Goal: Information Seeking & Learning: Stay updated

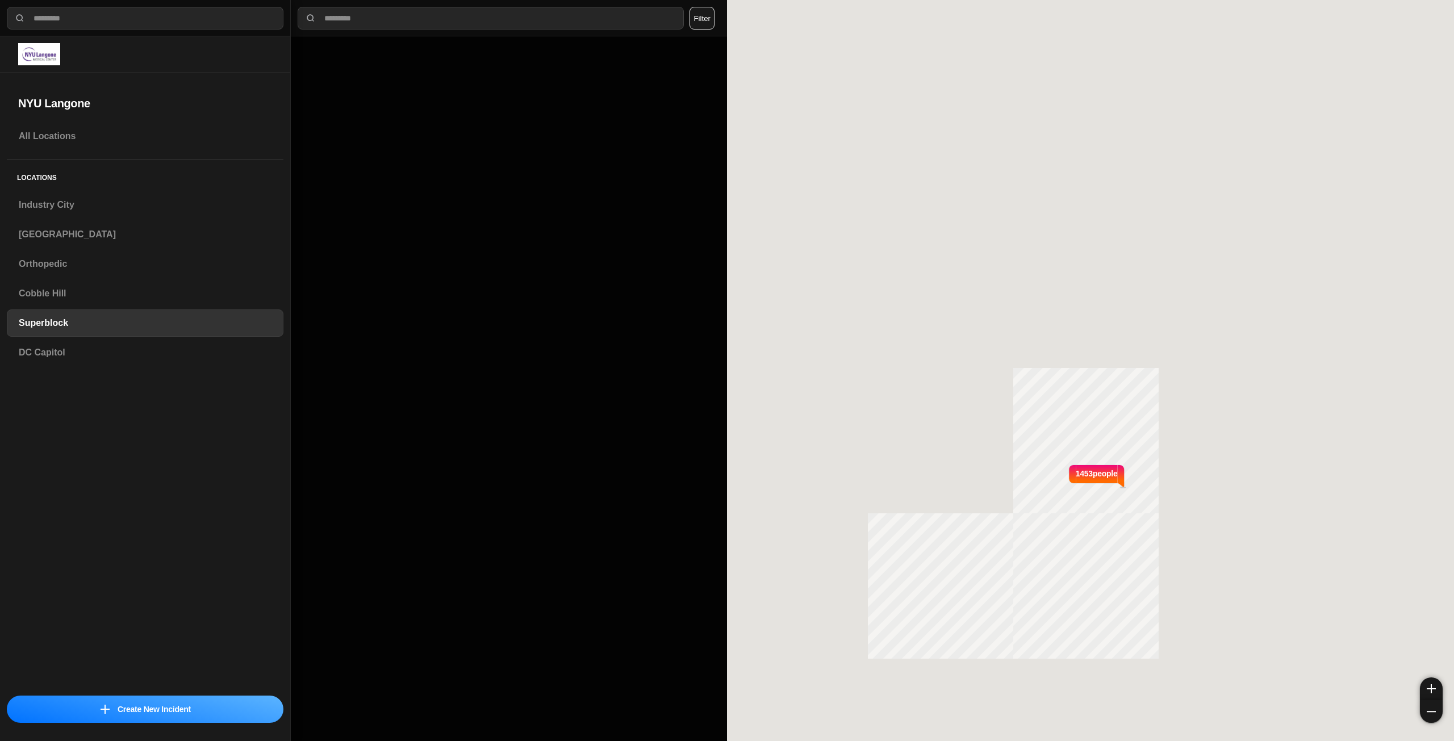
select select "*"
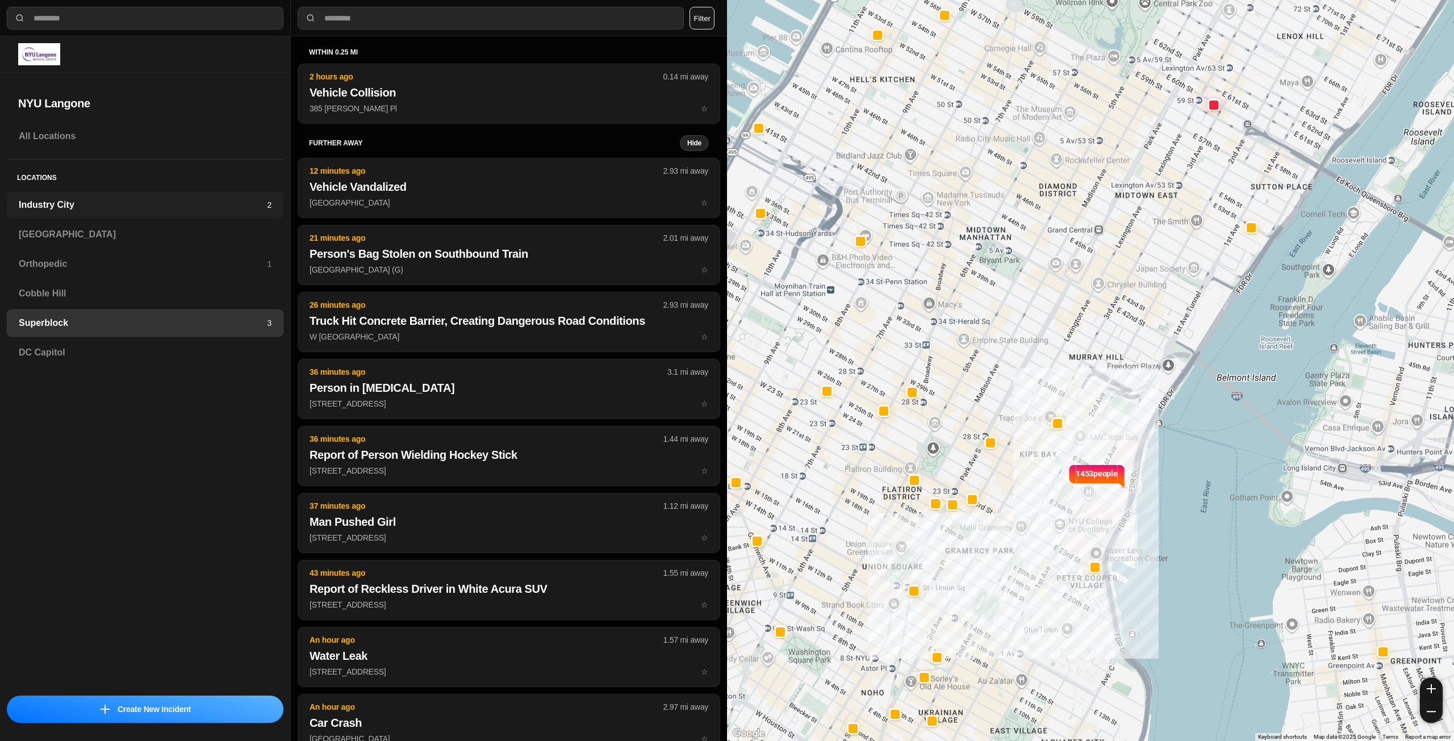
click at [68, 196] on div "Industry City 2" at bounding box center [145, 204] width 277 height 27
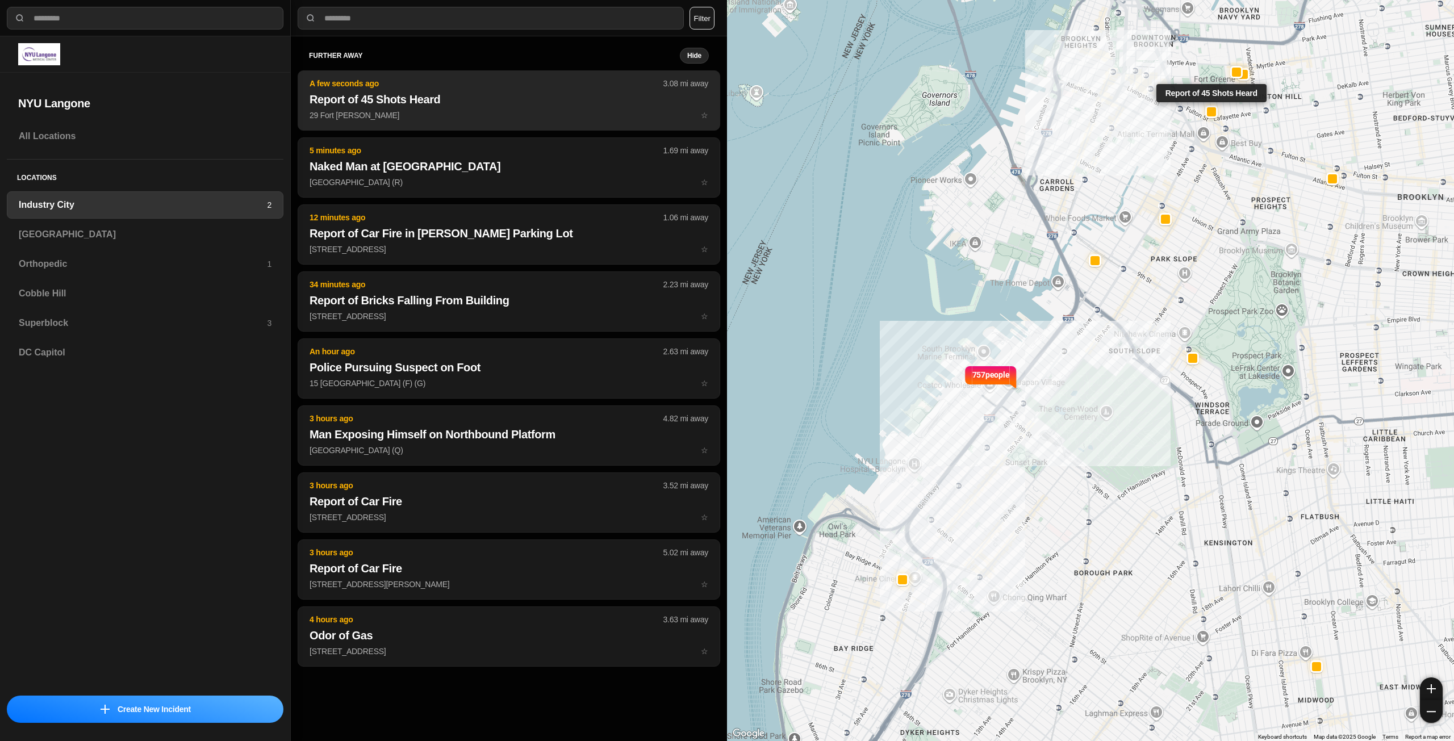
click at [473, 102] on h2 "Report of 45 Shots Heard" at bounding box center [509, 99] width 399 height 16
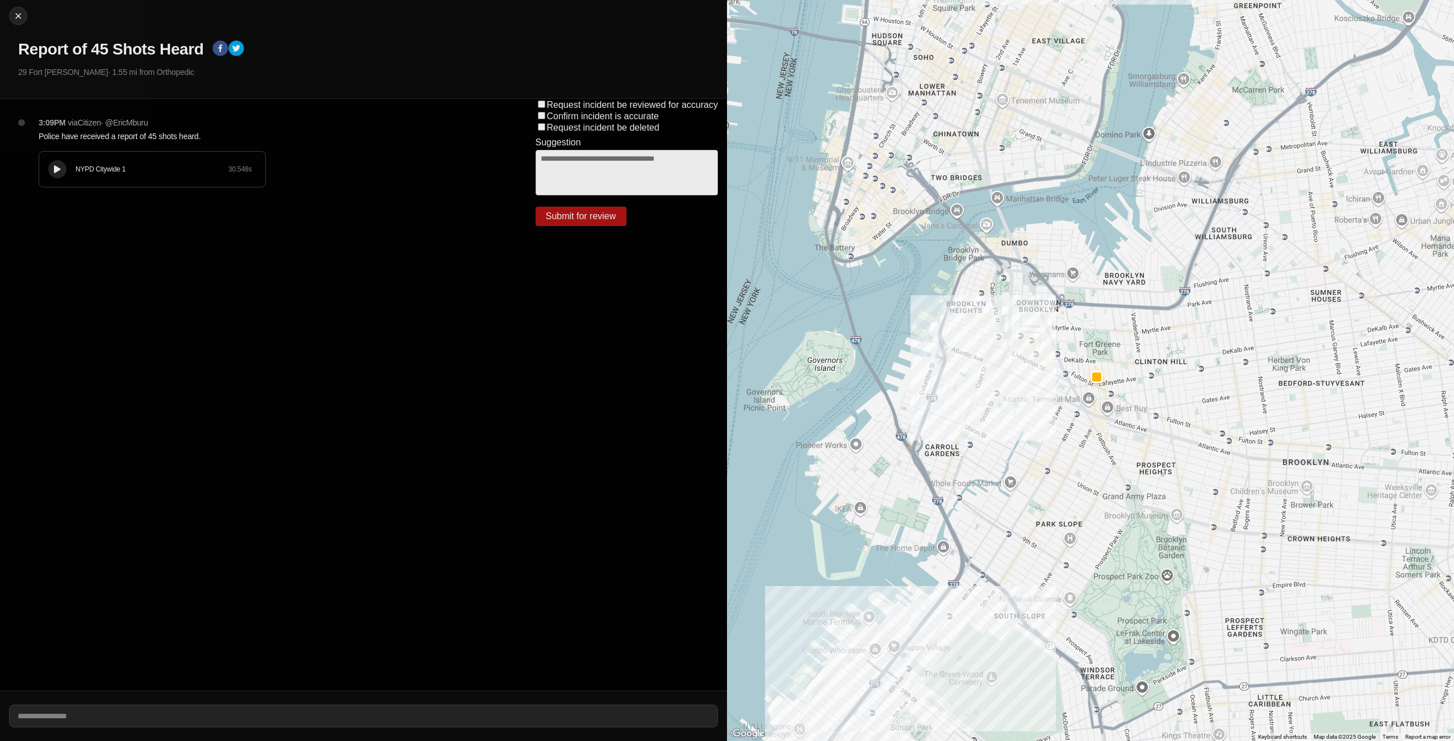
click at [63, 165] on button at bounding box center [57, 169] width 18 height 18
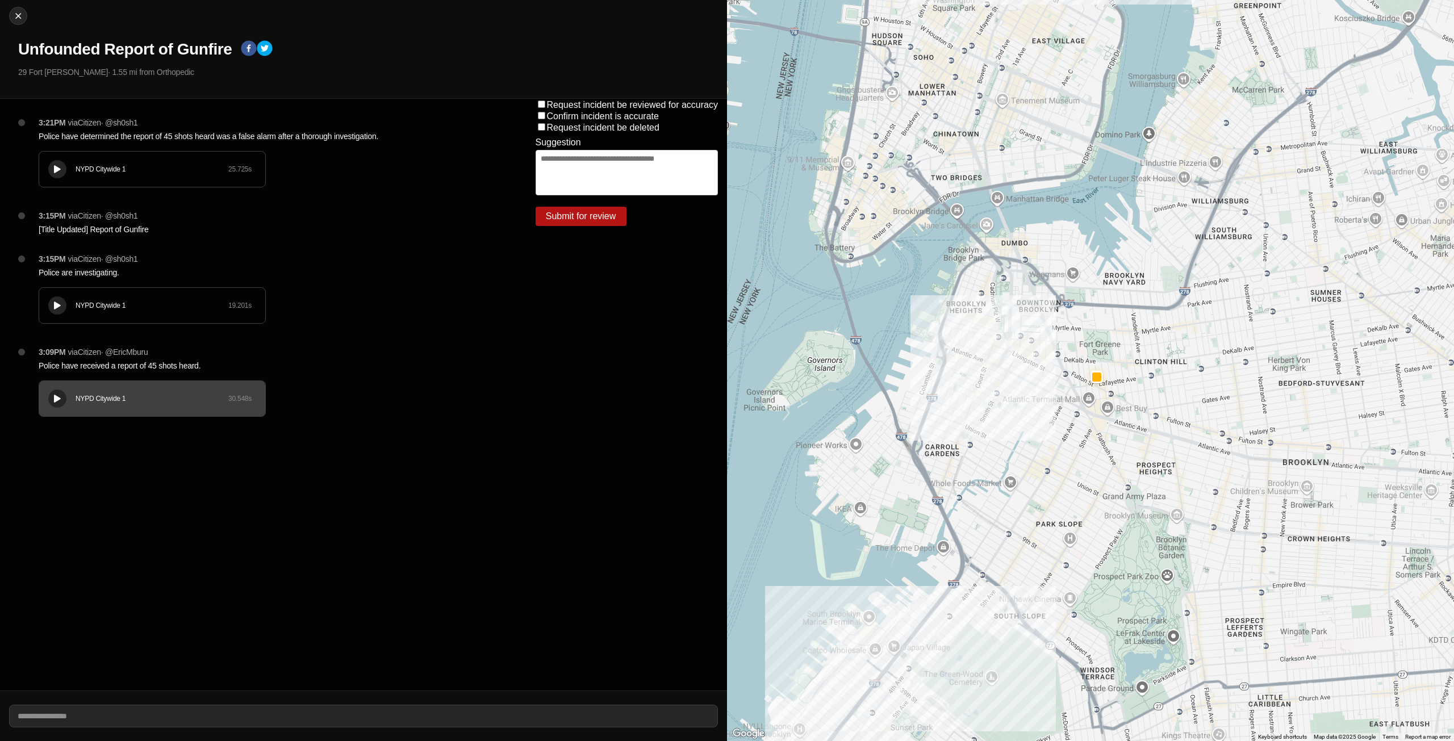
click at [57, 169] on icon at bounding box center [57, 169] width 7 height 7
click at [18, 19] on img at bounding box center [17, 15] width 11 height 11
select select "*"
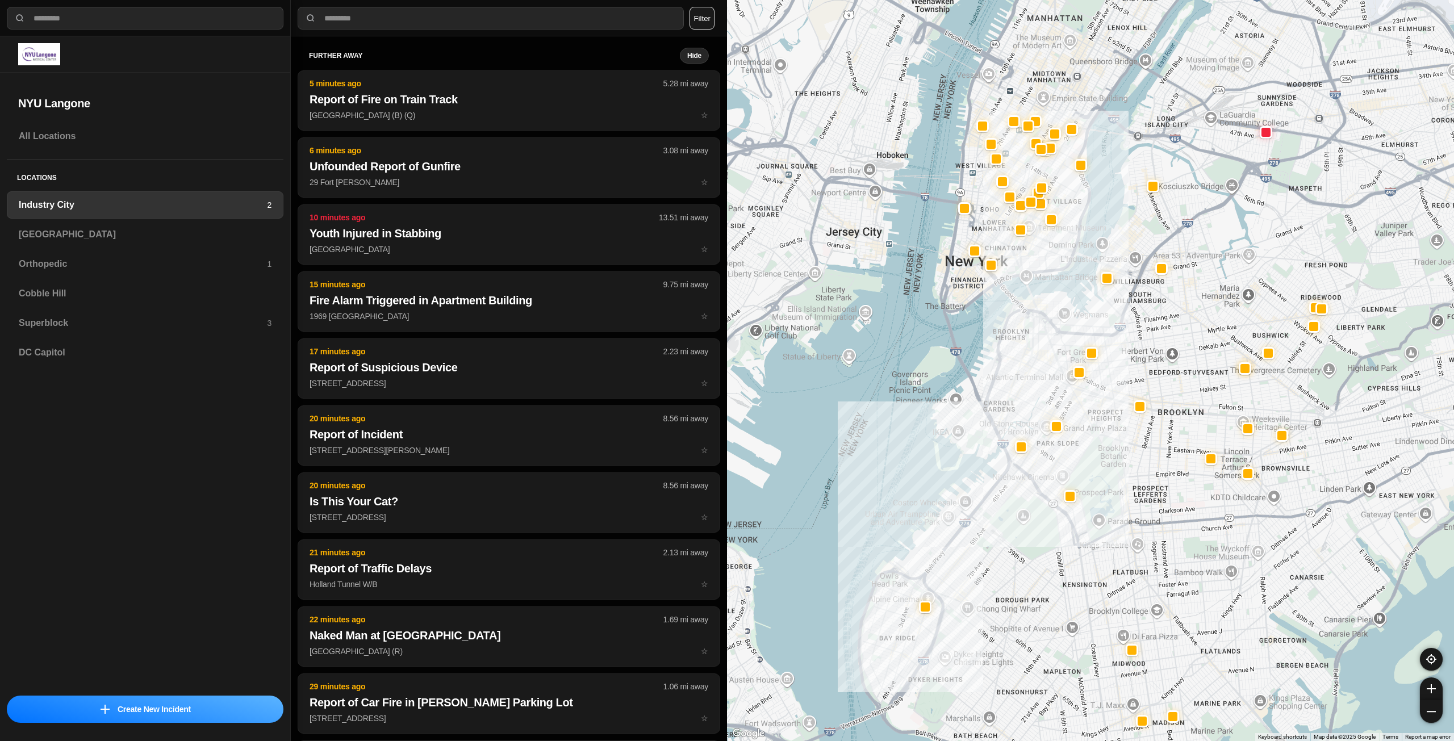
drag, startPoint x: 1213, startPoint y: 399, endPoint x: 1095, endPoint y: 453, distance: 130.2
click at [1095, 453] on div at bounding box center [1090, 370] width 727 height 741
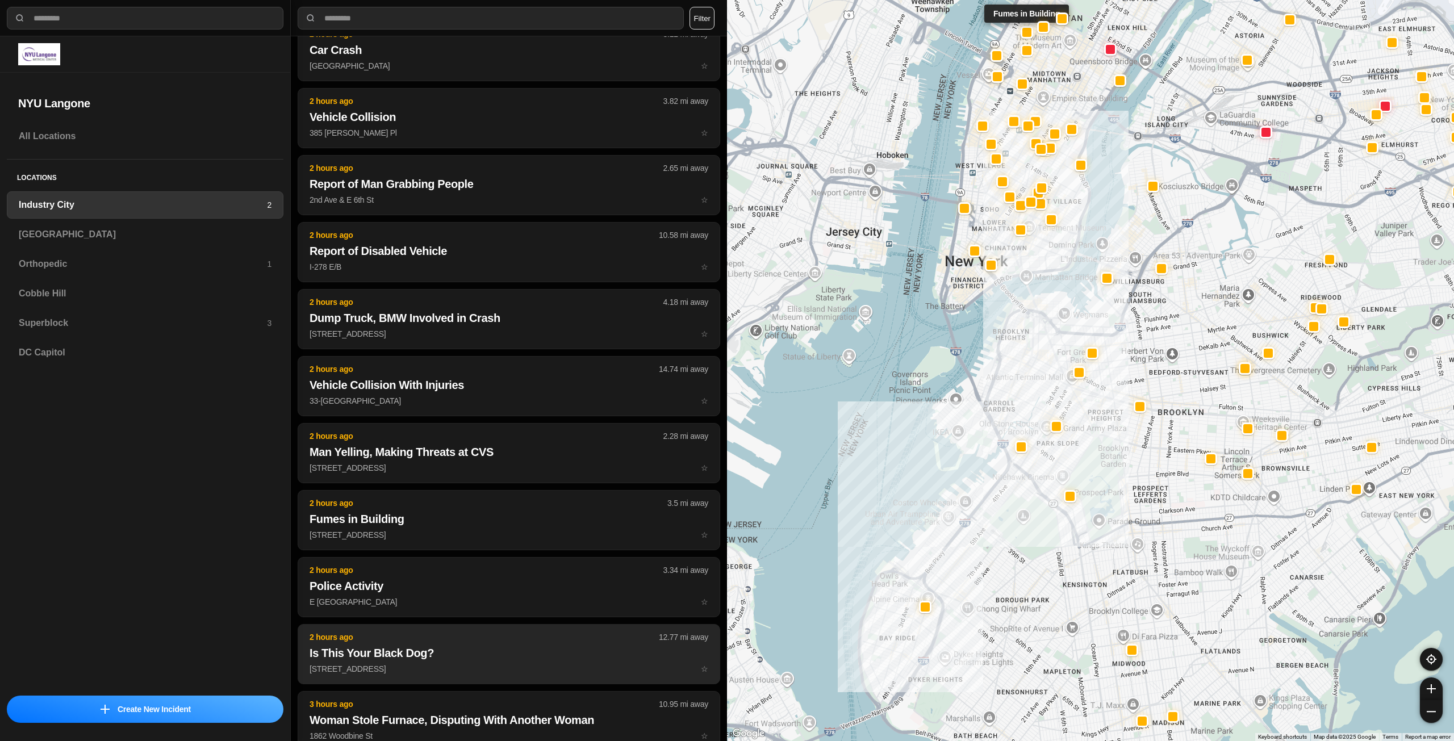
scroll to position [2396, 0]
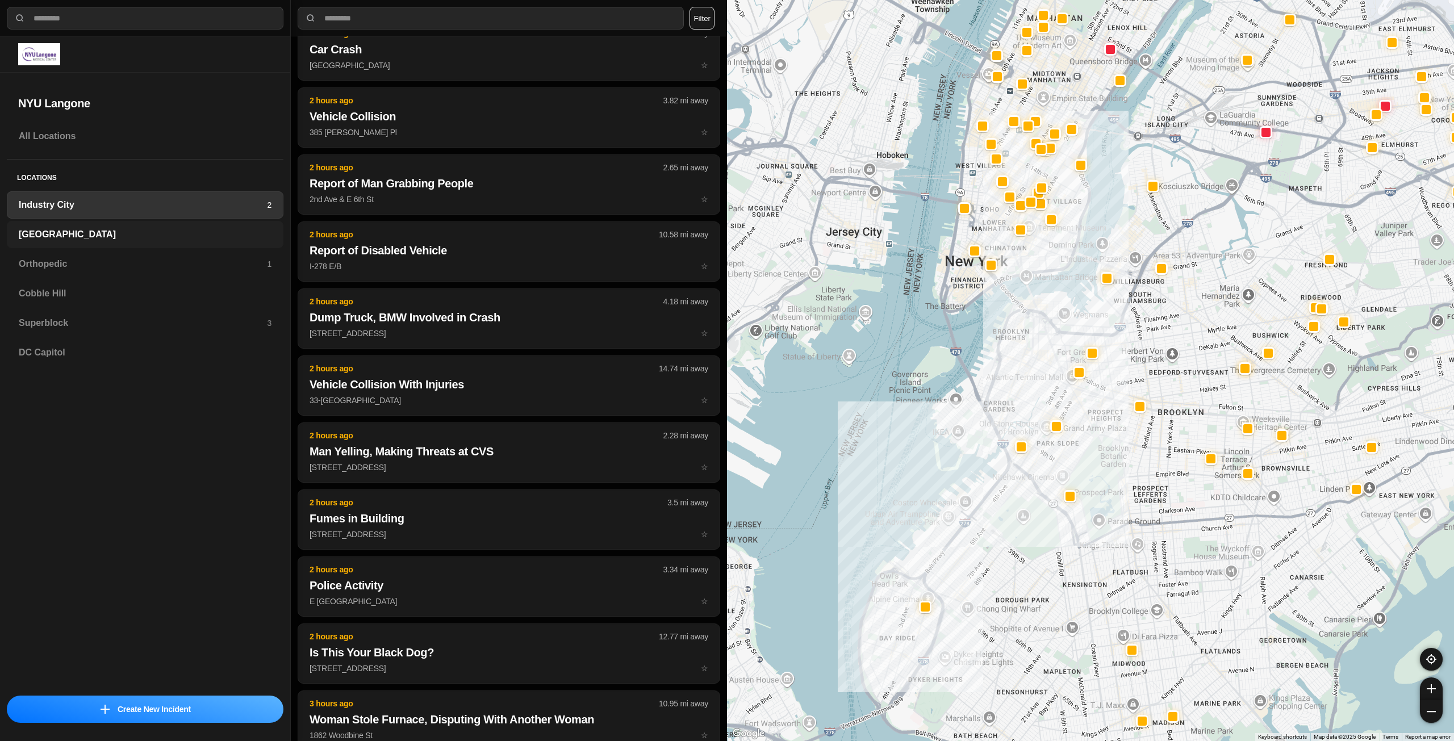
click at [159, 227] on div "[GEOGRAPHIC_DATA]" at bounding box center [145, 234] width 277 height 27
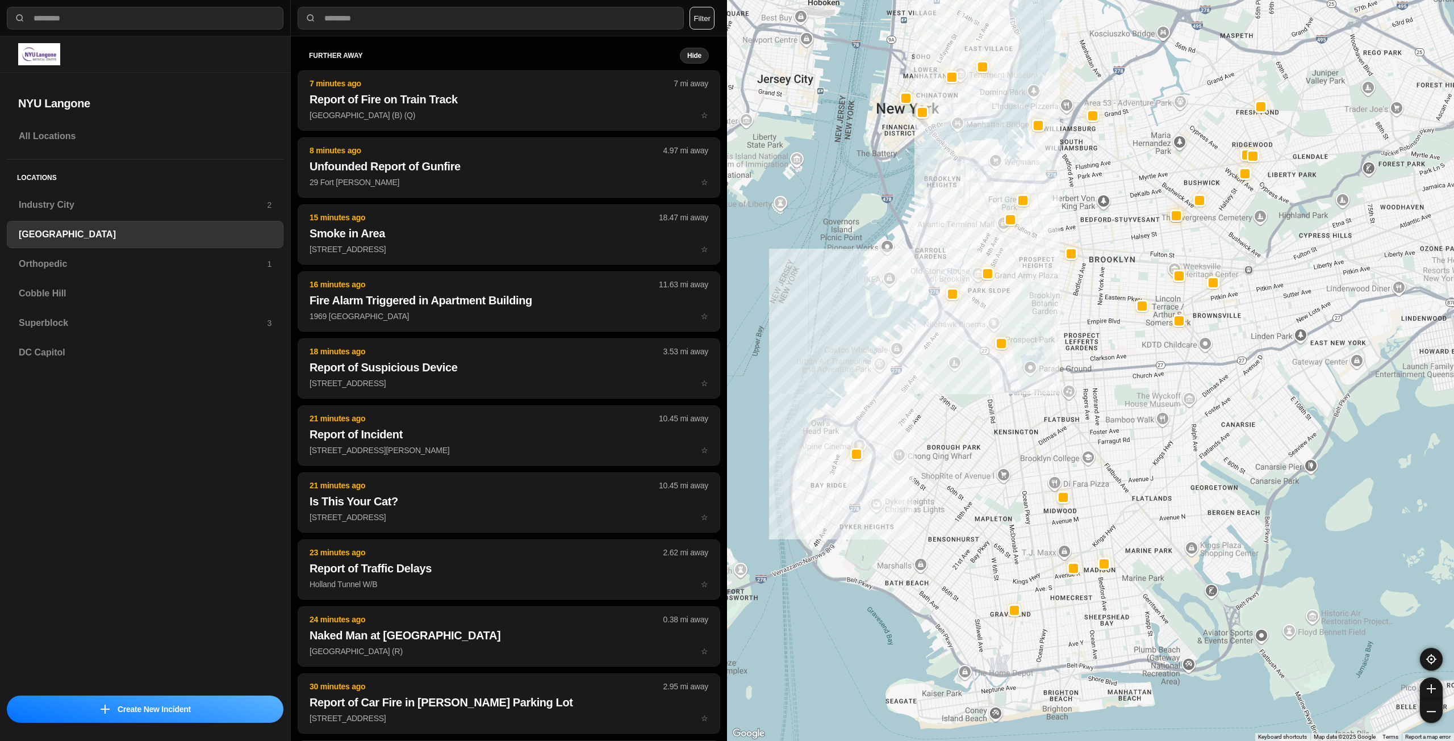
drag, startPoint x: 1171, startPoint y: 336, endPoint x: 977, endPoint y: 399, distance: 204.1
click at [977, 399] on div at bounding box center [1090, 370] width 727 height 741
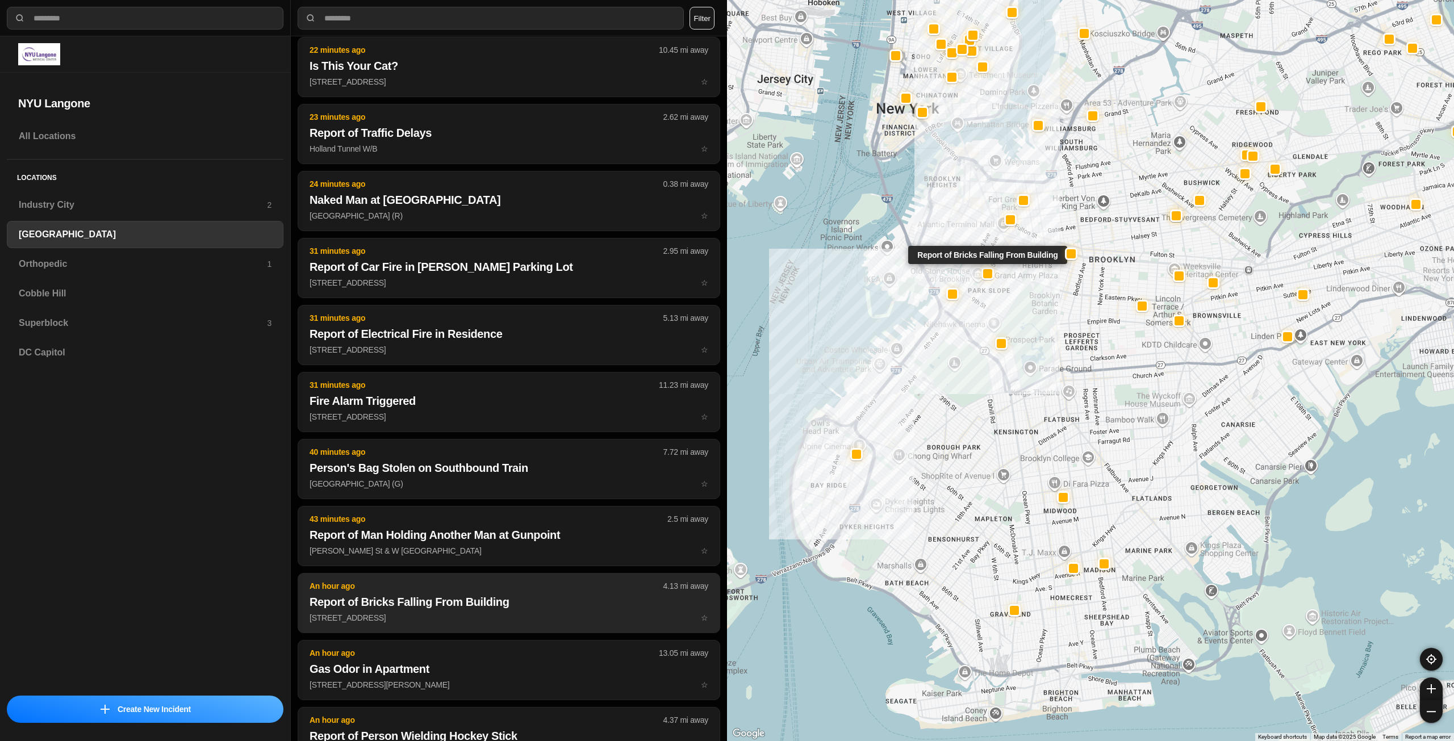
scroll to position [455, 0]
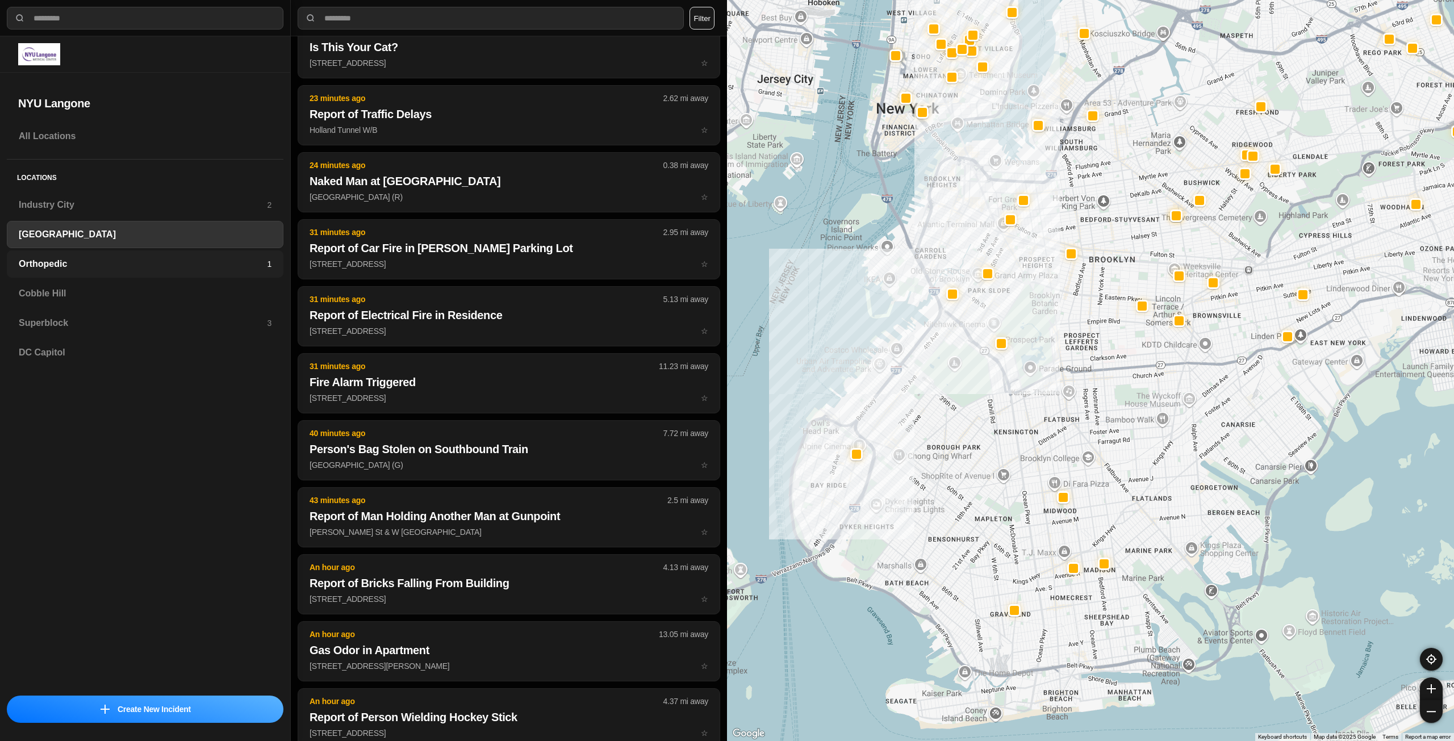
click at [106, 277] on div "Orthopedic 1" at bounding box center [145, 264] width 277 height 27
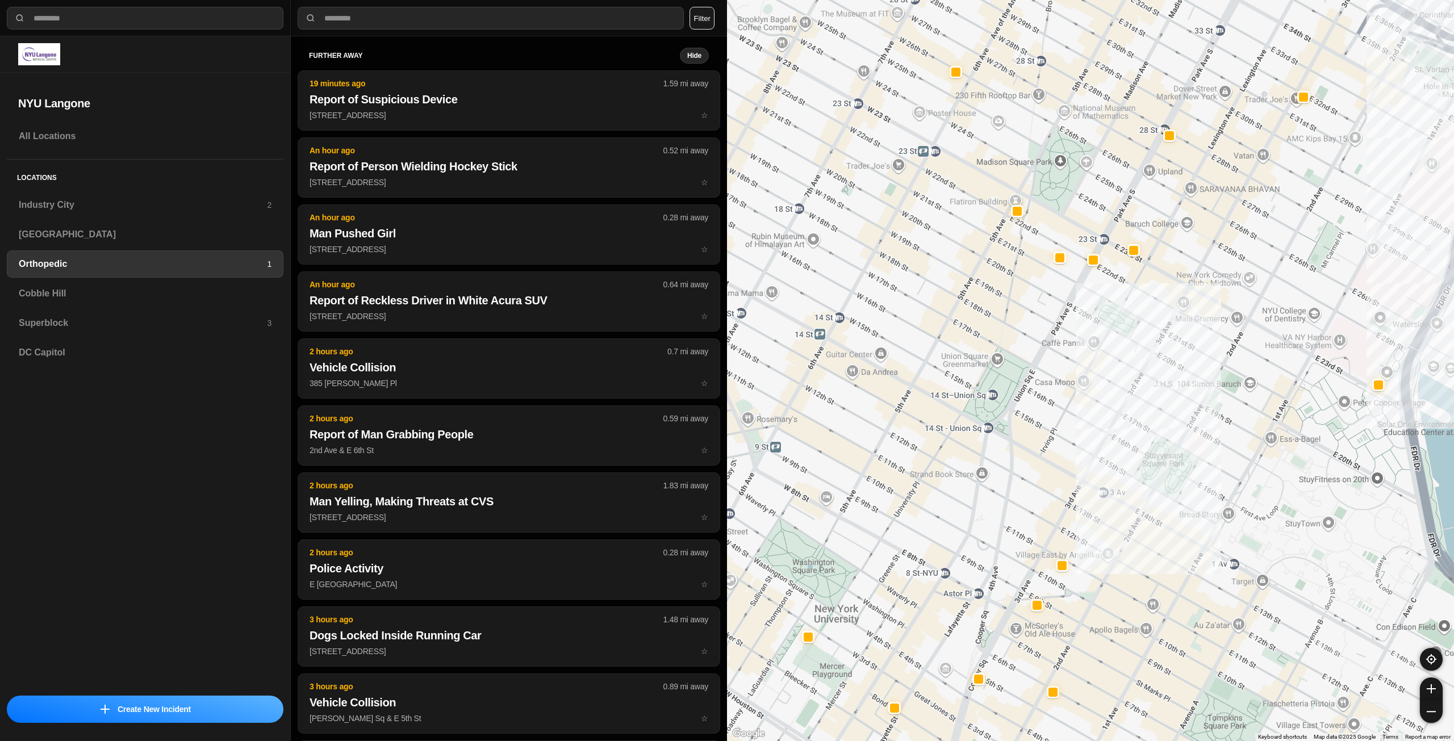
drag, startPoint x: 1169, startPoint y: 304, endPoint x: 1237, endPoint y: 364, distance: 90.2
click at [1237, 364] on div at bounding box center [1090, 370] width 727 height 741
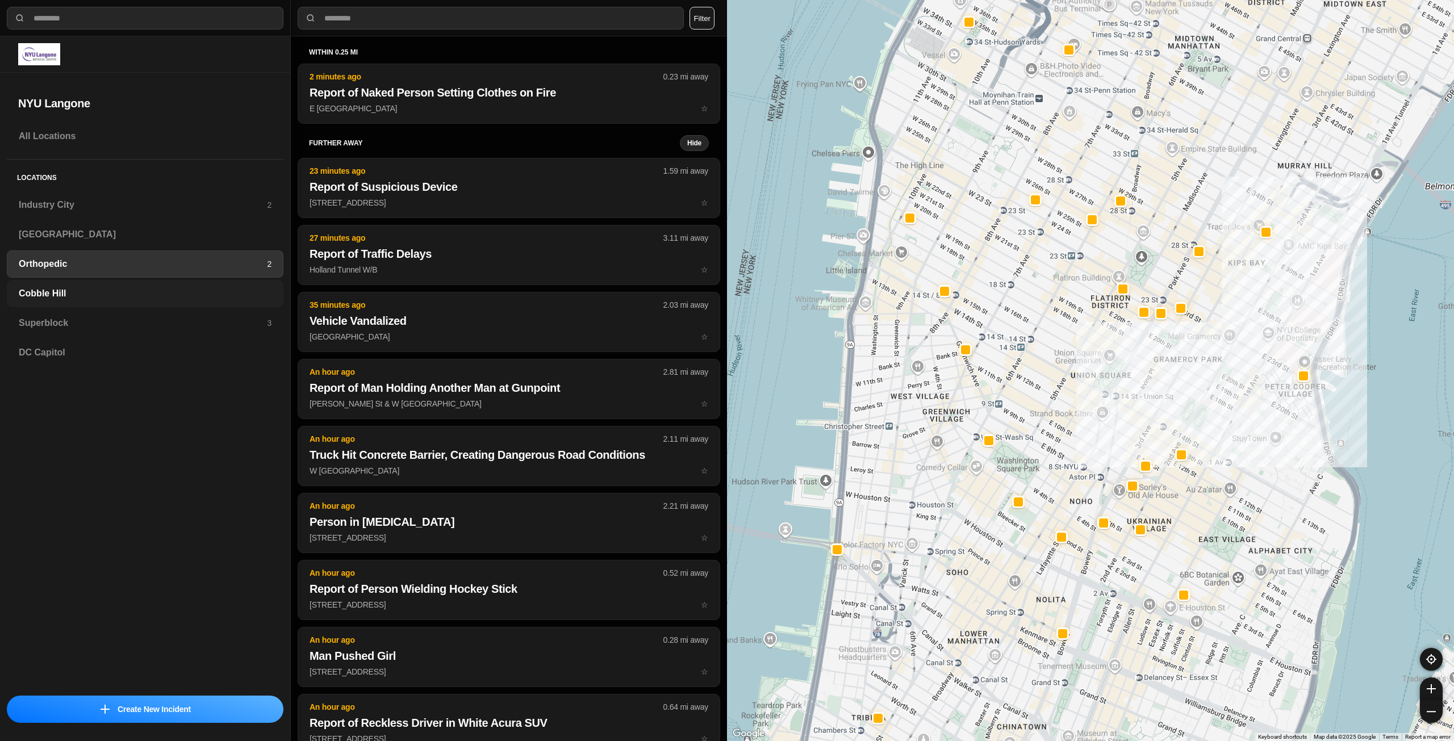
click at [68, 296] on h3 "Cobble Hill" at bounding box center [145, 294] width 253 height 14
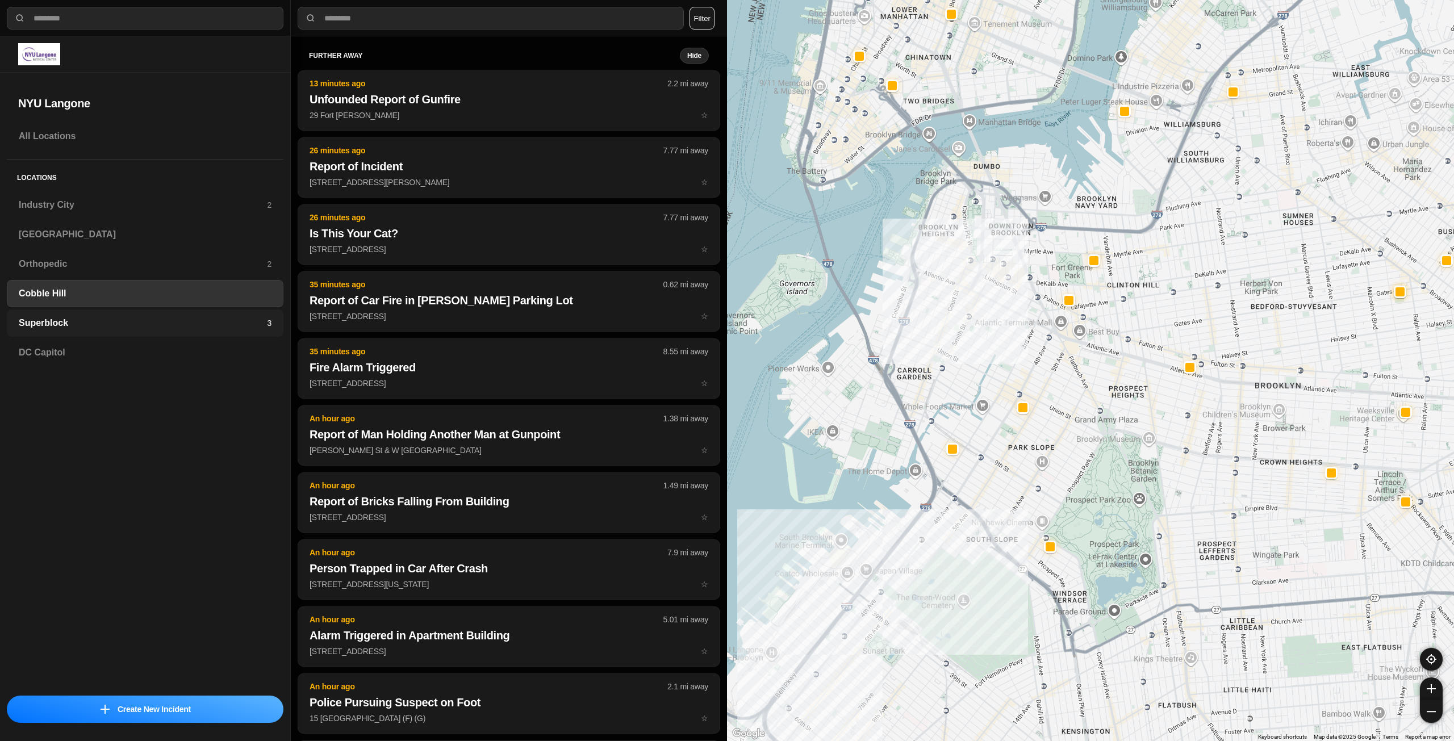
click at [82, 319] on h3 "Superblock" at bounding box center [143, 323] width 248 height 14
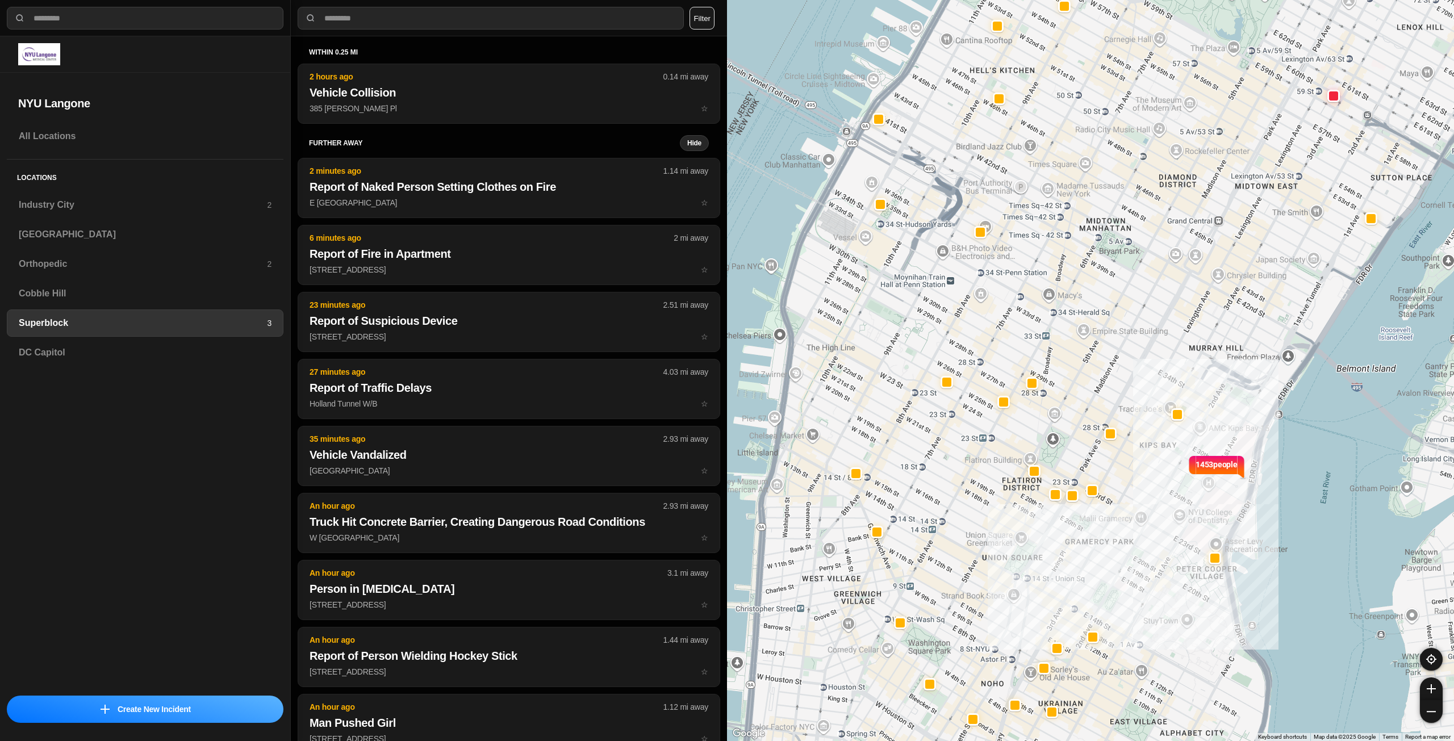
drag, startPoint x: 1008, startPoint y: 380, endPoint x: 1179, endPoint y: 358, distance: 172.4
click at [1179, 358] on div "1453 people" at bounding box center [1090, 370] width 727 height 741
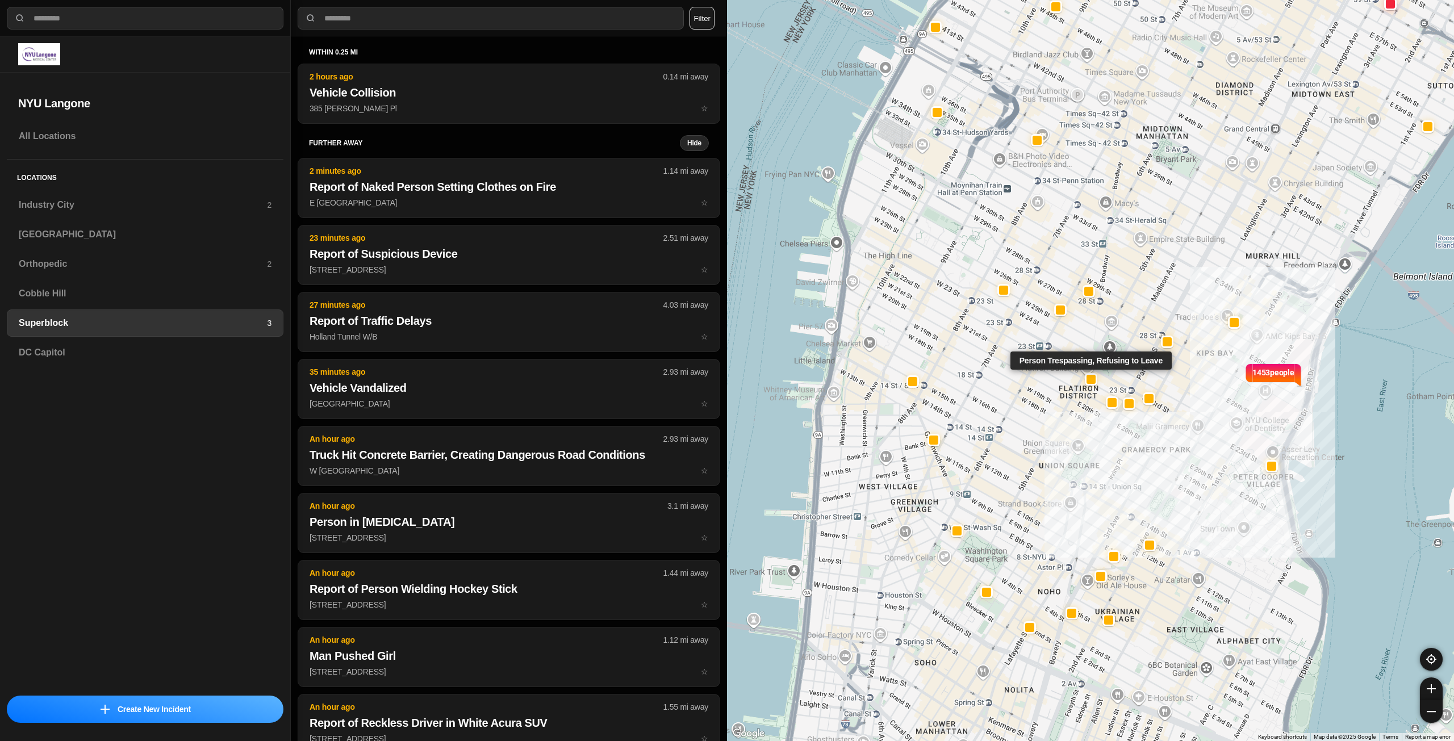
drag, startPoint x: 1090, startPoint y: 460, endPoint x: 1091, endPoint y: 382, distance: 78.4
click at [1091, 382] on div at bounding box center [1091, 378] width 9 height 9
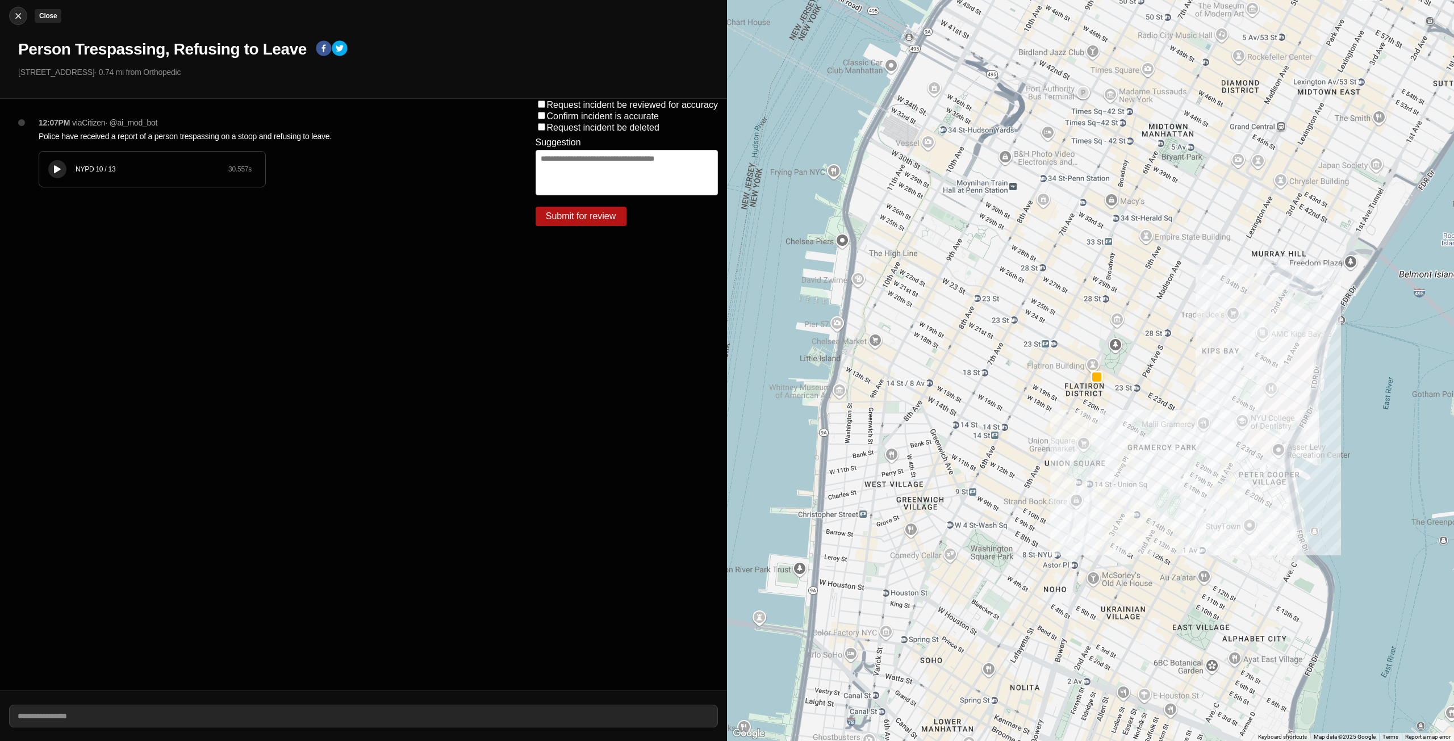
click at [9, 14] on div "Close Person Trespassing, Refusing to Leave 182 5th Ave · 0.74 mi from Orthoped…" at bounding box center [363, 49] width 727 height 99
click at [14, 16] on img at bounding box center [17, 15] width 11 height 11
select select "*"
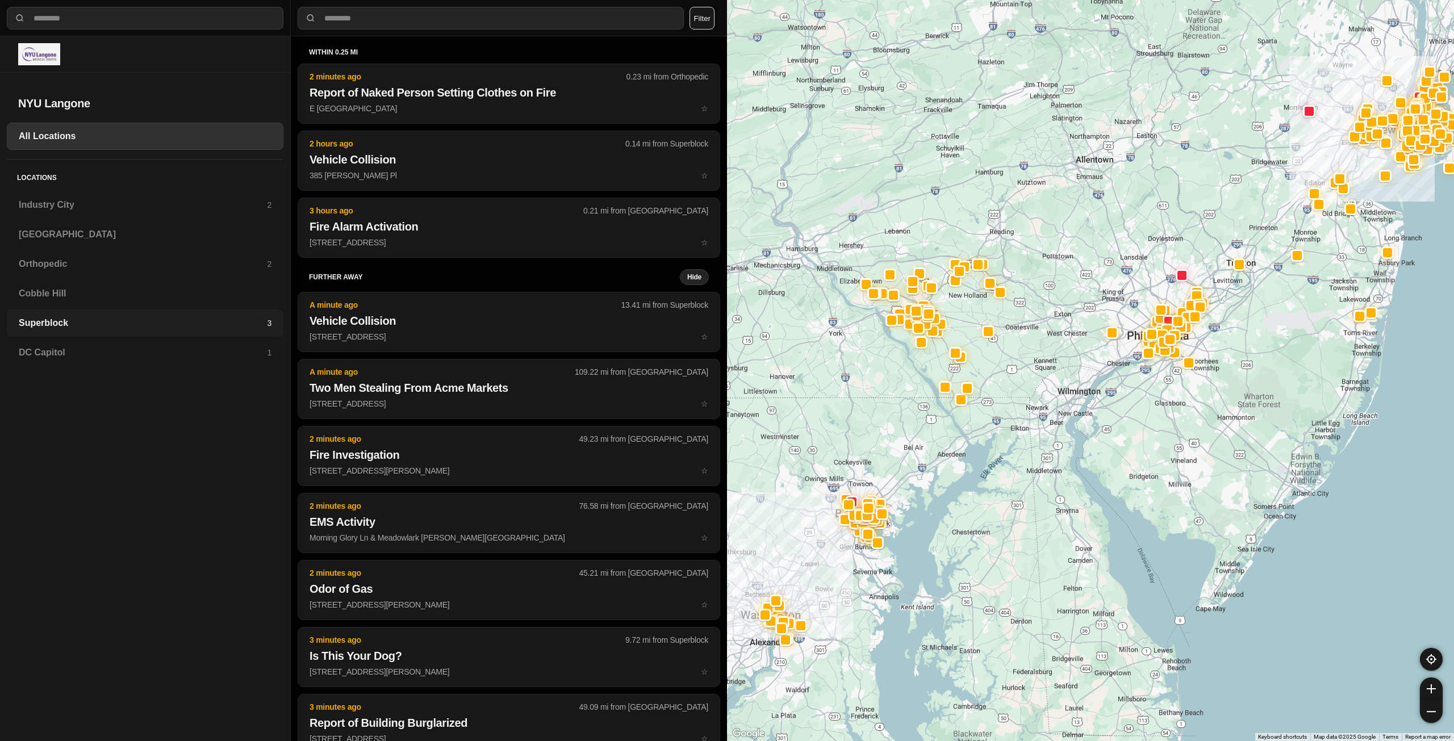
click at [71, 328] on h3 "Superblock" at bounding box center [143, 323] width 248 height 14
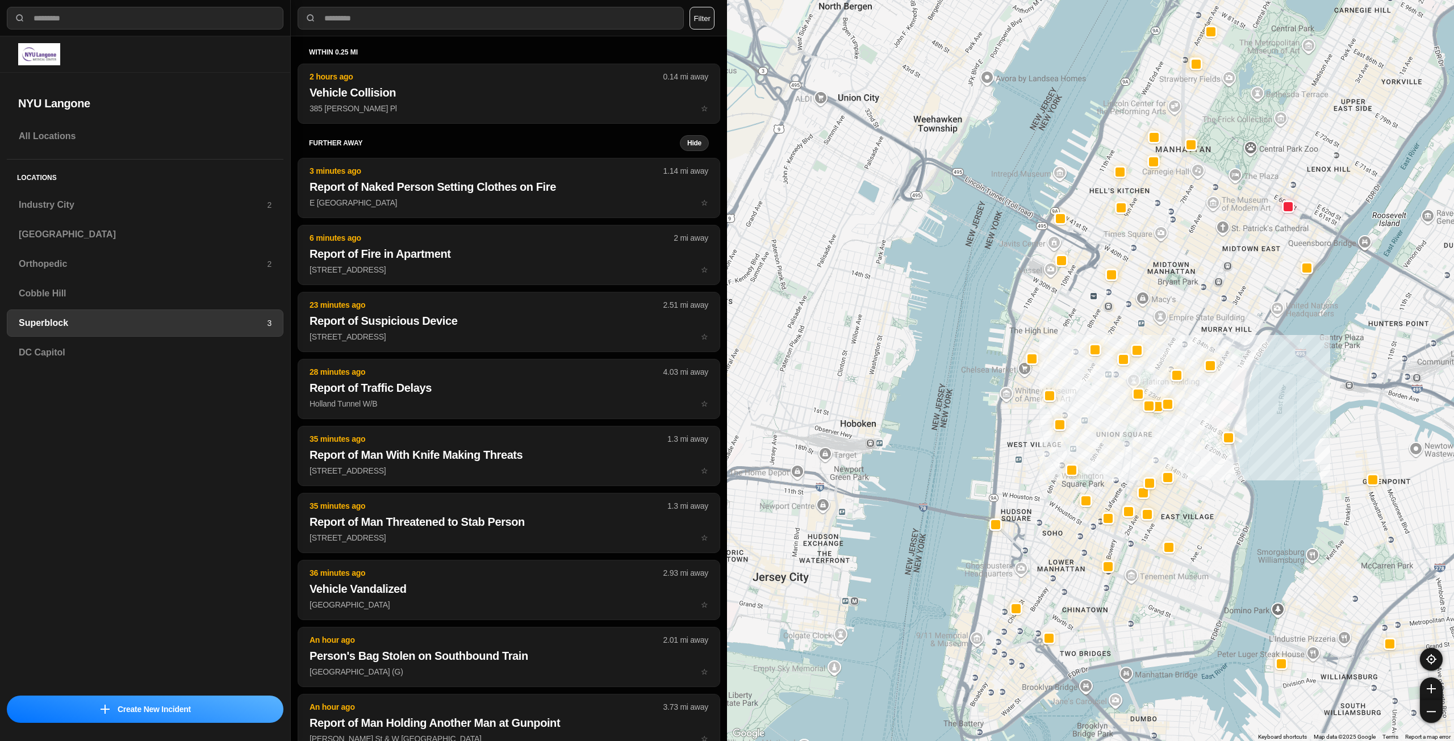
drag, startPoint x: 1048, startPoint y: 337, endPoint x: 1166, endPoint y: 309, distance: 121.5
click at [1166, 309] on div at bounding box center [1090, 370] width 727 height 741
click at [74, 210] on h3 "Industry City" at bounding box center [143, 205] width 248 height 14
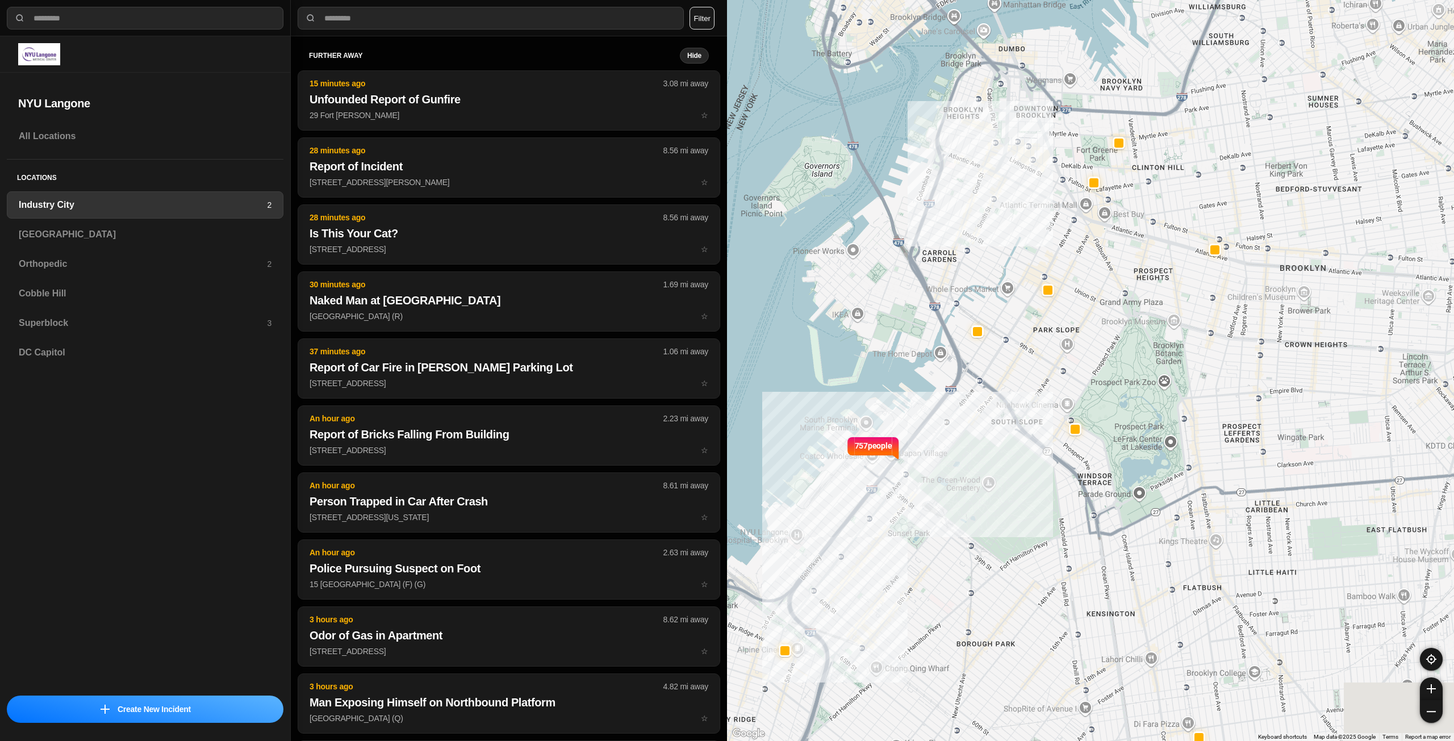
drag, startPoint x: 1172, startPoint y: 382, endPoint x: 1115, endPoint y: 425, distance: 71.8
click at [1115, 425] on div "757 people" at bounding box center [1090, 370] width 727 height 741
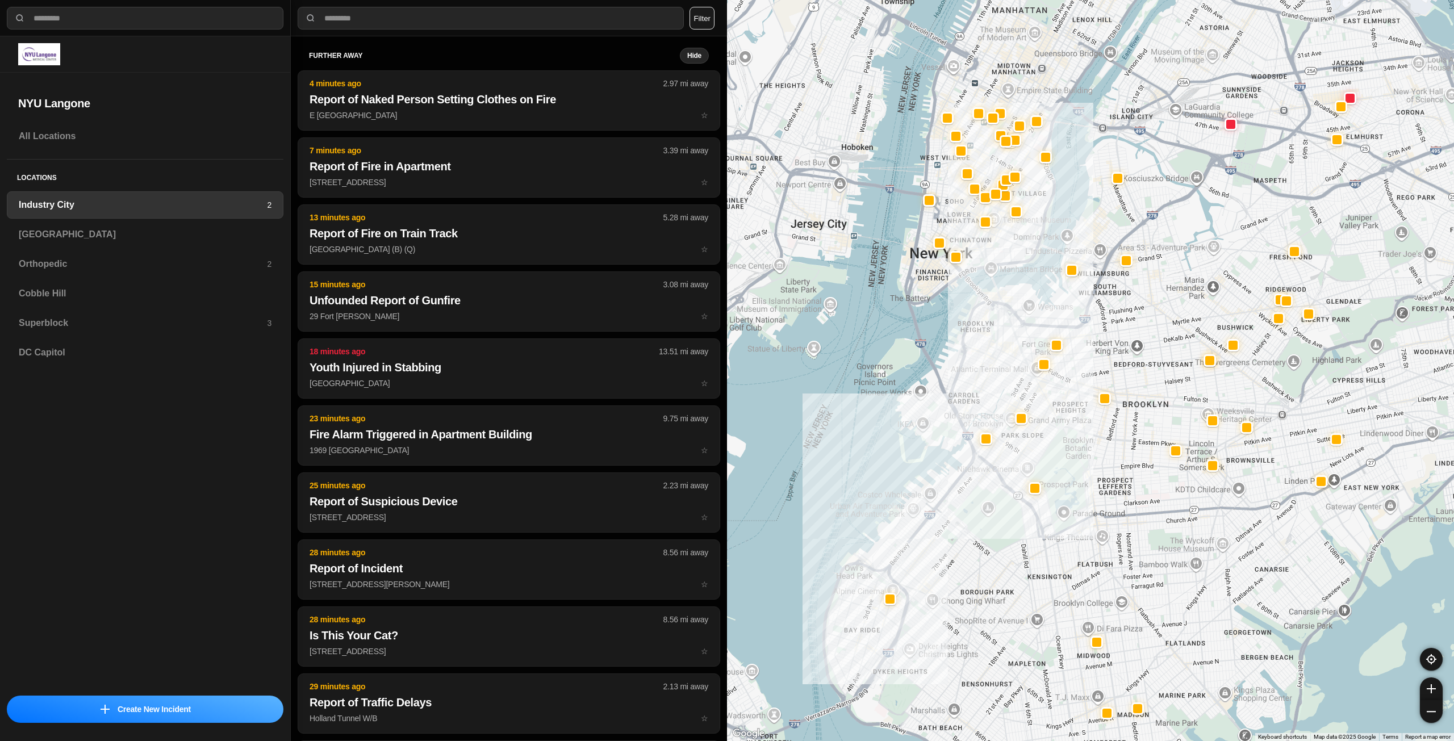
drag, startPoint x: 1318, startPoint y: 319, endPoint x: 1225, endPoint y: 417, distance: 134.7
click at [1225, 417] on div at bounding box center [1090, 370] width 727 height 741
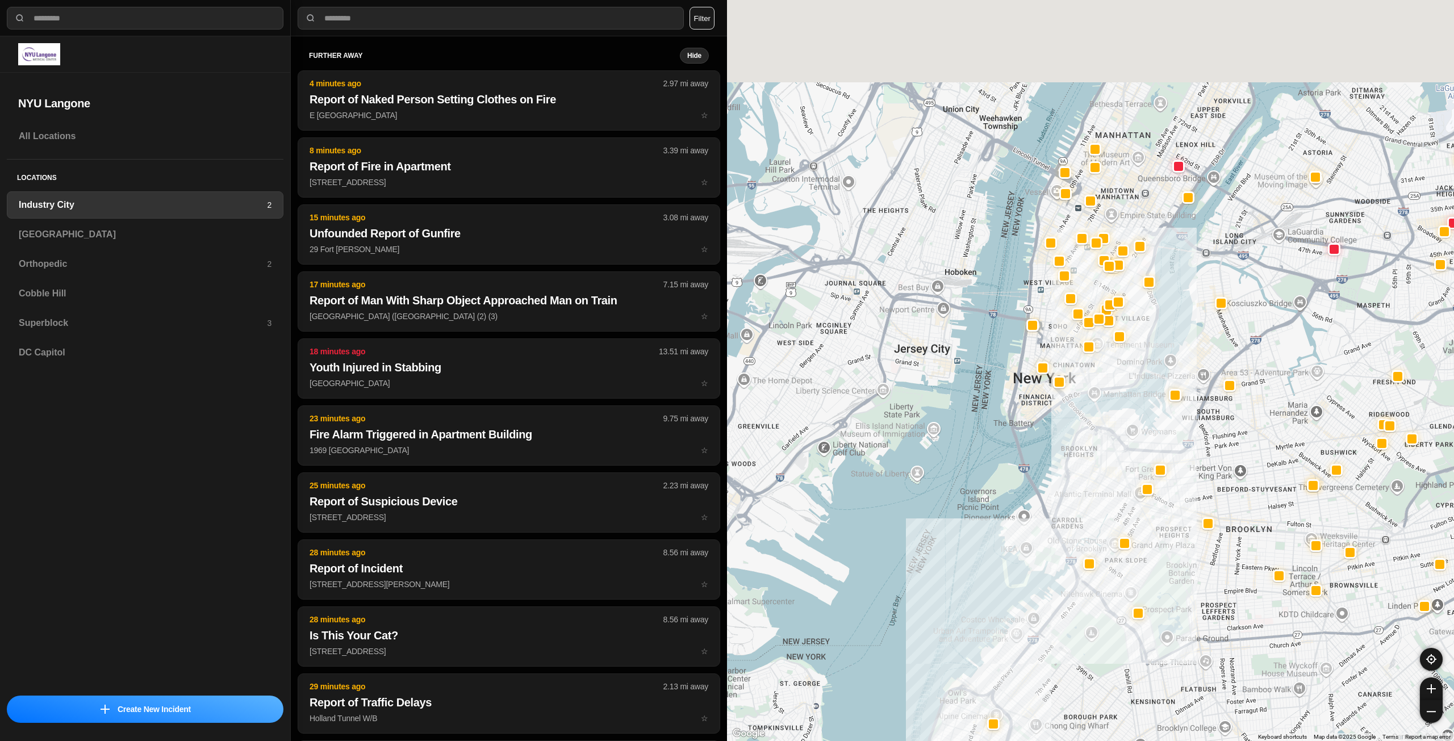
drag, startPoint x: 1230, startPoint y: 452, endPoint x: 1237, endPoint y: 458, distance: 9.2
click at [1237, 458] on div at bounding box center [1090, 370] width 727 height 741
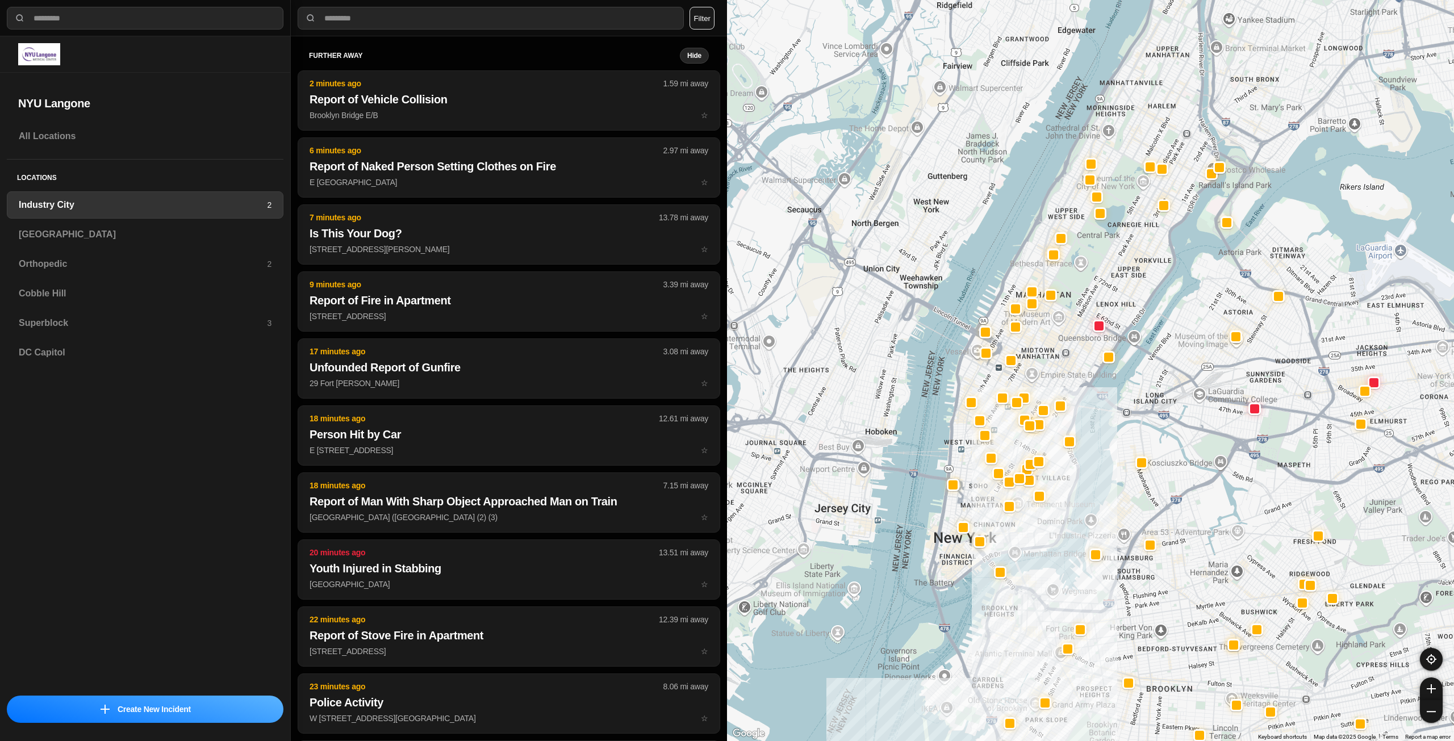
drag, startPoint x: 1124, startPoint y: 369, endPoint x: 1046, endPoint y: 513, distance: 163.5
click at [1041, 527] on div at bounding box center [1090, 370] width 727 height 741
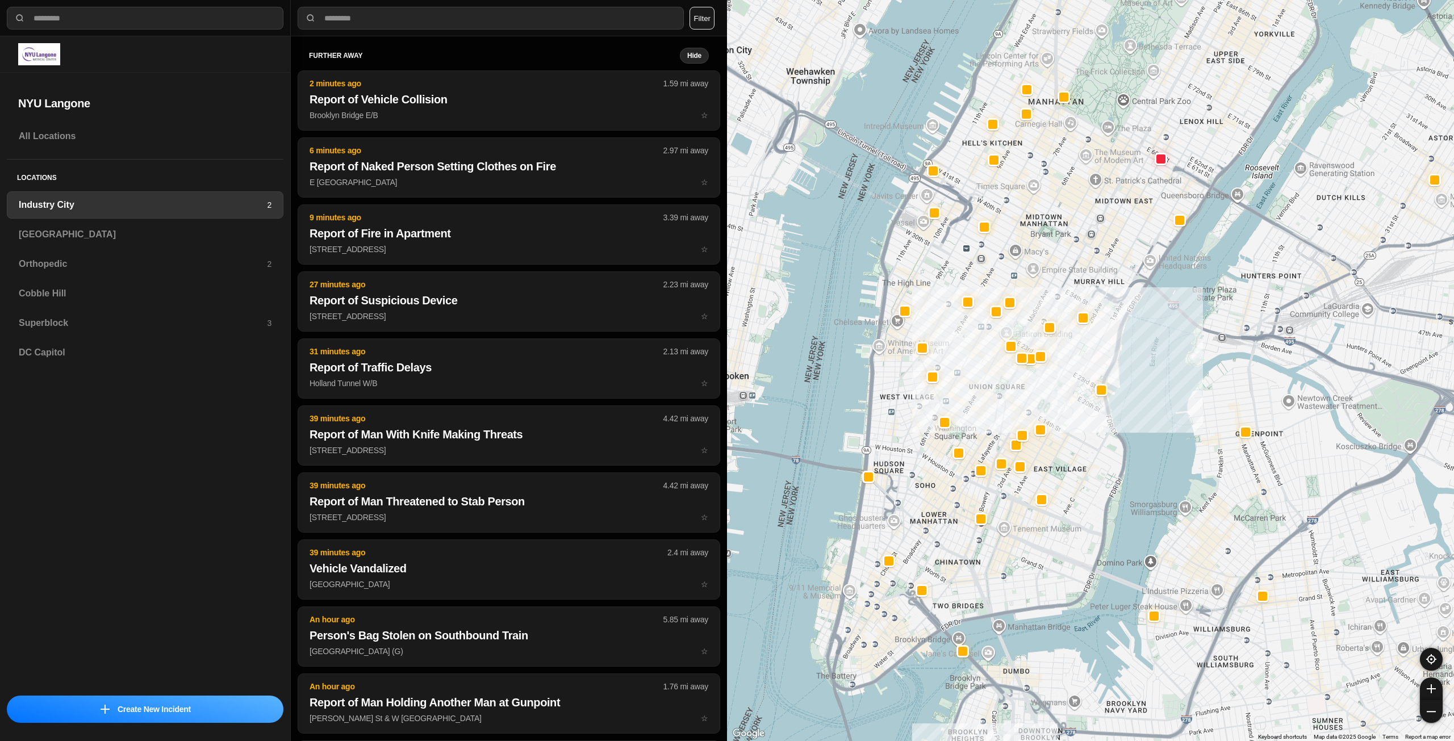
drag, startPoint x: 1020, startPoint y: 501, endPoint x: 999, endPoint y: 584, distance: 85.6
click at [999, 584] on div "757 people" at bounding box center [1090, 370] width 727 height 741
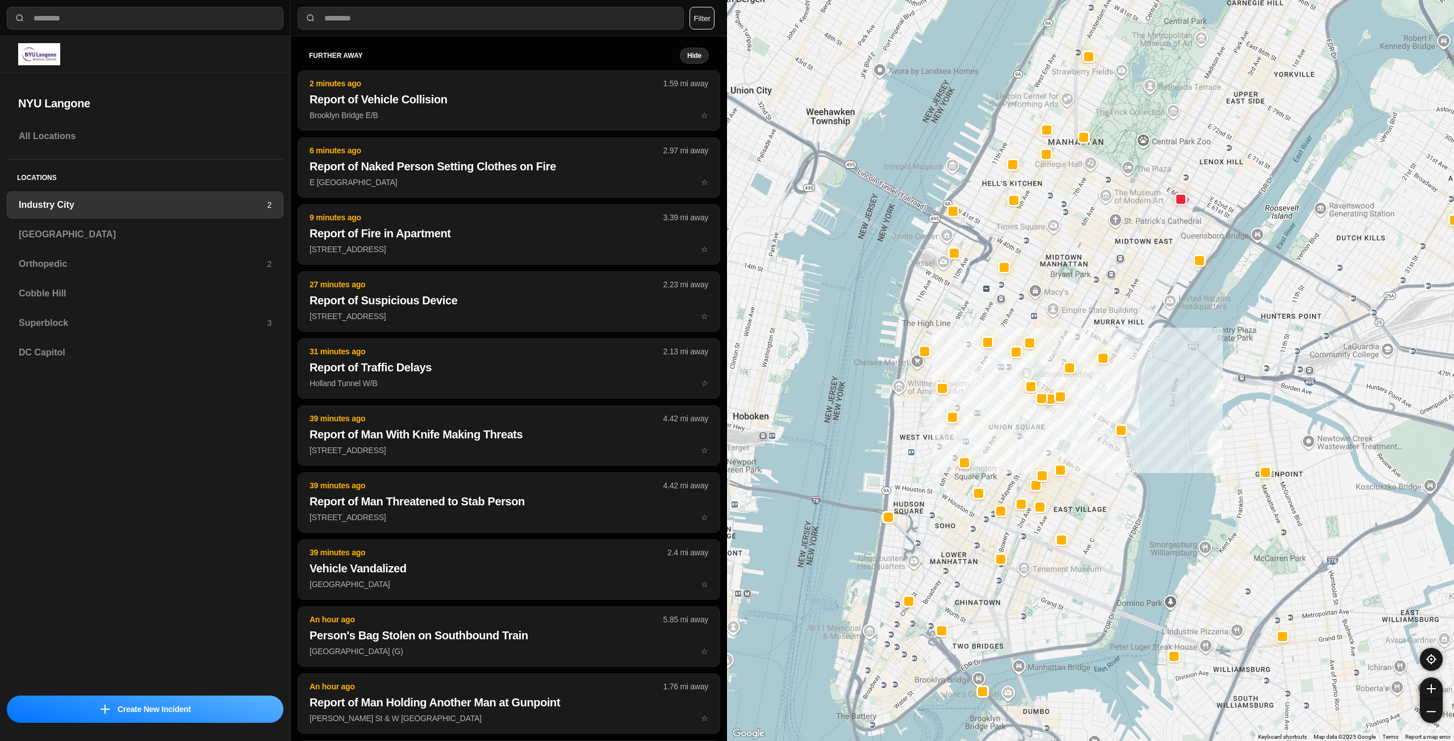
drag, startPoint x: 1067, startPoint y: 568, endPoint x: 1087, endPoint y: 608, distance: 45.0
click at [1087, 608] on div "757 people" at bounding box center [1090, 370] width 727 height 741
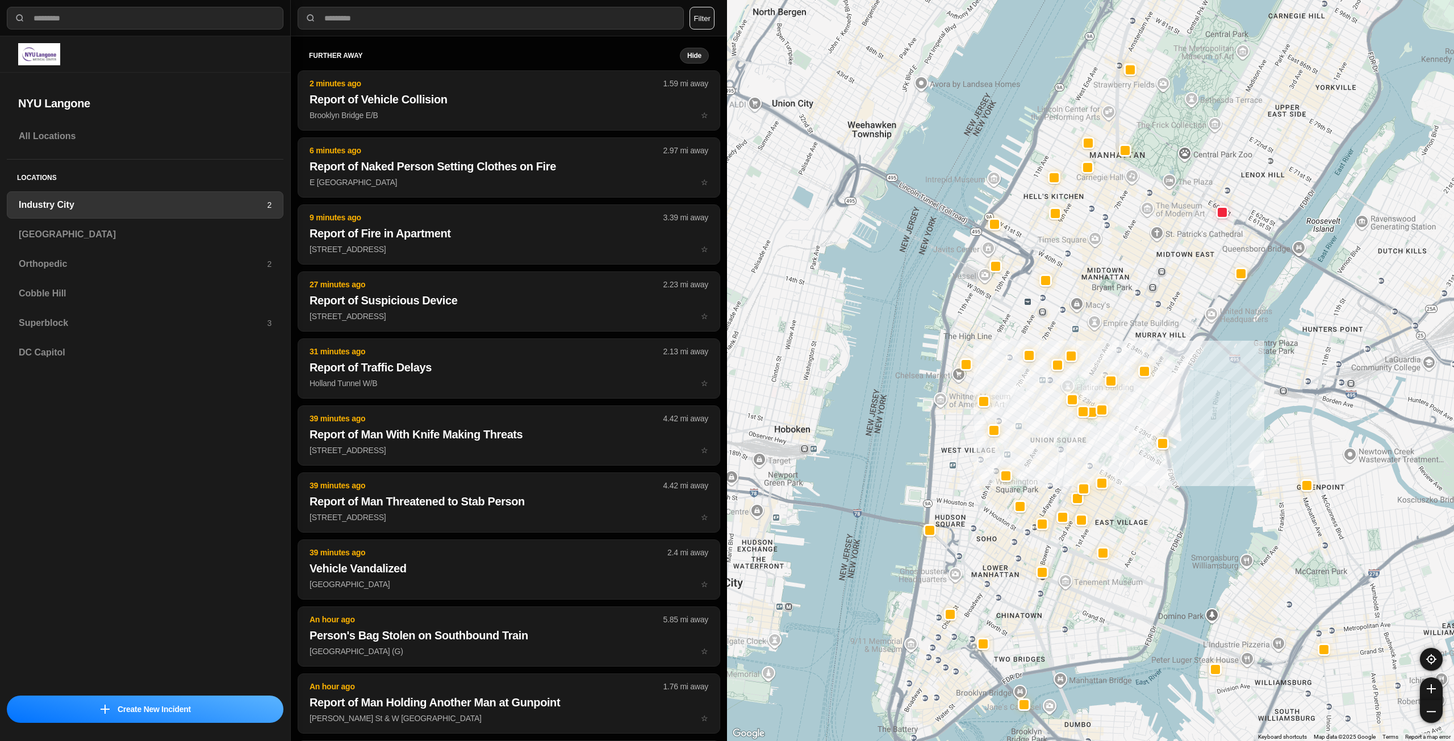
drag, startPoint x: 1087, startPoint y: 600, endPoint x: 1126, endPoint y: 615, distance: 41.9
click at [1126, 615] on div "757 people" at bounding box center [1090, 370] width 727 height 741
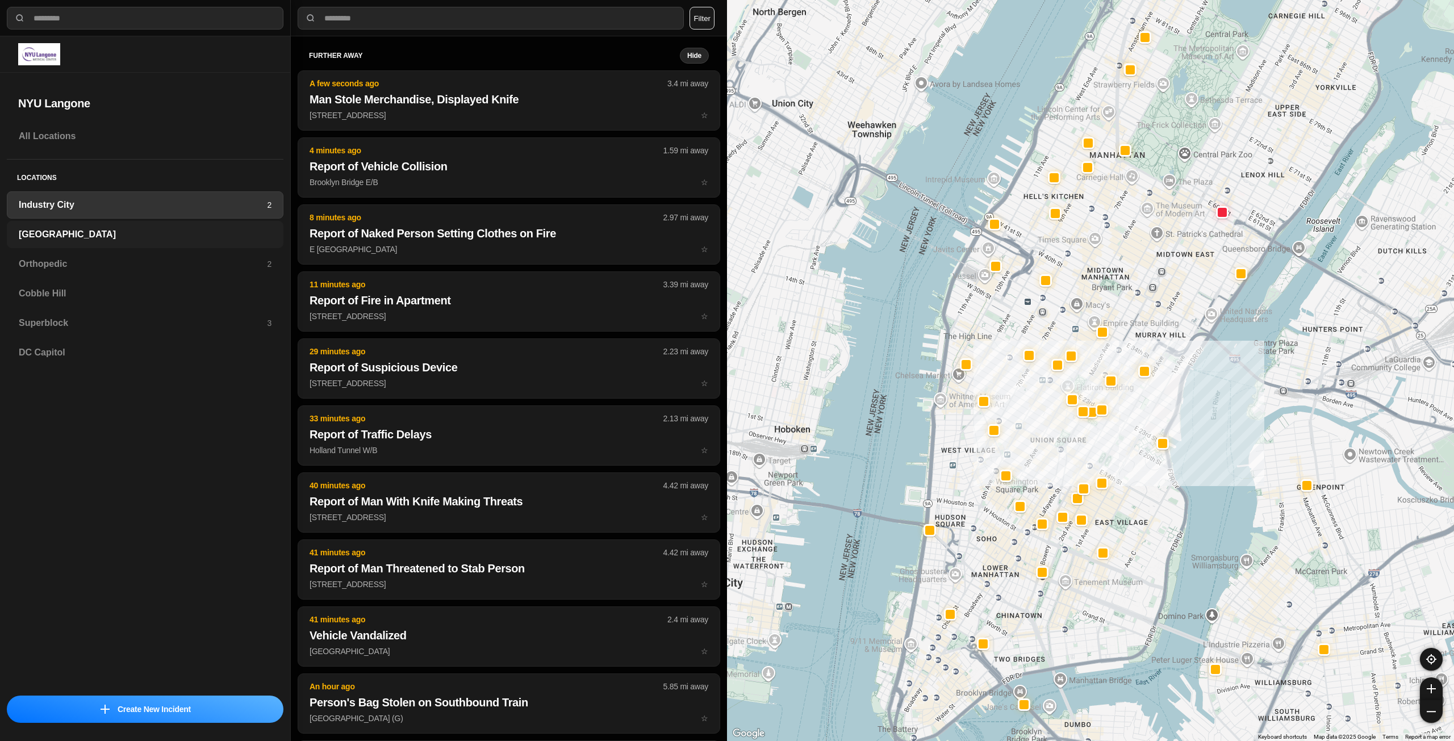
click at [101, 230] on h3 "[GEOGRAPHIC_DATA]" at bounding box center [145, 235] width 253 height 14
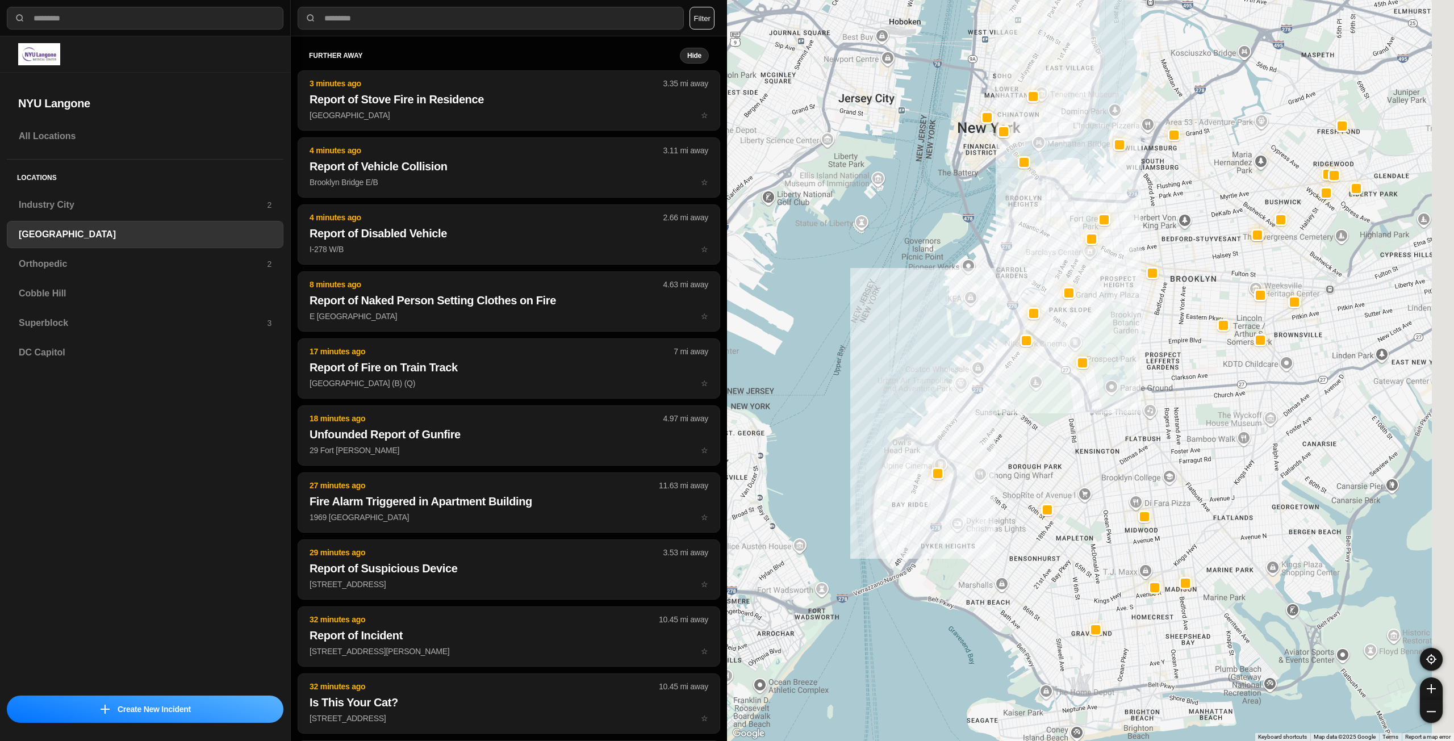
drag, startPoint x: 1238, startPoint y: 329, endPoint x: 1138, endPoint y: 411, distance: 129.2
click at [1138, 411] on div at bounding box center [1090, 370] width 727 height 741
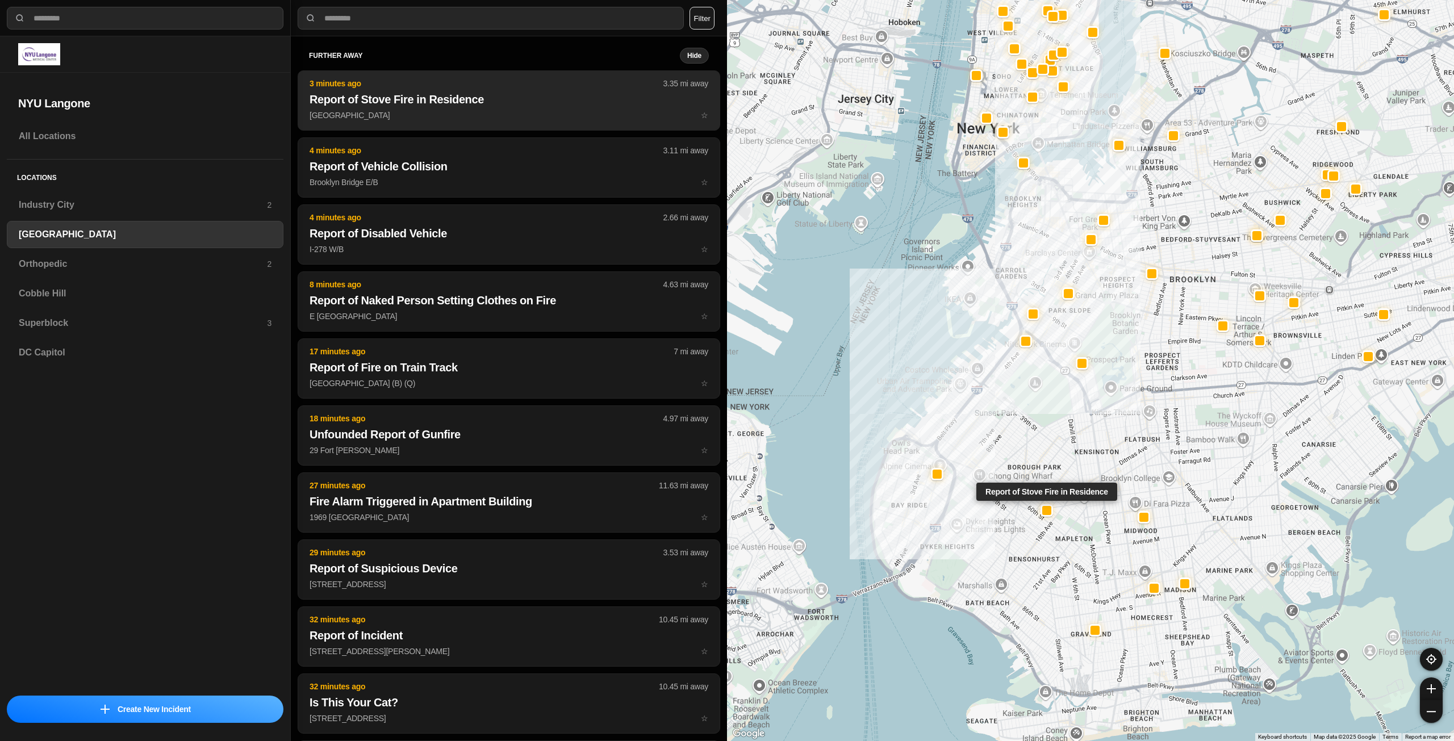
click at [460, 105] on h2 "Report of Stove Fire in Residence" at bounding box center [509, 99] width 399 height 16
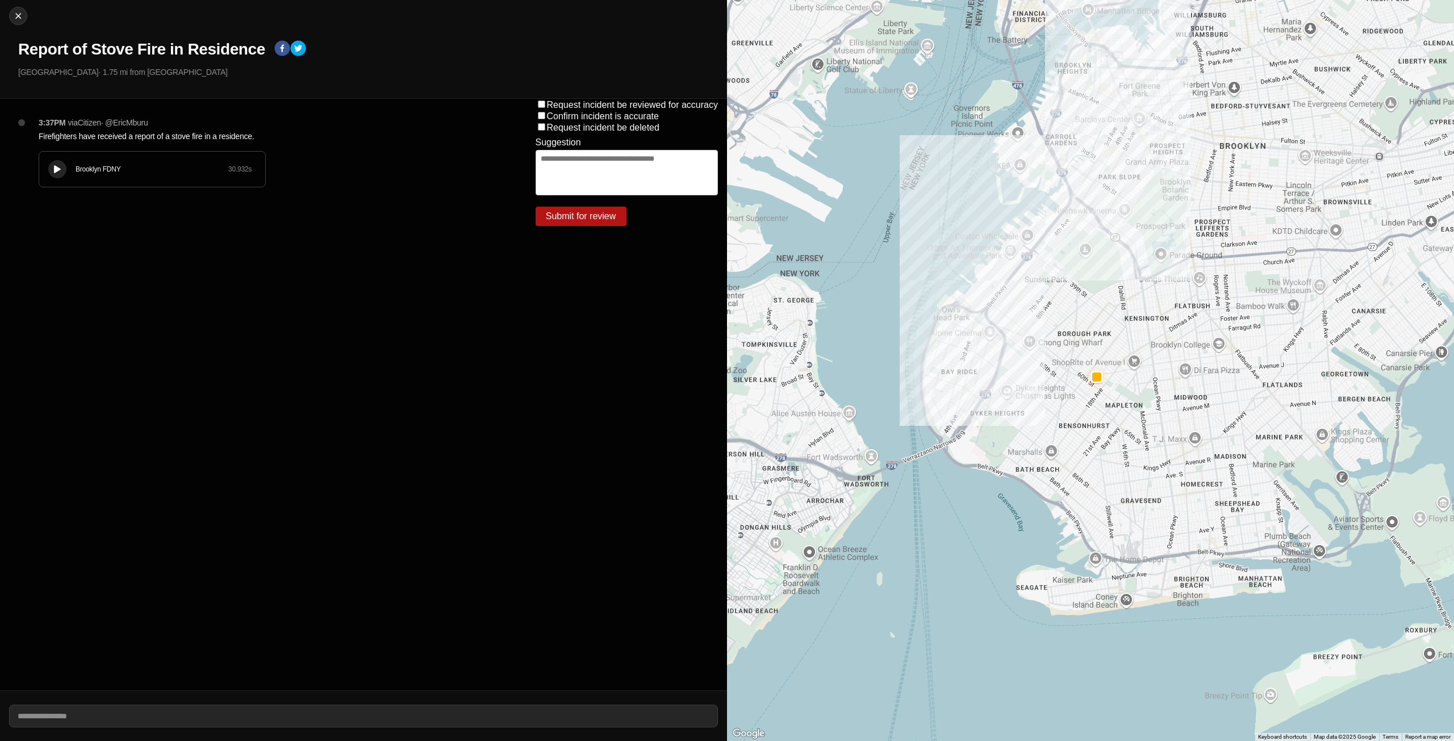
click at [60, 166] on icon at bounding box center [57, 169] width 7 height 7
click at [16, 17] on img at bounding box center [17, 15] width 11 height 11
select select "*"
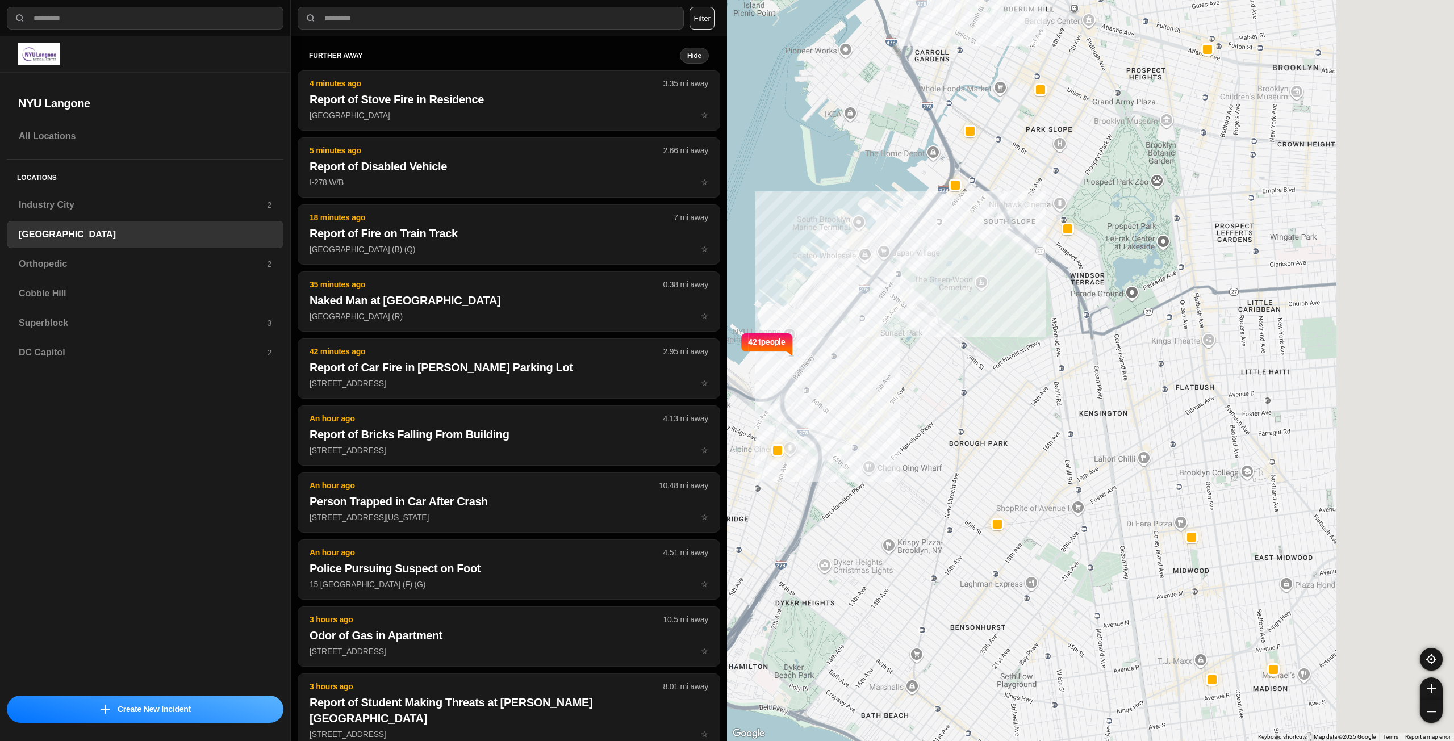
click at [1109, 369] on div "421 people" at bounding box center [1090, 370] width 727 height 741
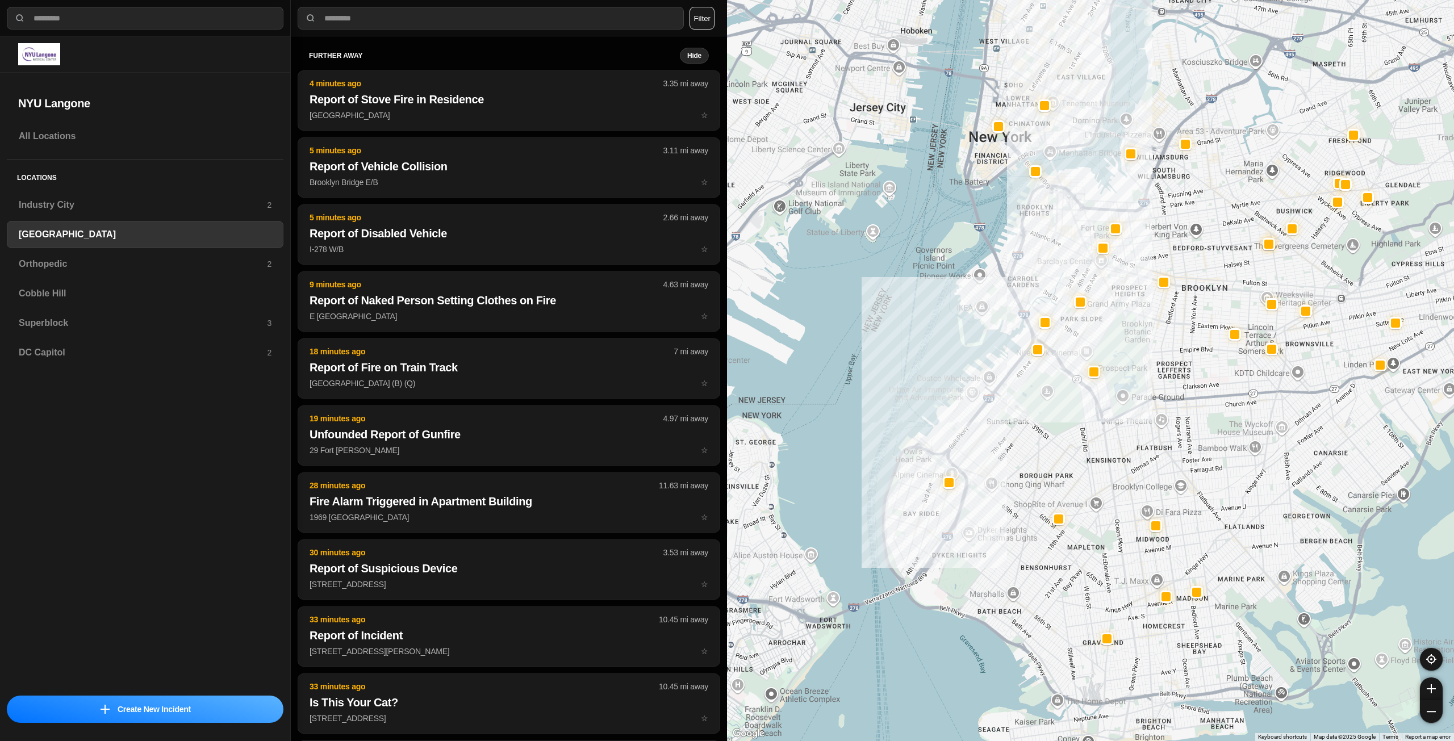
drag, startPoint x: 1177, startPoint y: 301, endPoint x: 1175, endPoint y: 393, distance: 92.1
click at [1175, 393] on div at bounding box center [1090, 370] width 727 height 741
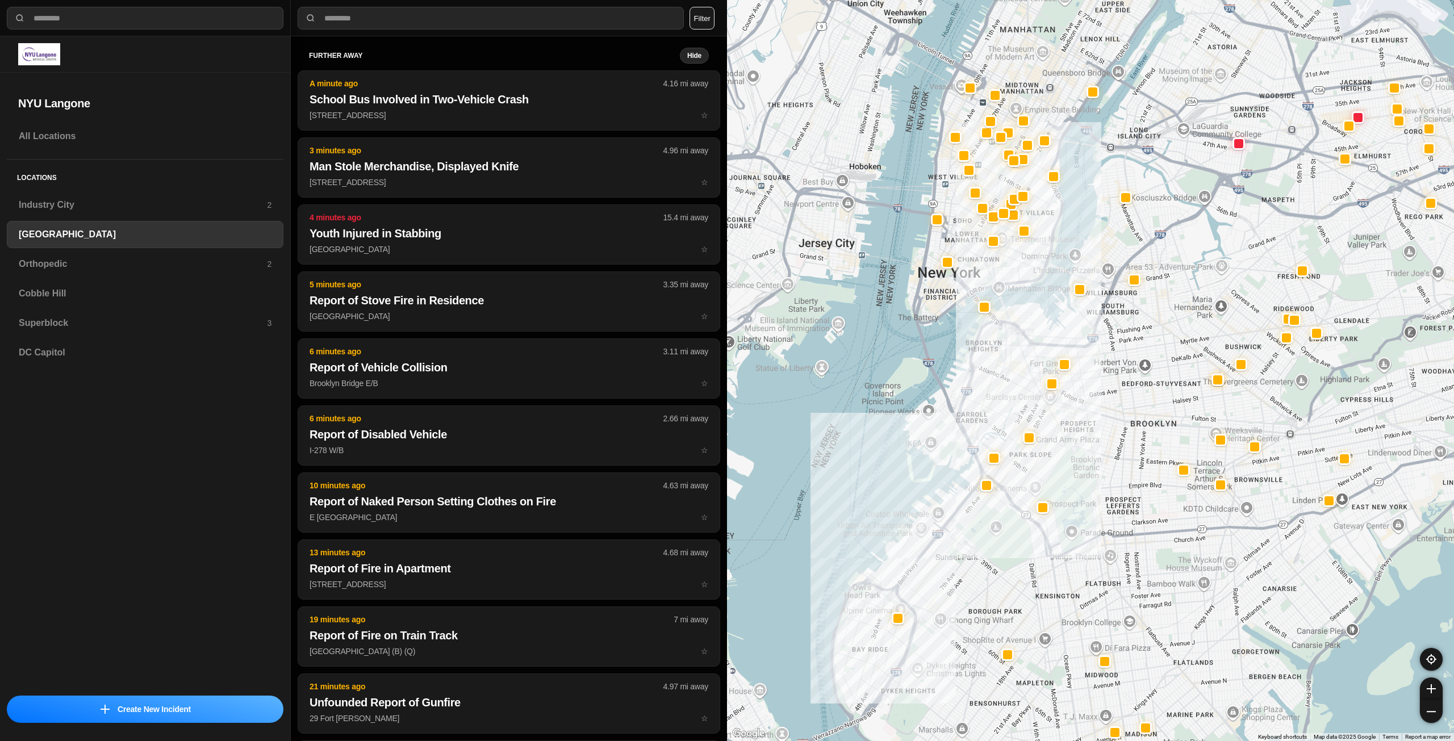
drag, startPoint x: 1054, startPoint y: 174, endPoint x: 1031, endPoint y: 261, distance: 90.5
click at [1031, 261] on div at bounding box center [1090, 370] width 727 height 741
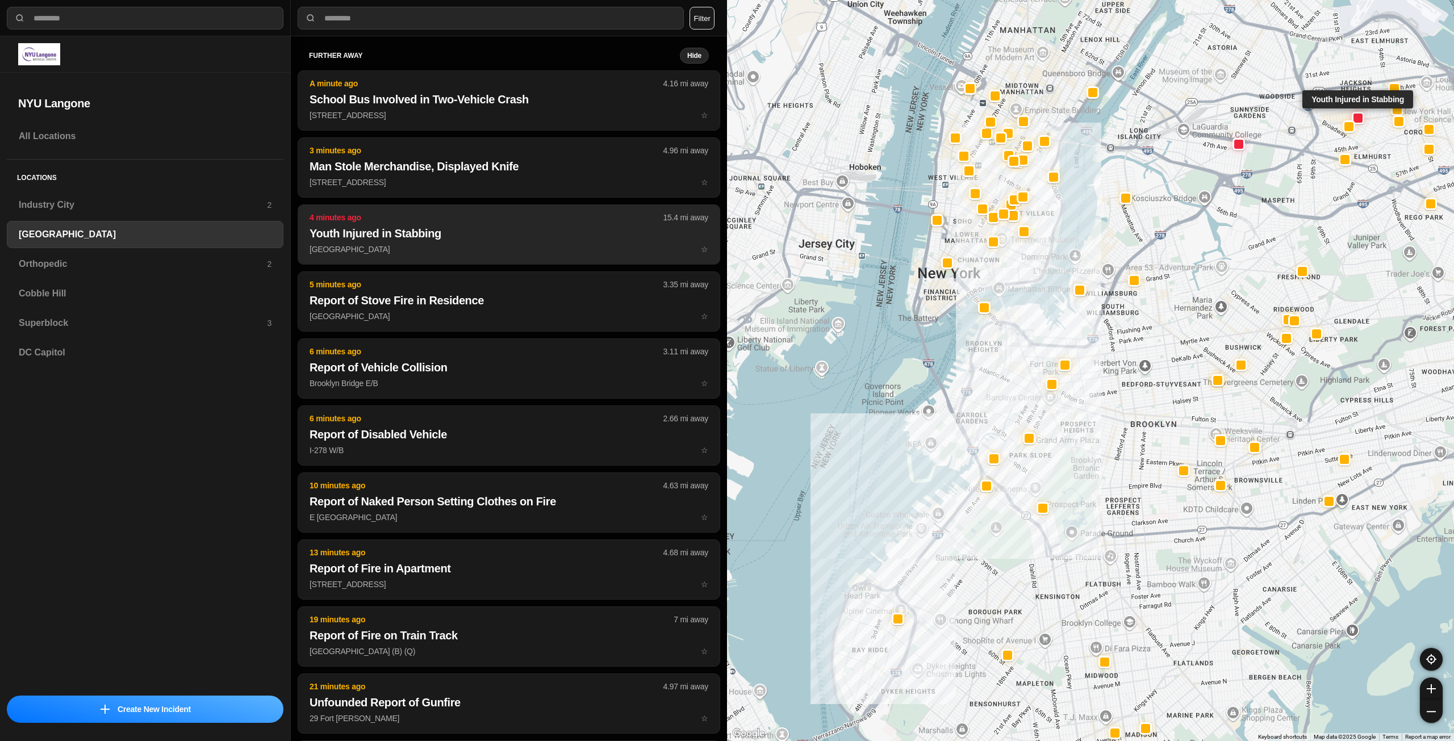
click at [531, 249] on p "82nd St & 37th Ave ☆" at bounding box center [509, 249] width 399 height 11
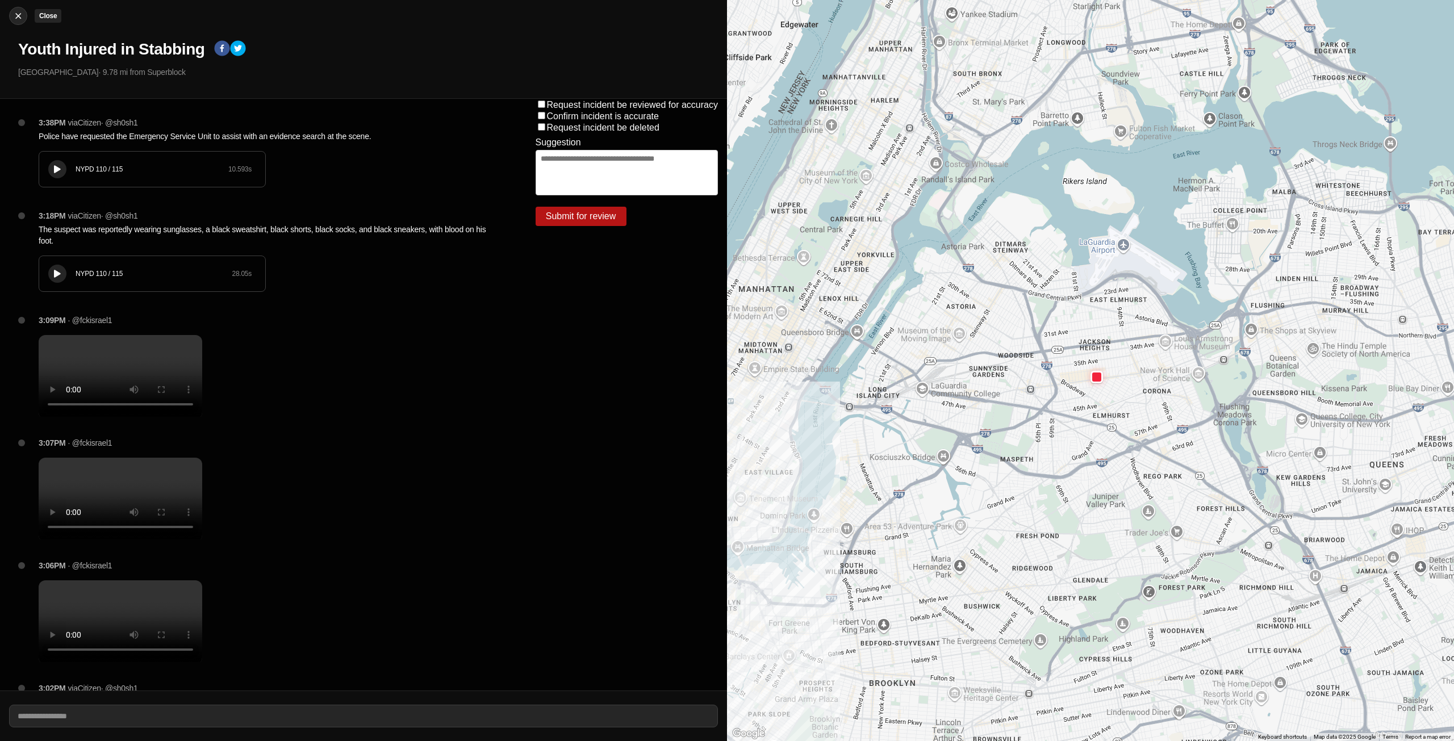
click at [17, 13] on img at bounding box center [17, 15] width 11 height 11
select select "*"
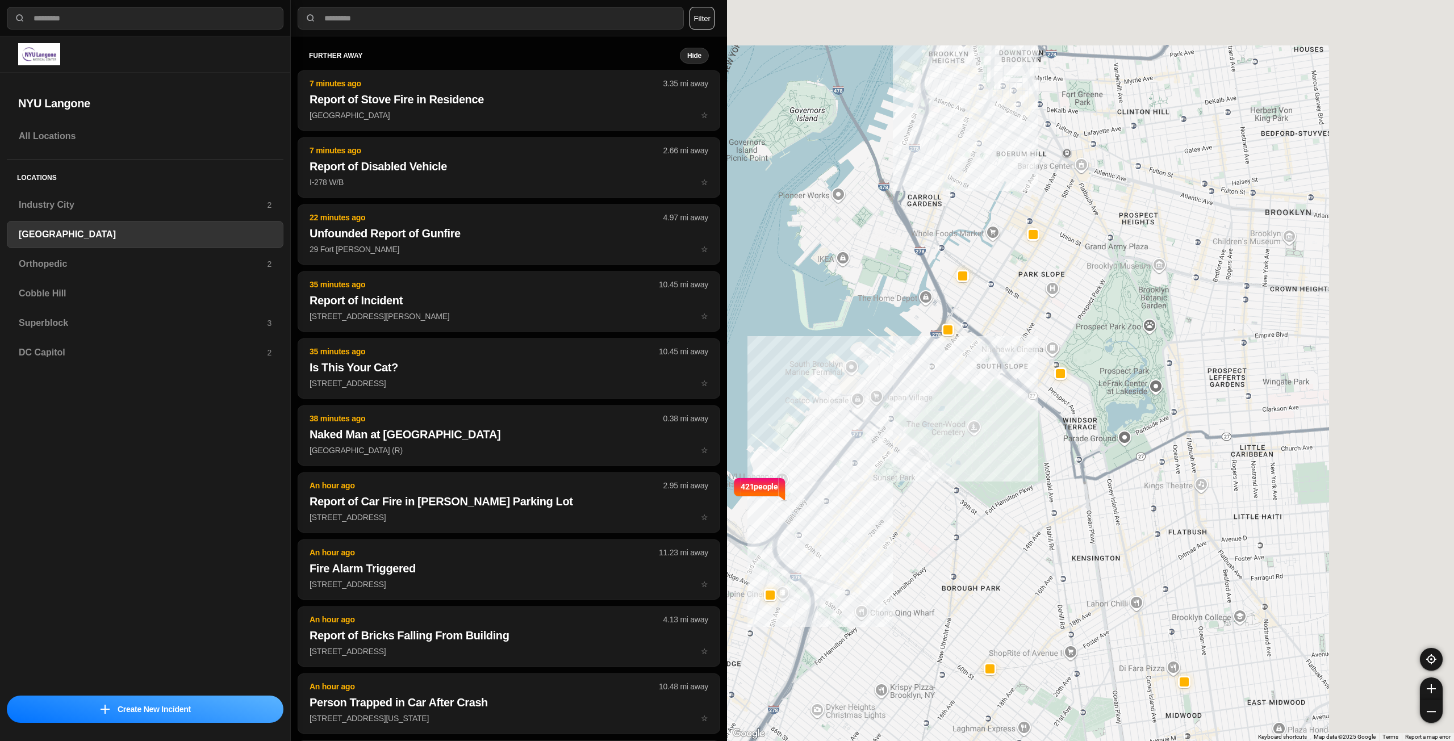
drag, startPoint x: 1072, startPoint y: 483, endPoint x: 1043, endPoint y: 505, distance: 36.3
click at [1043, 505] on div "421 people" at bounding box center [1090, 370] width 727 height 741
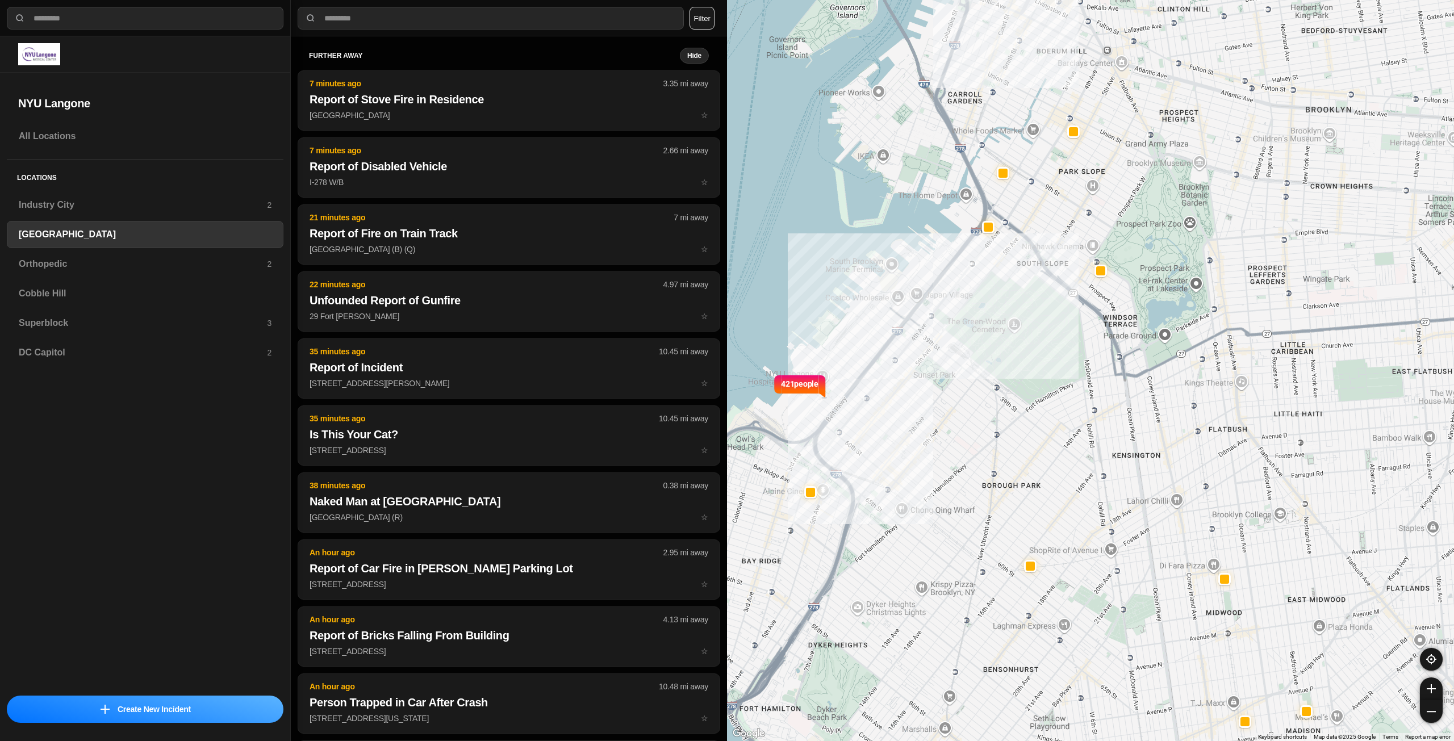
drag, startPoint x: 929, startPoint y: 589, endPoint x: 971, endPoint y: 484, distance: 113.0
click at [971, 484] on div "421 people" at bounding box center [1090, 370] width 727 height 741
click at [162, 264] on h3 "Orthopedic" at bounding box center [143, 264] width 248 height 14
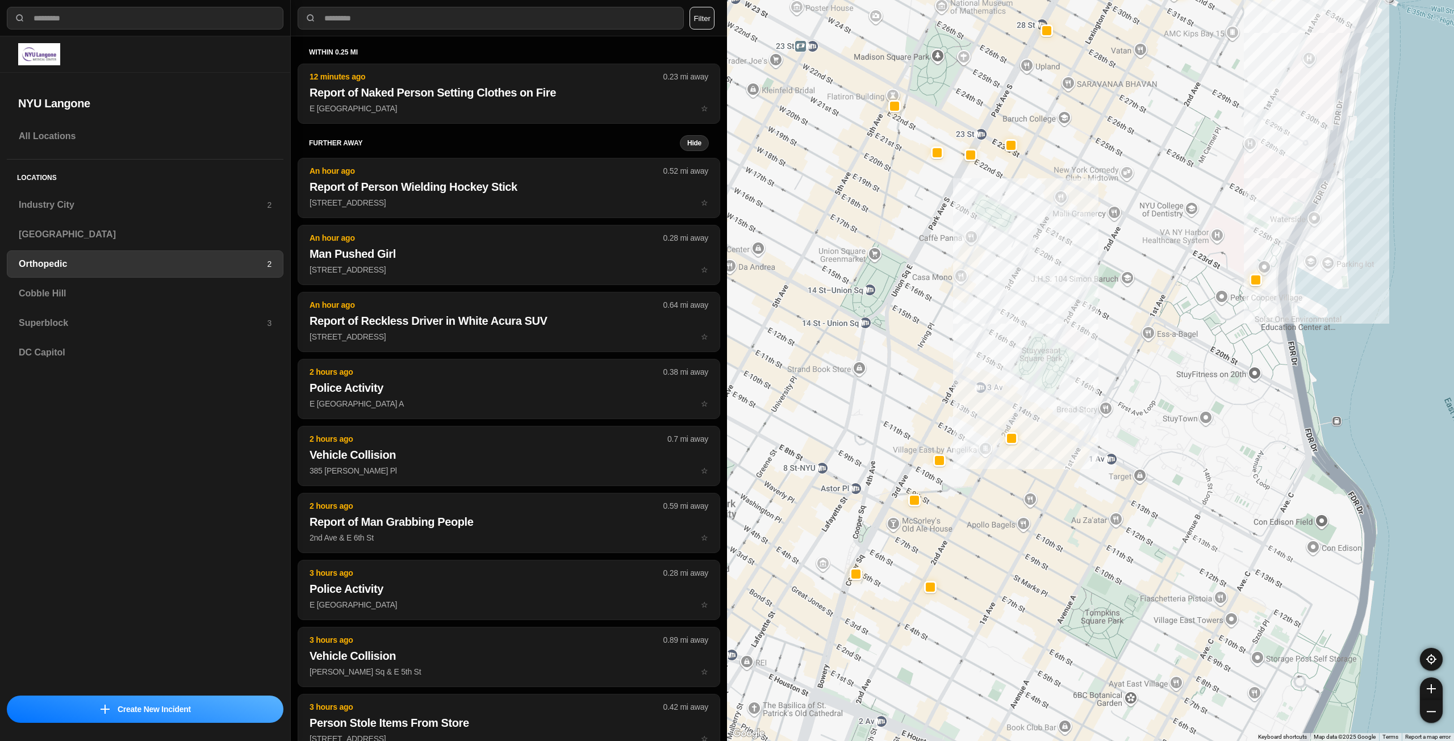
drag, startPoint x: 1021, startPoint y: 411, endPoint x: 1089, endPoint y: 353, distance: 89.5
click at [1089, 353] on div at bounding box center [1090, 370] width 727 height 741
click at [107, 199] on h3 "Industry City" at bounding box center [143, 205] width 248 height 14
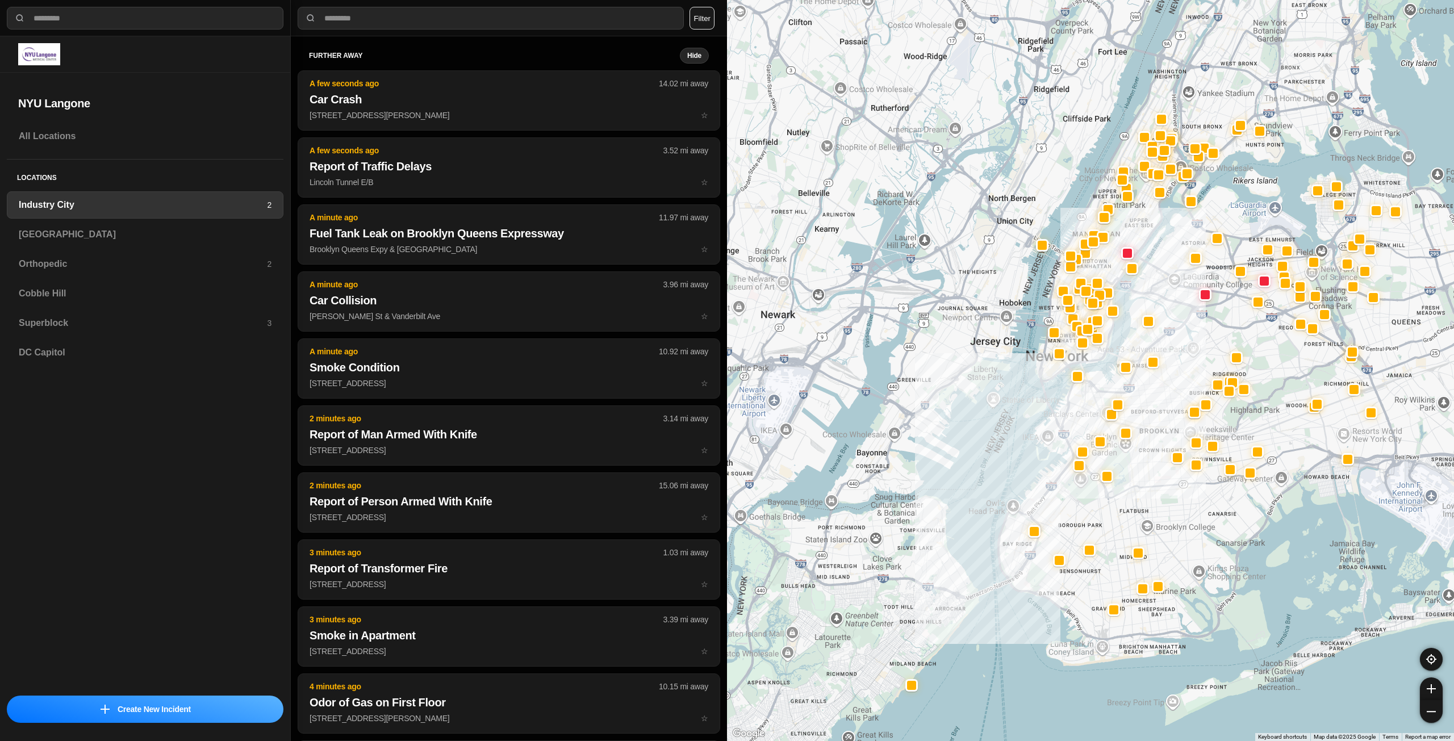
drag, startPoint x: 1193, startPoint y: 391, endPoint x: 1151, endPoint y: 462, distance: 82.5
click at [1151, 462] on div at bounding box center [1090, 370] width 727 height 741
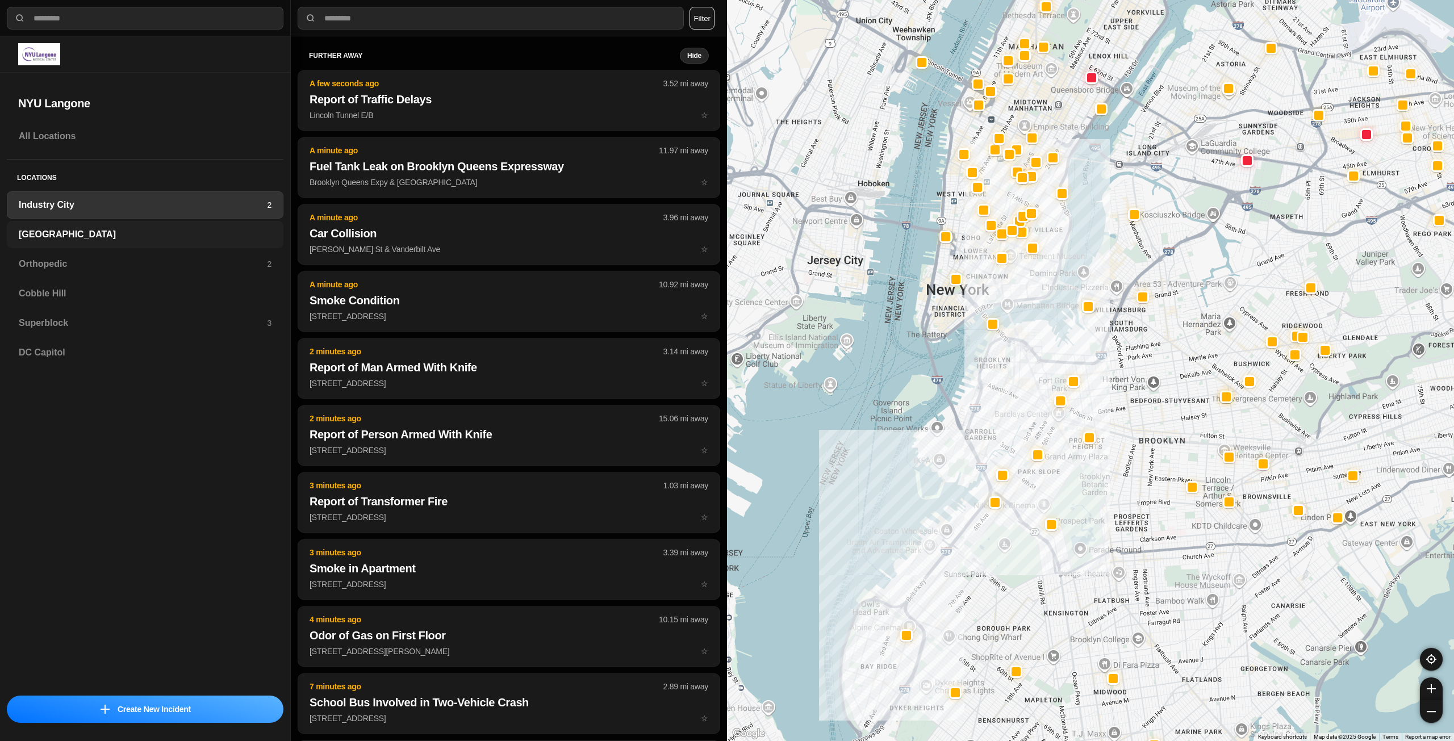
click at [156, 235] on h3 "[GEOGRAPHIC_DATA]" at bounding box center [145, 235] width 253 height 14
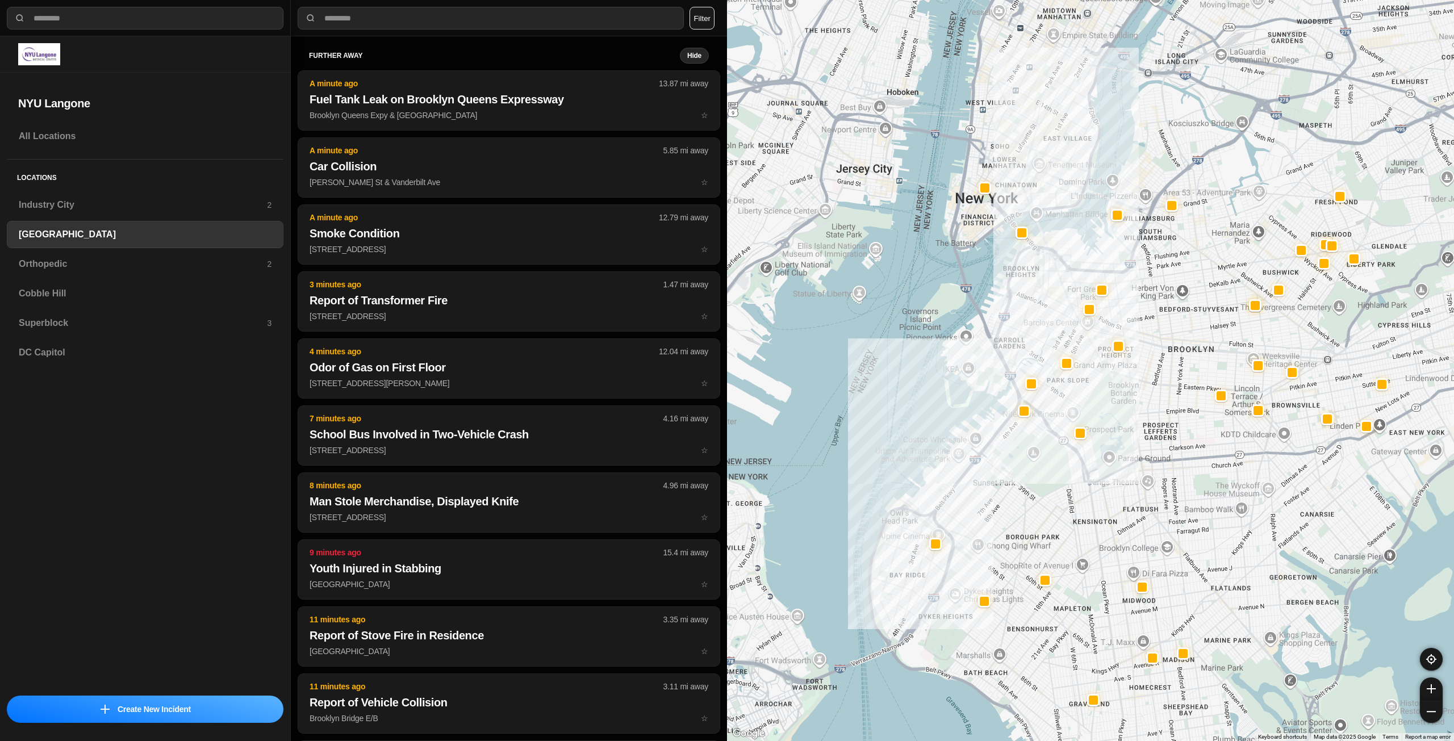
drag, startPoint x: 1174, startPoint y: 274, endPoint x: 1129, endPoint y: 446, distance: 177.9
click at [1129, 446] on div at bounding box center [1090, 370] width 727 height 741
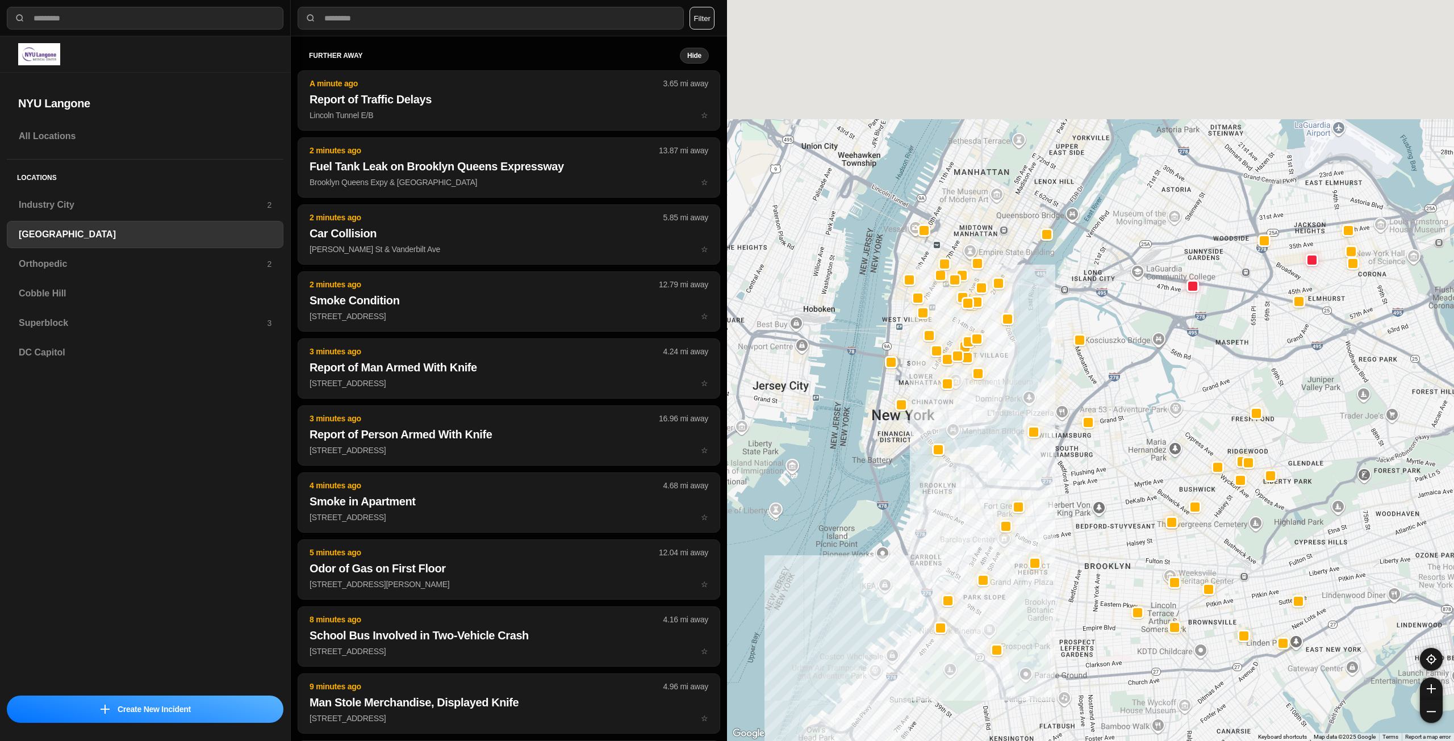
drag, startPoint x: 1056, startPoint y: 183, endPoint x: 970, endPoint y: 414, distance: 246.8
click at [970, 414] on div at bounding box center [1090, 370] width 727 height 741
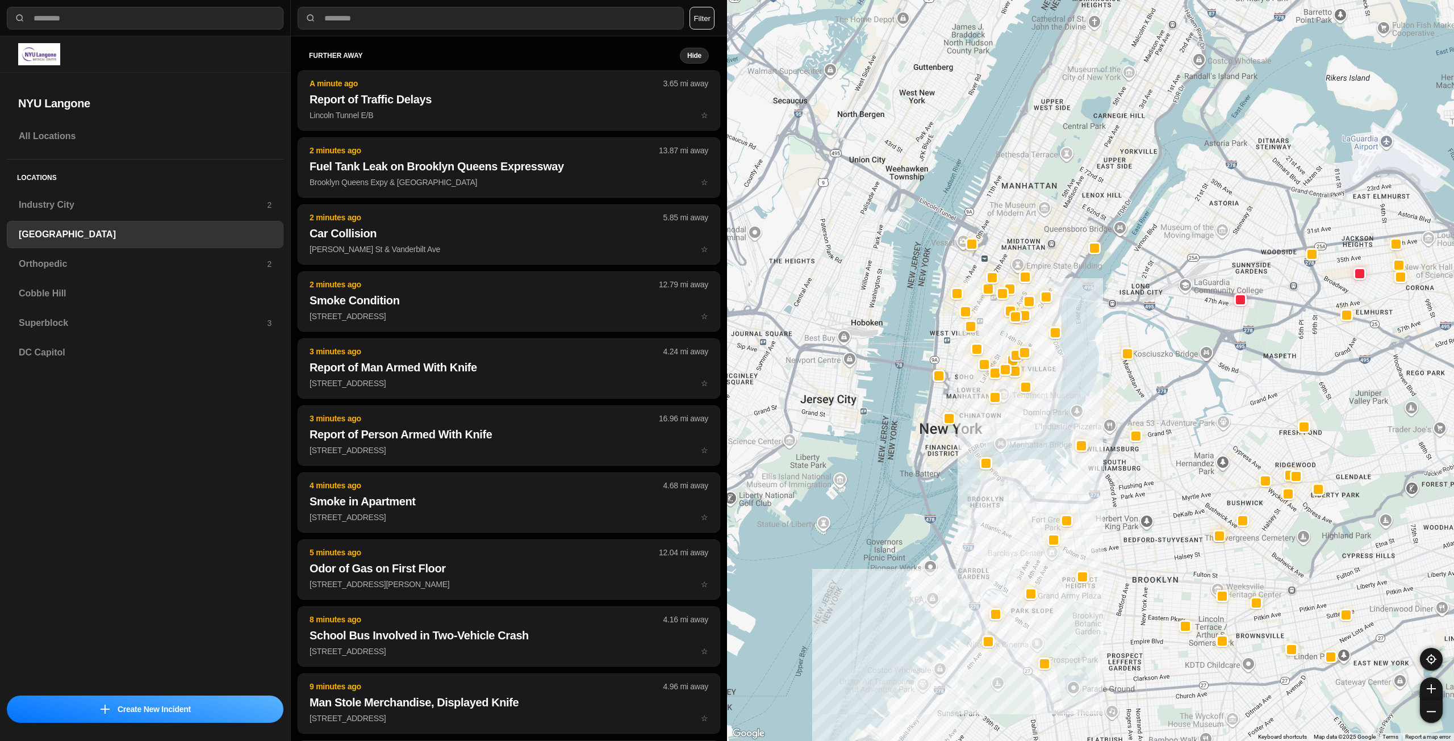
drag, startPoint x: 1052, startPoint y: 262, endPoint x: 1068, endPoint y: 257, distance: 17.3
click at [1068, 257] on div at bounding box center [1090, 370] width 727 height 741
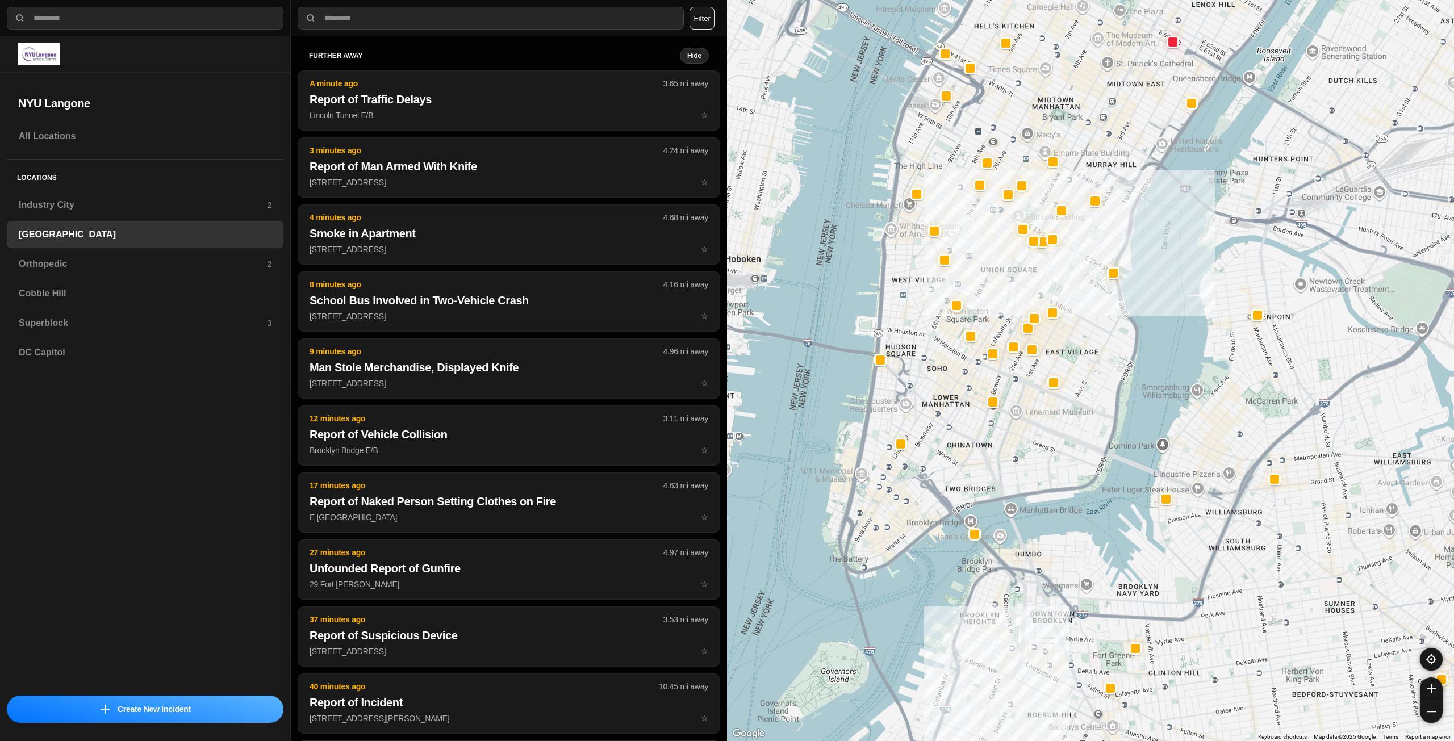
drag, startPoint x: 1021, startPoint y: 402, endPoint x: 1069, endPoint y: 424, distance: 52.6
click at [1069, 424] on div "421 people" at bounding box center [1090, 370] width 727 height 741
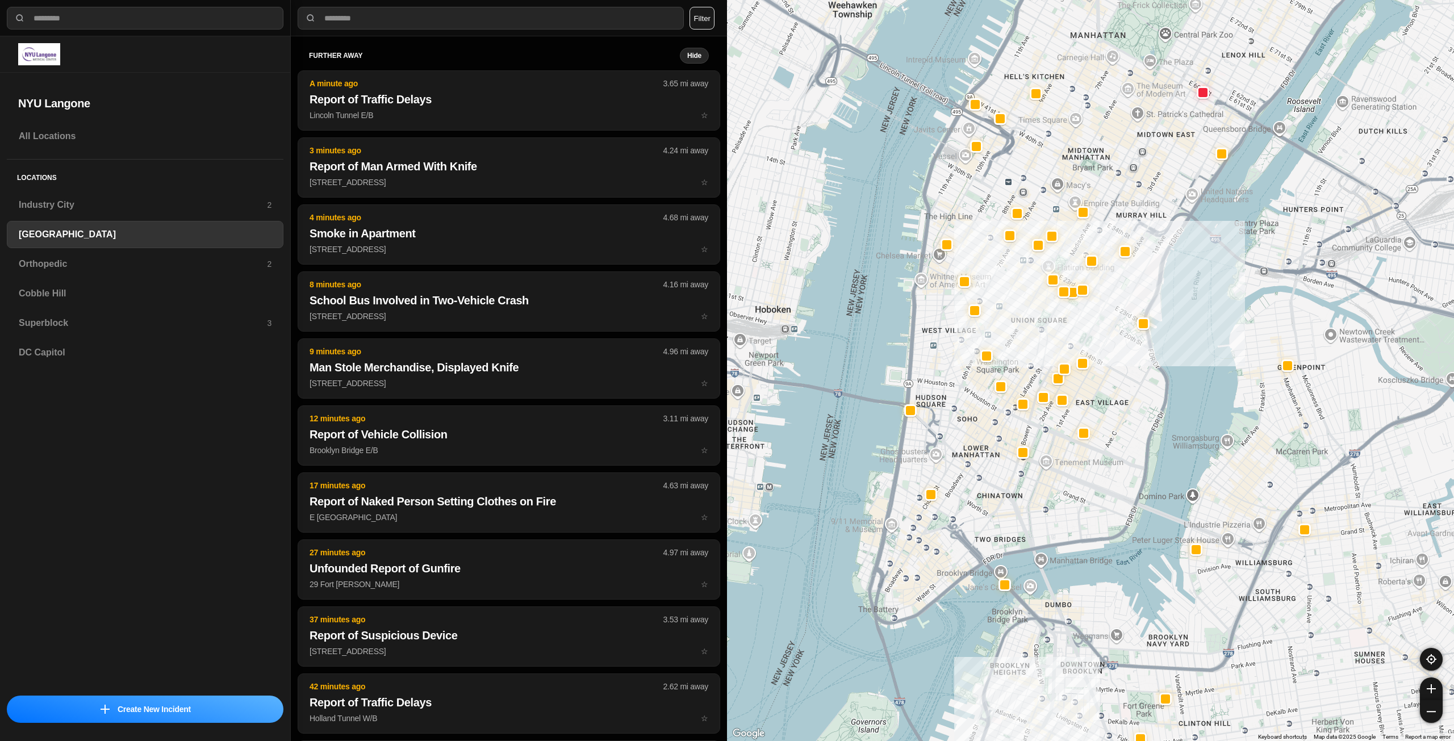
drag, startPoint x: 1124, startPoint y: 348, endPoint x: 1130, endPoint y: 394, distance: 46.4
click at [1130, 394] on div "421 people" at bounding box center [1090, 370] width 727 height 741
click at [73, 325] on h3 "Superblock" at bounding box center [143, 323] width 248 height 14
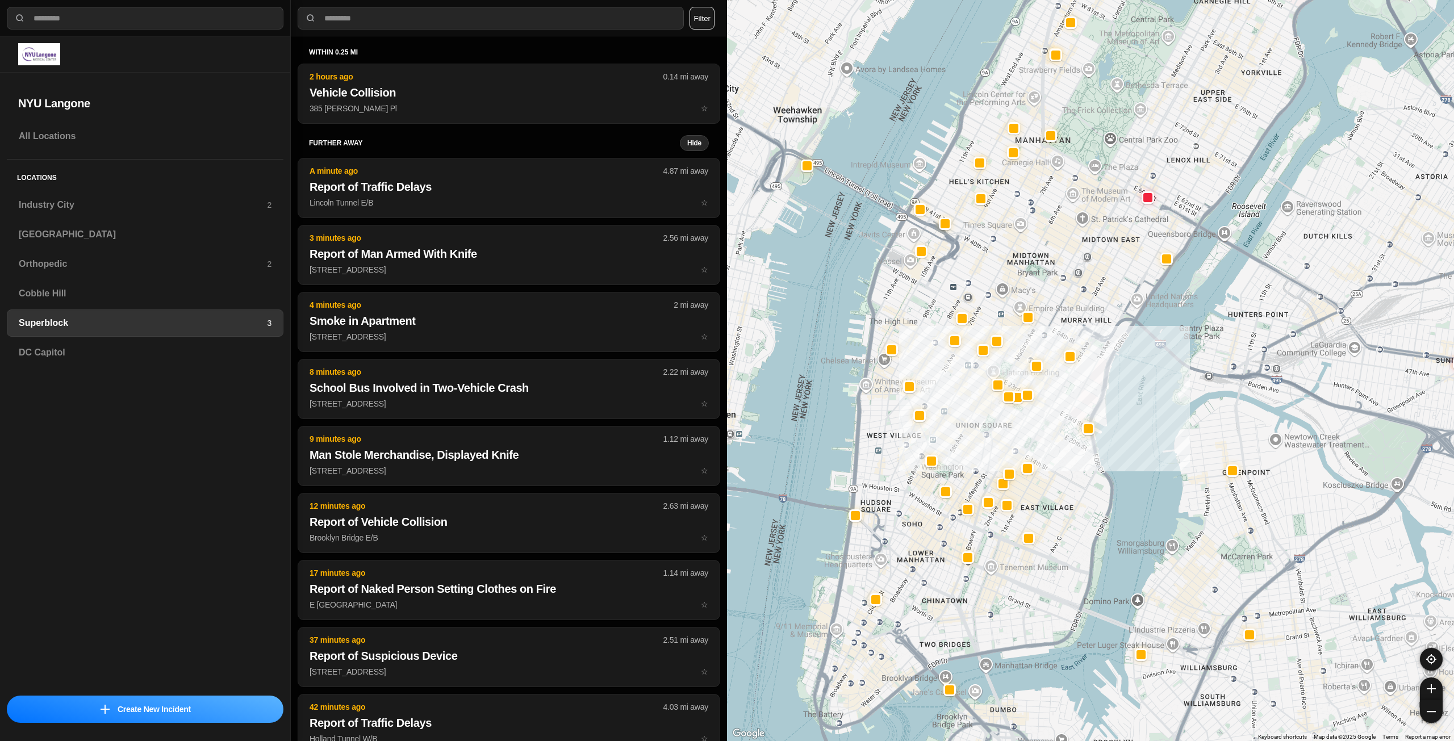
drag, startPoint x: 924, startPoint y: 482, endPoint x: 975, endPoint y: 440, distance: 66.6
click at [975, 440] on div at bounding box center [1090, 370] width 727 height 741
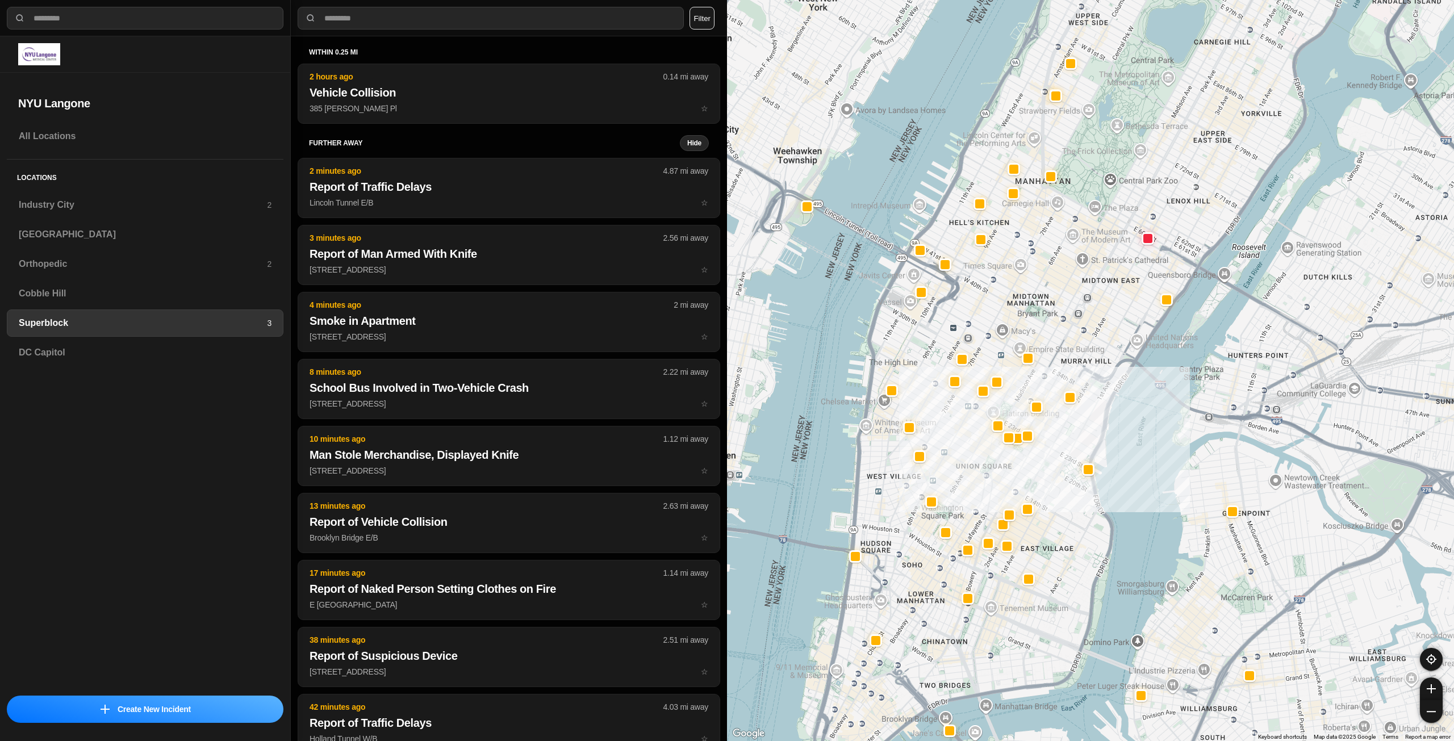
drag, startPoint x: 1077, startPoint y: 313, endPoint x: 1065, endPoint y: 366, distance: 54.7
click at [1065, 366] on div at bounding box center [1090, 370] width 727 height 741
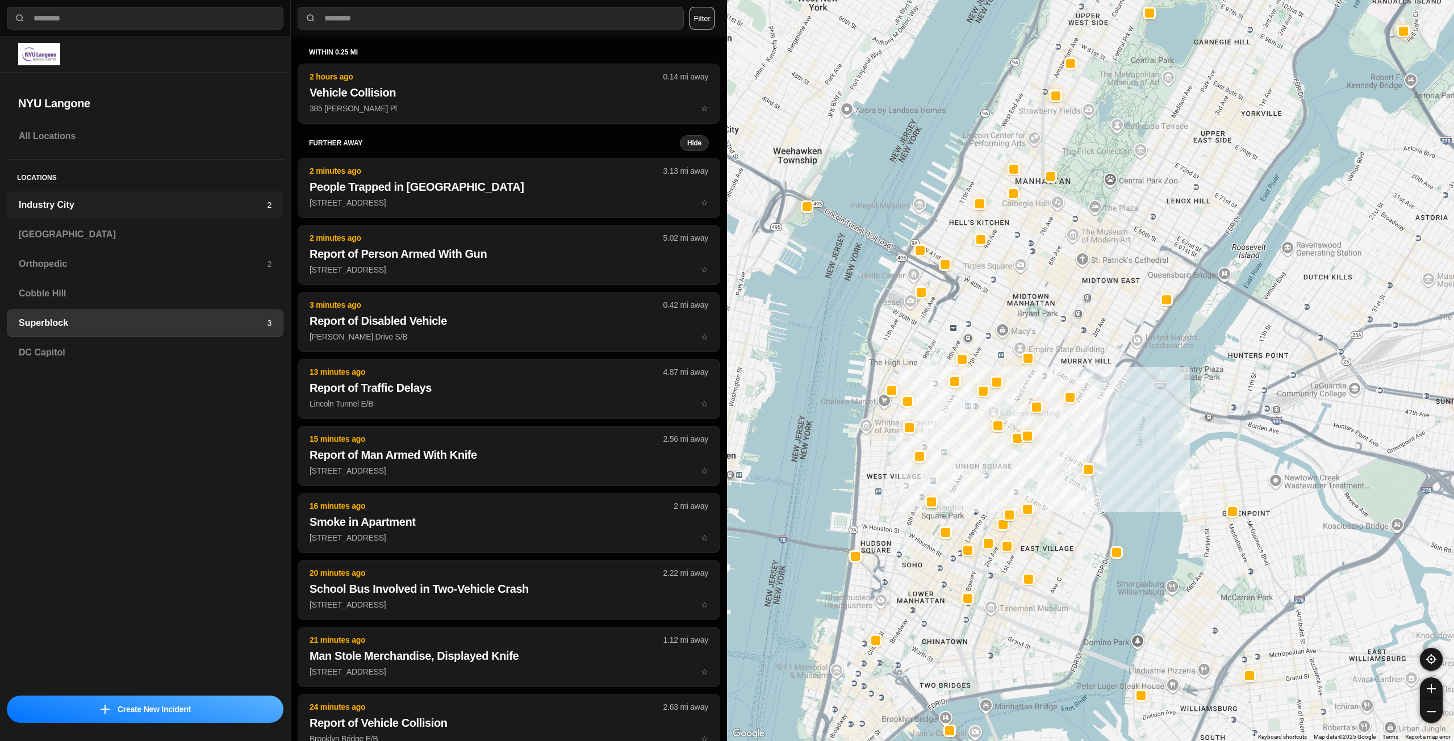
click at [167, 212] on div "Industry City 2" at bounding box center [145, 204] width 277 height 27
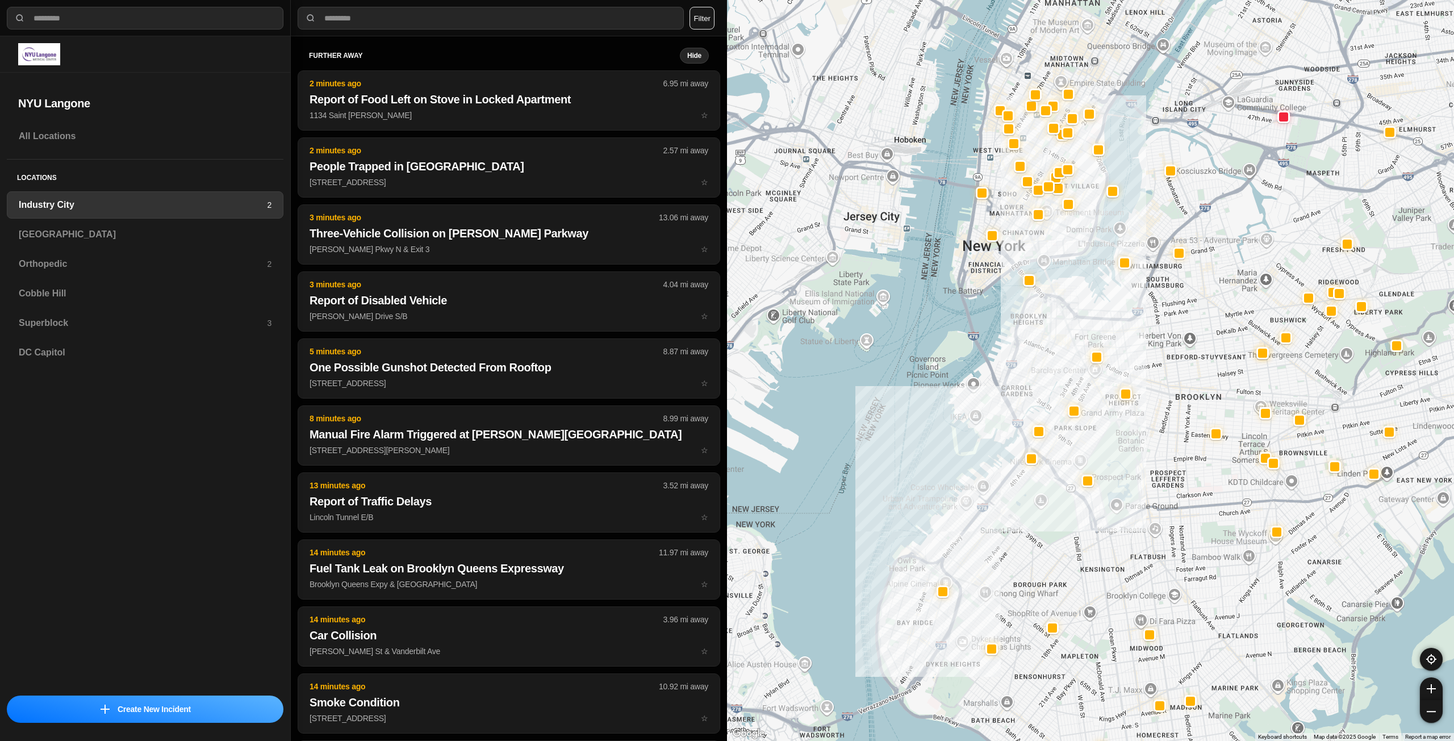
drag, startPoint x: 1180, startPoint y: 356, endPoint x: 1120, endPoint y: 436, distance: 99.8
click at [1120, 436] on div at bounding box center [1090, 370] width 727 height 741
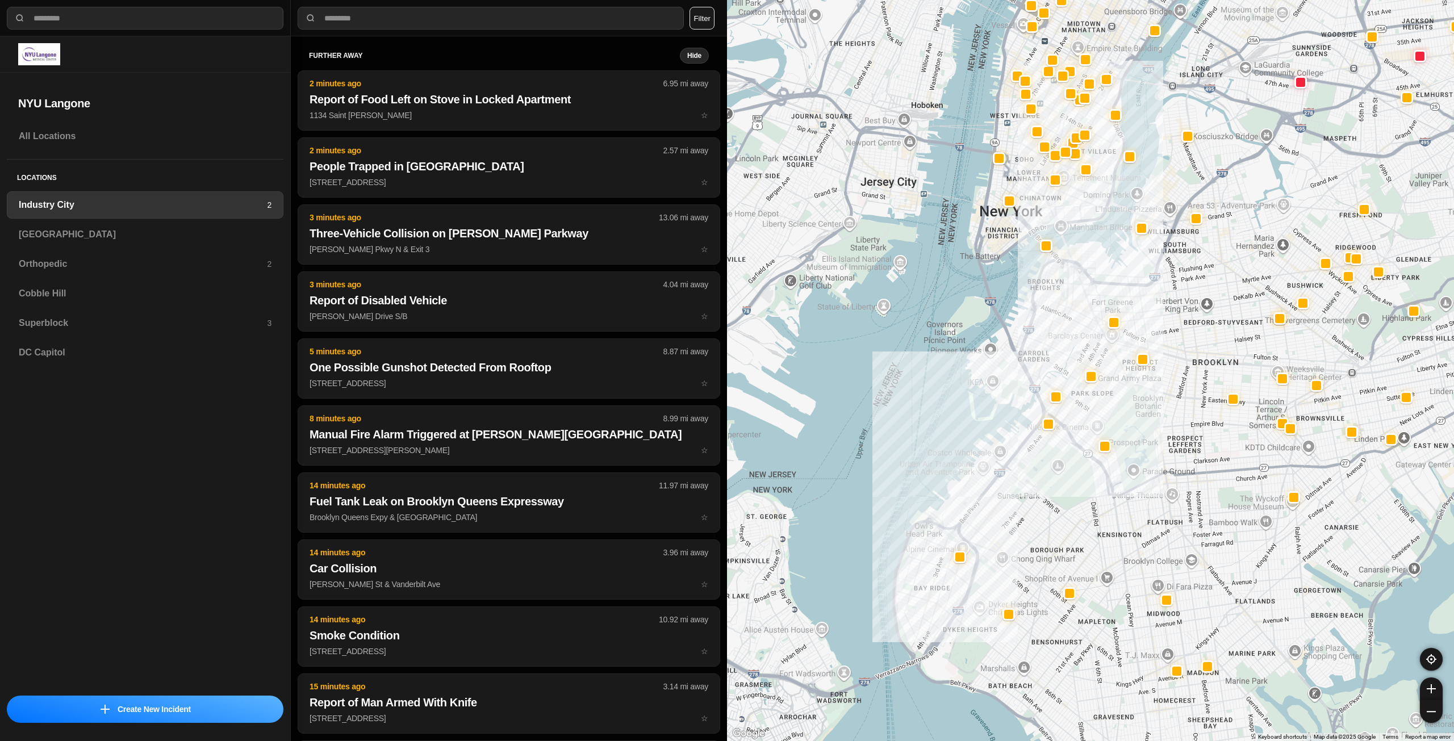
drag, startPoint x: 1045, startPoint y: 504, endPoint x: 1065, endPoint y: 468, distance: 40.9
click at [1065, 468] on div at bounding box center [1090, 370] width 727 height 741
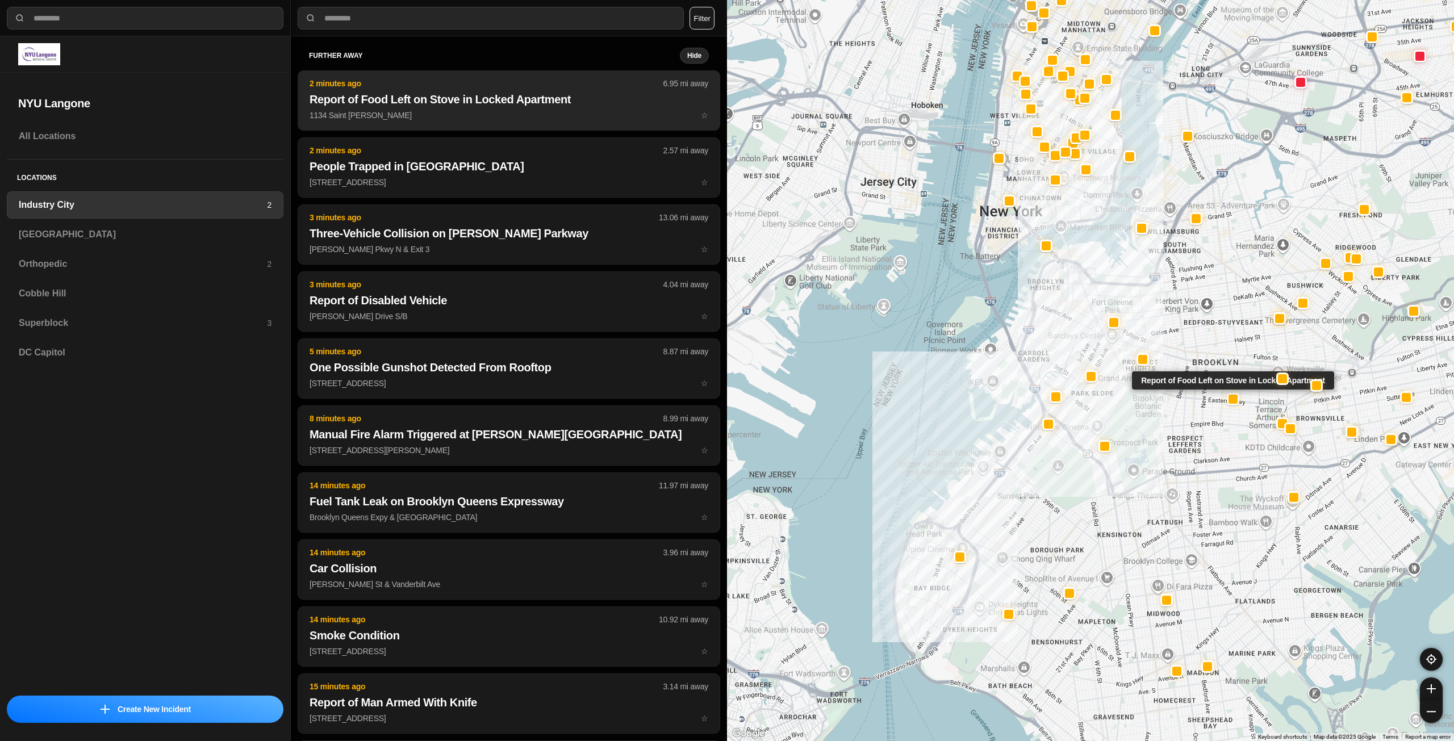
click at [541, 111] on p "1134 Saint Johns Pl ☆" at bounding box center [509, 115] width 399 height 11
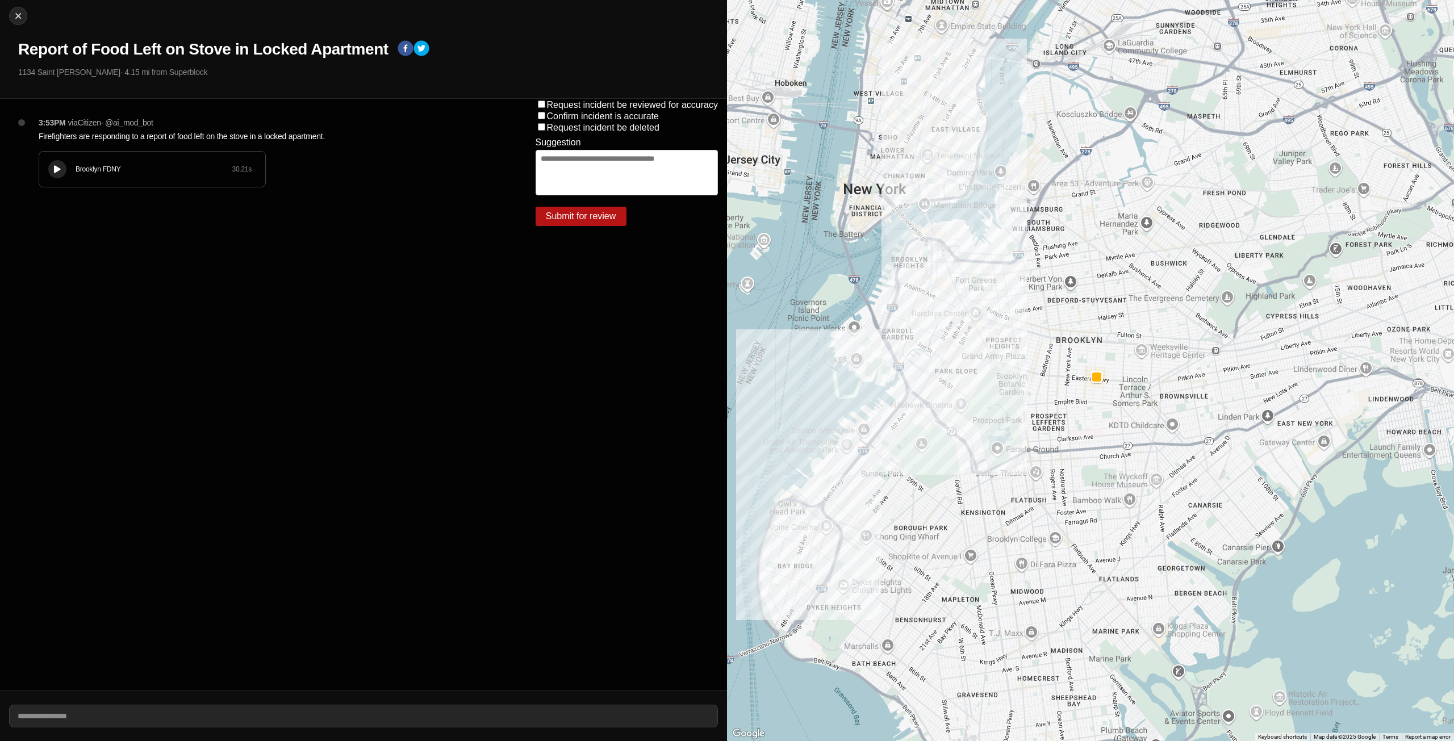
click at [56, 174] on button at bounding box center [57, 169] width 18 height 18
click at [18, 16] on img at bounding box center [17, 15] width 11 height 11
select select "*"
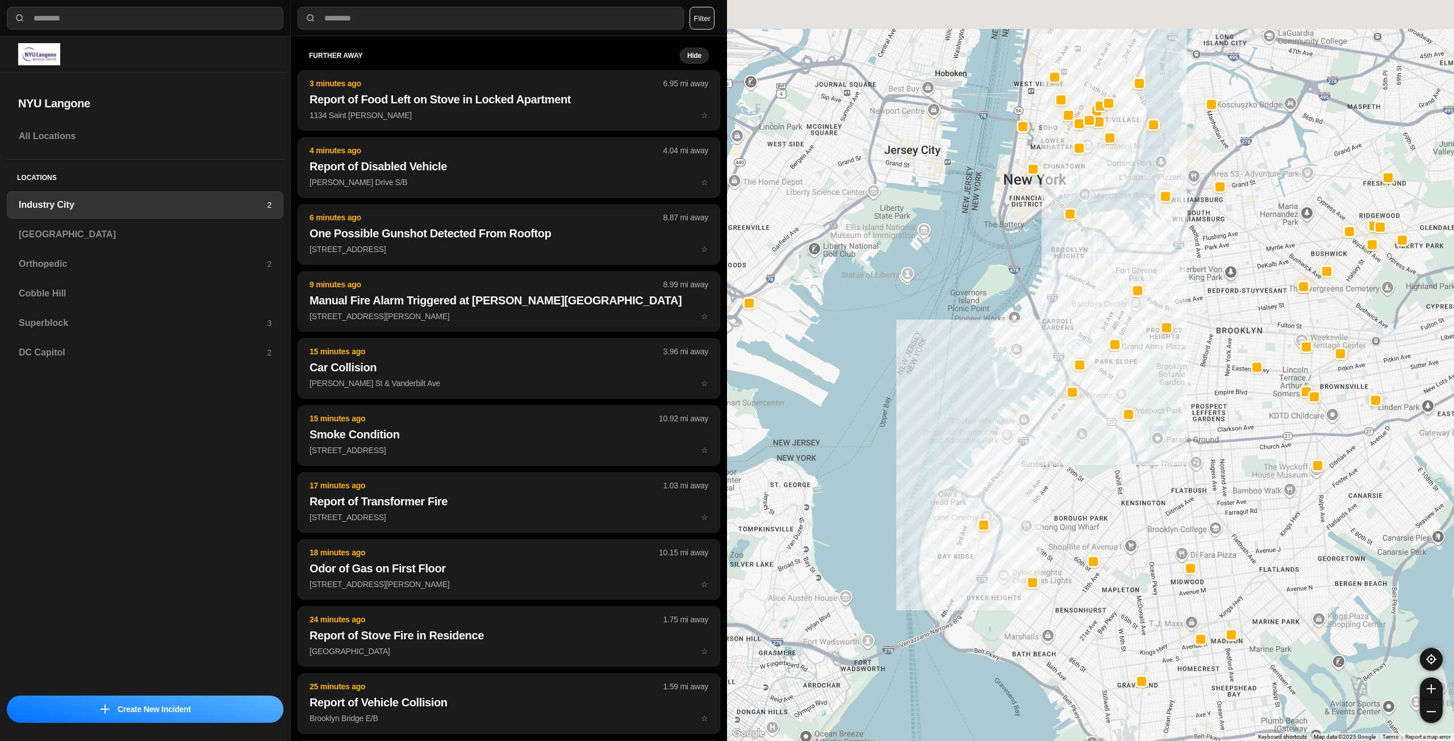
drag, startPoint x: 1168, startPoint y: 313, endPoint x: 1105, endPoint y: 399, distance: 106.5
click at [1105, 399] on div at bounding box center [1090, 370] width 727 height 741
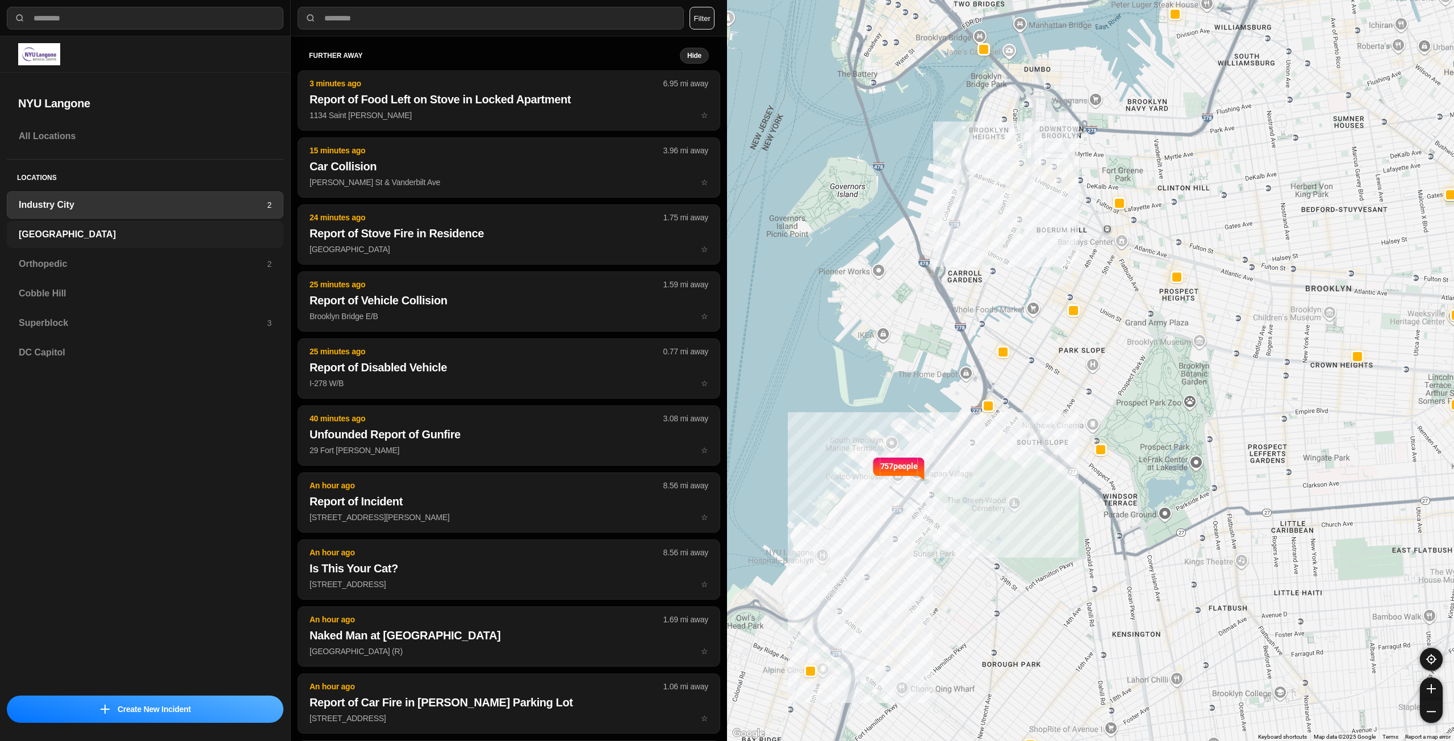
click at [72, 229] on h3 "[GEOGRAPHIC_DATA]" at bounding box center [145, 235] width 253 height 14
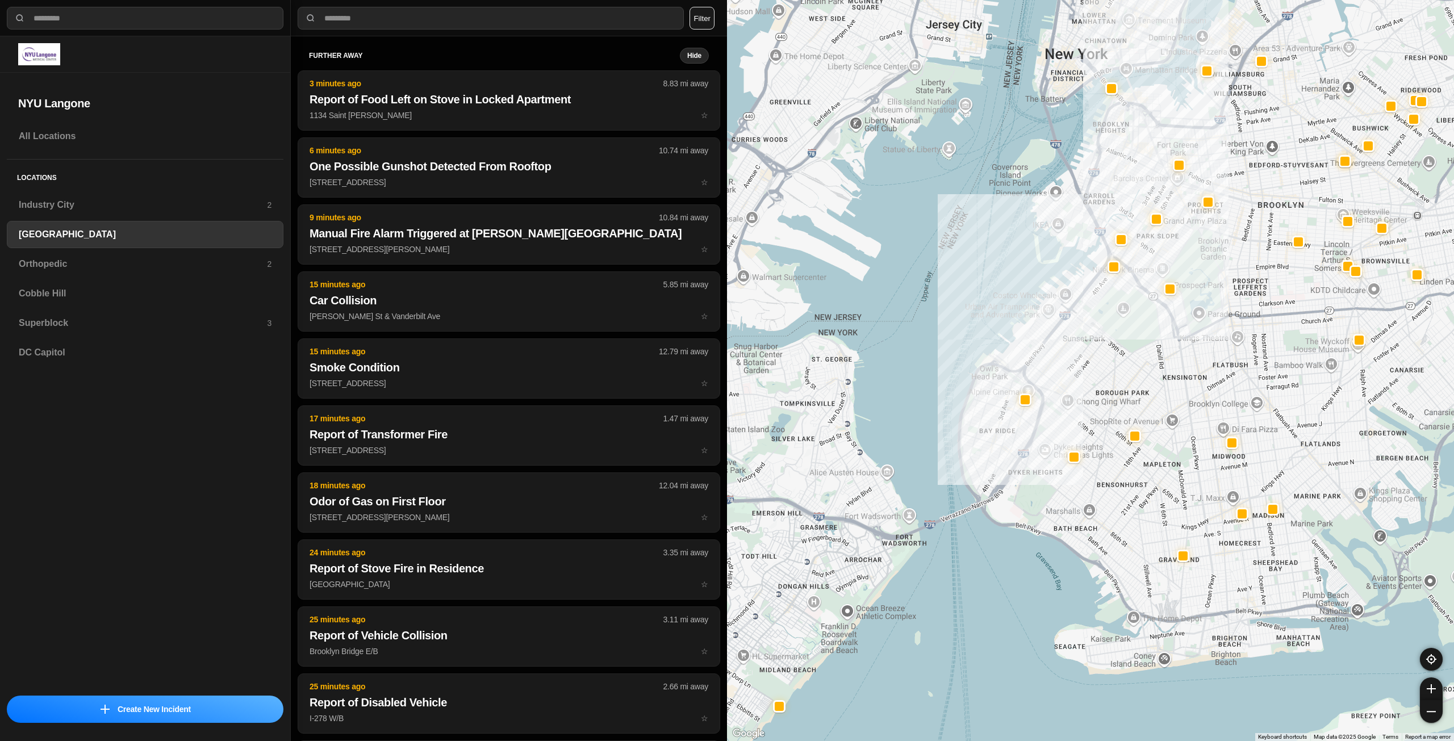
drag, startPoint x: 1203, startPoint y: 209, endPoint x: 1158, endPoint y: 276, distance: 80.7
click at [1158, 276] on div at bounding box center [1090, 370] width 727 height 741
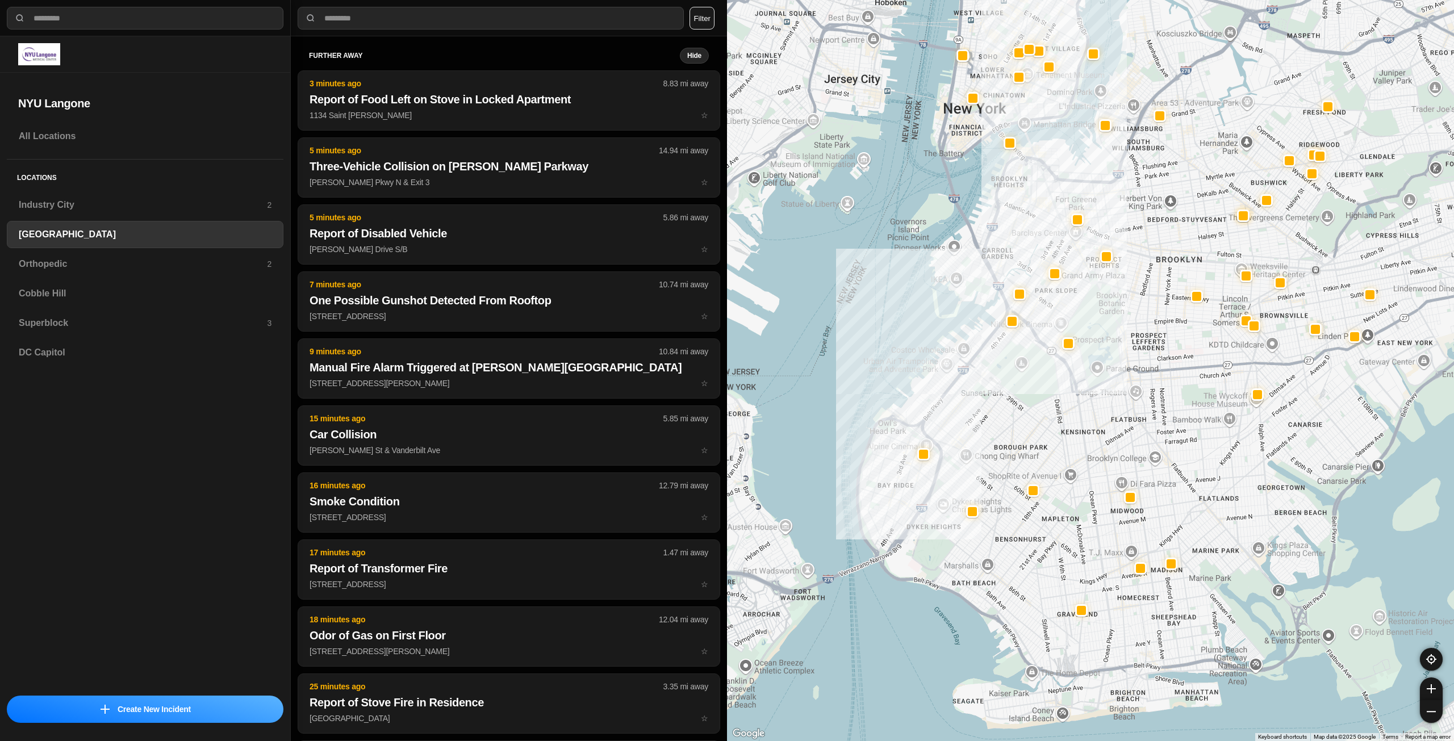
drag, startPoint x: 1287, startPoint y: 305, endPoint x: 1193, endPoint y: 349, distance: 103.7
click at [1193, 349] on div at bounding box center [1090, 370] width 727 height 741
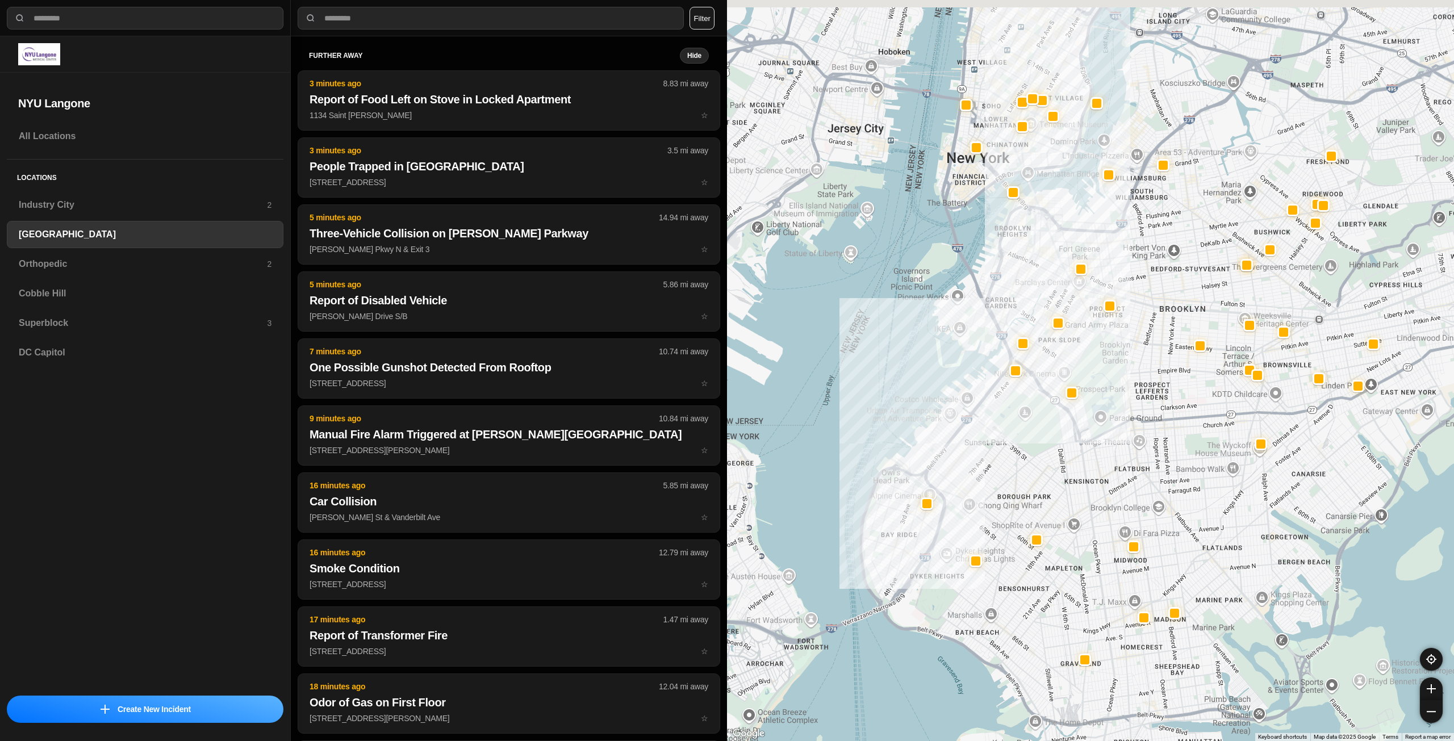
click at [1195, 281] on div at bounding box center [1090, 370] width 727 height 741
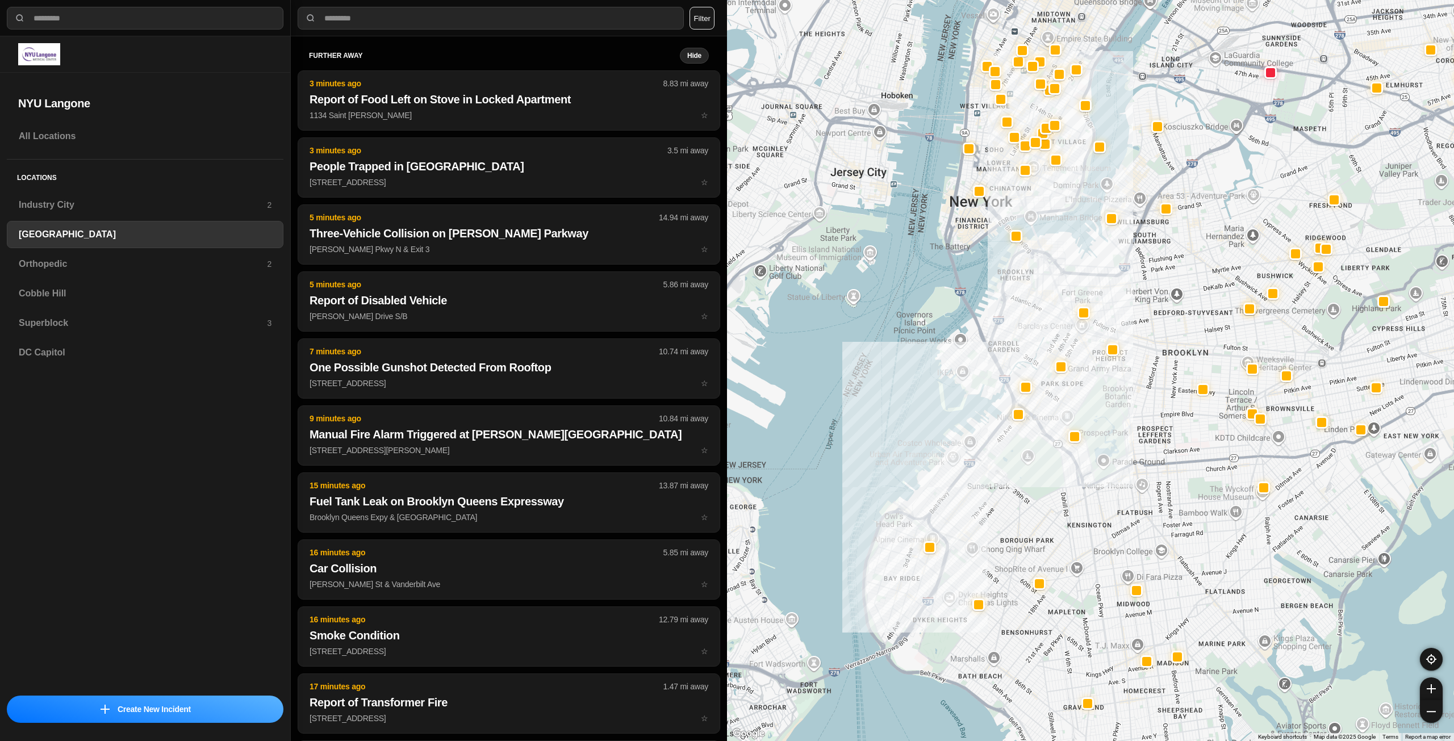
drag, startPoint x: 1189, startPoint y: 263, endPoint x: 1191, endPoint y: 278, distance: 15.4
click at [1191, 278] on div at bounding box center [1090, 370] width 727 height 741
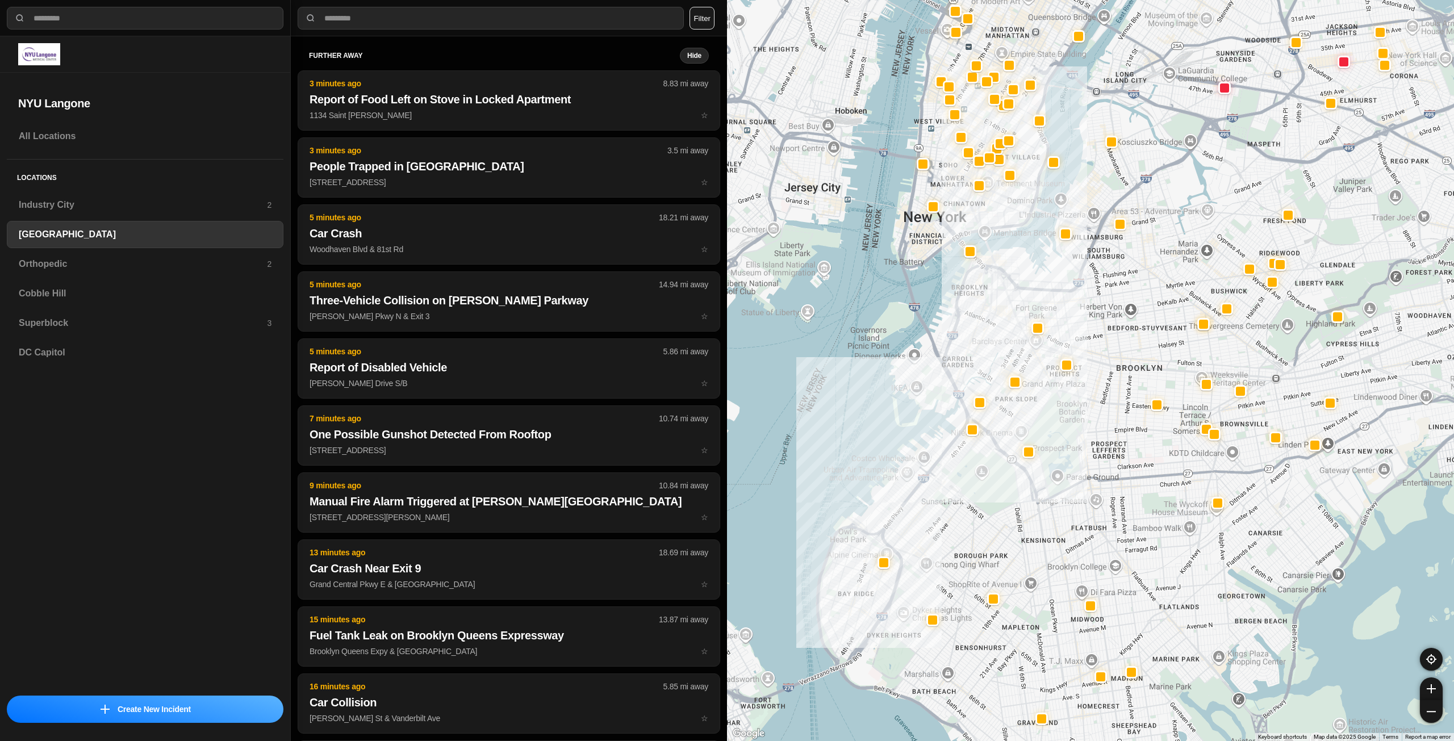
drag, startPoint x: 1246, startPoint y: 289, endPoint x: 1026, endPoint y: 258, distance: 222.6
click at [1198, 290] on div at bounding box center [1090, 370] width 727 height 741
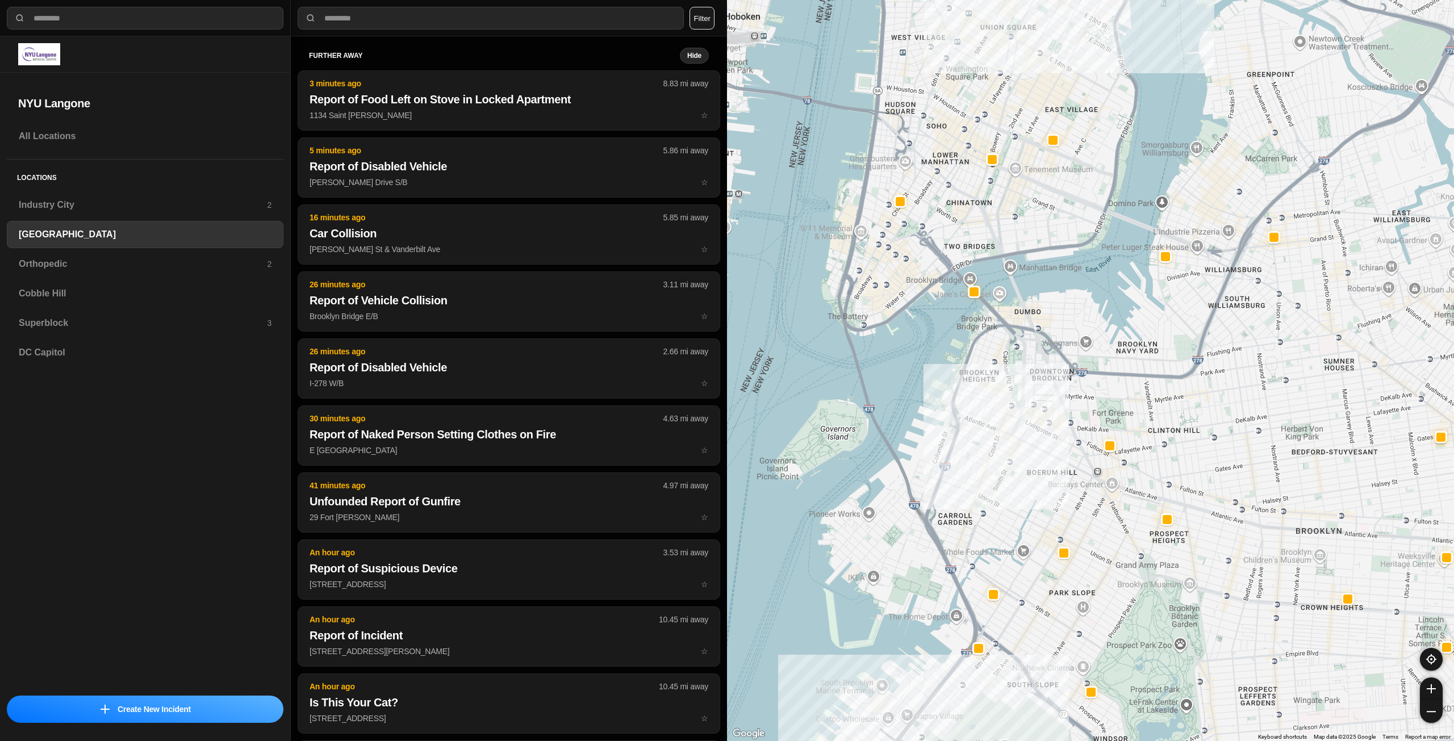
click at [954, 314] on div "421 people" at bounding box center [1090, 370] width 727 height 741
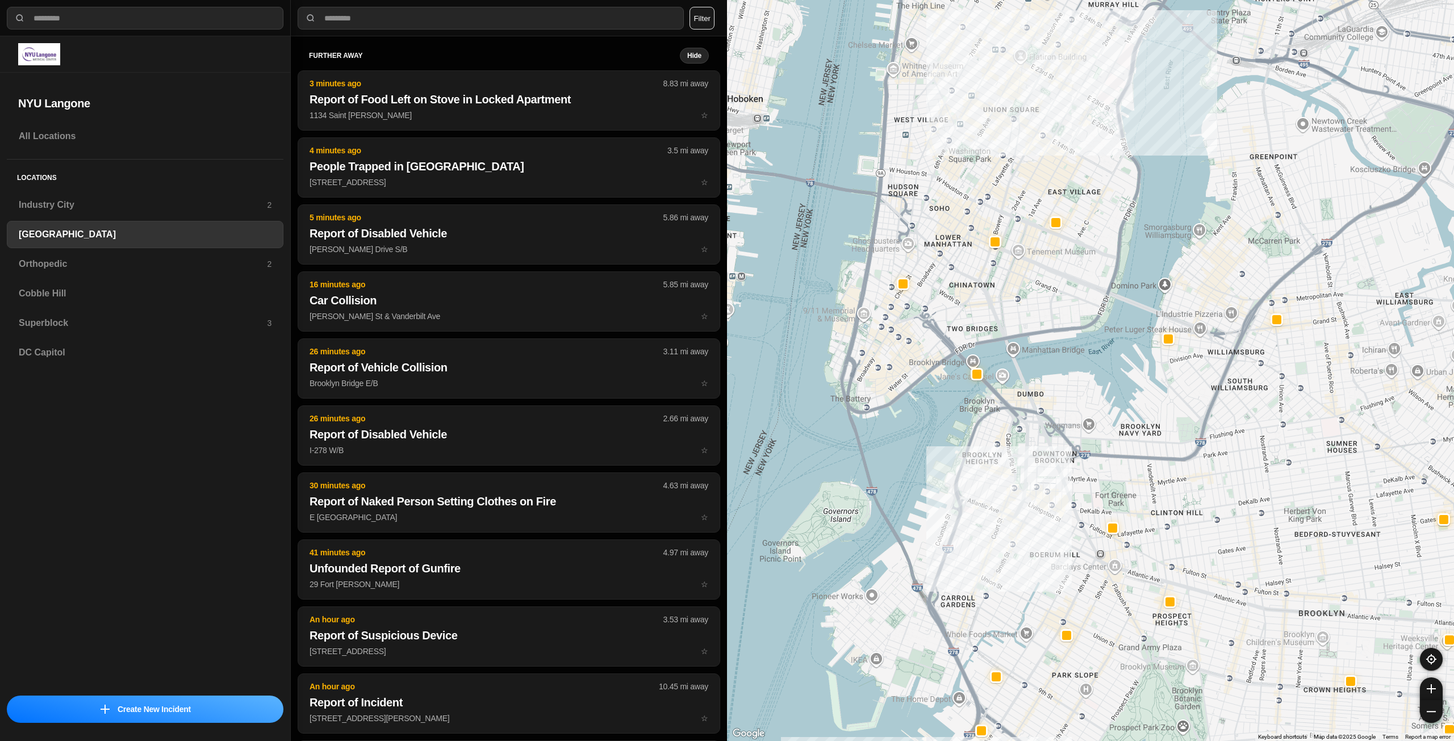
drag, startPoint x: 940, startPoint y: 243, endPoint x: 941, endPoint y: 306, distance: 62.5
click at [941, 306] on div "421 people" at bounding box center [1090, 370] width 727 height 741
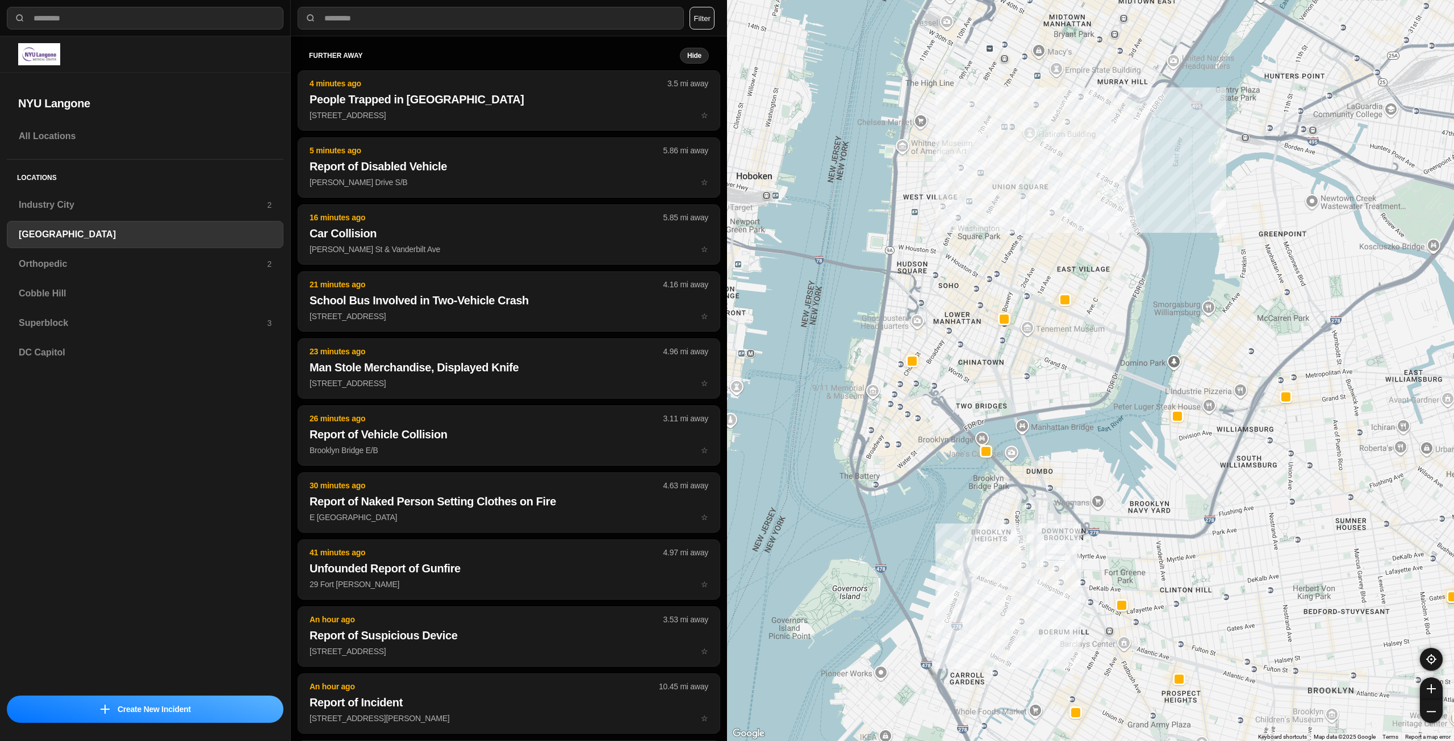
drag, startPoint x: 955, startPoint y: 244, endPoint x: 974, endPoint y: 264, distance: 27.7
click at [966, 312] on div "421 people" at bounding box center [1090, 370] width 727 height 741
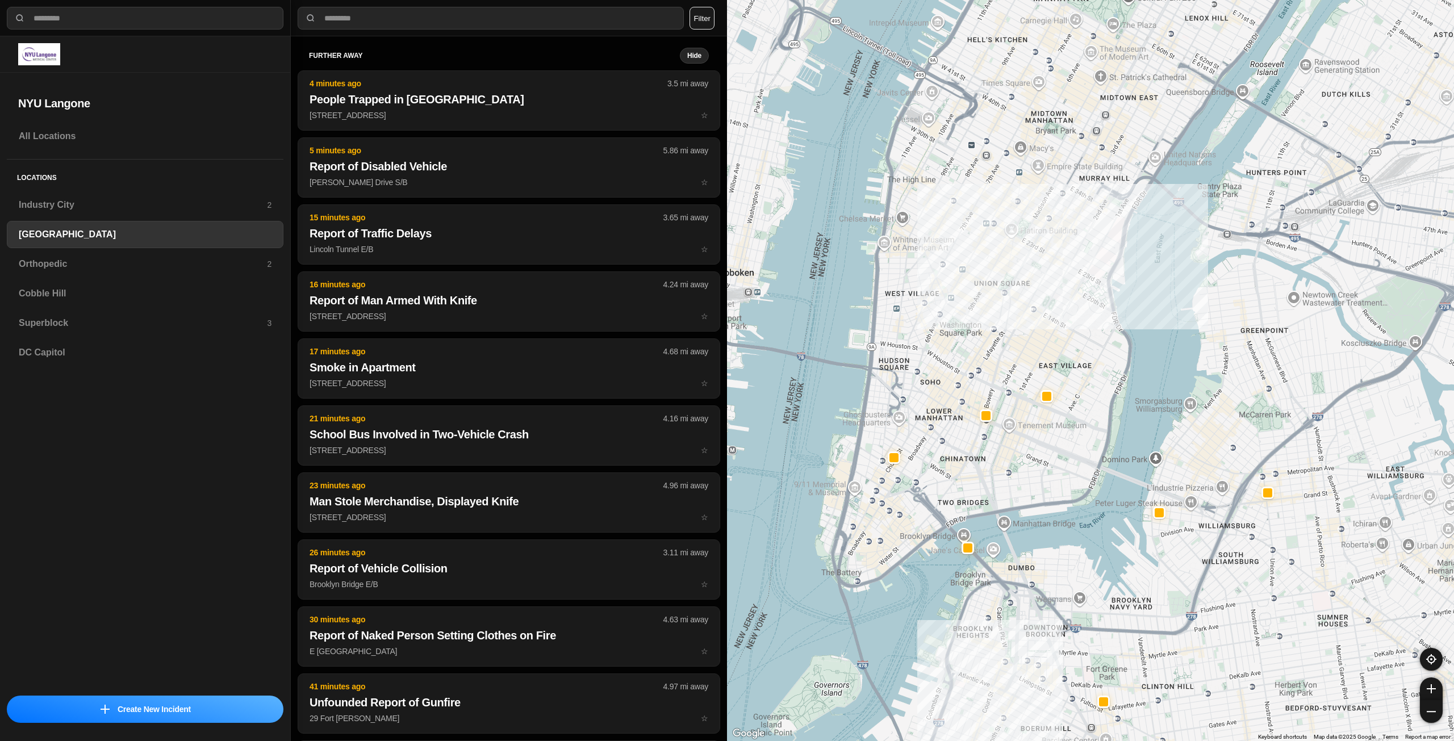
drag, startPoint x: 1003, startPoint y: 215, endPoint x: 982, endPoint y: 306, distance: 92.7
click at [982, 306] on div "421 people" at bounding box center [1090, 370] width 727 height 741
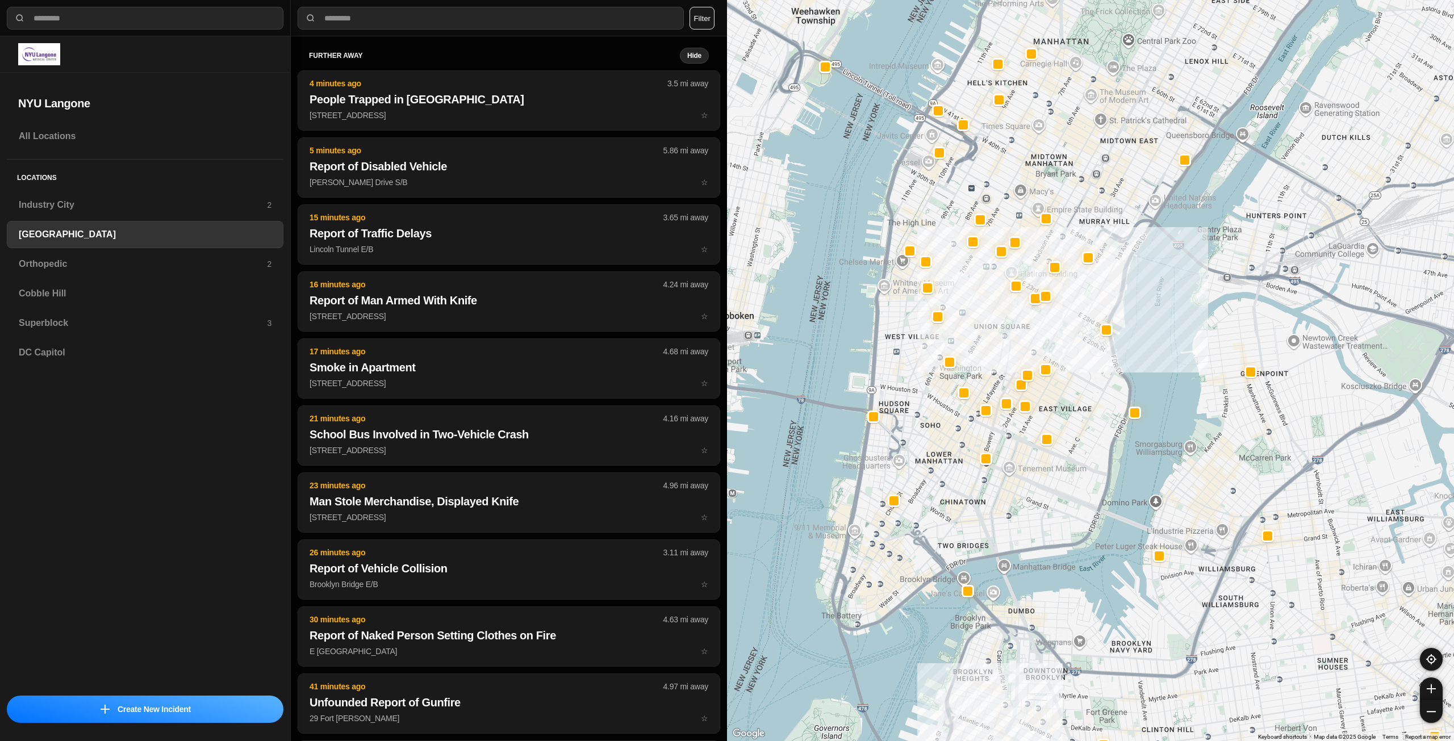
drag, startPoint x: 1021, startPoint y: 447, endPoint x: 1021, endPoint y: 488, distance: 40.9
click at [1021, 488] on div "421 people" at bounding box center [1090, 370] width 727 height 741
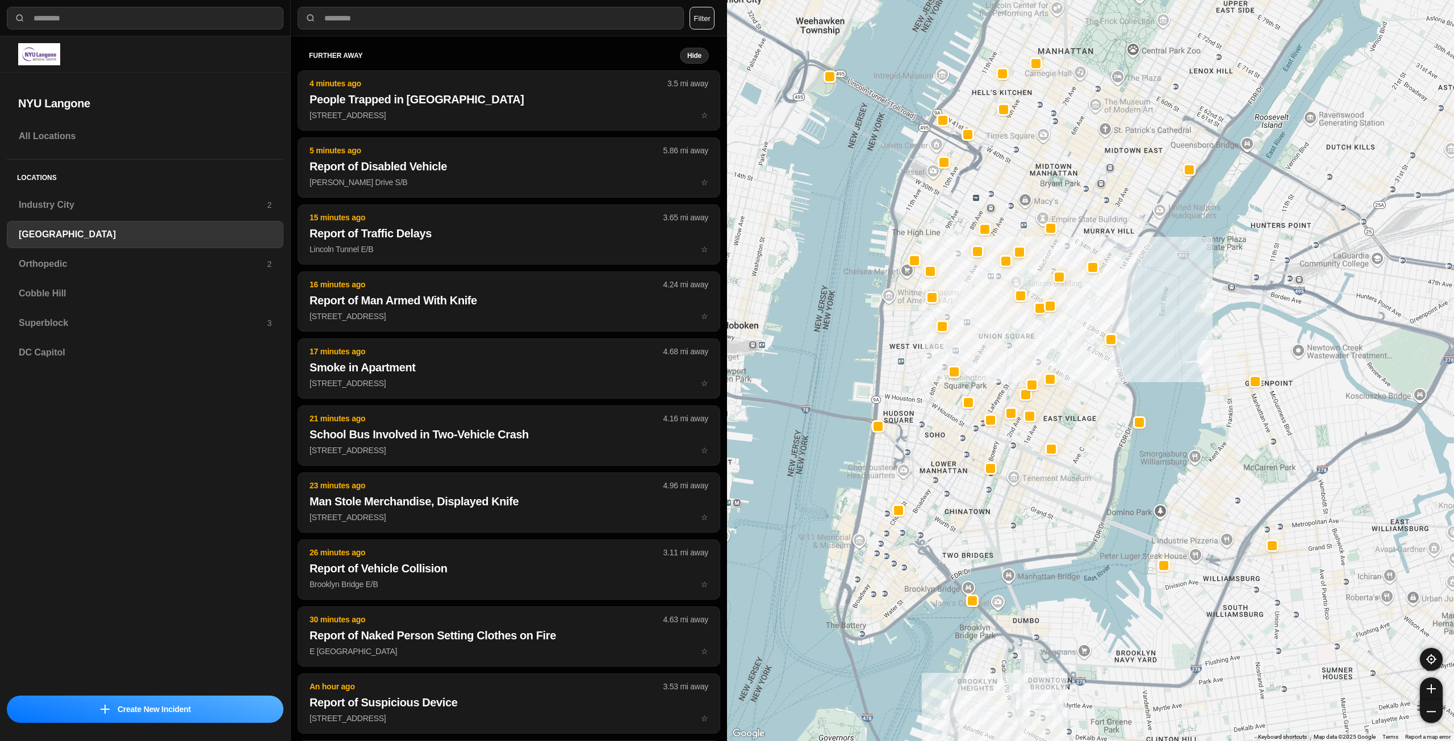
drag, startPoint x: 989, startPoint y: 301, endPoint x: 1015, endPoint y: 241, distance: 65.6
click at [1015, 241] on div "421 people" at bounding box center [1090, 370] width 727 height 741
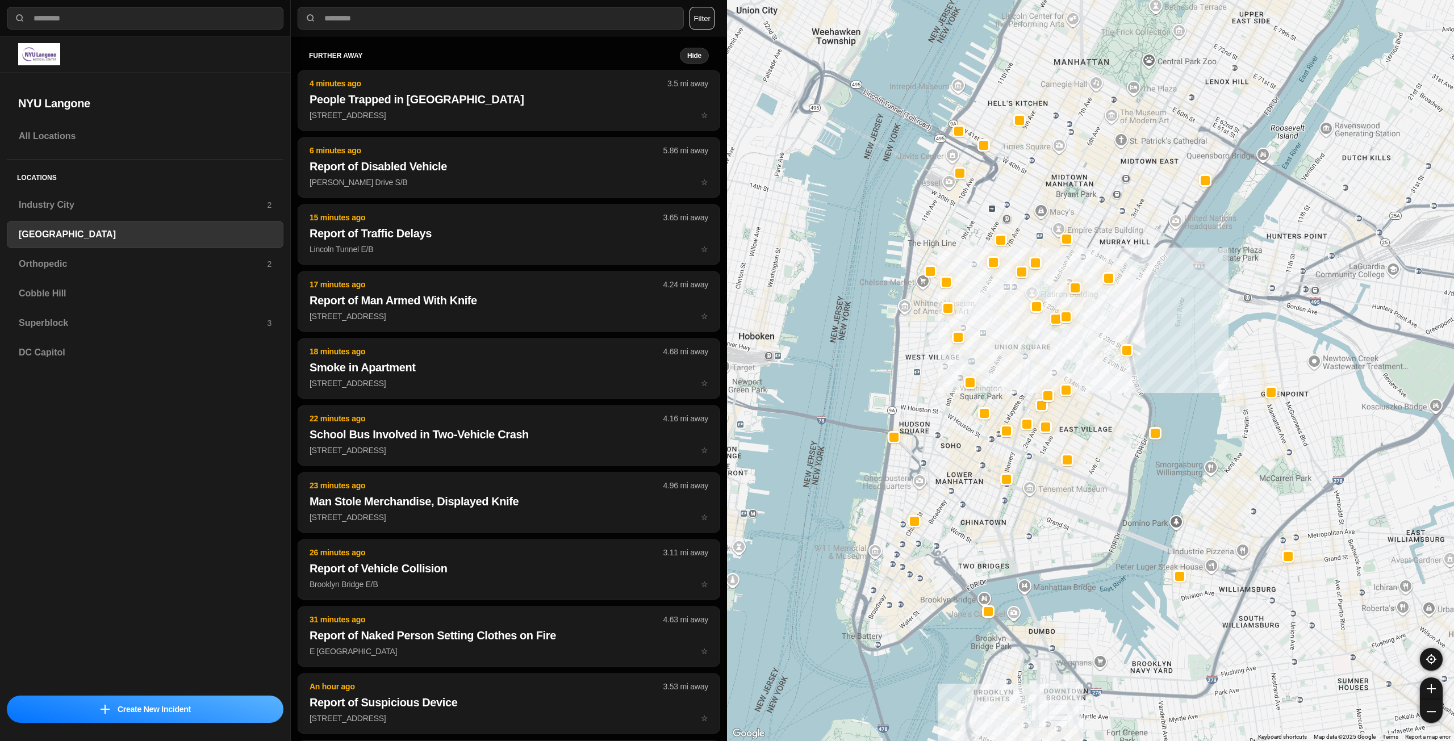
drag, startPoint x: 1109, startPoint y: 261, endPoint x: 1103, endPoint y: 350, distance: 89.4
click at [1103, 350] on div "421 people" at bounding box center [1090, 370] width 727 height 741
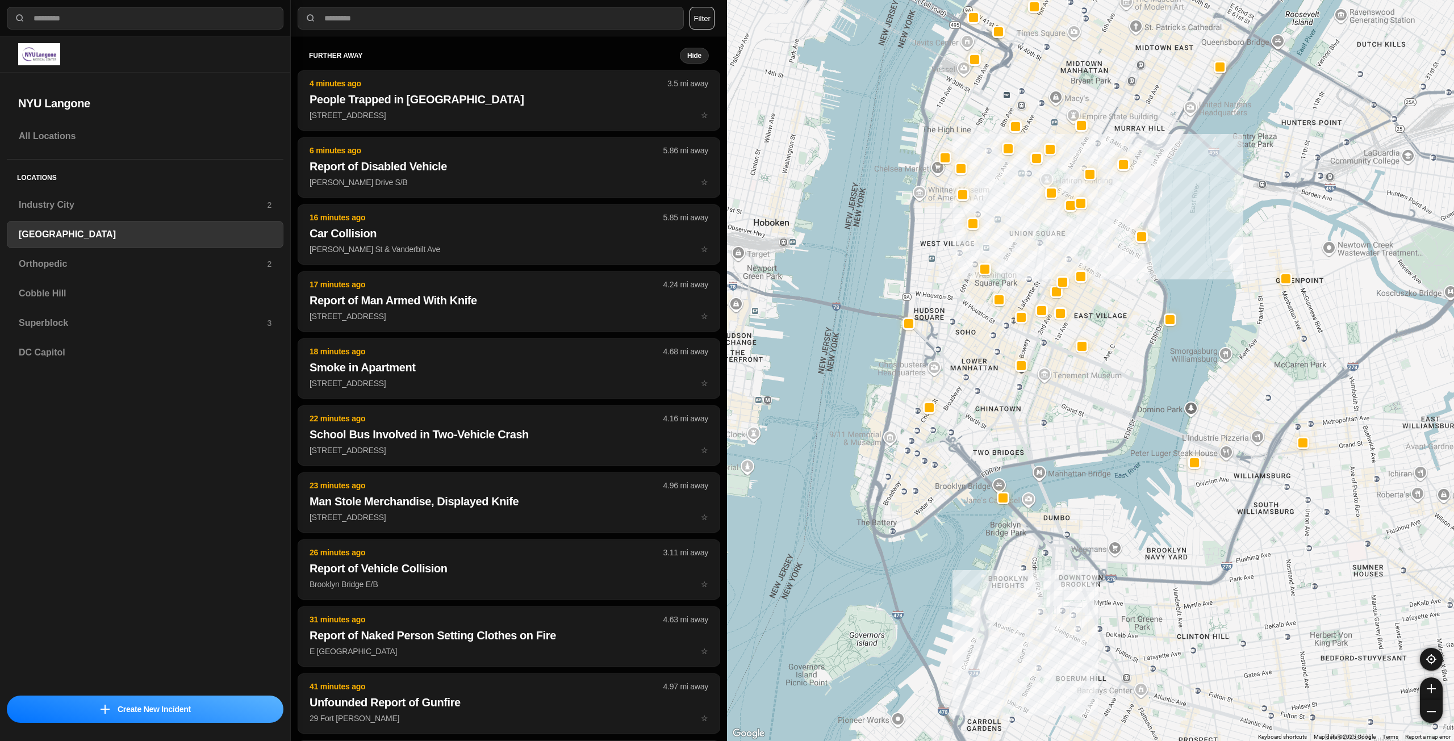
drag, startPoint x: 1103, startPoint y: 444, endPoint x: 1121, endPoint y: 318, distance: 127.9
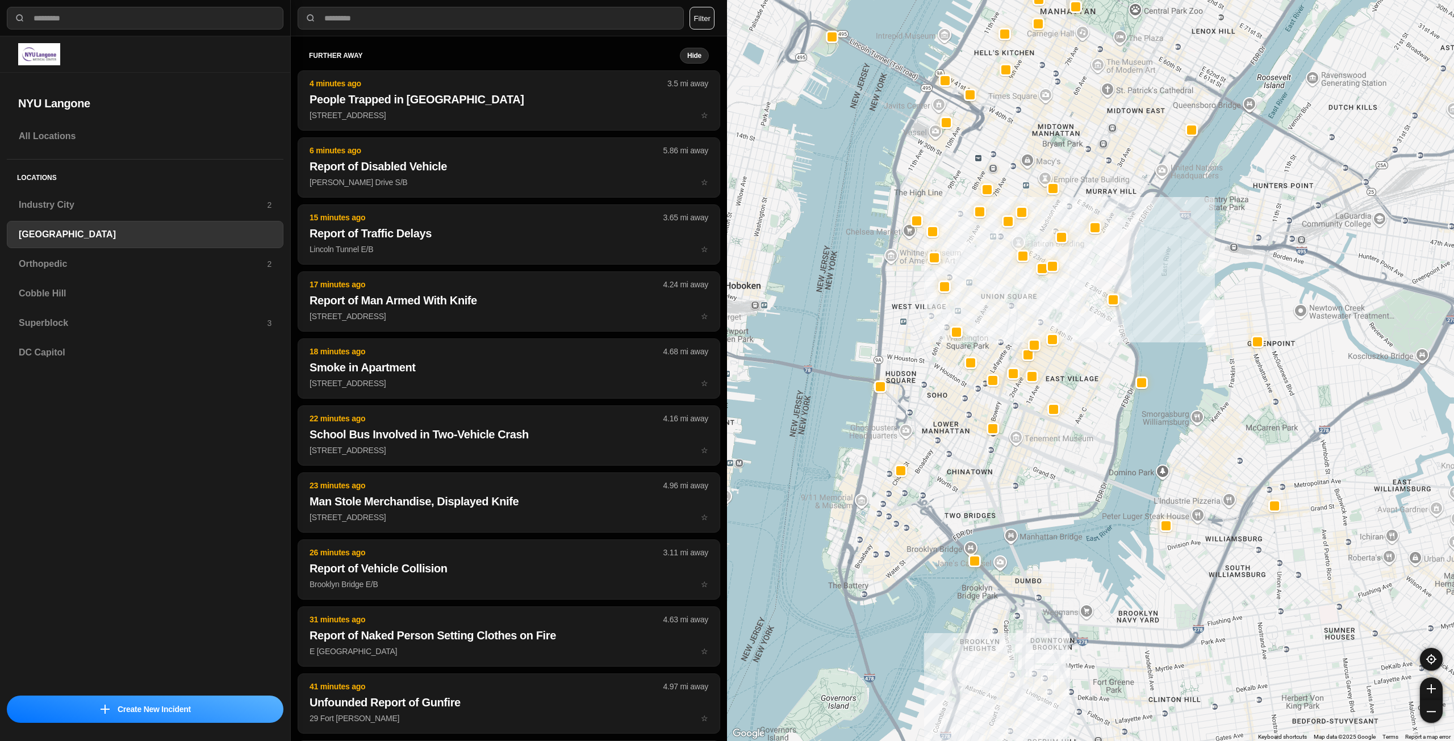
drag, startPoint x: 1091, startPoint y: 413, endPoint x: 1061, endPoint y: 479, distance: 72.5
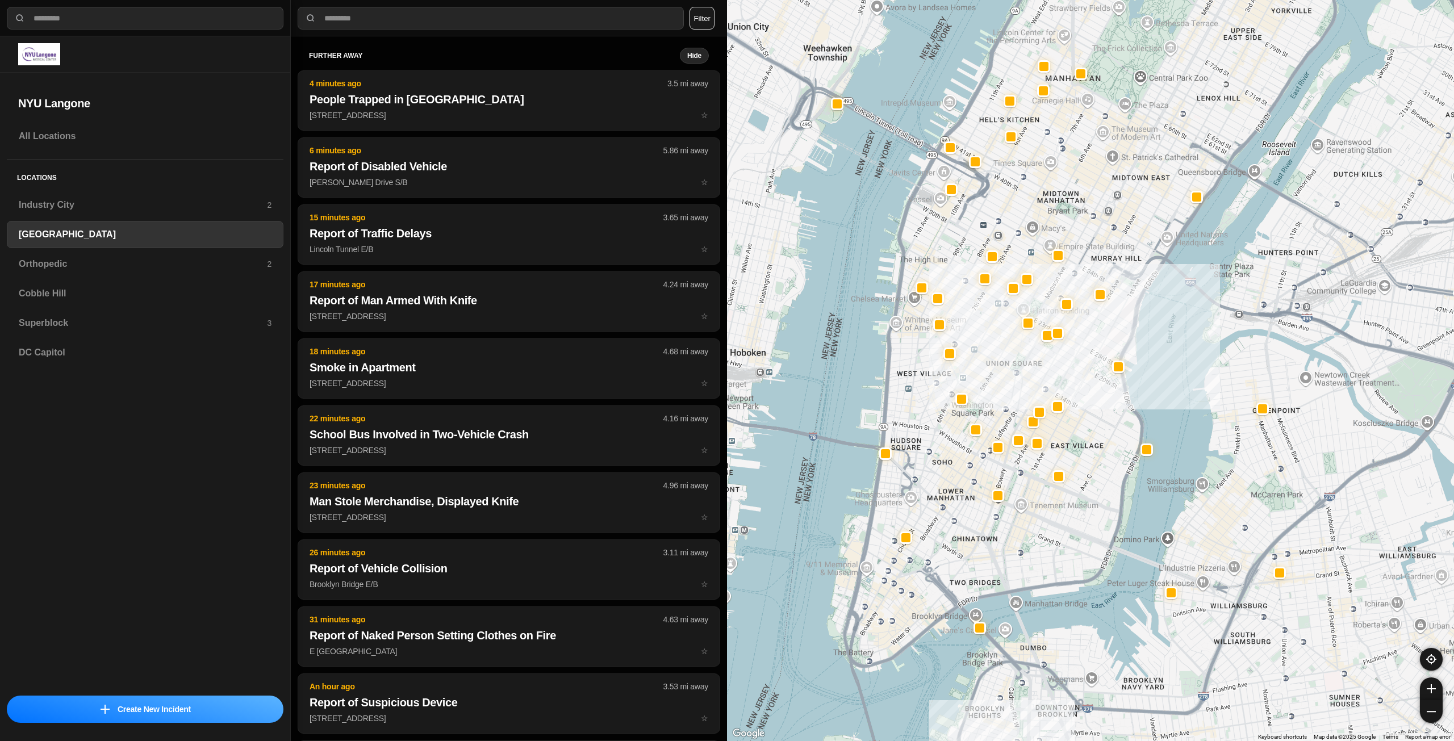
drag, startPoint x: 1091, startPoint y: 431, endPoint x: 1100, endPoint y: 491, distance: 60.9
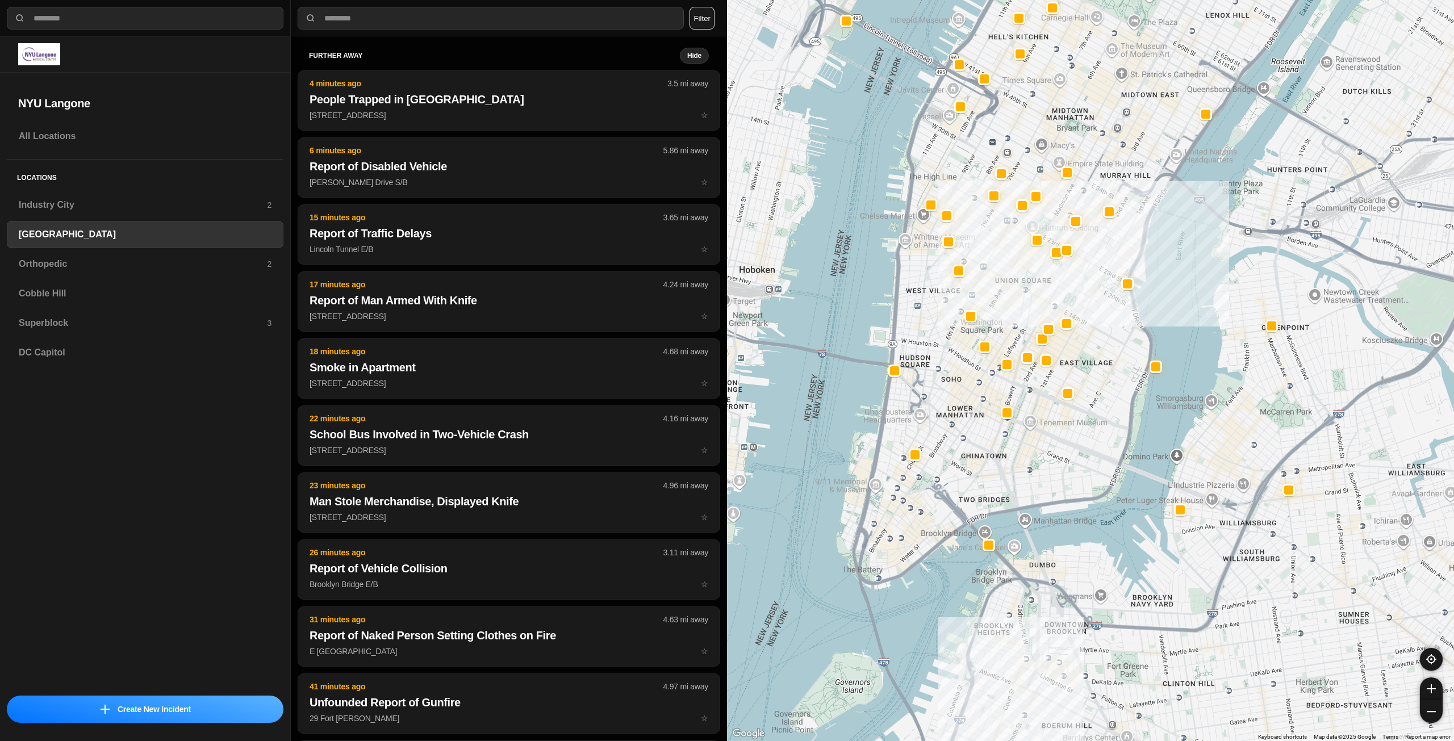
drag, startPoint x: 1098, startPoint y: 498, endPoint x: 1107, endPoint y: 414, distance: 85.1
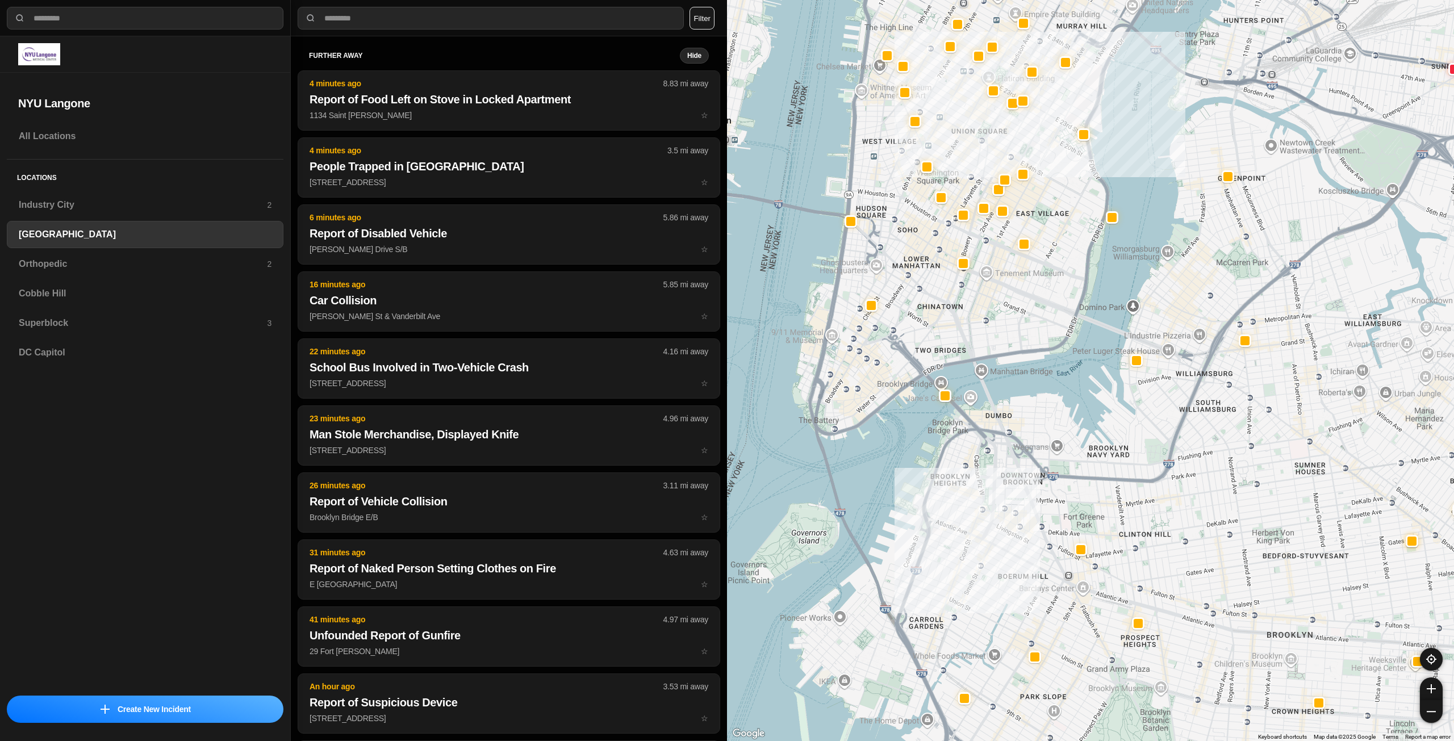
drag, startPoint x: 1164, startPoint y: 590, endPoint x: 1120, endPoint y: 440, distance: 156.2
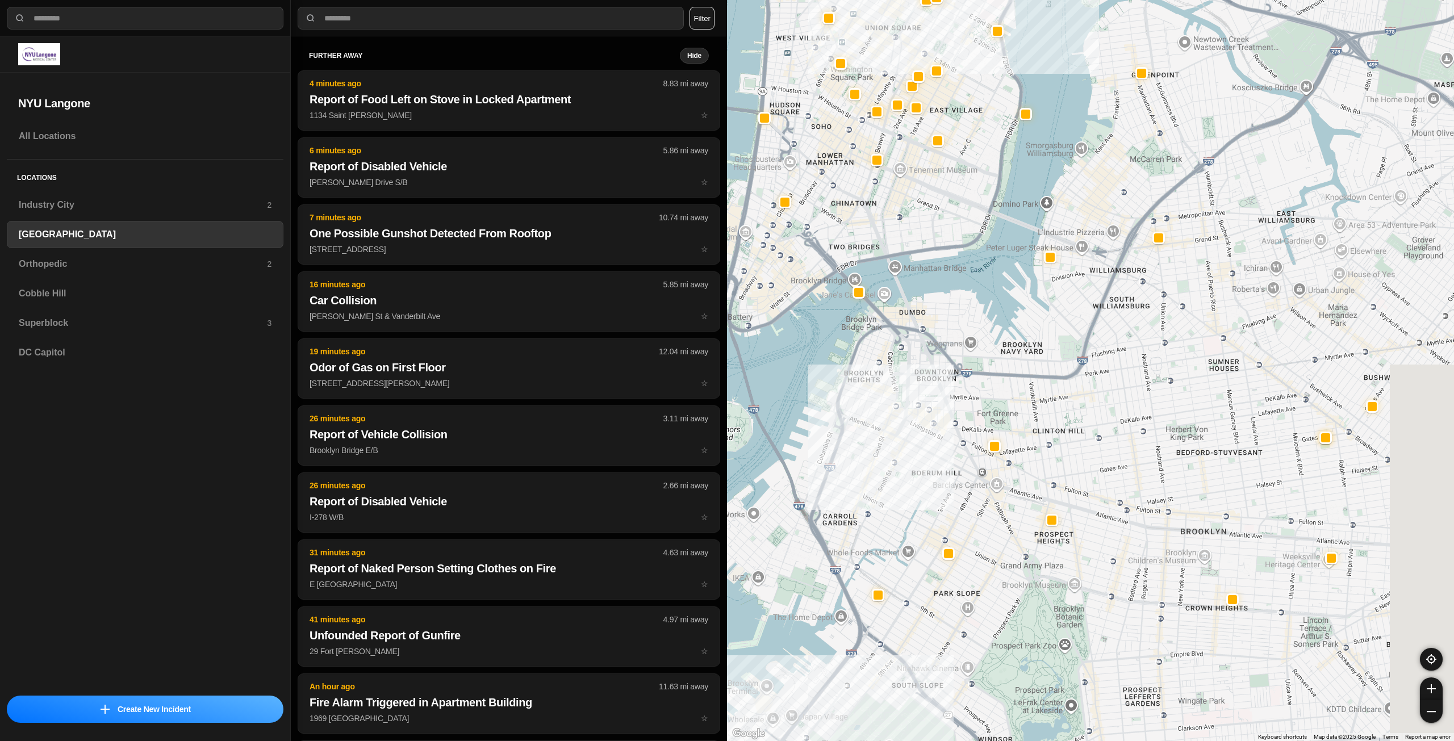
drag, startPoint x: 1190, startPoint y: 545, endPoint x: 1095, endPoint y: 420, distance: 156.5
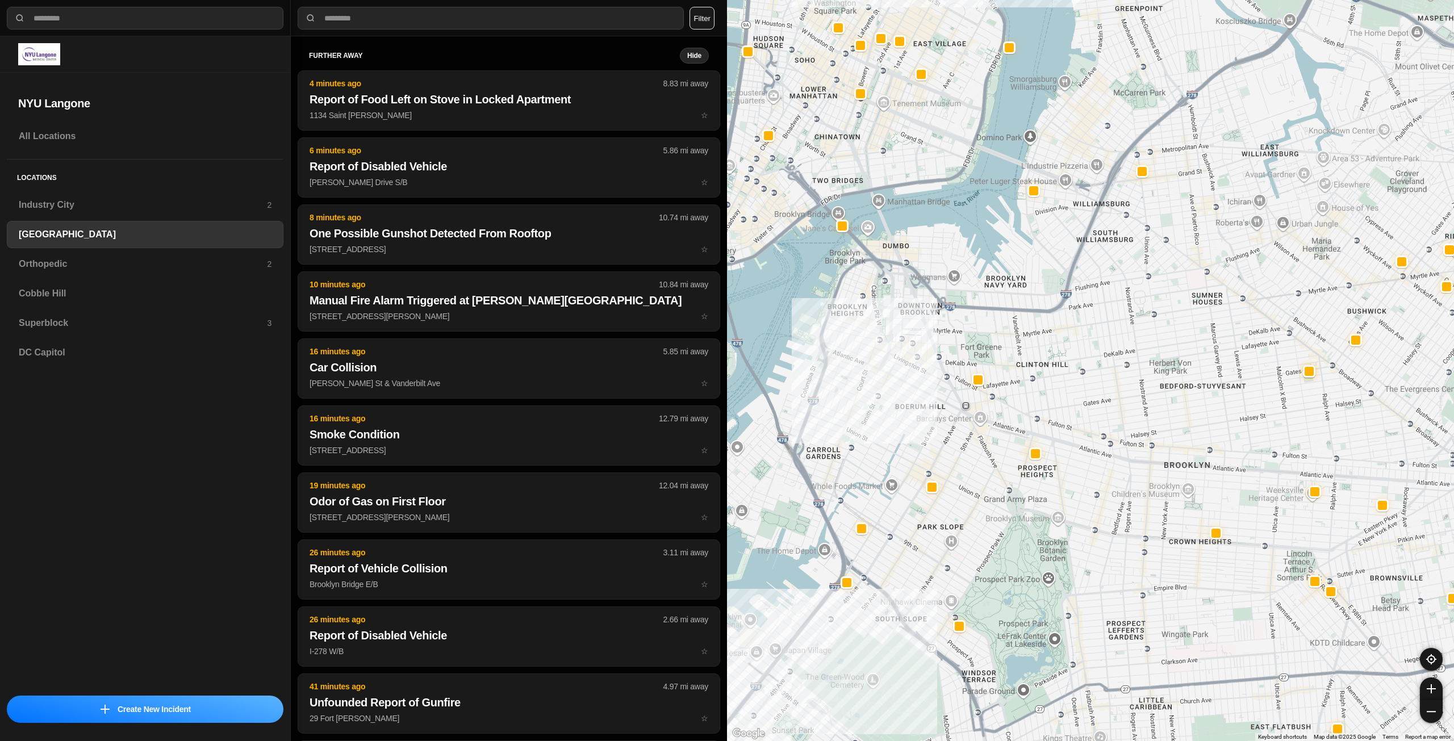
drag, startPoint x: 1143, startPoint y: 428, endPoint x: 1150, endPoint y: 404, distance: 25.5
click at [211, 262] on h3 "Orthopedic" at bounding box center [143, 264] width 248 height 14
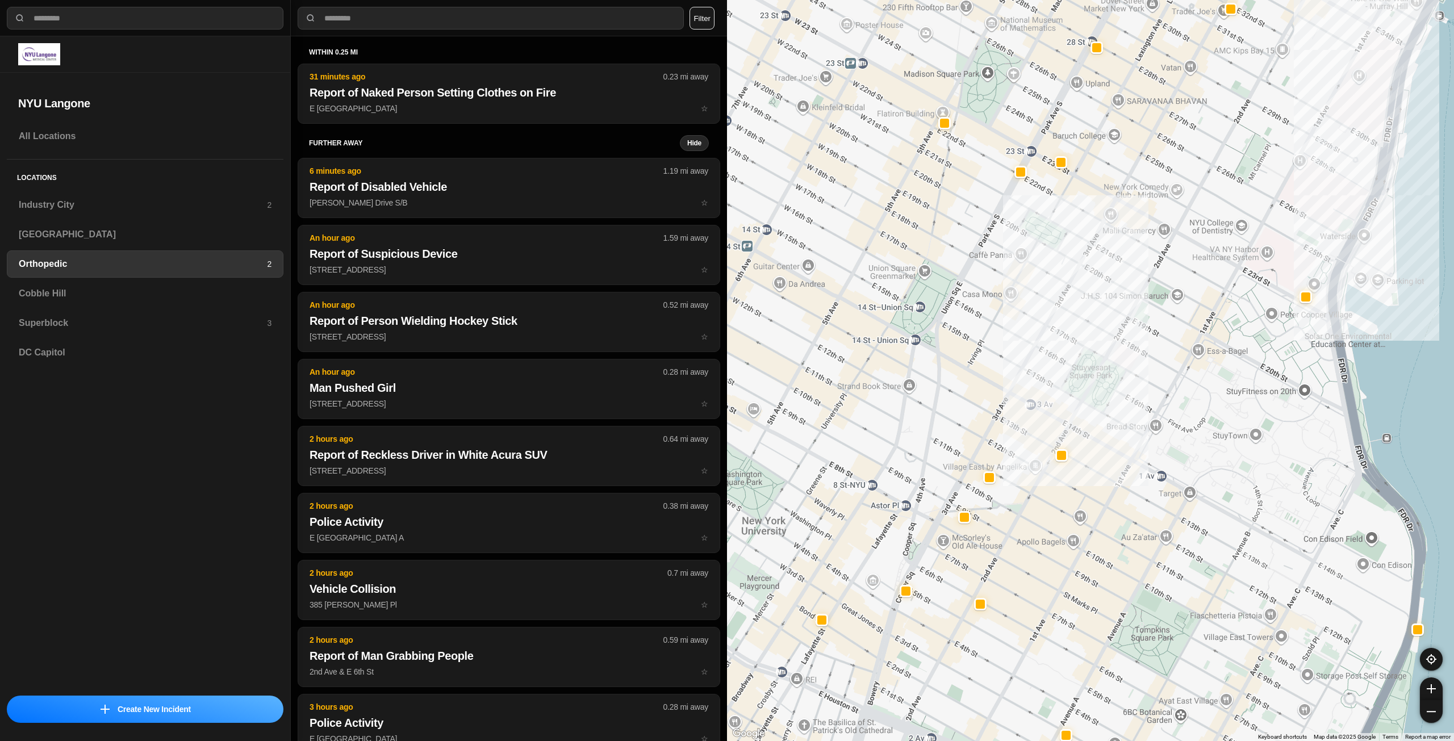
drag, startPoint x: 1002, startPoint y: 311, endPoint x: 1078, endPoint y: 314, distance: 76.8
click at [1078, 314] on div at bounding box center [1090, 370] width 727 height 741
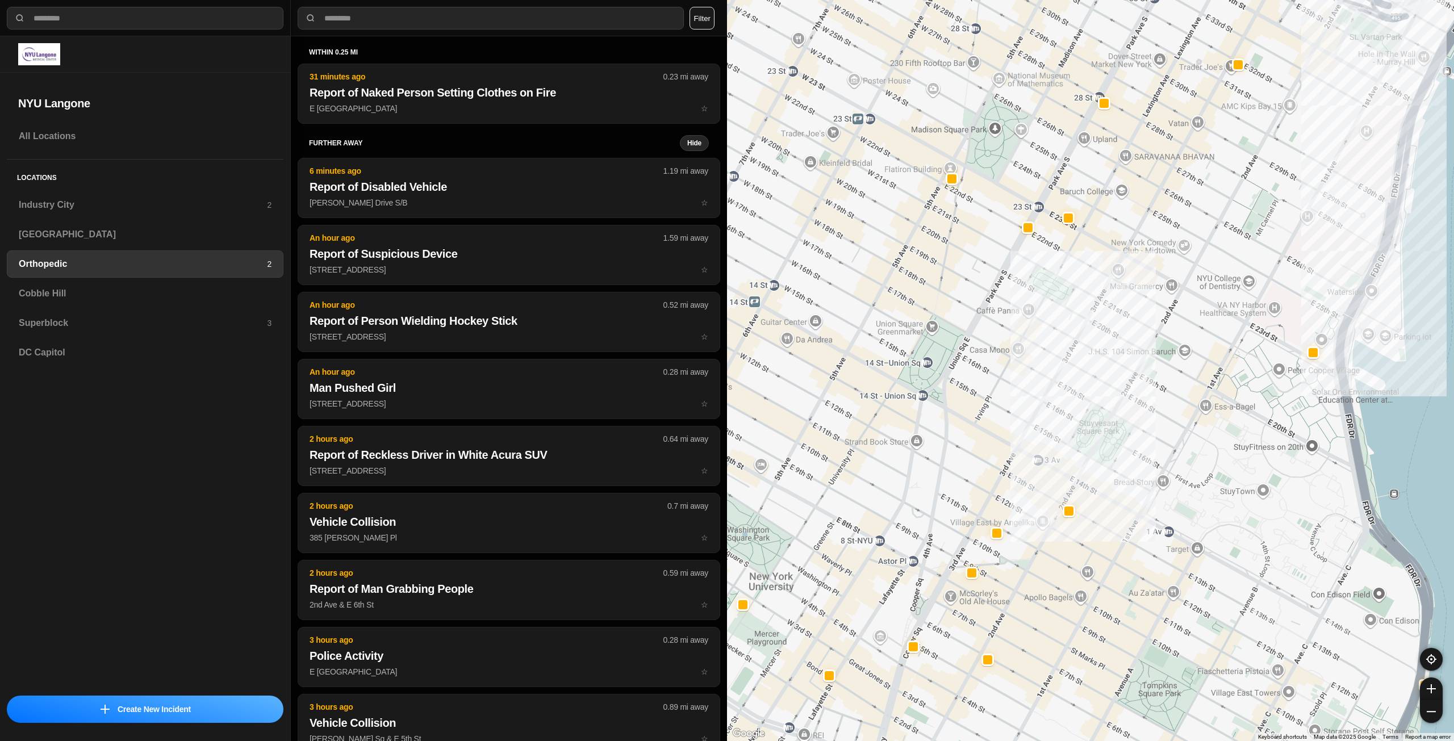
drag, startPoint x: 989, startPoint y: 237, endPoint x: 995, endPoint y: 293, distance: 55.5
click at [995, 293] on div at bounding box center [1090, 370] width 727 height 741
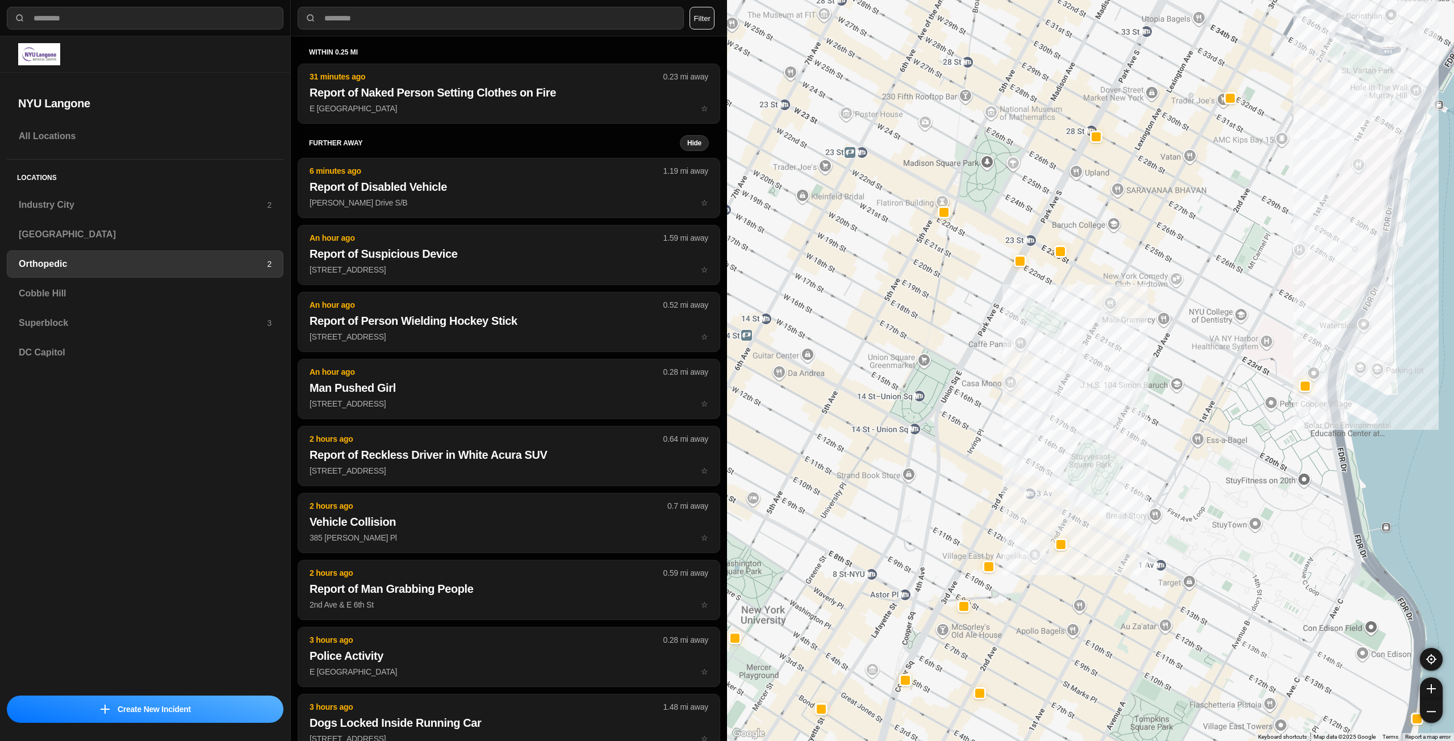
drag, startPoint x: 1013, startPoint y: 285, endPoint x: 1006, endPoint y: 308, distance: 24.3
click at [1006, 308] on div at bounding box center [1090, 370] width 727 height 741
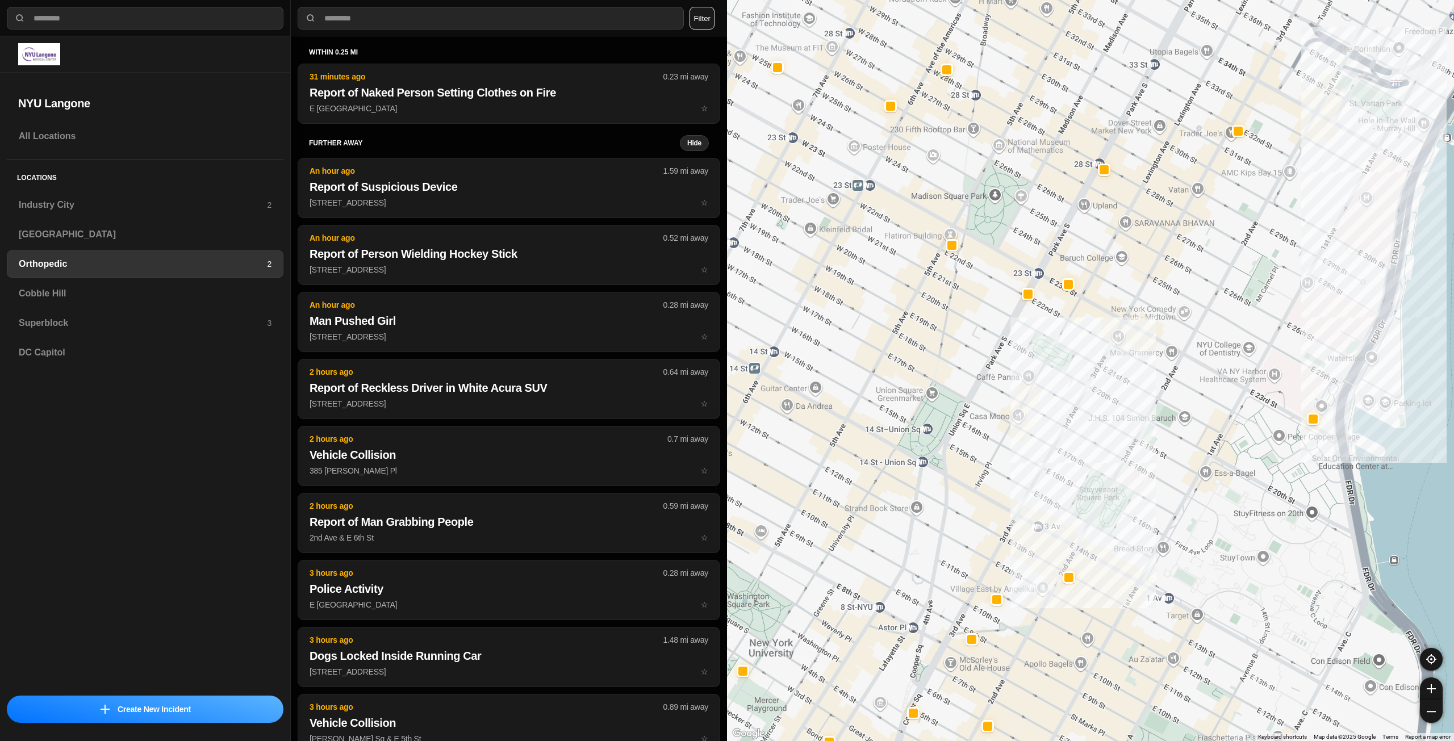
drag, startPoint x: 978, startPoint y: 317, endPoint x: 982, endPoint y: 329, distance: 12.4
click at [982, 329] on div at bounding box center [1090, 370] width 727 height 741
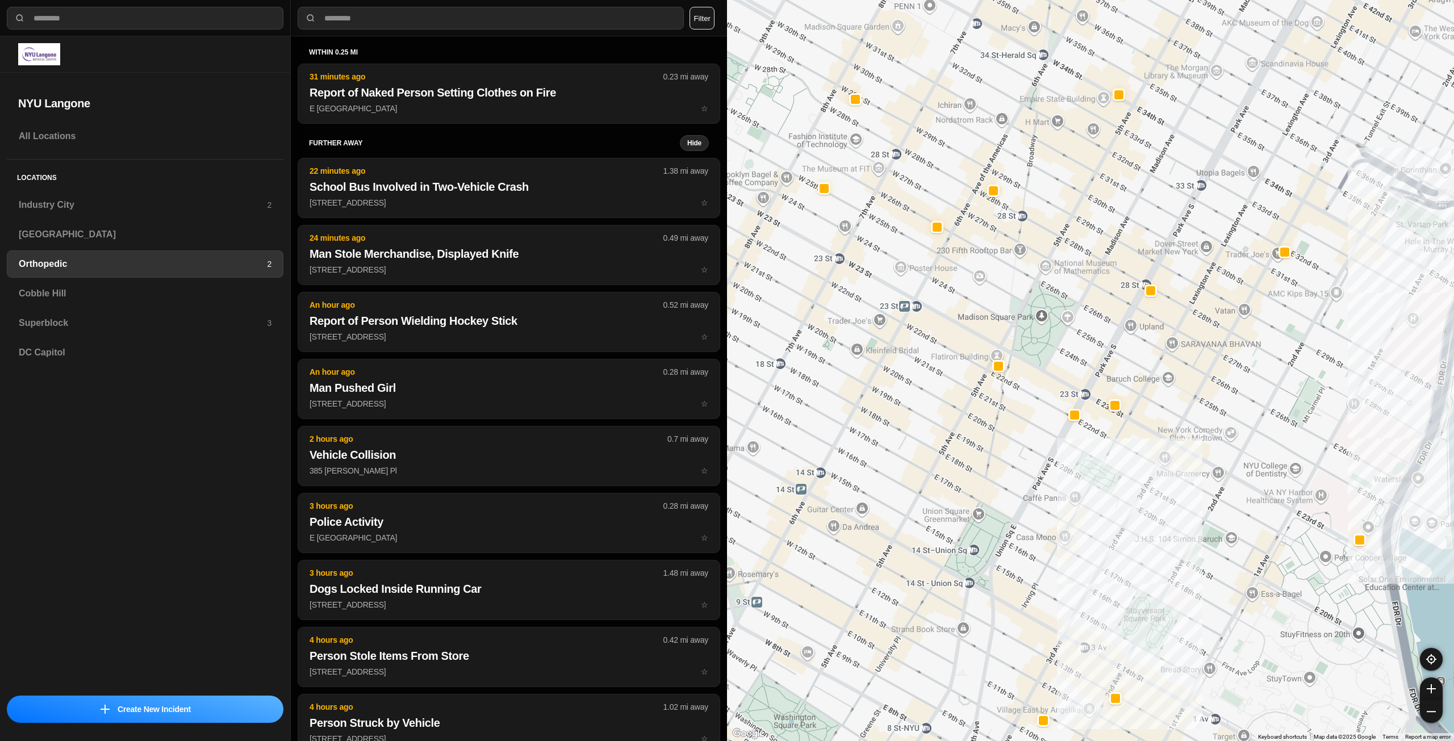
drag, startPoint x: 886, startPoint y: 237, endPoint x: 929, endPoint y: 350, distance: 121.2
click at [929, 350] on div at bounding box center [1090, 370] width 727 height 741
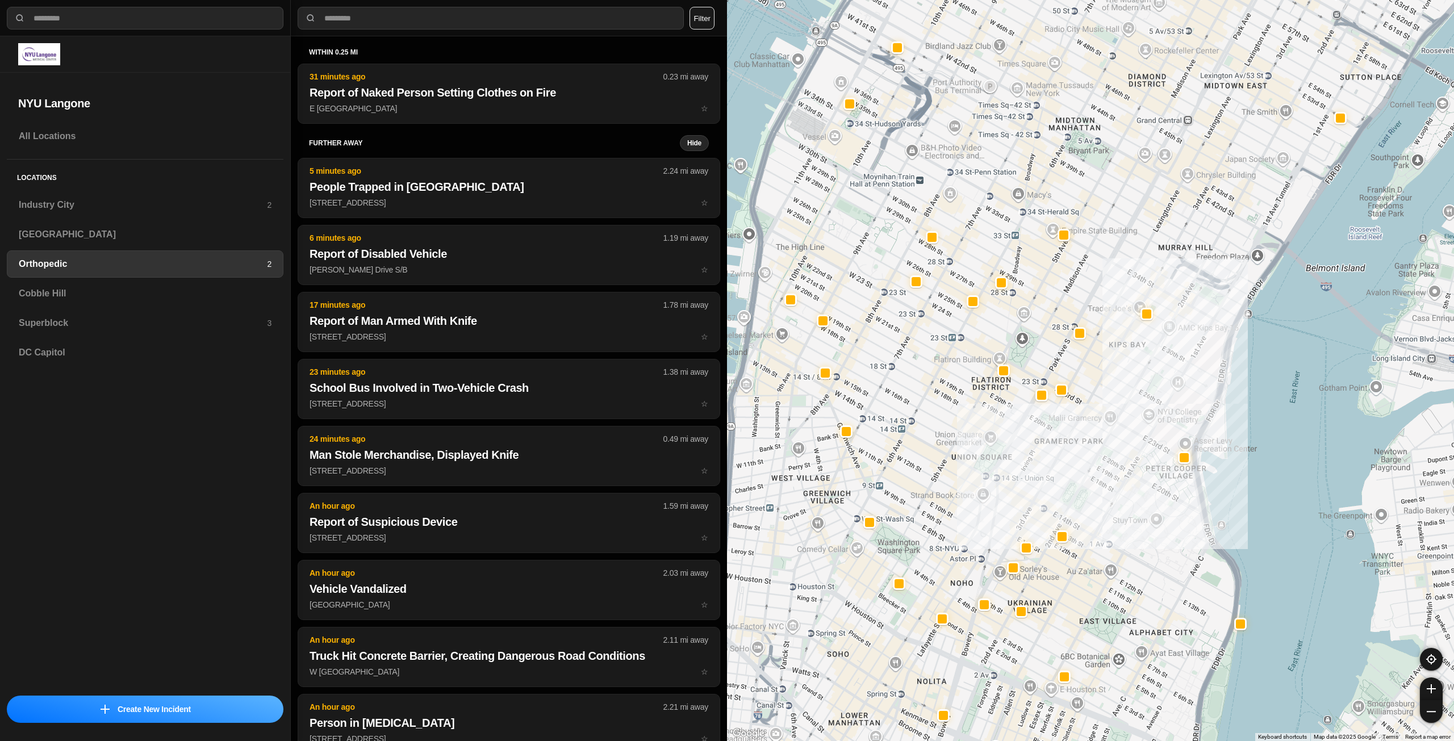
drag, startPoint x: 952, startPoint y: 300, endPoint x: 977, endPoint y: 336, distance: 43.7
click at [977, 336] on div at bounding box center [1090, 370] width 727 height 741
click at [78, 209] on h3 "Industry City" at bounding box center [143, 205] width 248 height 14
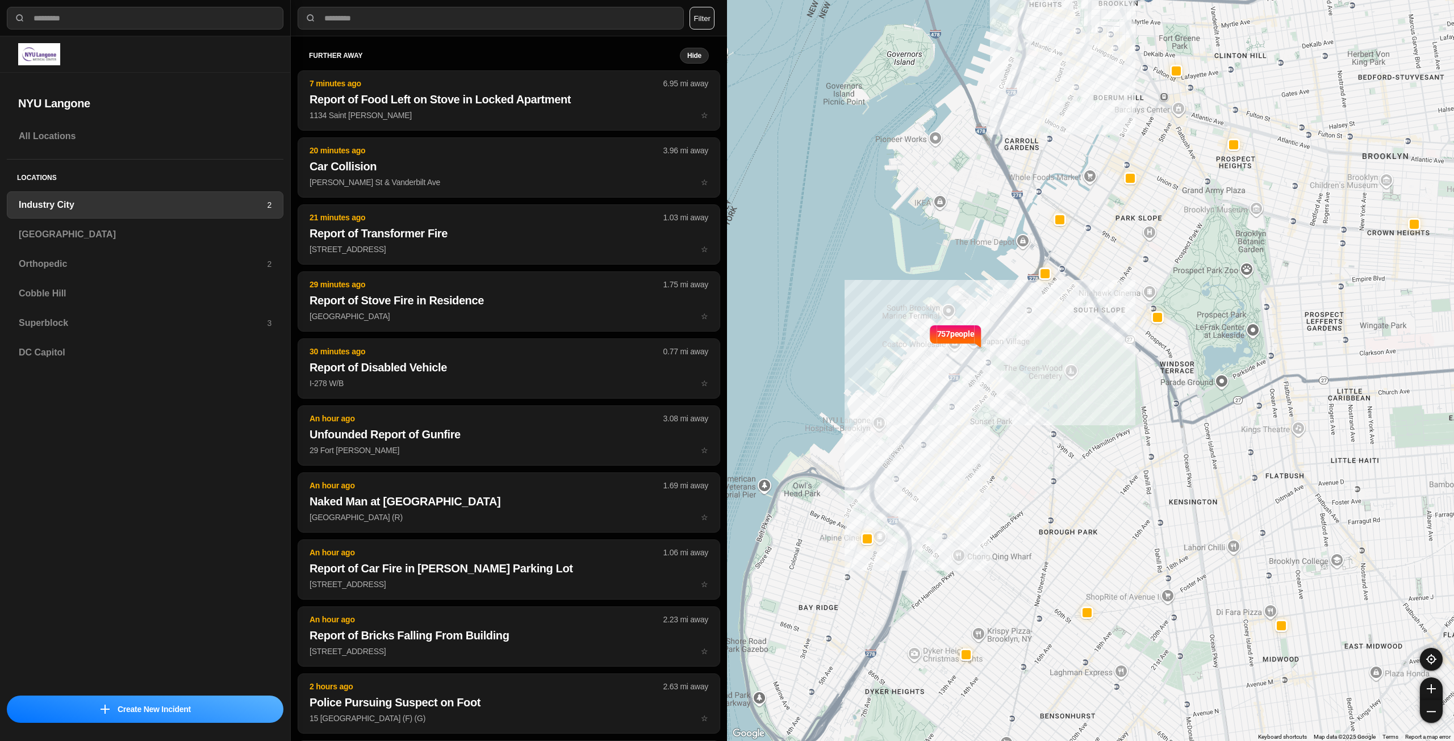
drag, startPoint x: 1102, startPoint y: 438, endPoint x: 1045, endPoint y: 357, distance: 98.7
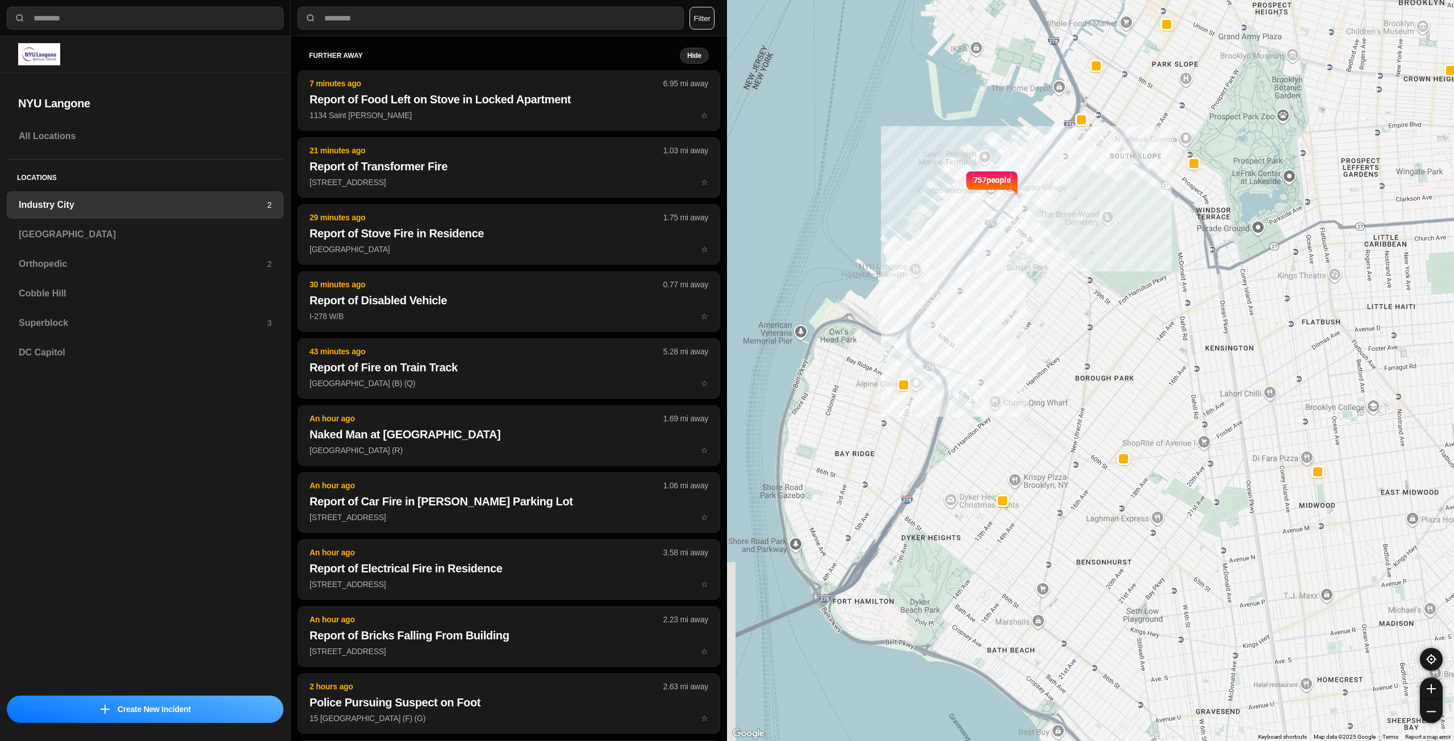
drag, startPoint x: 1106, startPoint y: 434, endPoint x: 1238, endPoint y: 389, distance: 139.4
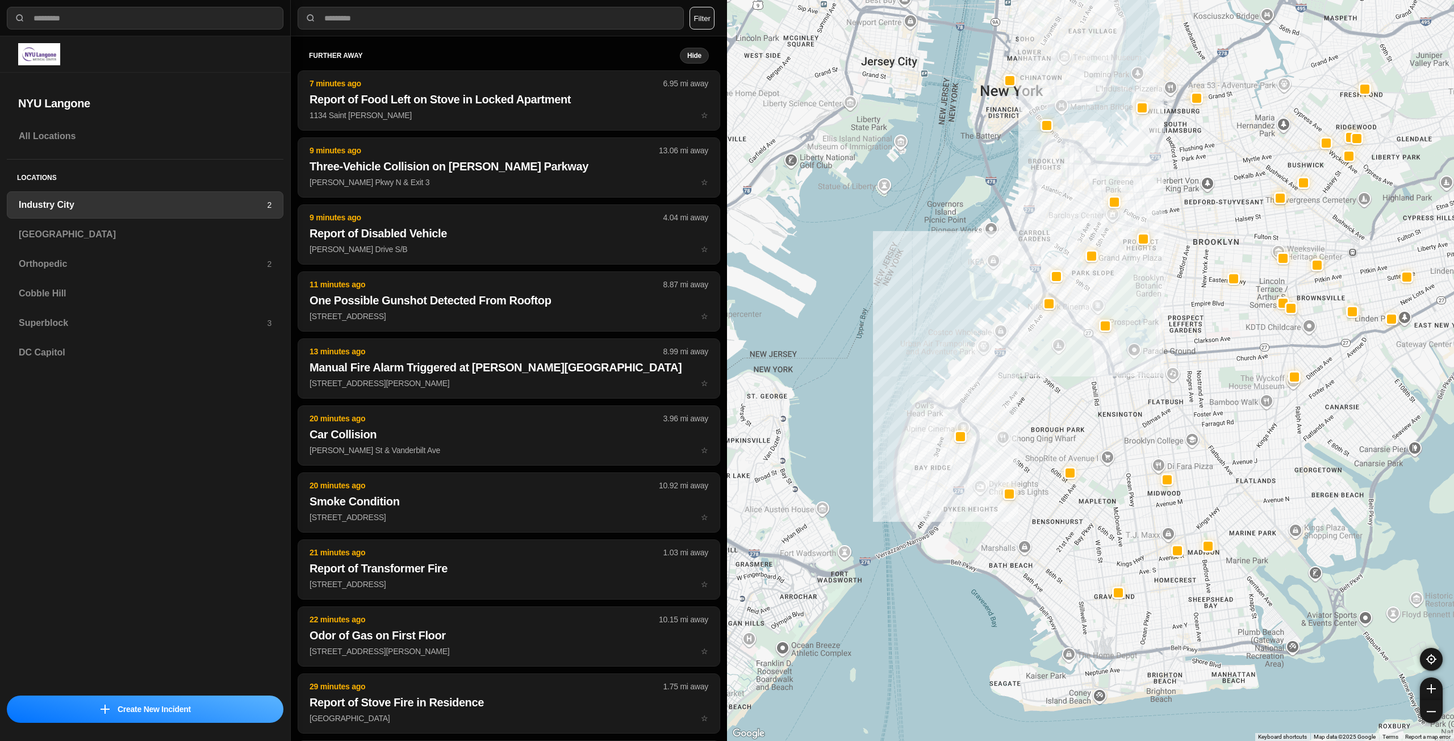
drag, startPoint x: 1122, startPoint y: 335, endPoint x: 1078, endPoint y: 389, distance: 69.0
click at [1078, 389] on div at bounding box center [1090, 370] width 727 height 741
click at [74, 237] on h3 "[GEOGRAPHIC_DATA]" at bounding box center [145, 235] width 253 height 14
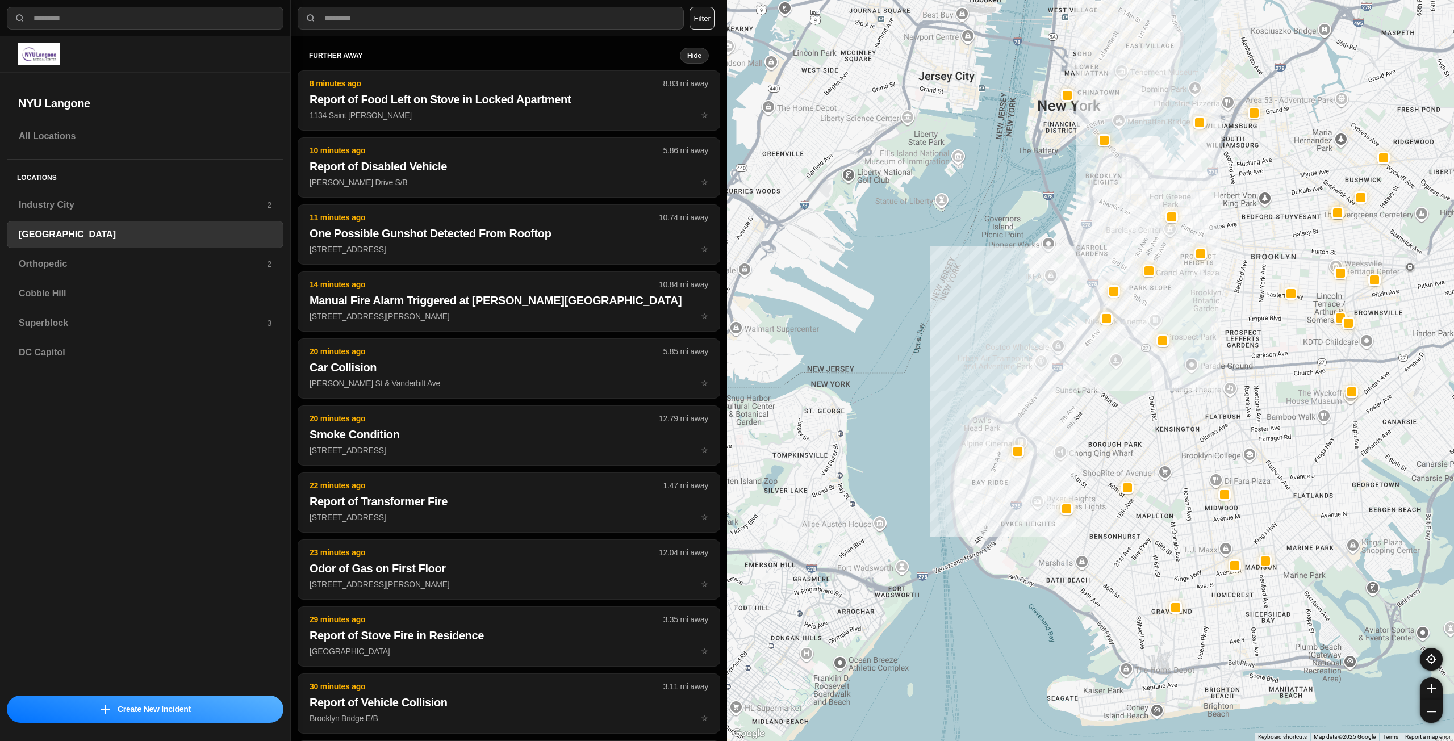
drag, startPoint x: 1195, startPoint y: 435, endPoint x: 1179, endPoint y: 461, distance: 30.1
click at [1179, 461] on div at bounding box center [1090, 370] width 727 height 741
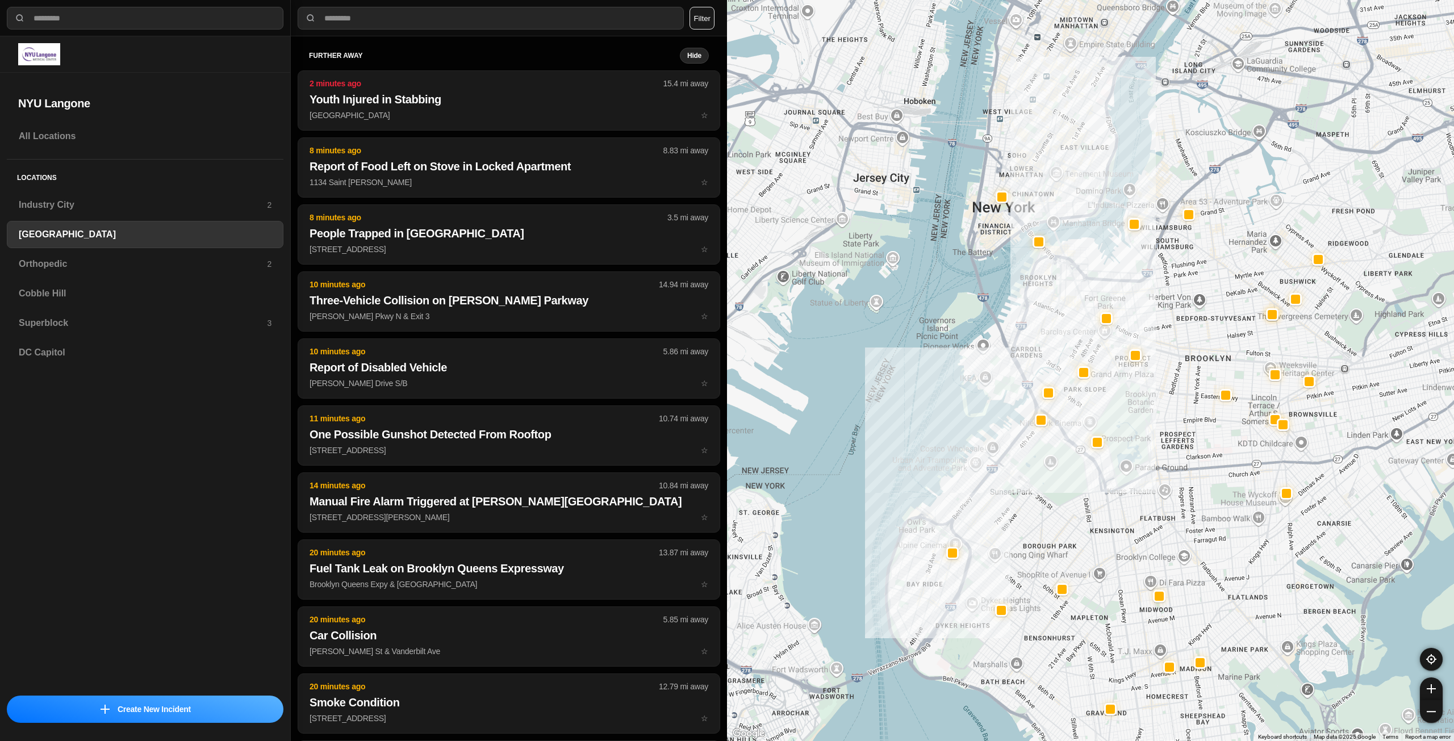
drag, startPoint x: 1220, startPoint y: 401, endPoint x: 1196, endPoint y: 441, distance: 47.4
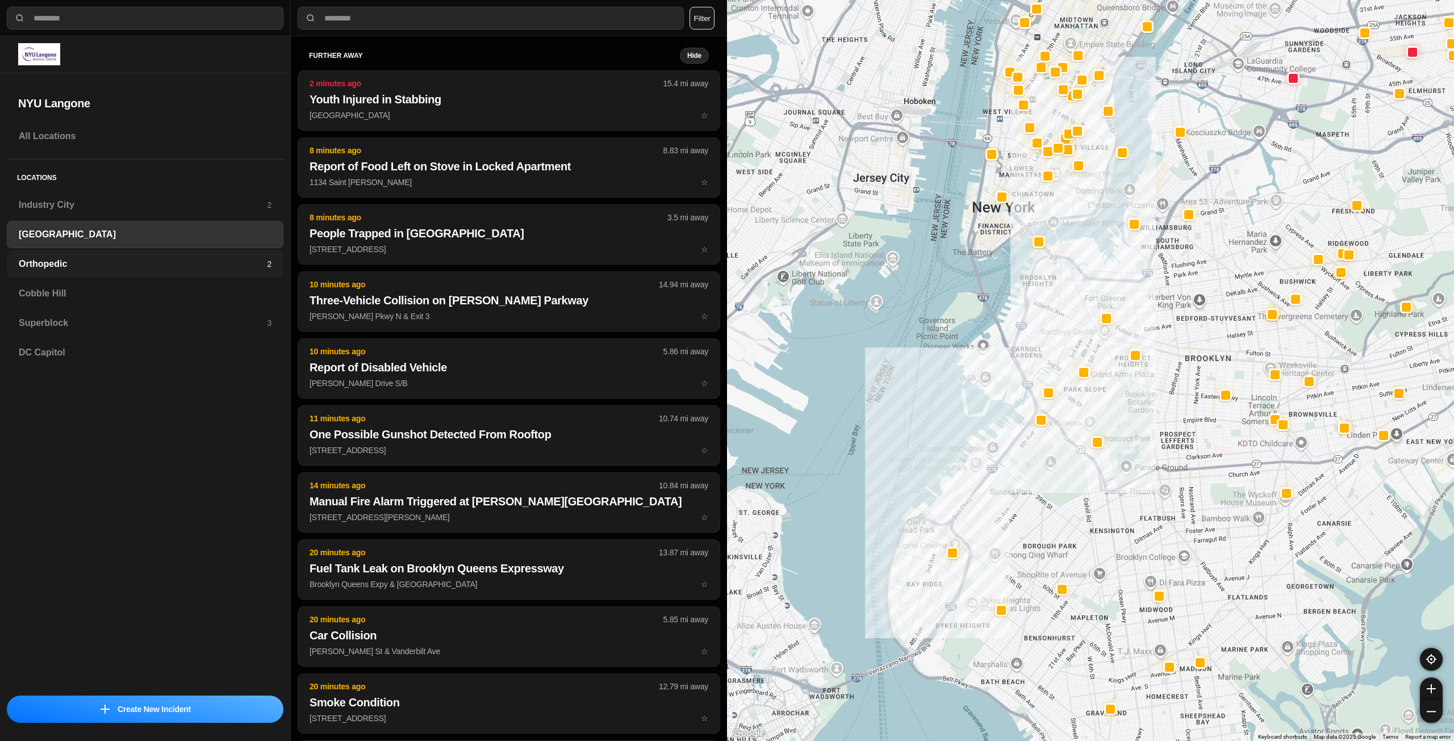
click at [166, 268] on h3 "Orthopedic" at bounding box center [143, 264] width 248 height 14
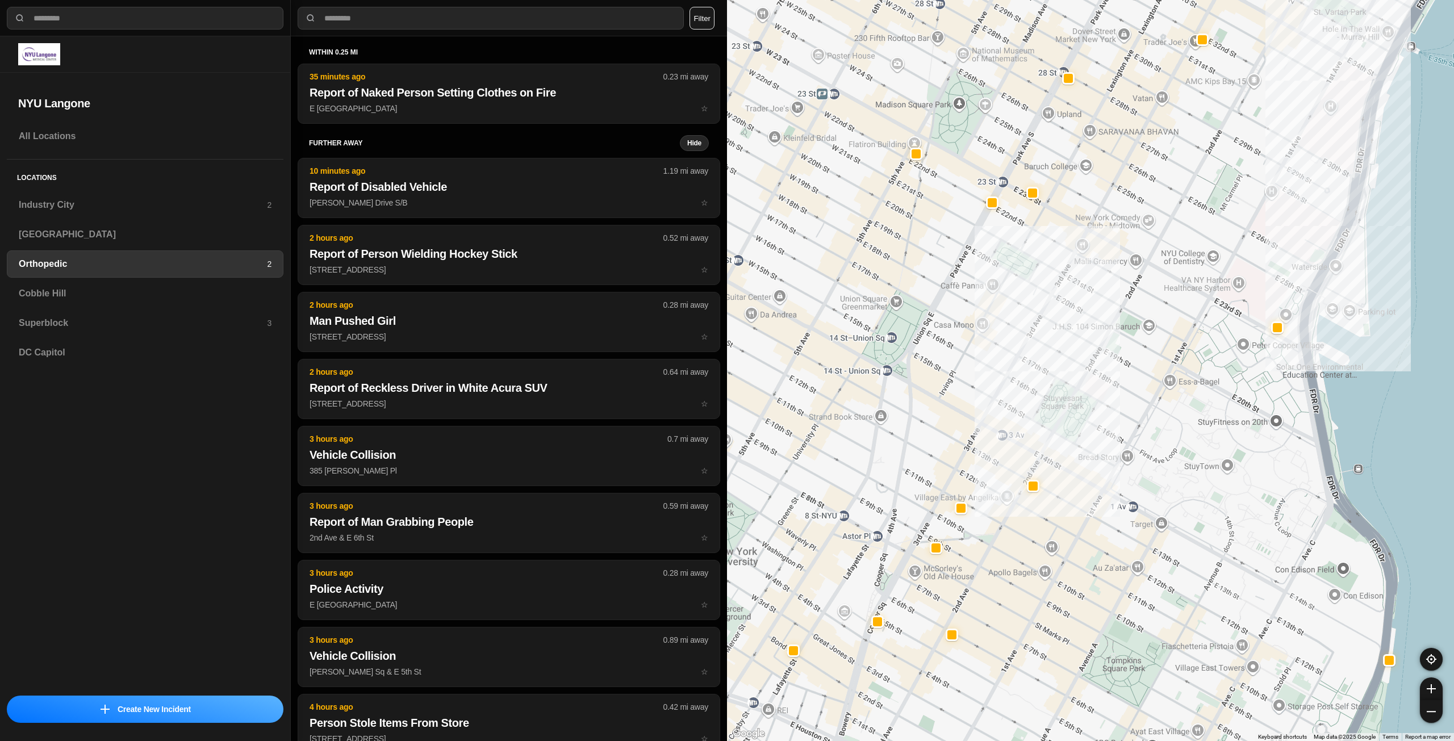
drag, startPoint x: 927, startPoint y: 366, endPoint x: 961, endPoint y: 387, distance: 40.3
click at [961, 387] on div at bounding box center [1090, 370] width 727 height 741
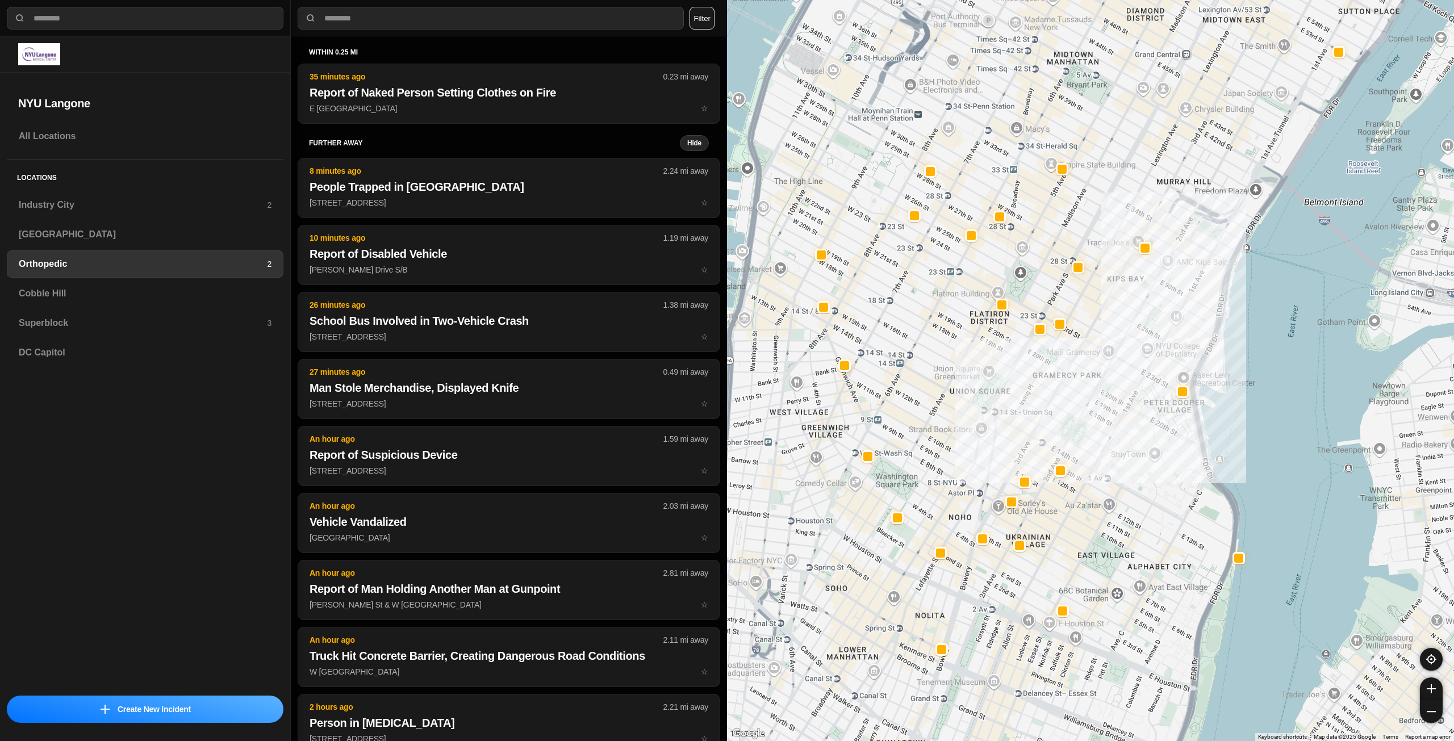
drag, startPoint x: 898, startPoint y: 297, endPoint x: 985, endPoint y: 341, distance: 98.1
click at [983, 343] on div at bounding box center [1090, 370] width 727 height 741
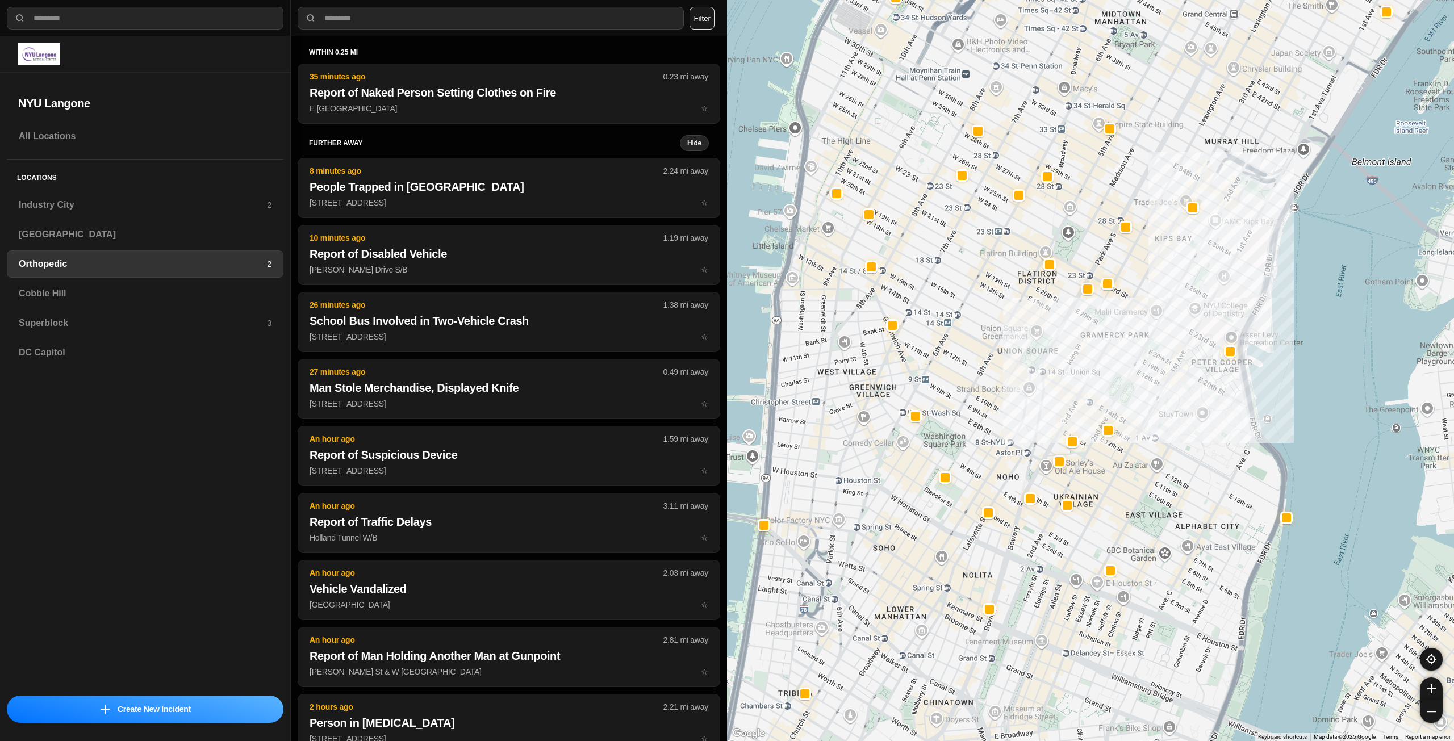
drag, startPoint x: 1072, startPoint y: 410, endPoint x: 1101, endPoint y: 353, distance: 64.5
click at [1099, 355] on div at bounding box center [1090, 370] width 727 height 741
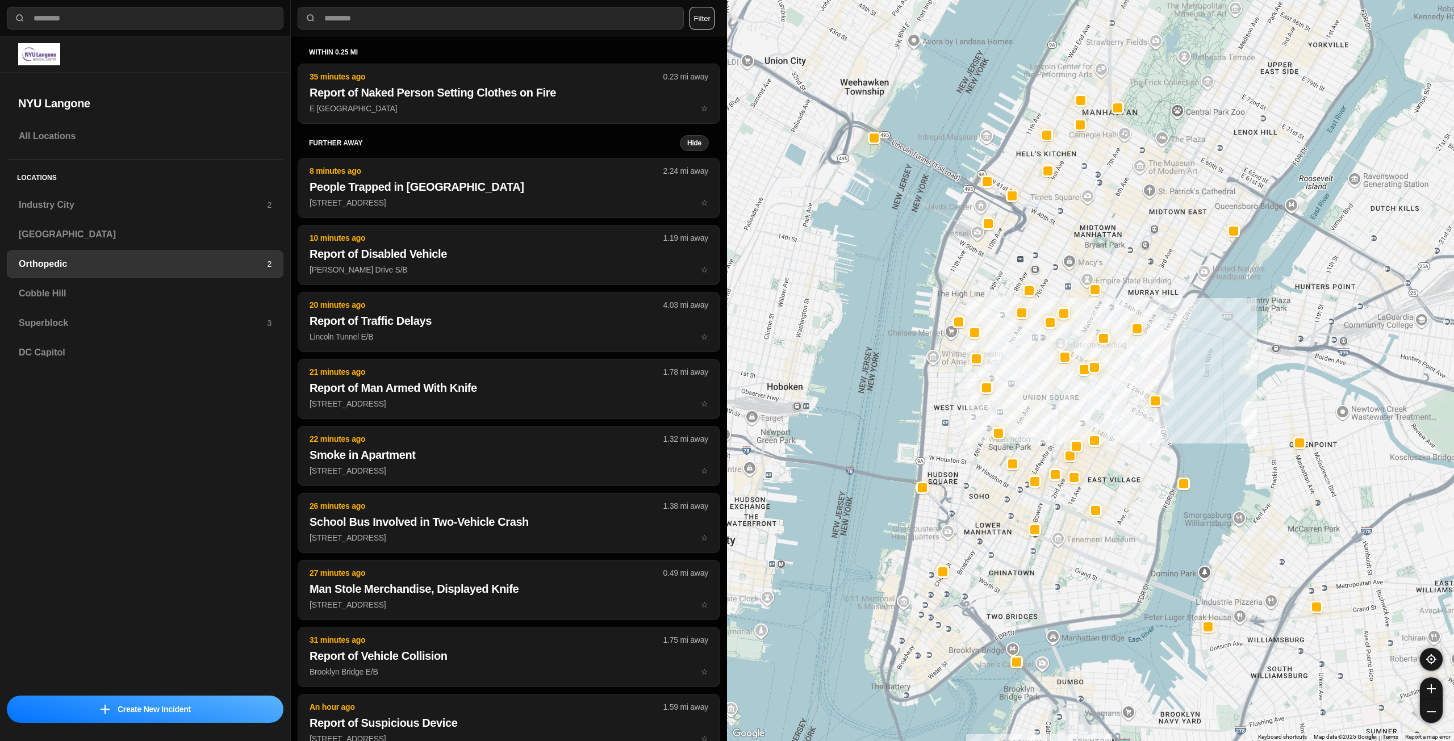
drag, startPoint x: 1061, startPoint y: 365, endPoint x: 1070, endPoint y: 395, distance: 32.2
click at [1070, 395] on div at bounding box center [1090, 370] width 727 height 741
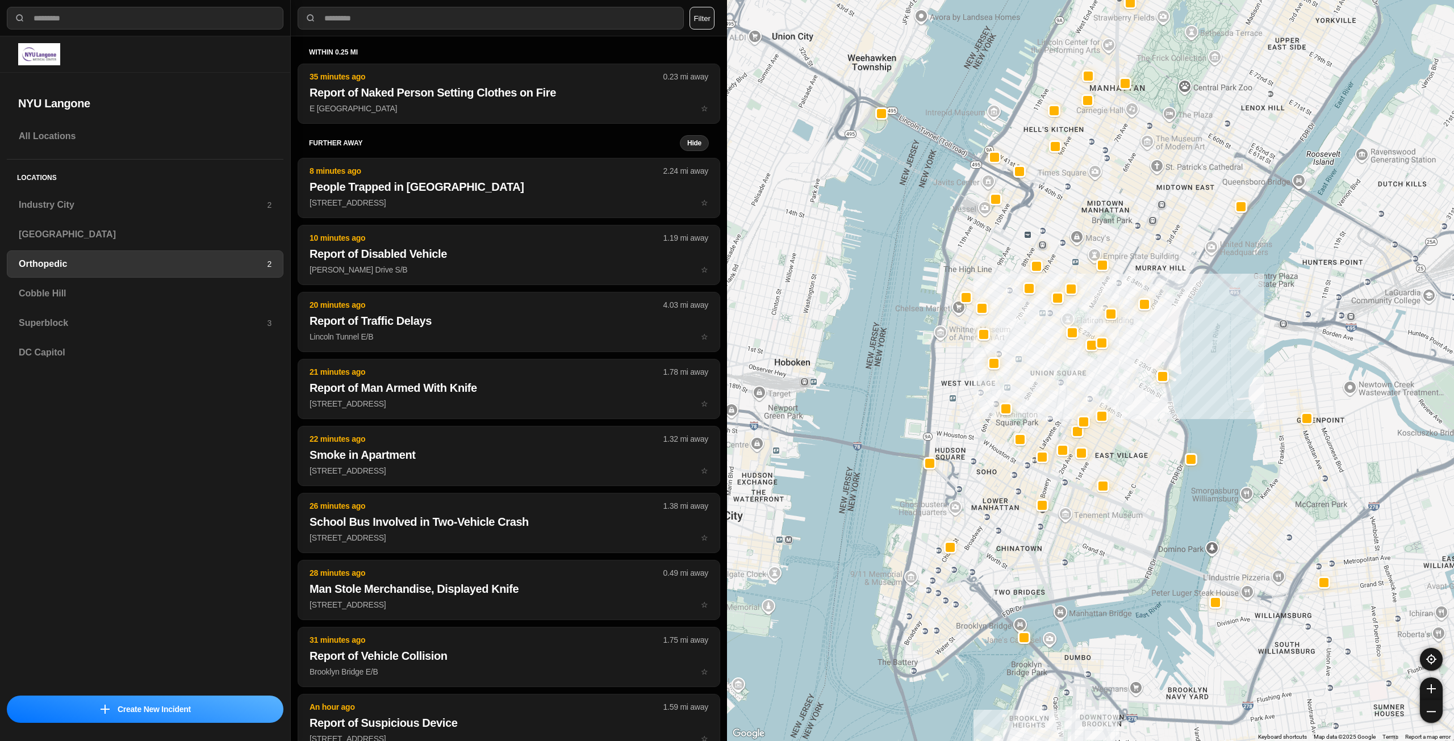
drag, startPoint x: 1114, startPoint y: 568, endPoint x: 1115, endPoint y: 554, distance: 13.7
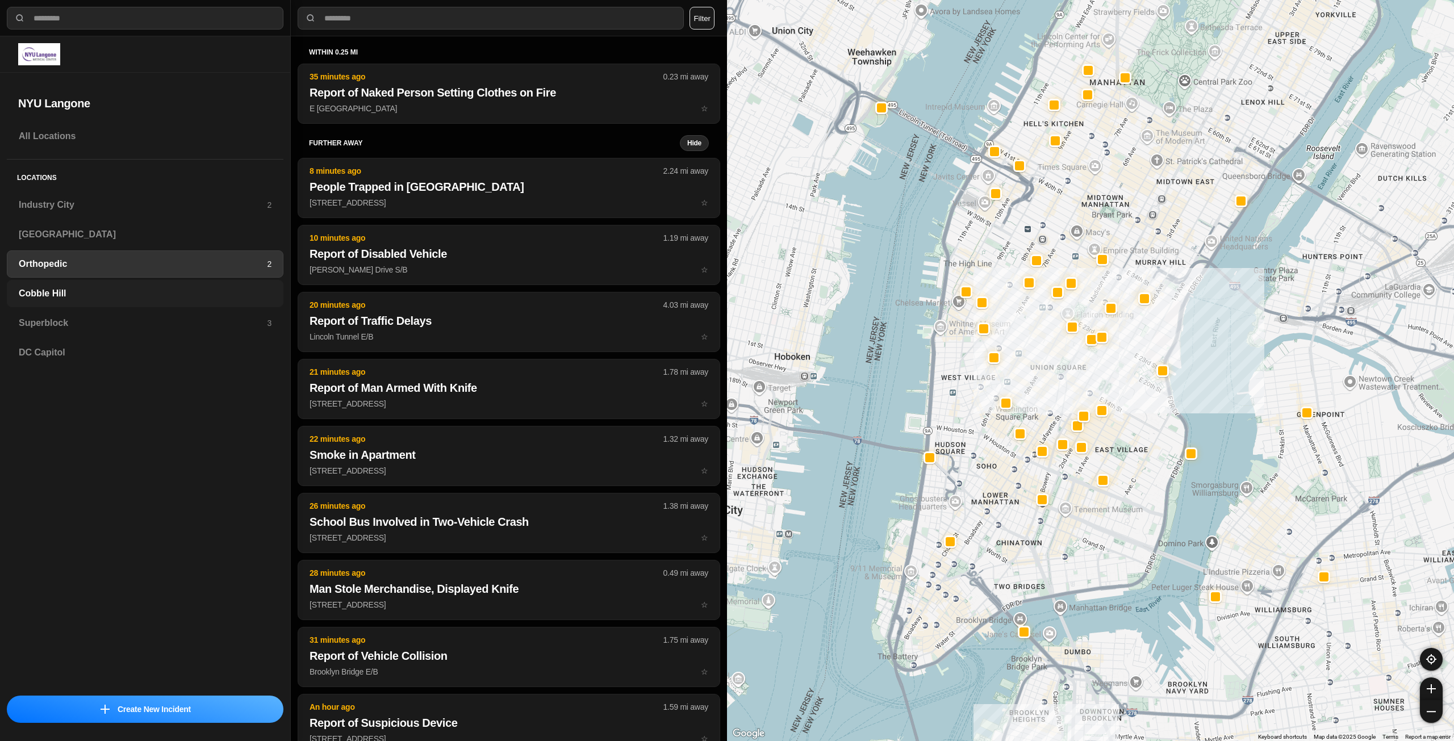
click at [81, 287] on h3 "Cobble Hill" at bounding box center [145, 294] width 253 height 14
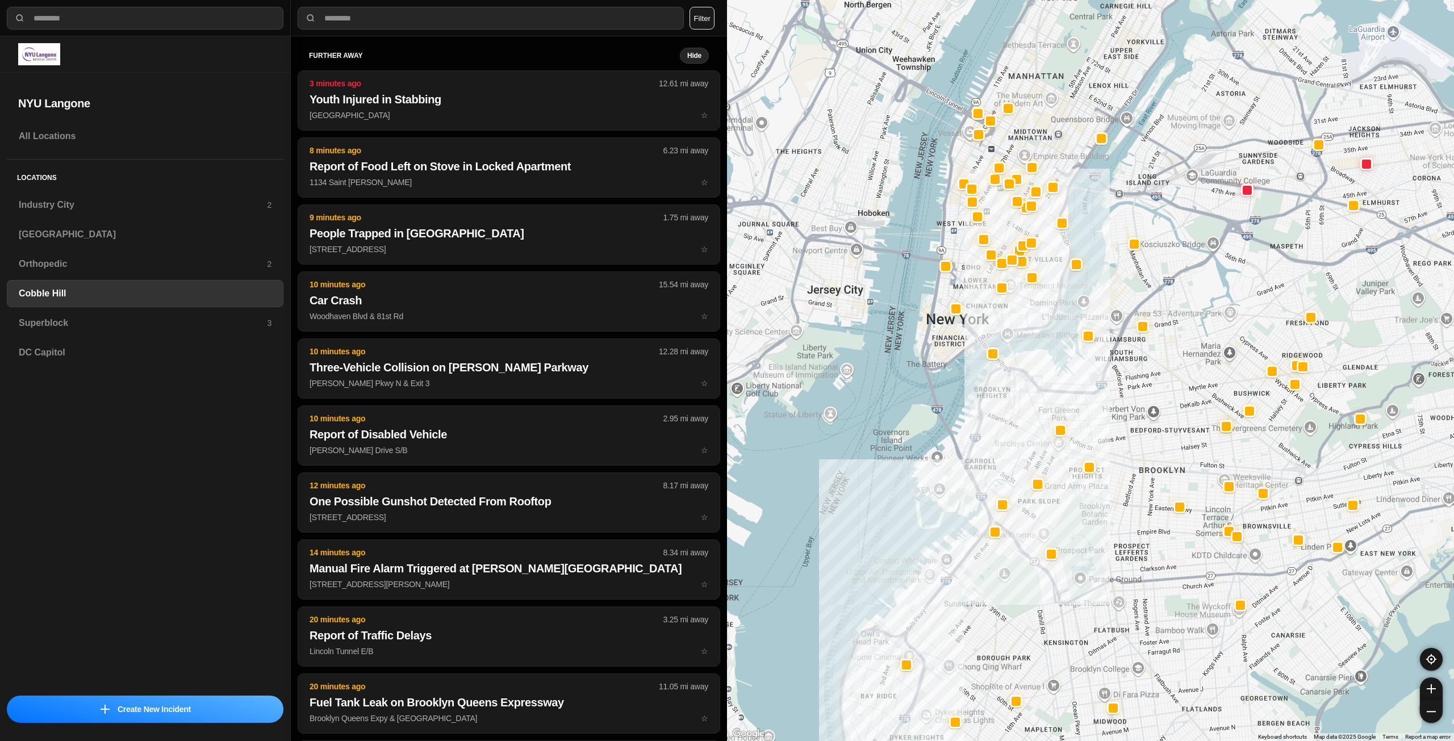
drag, startPoint x: 1194, startPoint y: 327, endPoint x: 1152, endPoint y: 390, distance: 75.5
click at [1152, 390] on div at bounding box center [1090, 370] width 727 height 741
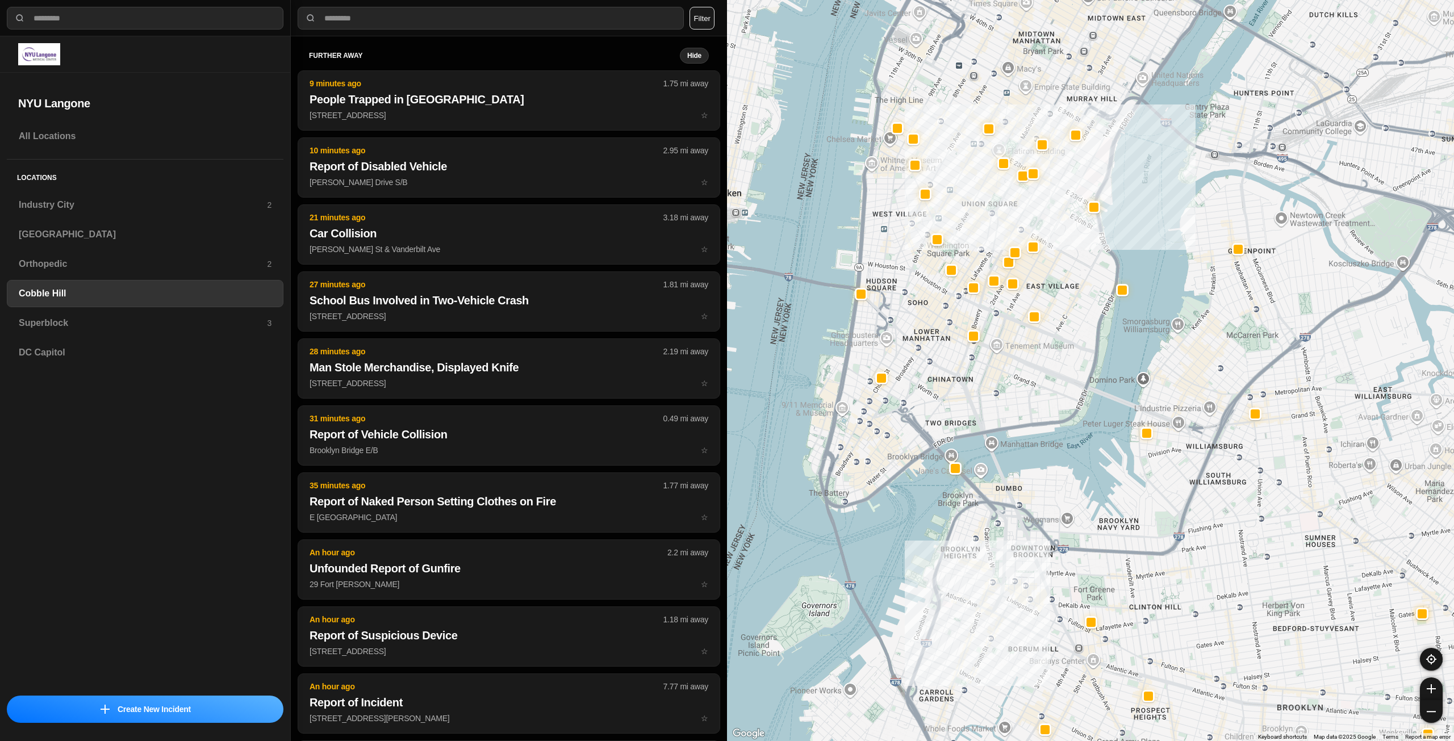
drag, startPoint x: 1011, startPoint y: 320, endPoint x: 1024, endPoint y: 443, distance: 122.8
click at [1024, 443] on div at bounding box center [1090, 370] width 727 height 741
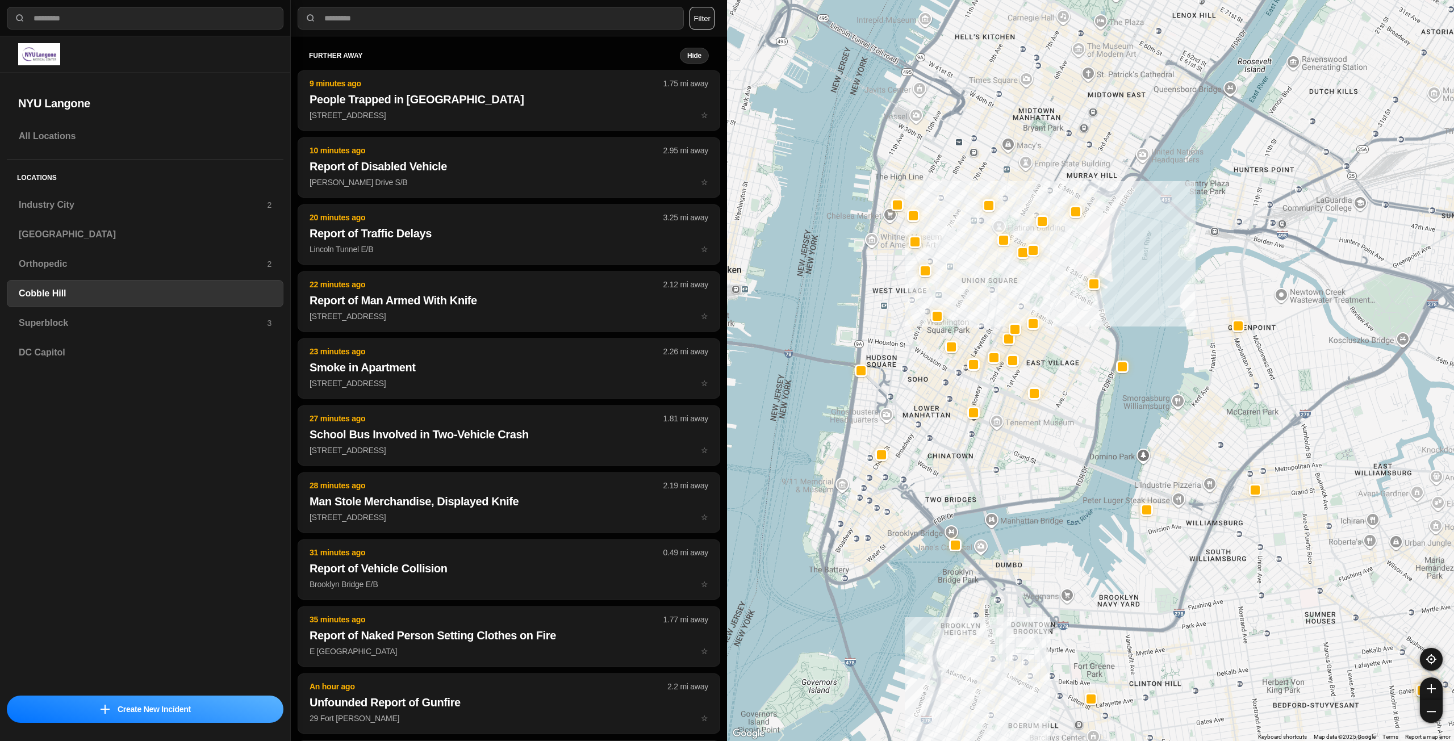
drag, startPoint x: 1041, startPoint y: 449, endPoint x: 1041, endPoint y: 461, distance: 12.5
click at [1041, 461] on div at bounding box center [1090, 370] width 727 height 741
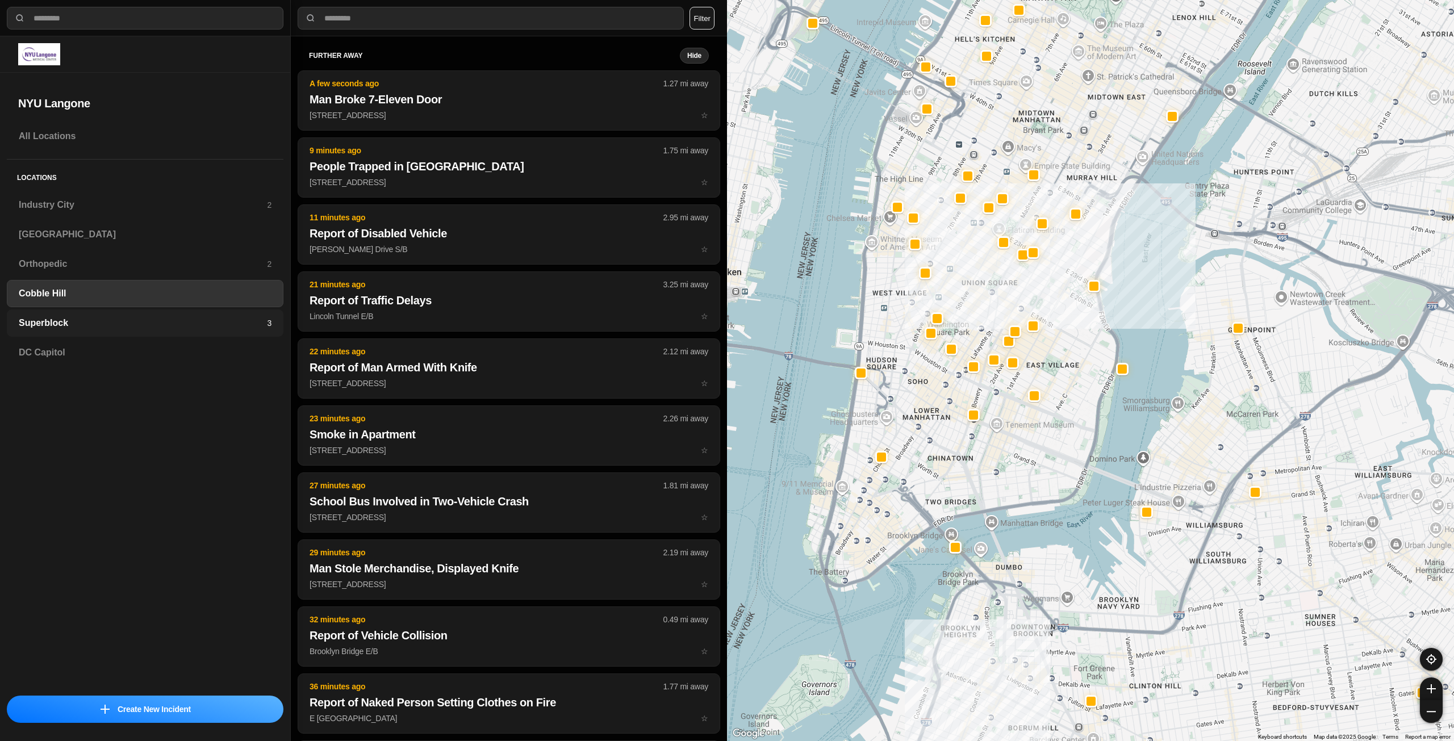
click at [92, 329] on h3 "Superblock" at bounding box center [143, 323] width 248 height 14
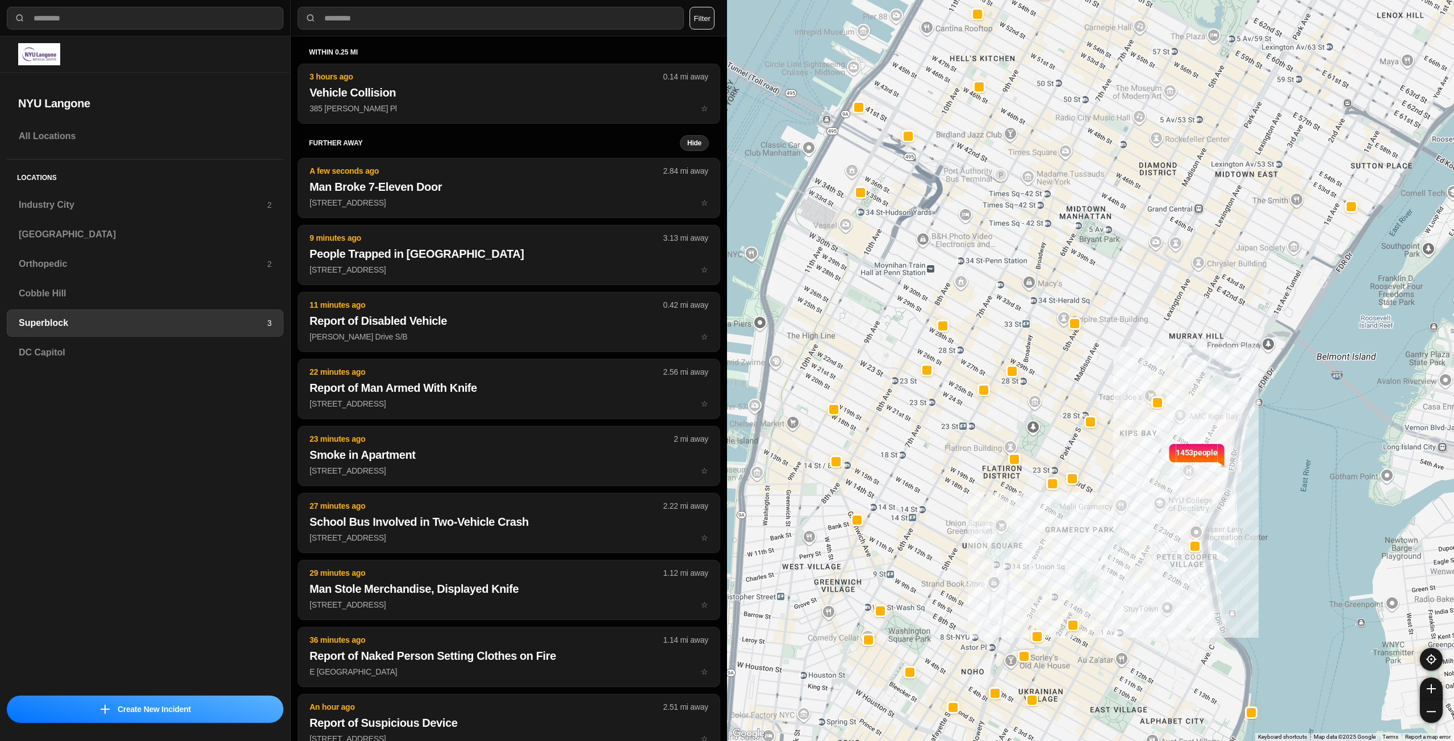
drag, startPoint x: 1009, startPoint y: 407, endPoint x: 1115, endPoint y: 384, distance: 108.1
click at [1115, 384] on div "1453 people" at bounding box center [1090, 370] width 727 height 741
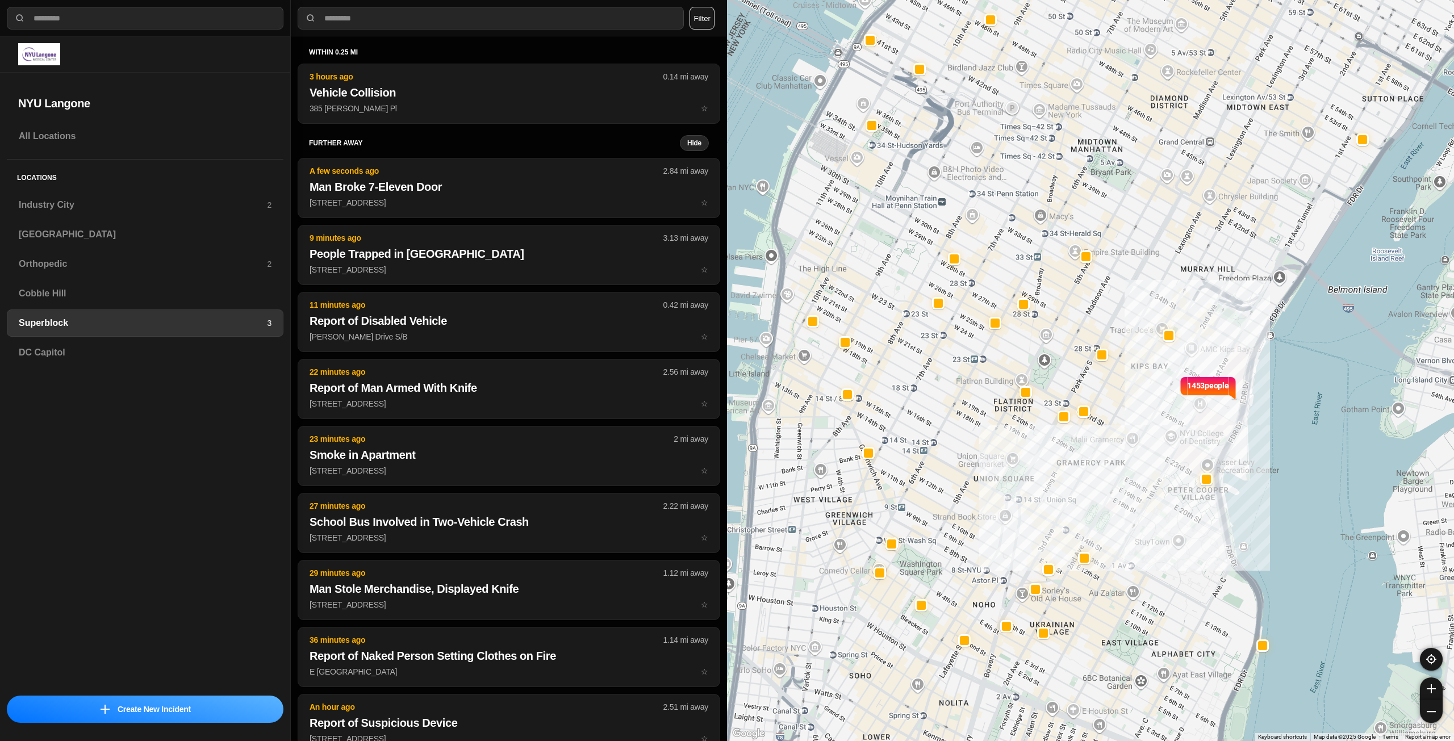
drag, startPoint x: 1091, startPoint y: 399, endPoint x: 1097, endPoint y: 331, distance: 68.4
click at [1097, 331] on div "1453 people" at bounding box center [1090, 370] width 727 height 741
click at [138, 197] on div "Industry City 2" at bounding box center [145, 204] width 277 height 27
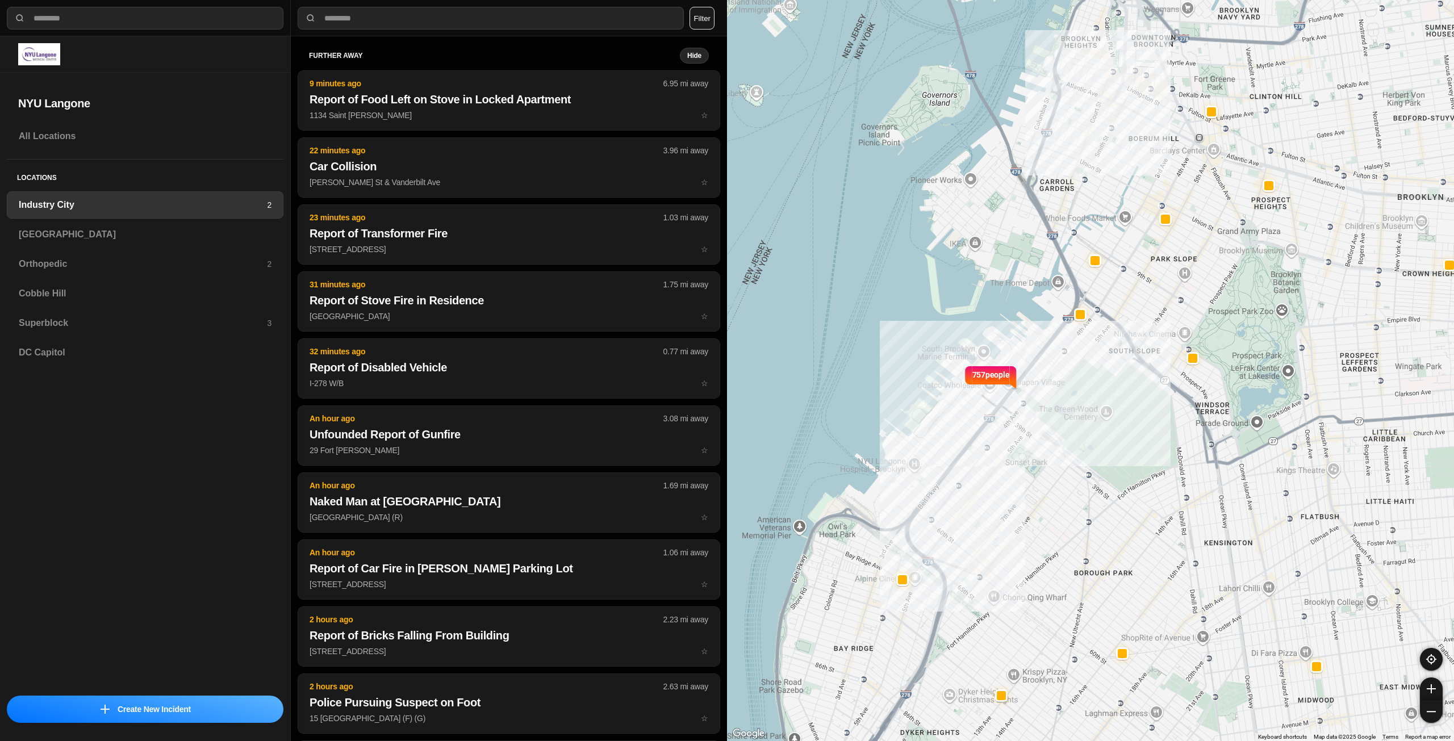
select select "*"
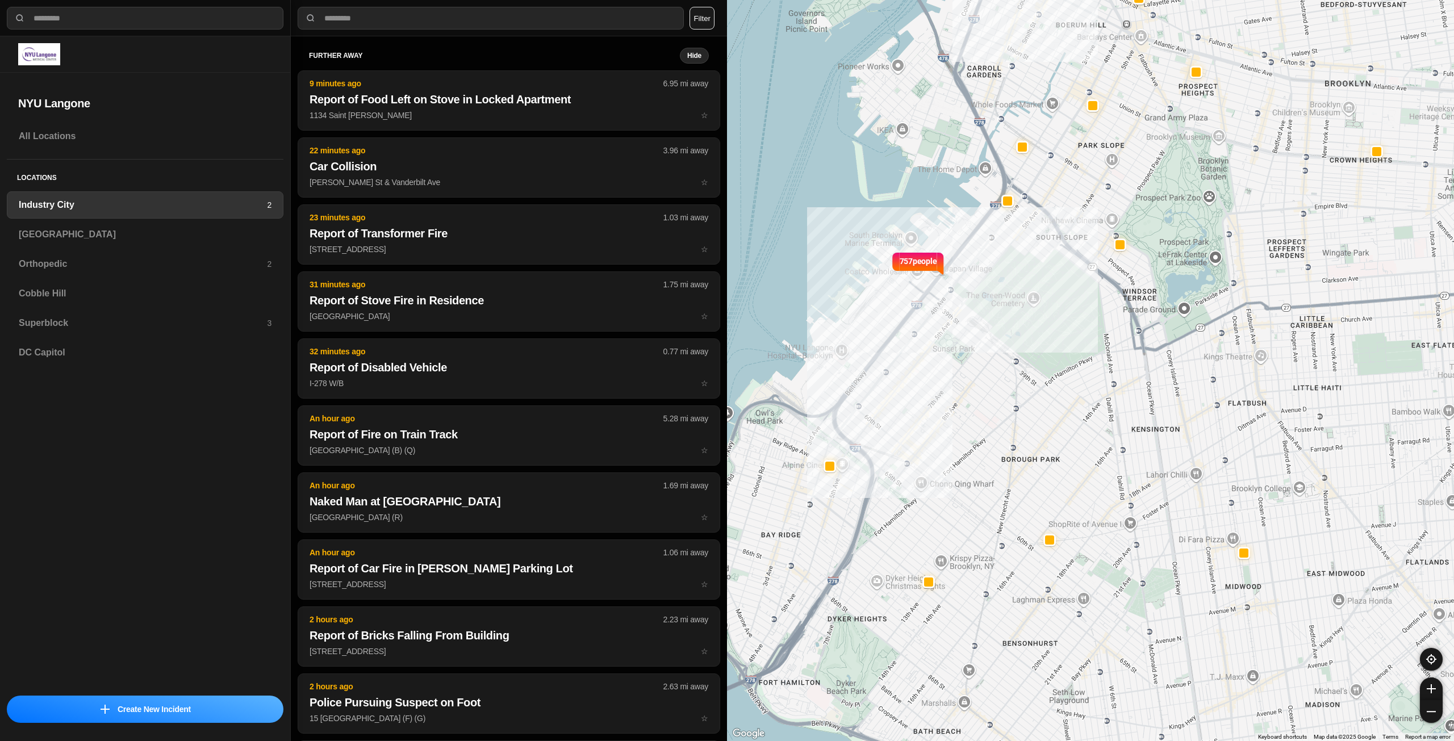
drag, startPoint x: 1158, startPoint y: 456, endPoint x: 1083, endPoint y: 340, distance: 138.0
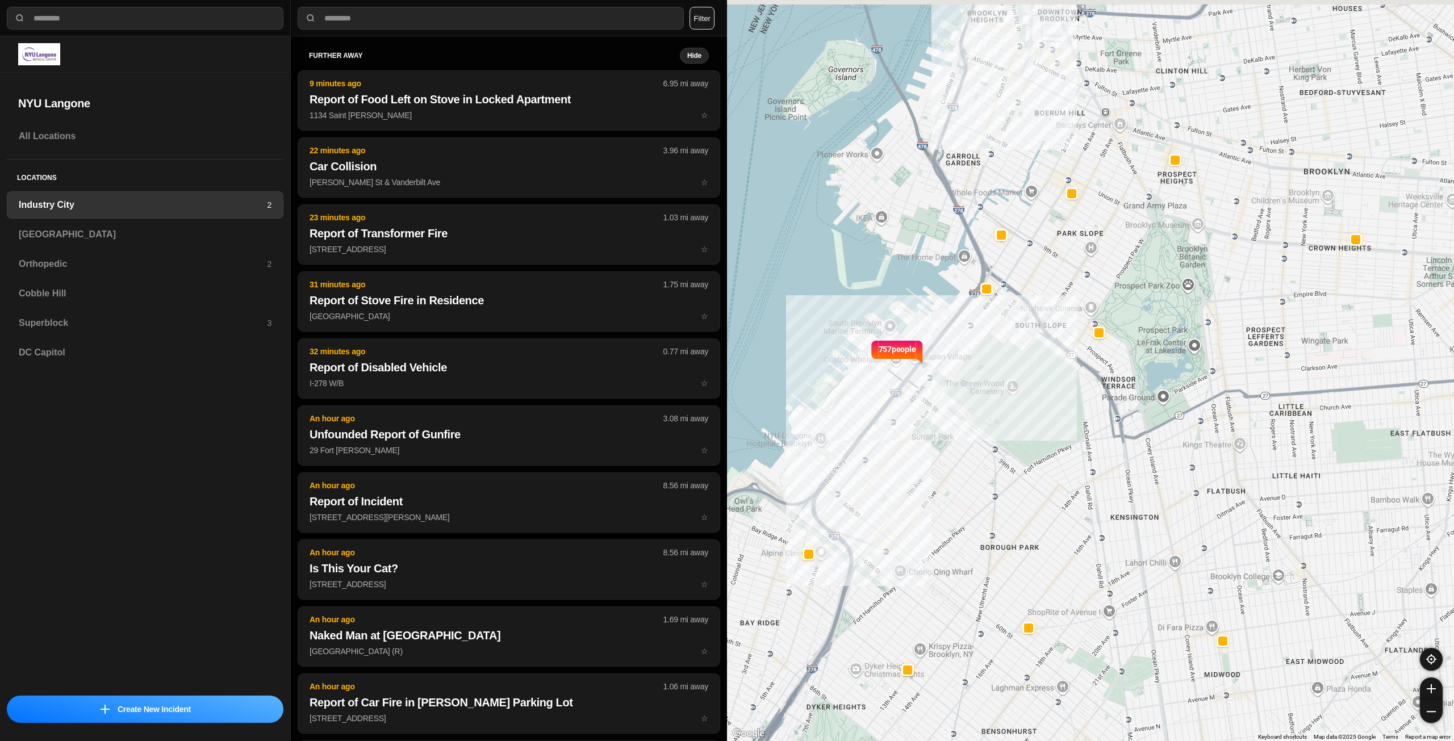
drag, startPoint x: 1233, startPoint y: 334, endPoint x: 1220, endPoint y: 458, distance: 124.5
click at [1220, 458] on div "757 people" at bounding box center [1090, 370] width 727 height 741
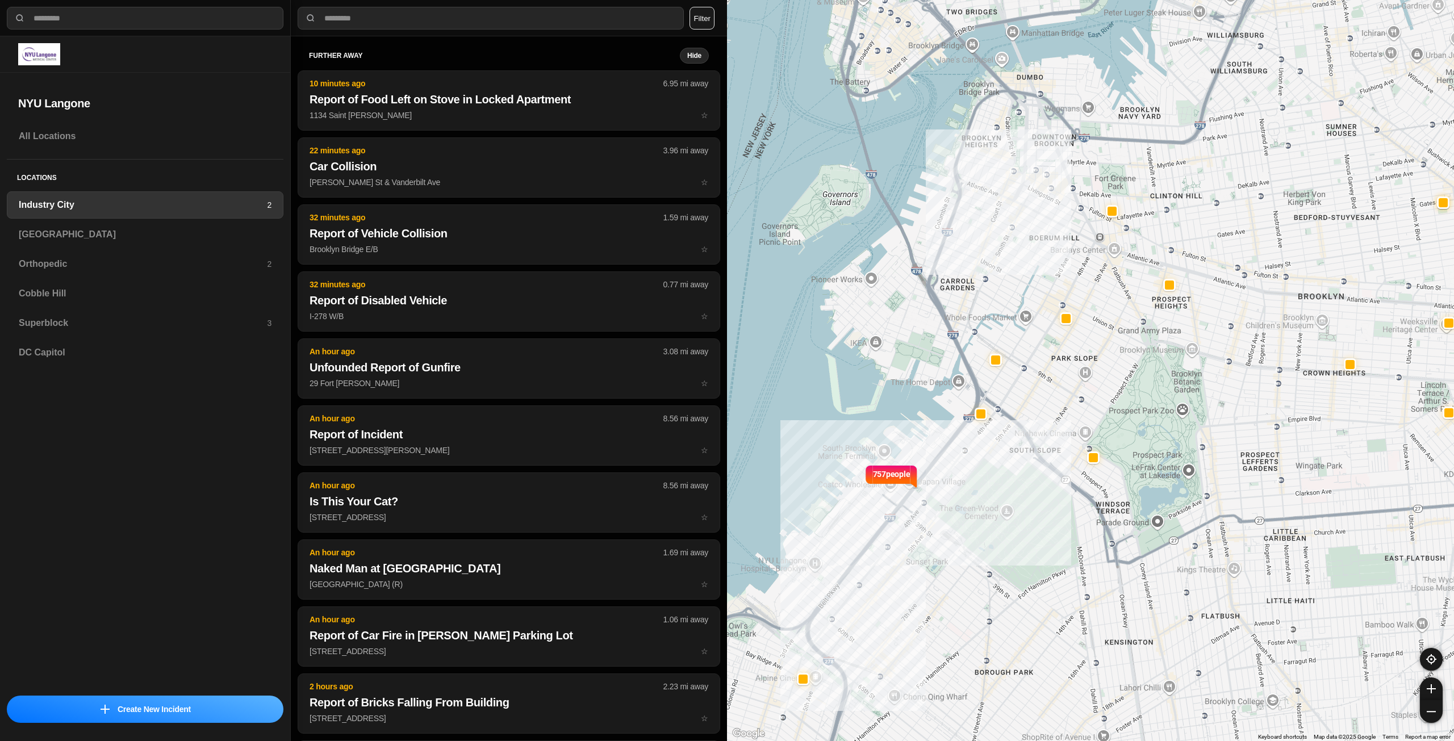
drag, startPoint x: 1260, startPoint y: 371, endPoint x: 1255, endPoint y: 476, distance: 104.6
click at [1255, 476] on div "757 people" at bounding box center [1090, 370] width 727 height 741
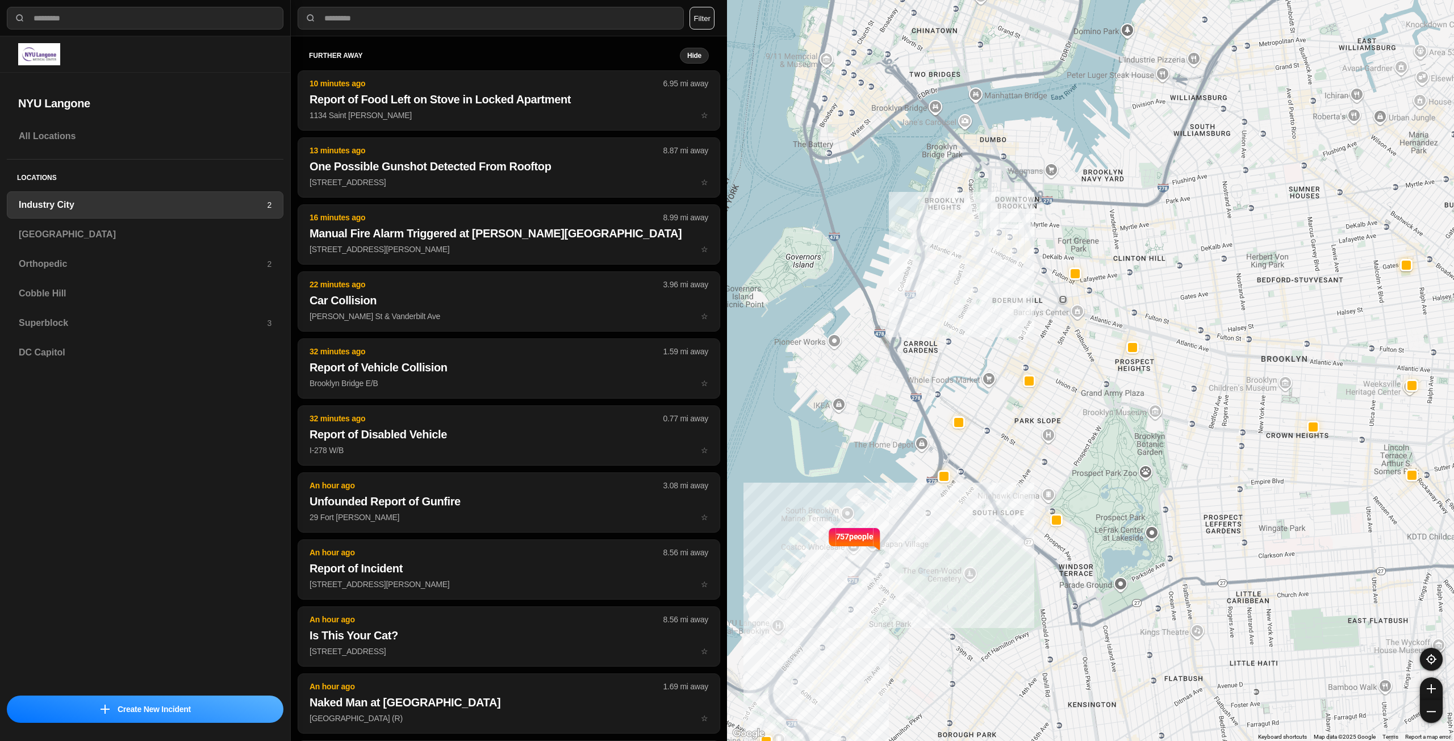
drag, startPoint x: 1268, startPoint y: 386, endPoint x: 1236, endPoint y: 437, distance: 59.9
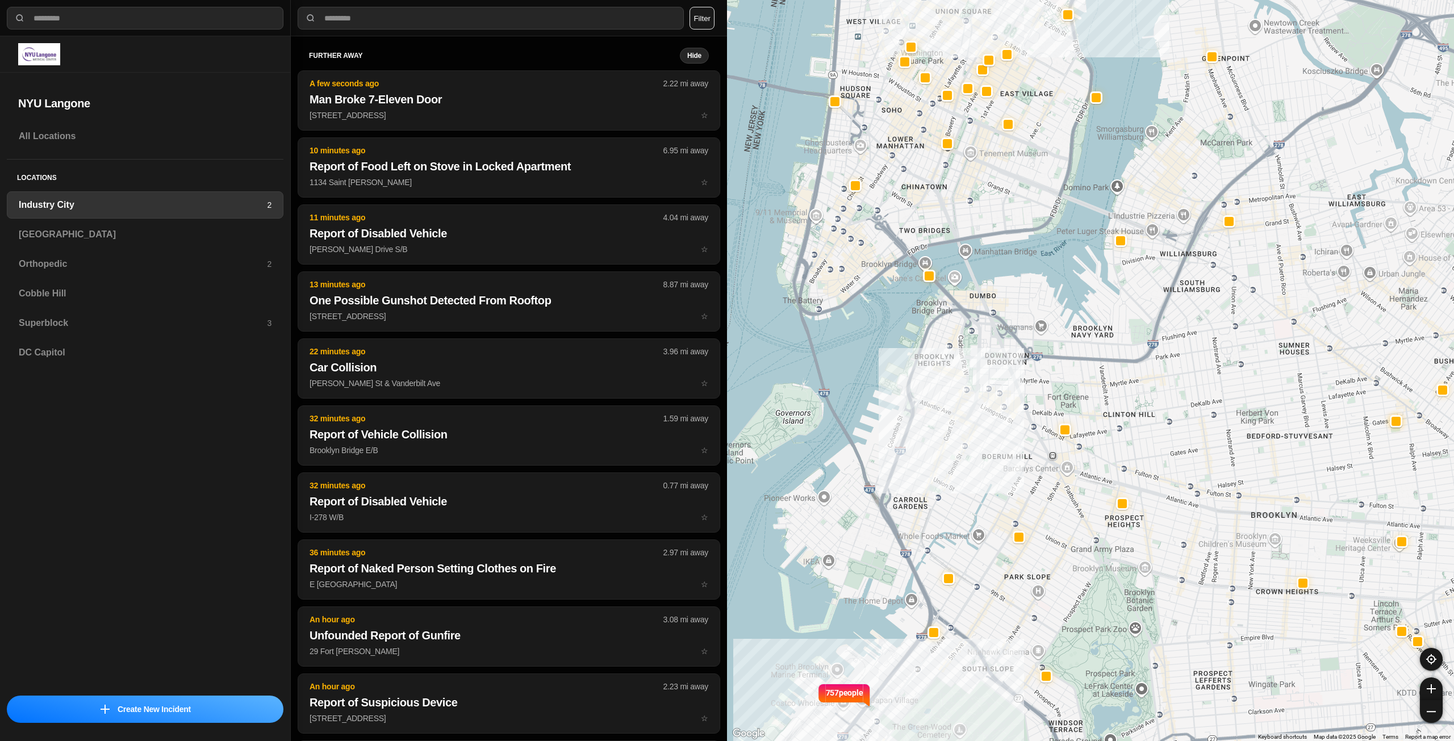
drag, startPoint x: 1266, startPoint y: 389, endPoint x: 1256, endPoint y: 547, distance: 158.9
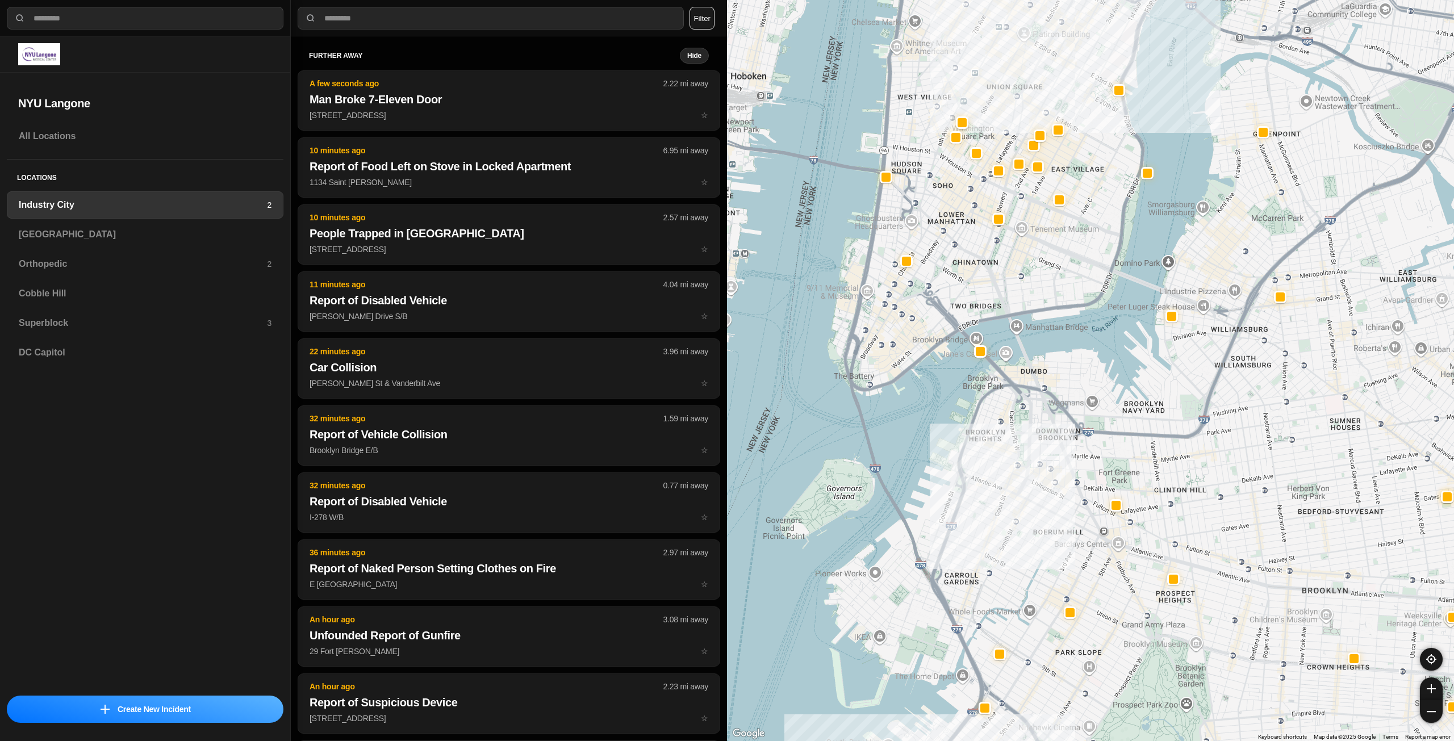
drag, startPoint x: 1048, startPoint y: 335, endPoint x: 1100, endPoint y: 411, distance: 92.8
click at [1100, 411] on div "757 people" at bounding box center [1090, 370] width 727 height 741
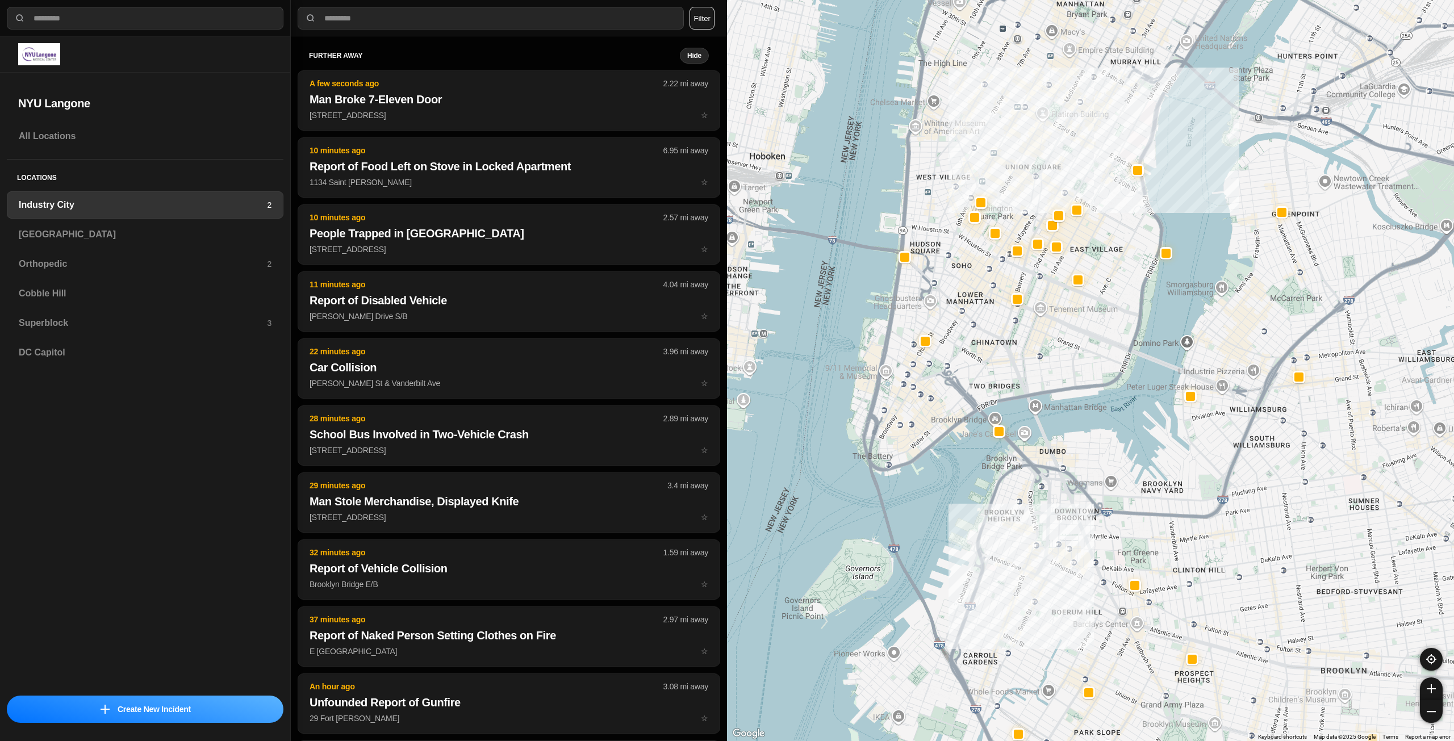
drag, startPoint x: 1037, startPoint y: 283, endPoint x: 1056, endPoint y: 367, distance: 86.3
click at [1056, 367] on div "757 people" at bounding box center [1090, 370] width 727 height 741
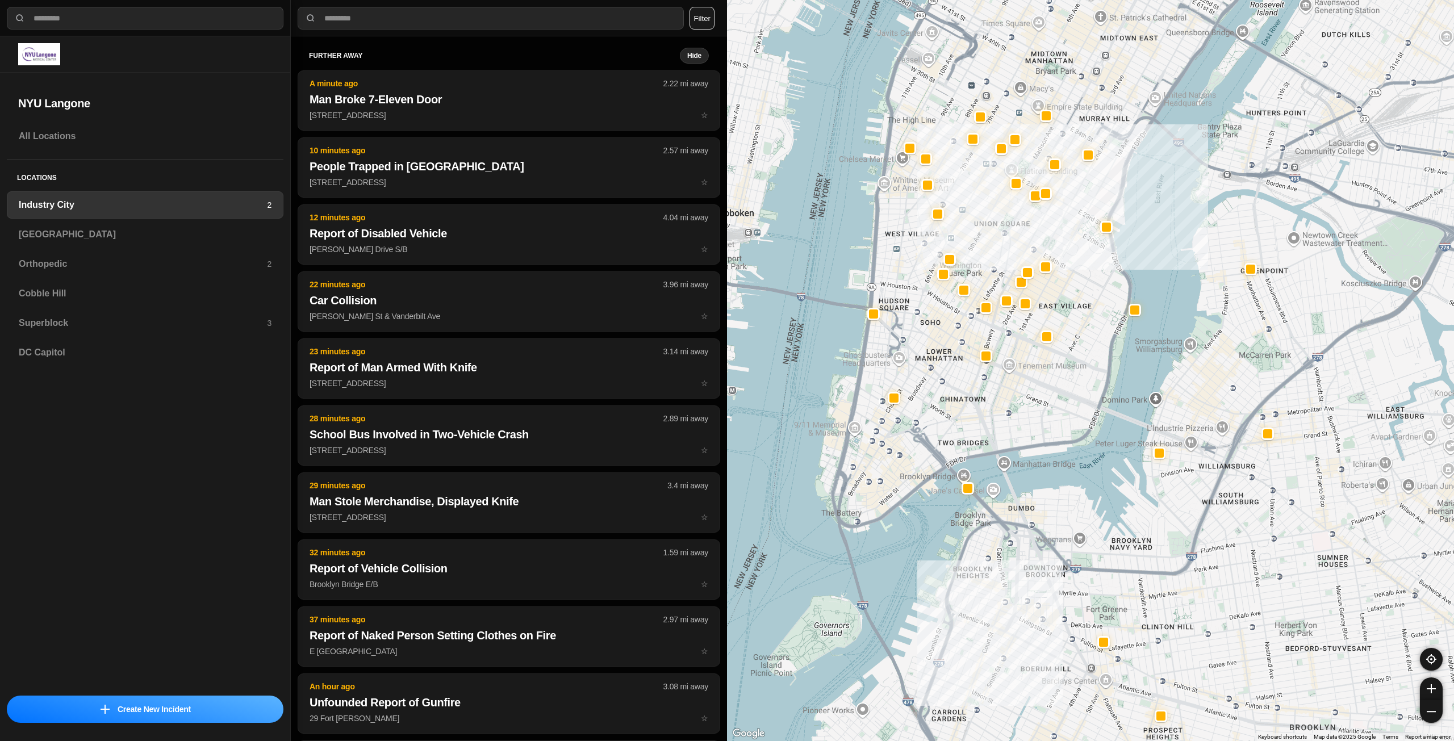
drag, startPoint x: 976, startPoint y: 331, endPoint x: 944, endPoint y: 393, distance: 69.1
click at [944, 393] on div "757 people" at bounding box center [1090, 370] width 727 height 741
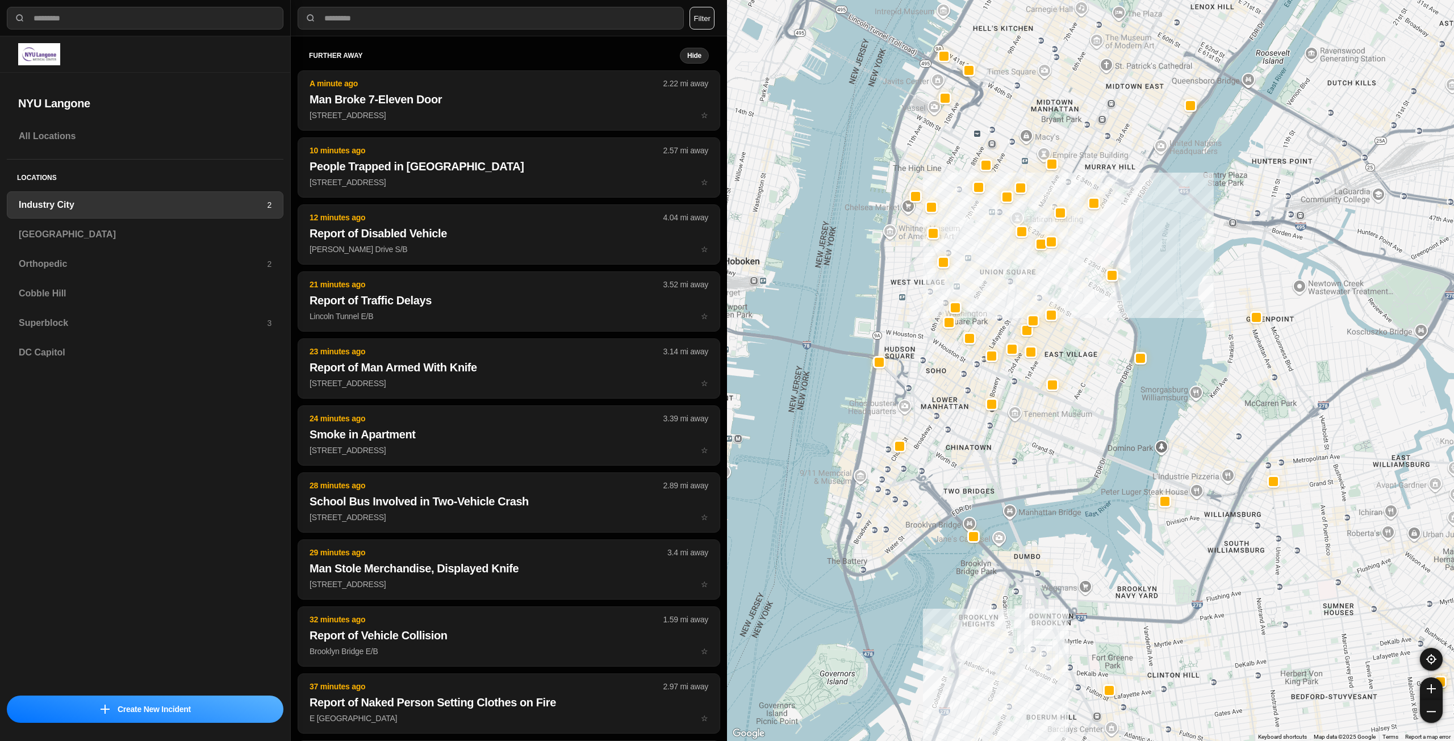
drag, startPoint x: 924, startPoint y: 319, endPoint x: 931, endPoint y: 366, distance: 48.2
click at [931, 366] on div "757 people" at bounding box center [1090, 370] width 727 height 741
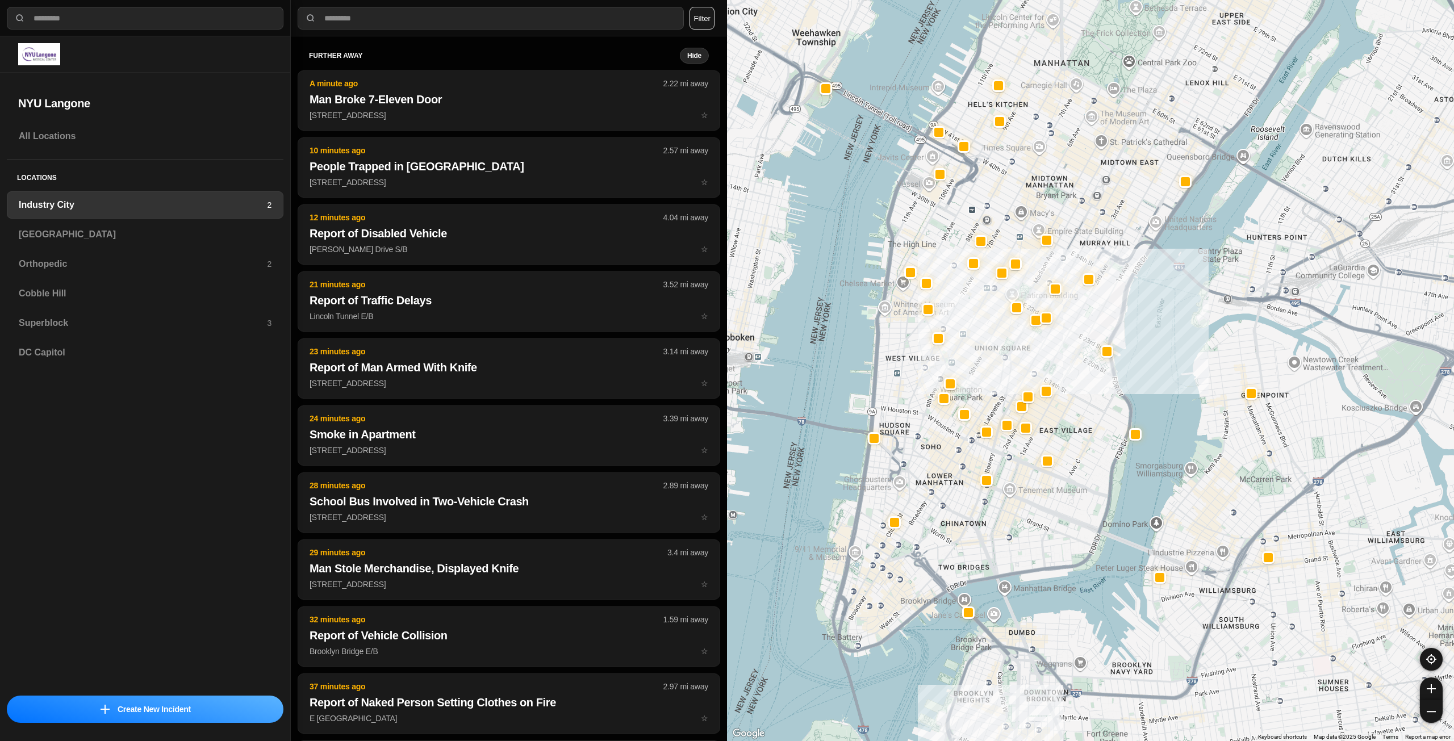
drag, startPoint x: 1072, startPoint y: 309, endPoint x: 1070, endPoint y: 344, distance: 34.7
click at [1070, 344] on div "757 people" at bounding box center [1090, 370] width 727 height 741
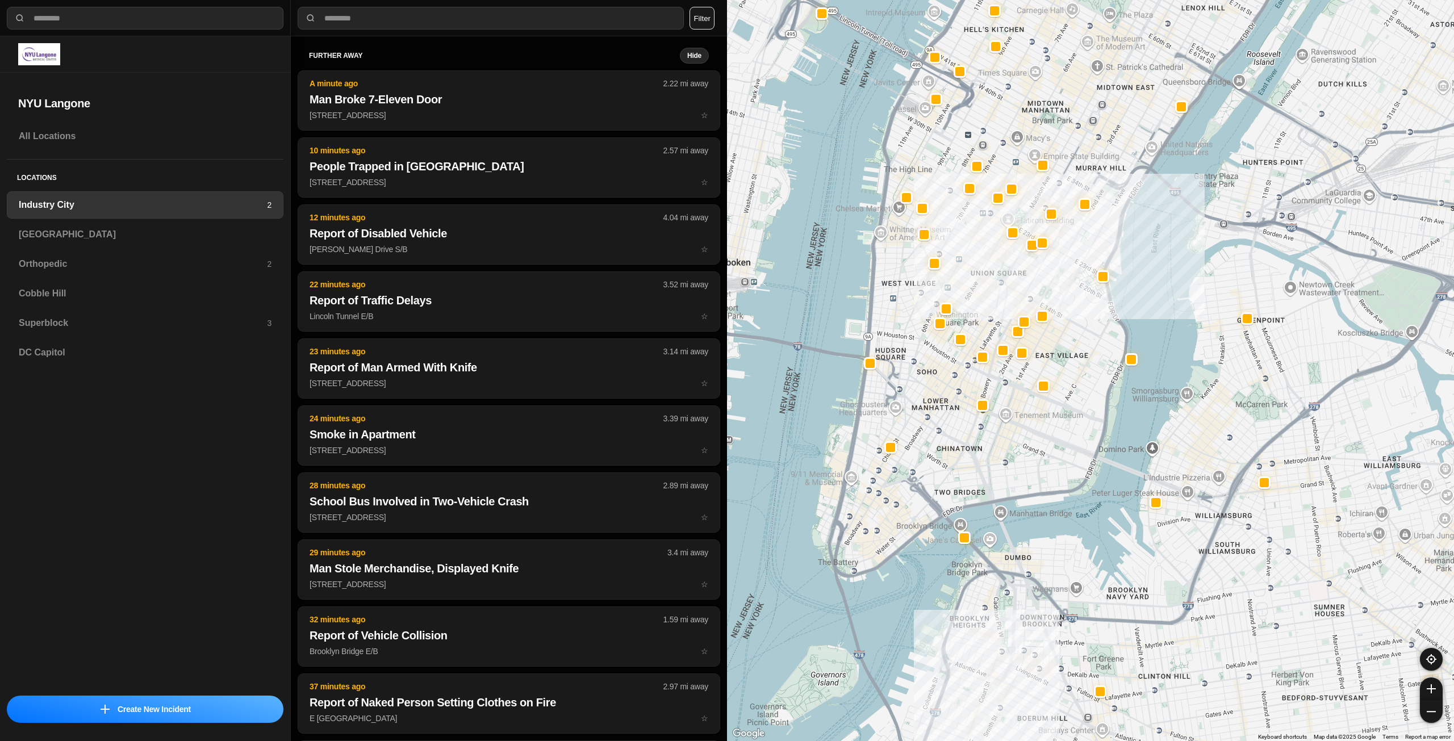
drag, startPoint x: 1067, startPoint y: 465, endPoint x: 1064, endPoint y: 390, distance: 75.0
click at [1064, 390] on div "757 people" at bounding box center [1090, 370] width 727 height 741
click at [89, 236] on h3 "[GEOGRAPHIC_DATA]" at bounding box center [145, 235] width 253 height 14
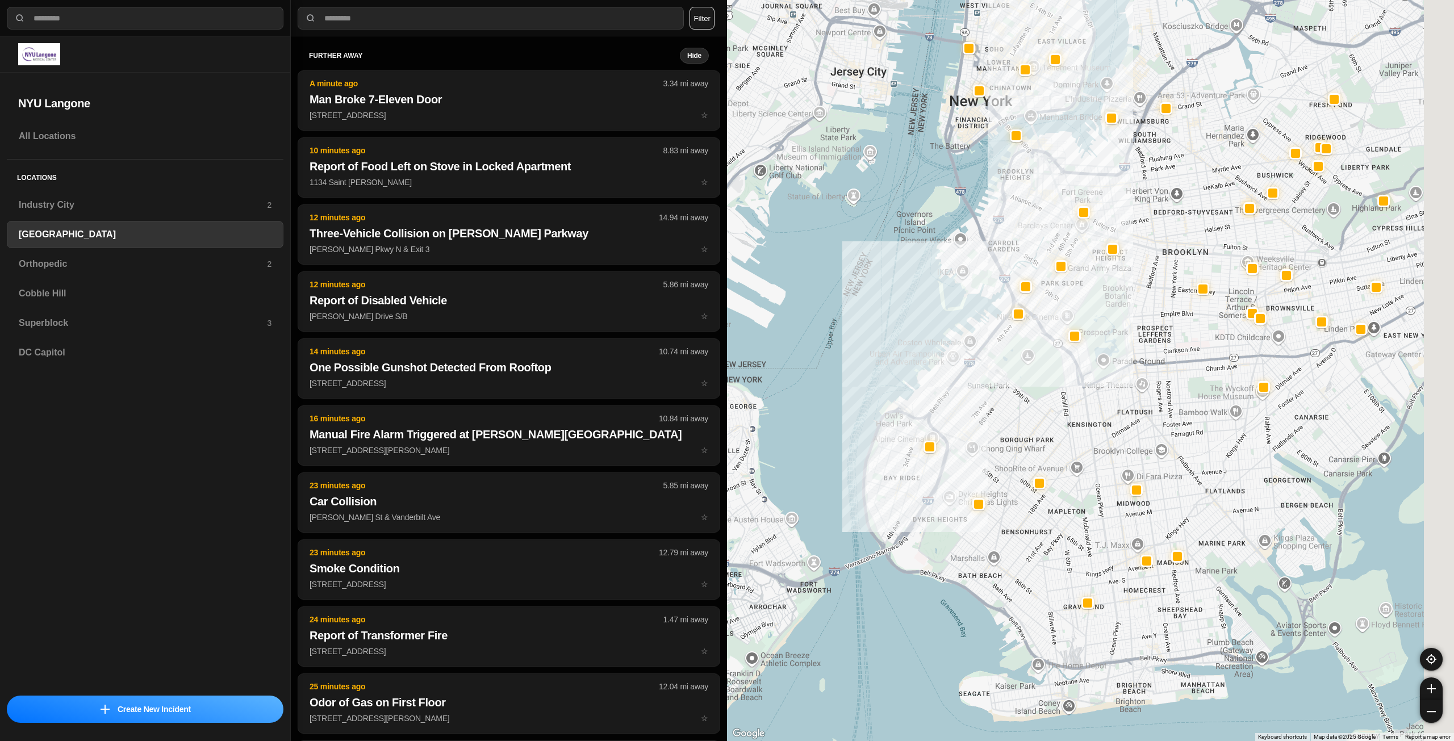
drag, startPoint x: 1170, startPoint y: 358, endPoint x: 1096, endPoint y: 422, distance: 97.1
click at [1096, 422] on div at bounding box center [1090, 370] width 727 height 741
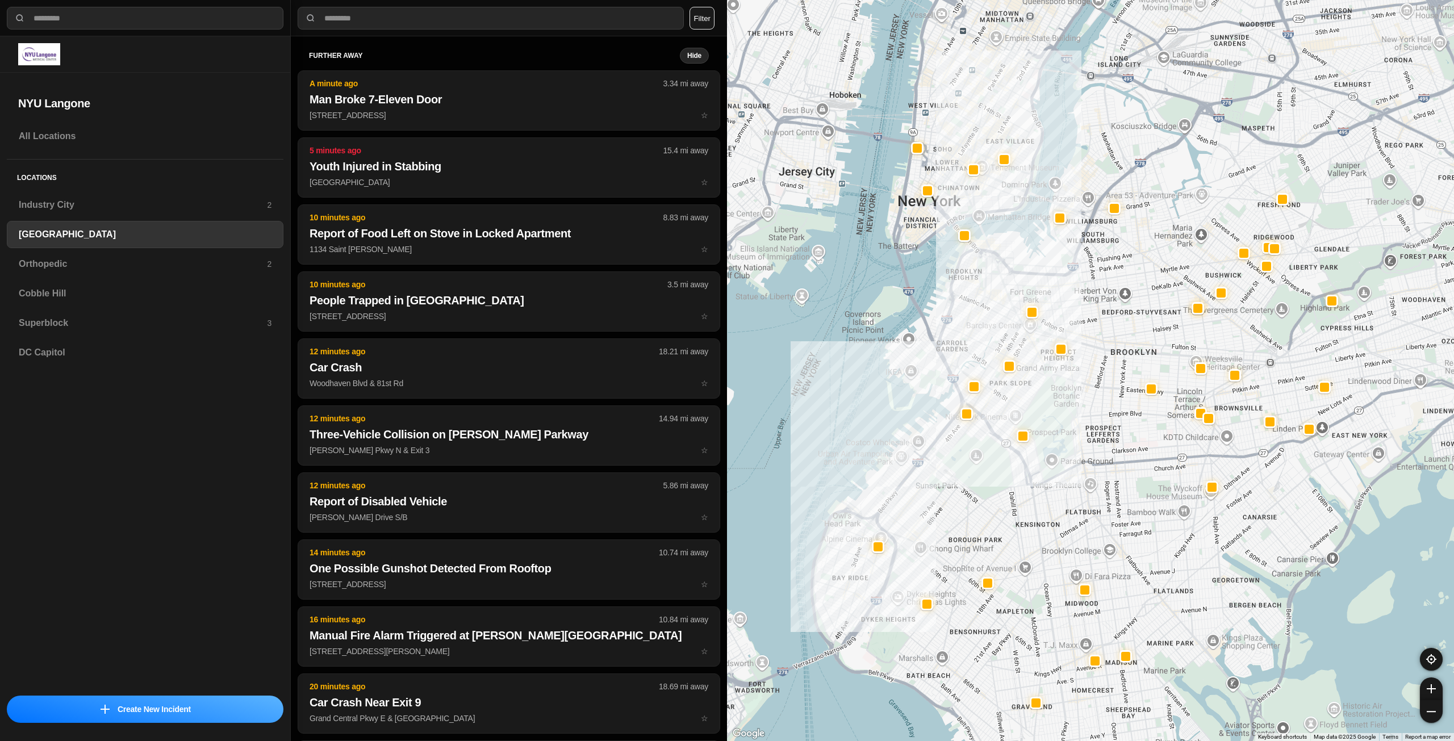
drag, startPoint x: 1100, startPoint y: 338, endPoint x: 1092, endPoint y: 399, distance: 61.4
click at [1092, 399] on div at bounding box center [1090, 370] width 727 height 741
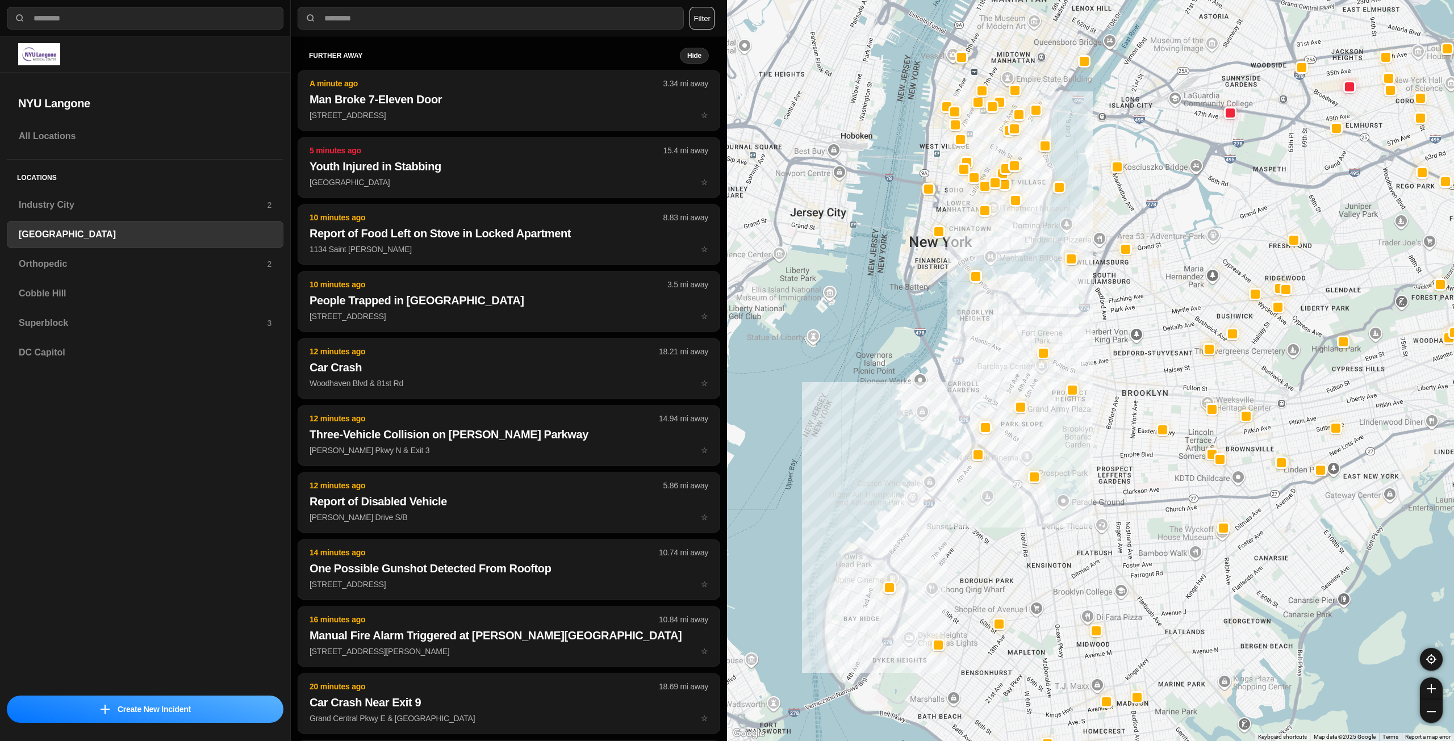
drag, startPoint x: 978, startPoint y: 254, endPoint x: 986, endPoint y: 263, distance: 11.7
click at [981, 266] on div at bounding box center [1090, 370] width 727 height 741
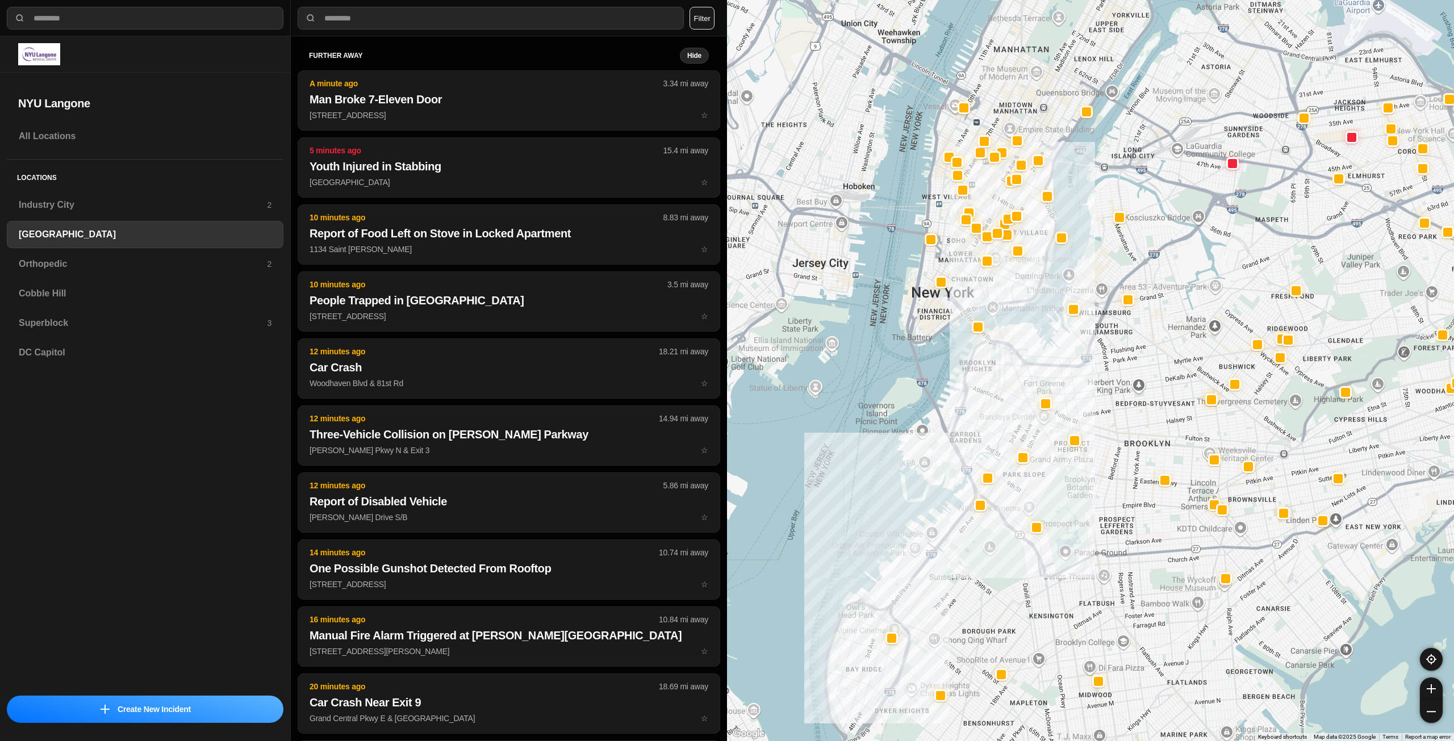
drag, startPoint x: 1023, startPoint y: 242, endPoint x: 1025, endPoint y: 289, distance: 47.2
click at [1025, 289] on div at bounding box center [1090, 370] width 727 height 741
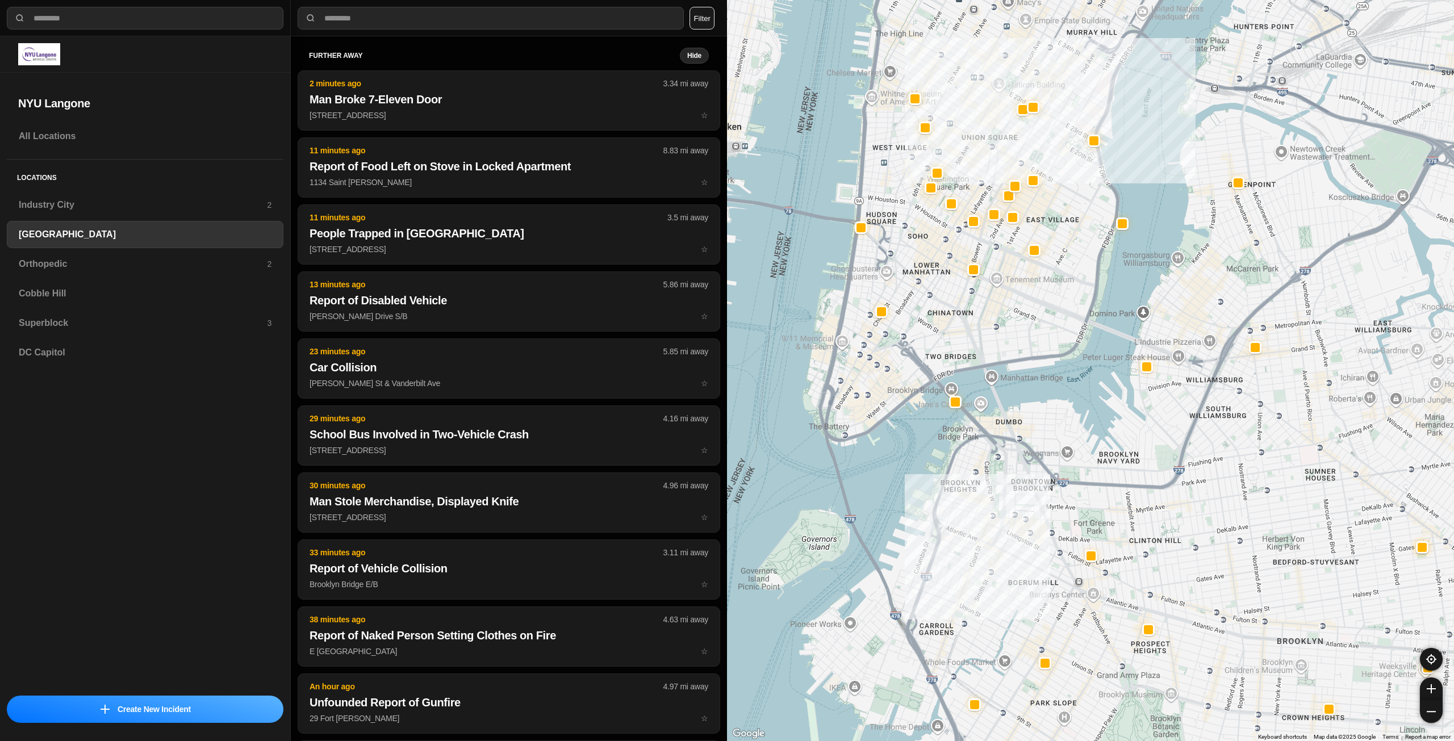
drag, startPoint x: 1000, startPoint y: 307, endPoint x: 1003, endPoint y: 359, distance: 52.3
click at [1003, 359] on div "421 people" at bounding box center [1090, 370] width 727 height 741
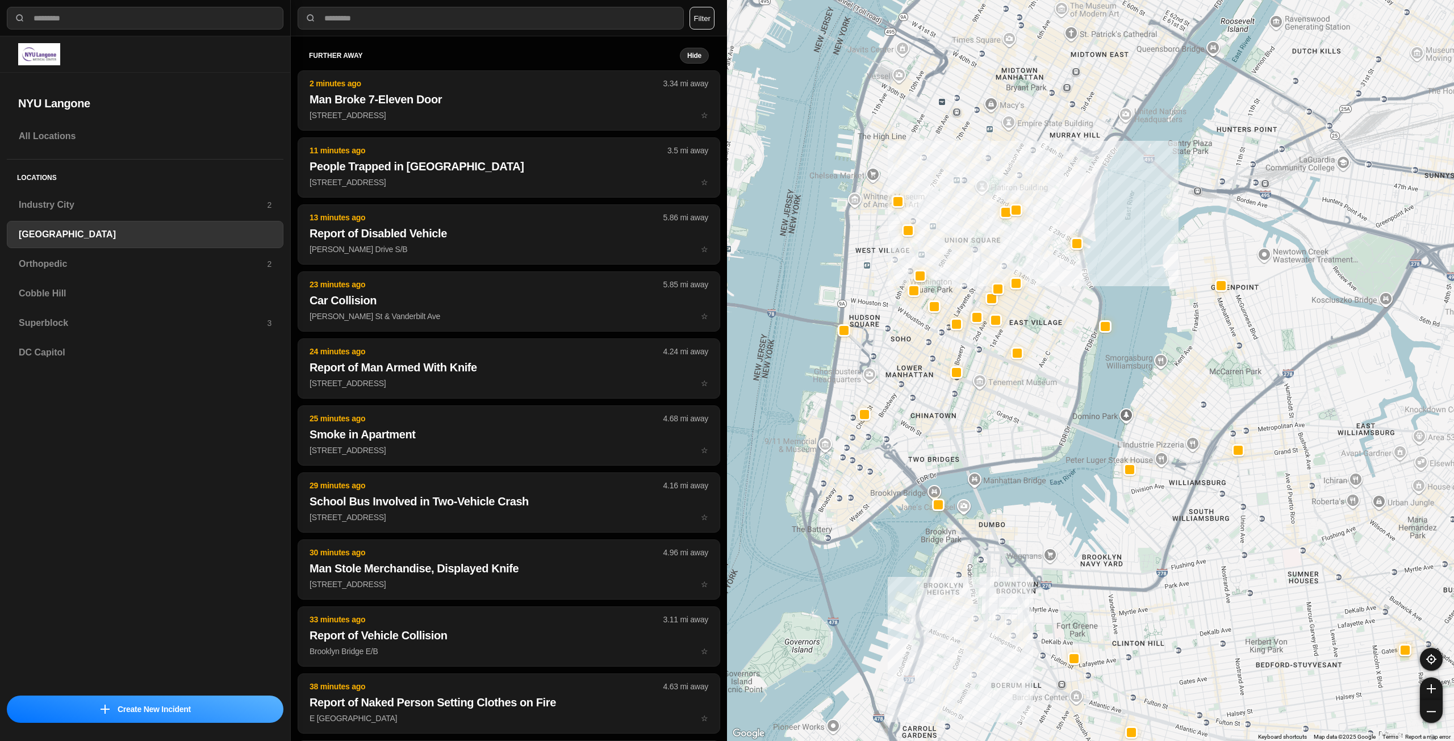
drag, startPoint x: 1012, startPoint y: 305, endPoint x: 995, endPoint y: 408, distance: 104.2
click at [995, 408] on div "421 people" at bounding box center [1090, 370] width 727 height 741
click at [63, 259] on h3 "Orthopedic" at bounding box center [143, 264] width 248 height 14
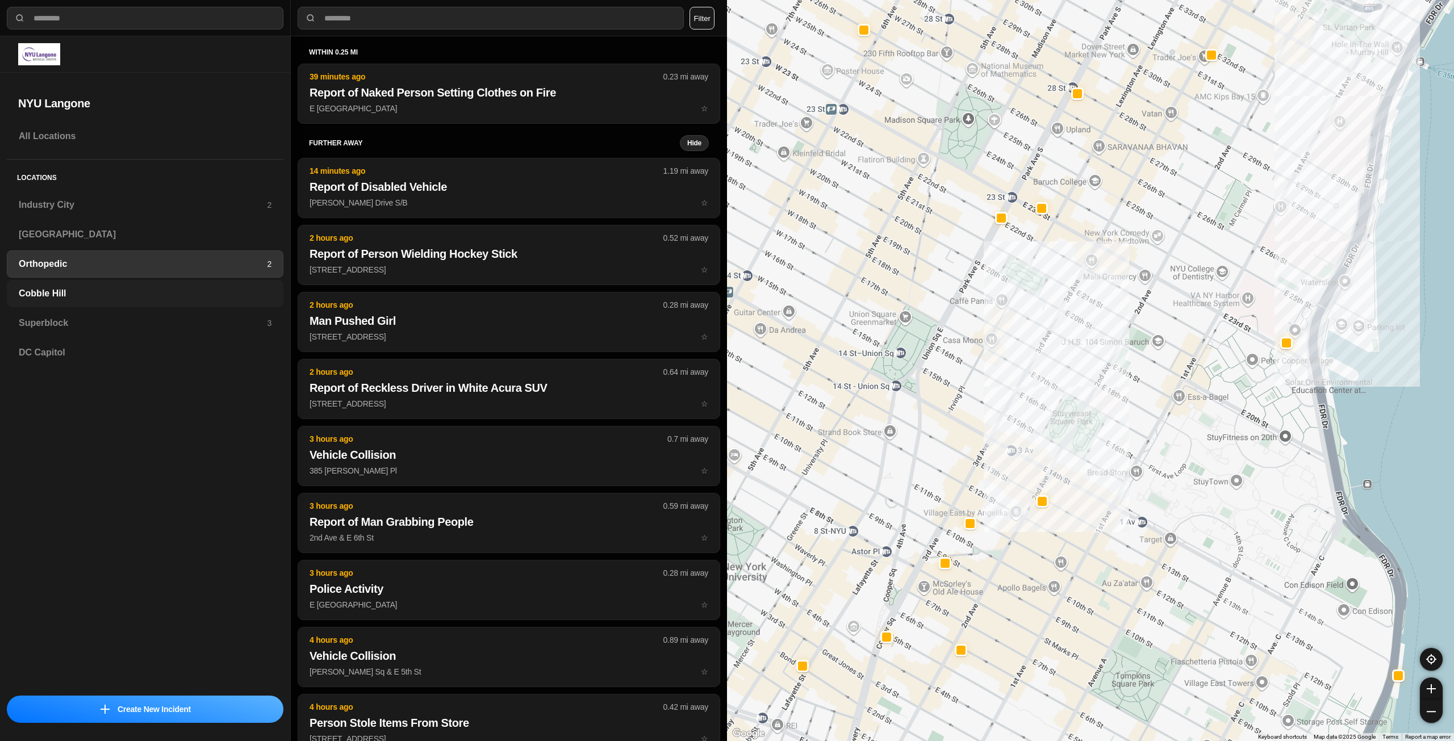
click at [133, 288] on h3 "Cobble Hill" at bounding box center [145, 294] width 253 height 14
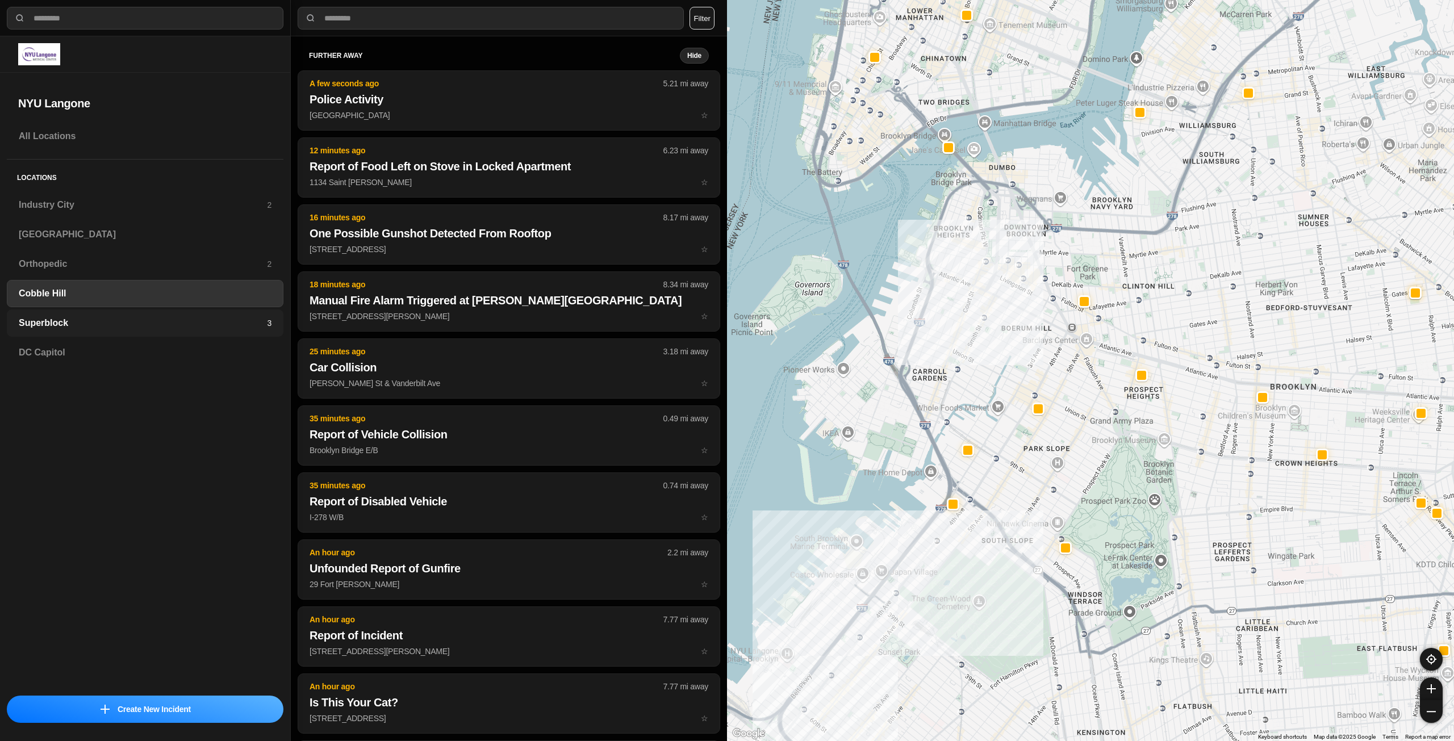
click at [88, 320] on h3 "Superblock" at bounding box center [143, 323] width 248 height 14
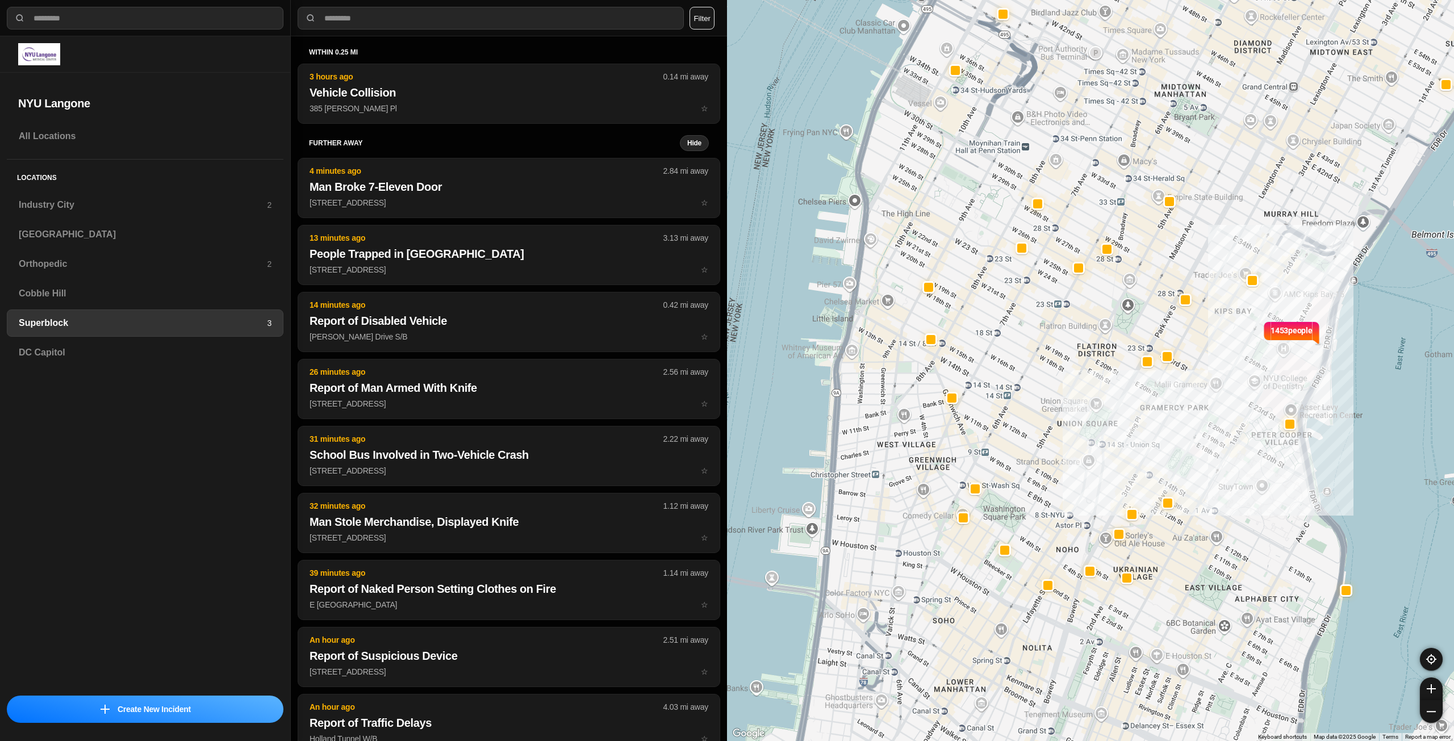
drag, startPoint x: 982, startPoint y: 395, endPoint x: 1178, endPoint y: 251, distance: 243.4
click at [1178, 251] on div "1453 people" at bounding box center [1090, 370] width 727 height 741
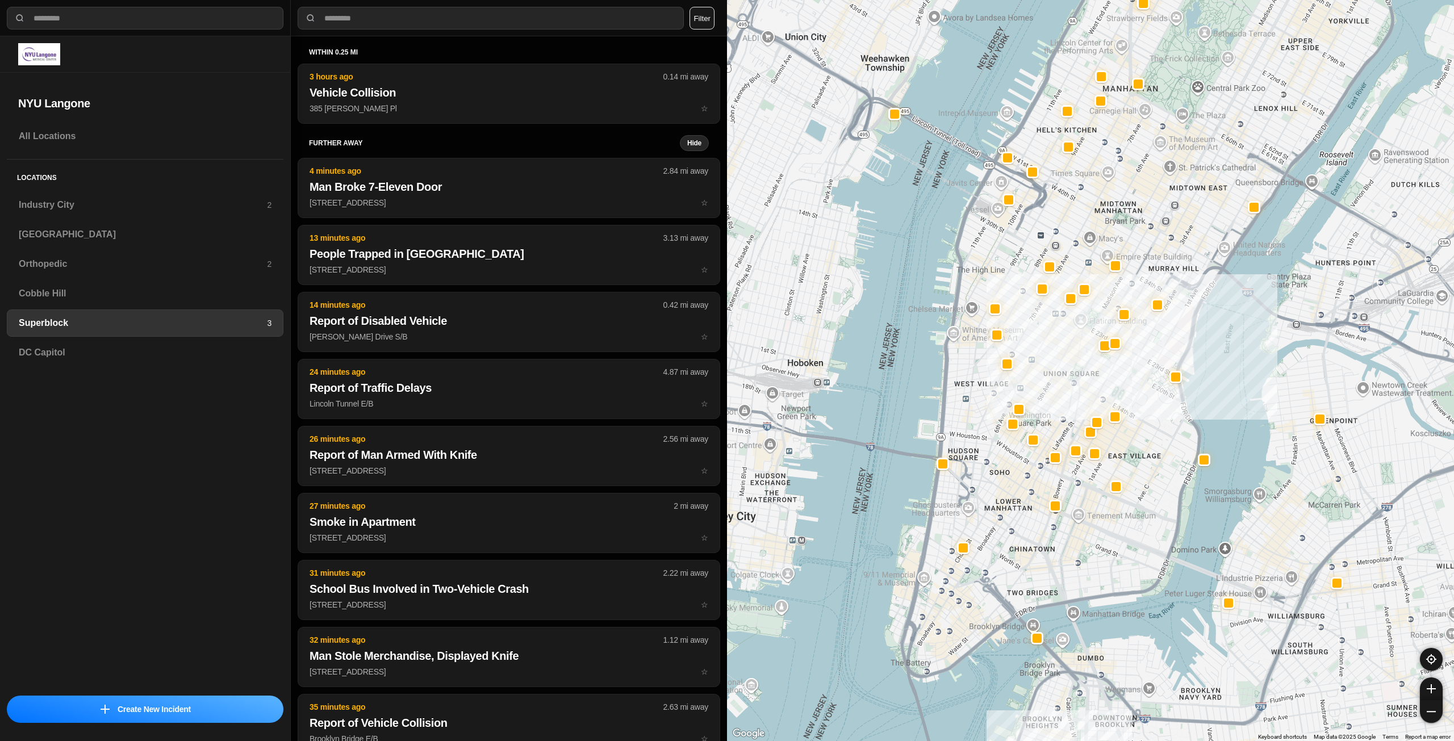
drag, startPoint x: 1058, startPoint y: 585, endPoint x: 1085, endPoint y: 548, distance: 46.0
click at [1085, 548] on div at bounding box center [1090, 370] width 727 height 741
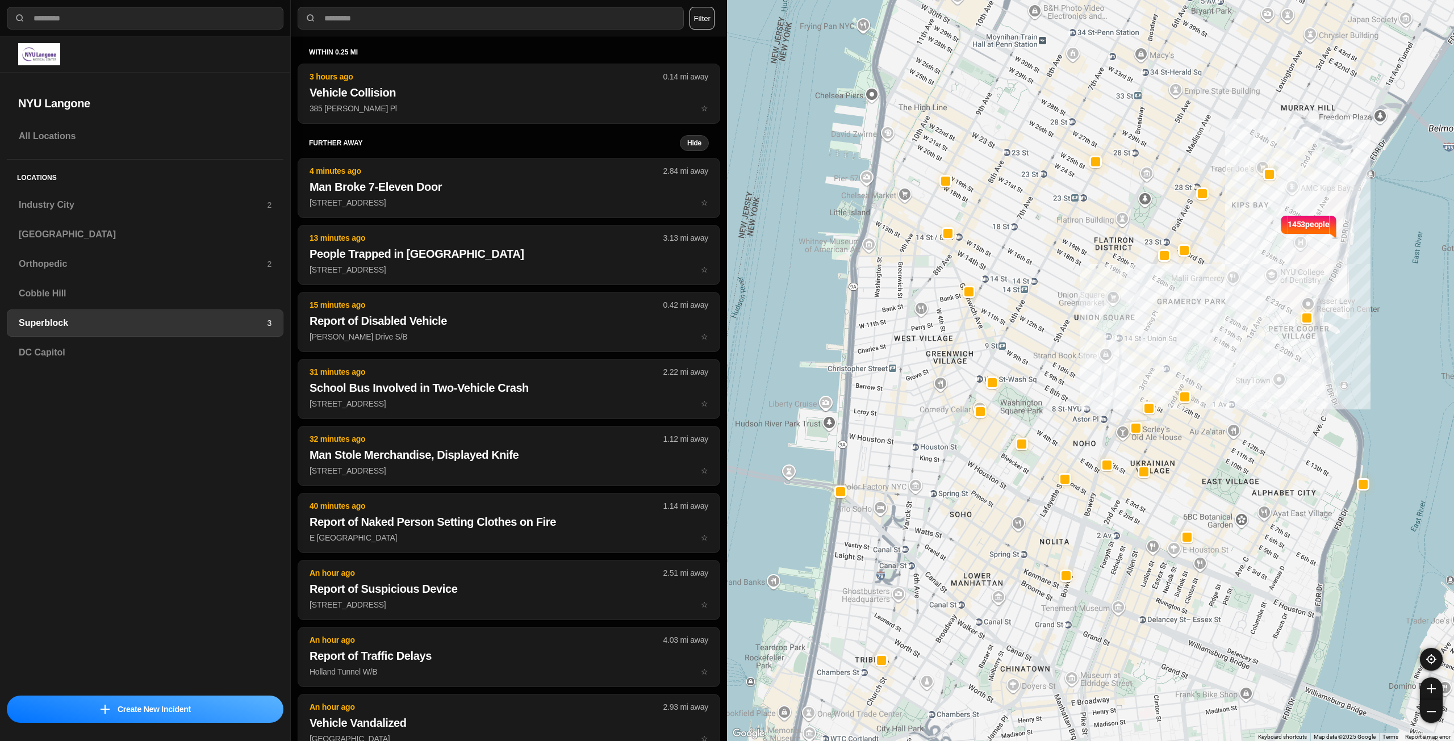
drag, startPoint x: 1047, startPoint y: 533, endPoint x: 989, endPoint y: 636, distance: 117.8
click at [997, 686] on div "1453 people" at bounding box center [1090, 370] width 727 height 741
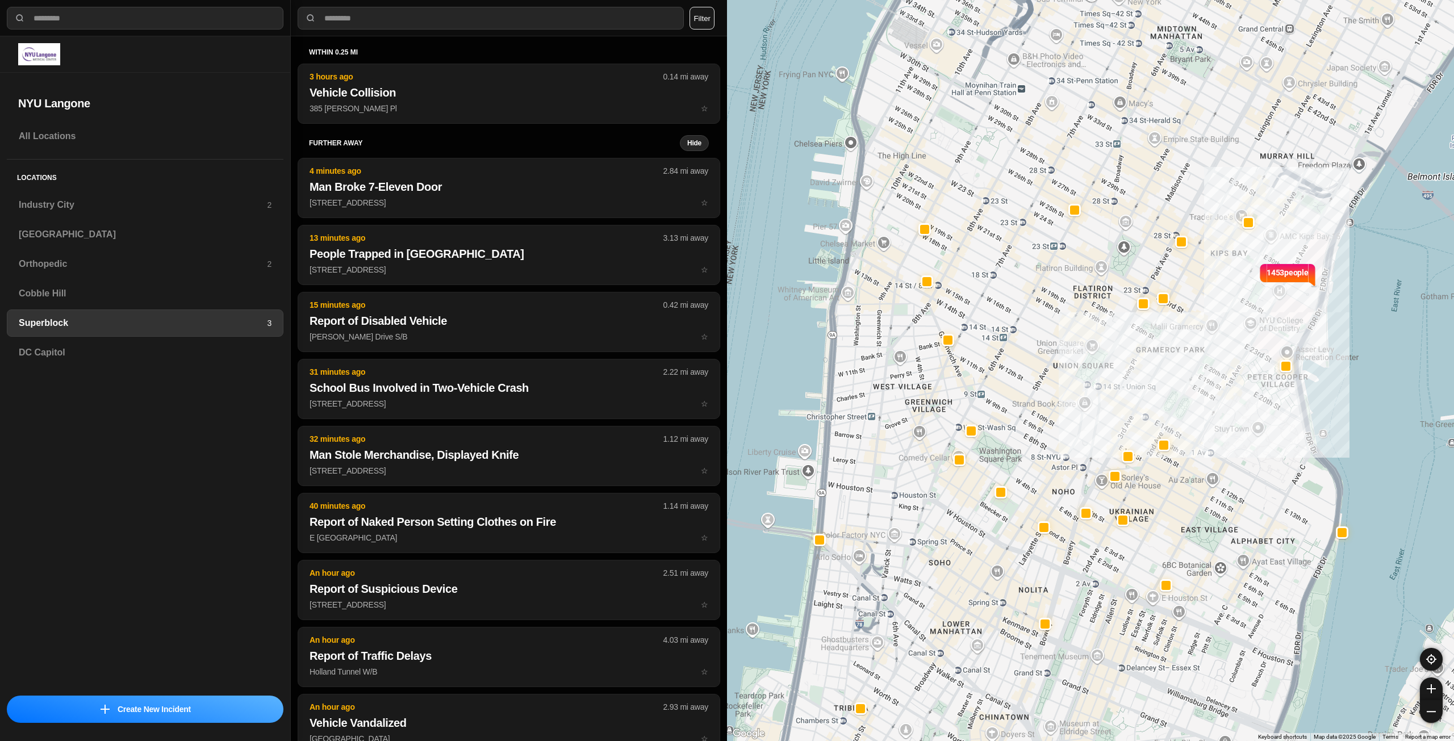
drag, startPoint x: 1151, startPoint y: 299, endPoint x: 1132, endPoint y: 385, distance: 87.8
click at [1132, 385] on div "1453 people" at bounding box center [1090, 370] width 727 height 741
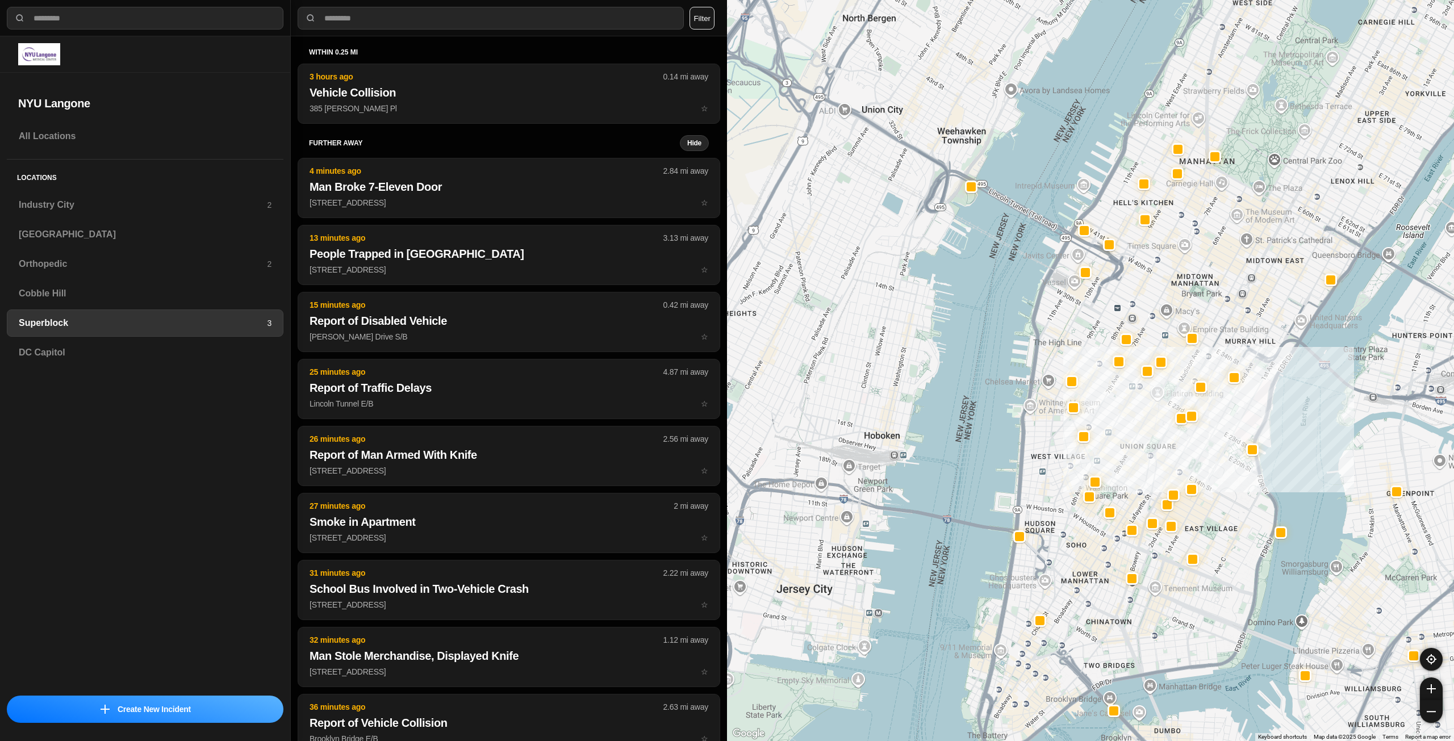
drag, startPoint x: 1240, startPoint y: 374, endPoint x: 1228, endPoint y: 470, distance: 96.7
click at [112, 207] on h3 "Industry City" at bounding box center [143, 205] width 248 height 14
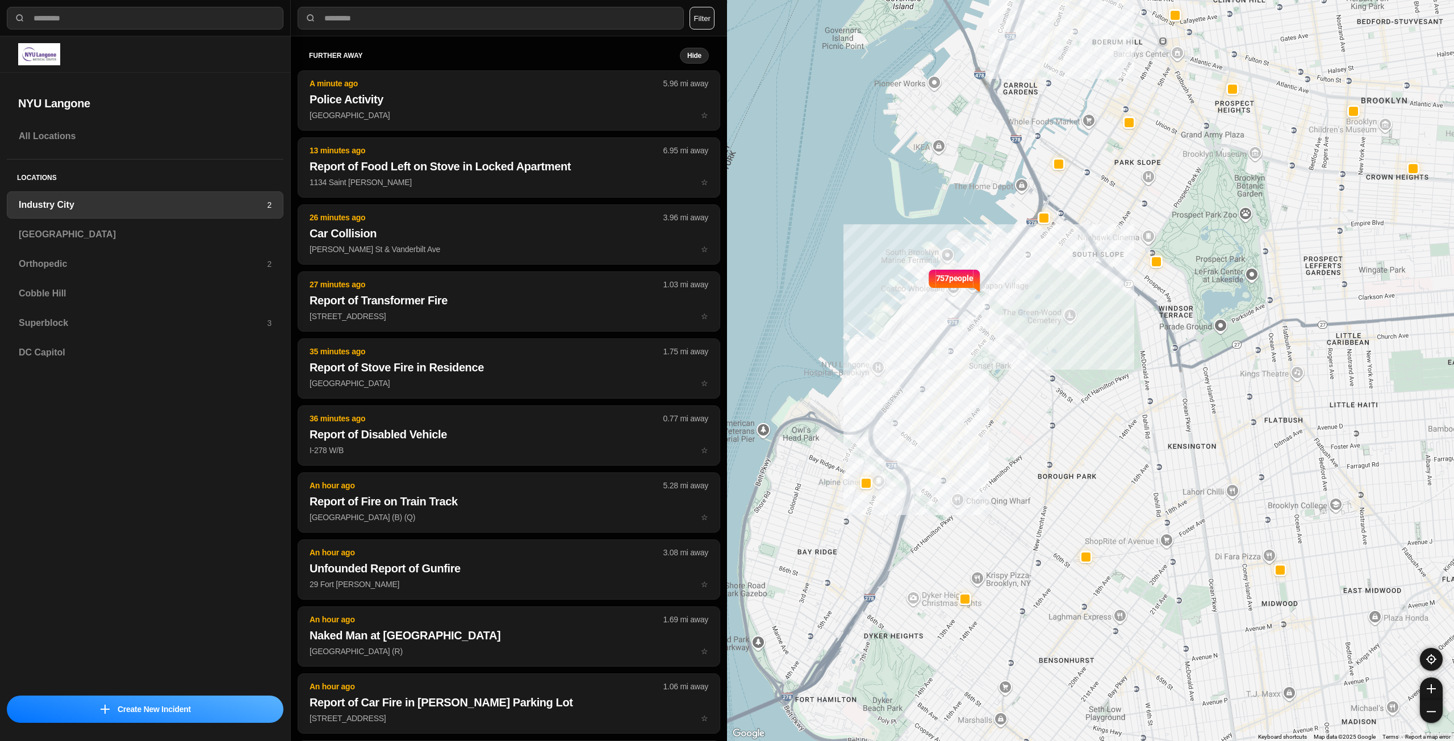
drag, startPoint x: 1232, startPoint y: 494, endPoint x: 1193, endPoint y: 393, distance: 107.7
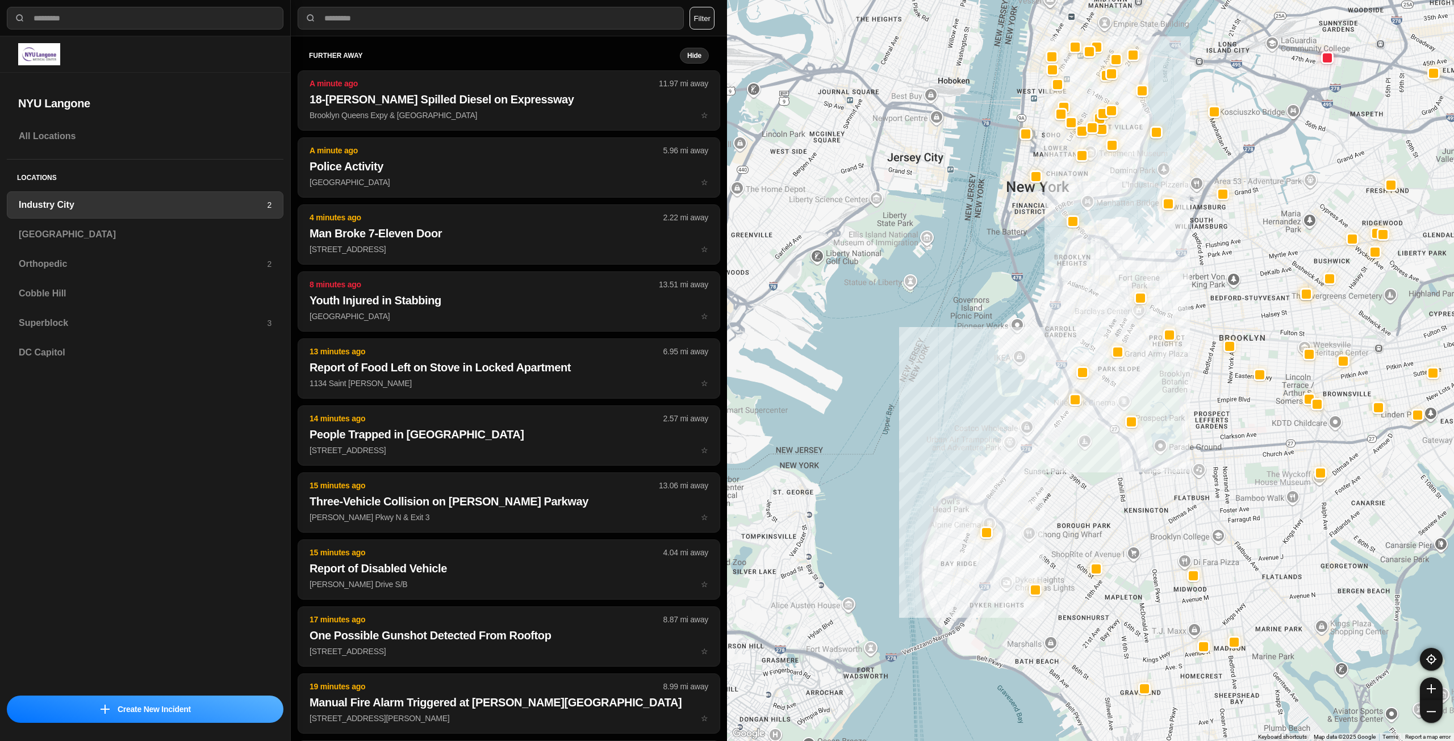
drag, startPoint x: 1239, startPoint y: 382, endPoint x: 1227, endPoint y: 402, distance: 23.0
click at [1227, 402] on div at bounding box center [1090, 370] width 727 height 741
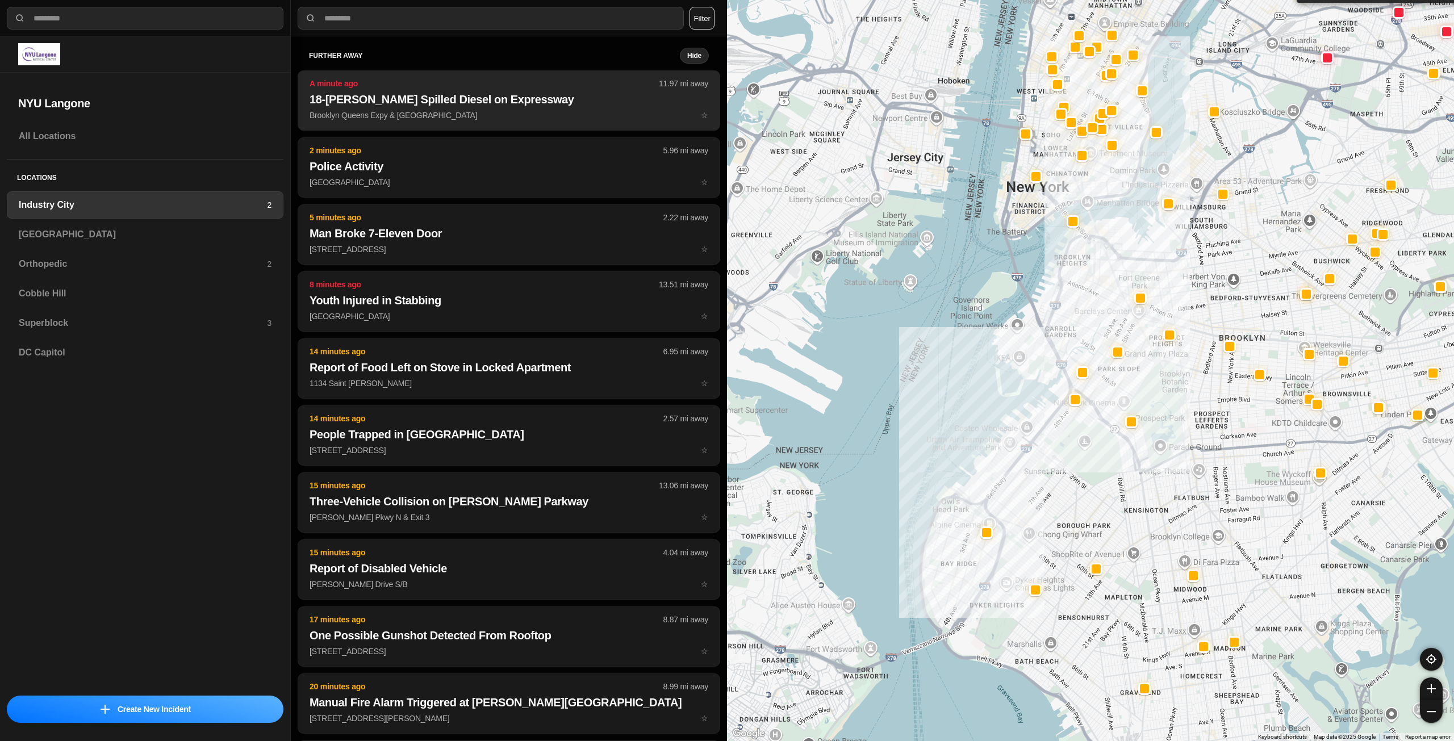
click at [414, 110] on p "Brooklyn Queens Expy & Northern Blvd ☆" at bounding box center [509, 115] width 399 height 11
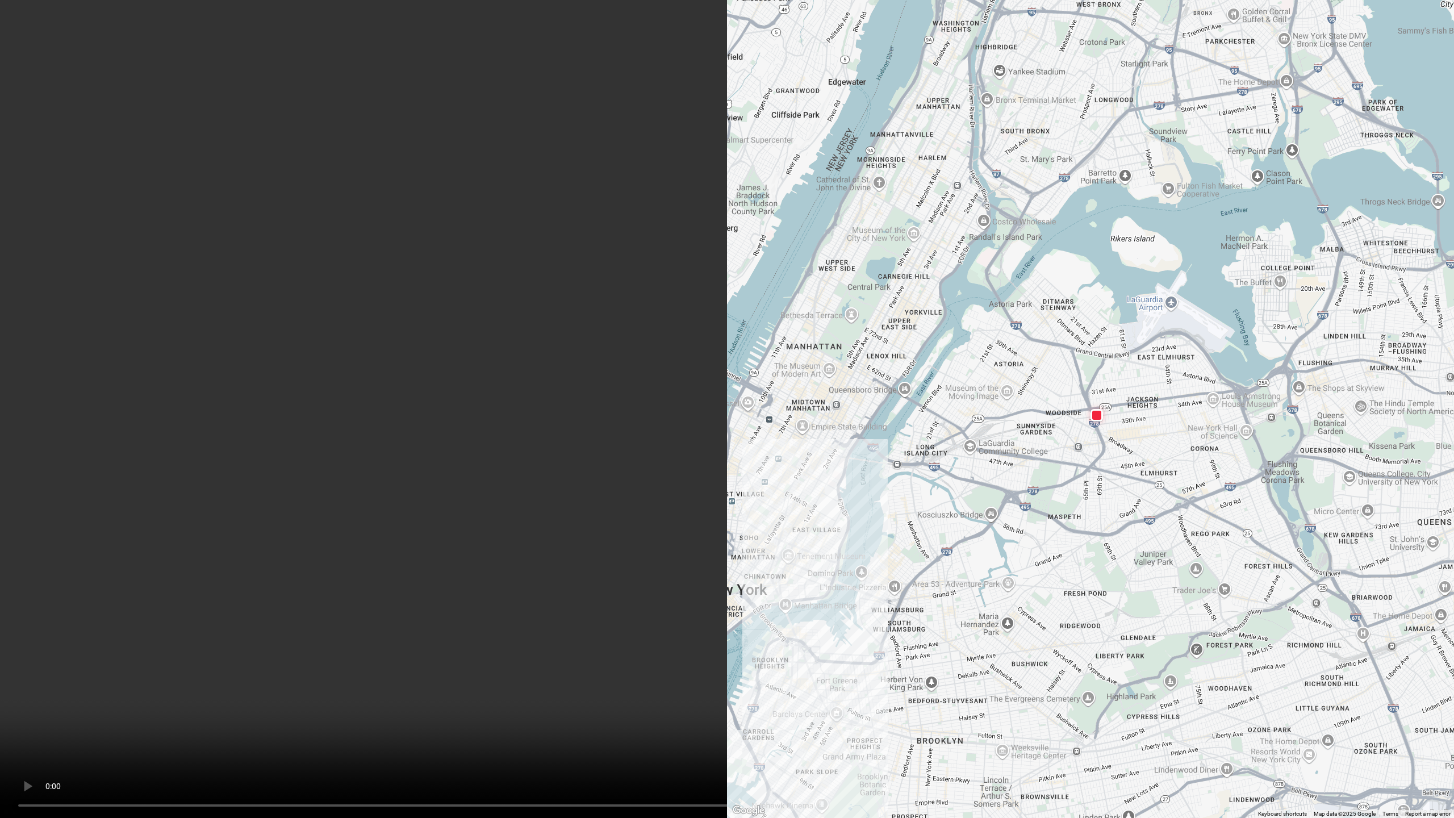
click at [1051, 485] on video at bounding box center [727, 409] width 1454 height 818
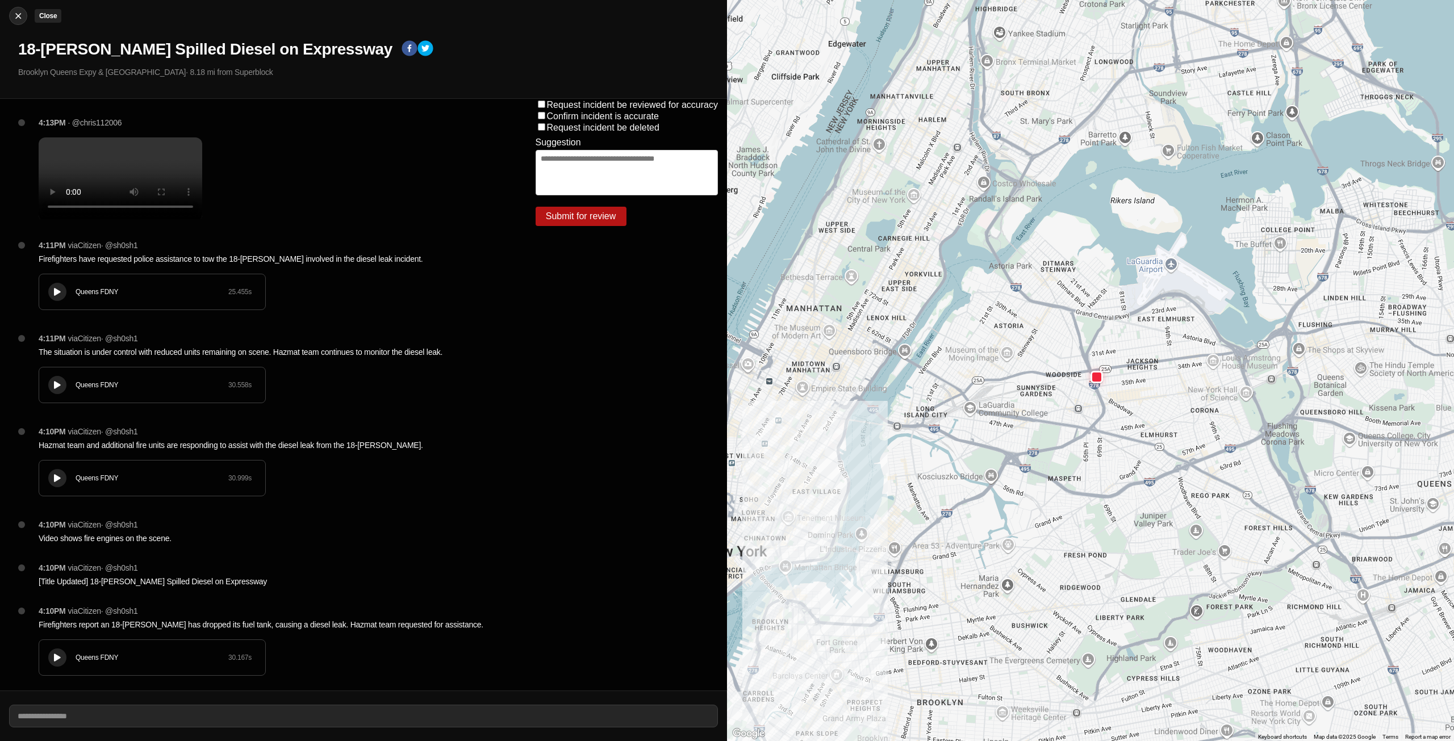
click at [18, 14] on img at bounding box center [17, 15] width 11 height 11
select select "*"
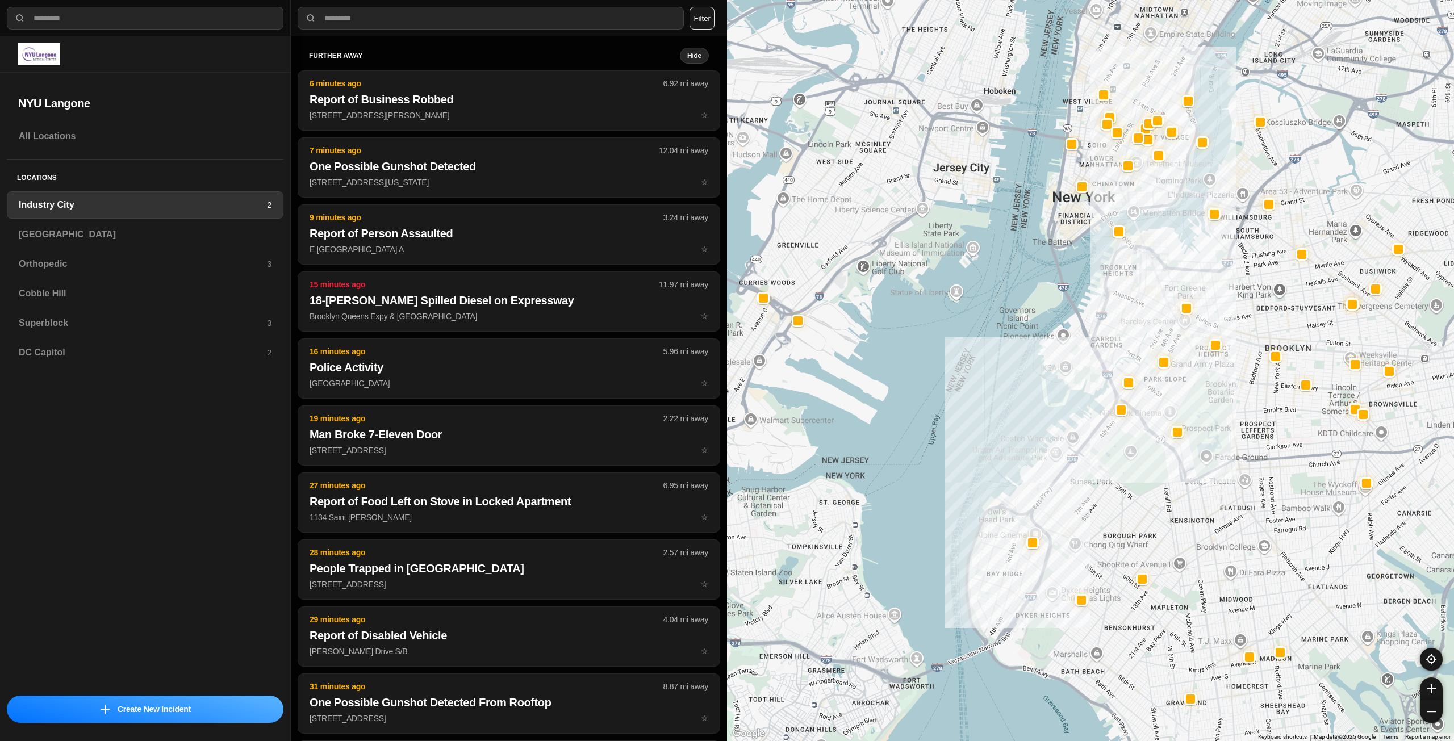
drag, startPoint x: 1296, startPoint y: 245, endPoint x: 1239, endPoint y: 332, distance: 103.8
click at [1239, 332] on div at bounding box center [1090, 370] width 727 height 741
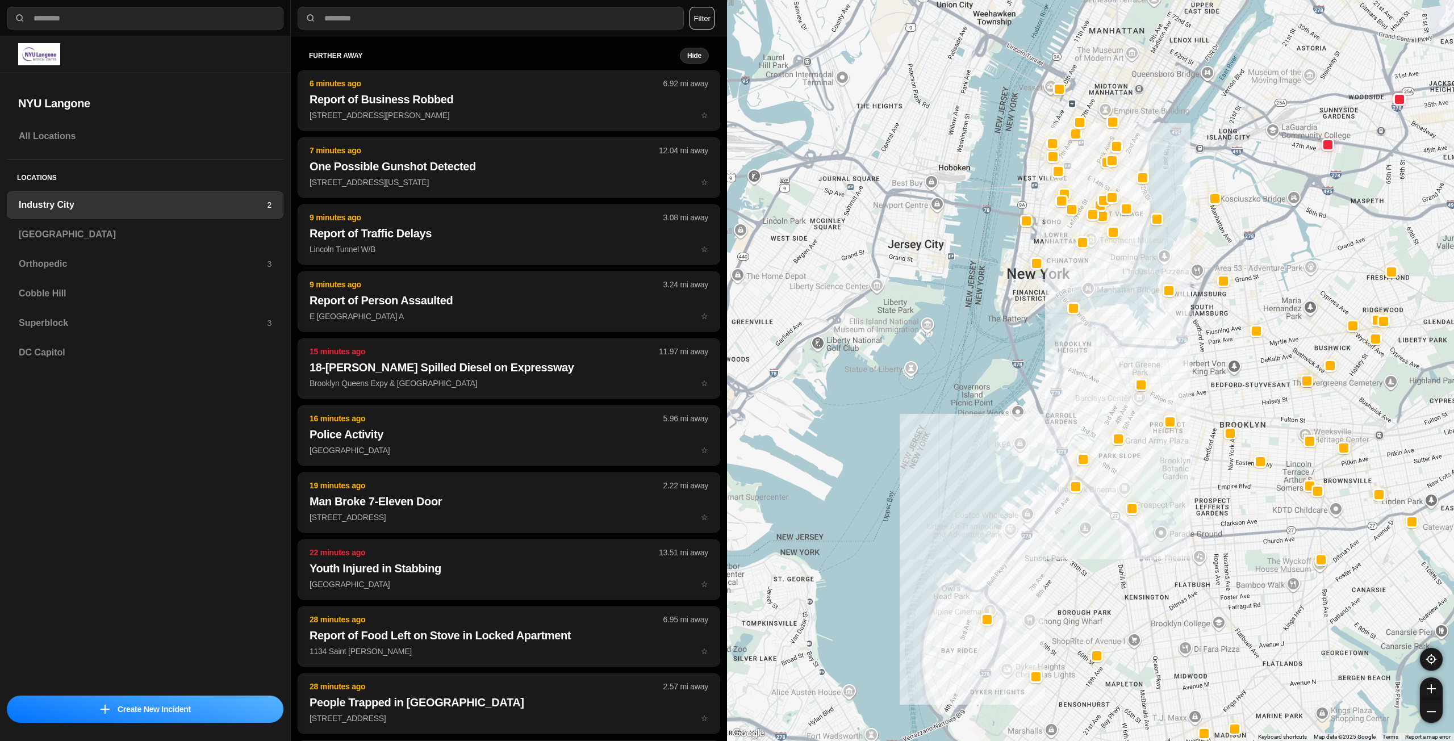
drag, startPoint x: 1087, startPoint y: 542, endPoint x: 1081, endPoint y: 551, distance: 10.7
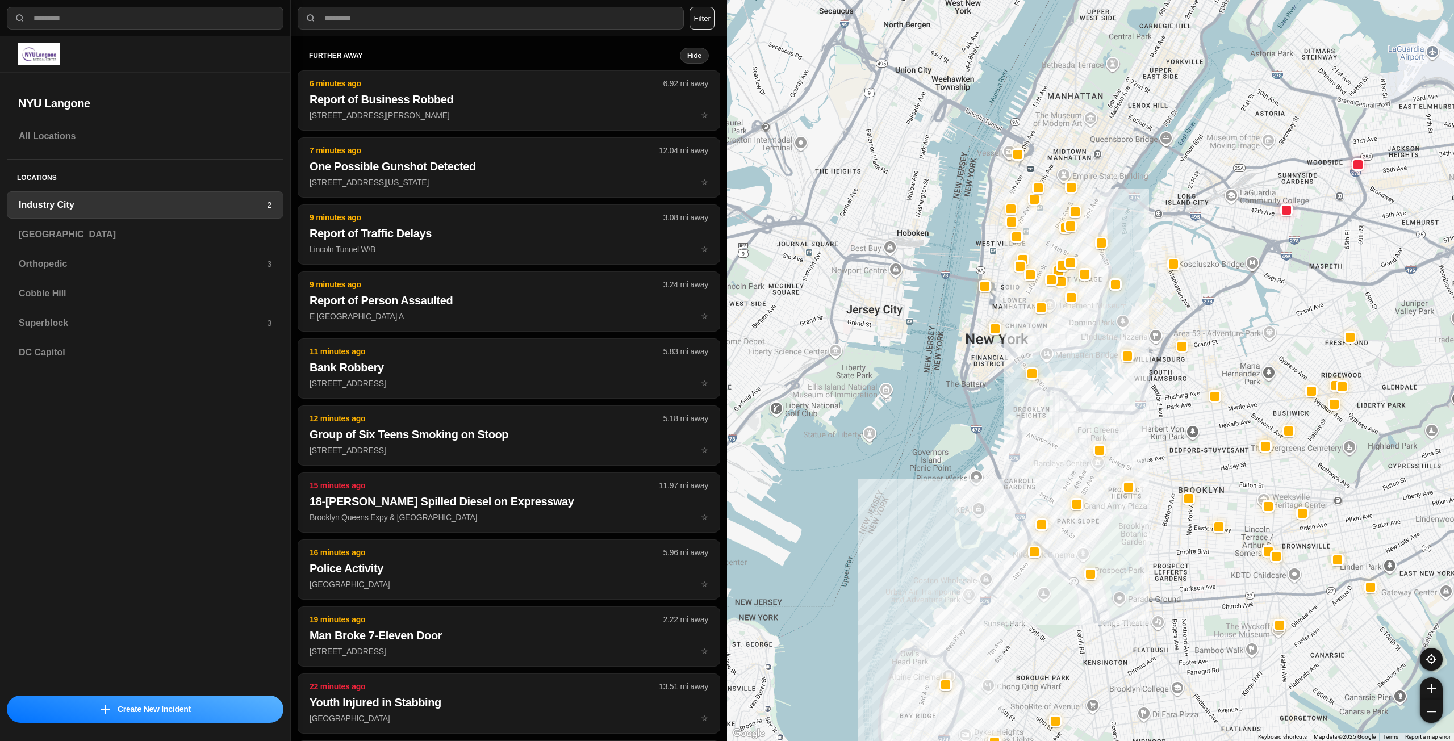
drag, startPoint x: 1141, startPoint y: 506, endPoint x: 1129, endPoint y: 526, distance: 23.2
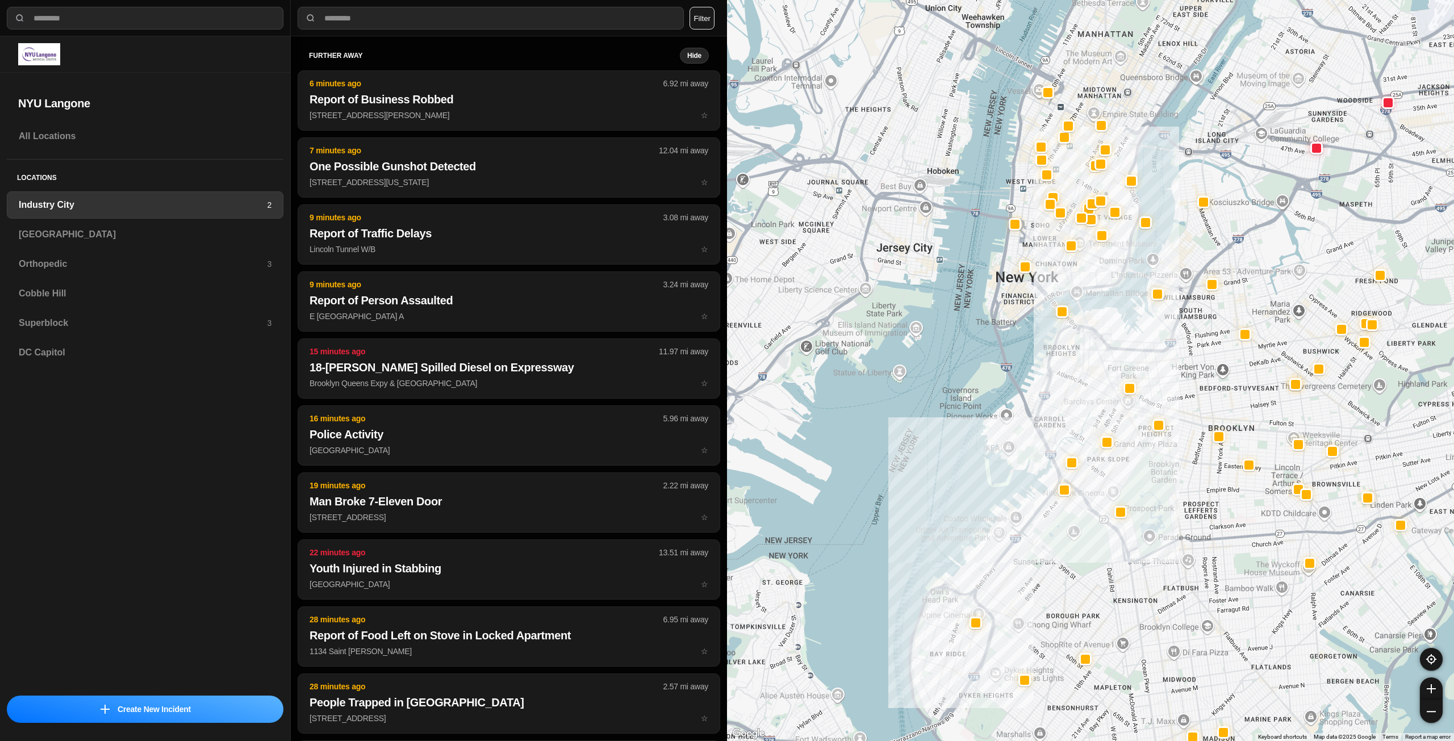
drag, startPoint x: 1160, startPoint y: 452, endPoint x: 1191, endPoint y: 387, distance: 71.4
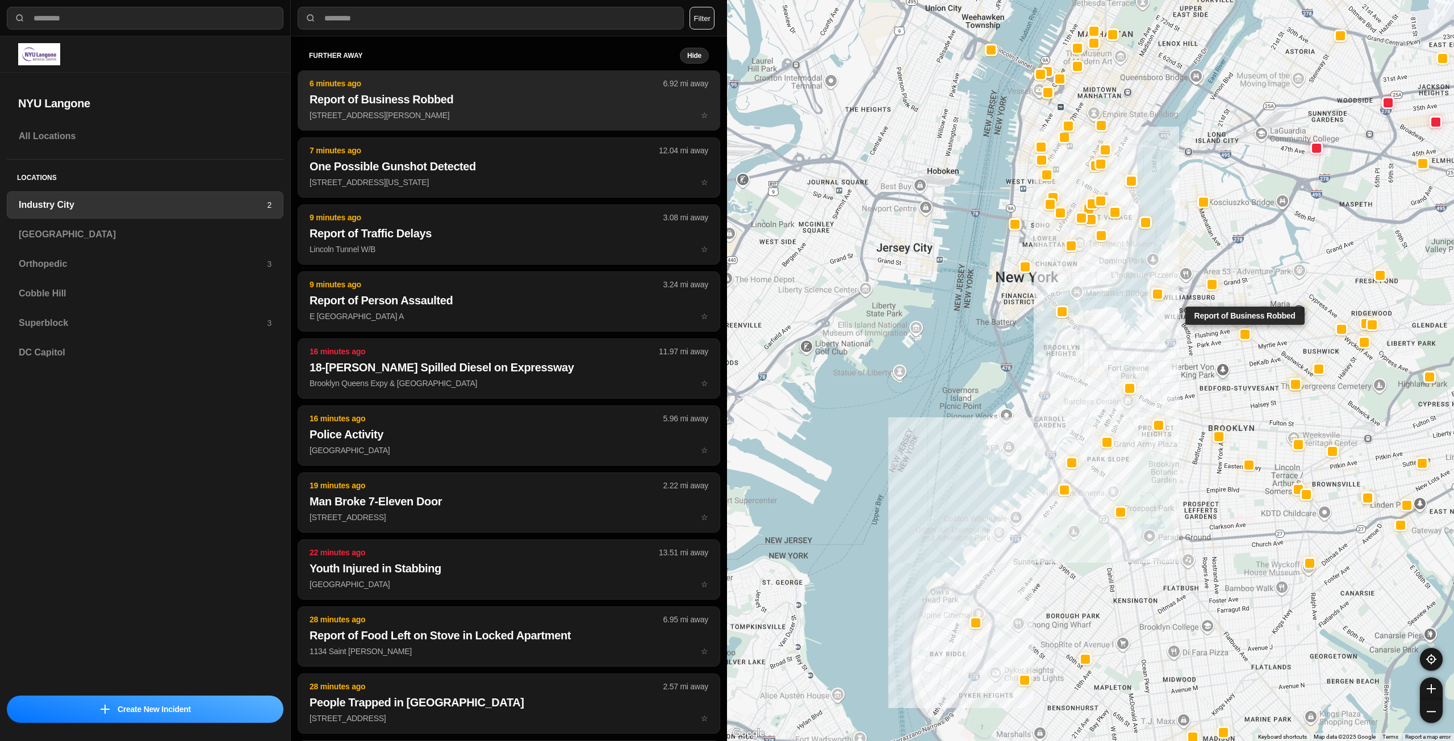
click at [515, 114] on p "8 Graham Ave ☆" at bounding box center [509, 115] width 399 height 11
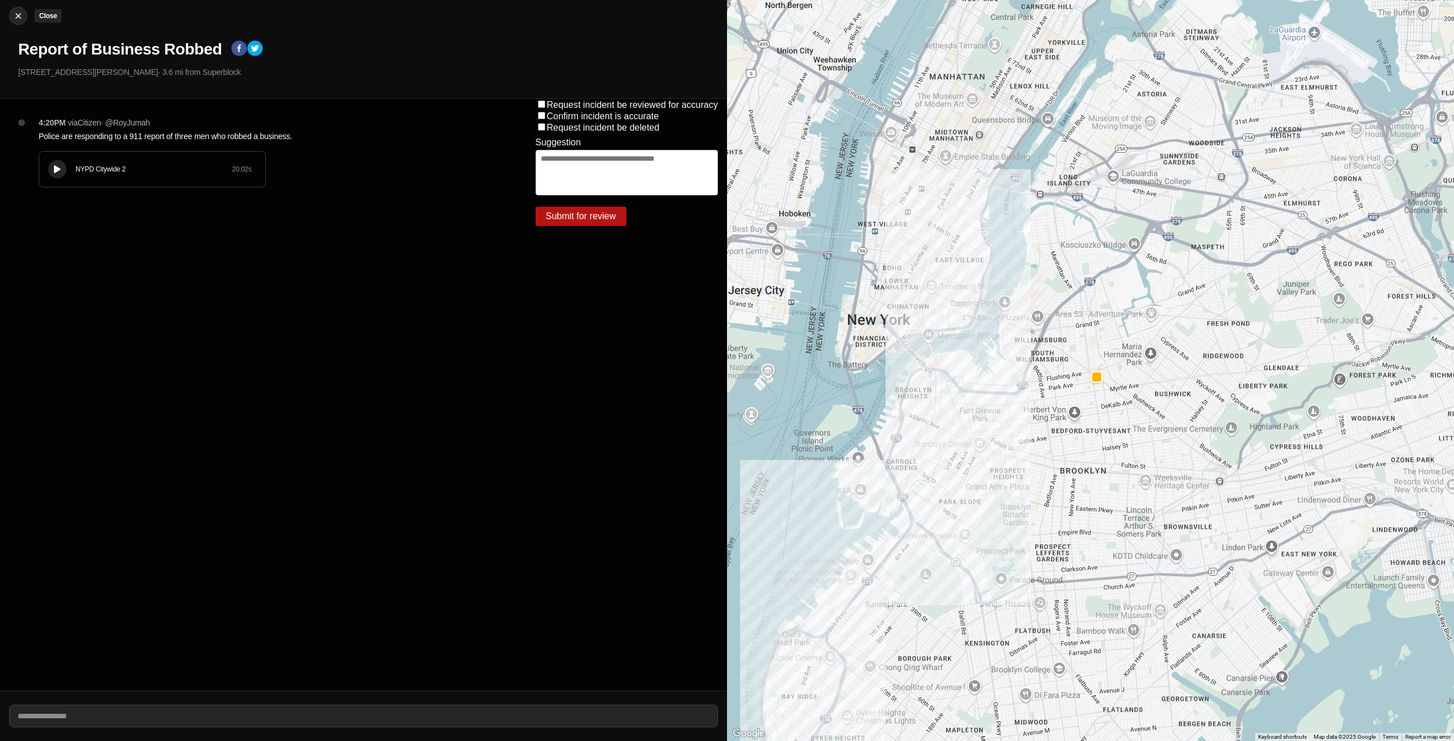
click at [13, 13] on img at bounding box center [17, 15] width 11 height 11
select select "*"
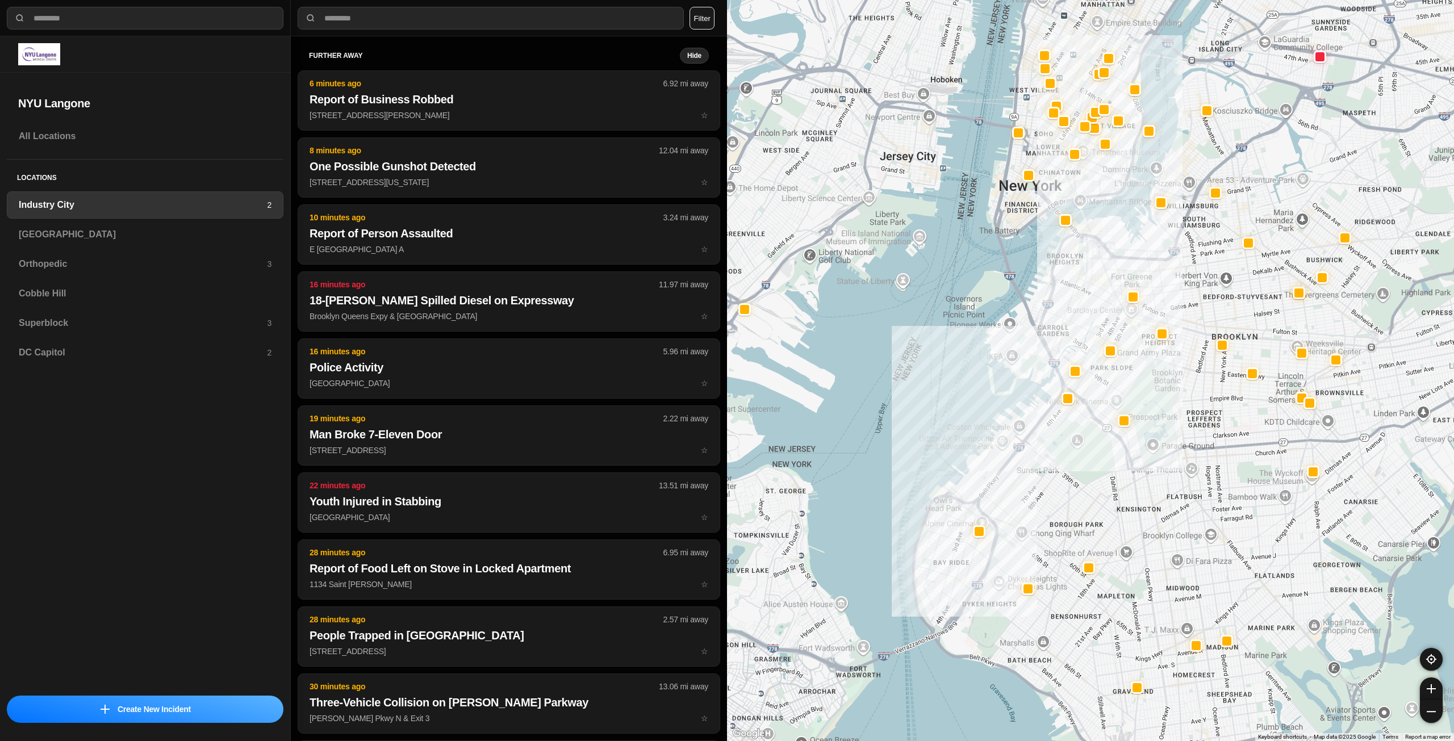
drag, startPoint x: 1301, startPoint y: 217, endPoint x: 1197, endPoint y: 259, distance: 112.1
click at [1197, 259] on div at bounding box center [1090, 370] width 727 height 741
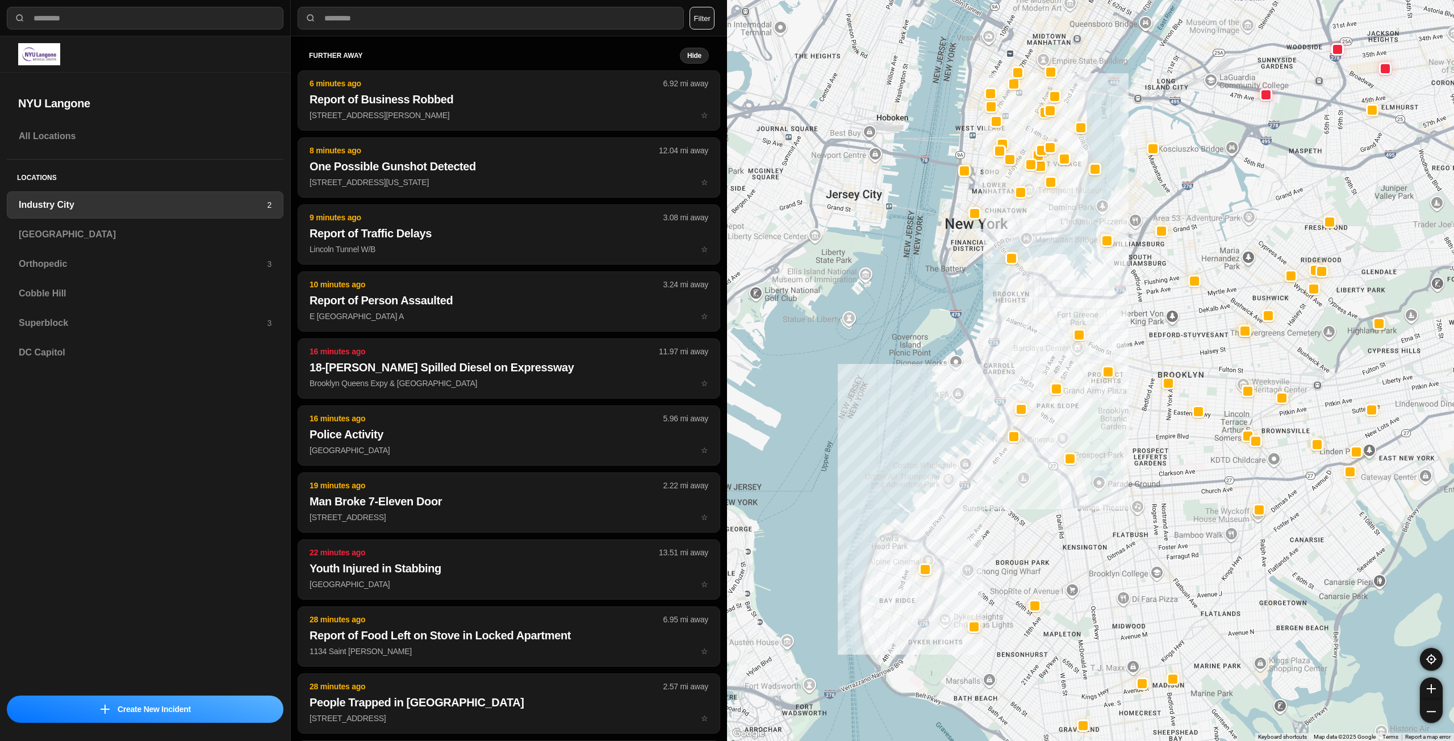
drag, startPoint x: 1325, startPoint y: 192, endPoint x: 1269, endPoint y: 230, distance: 68.4
click at [1269, 230] on div at bounding box center [1090, 370] width 727 height 741
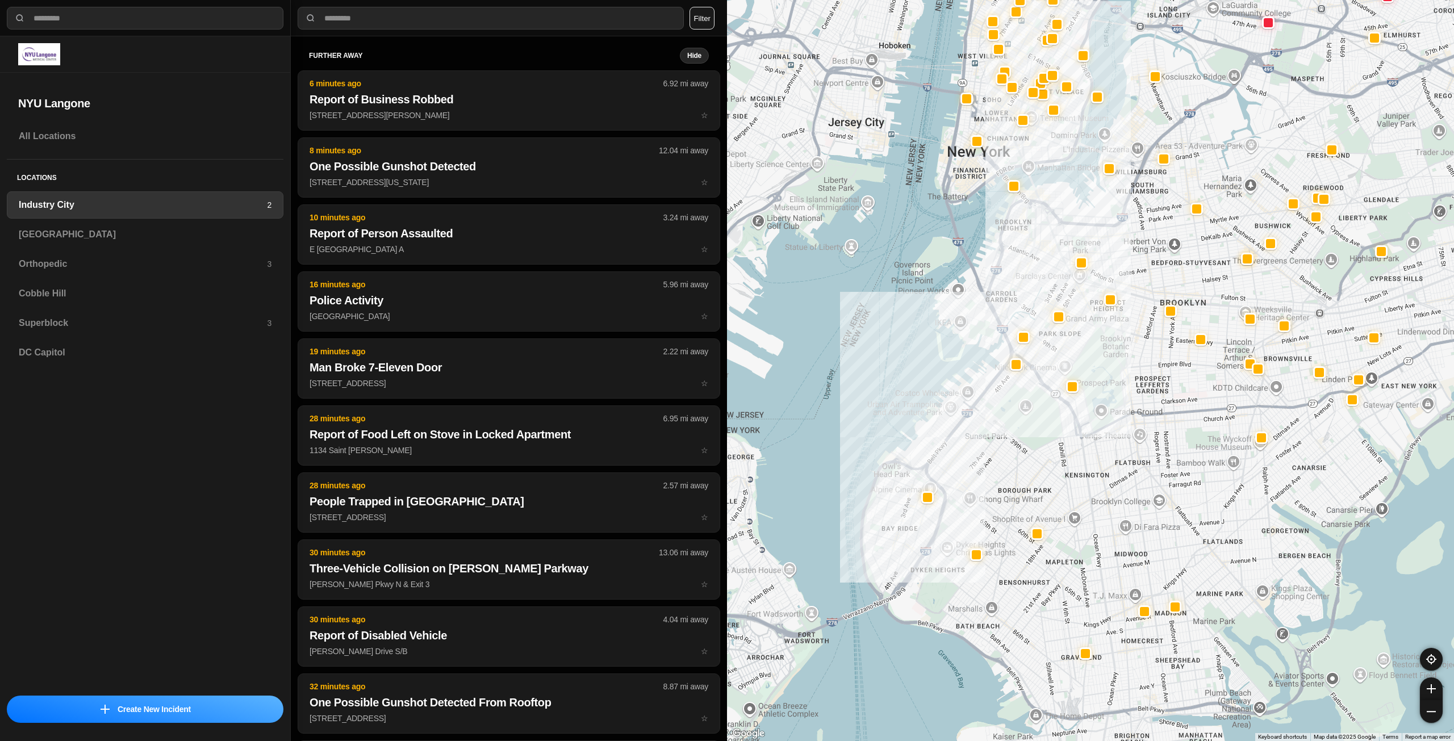
drag, startPoint x: 1132, startPoint y: 470, endPoint x: 1131, endPoint y: 429, distance: 41.5
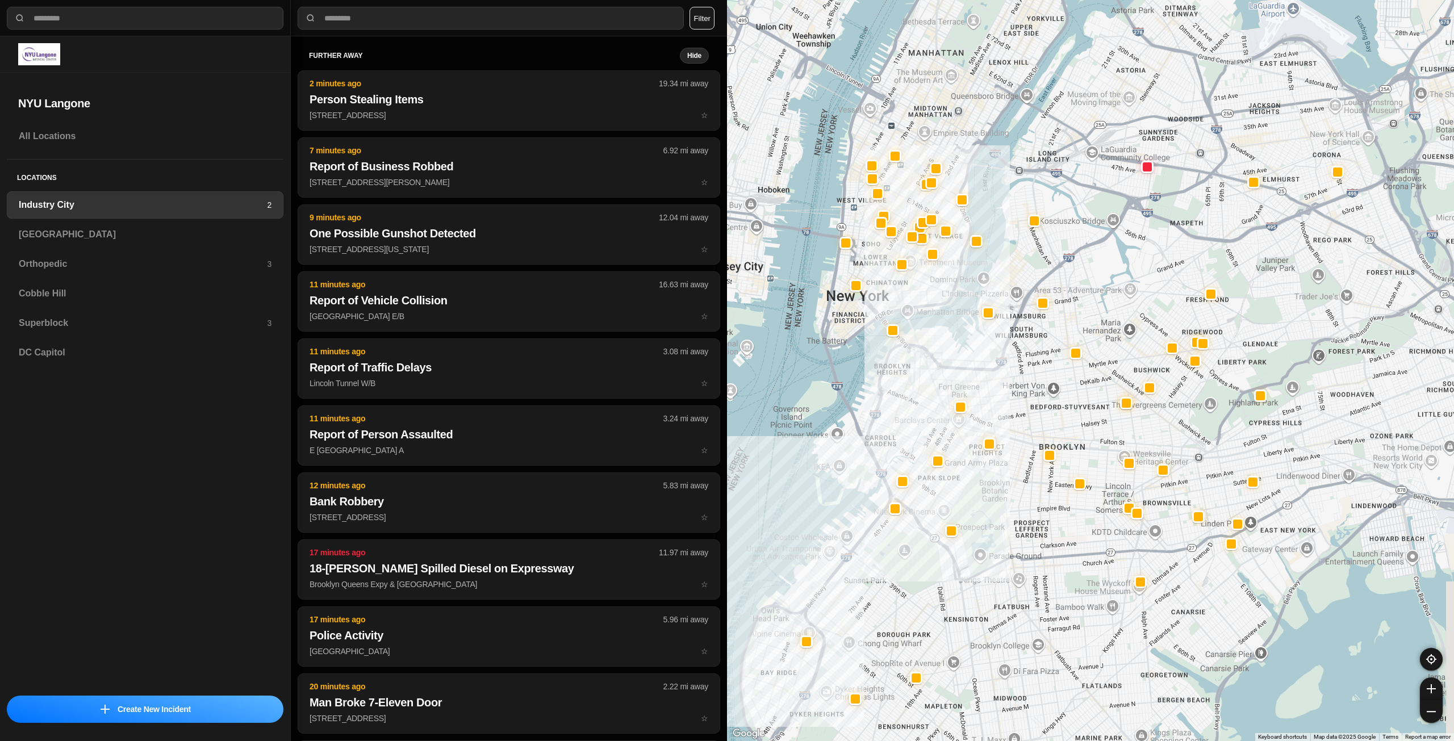
drag, startPoint x: 1145, startPoint y: 250, endPoint x: 1023, endPoint y: 398, distance: 192.1
click at [1023, 398] on div at bounding box center [1090, 370] width 727 height 741
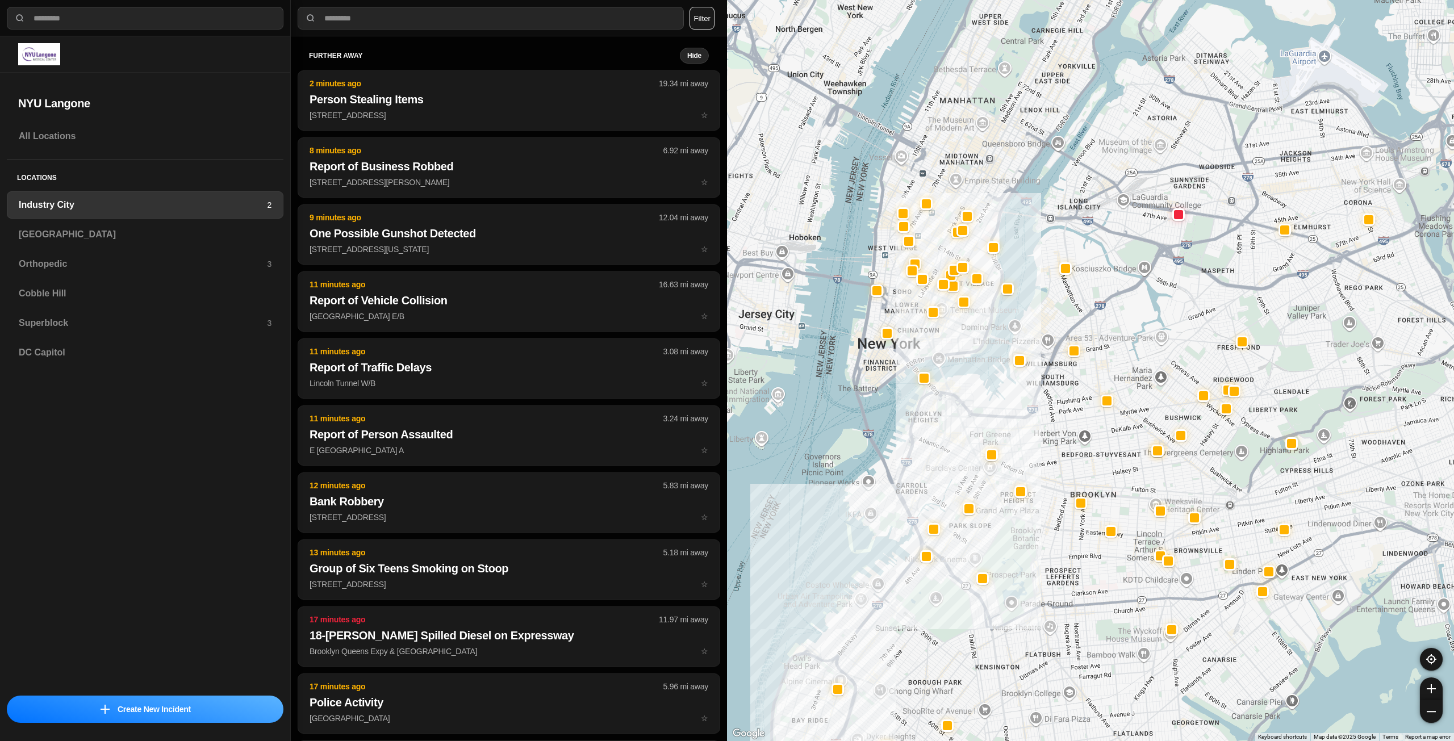
drag, startPoint x: 937, startPoint y: 279, endPoint x: 993, endPoint y: 349, distance: 89.3
click at [993, 349] on div at bounding box center [1090, 370] width 727 height 741
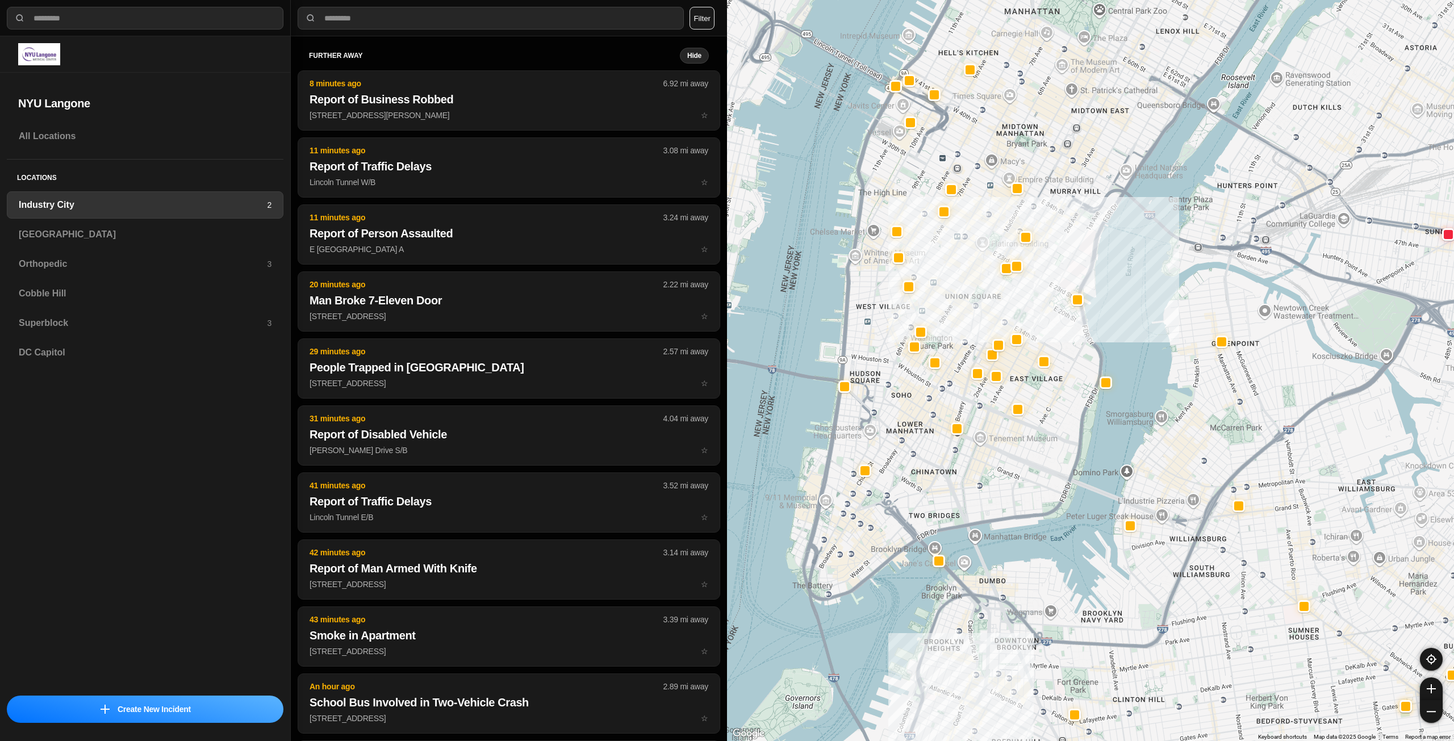
drag, startPoint x: 984, startPoint y: 370, endPoint x: 1035, endPoint y: 470, distance: 111.8
click at [1033, 473] on div "757 people" at bounding box center [1090, 370] width 727 height 741
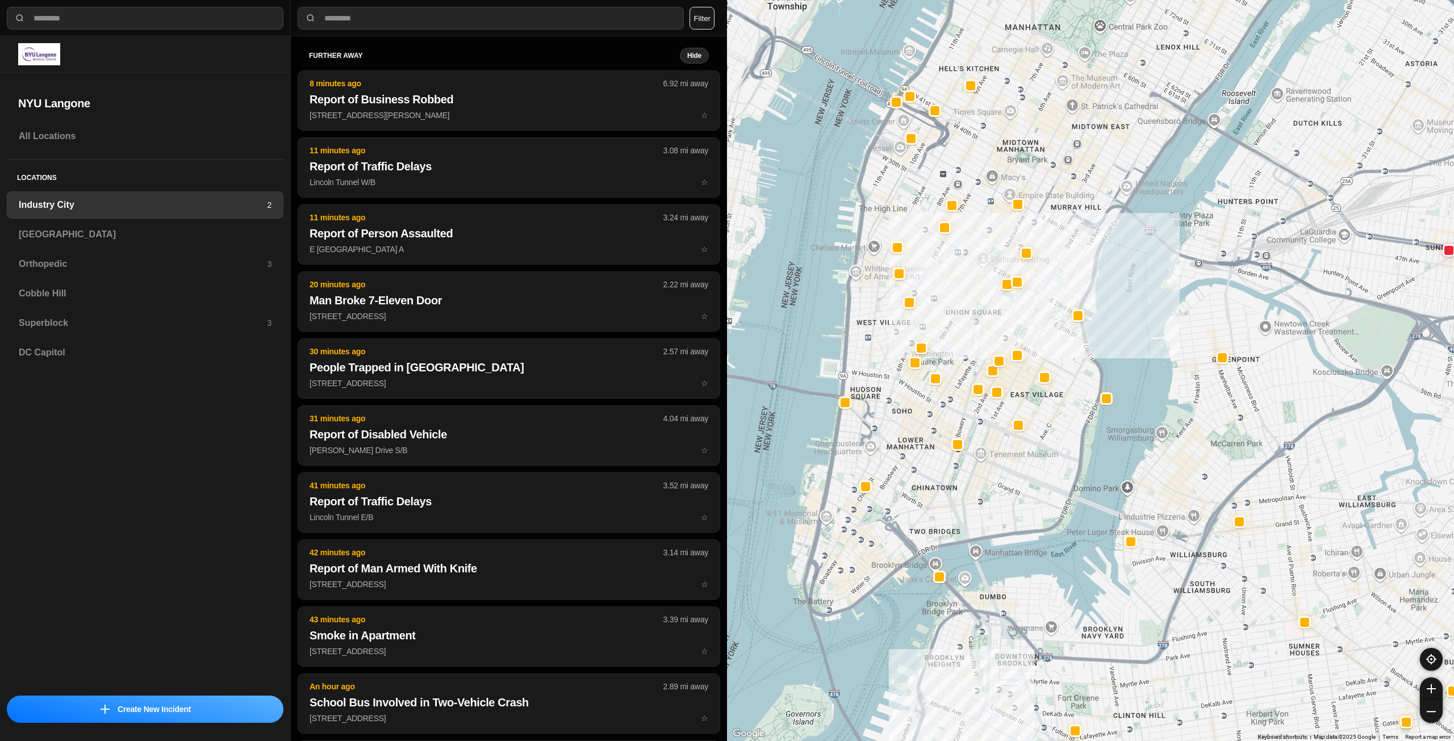
drag, startPoint x: 1072, startPoint y: 234, endPoint x: 1071, endPoint y: 270, distance: 36.4
click at [1071, 270] on div "757 people" at bounding box center [1090, 370] width 727 height 741
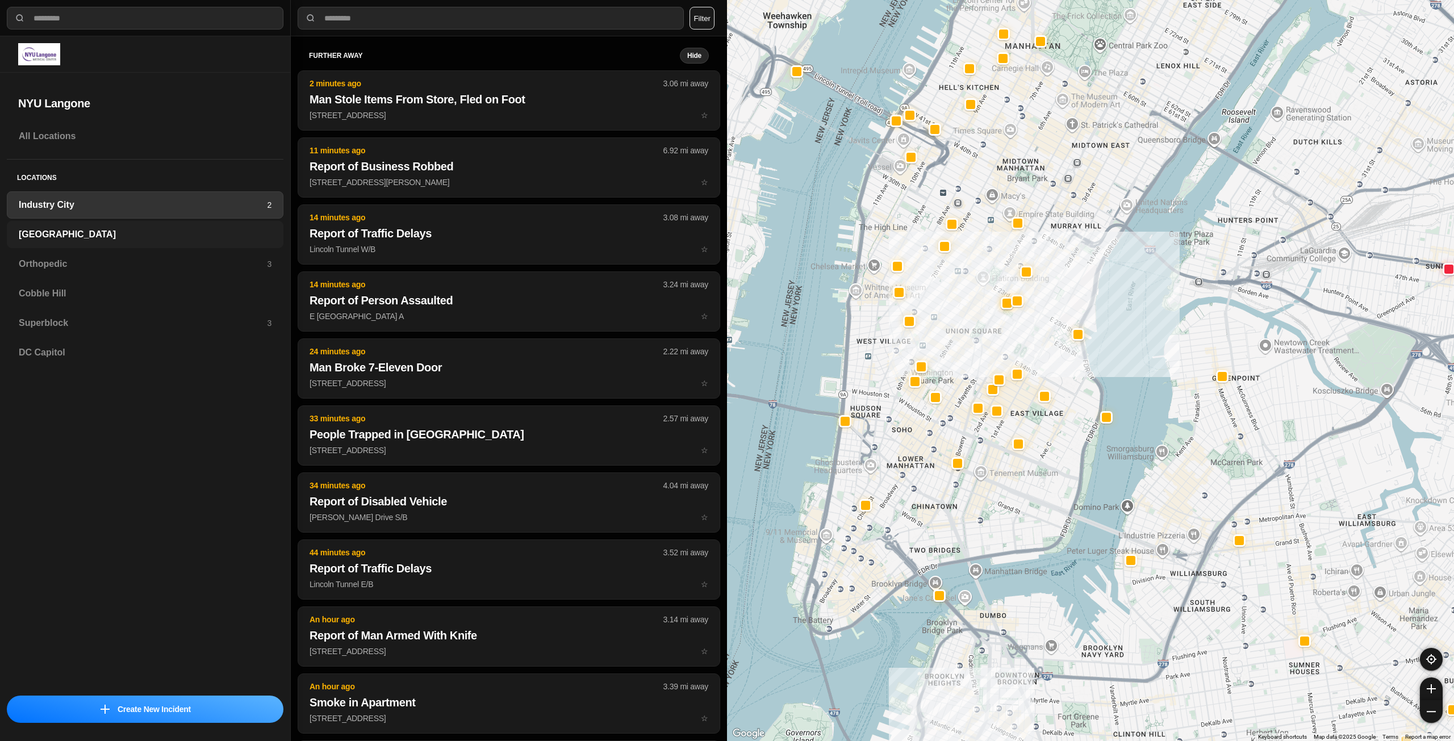
click at [145, 245] on div "[GEOGRAPHIC_DATA]" at bounding box center [145, 234] width 277 height 27
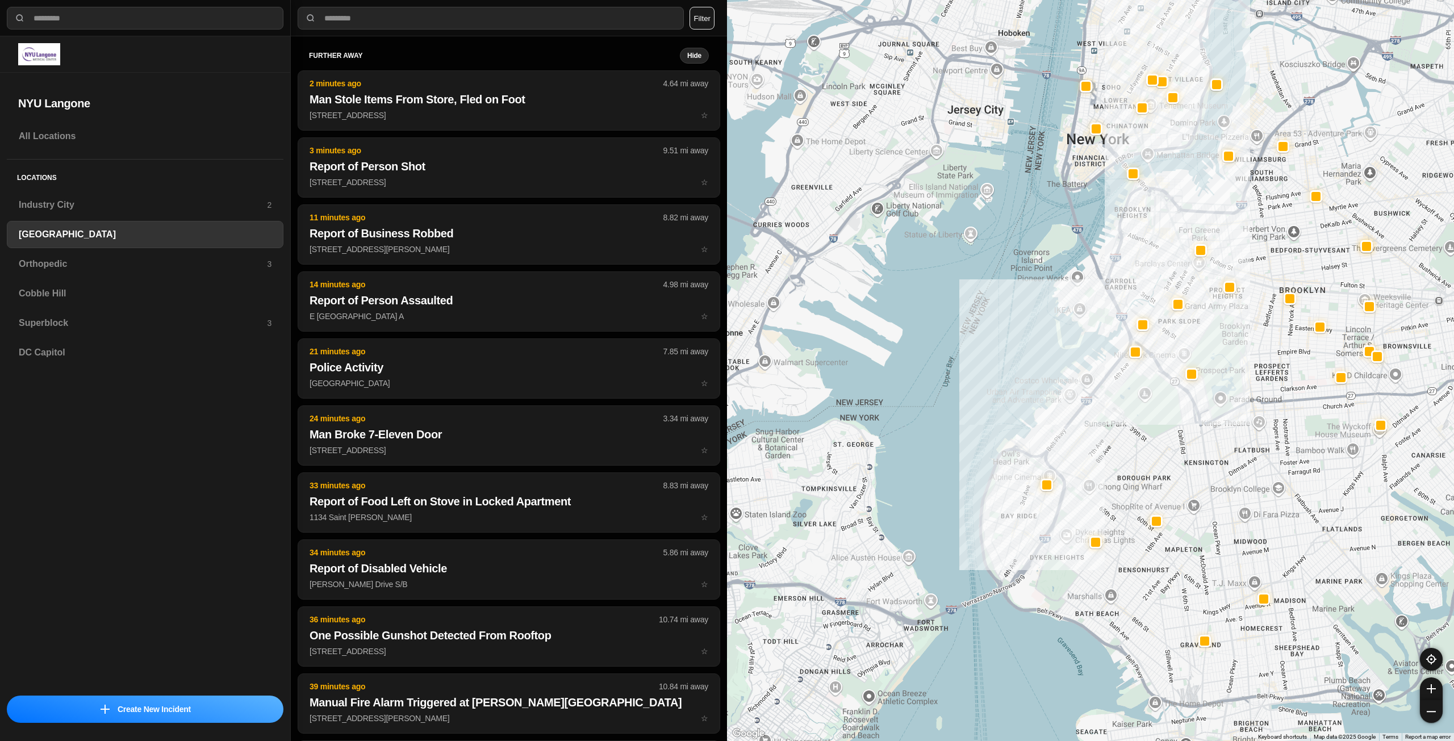
drag, startPoint x: 1269, startPoint y: 372, endPoint x: 1160, endPoint y: 408, distance: 114.4
click at [1169, 423] on div at bounding box center [1090, 370] width 727 height 741
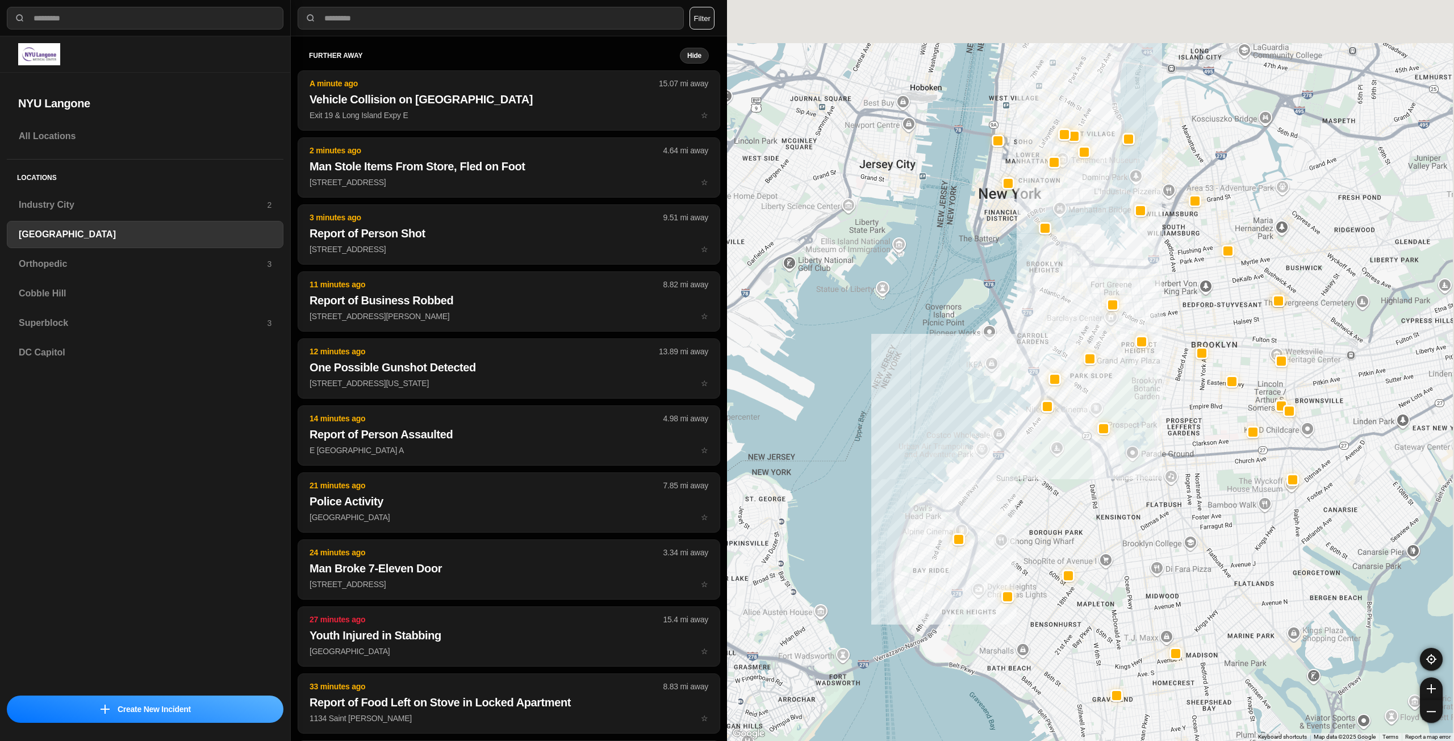
drag, startPoint x: 1198, startPoint y: 333, endPoint x: 1162, endPoint y: 419, distance: 93.0
click at [1156, 460] on div at bounding box center [1090, 370] width 727 height 741
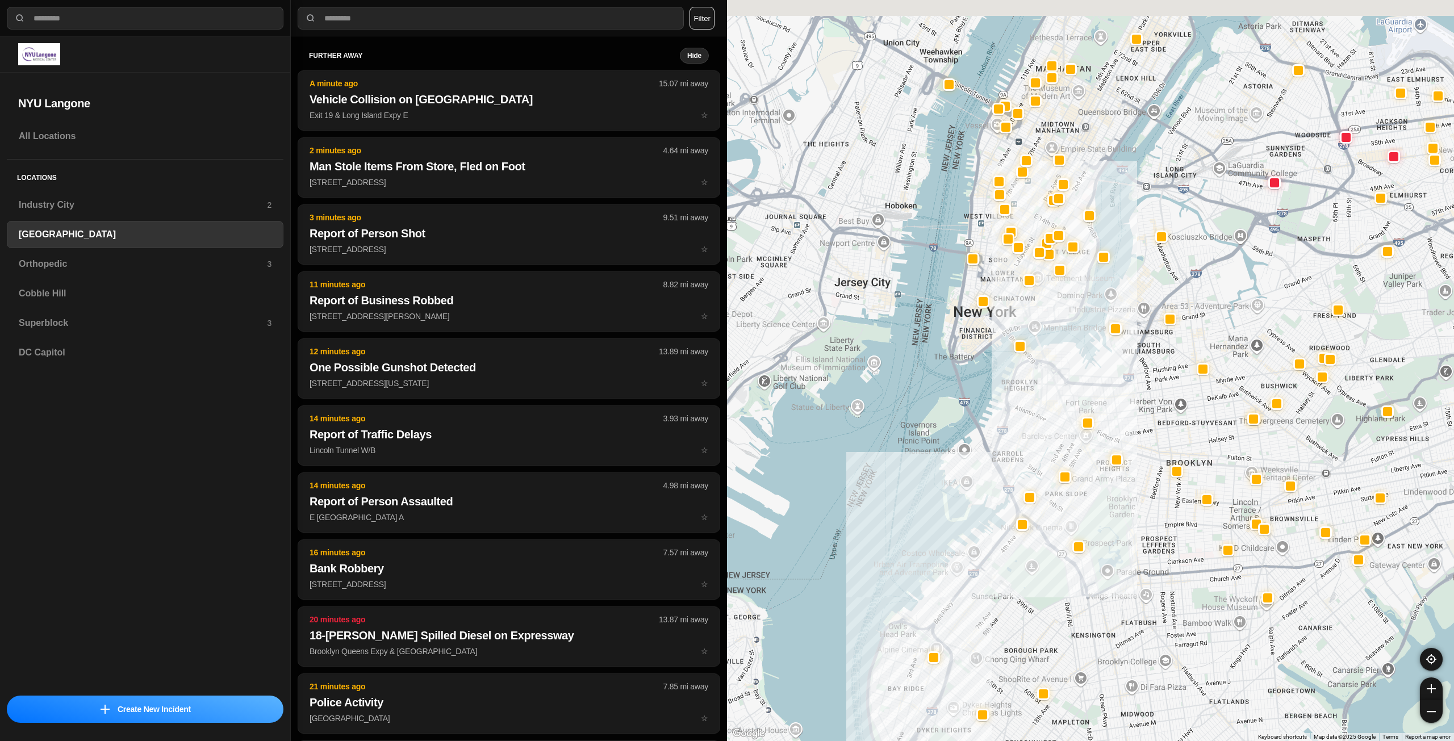
drag, startPoint x: 1108, startPoint y: 321, endPoint x: 1139, endPoint y: 403, distance: 87.9
click at [1139, 403] on div at bounding box center [1090, 370] width 727 height 741
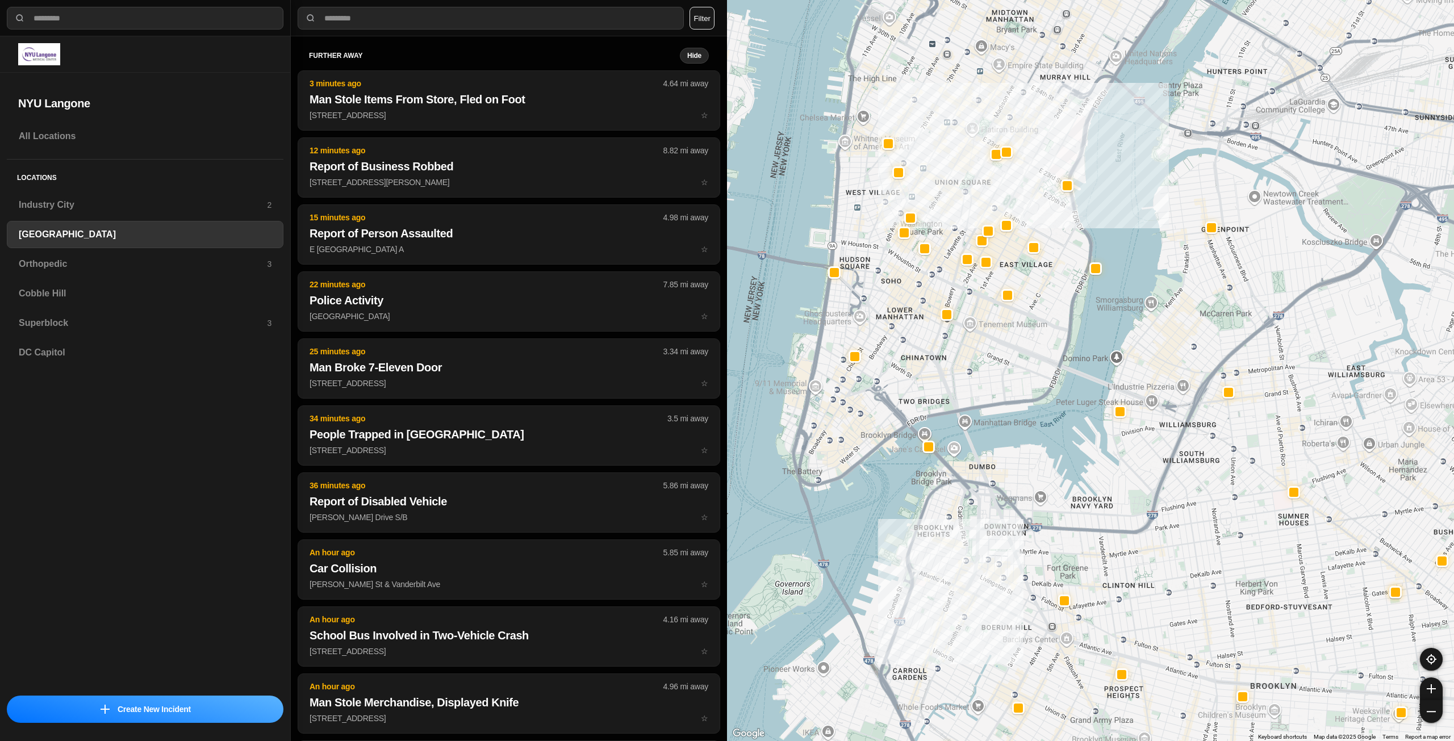
drag, startPoint x: 1072, startPoint y: 475, endPoint x: 1075, endPoint y: 493, distance: 17.8
click at [1075, 493] on div "421 people" at bounding box center [1090, 370] width 727 height 741
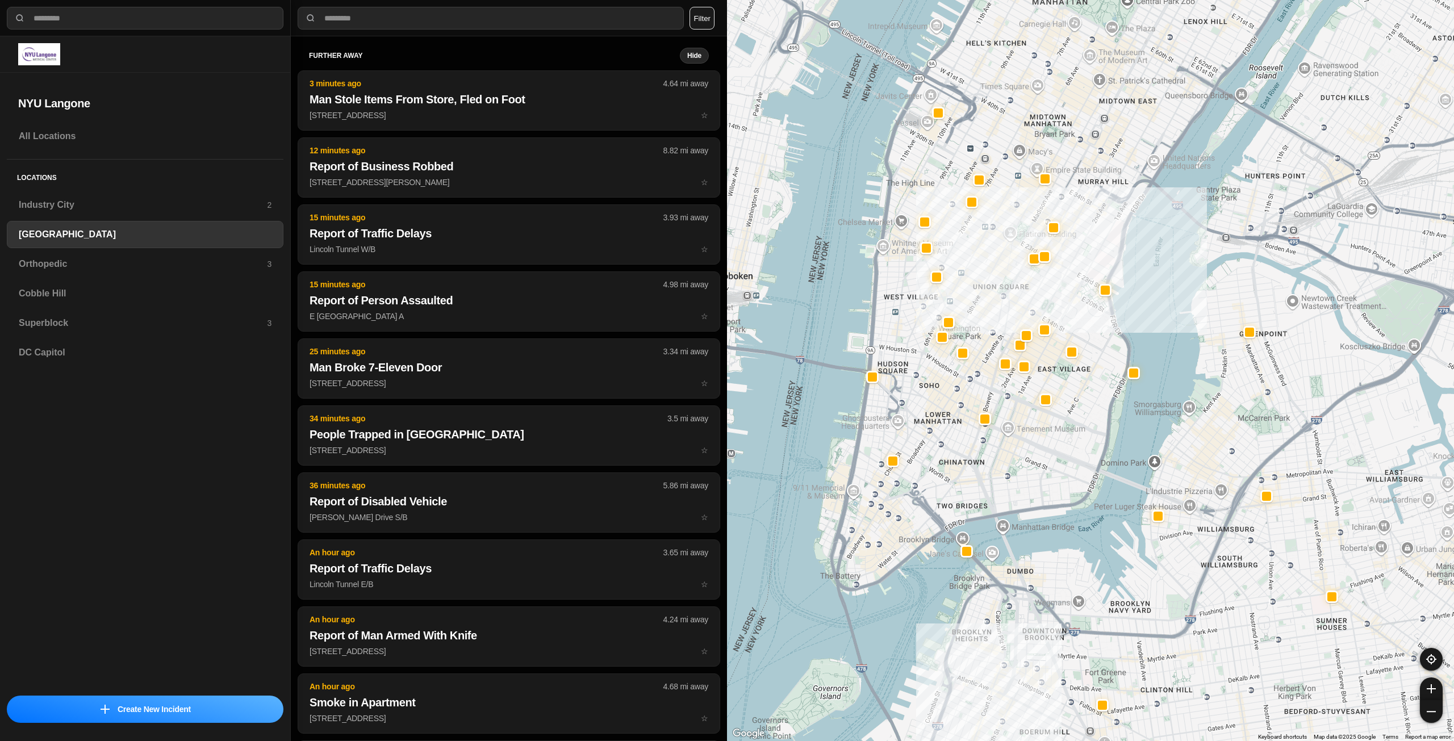
drag, startPoint x: 989, startPoint y: 422, endPoint x: 1017, endPoint y: 480, distance: 64.5
click at [1017, 480] on div "421 people" at bounding box center [1090, 370] width 727 height 741
click at [76, 266] on h3 "Orthopedic" at bounding box center [143, 264] width 248 height 14
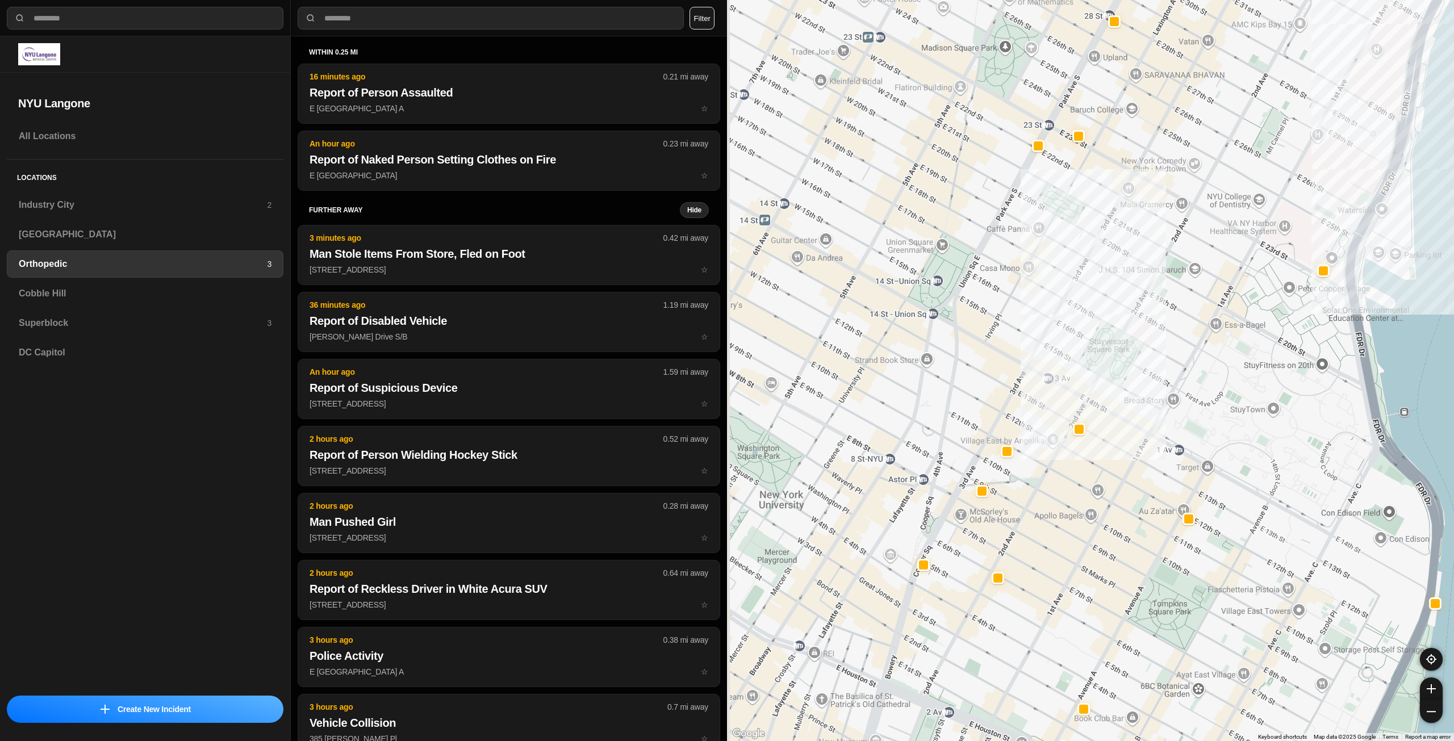
drag, startPoint x: 979, startPoint y: 439, endPoint x: 1079, endPoint y: 399, distance: 107.4
click at [1079, 399] on div at bounding box center [1090, 370] width 727 height 741
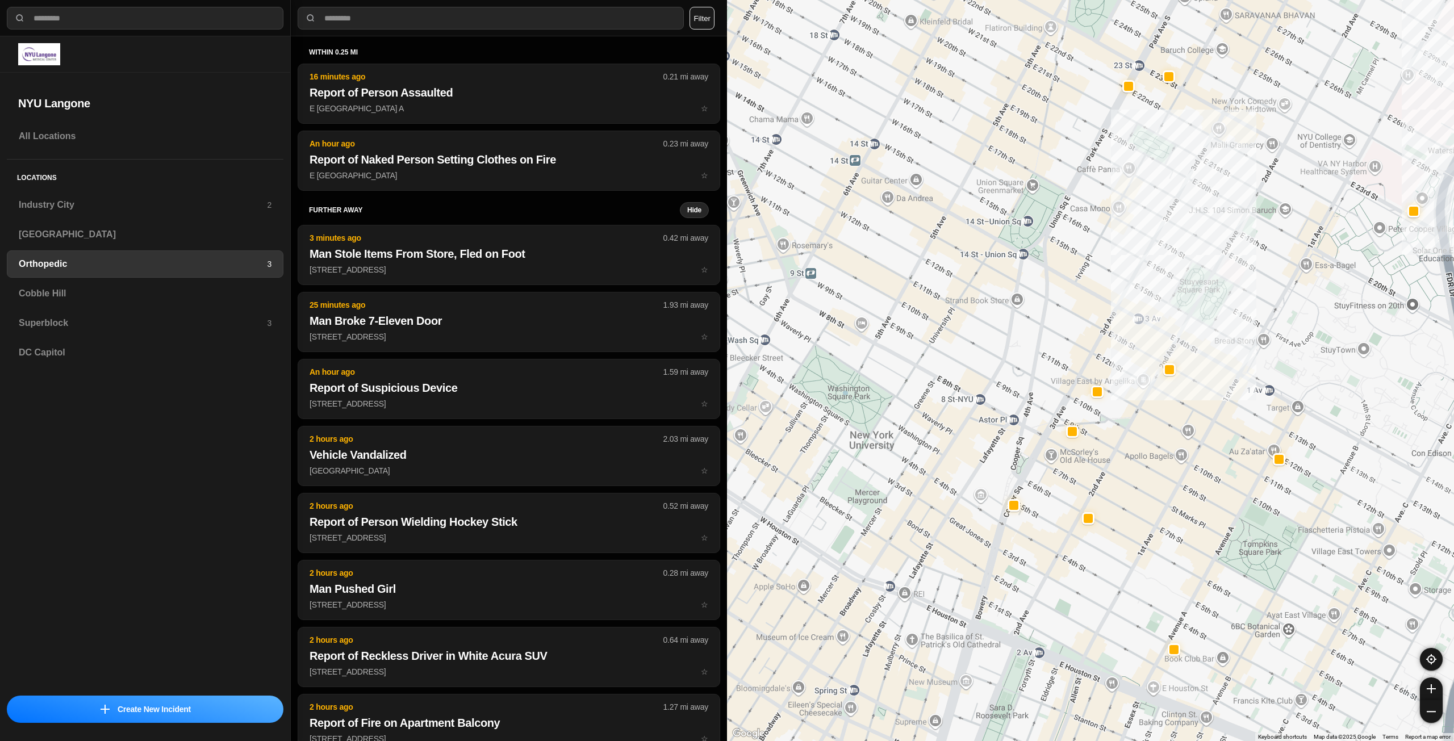
drag, startPoint x: 995, startPoint y: 547, endPoint x: 1086, endPoint y: 491, distance: 106.4
click at [1086, 491] on div at bounding box center [1090, 370] width 727 height 741
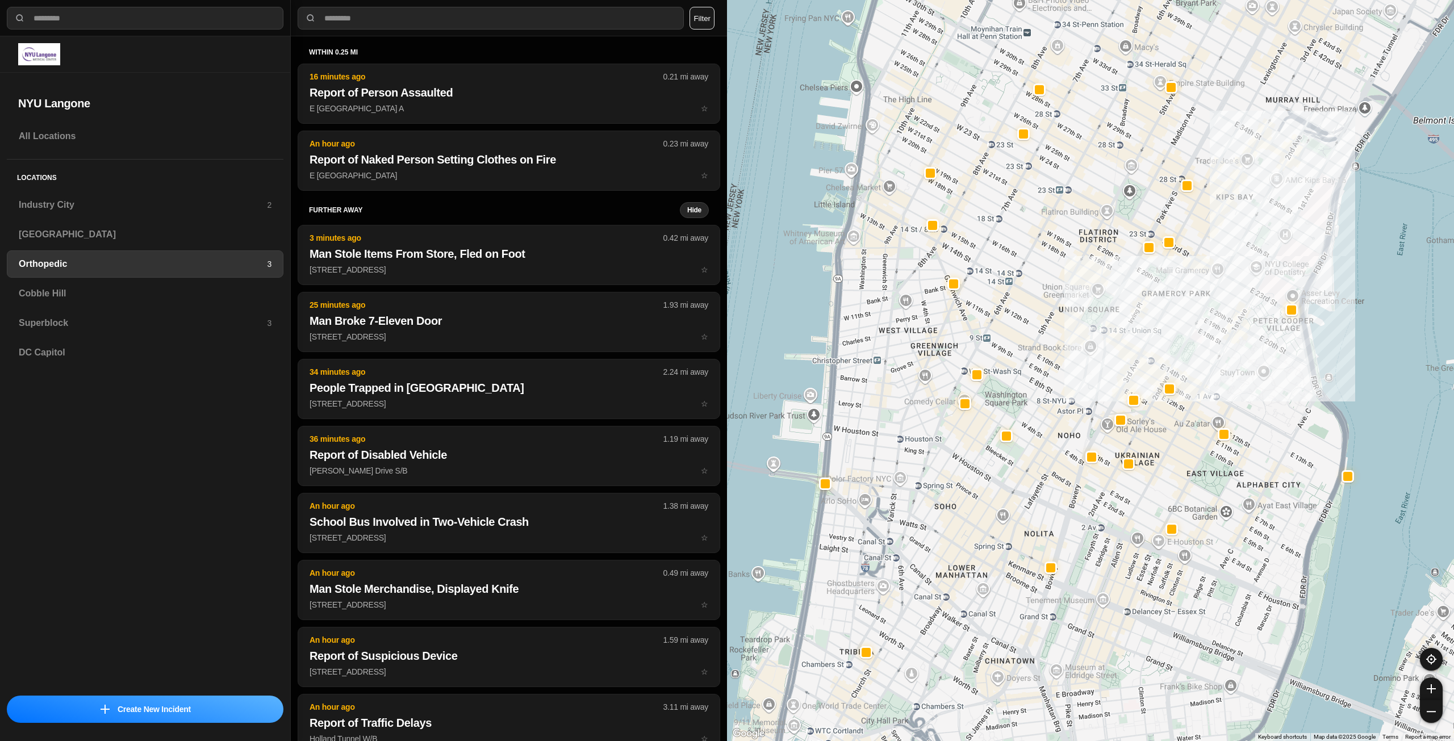
drag, startPoint x: 1001, startPoint y: 421, endPoint x: 1044, endPoint y: 357, distance: 77.1
click at [1044, 357] on div at bounding box center [1090, 370] width 727 height 741
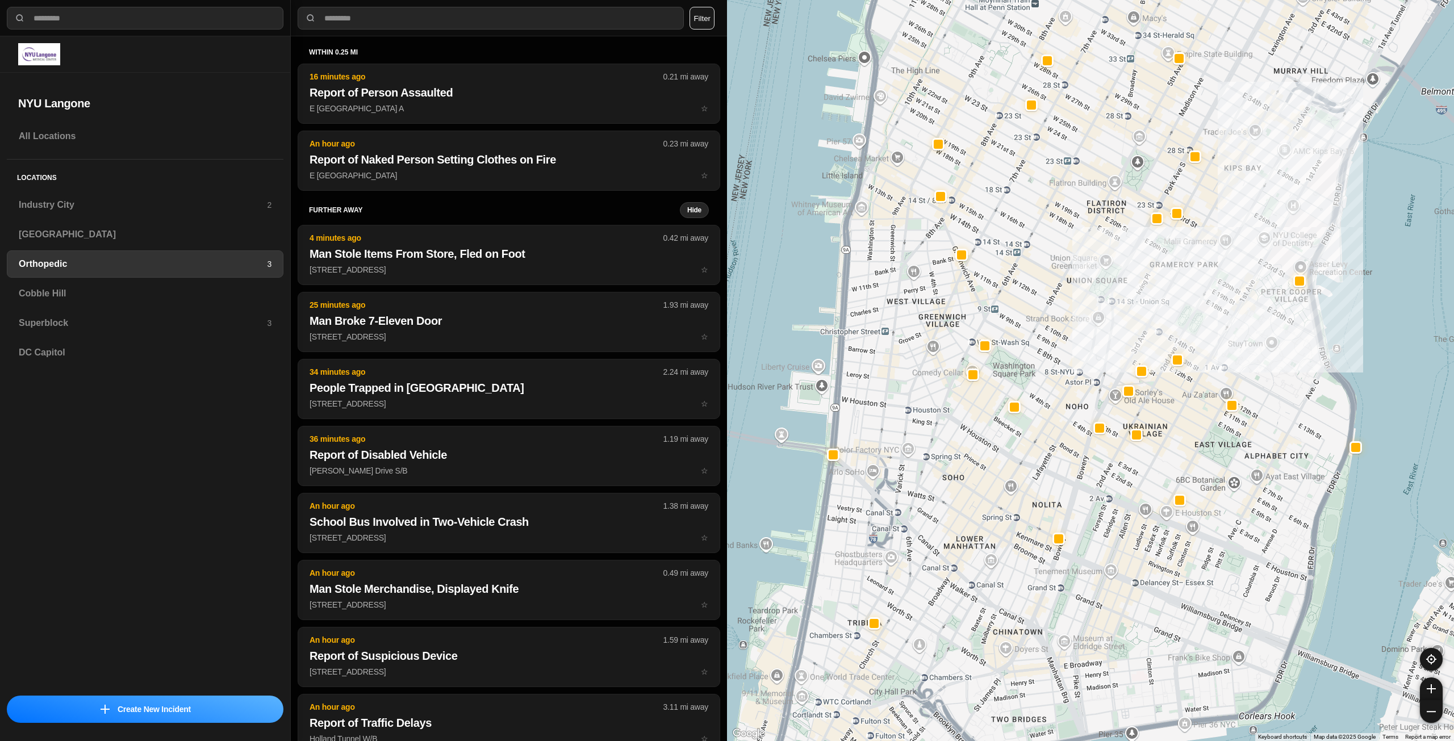
drag, startPoint x: 994, startPoint y: 557, endPoint x: 1004, endPoint y: 434, distance: 123.1
click at [1004, 435] on div at bounding box center [1090, 370] width 727 height 741
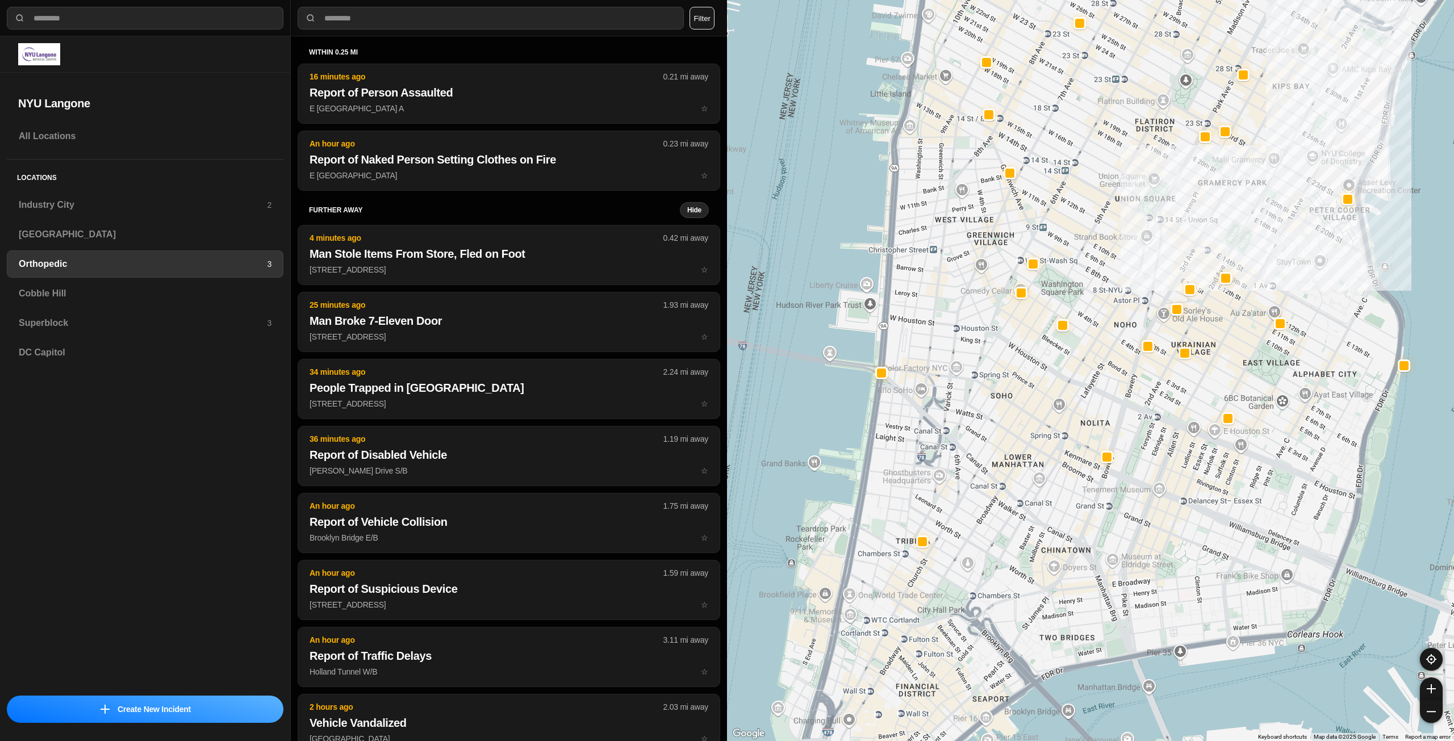
drag, startPoint x: 991, startPoint y: 491, endPoint x: 1039, endPoint y: 526, distance: 59.0
click at [1038, 528] on div at bounding box center [1090, 370] width 727 height 741
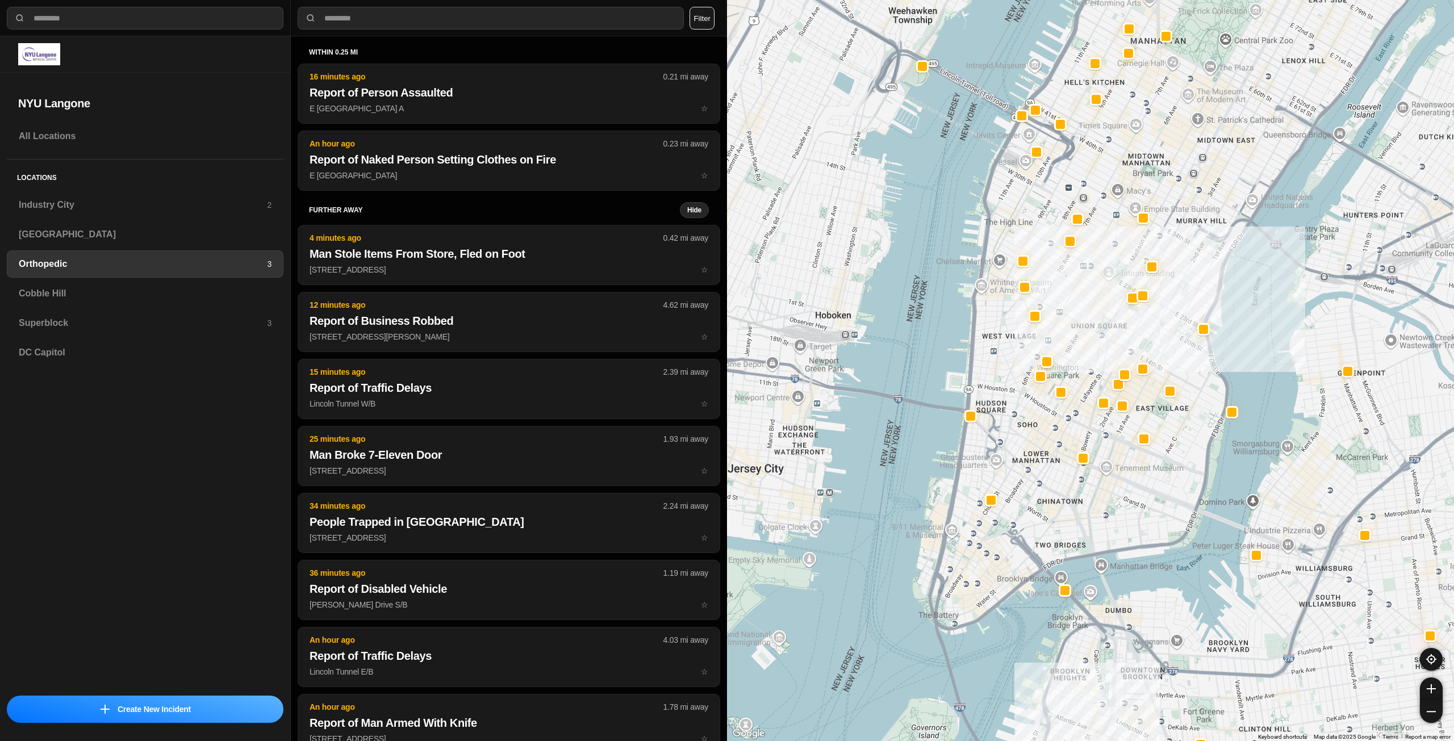
drag, startPoint x: 1114, startPoint y: 279, endPoint x: 1095, endPoint y: 365, distance: 88.2
click at [1095, 365] on div at bounding box center [1090, 370] width 727 height 741
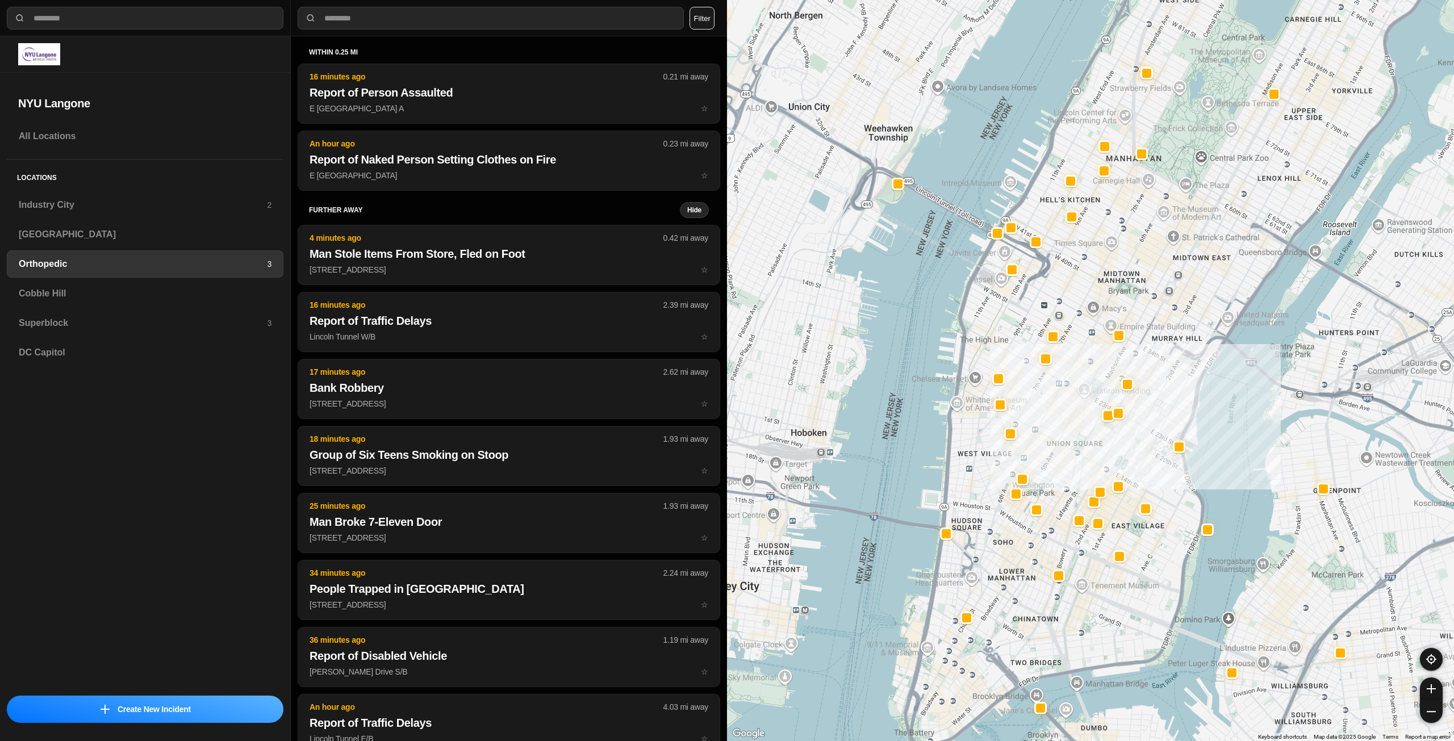
drag, startPoint x: 1168, startPoint y: 328, endPoint x: 1165, endPoint y: 361, distance: 32.6
click at [1165, 361] on div at bounding box center [1090, 370] width 727 height 741
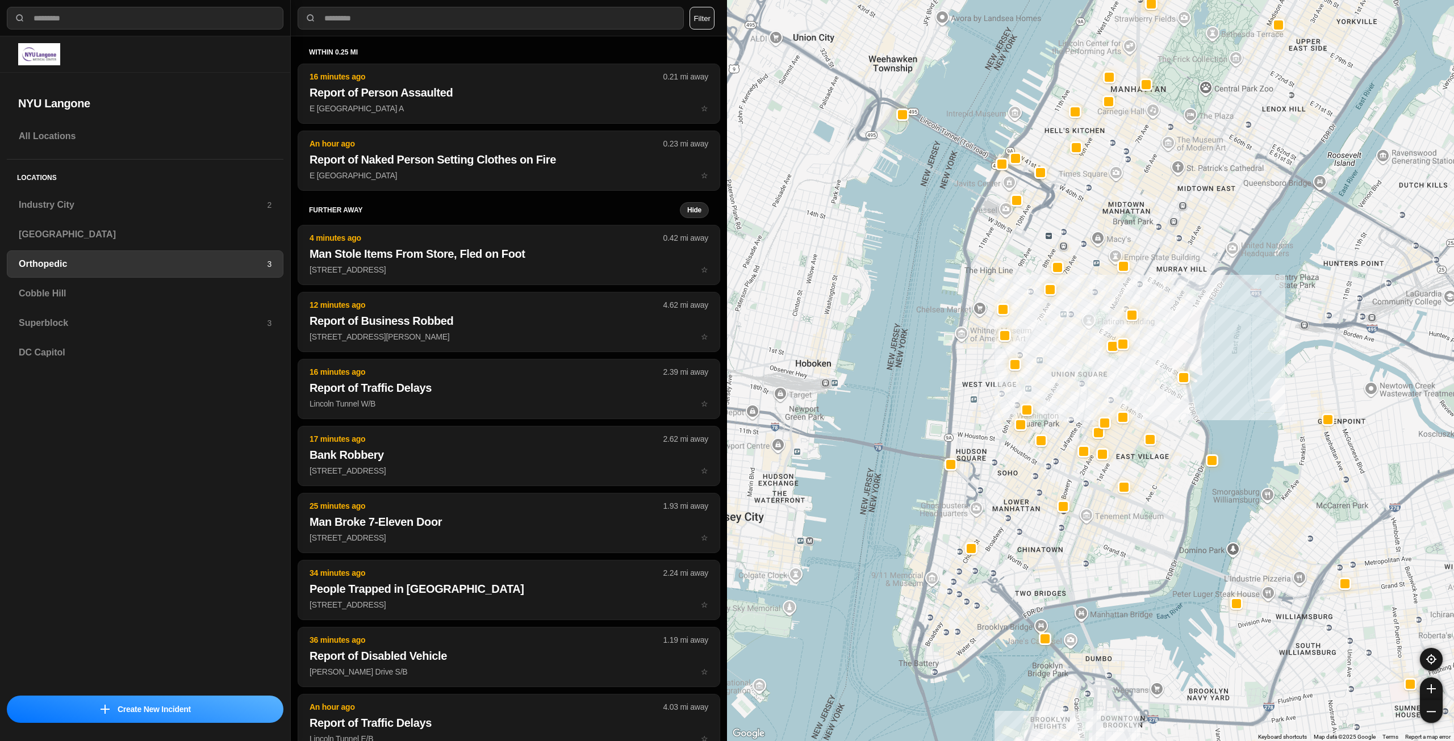
drag, startPoint x: 999, startPoint y: 647, endPoint x: 1004, endPoint y: 574, distance: 72.4
click at [1004, 574] on div at bounding box center [1090, 370] width 727 height 741
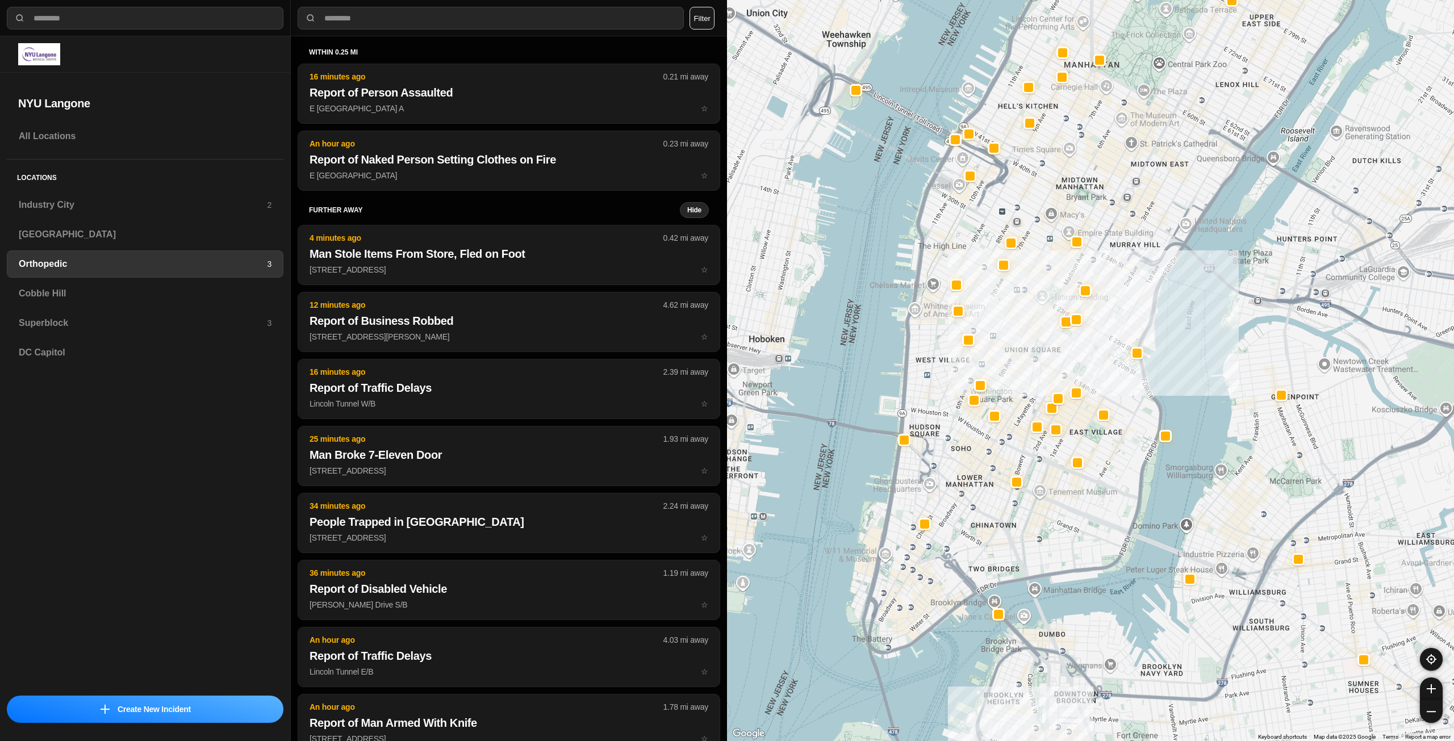
drag, startPoint x: 1095, startPoint y: 592, endPoint x: 1045, endPoint y: 568, distance: 55.1
click at [102, 287] on h3 "Cobble Hill" at bounding box center [145, 294] width 253 height 14
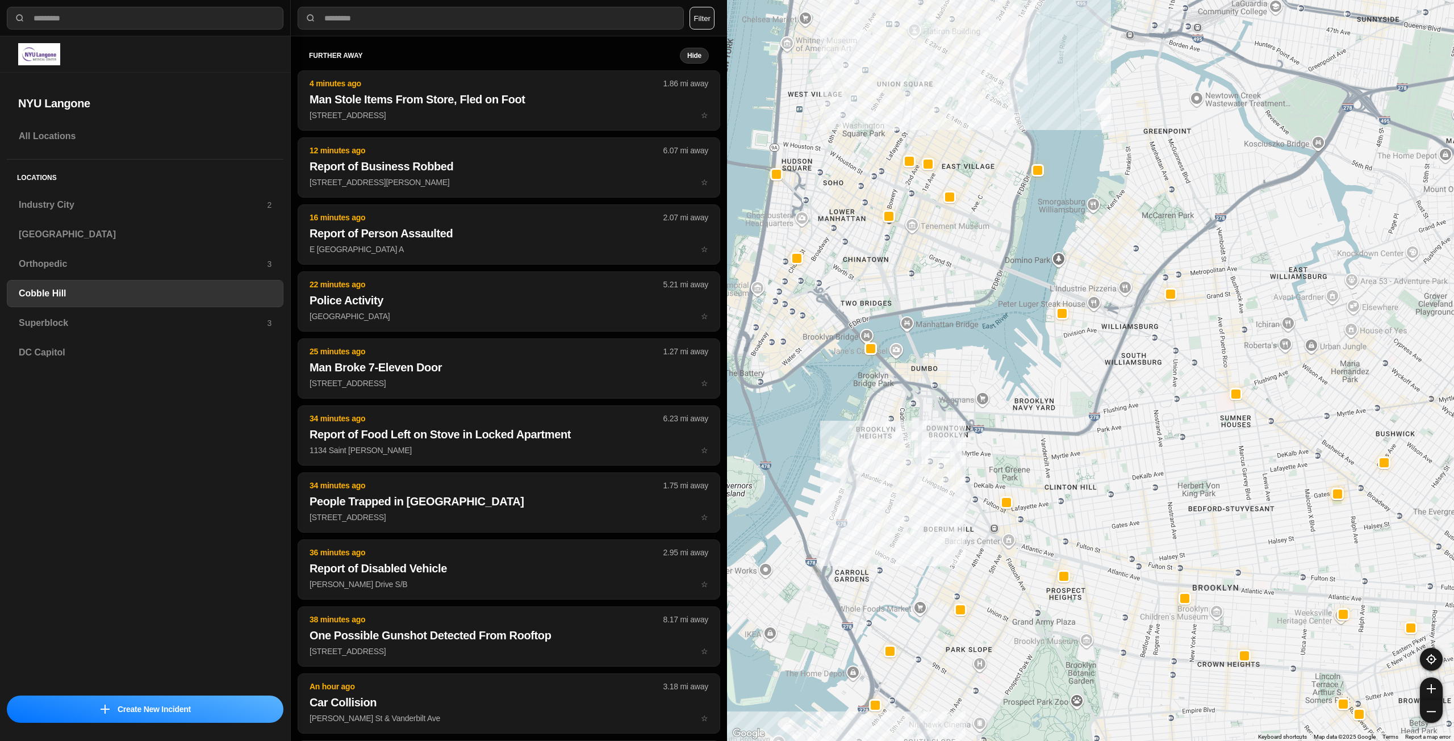
drag, startPoint x: 1181, startPoint y: 454, endPoint x: 1160, endPoint y: 524, distance: 73.0
click at [1160, 524] on div at bounding box center [1090, 370] width 727 height 741
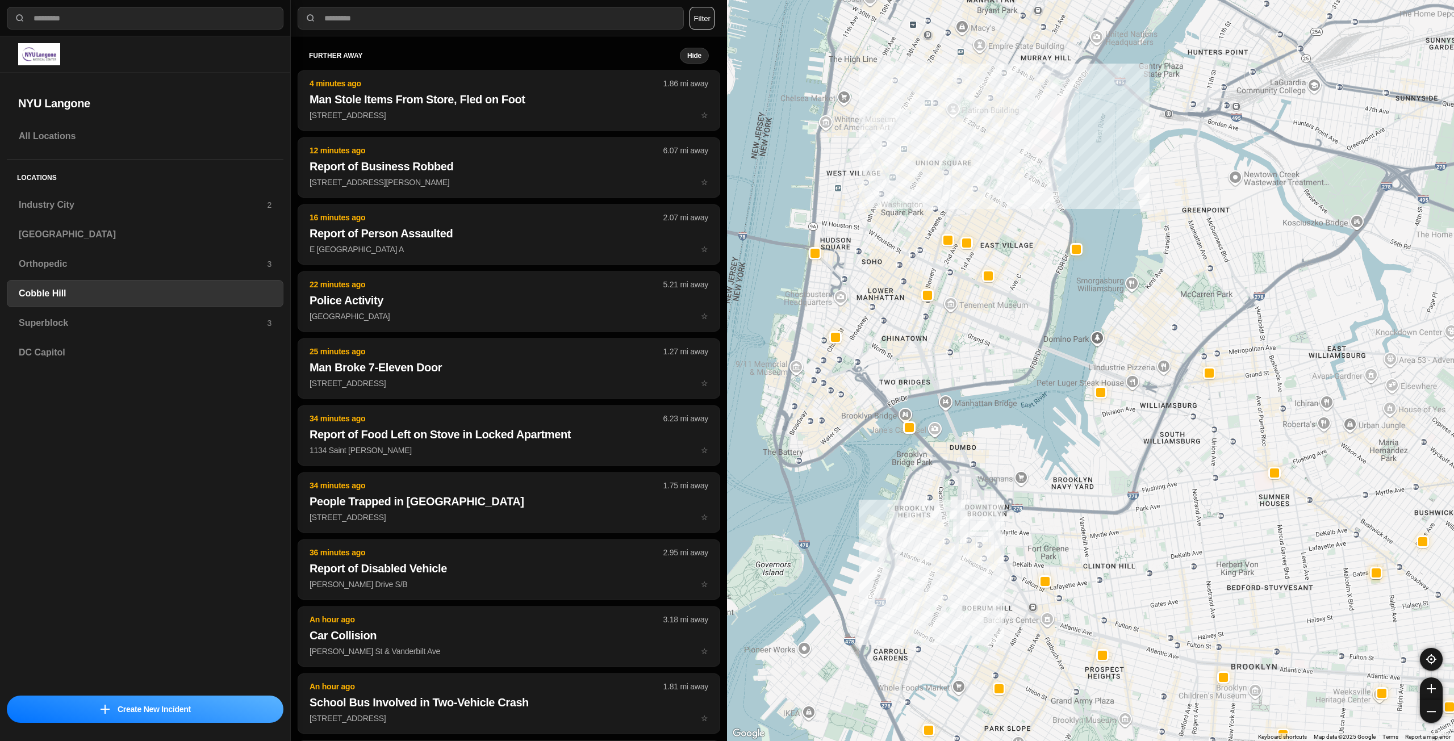
drag, startPoint x: 1150, startPoint y: 440, endPoint x: 1162, endPoint y: 458, distance: 21.0
click at [1162, 458] on div at bounding box center [1090, 370] width 727 height 741
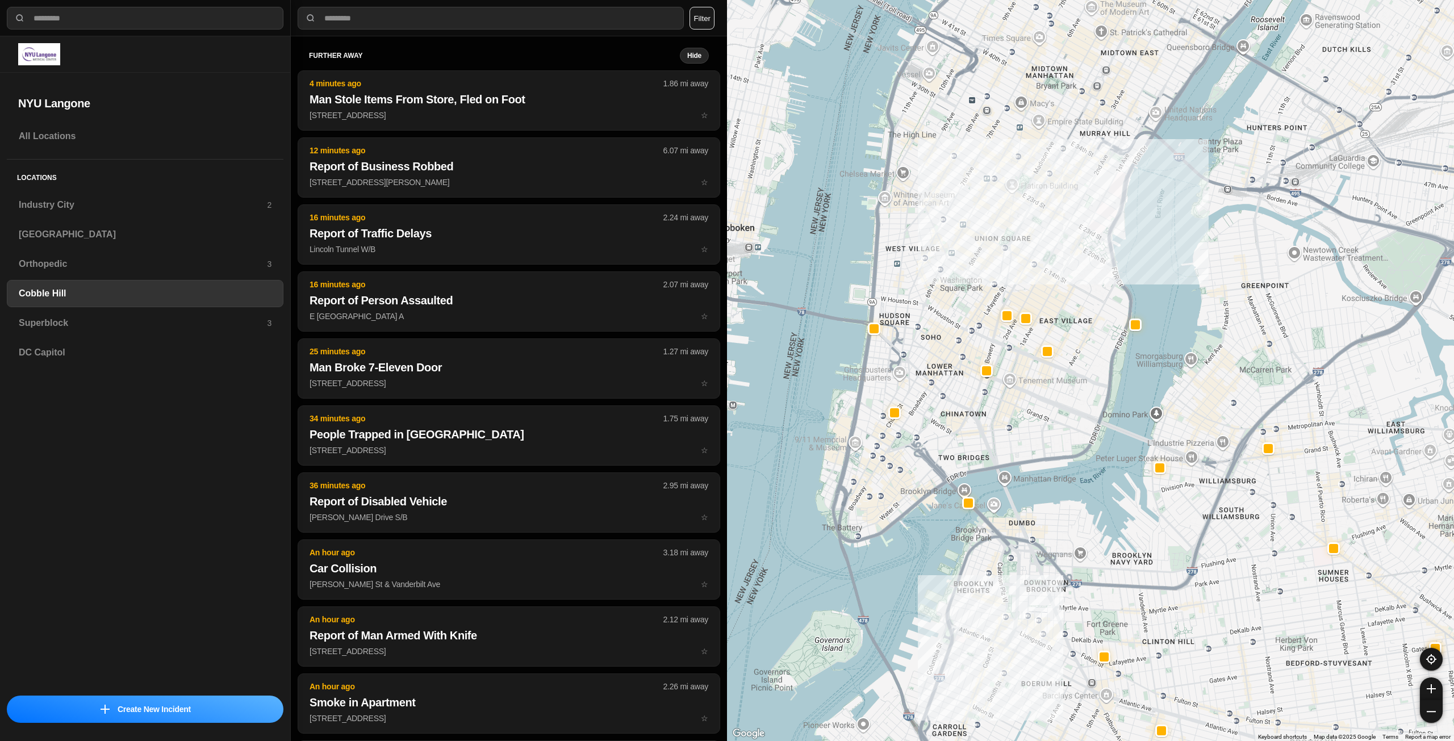
drag, startPoint x: 961, startPoint y: 331, endPoint x: 1019, endPoint y: 405, distance: 93.4
click at [1019, 405] on div at bounding box center [1090, 370] width 727 height 741
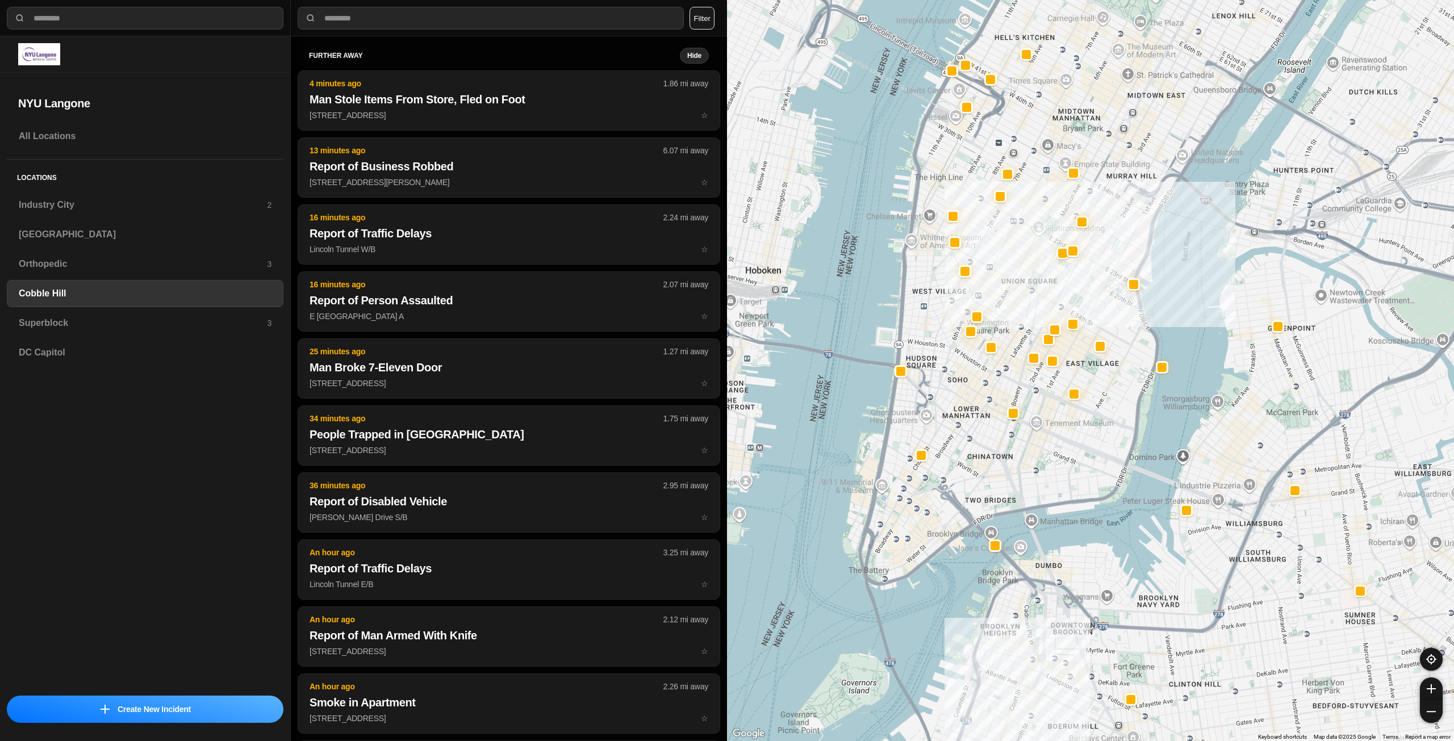
drag, startPoint x: 1014, startPoint y: 254, endPoint x: 1042, endPoint y: 299, distance: 53.6
click at [1042, 299] on div at bounding box center [1090, 370] width 727 height 741
click at [164, 321] on h3 "Superblock" at bounding box center [143, 323] width 248 height 14
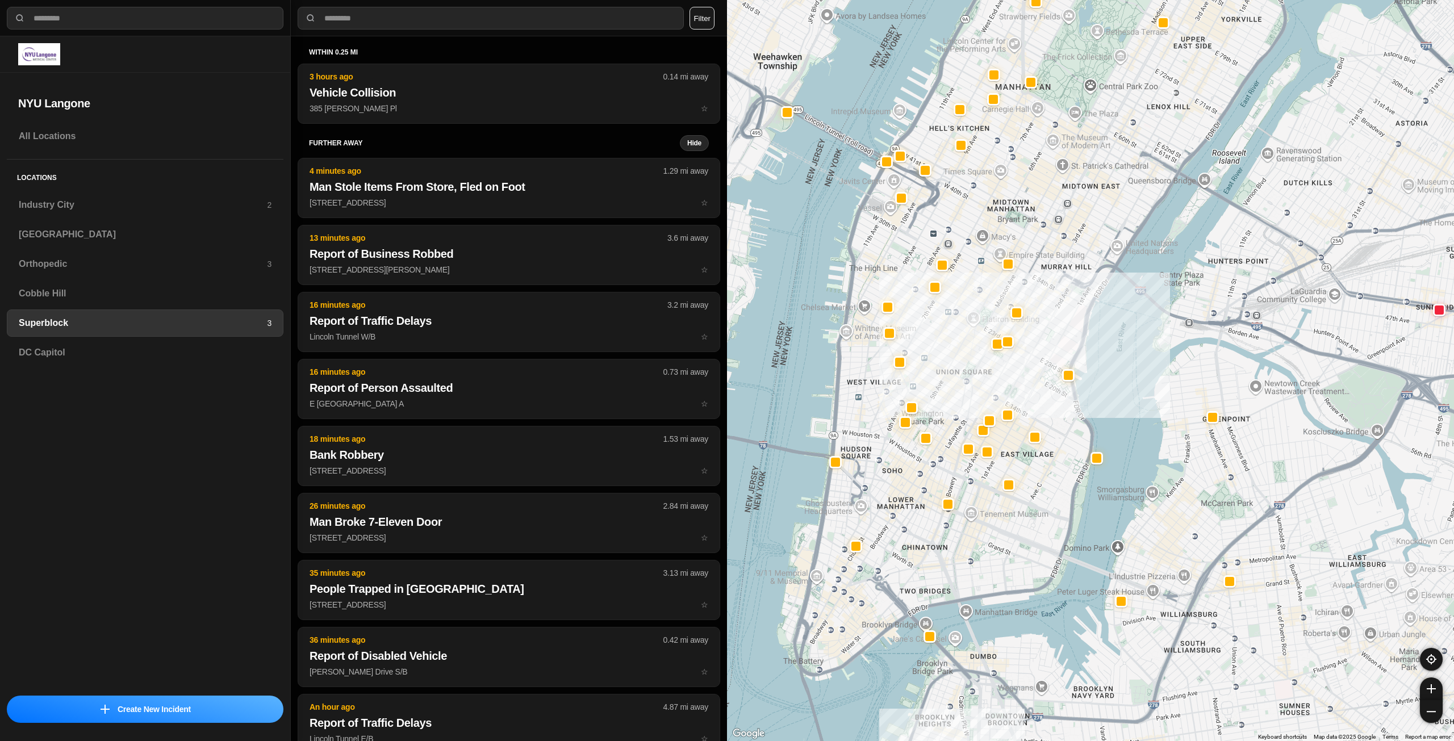
drag, startPoint x: 1022, startPoint y: 532, endPoint x: 1036, endPoint y: 418, distance: 114.6
click at [1036, 418] on div at bounding box center [1090, 370] width 727 height 741
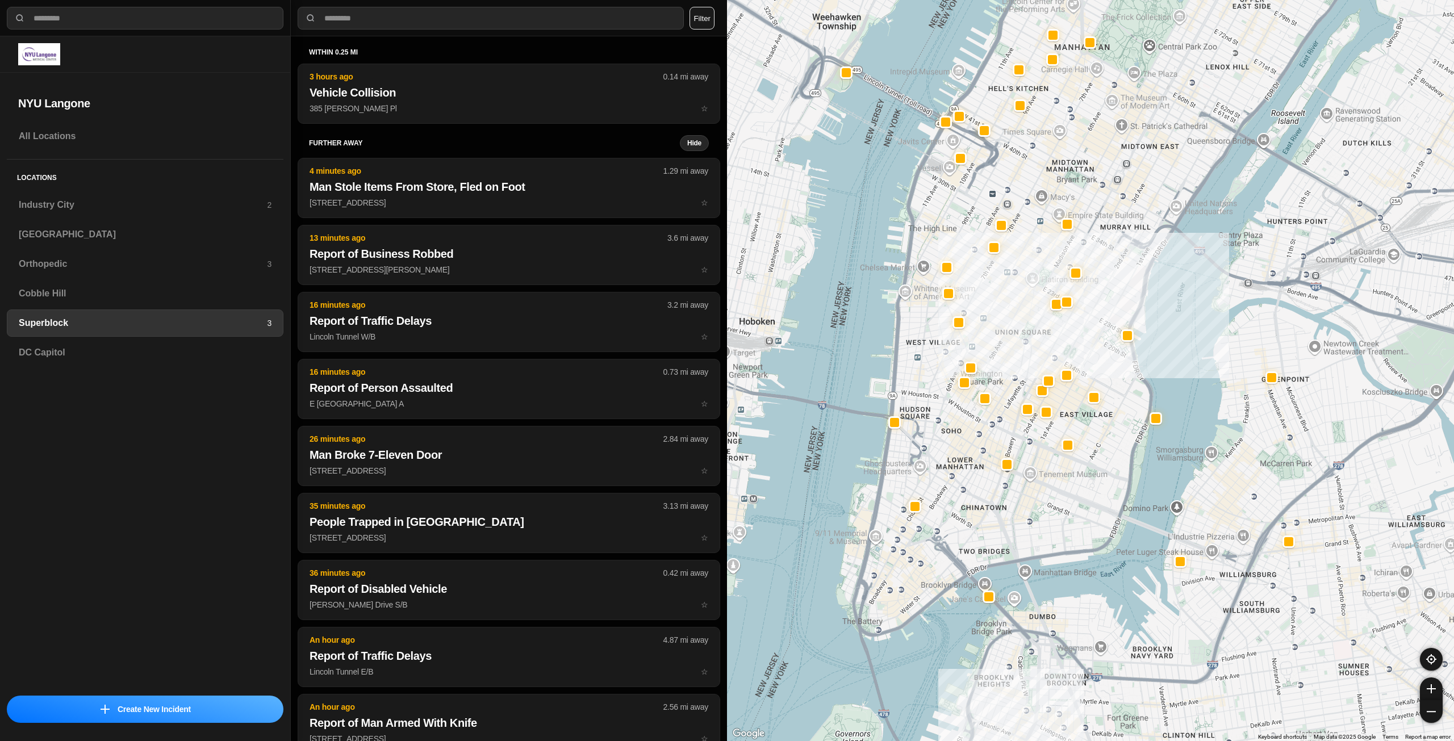
drag, startPoint x: 973, startPoint y: 570, endPoint x: 1032, endPoint y: 530, distance: 71.5
click at [1032, 530] on div at bounding box center [1090, 370] width 727 height 741
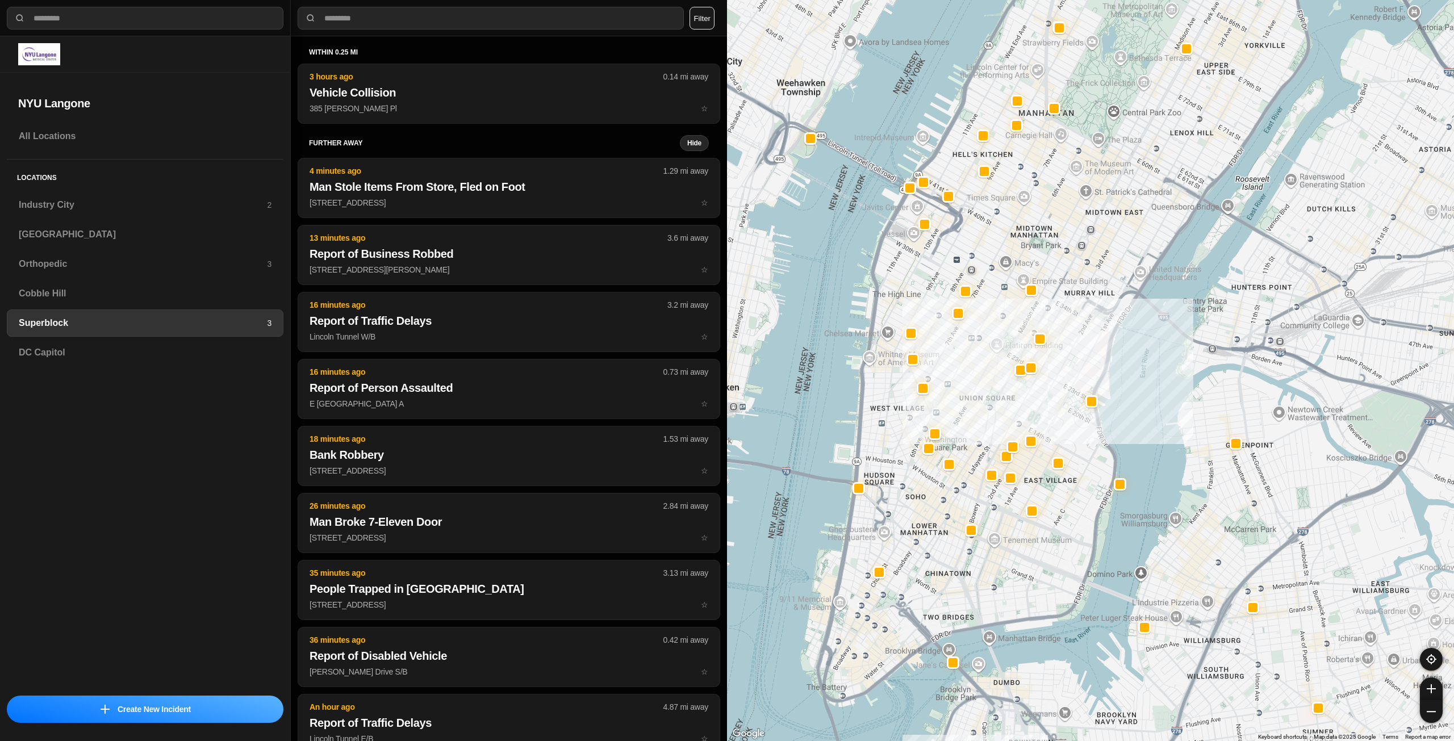
drag, startPoint x: 1017, startPoint y: 561, endPoint x: 995, endPoint y: 601, distance: 45.3
click at [995, 601] on div at bounding box center [1090, 370] width 727 height 741
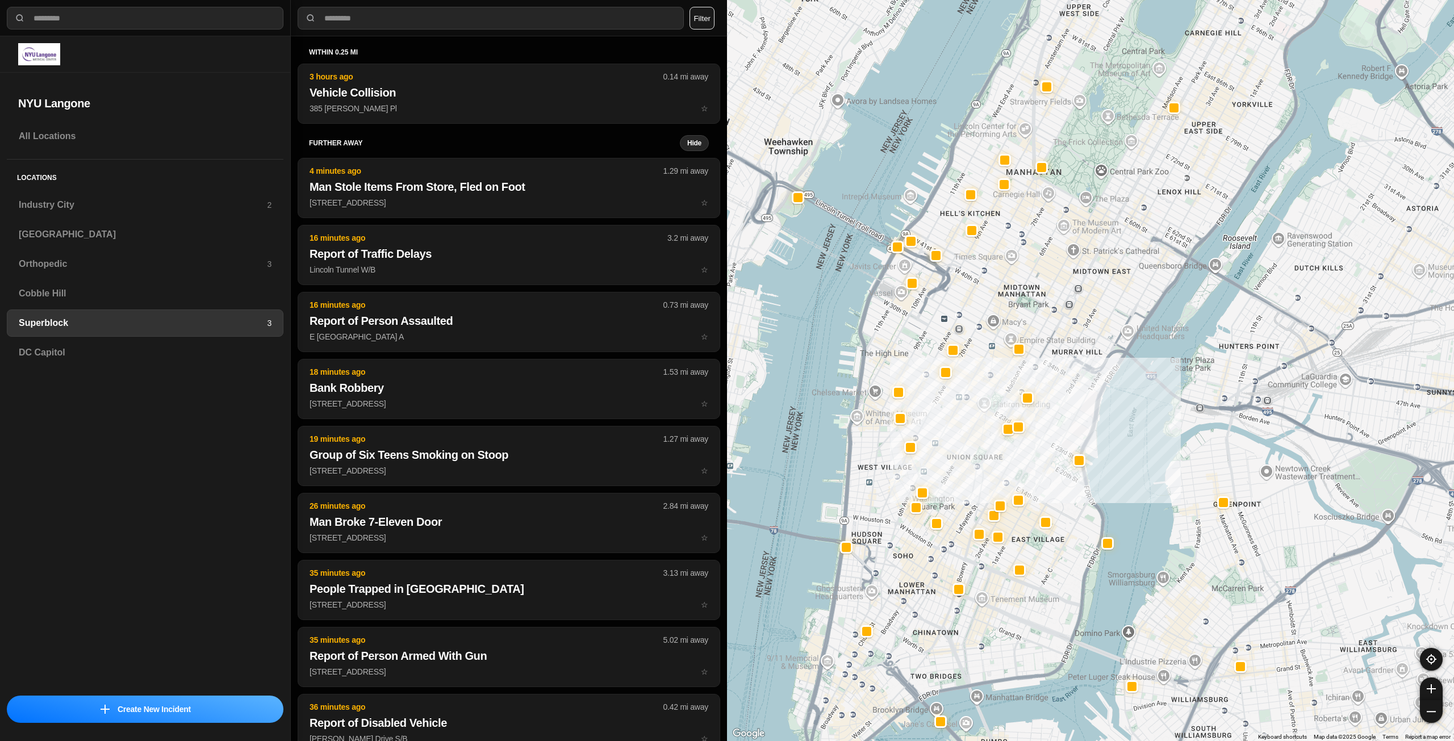
drag, startPoint x: 1004, startPoint y: 370, endPoint x: 994, endPoint y: 420, distance: 51.6
click at [994, 420] on div at bounding box center [1090, 370] width 727 height 741
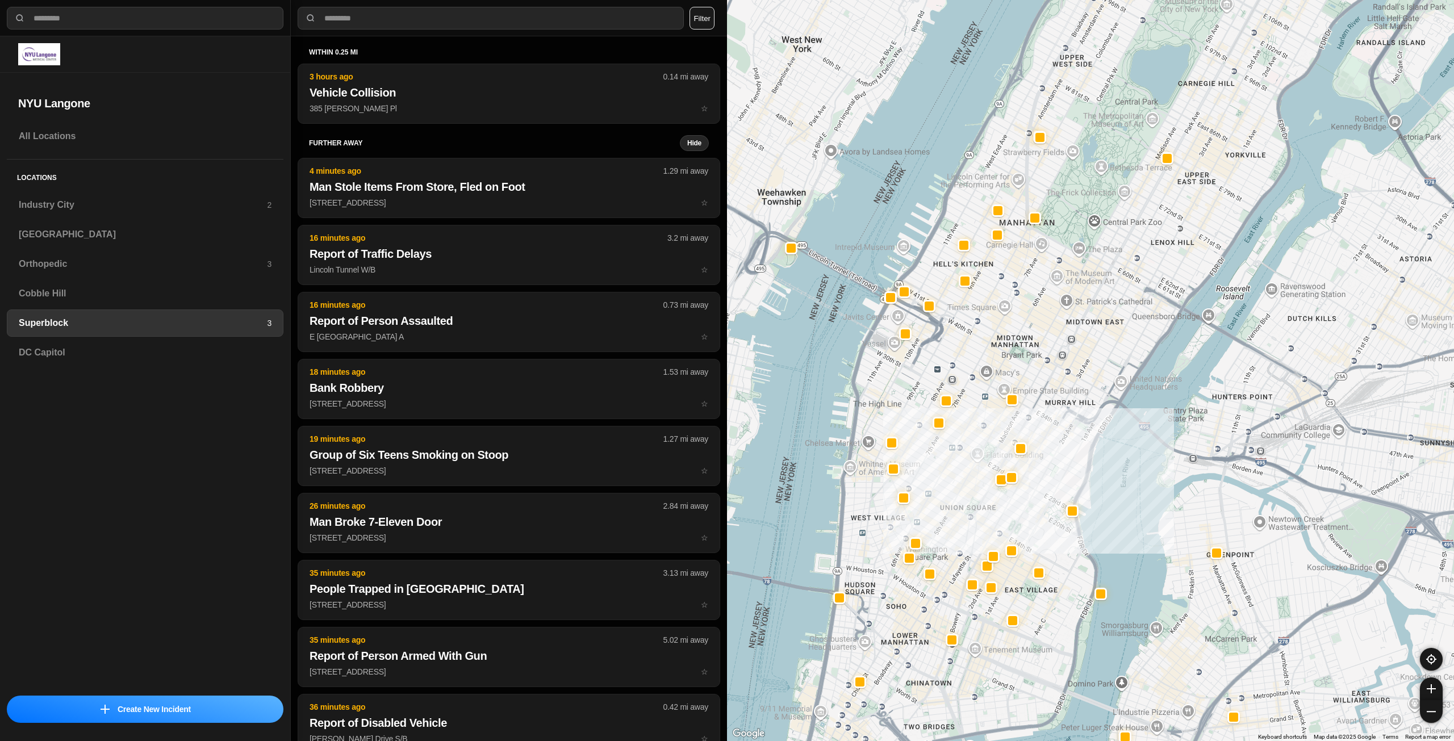
click at [1060, 360] on div at bounding box center [1090, 370] width 727 height 741
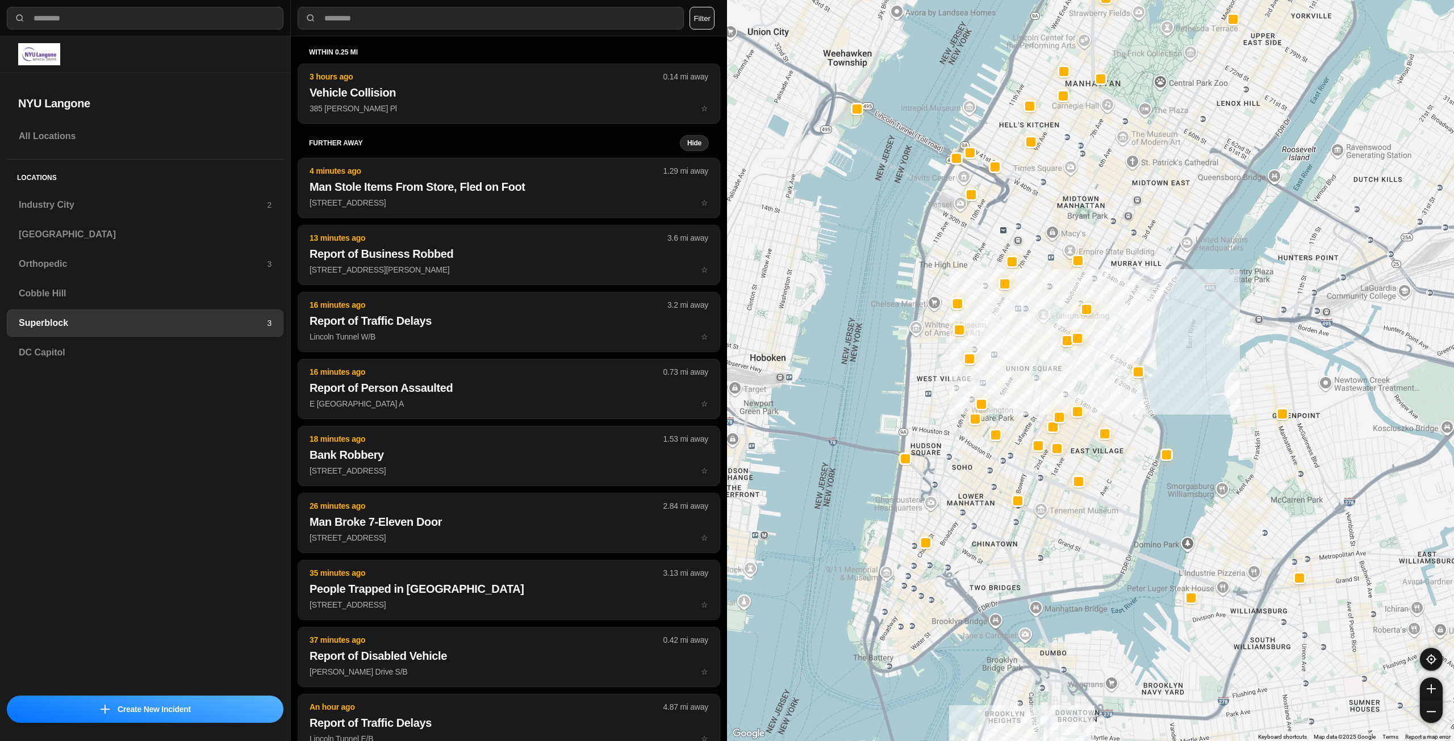
drag, startPoint x: 1061, startPoint y: 445, endPoint x: 1106, endPoint y: 312, distance: 140.1
click at [1106, 312] on div at bounding box center [1090, 370] width 727 height 741
click at [131, 201] on h3 "Industry City" at bounding box center [143, 205] width 248 height 14
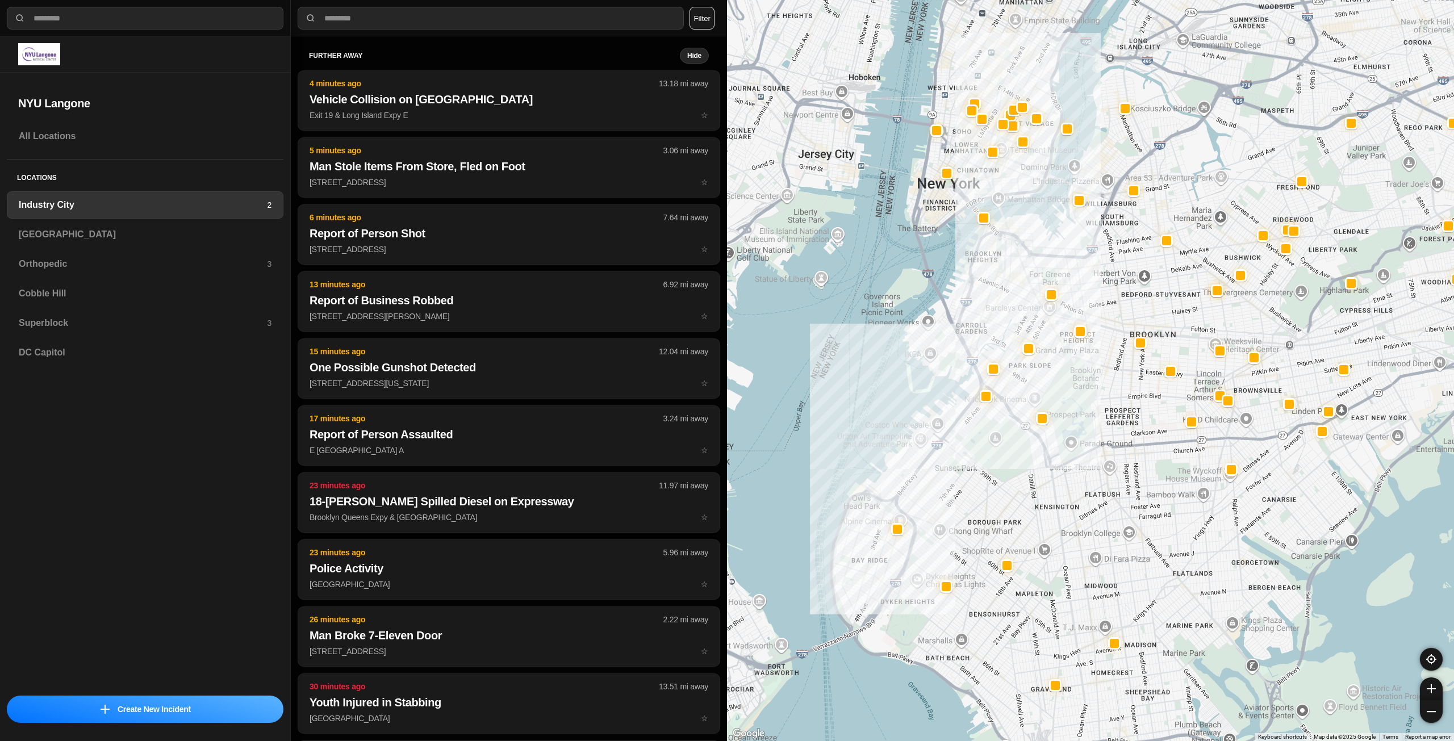
drag, startPoint x: 1189, startPoint y: 343, endPoint x: 1066, endPoint y: 404, distance: 137.5
click at [1066, 404] on div at bounding box center [1090, 370] width 727 height 741
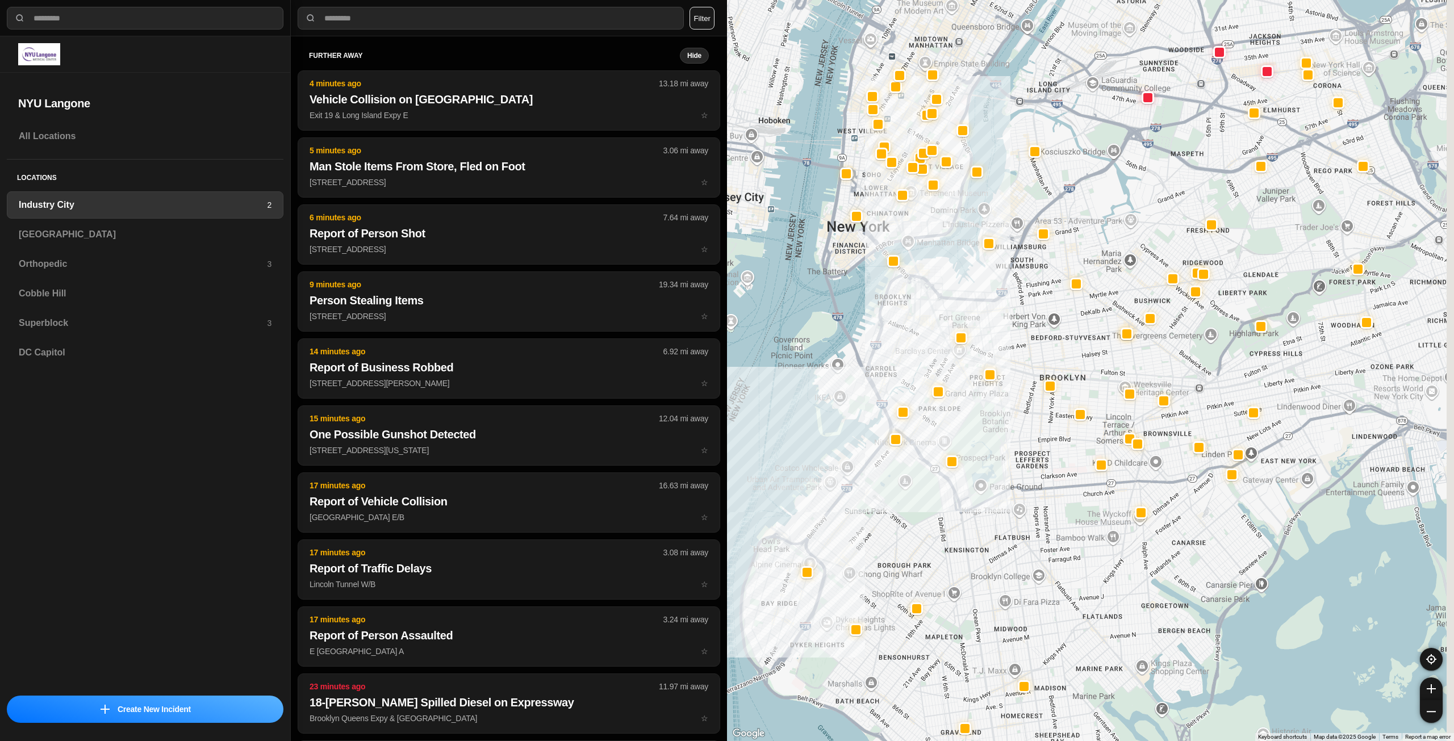
drag, startPoint x: 1091, startPoint y: 261, endPoint x: 989, endPoint y: 314, distance: 115.6
click at [990, 313] on div at bounding box center [1090, 370] width 727 height 741
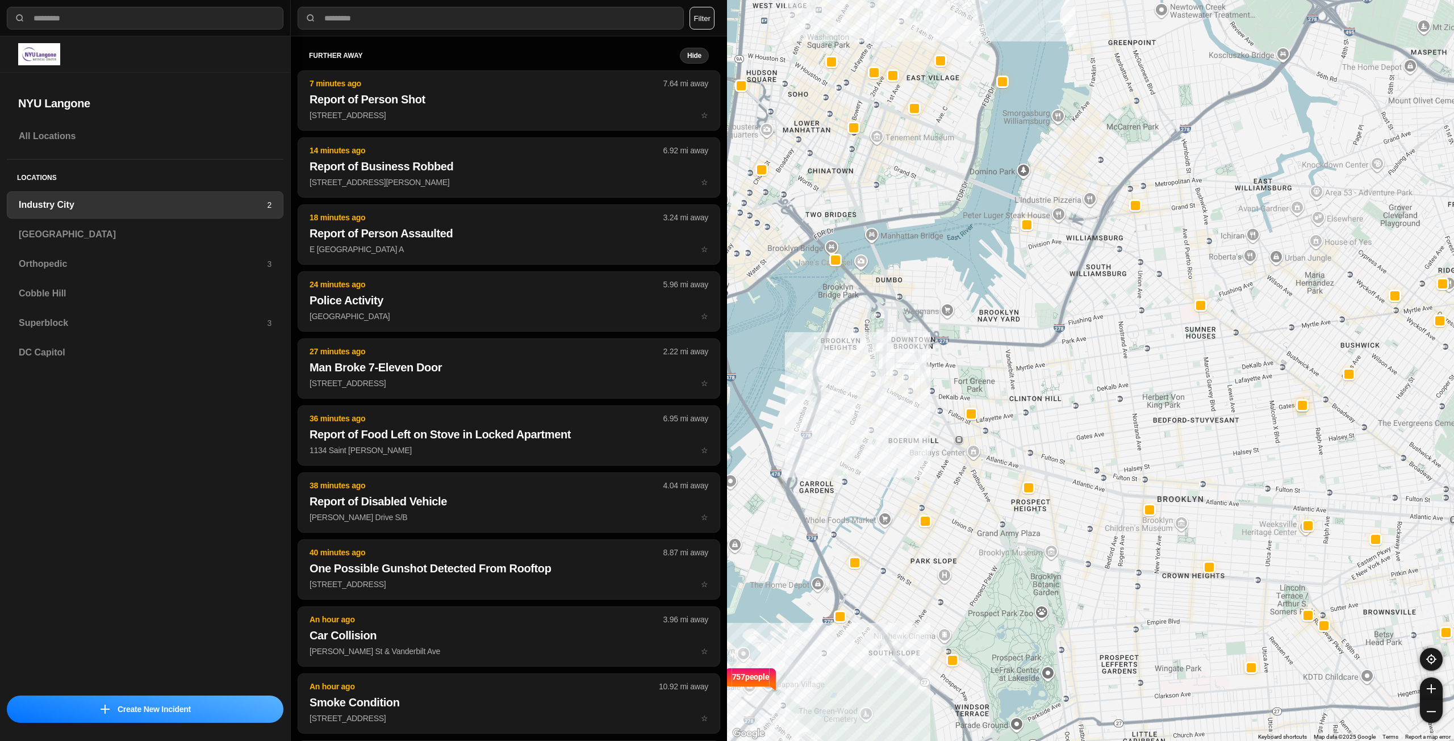
drag, startPoint x: 947, startPoint y: 333, endPoint x: 941, endPoint y: 360, distance: 27.3
click at [941, 360] on div "757 people" at bounding box center [1090, 370] width 727 height 741
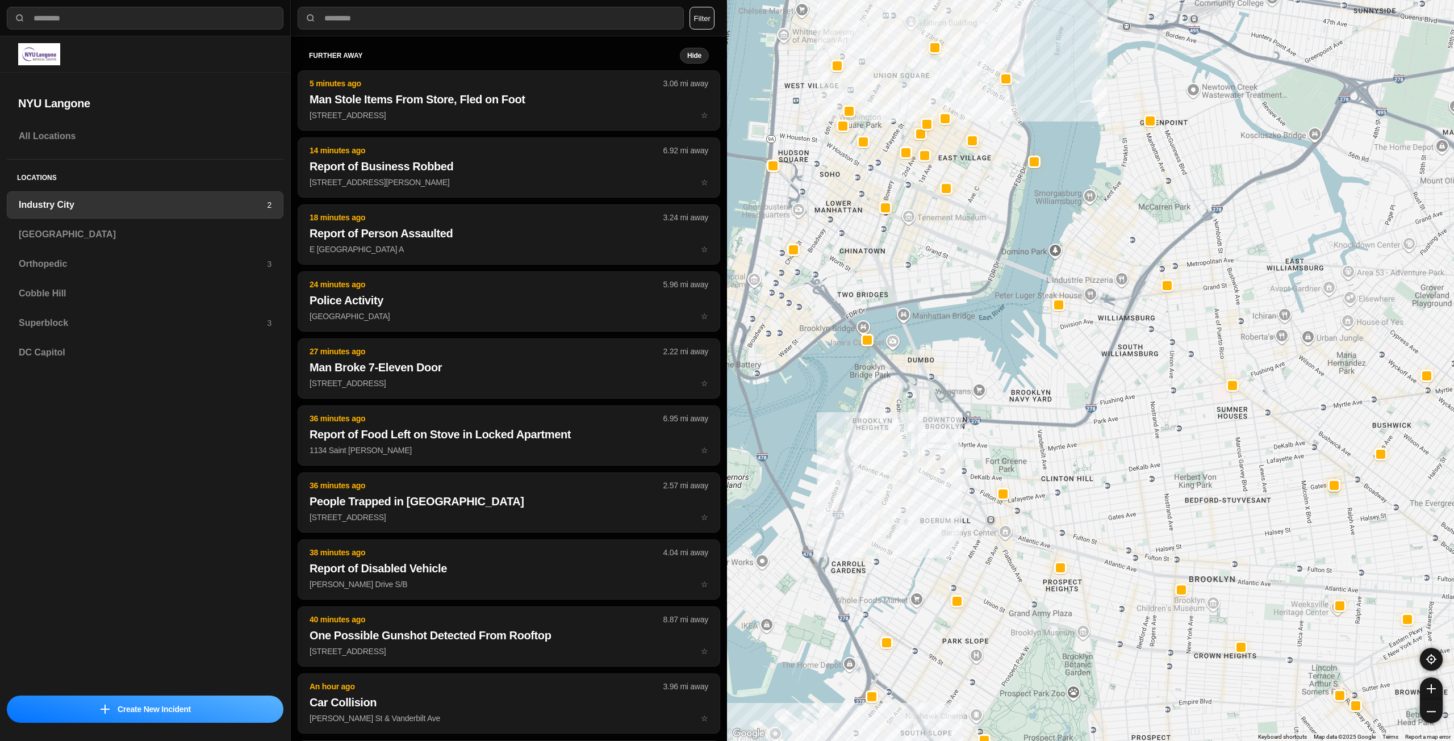
drag, startPoint x: 969, startPoint y: 315, endPoint x: 1000, endPoint y: 378, distance: 70.9
click at [1000, 378] on div "757 people" at bounding box center [1090, 370] width 727 height 741
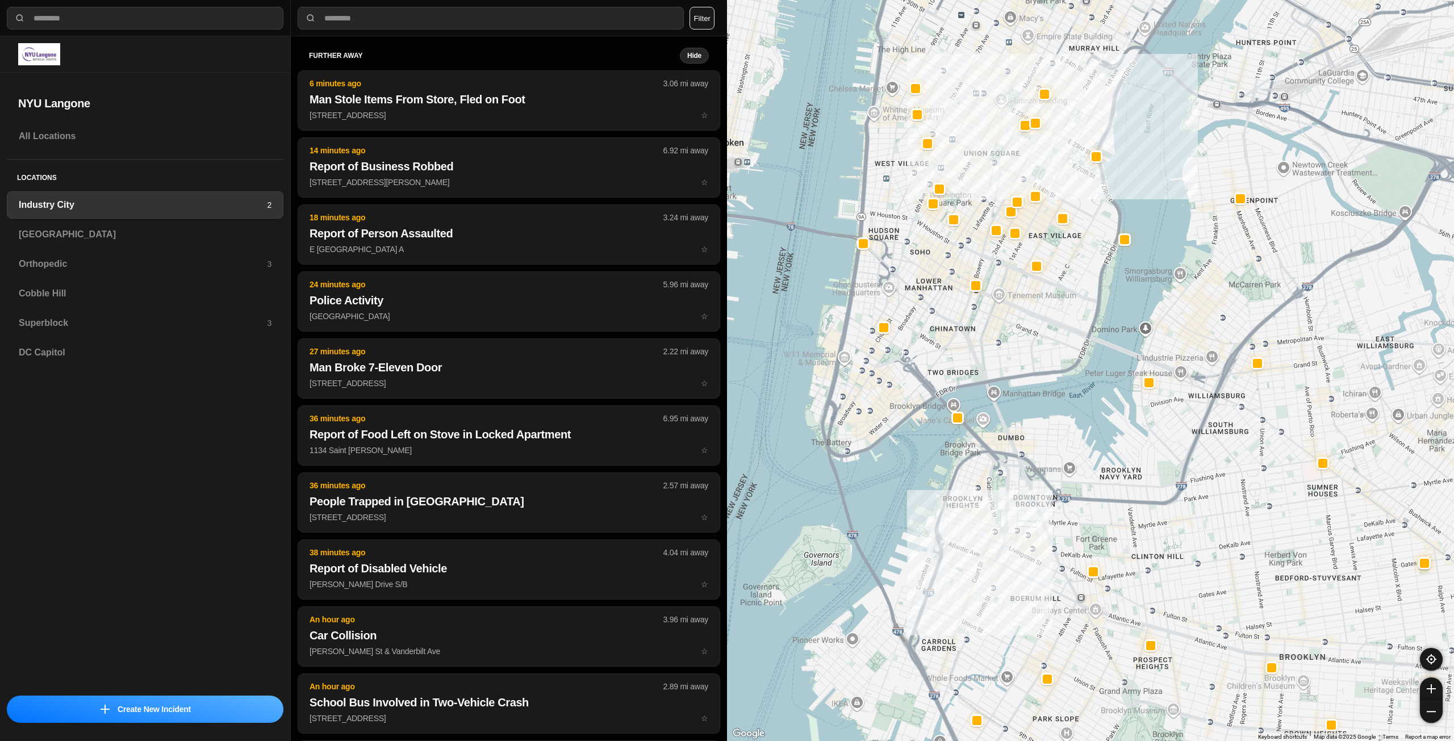
drag, startPoint x: 855, startPoint y: 280, endPoint x: 946, endPoint y: 360, distance: 121.2
click at [946, 360] on div "757 people" at bounding box center [1090, 370] width 727 height 741
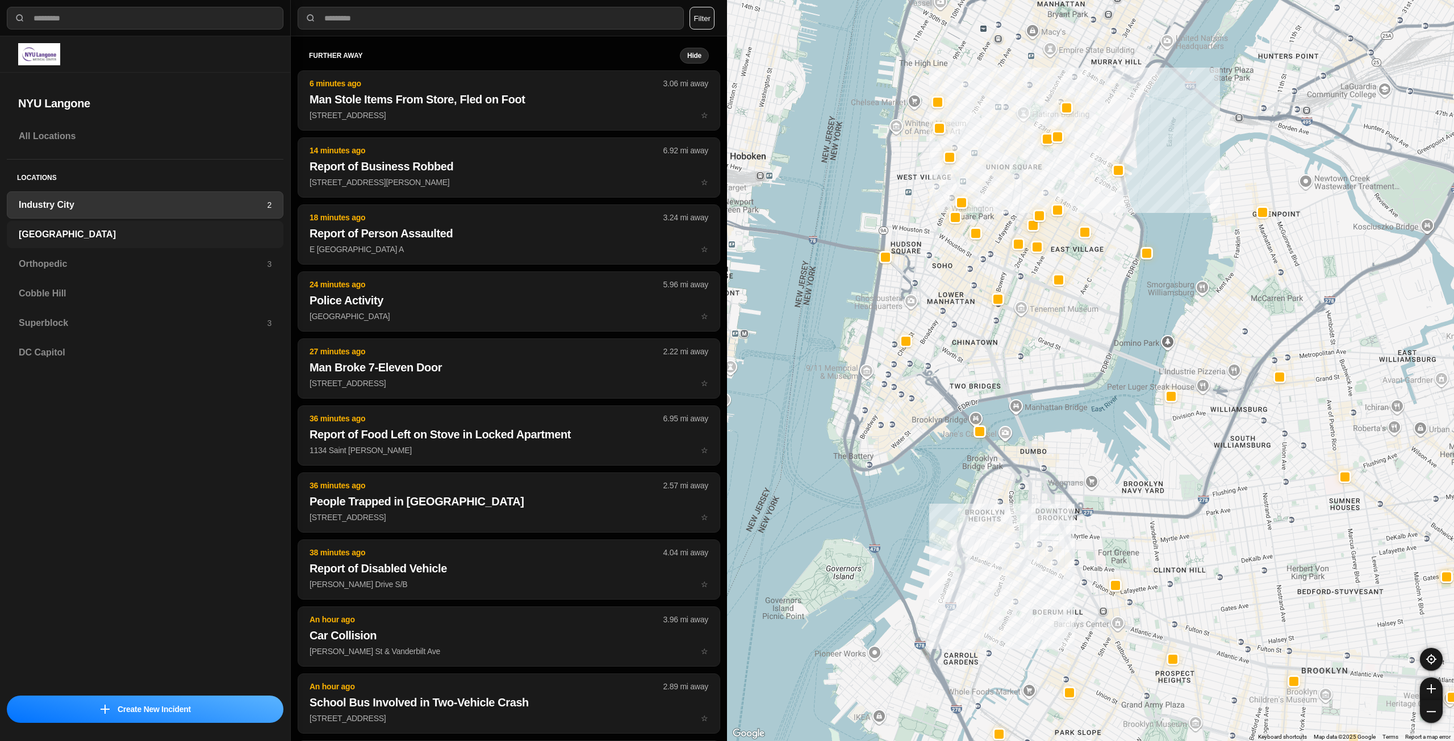
click at [123, 238] on h3 "[GEOGRAPHIC_DATA]" at bounding box center [145, 235] width 253 height 14
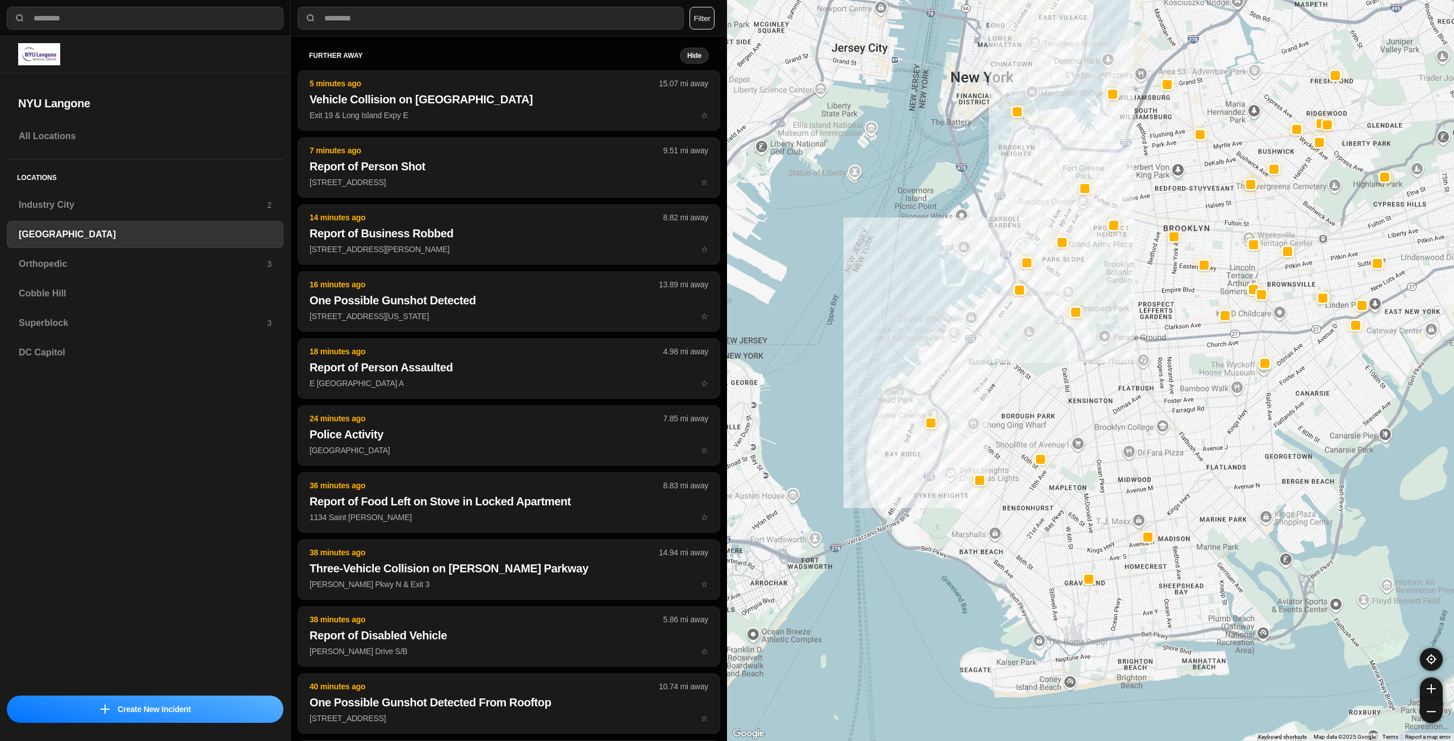
drag, startPoint x: 1127, startPoint y: 257, endPoint x: 1104, endPoint y: 277, distance: 29.8
click at [1104, 277] on div at bounding box center [1090, 370] width 727 height 741
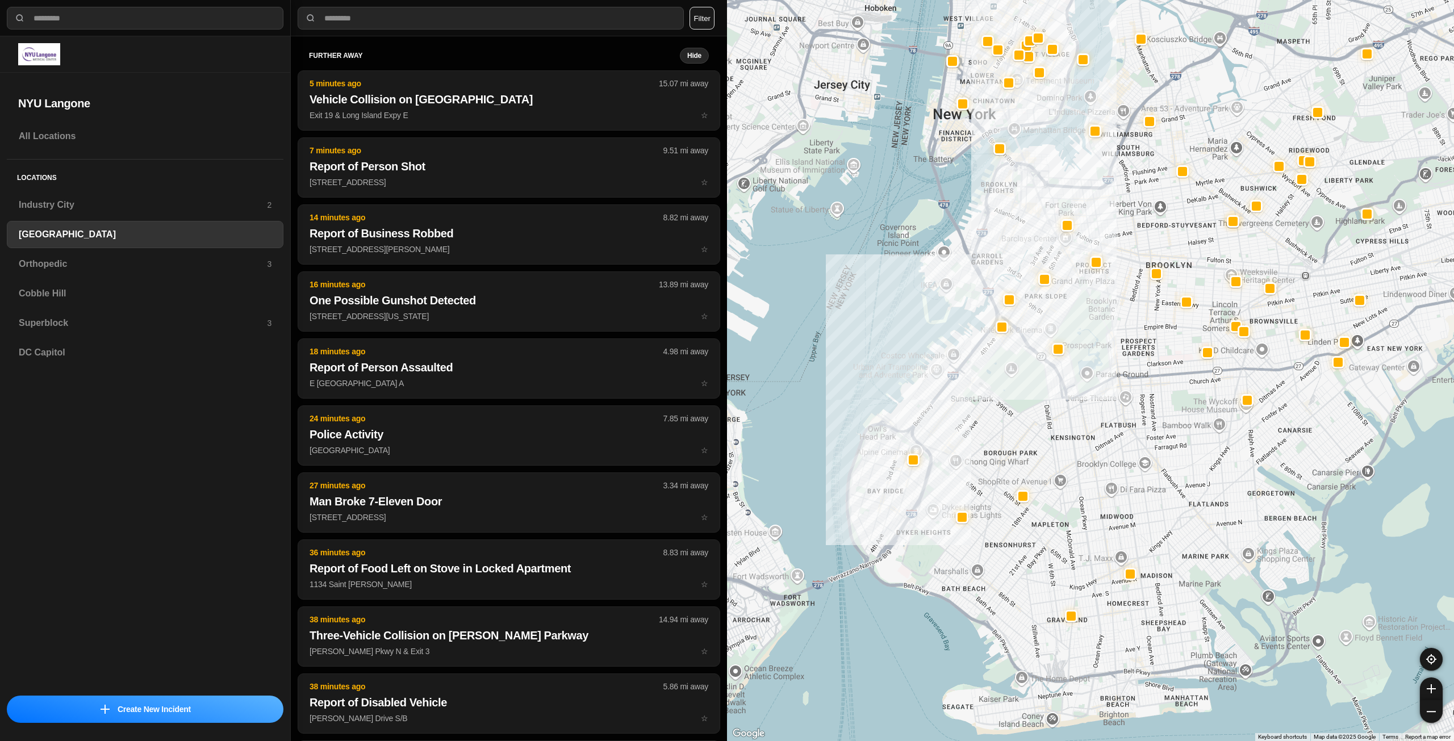
drag, startPoint x: 1143, startPoint y: 203, endPoint x: 1128, endPoint y: 229, distance: 29.2
click at [1128, 229] on div at bounding box center [1090, 370] width 727 height 741
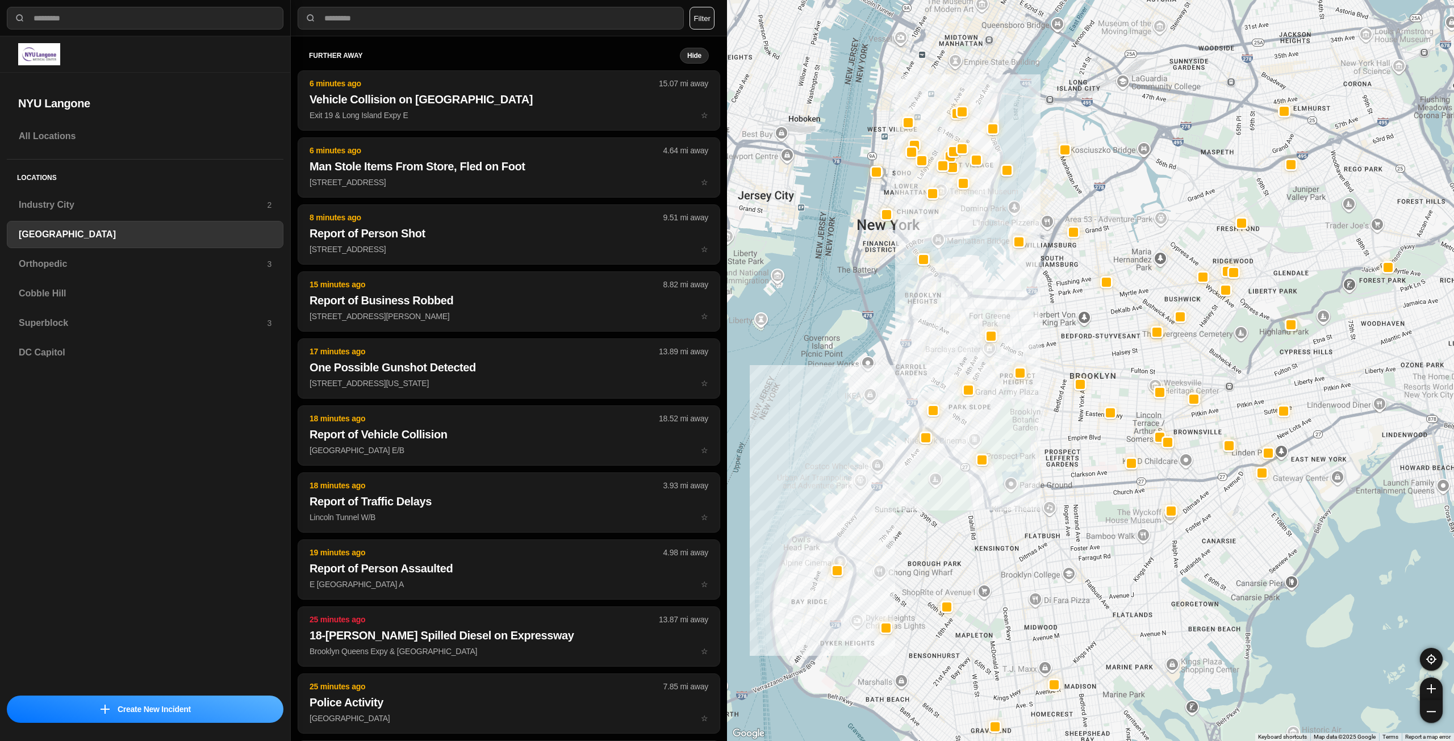
drag, startPoint x: 1147, startPoint y: 239, endPoint x: 1072, endPoint y: 347, distance: 131.3
click at [1072, 347] on div at bounding box center [1090, 370] width 727 height 741
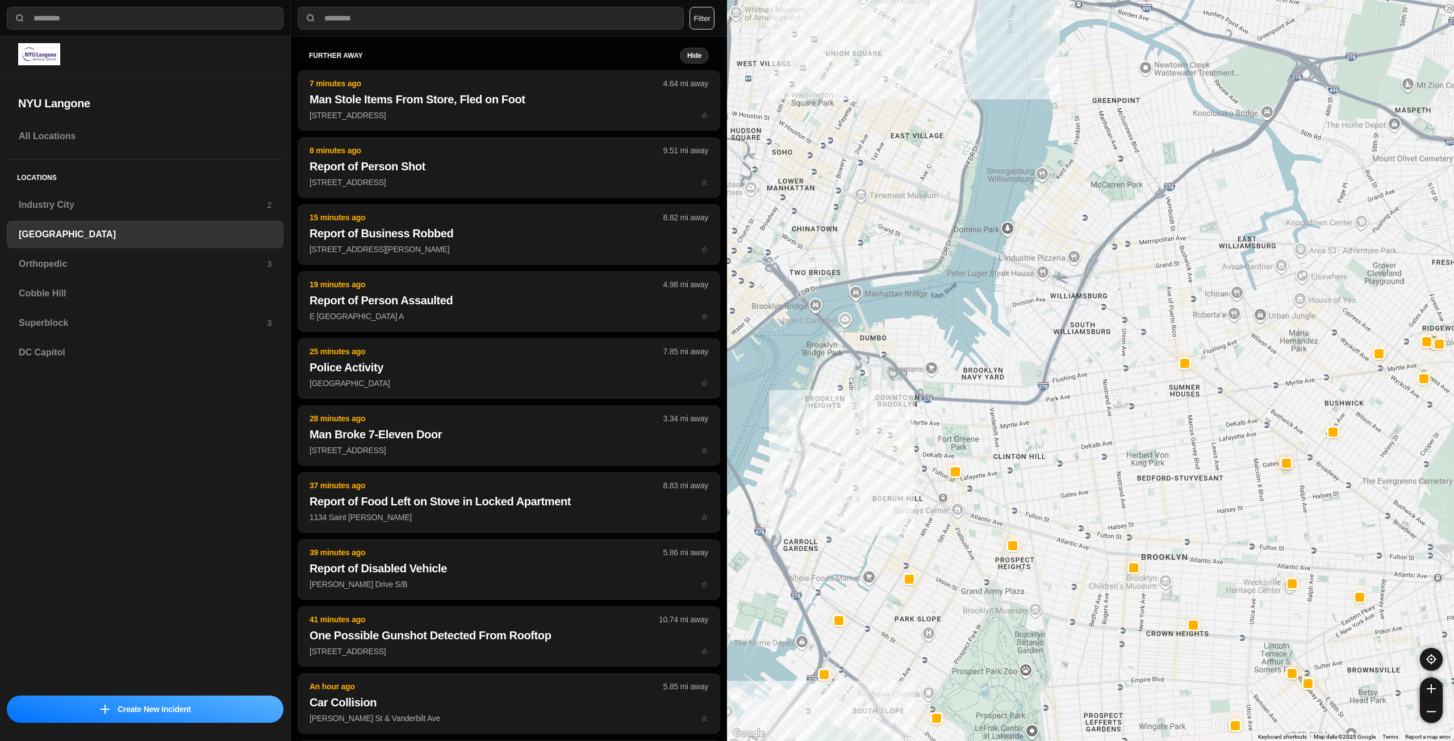
drag, startPoint x: 1111, startPoint y: 376, endPoint x: 1193, endPoint y: 701, distance: 335.0
click at [1192, 701] on div "421 people" at bounding box center [1090, 370] width 727 height 741
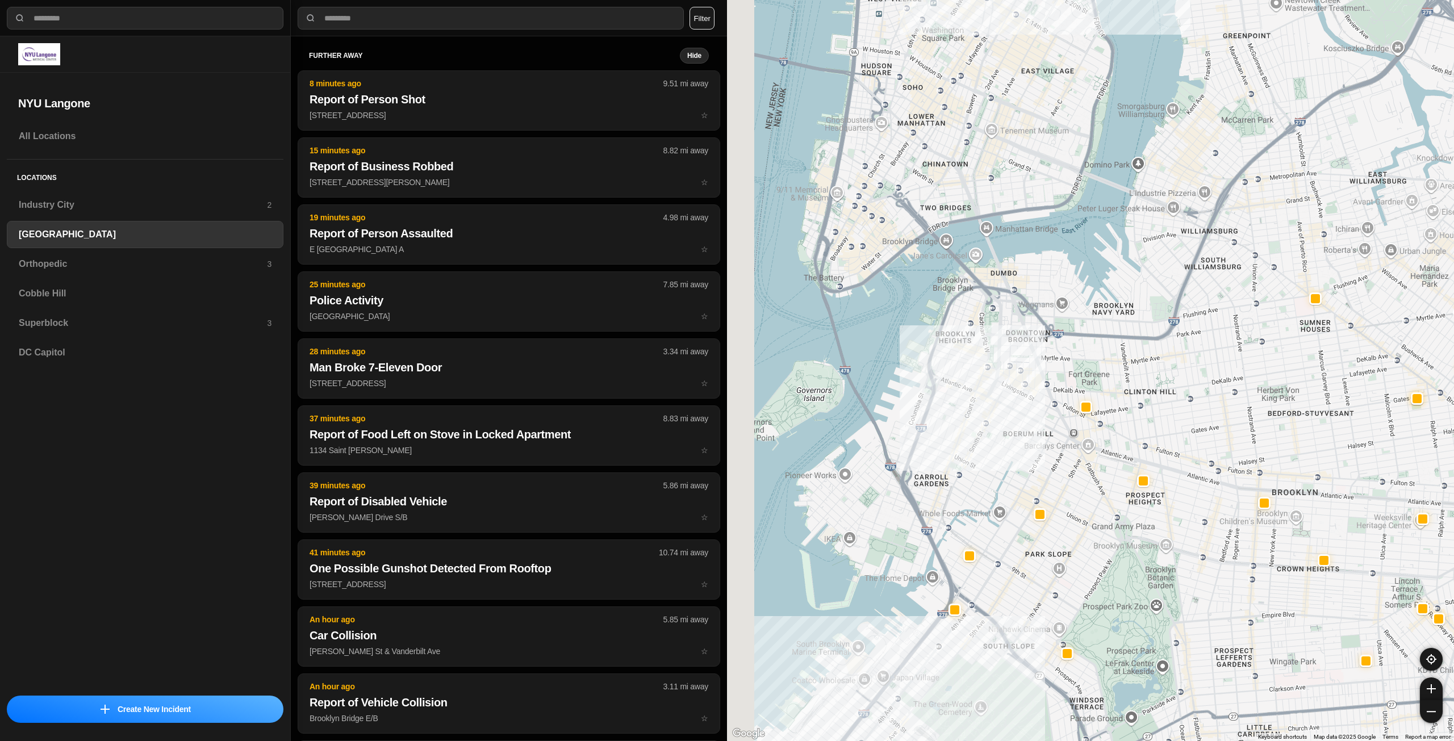
drag, startPoint x: 996, startPoint y: 499, endPoint x: 1116, endPoint y: 439, distance: 134.9
click at [1116, 439] on div "421 people" at bounding box center [1090, 370] width 727 height 741
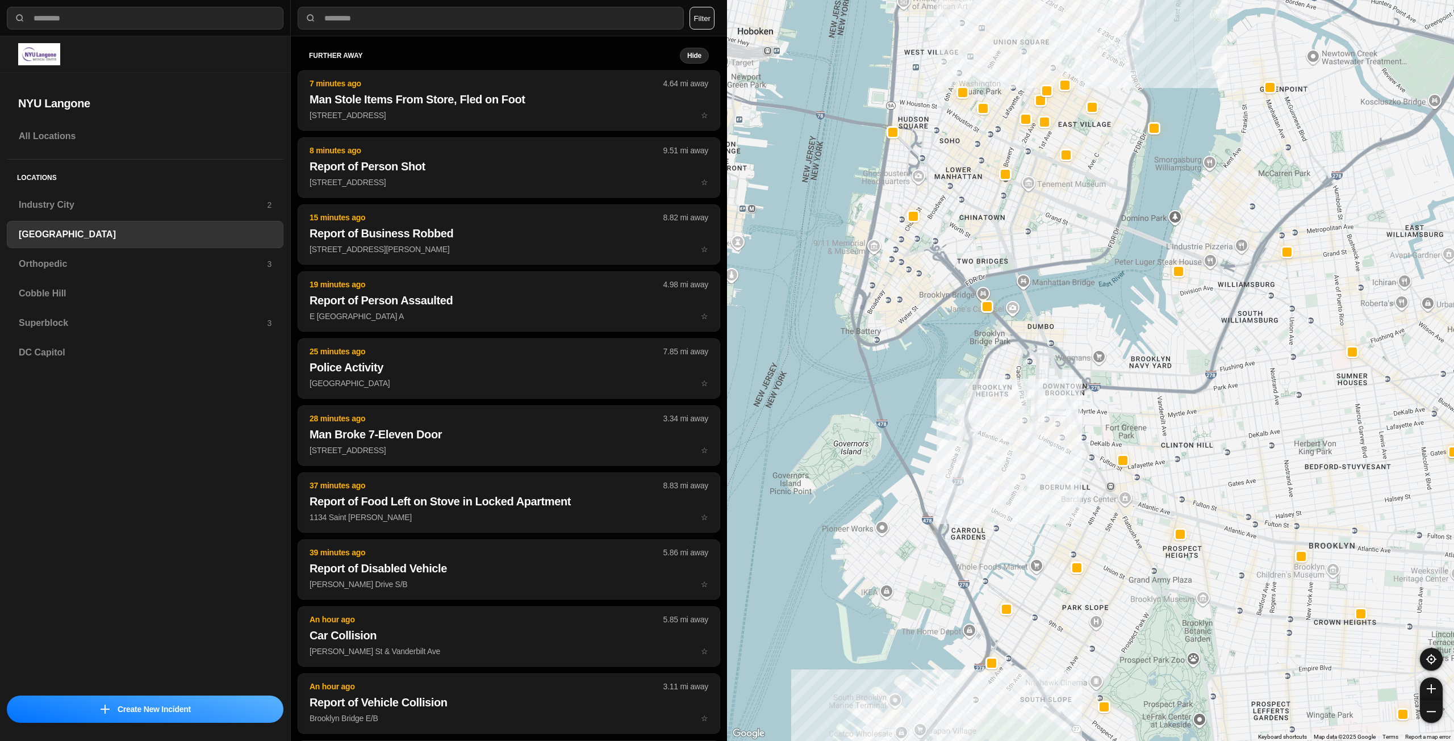
drag, startPoint x: 1055, startPoint y: 359, endPoint x: 1051, endPoint y: 438, distance: 79.1
click at [1051, 438] on div "421 people" at bounding box center [1090, 370] width 727 height 741
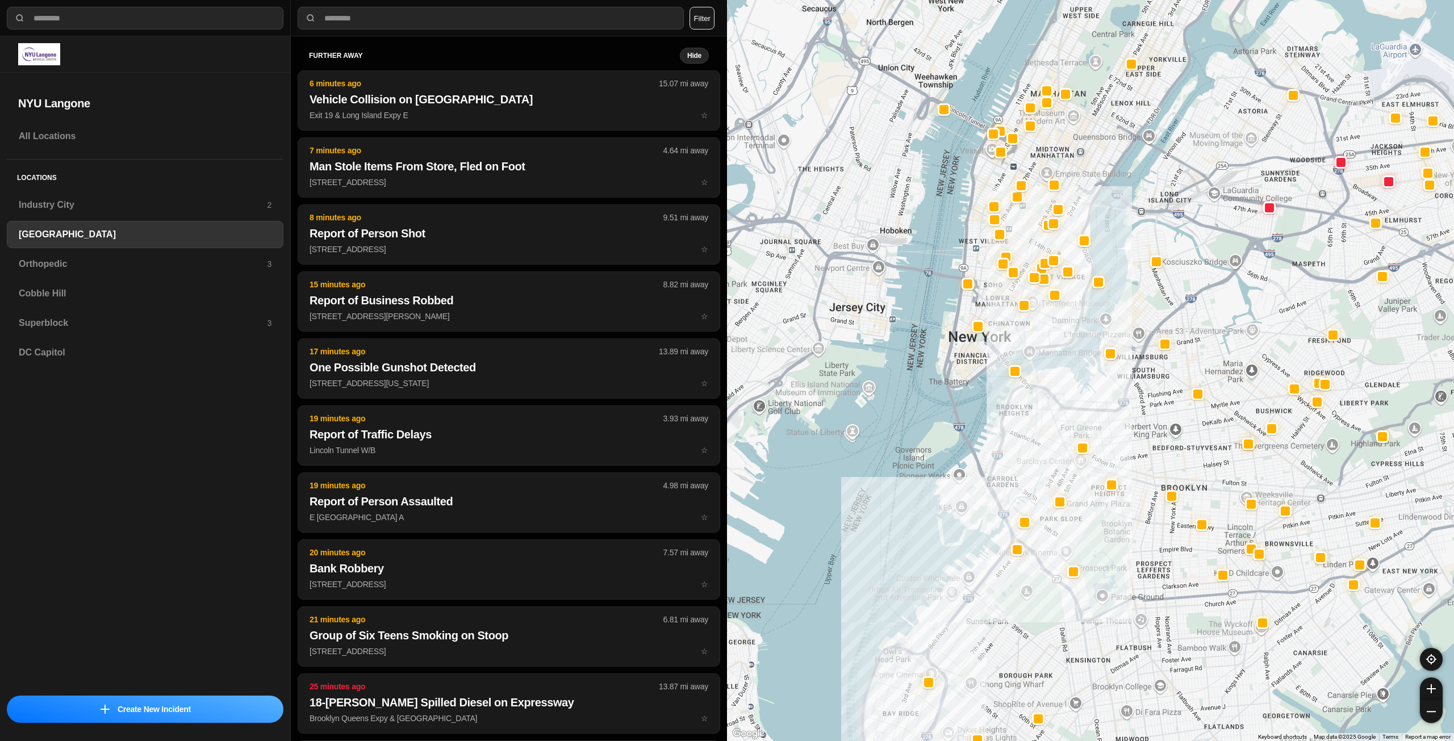
drag, startPoint x: 1082, startPoint y: 276, endPoint x: 1077, endPoint y: 327, distance: 51.4
click at [1077, 327] on div at bounding box center [1090, 370] width 727 height 741
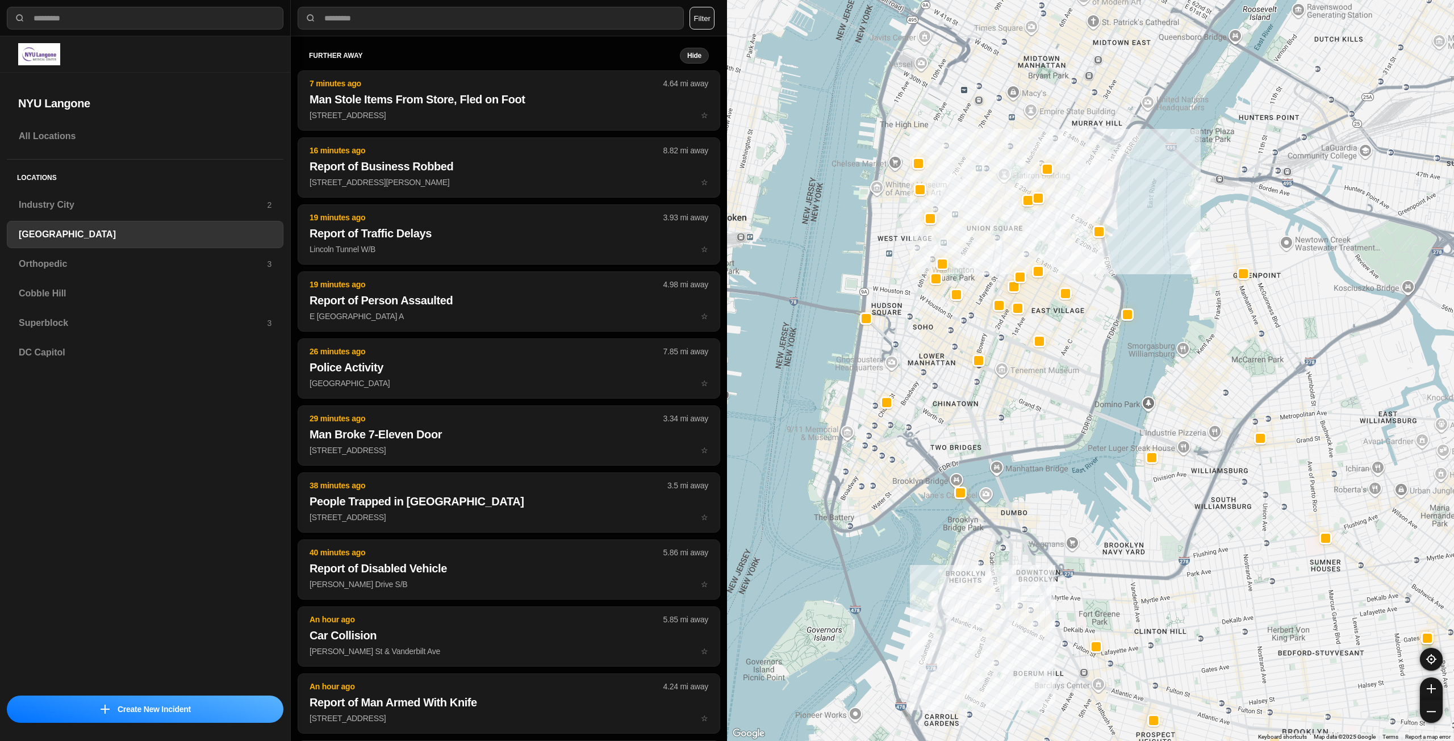
drag, startPoint x: 983, startPoint y: 330, endPoint x: 1052, endPoint y: 479, distance: 164.0
click at [1052, 479] on div "421 people" at bounding box center [1090, 370] width 727 height 741
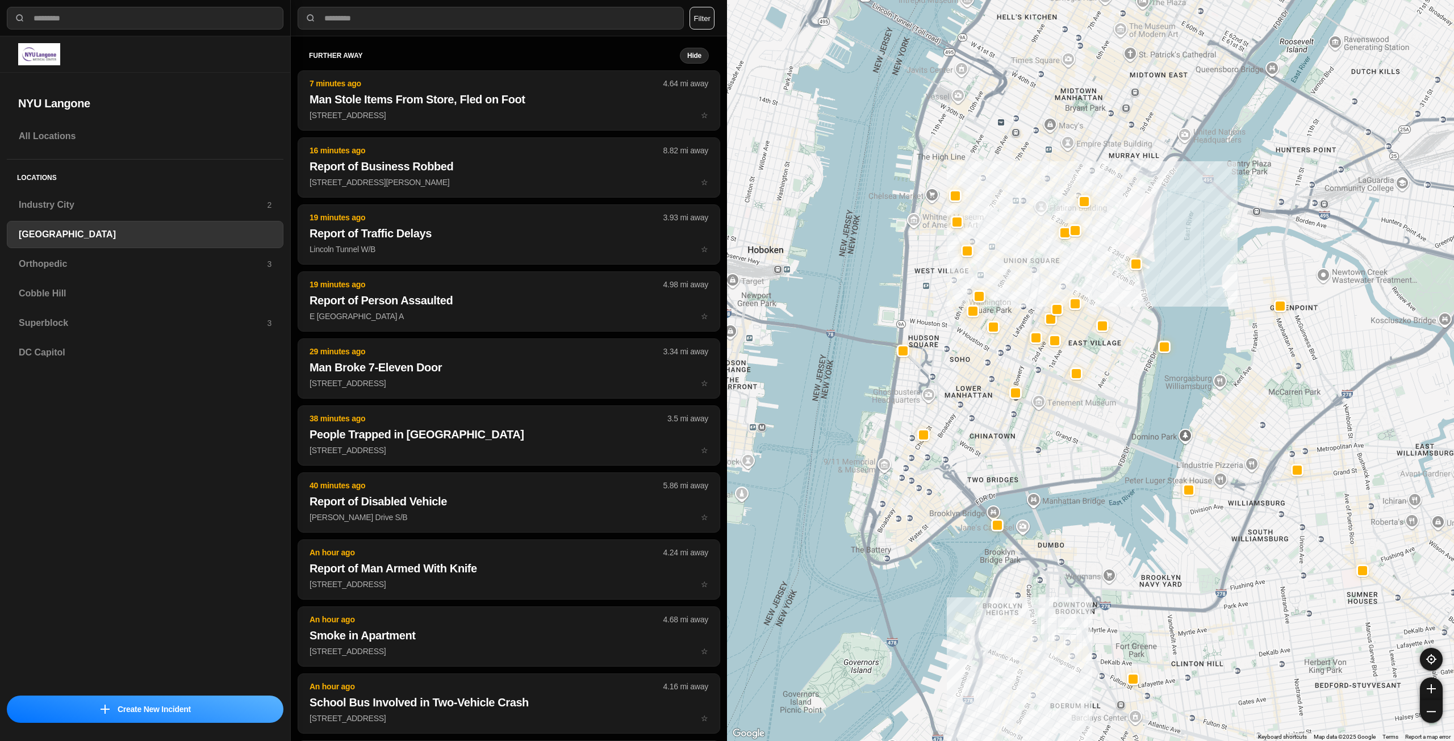
drag, startPoint x: 1071, startPoint y: 425, endPoint x: 1102, endPoint y: 452, distance: 41.1
click at [1103, 452] on div "421 people" at bounding box center [1090, 370] width 727 height 741
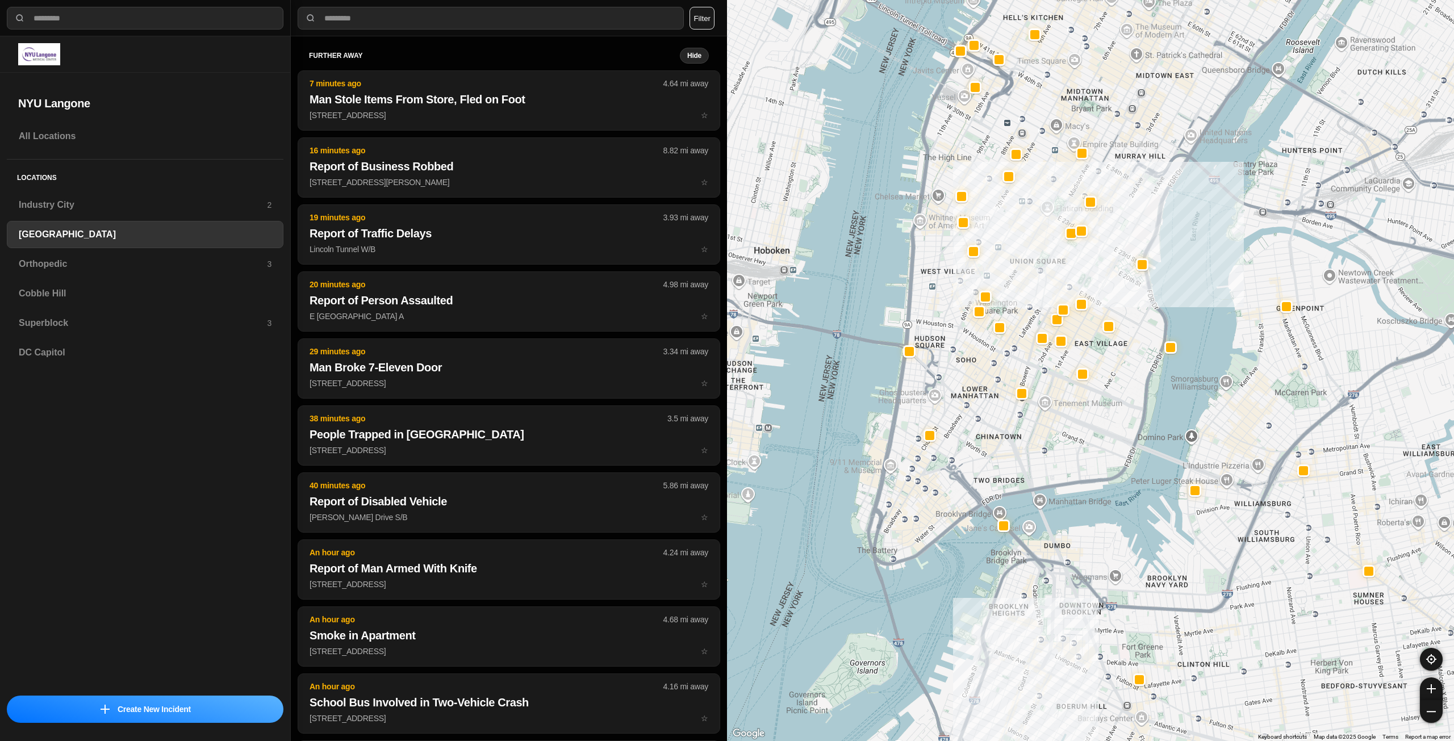
drag, startPoint x: 1034, startPoint y: 440, endPoint x: 1109, endPoint y: 453, distance: 76.1
click at [1109, 453] on div "421 people" at bounding box center [1090, 370] width 727 height 741
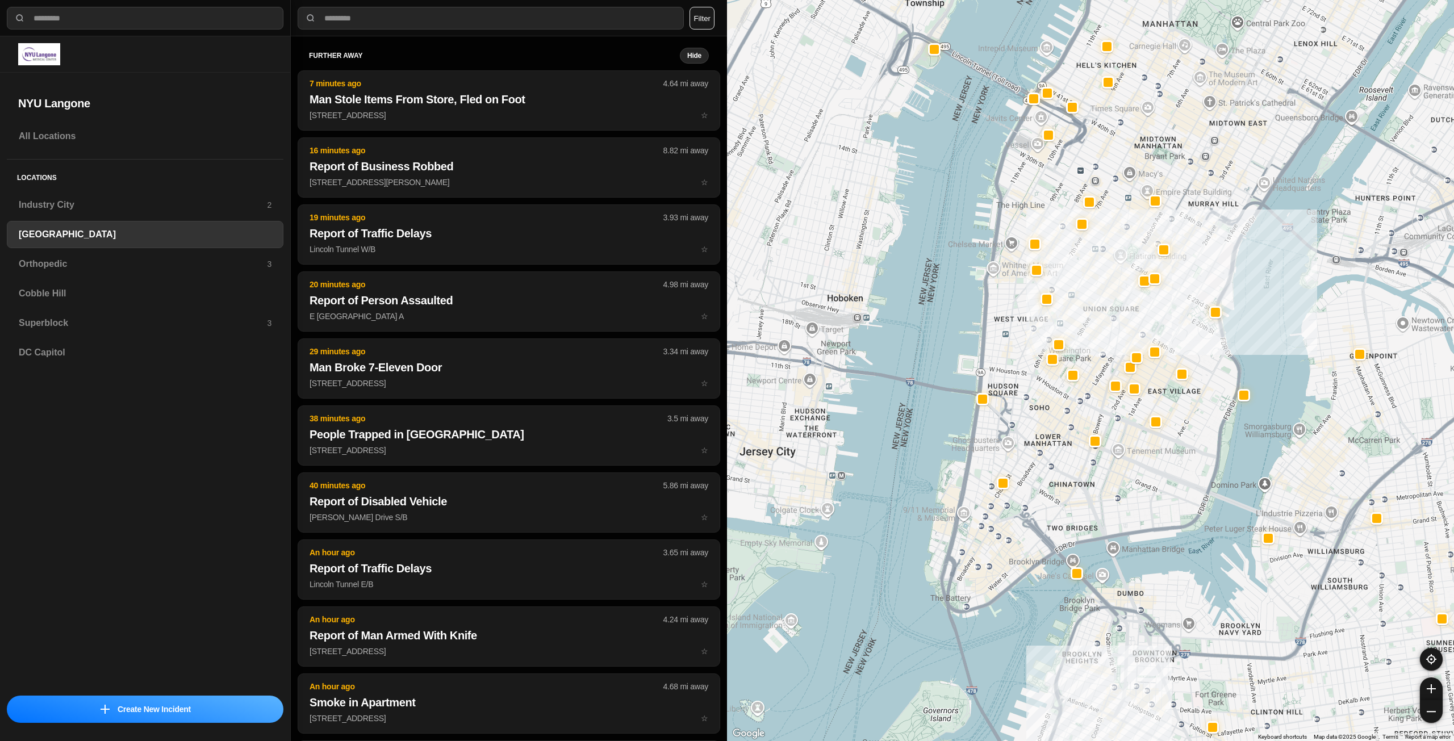
drag, startPoint x: 1200, startPoint y: 465, endPoint x: 1204, endPoint y: 487, distance: 22.5
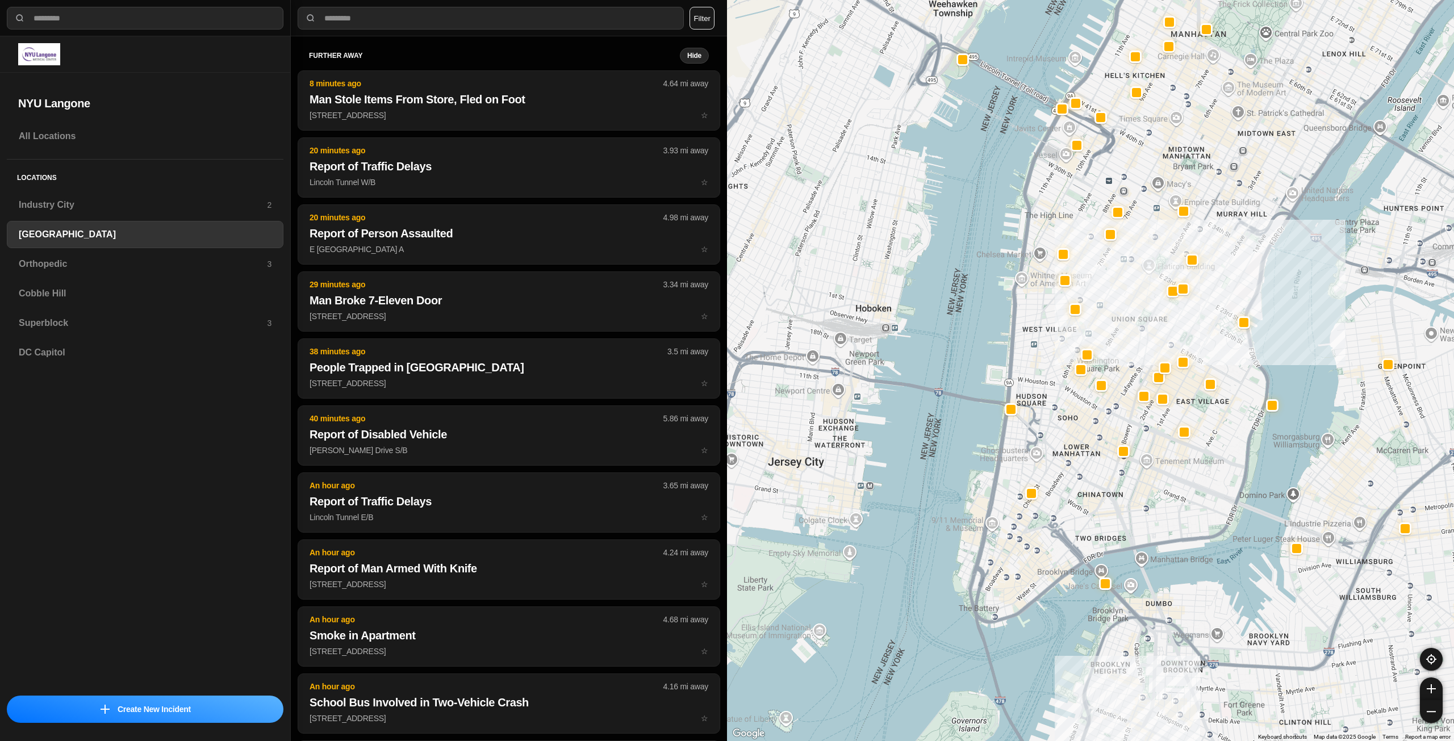
drag, startPoint x: 1132, startPoint y: 473, endPoint x: 1156, endPoint y: 461, distance: 26.9
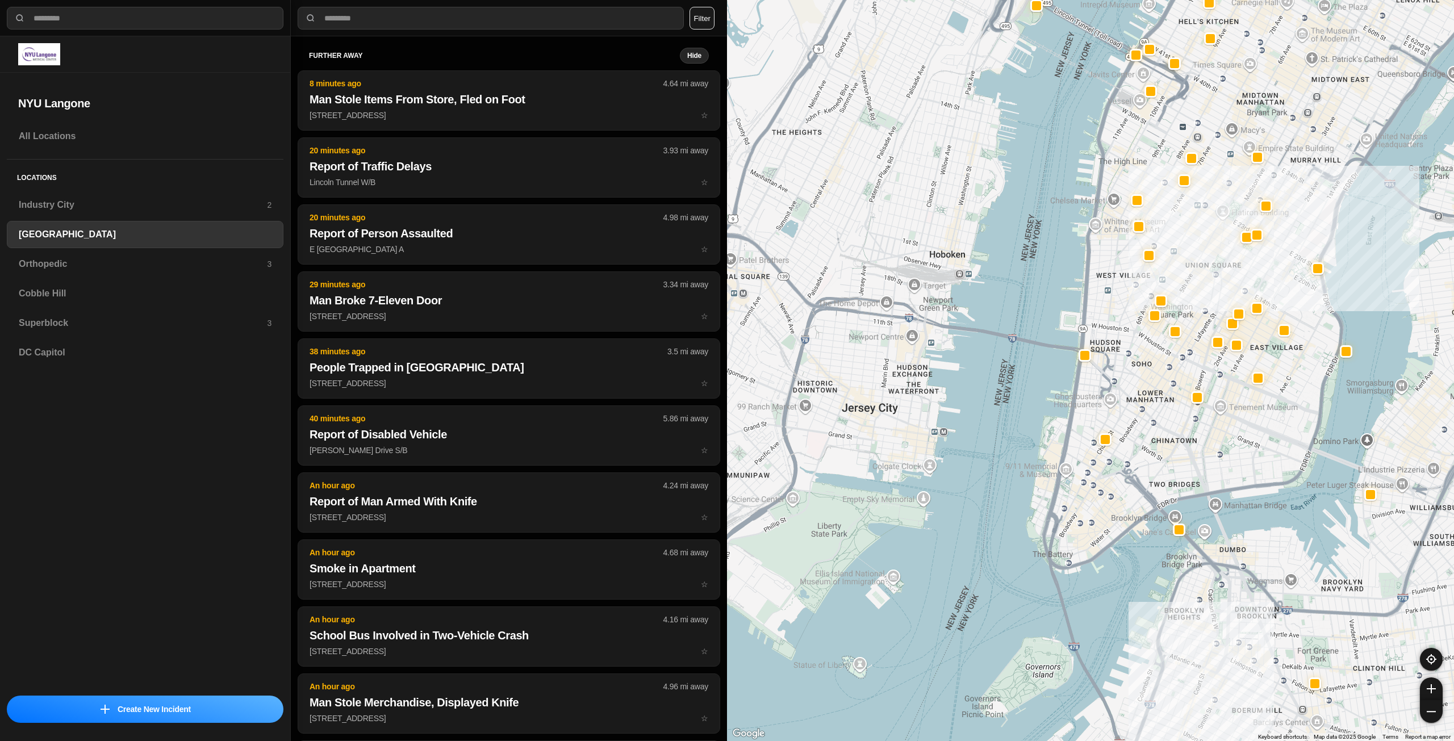
drag, startPoint x: 1139, startPoint y: 516, endPoint x: 1214, endPoint y: 462, distance: 92.4
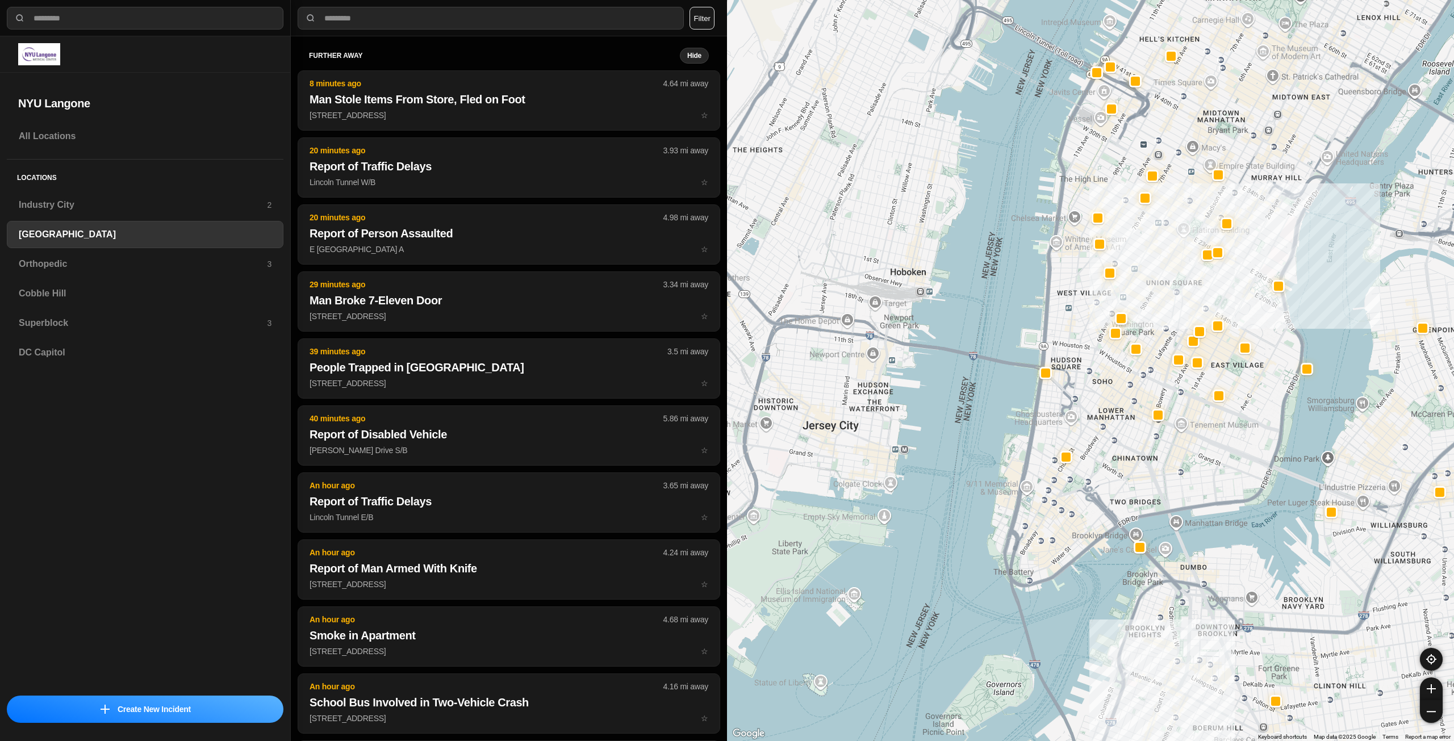
drag, startPoint x: 1255, startPoint y: 391, endPoint x: 1234, endPoint y: 449, distance: 61.6
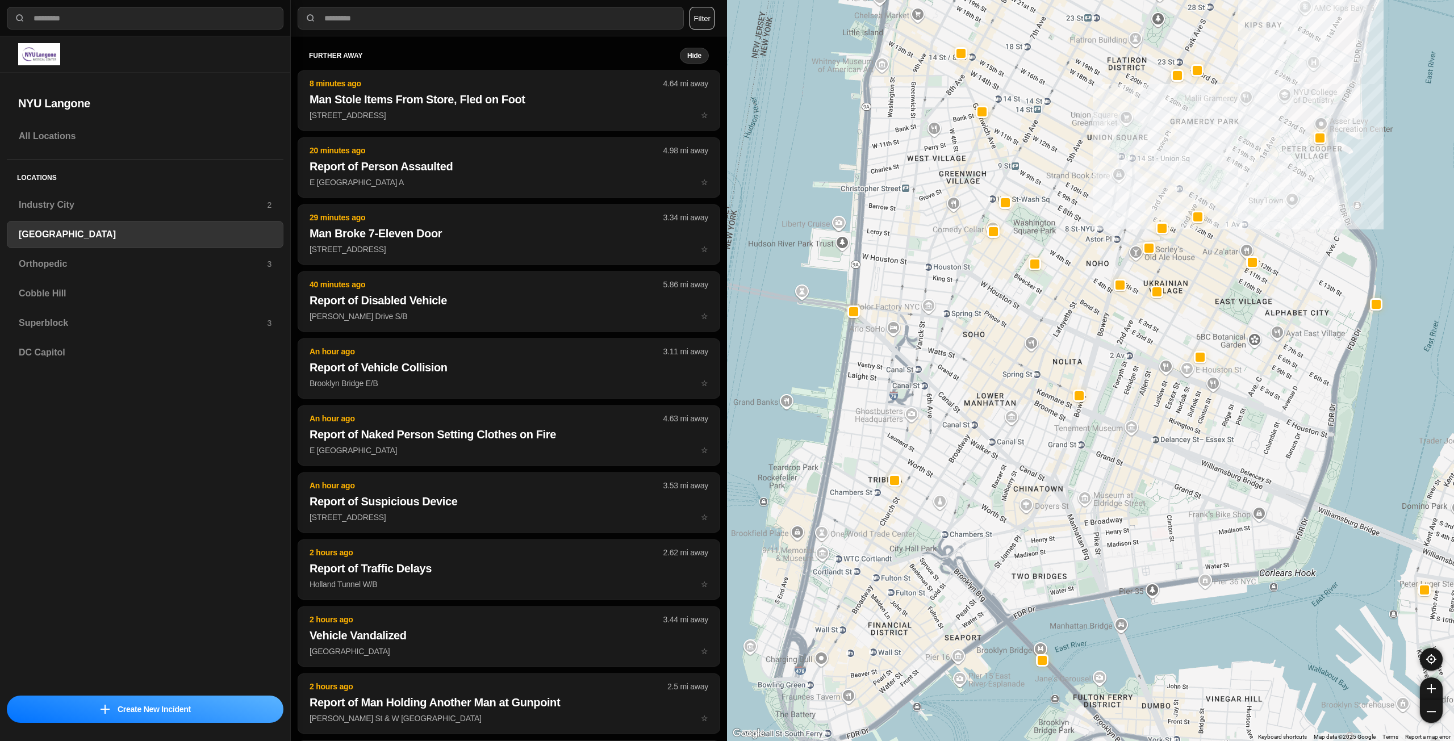
drag, startPoint x: 1178, startPoint y: 401, endPoint x: 1183, endPoint y: 468, distance: 67.3
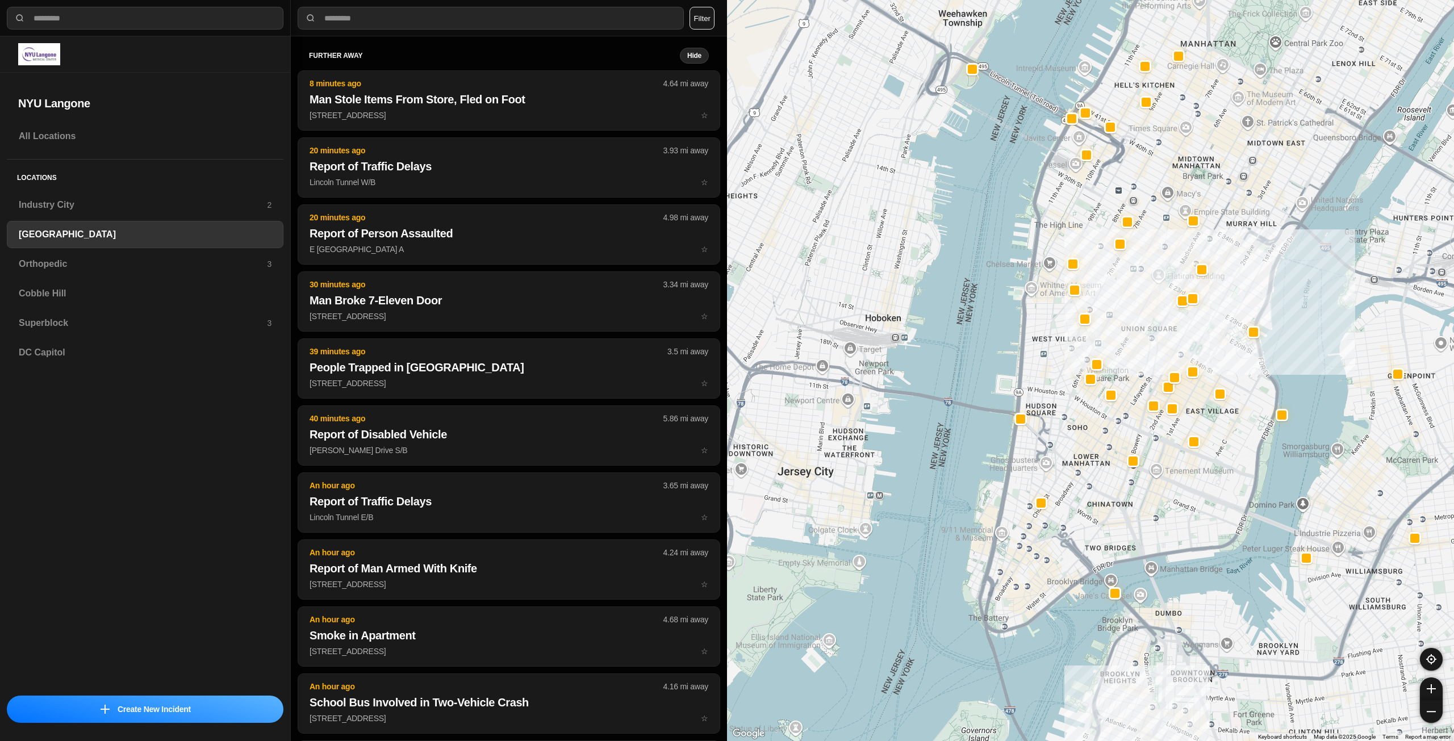
drag, startPoint x: 1181, startPoint y: 457, endPoint x: 1182, endPoint y: 493, distance: 35.8
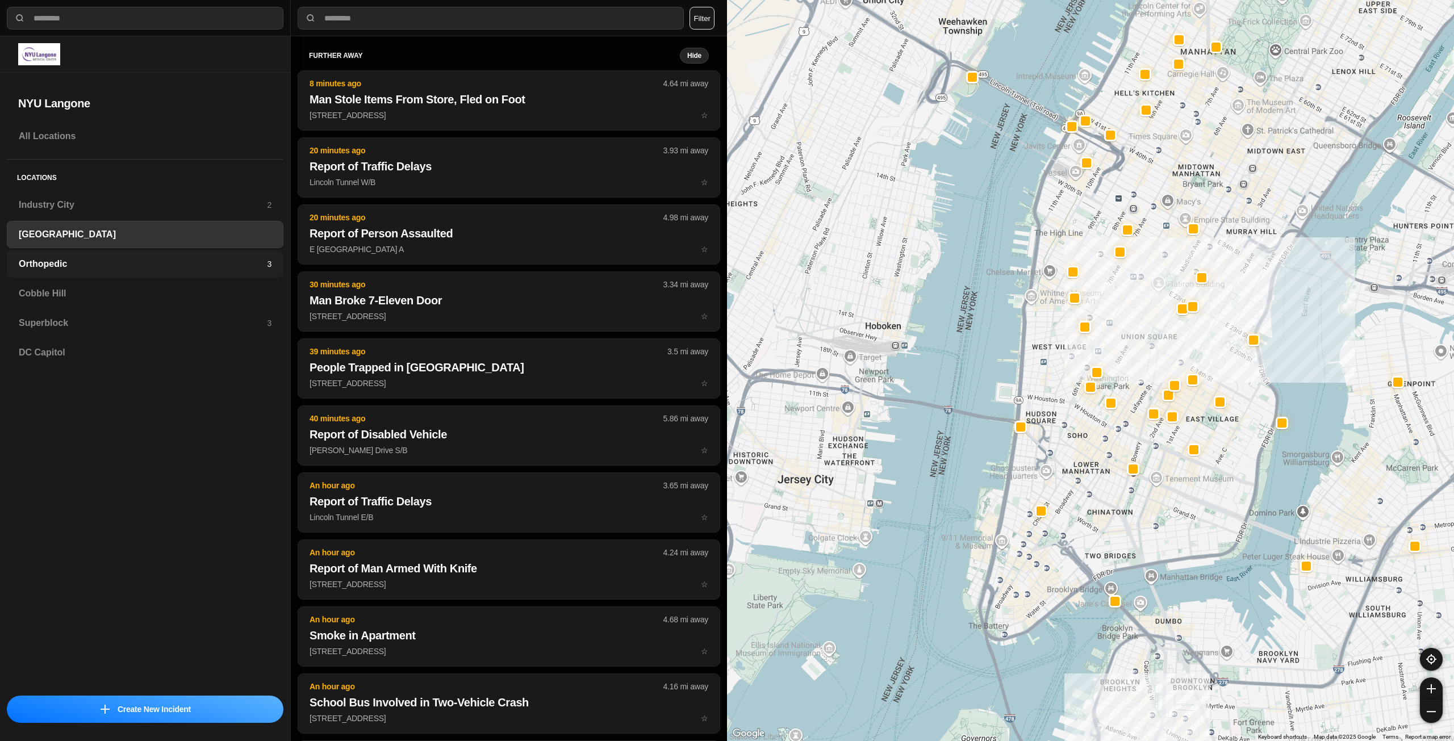
click at [72, 257] on div "Orthopedic 3" at bounding box center [145, 264] width 277 height 27
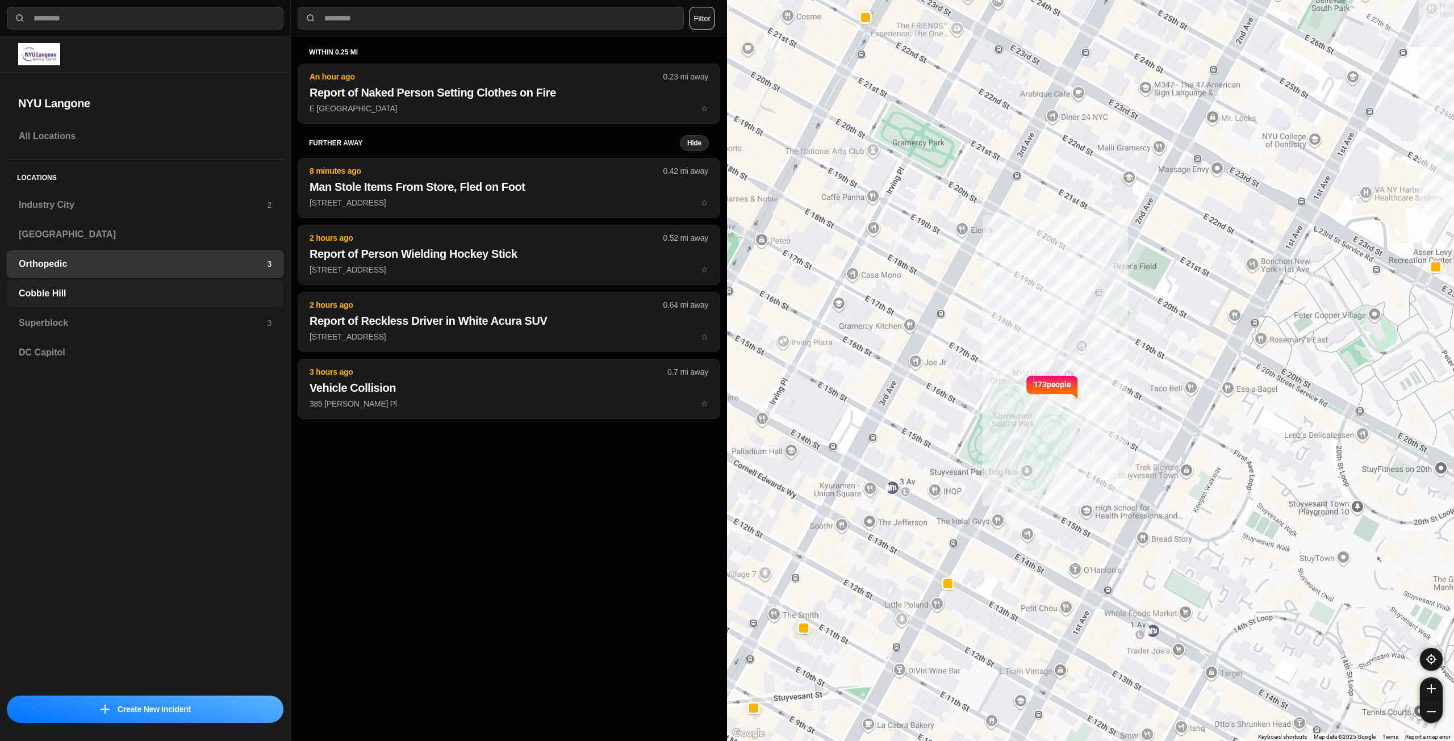
click at [101, 292] on h3 "Cobble Hill" at bounding box center [145, 294] width 253 height 14
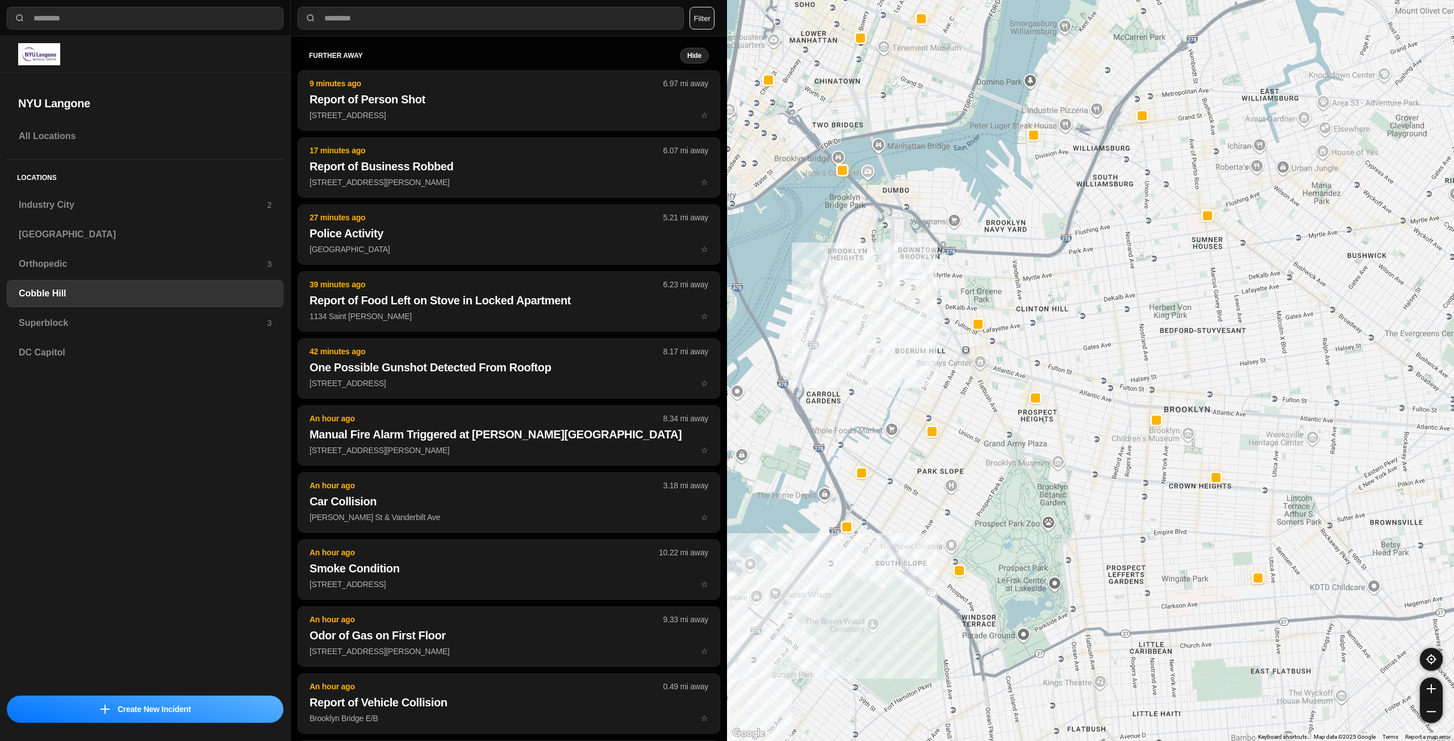
drag, startPoint x: 1278, startPoint y: 389, endPoint x: 1123, endPoint y: 371, distance: 156.1
drag, startPoint x: 1082, startPoint y: 301, endPoint x: 1149, endPoint y: 304, distance: 66.6
click at [1149, 304] on div at bounding box center [1090, 370] width 727 height 741
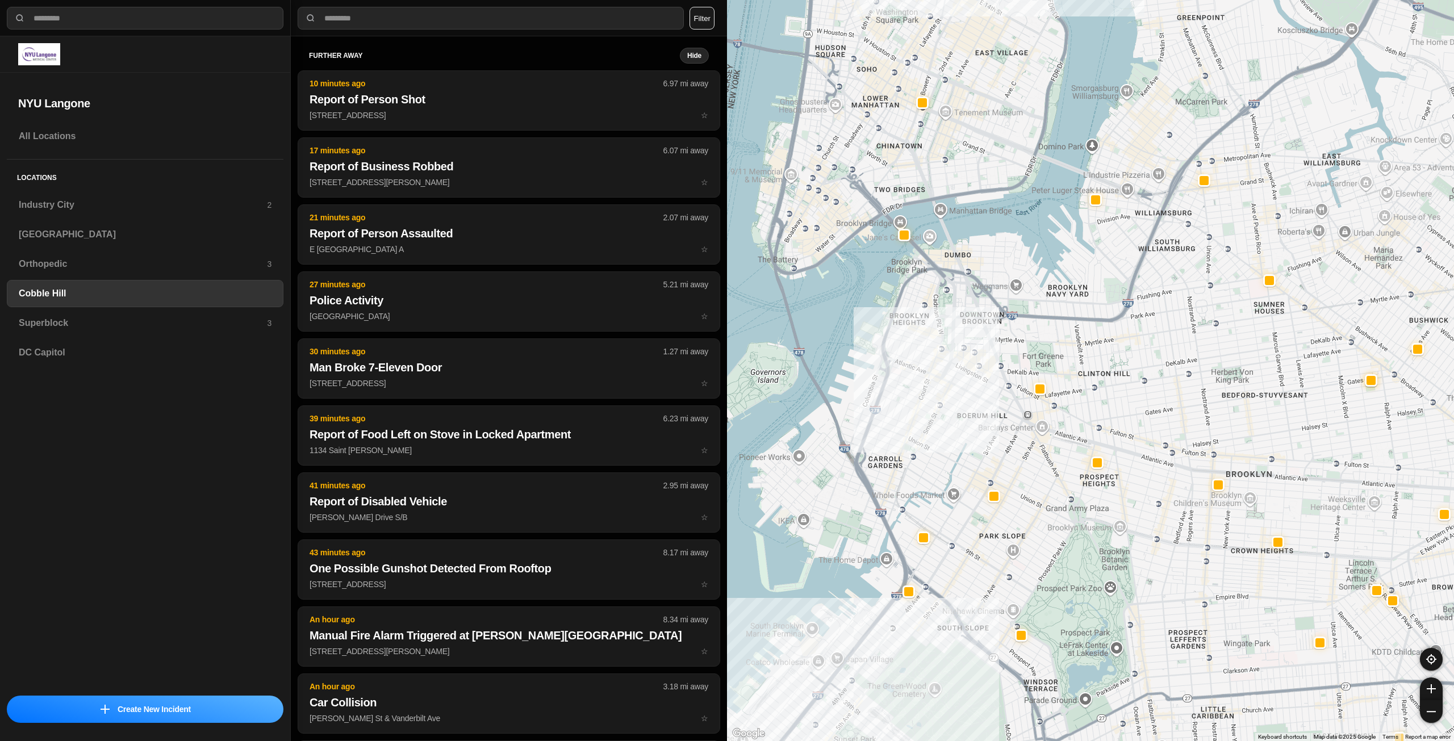
drag, startPoint x: 1024, startPoint y: 256, endPoint x: 1038, endPoint y: 328, distance: 73.5
click at [1033, 328] on div at bounding box center [1090, 370] width 727 height 741
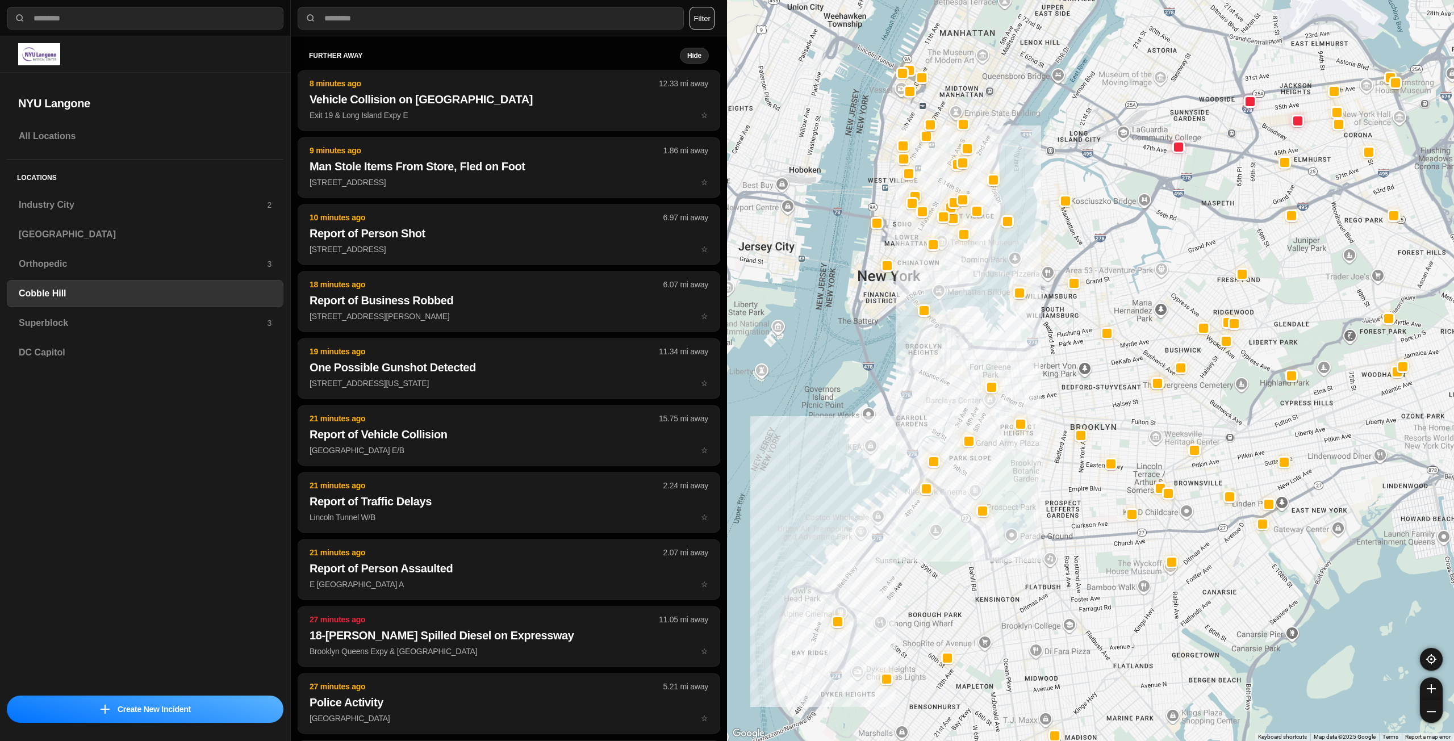
click at [1067, 323] on div at bounding box center [1090, 370] width 727 height 741
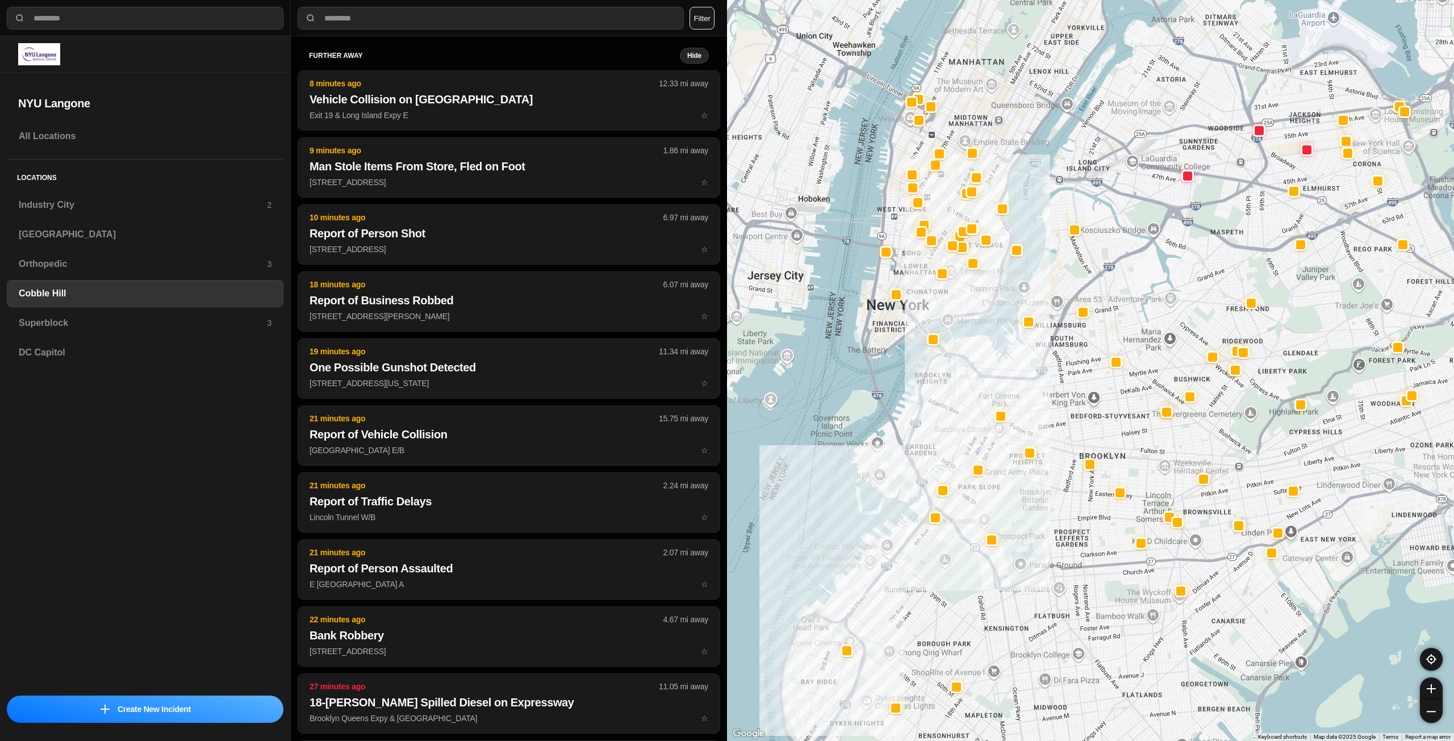
drag, startPoint x: 977, startPoint y: 331, endPoint x: 987, endPoint y: 354, distance: 24.9
click at [987, 354] on div at bounding box center [1090, 370] width 727 height 741
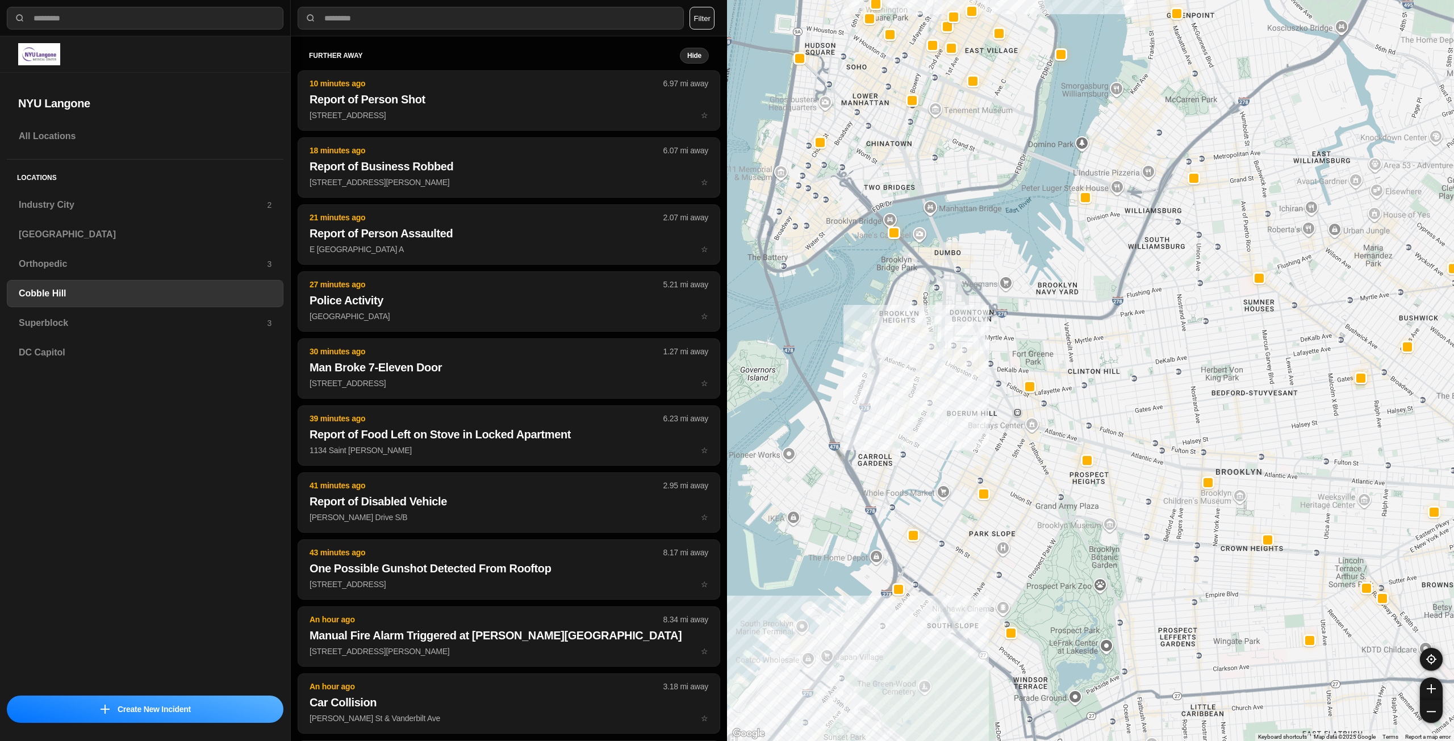
drag, startPoint x: 1068, startPoint y: 505, endPoint x: 1090, endPoint y: 413, distance: 94.1
click at [1090, 413] on div at bounding box center [1090, 370] width 727 height 741
click at [185, 326] on h3 "Superblock" at bounding box center [143, 323] width 248 height 14
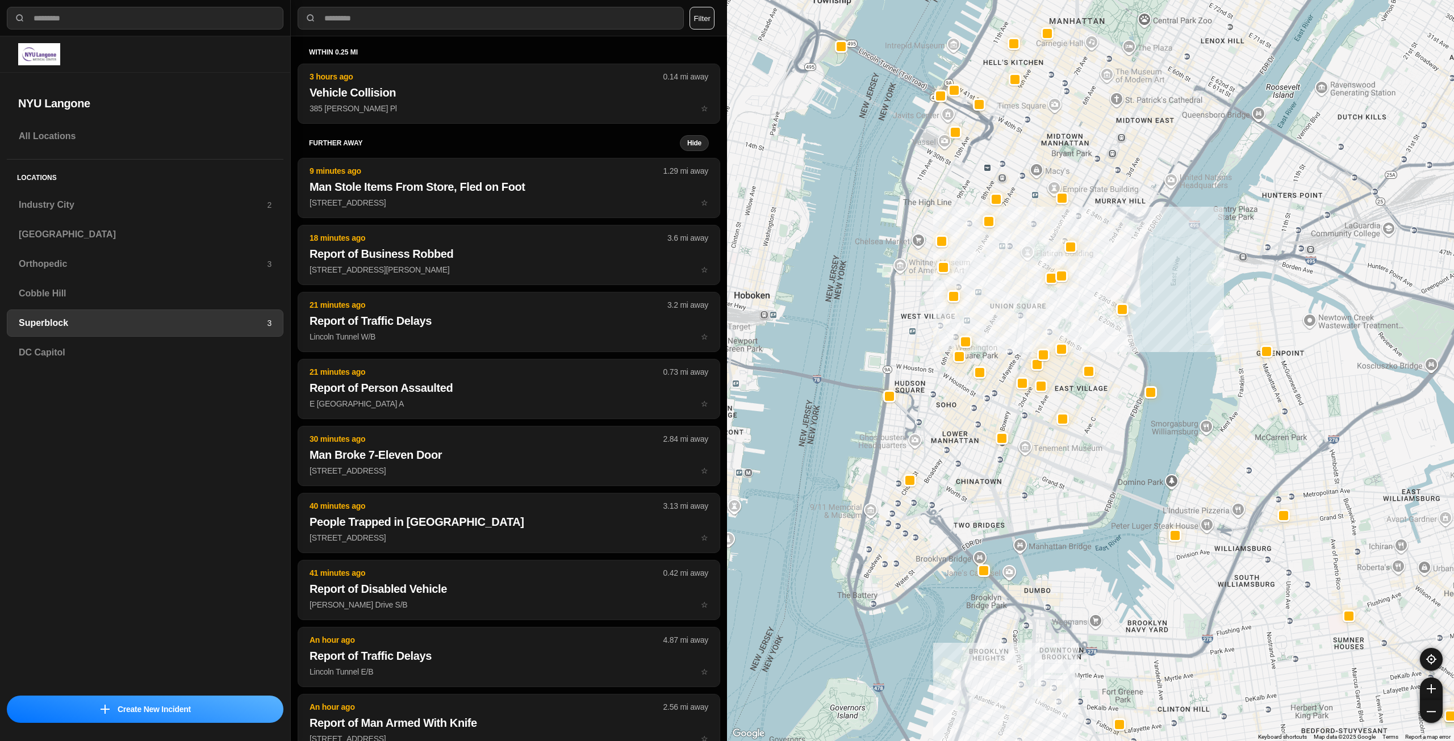
drag, startPoint x: 998, startPoint y: 474, endPoint x: 1010, endPoint y: 481, distance: 13.7
click at [1011, 494] on div at bounding box center [1090, 370] width 727 height 741
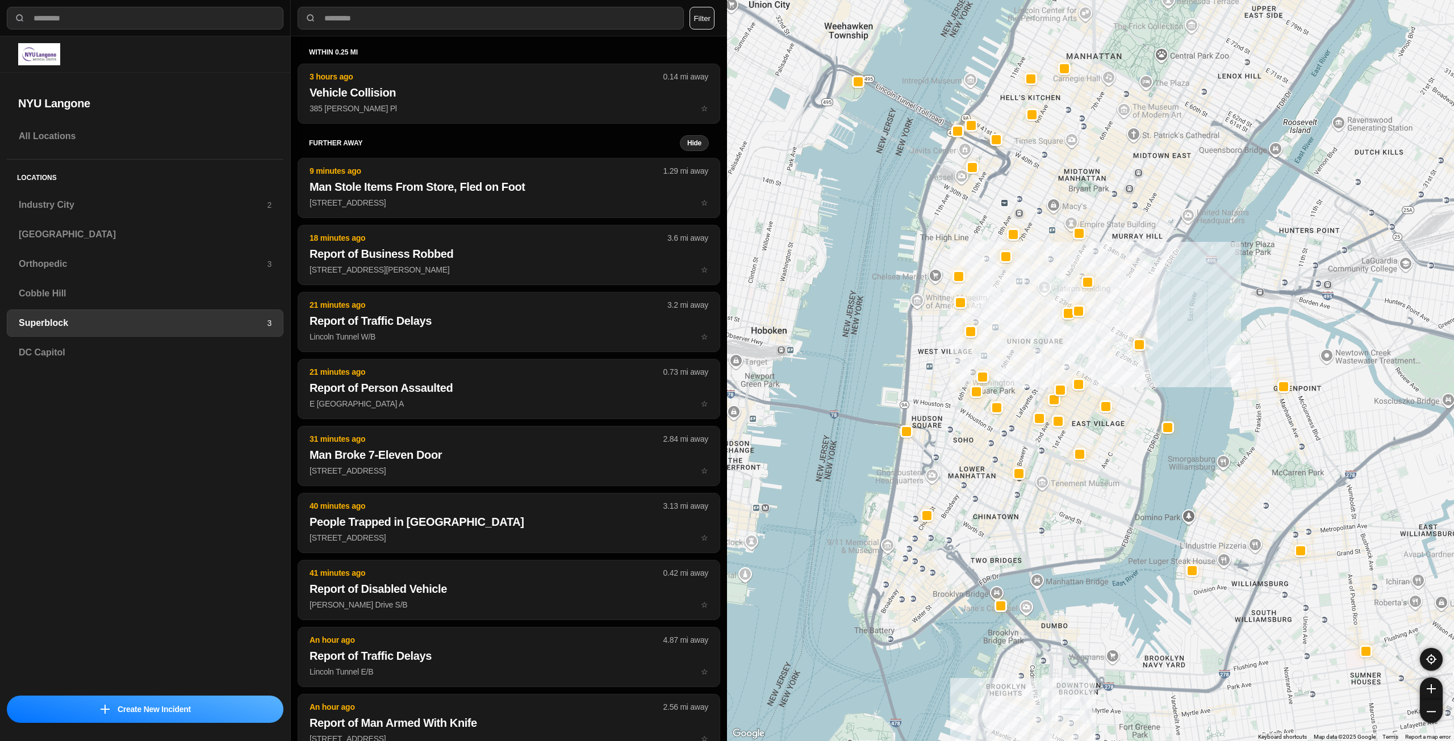
drag, startPoint x: 1023, startPoint y: 290, endPoint x: 1052, endPoint y: 330, distance: 48.9
click at [1052, 330] on div at bounding box center [1090, 370] width 727 height 741
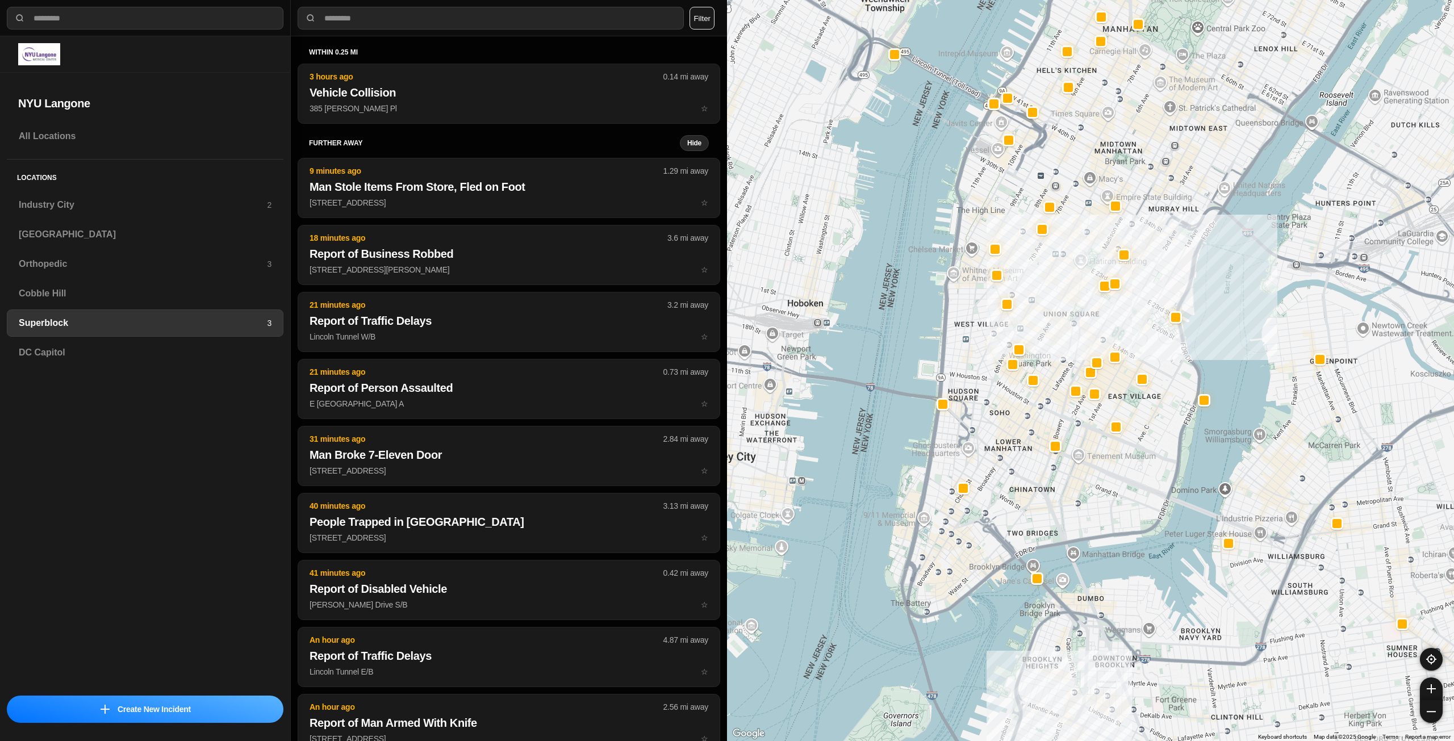
drag, startPoint x: 1022, startPoint y: 314, endPoint x: 1073, endPoint y: 244, distance: 86.1
click at [1073, 244] on div at bounding box center [1090, 370] width 727 height 741
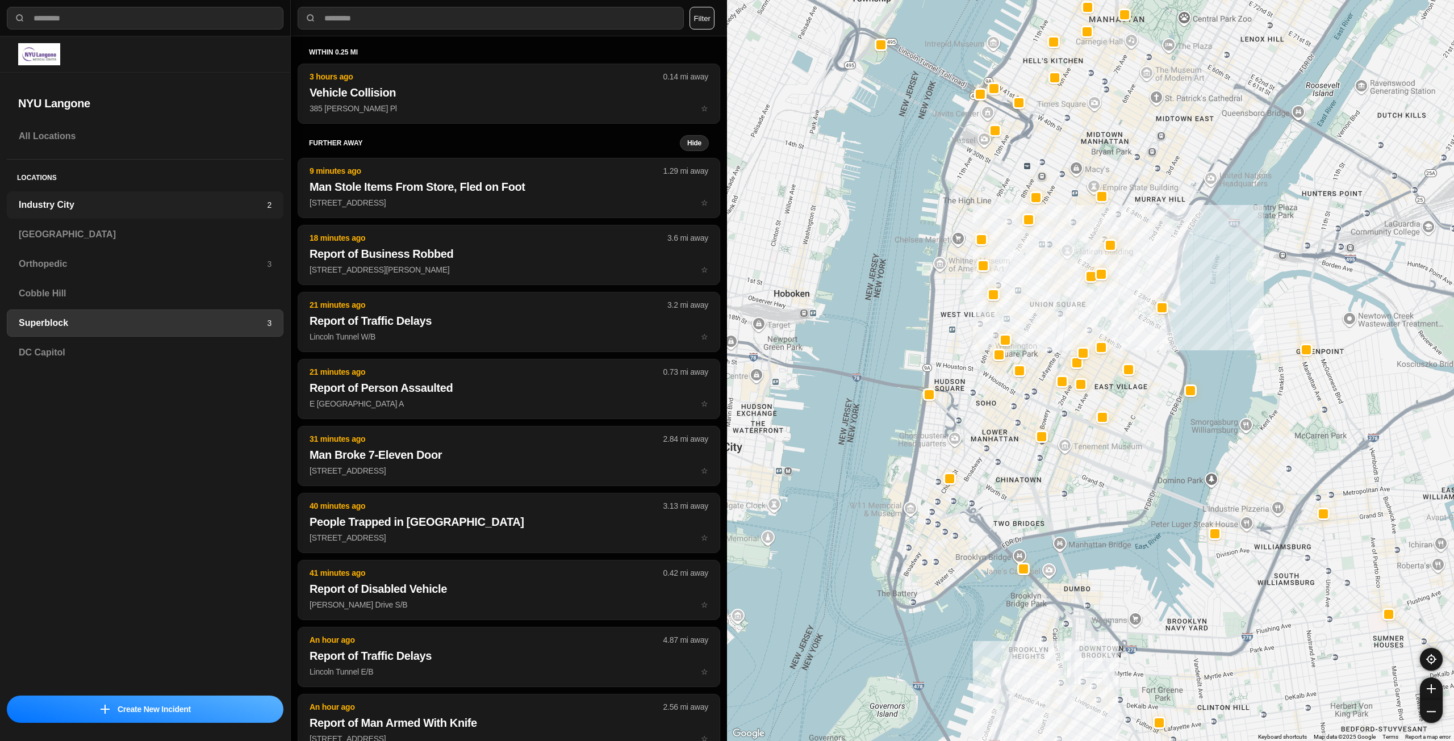
click at [77, 207] on h3 "Industry City" at bounding box center [143, 205] width 248 height 14
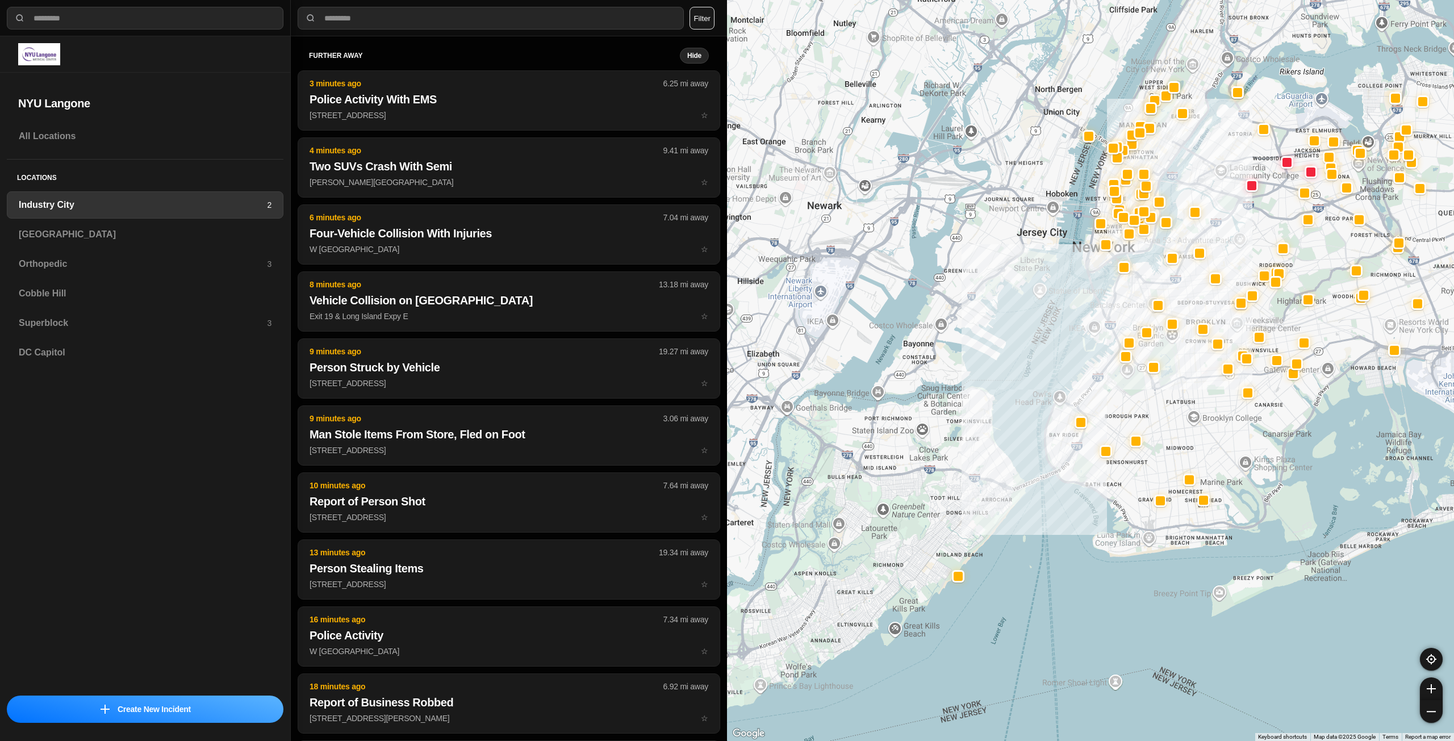
drag, startPoint x: 1190, startPoint y: 185, endPoint x: 1146, endPoint y: 292, distance: 115.4
click at [1146, 299] on div at bounding box center [1090, 370] width 727 height 741
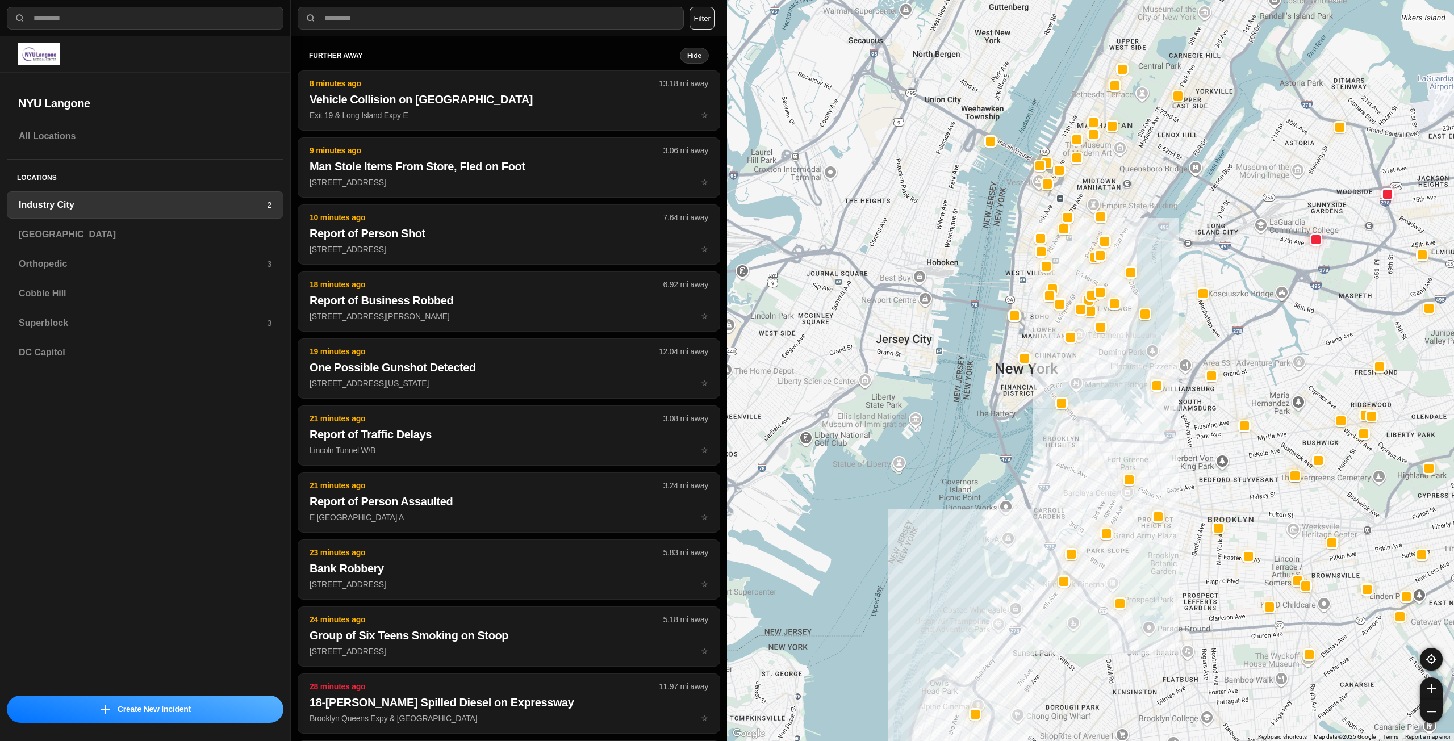
drag, startPoint x: 1176, startPoint y: 126, endPoint x: 1141, endPoint y: 202, distance: 83.6
click at [1141, 202] on div at bounding box center [1090, 370] width 727 height 741
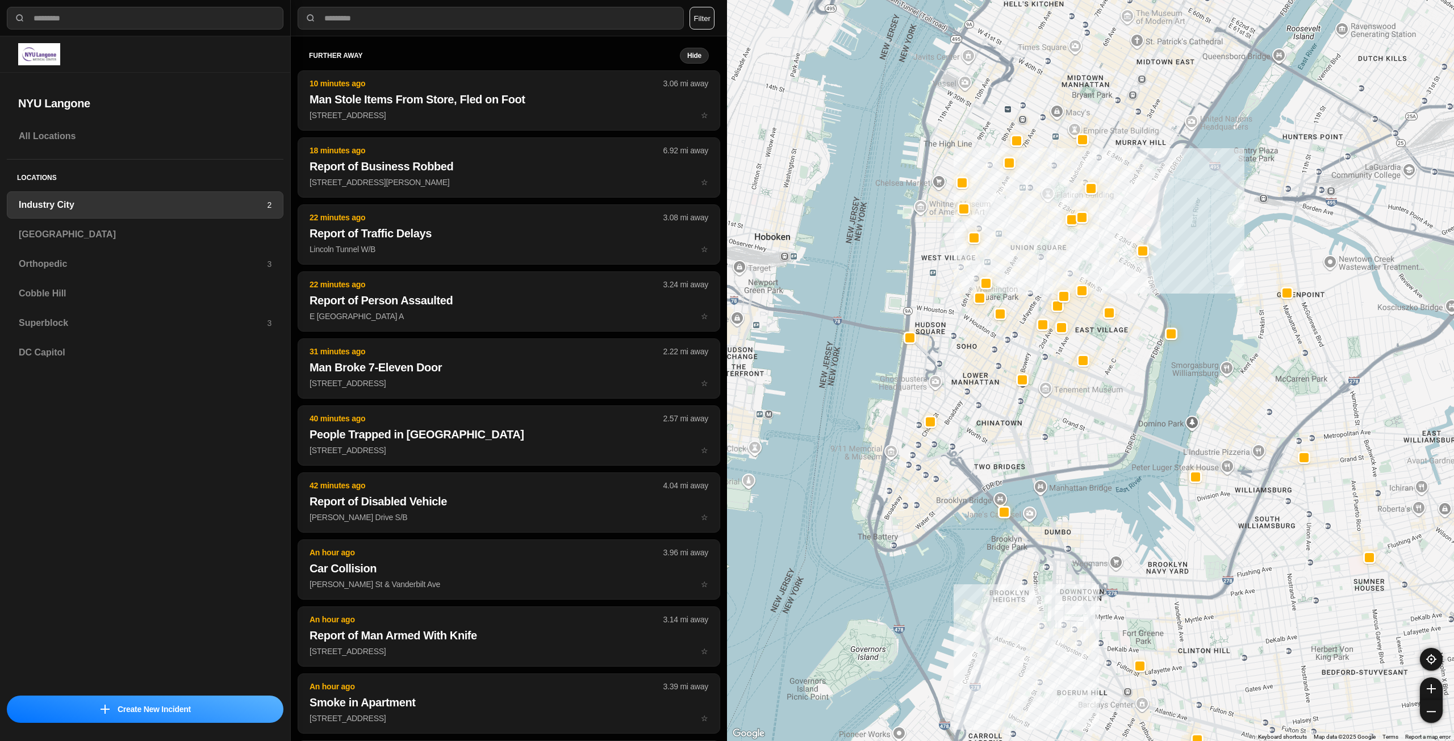
click at [1061, 443] on div "757 people" at bounding box center [1090, 370] width 727 height 741
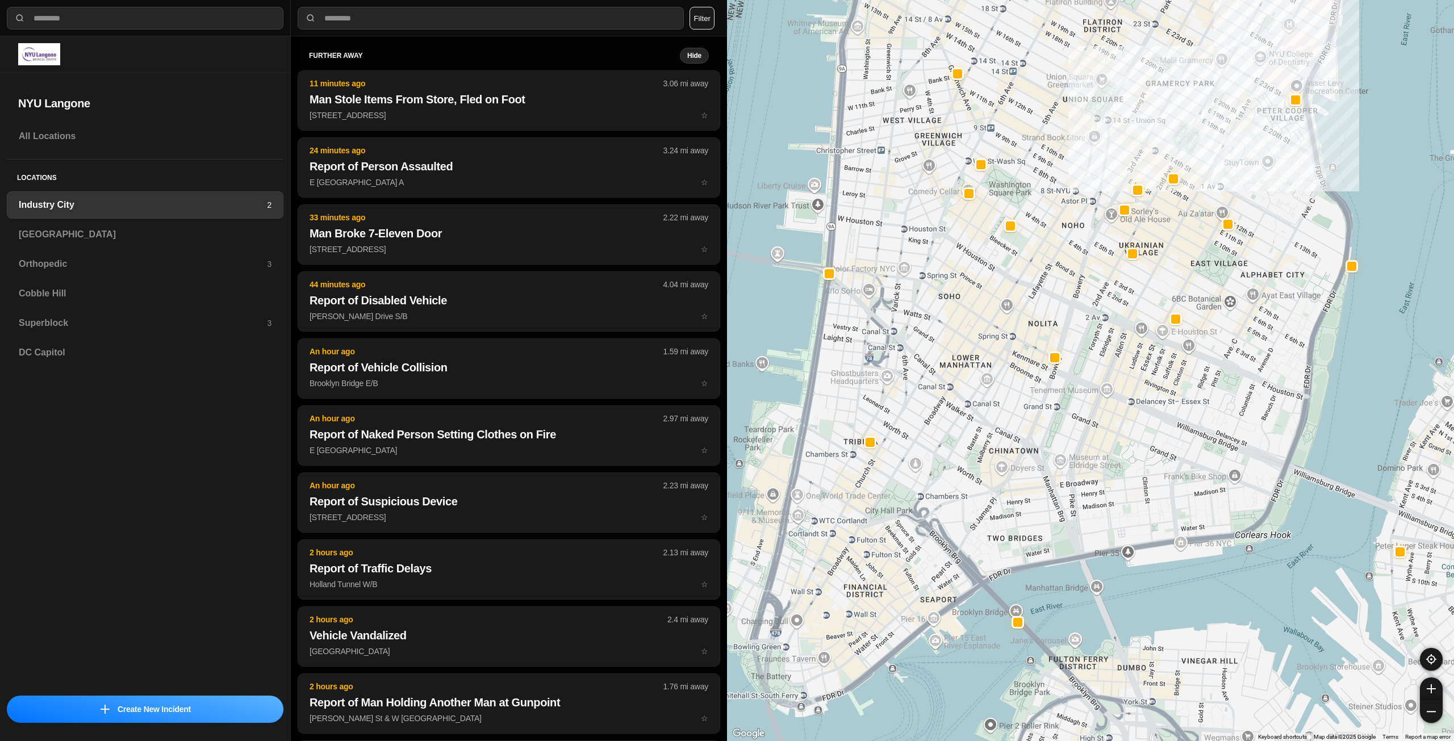
drag, startPoint x: 966, startPoint y: 364, endPoint x: 976, endPoint y: 427, distance: 63.9
click at [976, 427] on div "757 people" at bounding box center [1090, 370] width 727 height 741
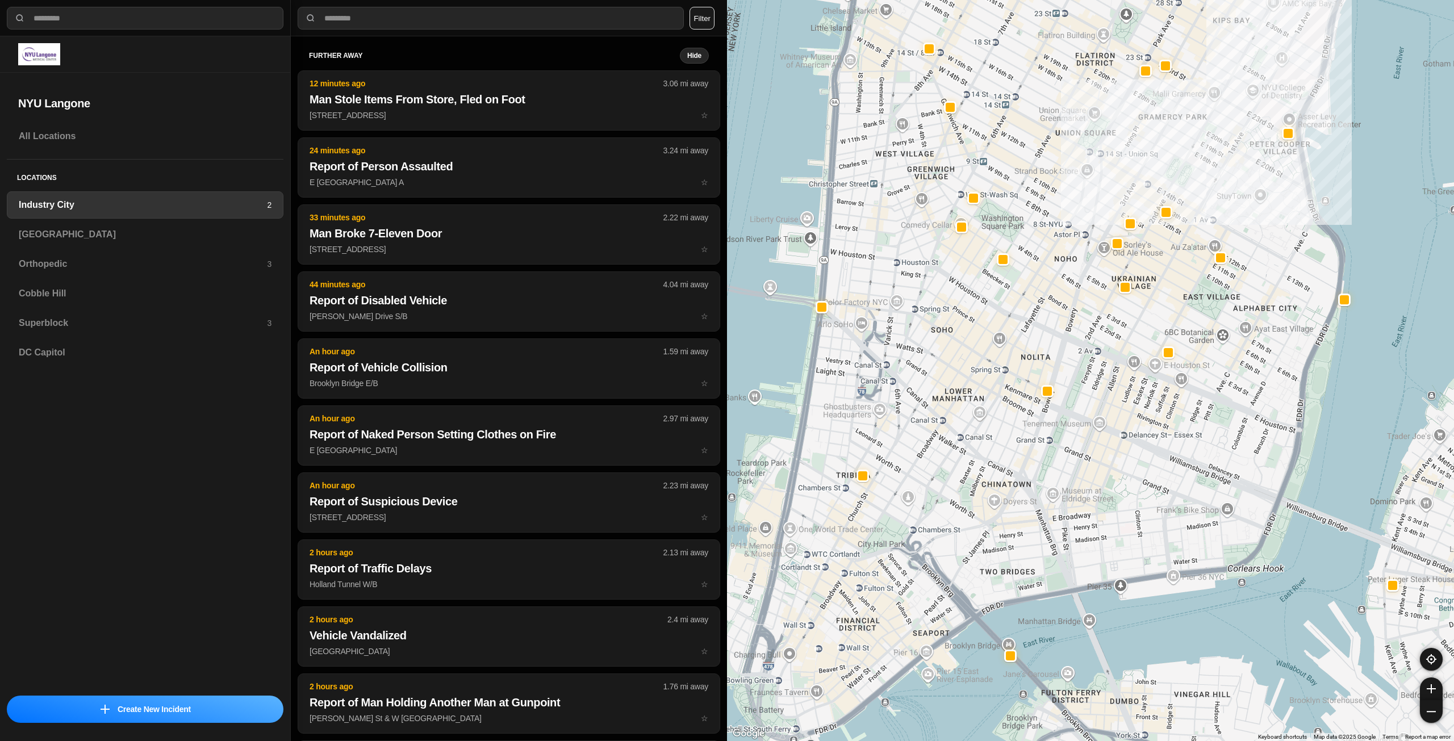
drag, startPoint x: 1091, startPoint y: 297, endPoint x: 1083, endPoint y: 328, distance: 32.4
click at [1083, 328] on div "757 people" at bounding box center [1090, 370] width 727 height 741
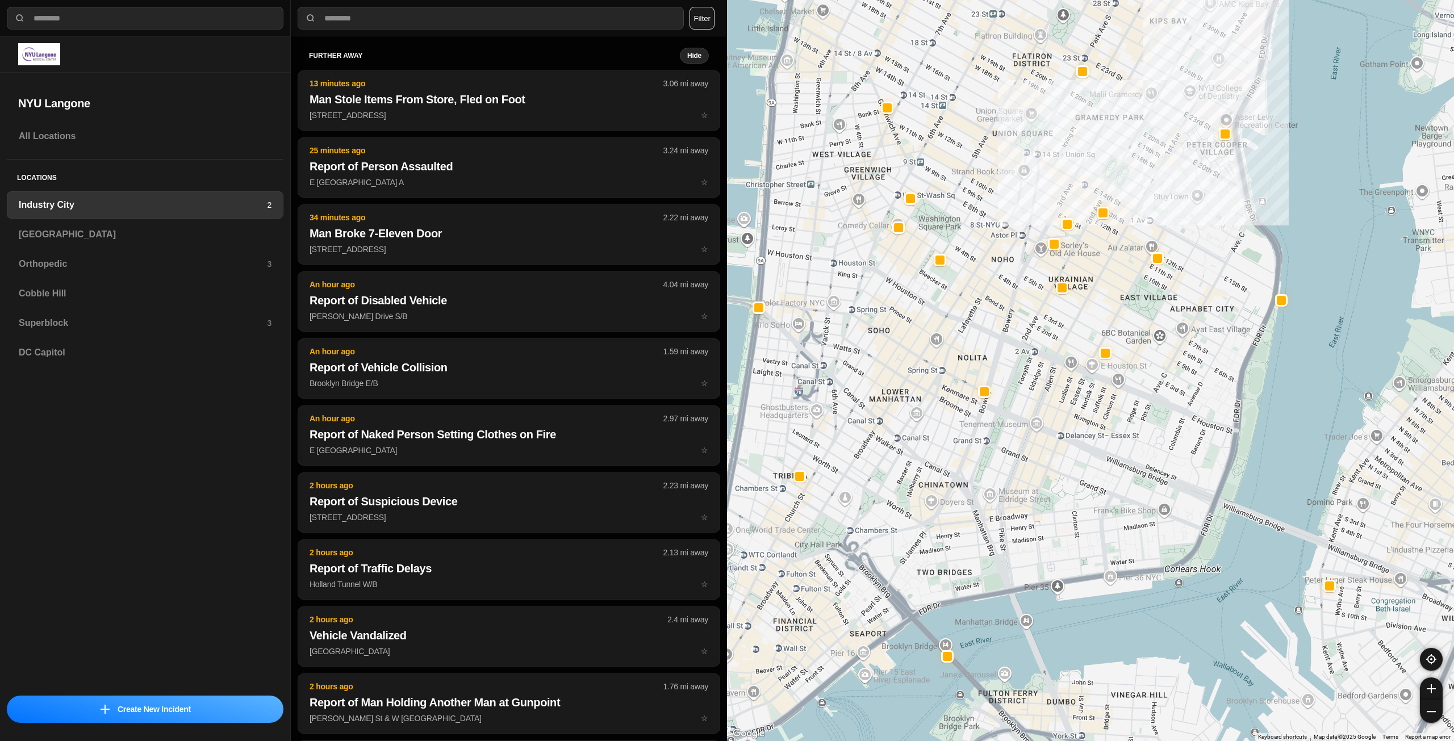
drag, startPoint x: 1001, startPoint y: 335, endPoint x: 1002, endPoint y: 324, distance: 10.3
click at [998, 352] on div "757 people" at bounding box center [1090, 370] width 727 height 741
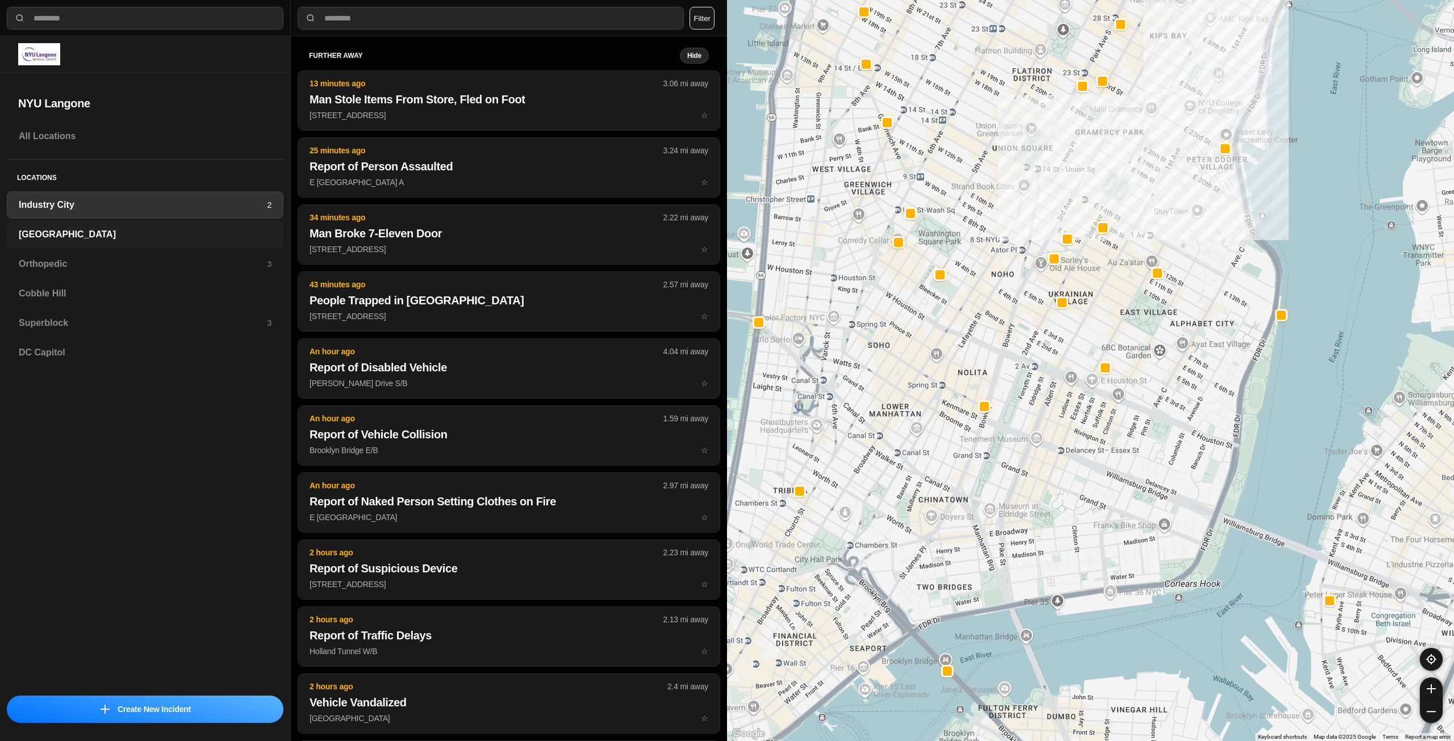
click at [127, 229] on h3 "[GEOGRAPHIC_DATA]" at bounding box center [145, 235] width 253 height 14
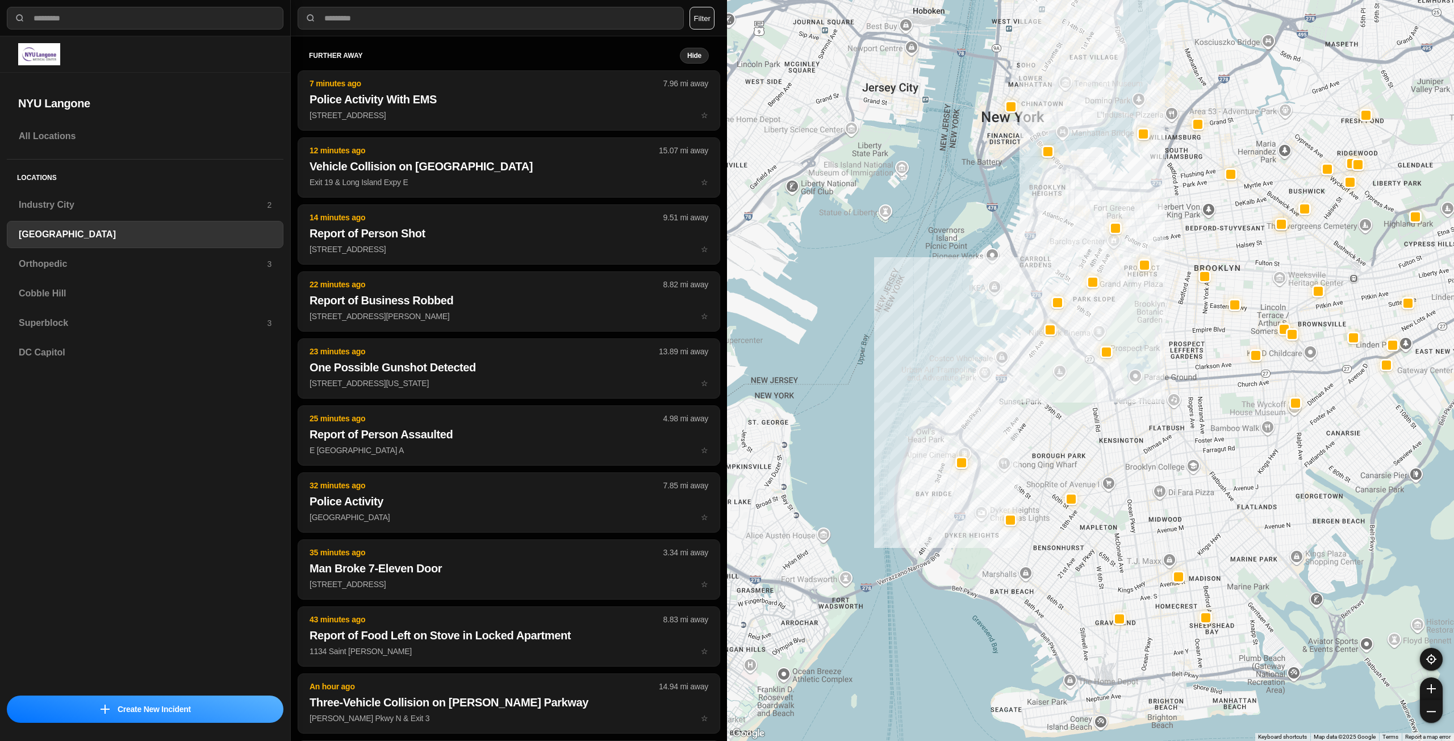
drag, startPoint x: 1214, startPoint y: 286, endPoint x: 1191, endPoint y: 369, distance: 85.5
click at [1191, 371] on div at bounding box center [1090, 370] width 727 height 741
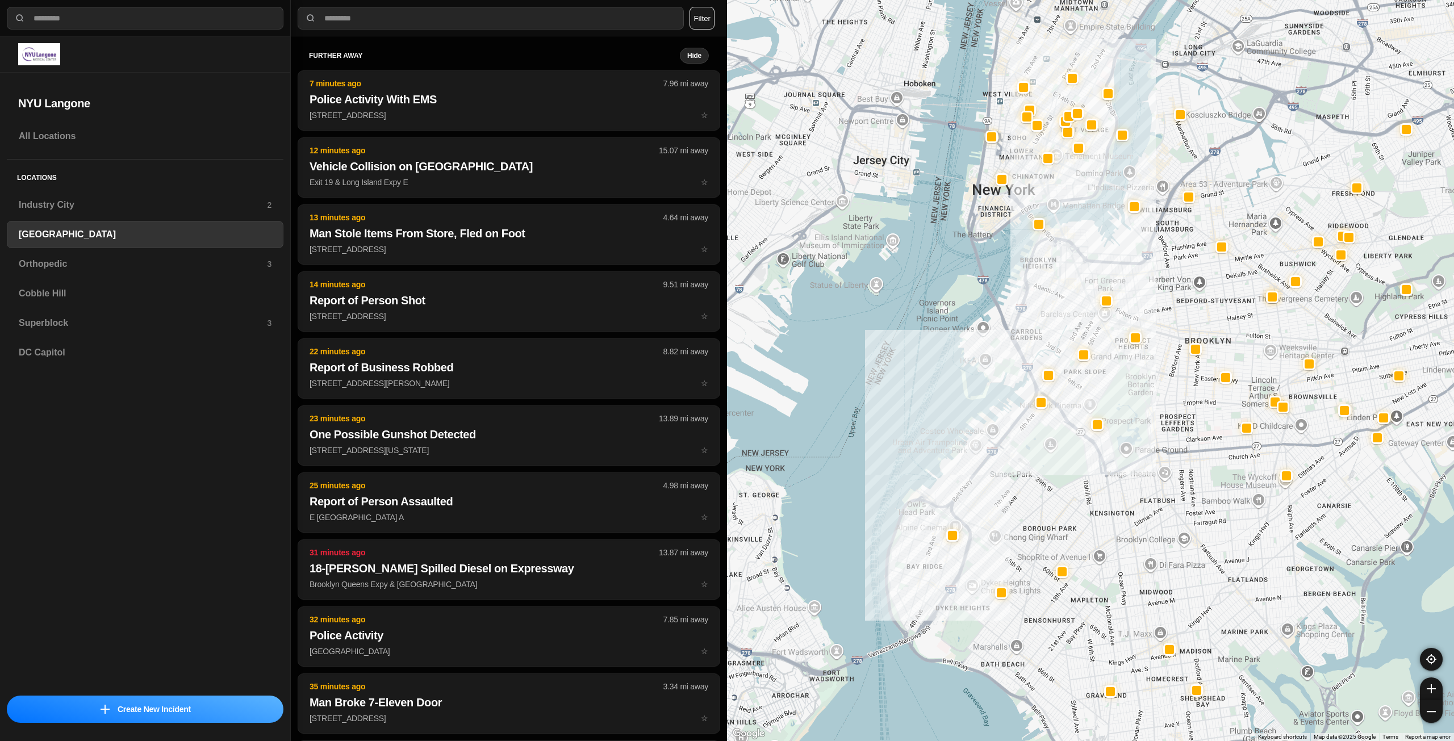
drag, startPoint x: 1070, startPoint y: 283, endPoint x: 1069, endPoint y: 305, distance: 21.0
click at [1069, 305] on div at bounding box center [1090, 370] width 727 height 741
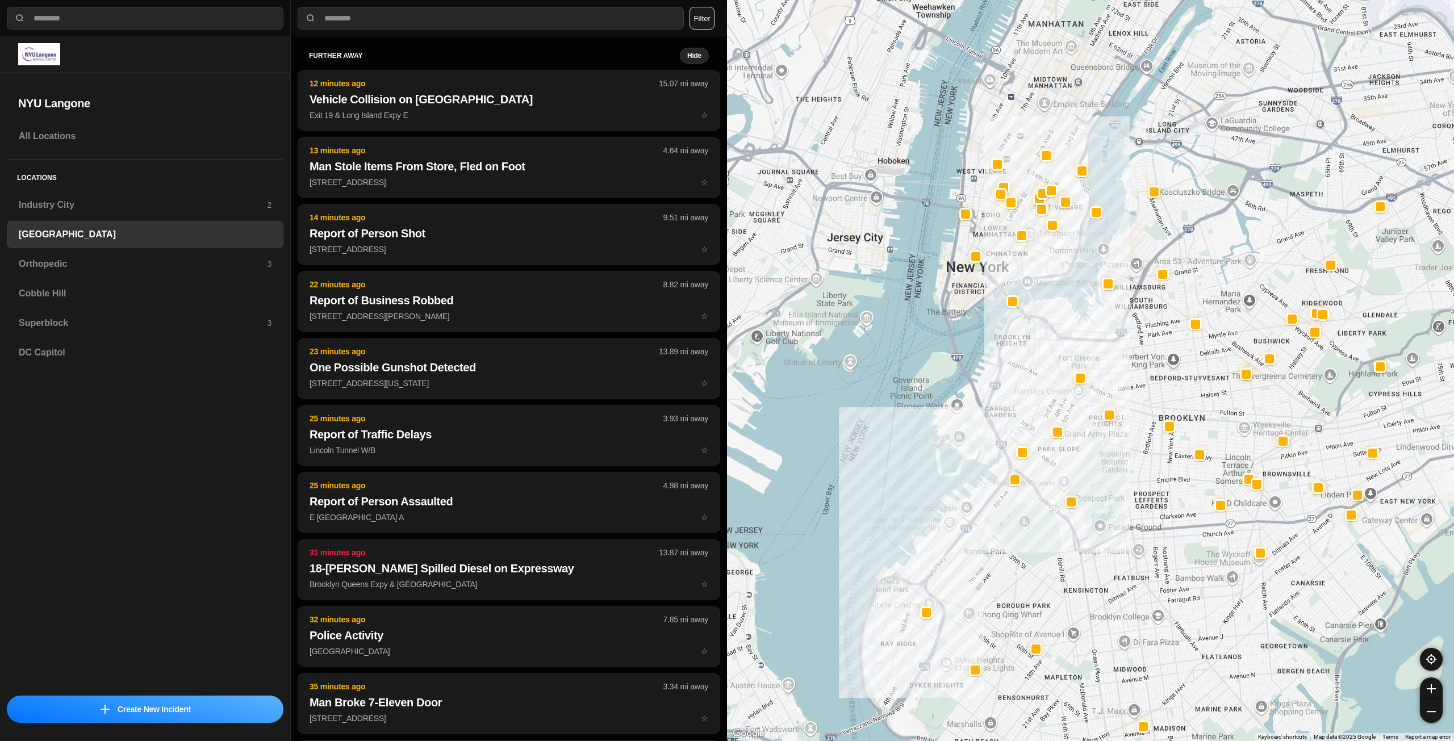
drag, startPoint x: 1083, startPoint y: 301, endPoint x: 1068, endPoint y: 345, distance: 46.7
click at [1068, 345] on div at bounding box center [1090, 370] width 727 height 741
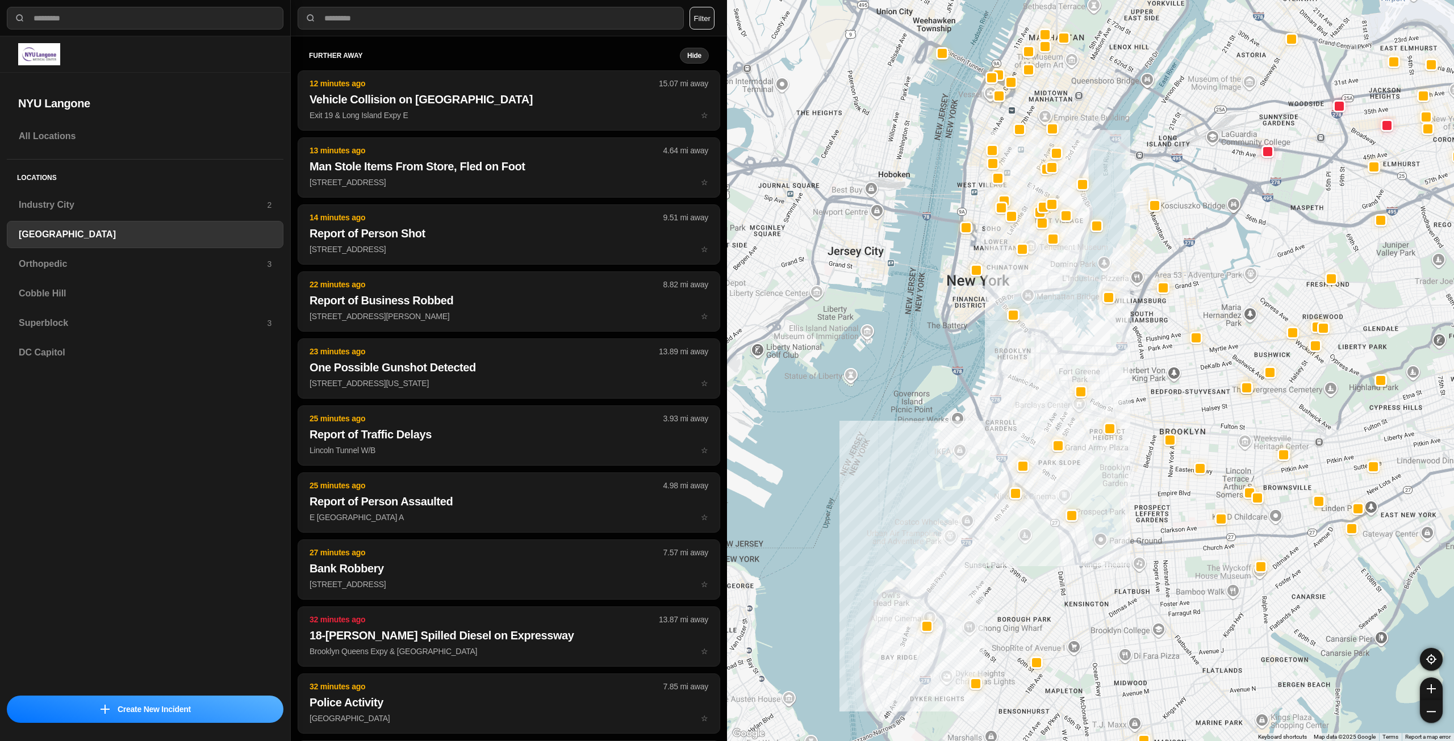
drag, startPoint x: 1026, startPoint y: 270, endPoint x: 1029, endPoint y: 280, distance: 9.5
click at [1029, 280] on div at bounding box center [1090, 370] width 727 height 741
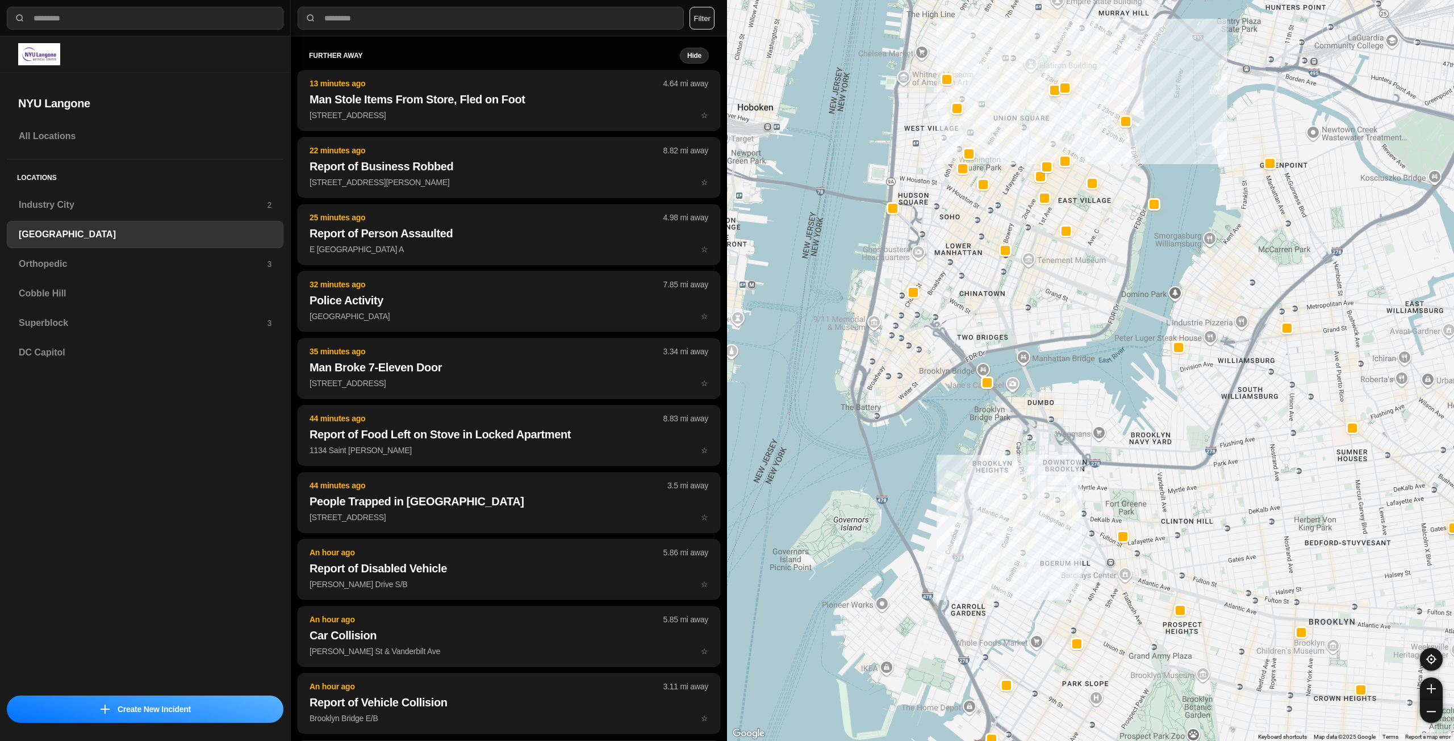
drag, startPoint x: 1023, startPoint y: 255, endPoint x: 1020, endPoint y: 328, distance: 73.3
click at [1020, 328] on div "421 people" at bounding box center [1090, 370] width 727 height 741
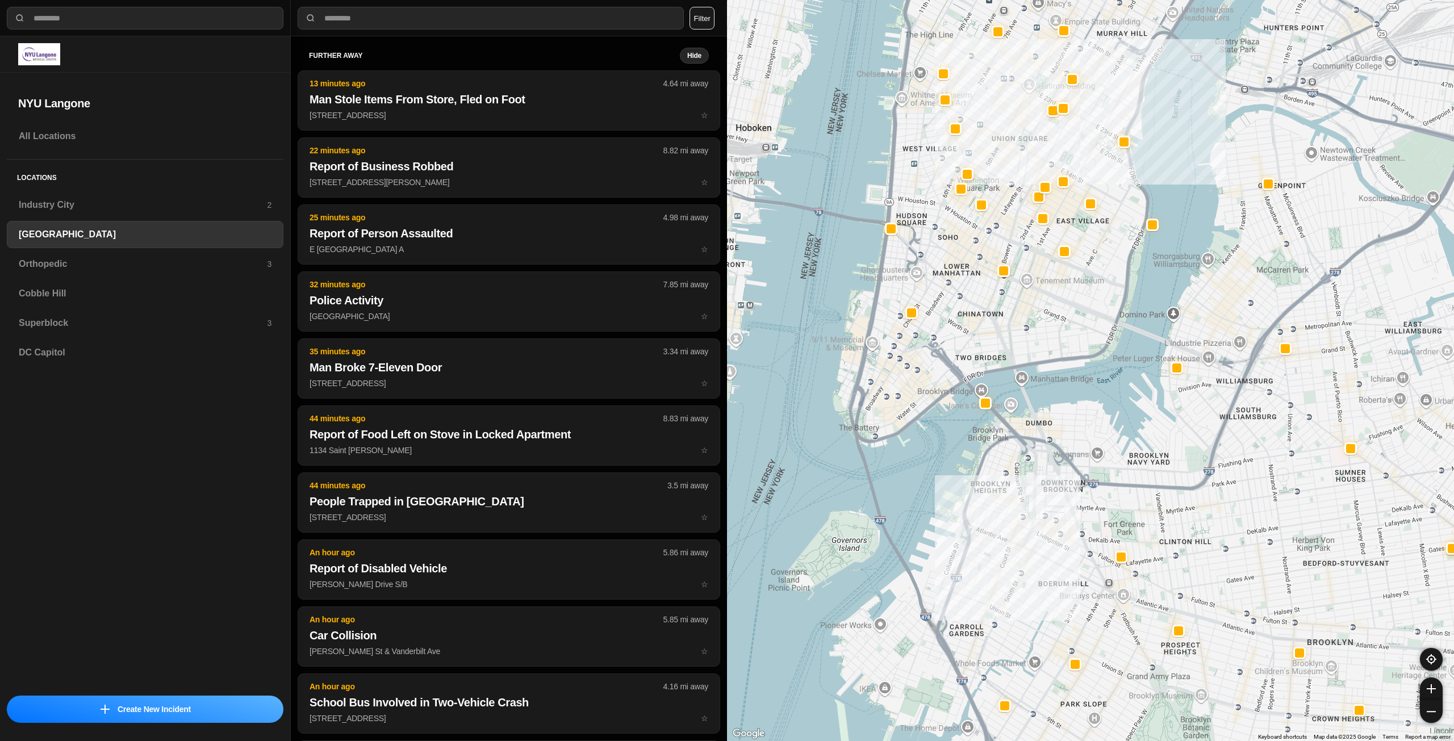
drag, startPoint x: 1036, startPoint y: 328, endPoint x: 1036, endPoint y: 337, distance: 9.1
click at [1036, 337] on div "421 people" at bounding box center [1090, 370] width 727 height 741
click at [178, 273] on div "Orthopedic 3" at bounding box center [145, 264] width 277 height 27
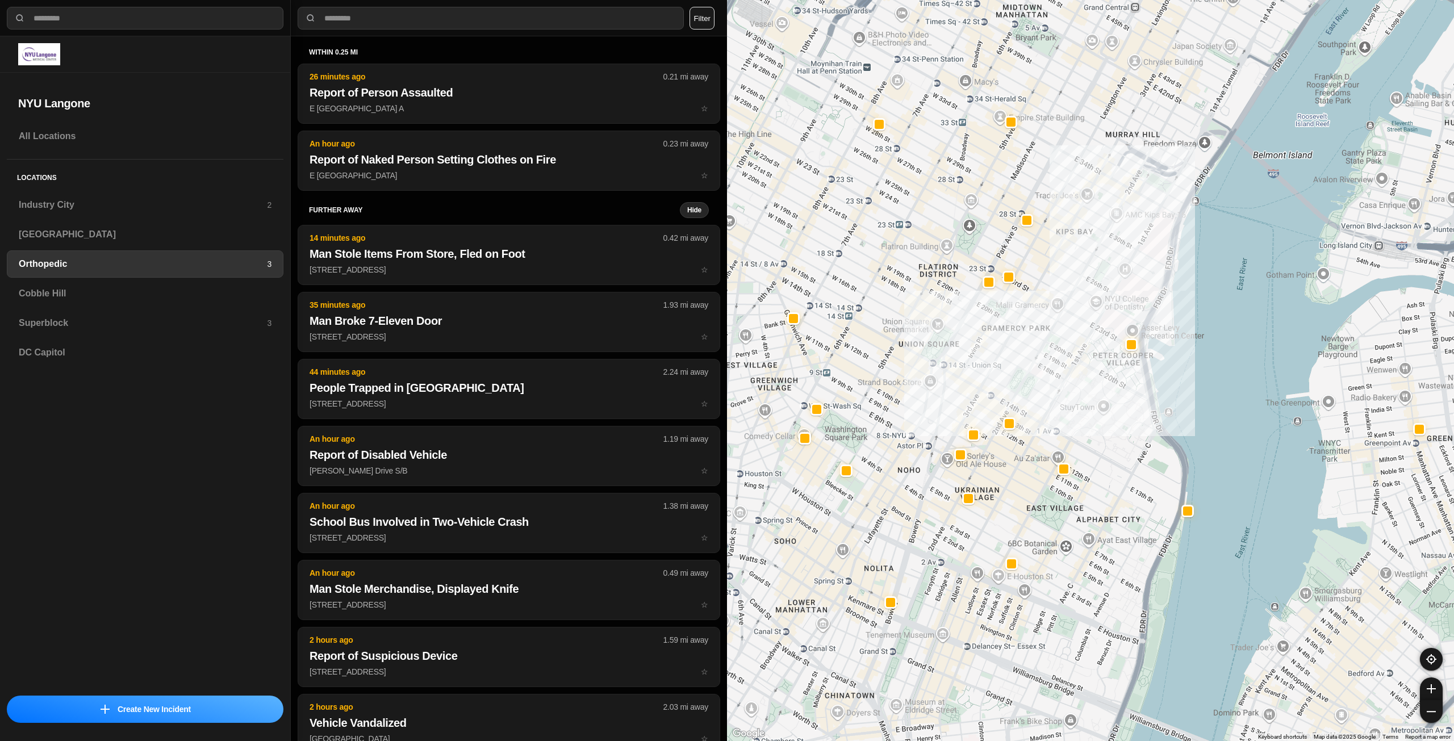
drag, startPoint x: 899, startPoint y: 317, endPoint x: 956, endPoint y: 365, distance: 75.0
click at [956, 365] on div at bounding box center [1090, 370] width 727 height 741
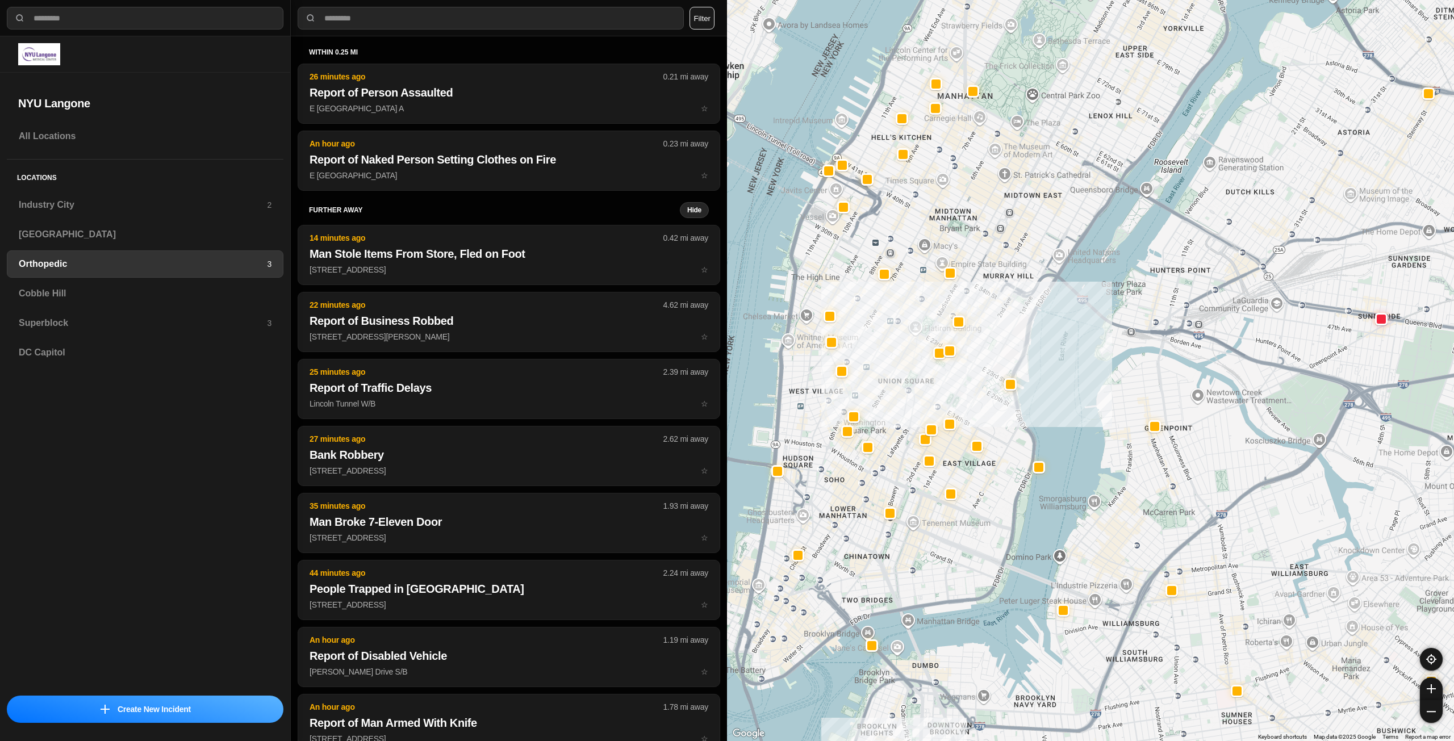
drag, startPoint x: 884, startPoint y: 328, endPoint x: 893, endPoint y: 362, distance: 34.7
click at [893, 362] on div at bounding box center [1090, 370] width 727 height 741
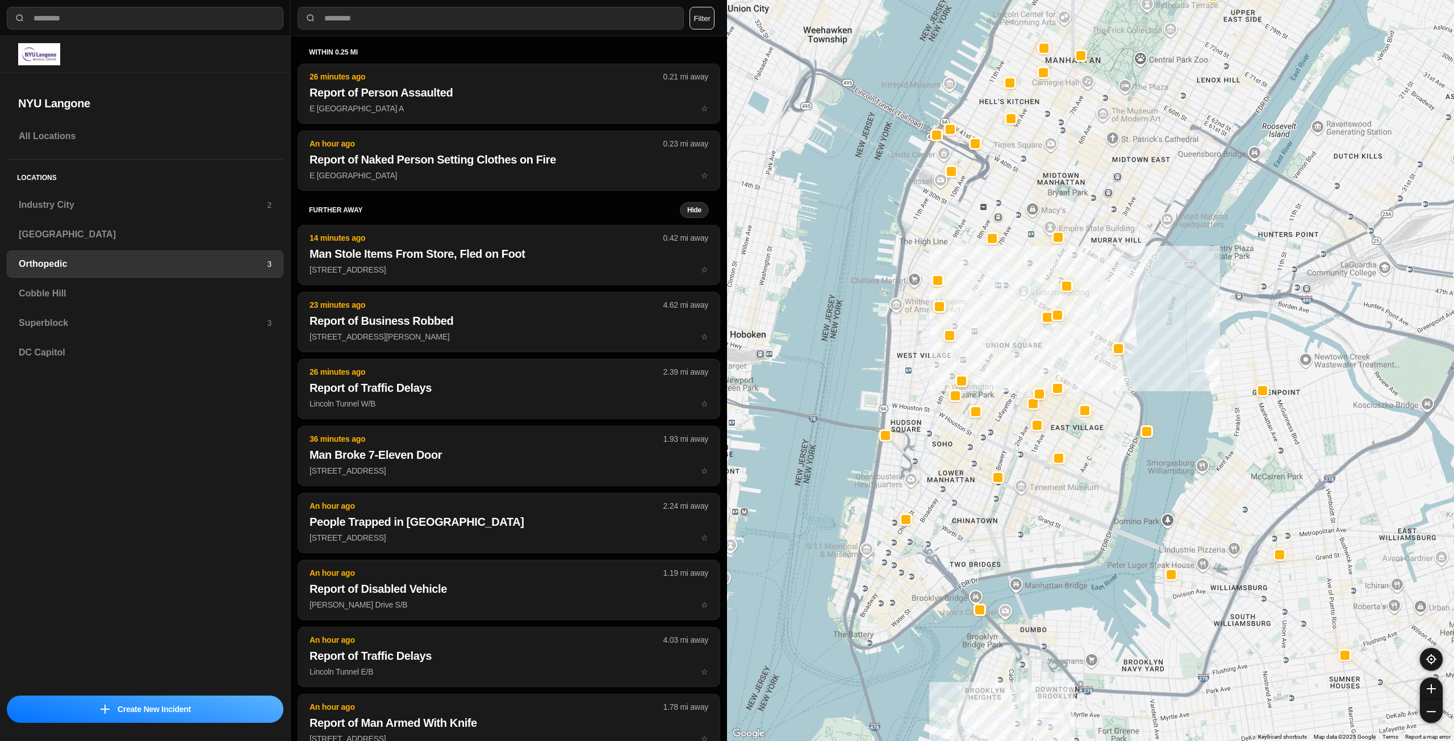
drag, startPoint x: 833, startPoint y: 511, endPoint x: 941, endPoint y: 471, distance: 115.0
click at [941, 471] on div at bounding box center [1090, 370] width 727 height 741
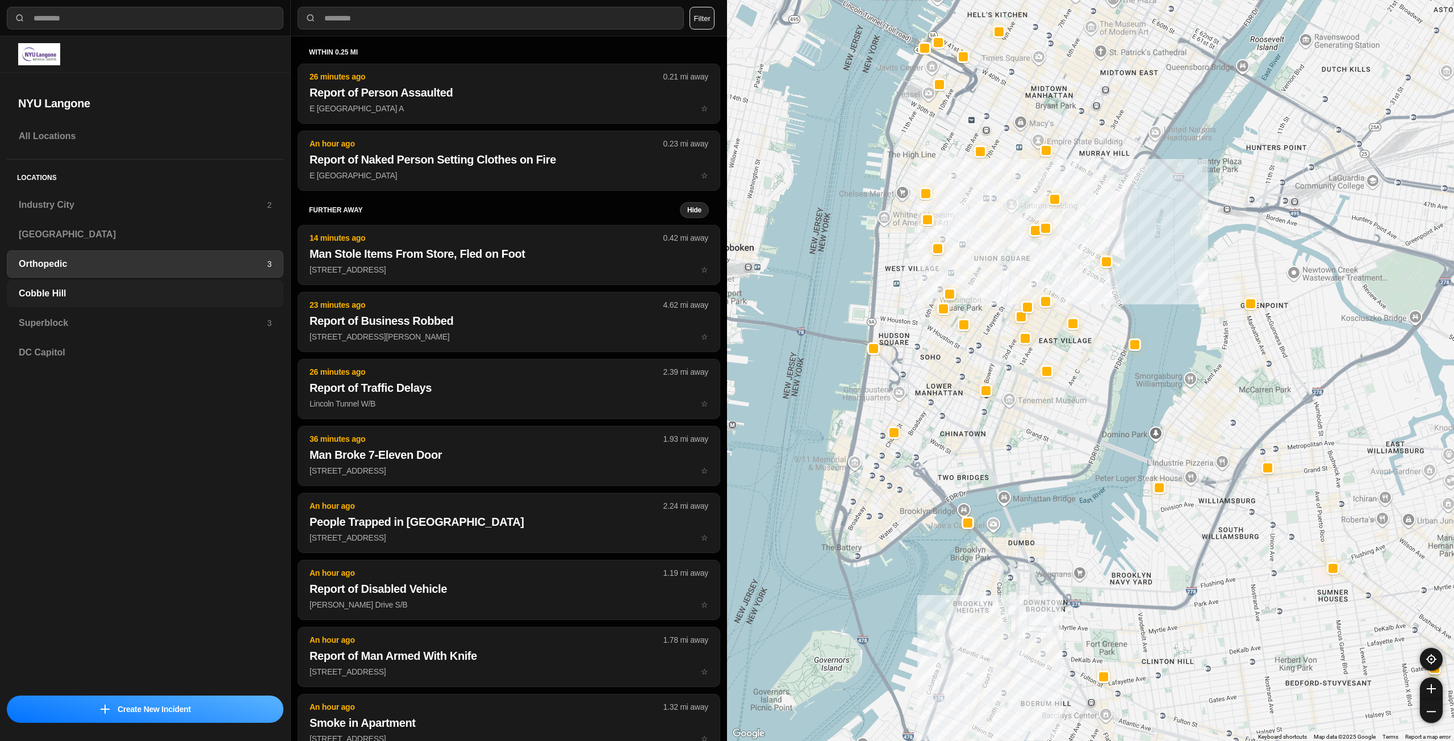
click at [131, 289] on h3 "Cobble Hill" at bounding box center [145, 294] width 253 height 14
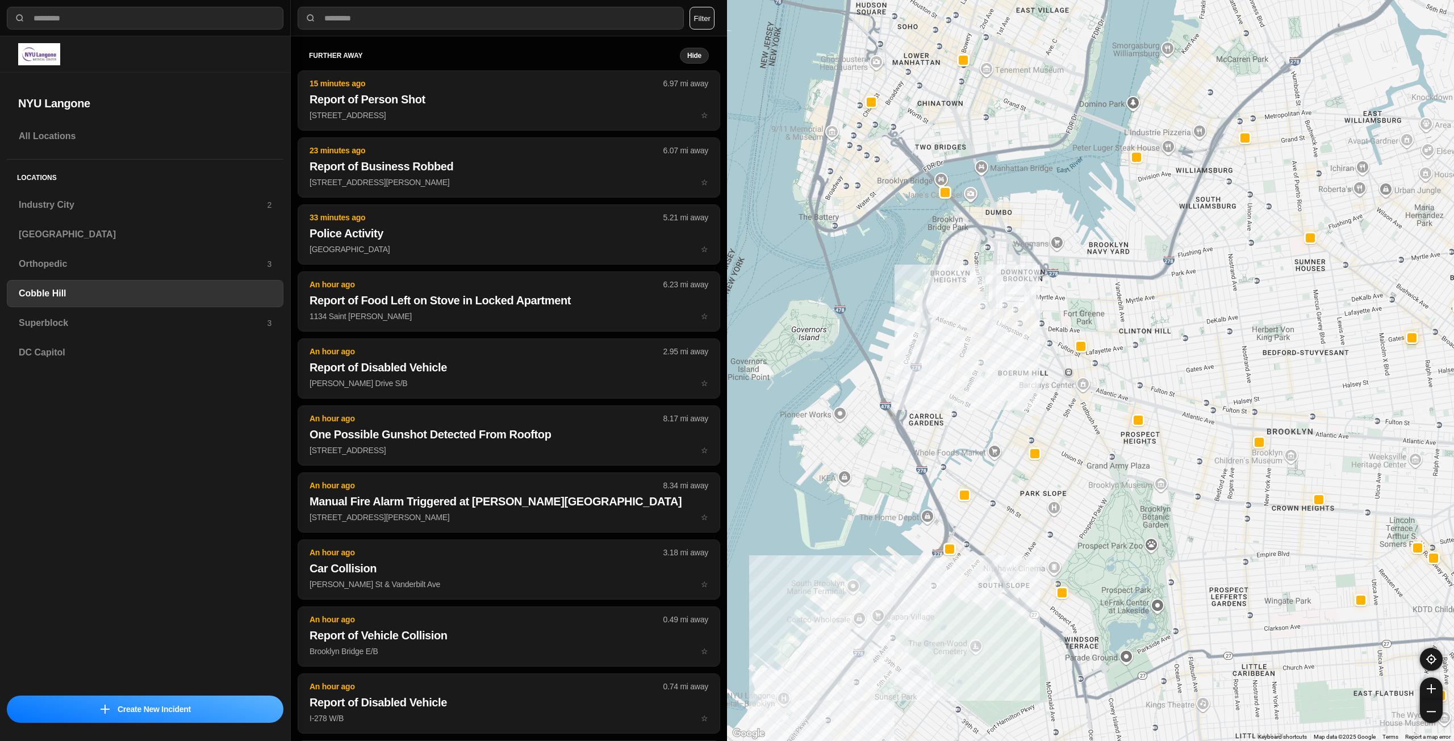
drag, startPoint x: 996, startPoint y: 216, endPoint x: 1053, endPoint y: 308, distance: 107.7
click at [1051, 307] on div at bounding box center [1090, 370] width 727 height 741
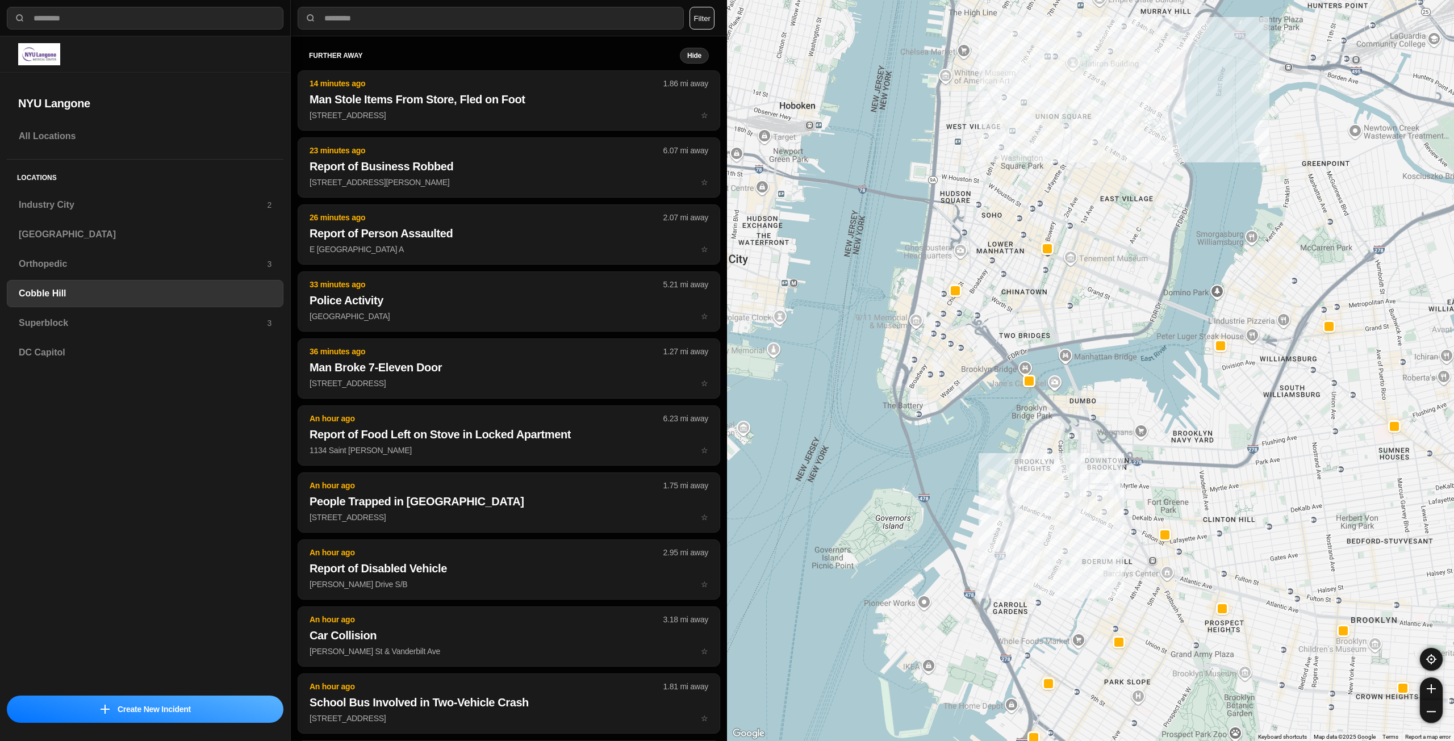
drag, startPoint x: 978, startPoint y: 206, endPoint x: 1006, endPoint y: 295, distance: 94.0
click at [1006, 295] on div at bounding box center [1090, 370] width 727 height 741
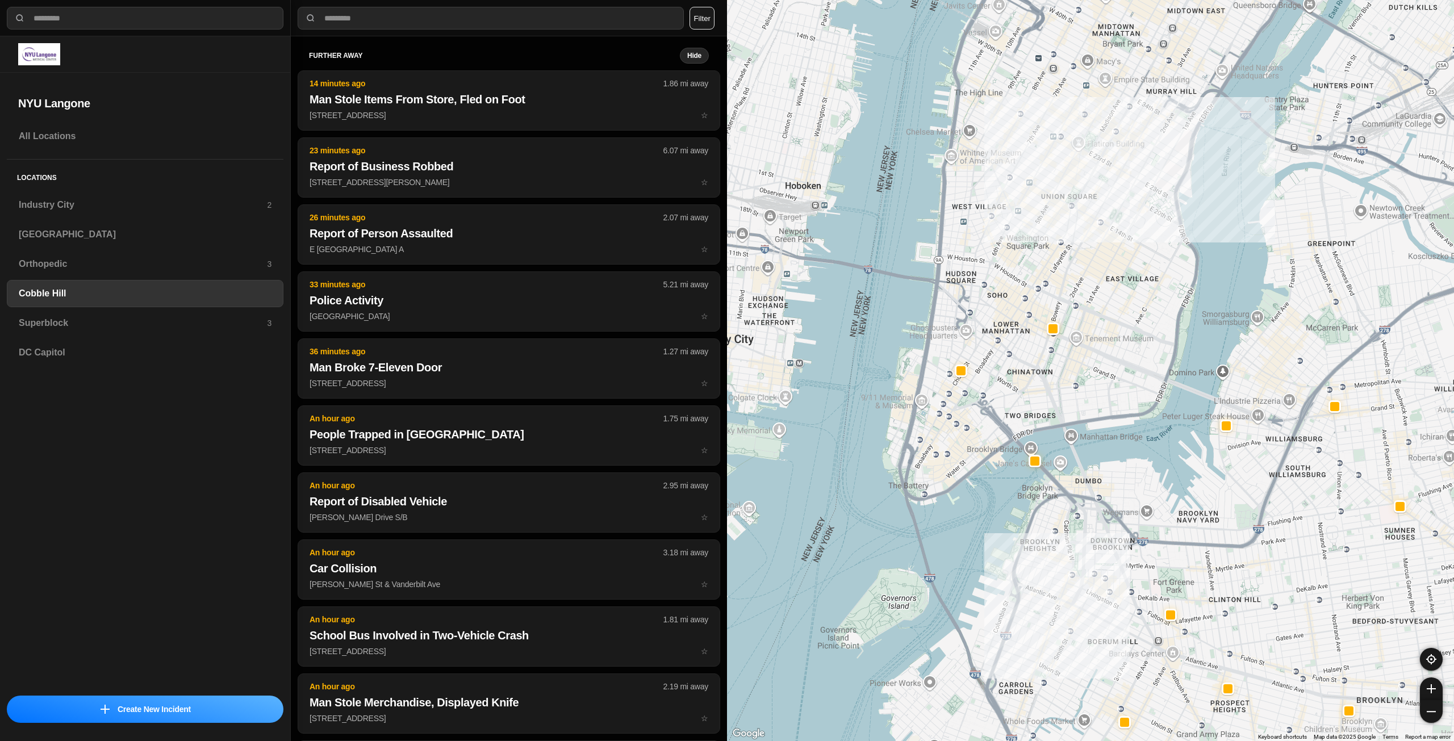
drag, startPoint x: 1019, startPoint y: 281, endPoint x: 1020, endPoint y: 305, distance: 23.9
click at [1020, 305] on div at bounding box center [1090, 370] width 727 height 741
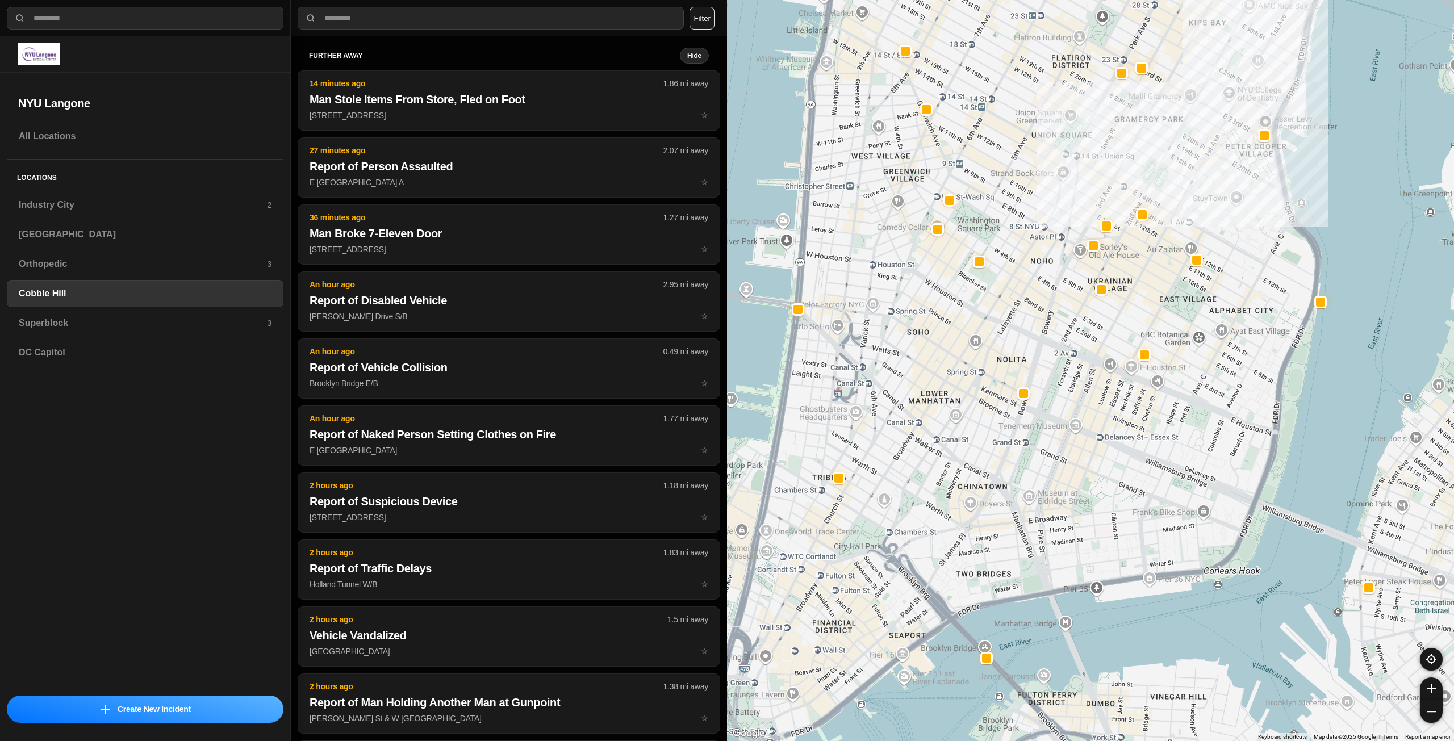
drag, startPoint x: 1034, startPoint y: 283, endPoint x: 1053, endPoint y: 326, distance: 47.3
click at [1054, 323] on div "30 people" at bounding box center [1090, 370] width 727 height 741
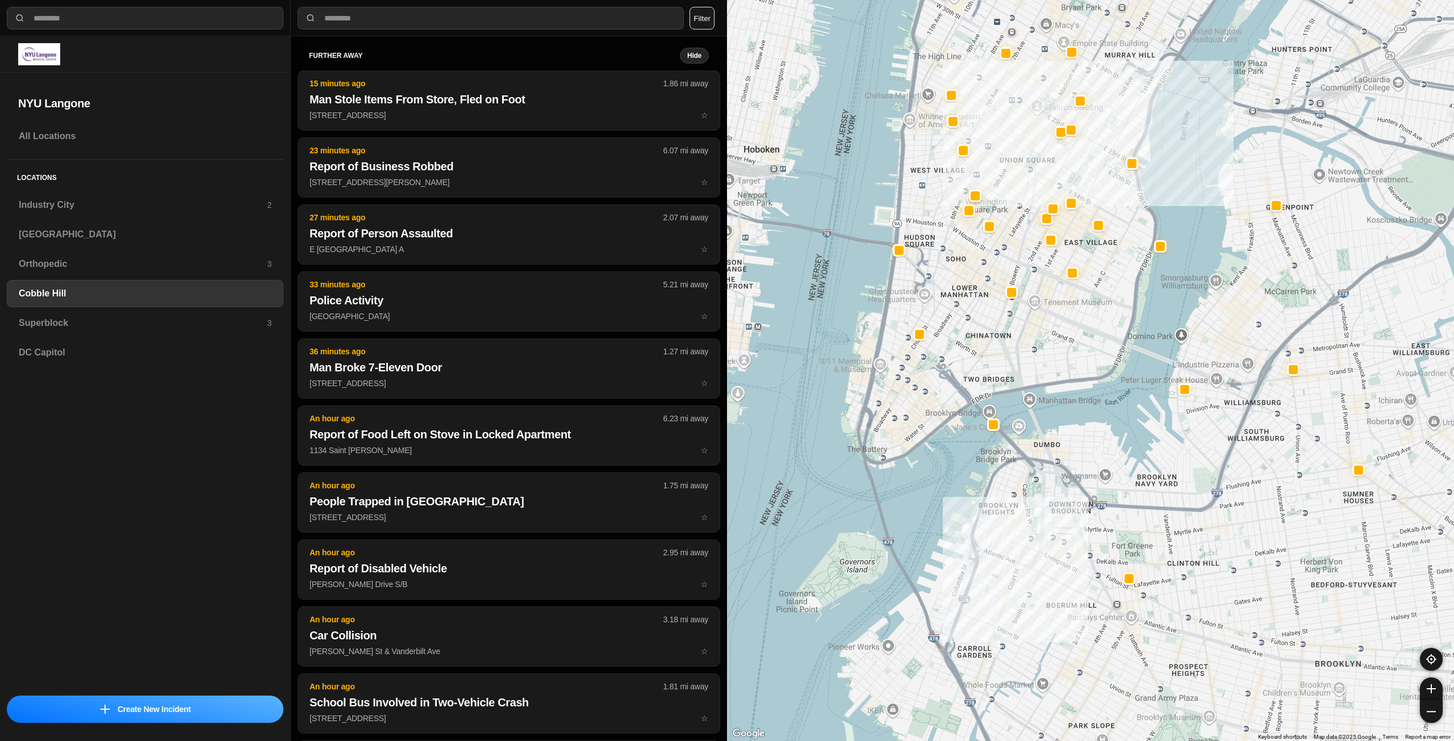
drag, startPoint x: 1110, startPoint y: 437, endPoint x: 1063, endPoint y: 302, distance: 143.2
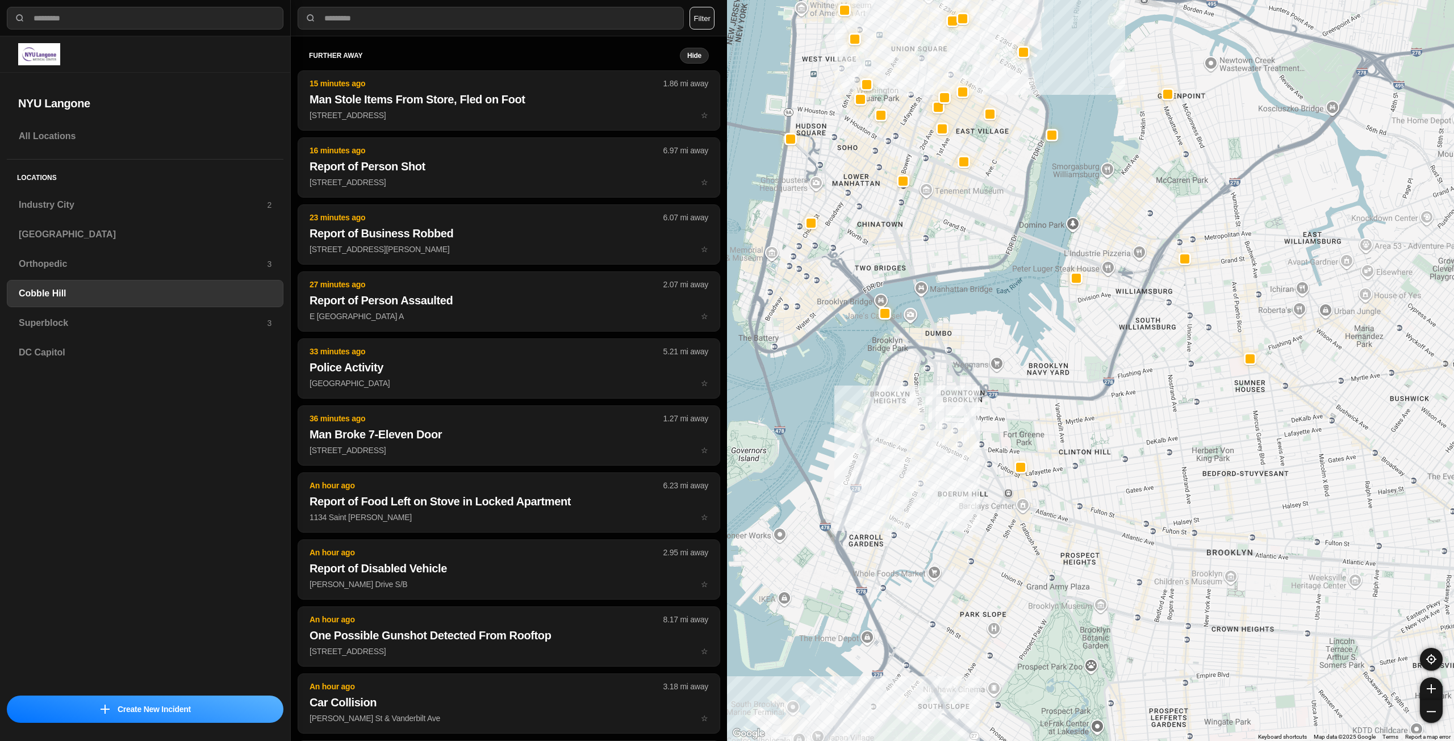
drag, startPoint x: 1223, startPoint y: 524, endPoint x: 1142, endPoint y: 458, distance: 104.6
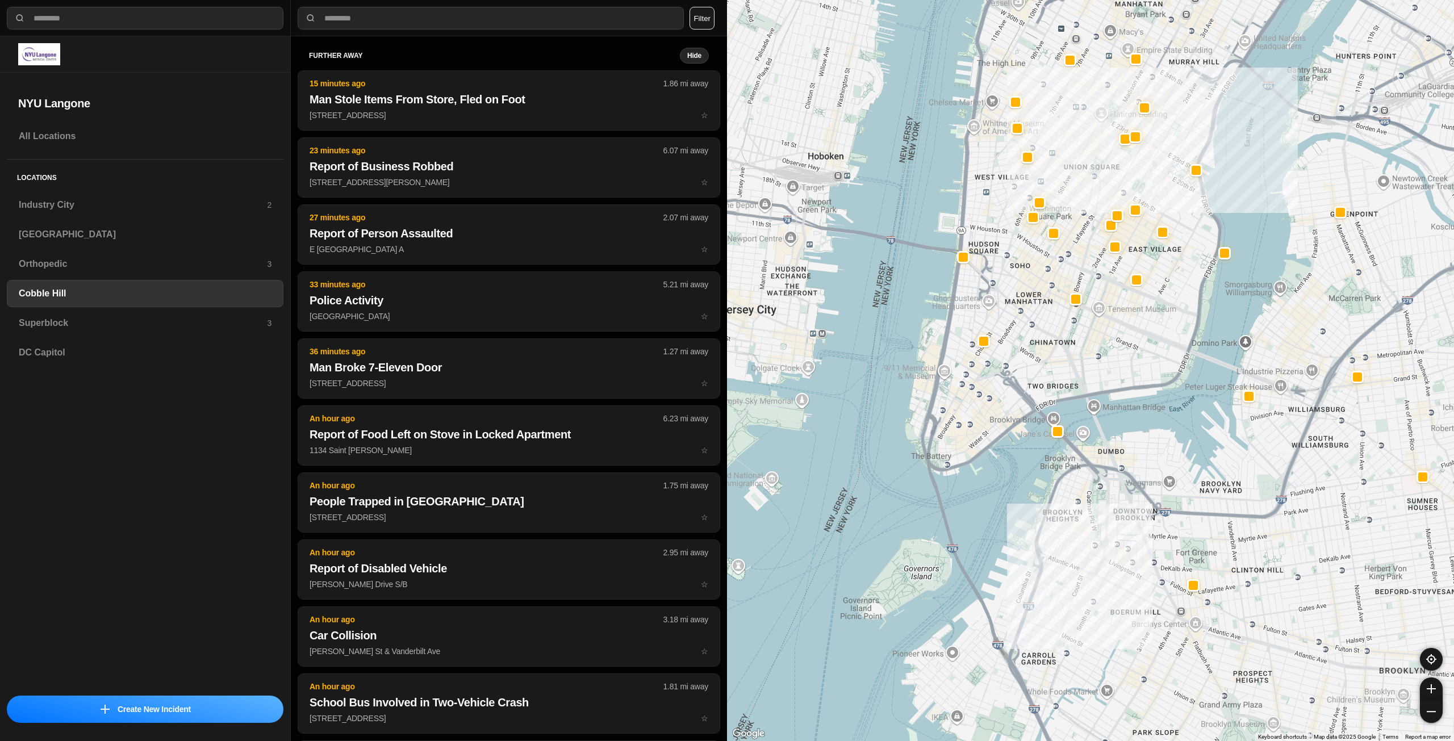
drag, startPoint x: 1099, startPoint y: 397, endPoint x: 1278, endPoint y: 523, distance: 218.5
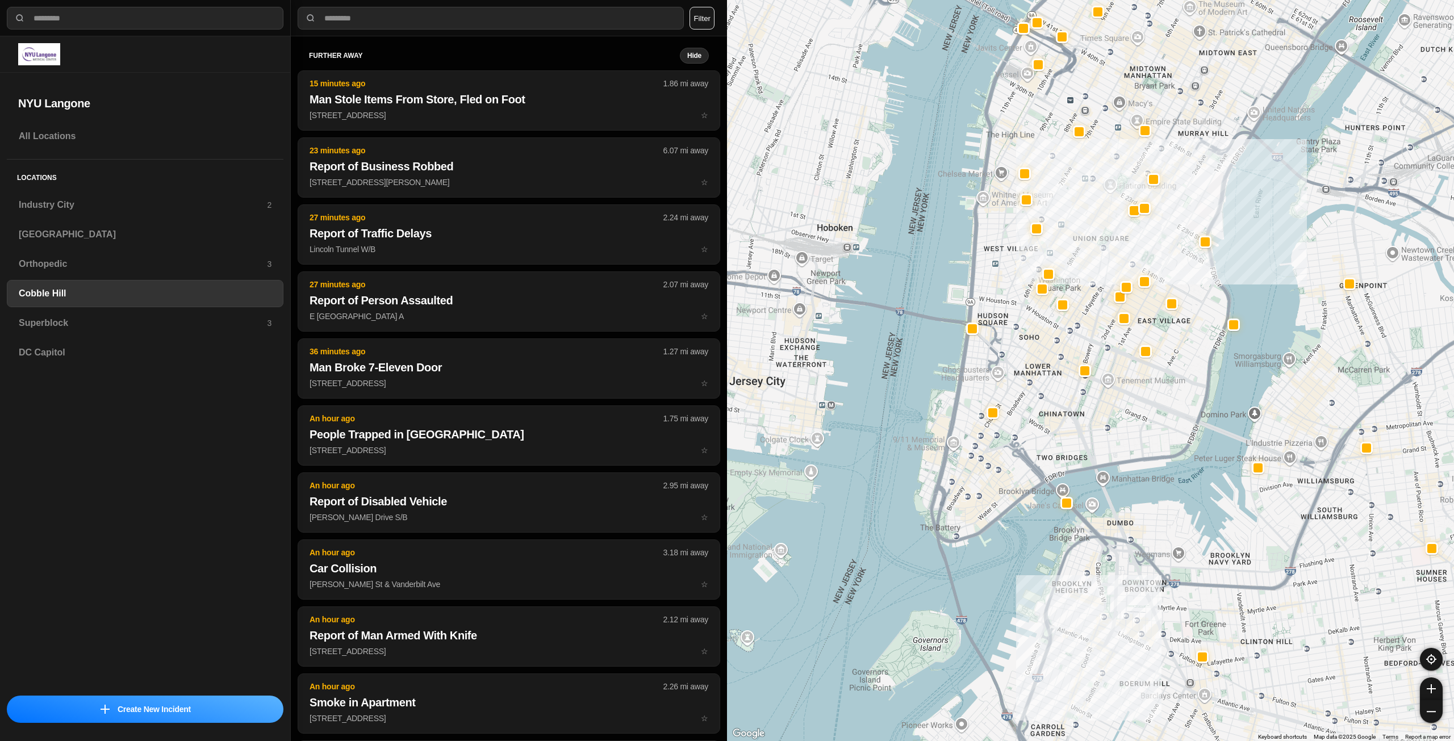
drag, startPoint x: 1152, startPoint y: 349, endPoint x: 1143, endPoint y: 418, distance: 69.3
click at [1143, 418] on div at bounding box center [1090, 370] width 727 height 741
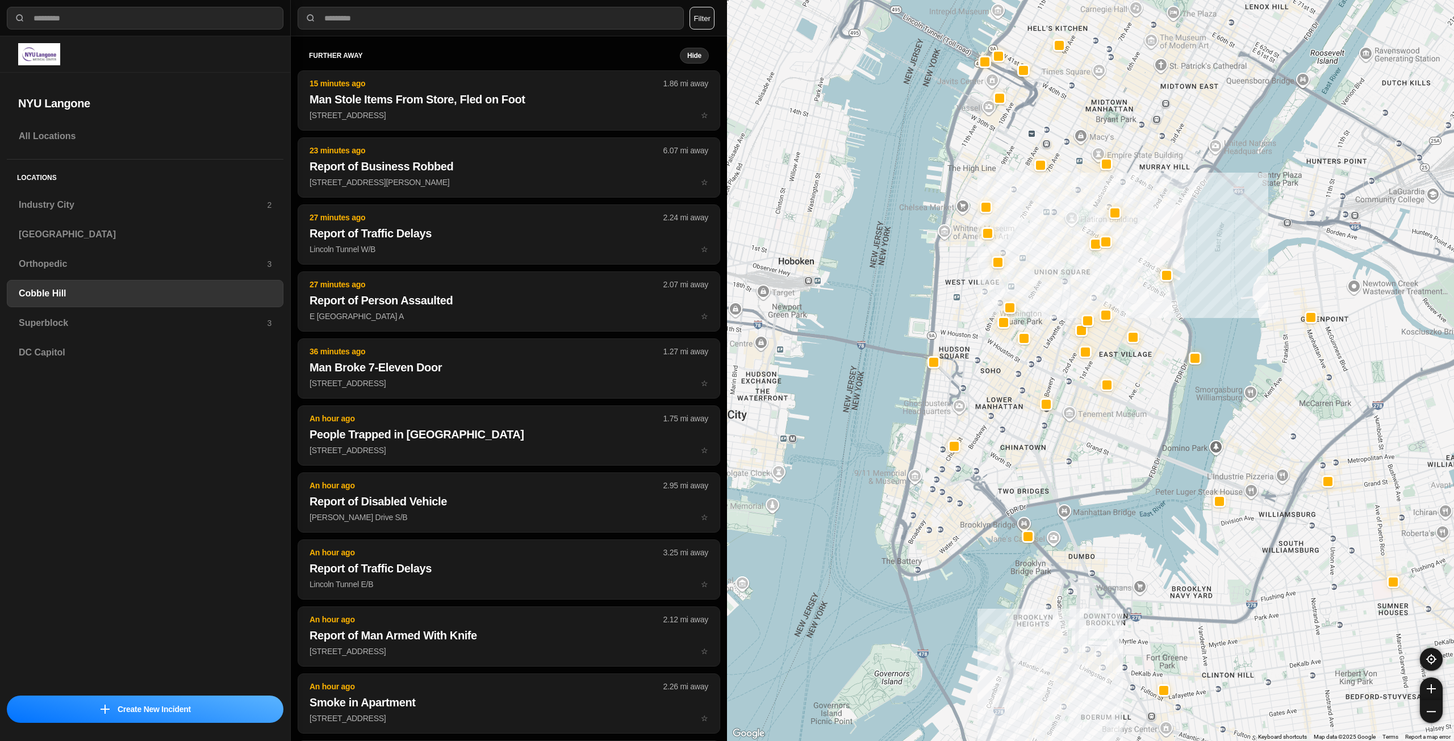
drag, startPoint x: 1118, startPoint y: 437, endPoint x: 1098, endPoint y: 456, distance: 27.7
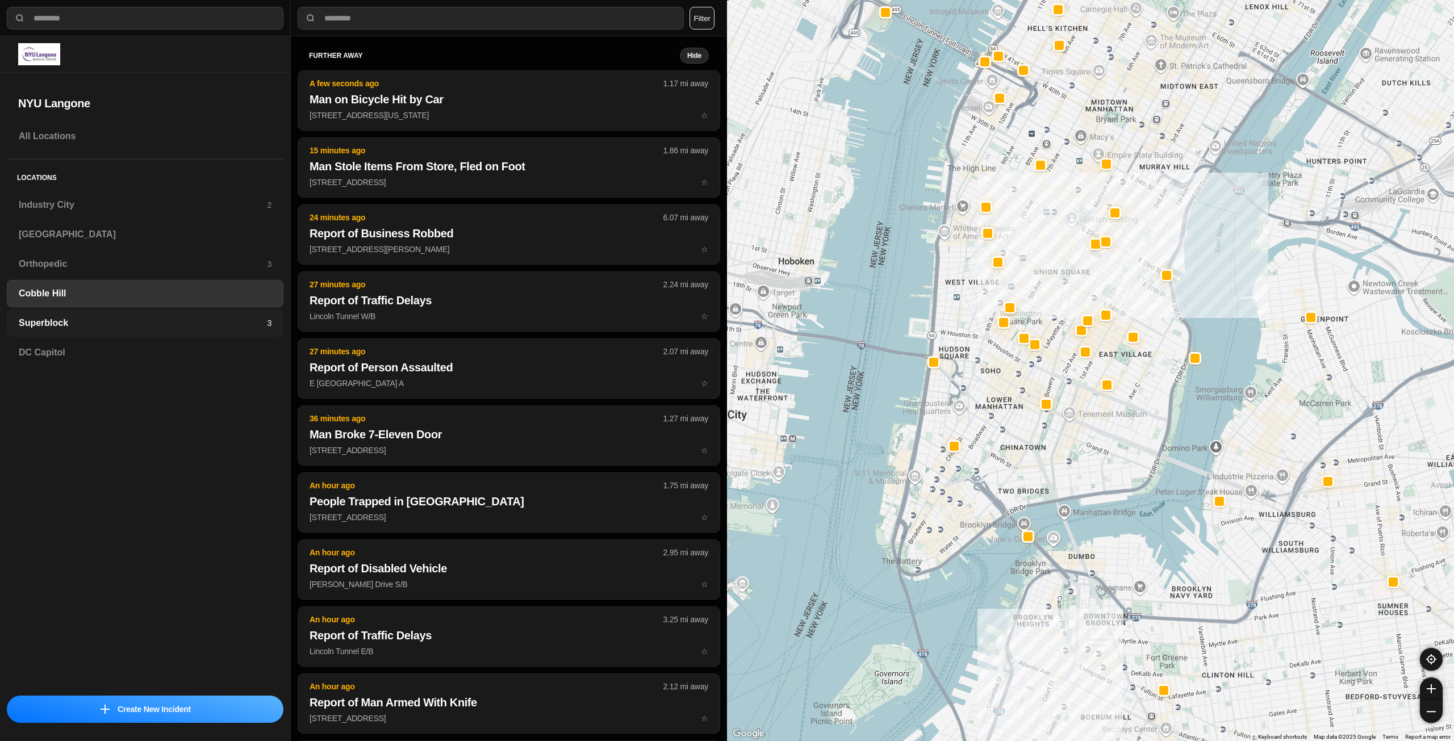
click at [66, 327] on h3 "Superblock" at bounding box center [143, 323] width 248 height 14
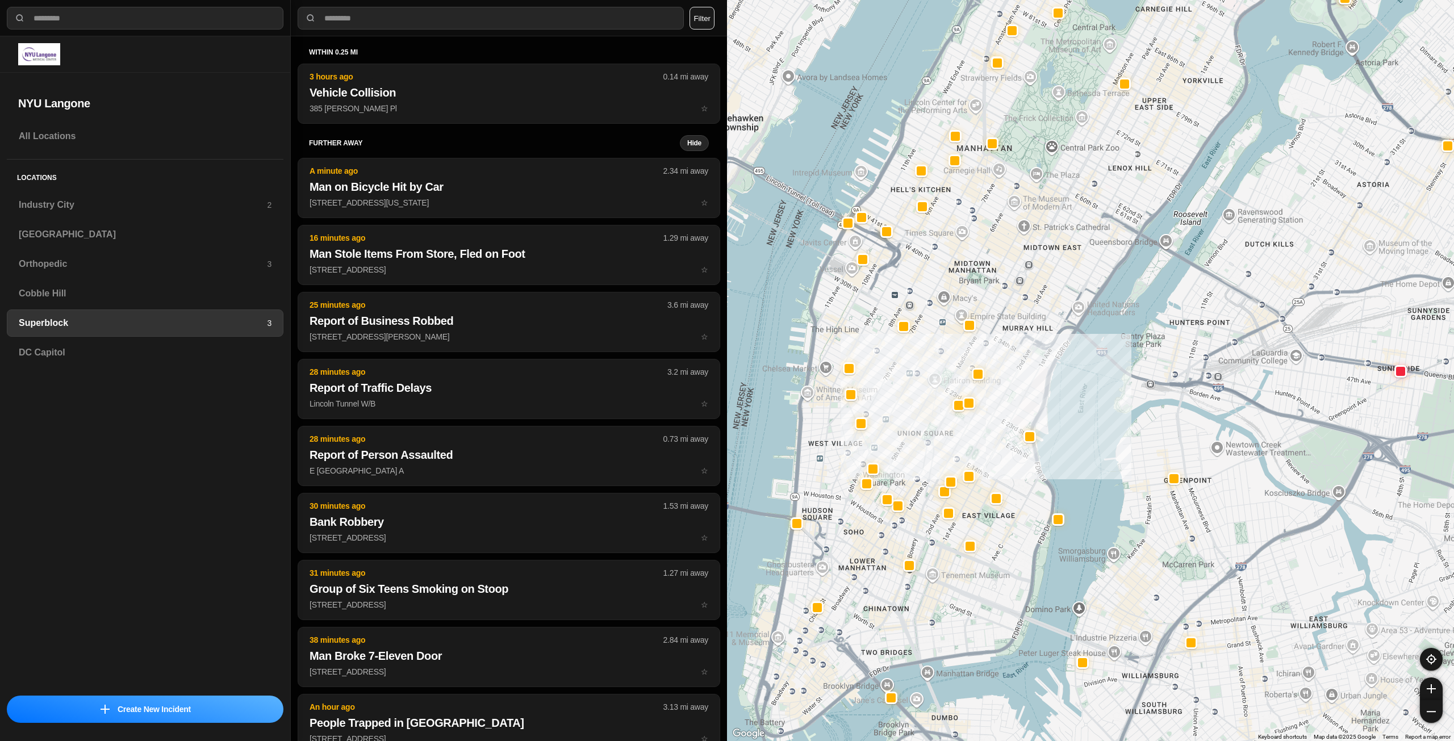
drag, startPoint x: 903, startPoint y: 628, endPoint x: 936, endPoint y: 606, distance: 39.6
click at [936, 606] on div at bounding box center [1090, 370] width 727 height 741
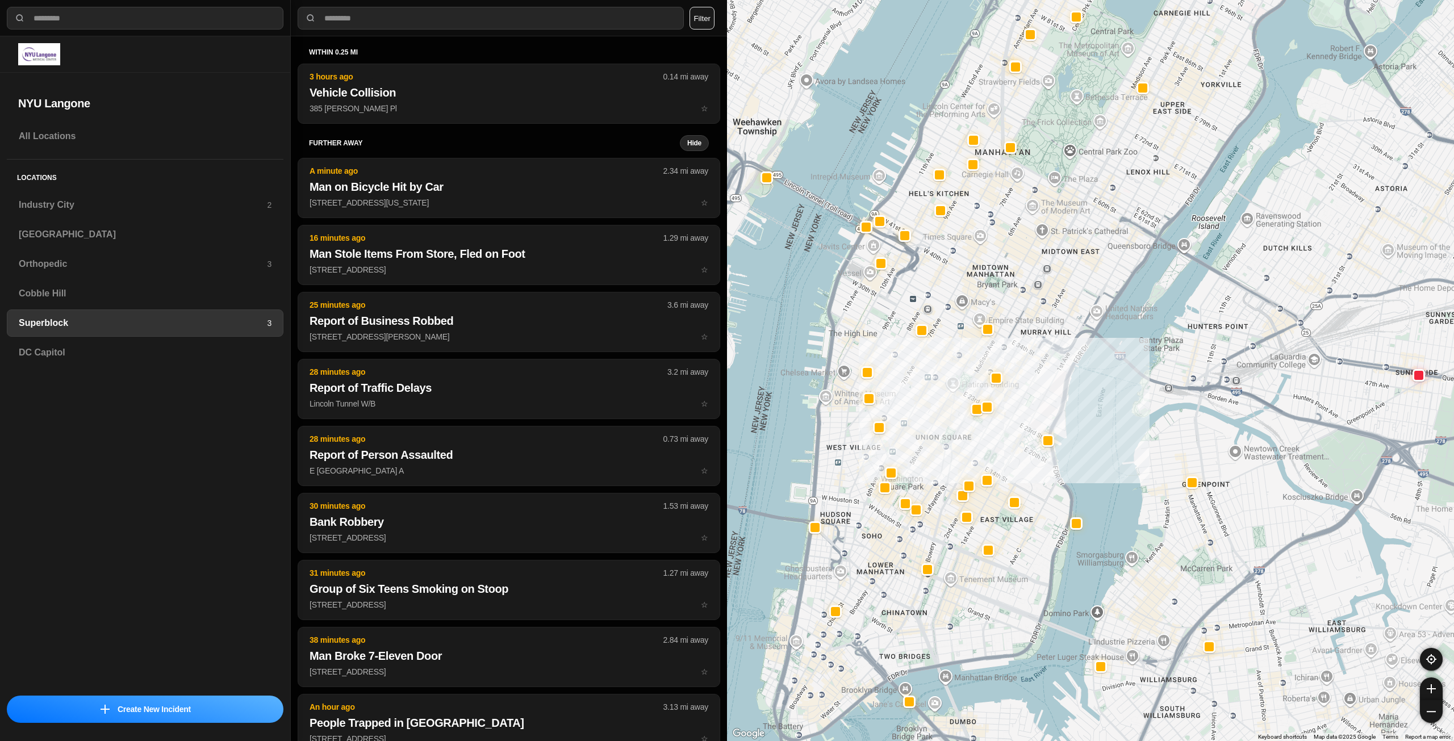
drag, startPoint x: 1031, startPoint y: 566, endPoint x: 1052, endPoint y: 558, distance: 21.9
click at [1052, 558] on div at bounding box center [1090, 370] width 727 height 741
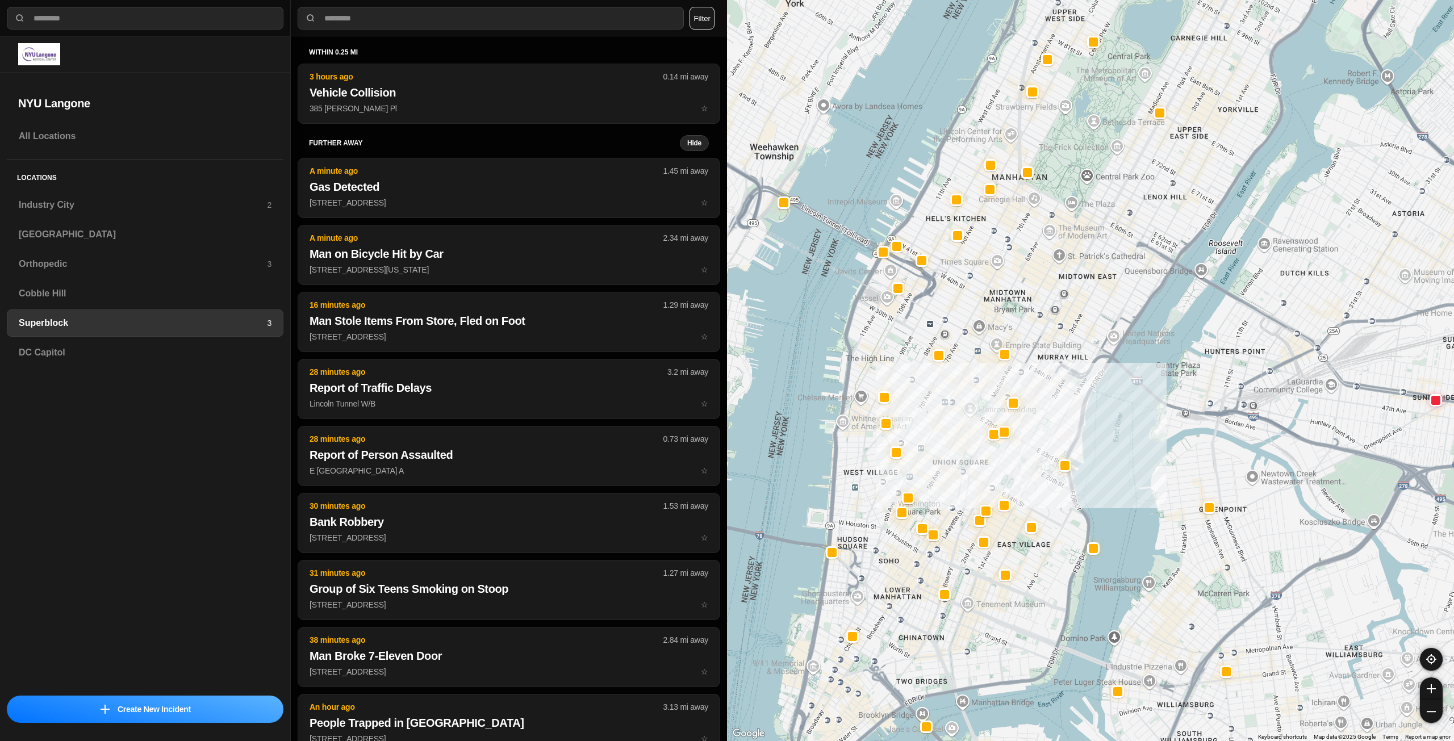
drag, startPoint x: 962, startPoint y: 422, endPoint x: 950, endPoint y: 504, distance: 82.6
click at [950, 504] on div at bounding box center [1090, 370] width 727 height 741
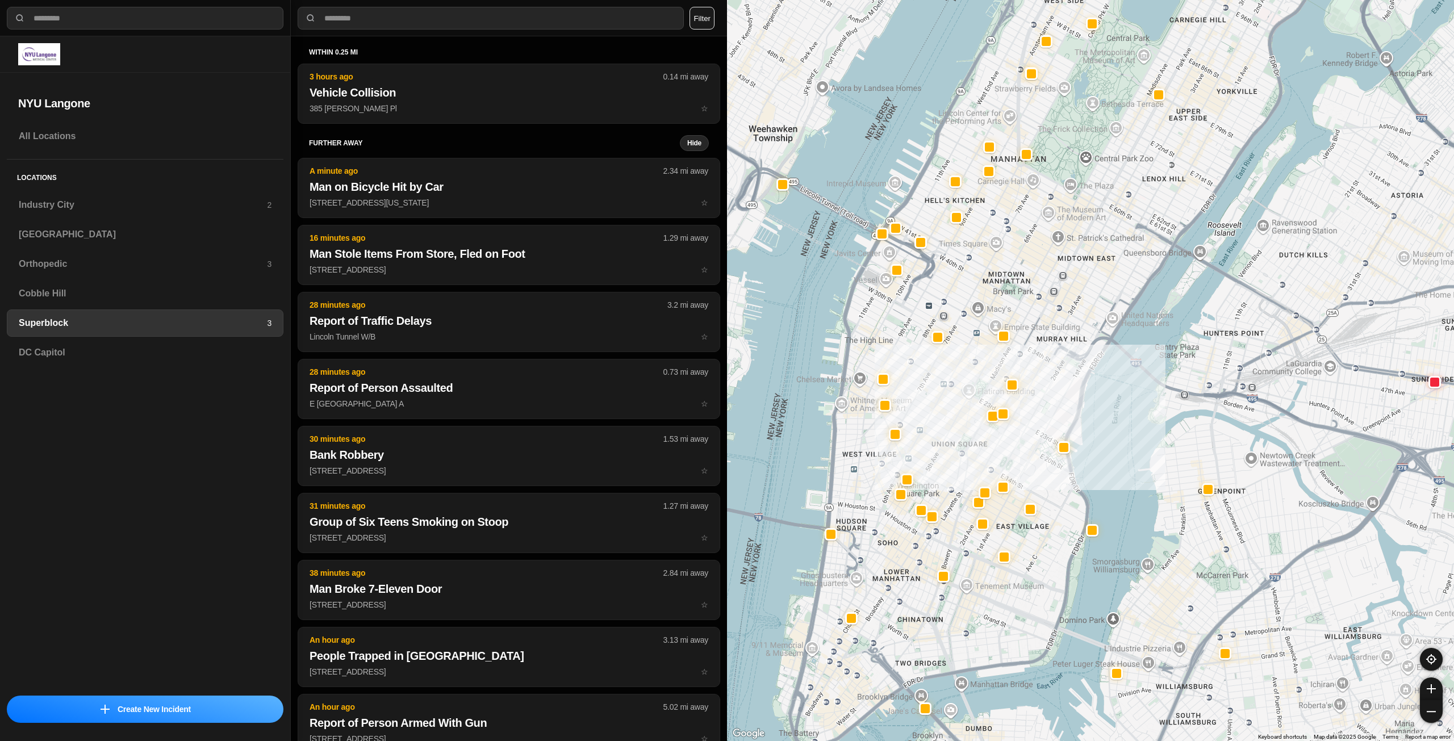
drag, startPoint x: 958, startPoint y: 518, endPoint x: 960, endPoint y: 447, distance: 71.6
click at [960, 447] on div at bounding box center [1090, 370] width 727 height 741
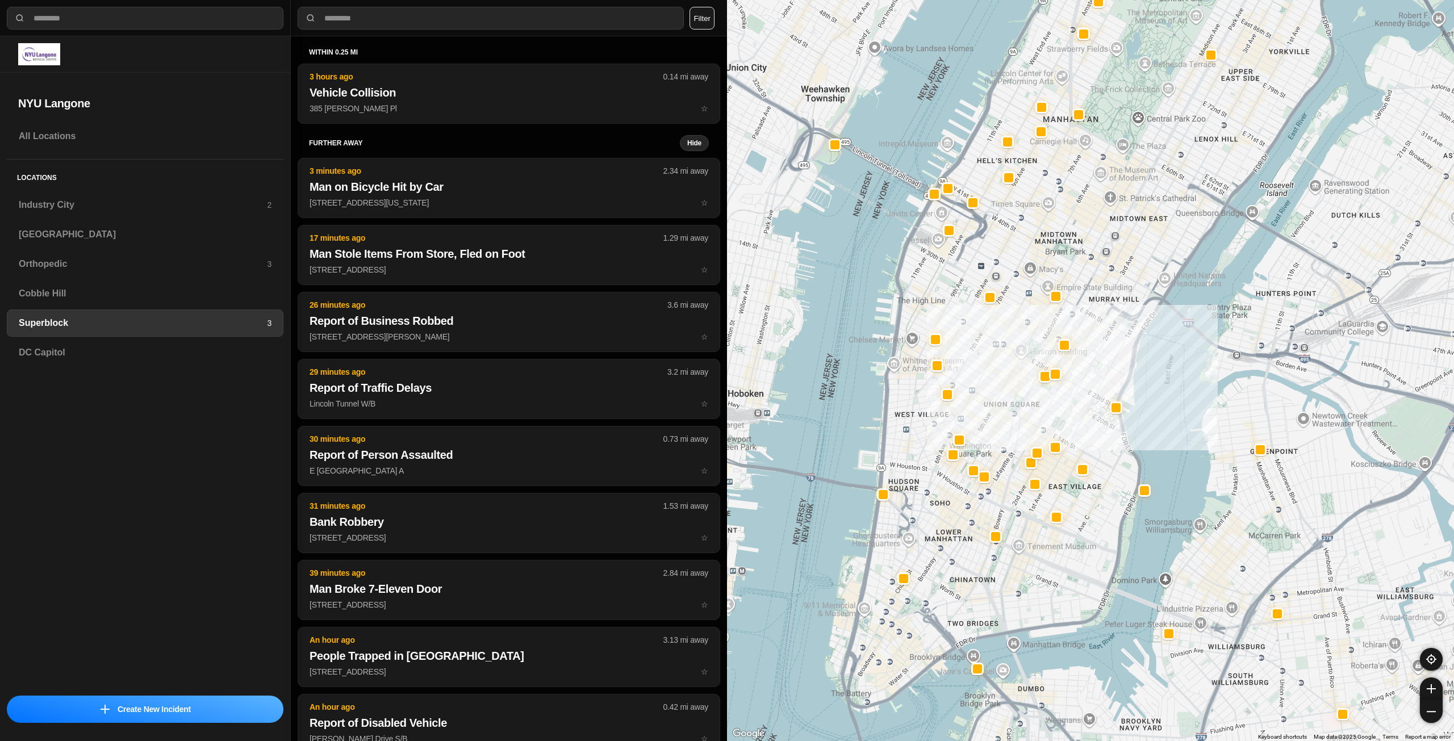
drag, startPoint x: 957, startPoint y: 460, endPoint x: 1010, endPoint y: 453, distance: 53.4
click at [1010, 451] on div at bounding box center [1090, 370] width 727 height 741
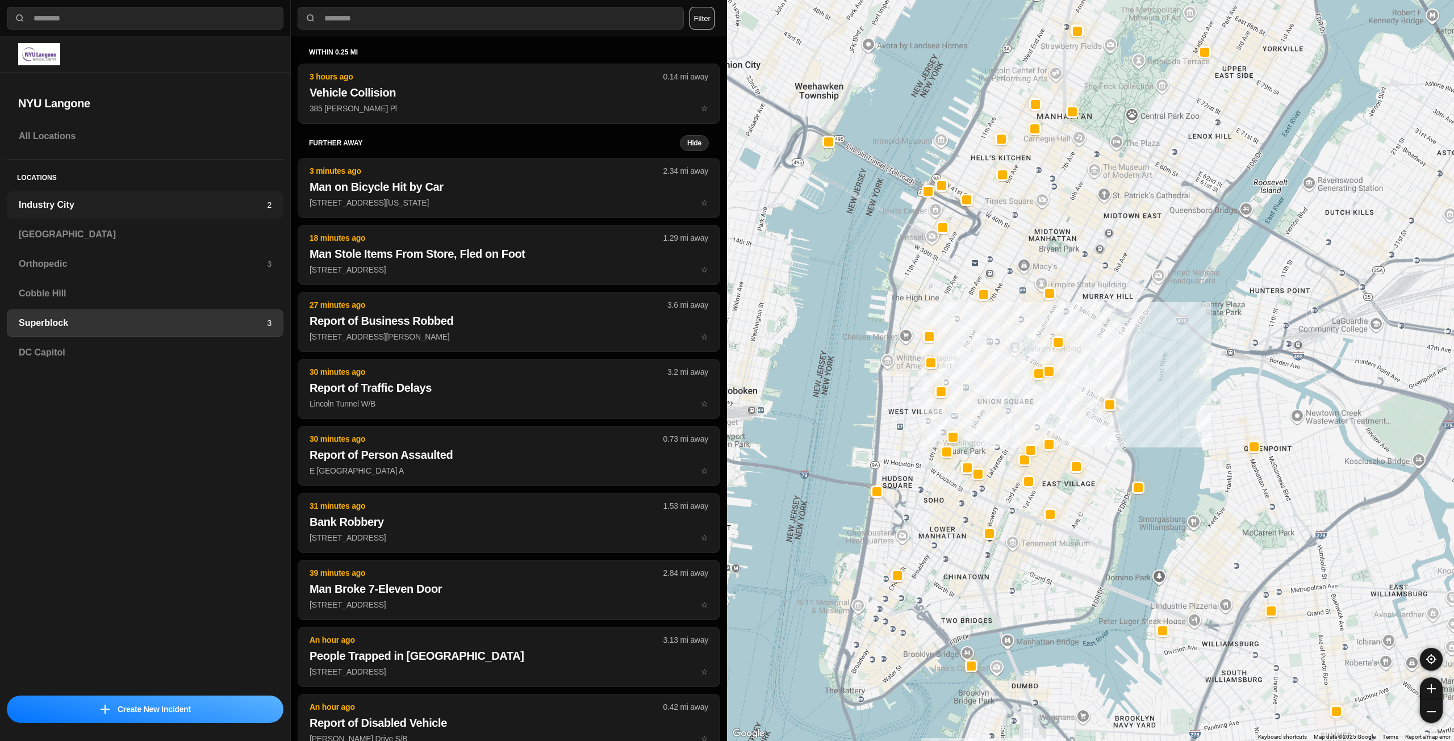
click at [179, 206] on h3 "Industry City" at bounding box center [143, 205] width 248 height 14
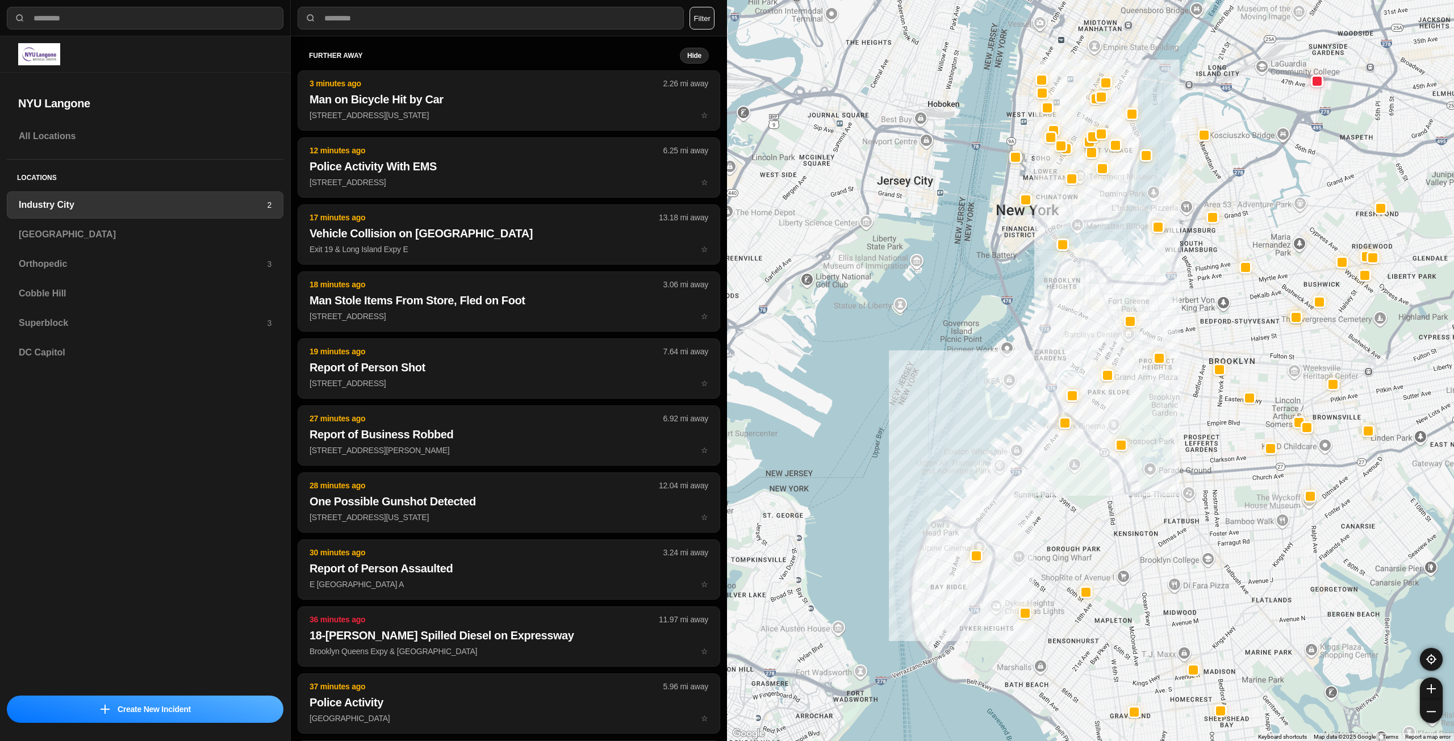
drag, startPoint x: 1148, startPoint y: 412, endPoint x: 1060, endPoint y: 463, distance: 102.0
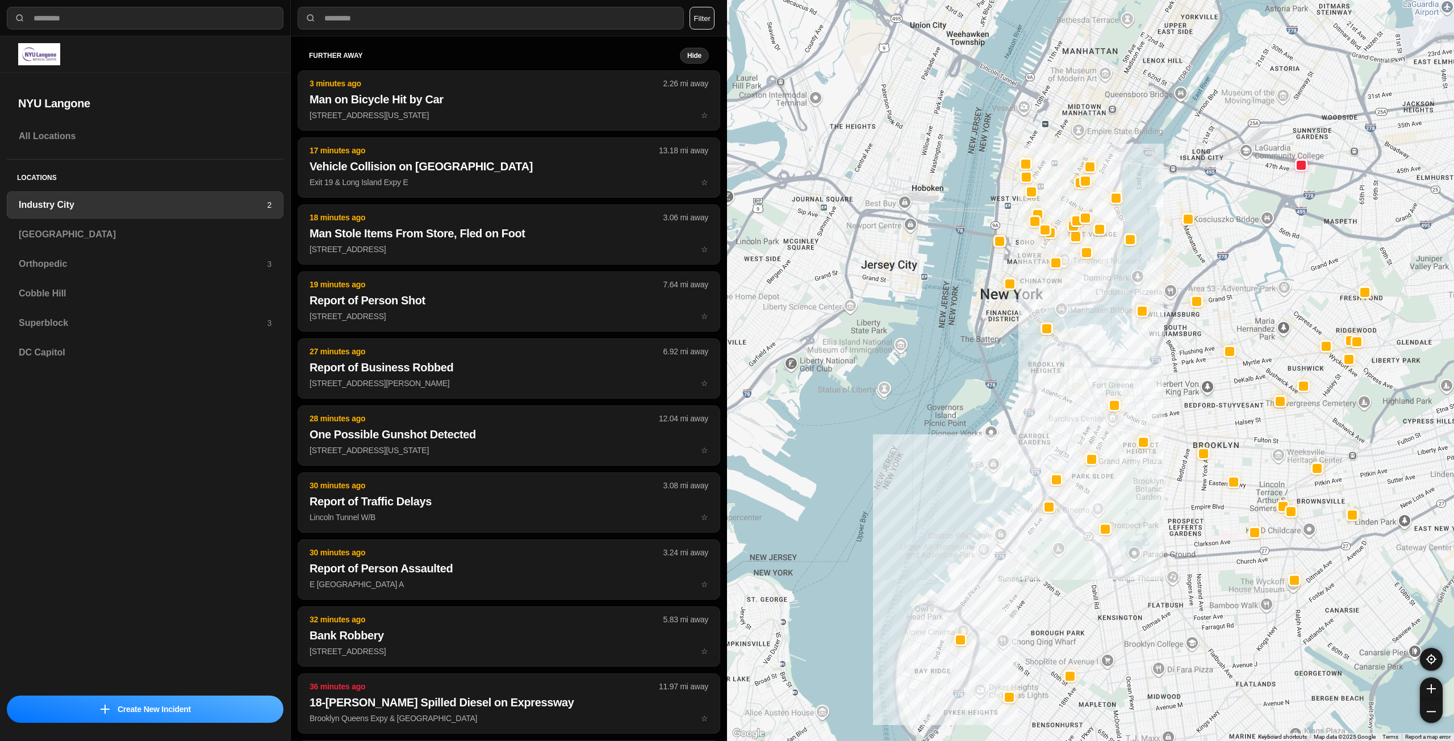
drag, startPoint x: 1107, startPoint y: 260, endPoint x: 1107, endPoint y: 337, distance: 77.8
click at [1107, 337] on div at bounding box center [1090, 370] width 727 height 741
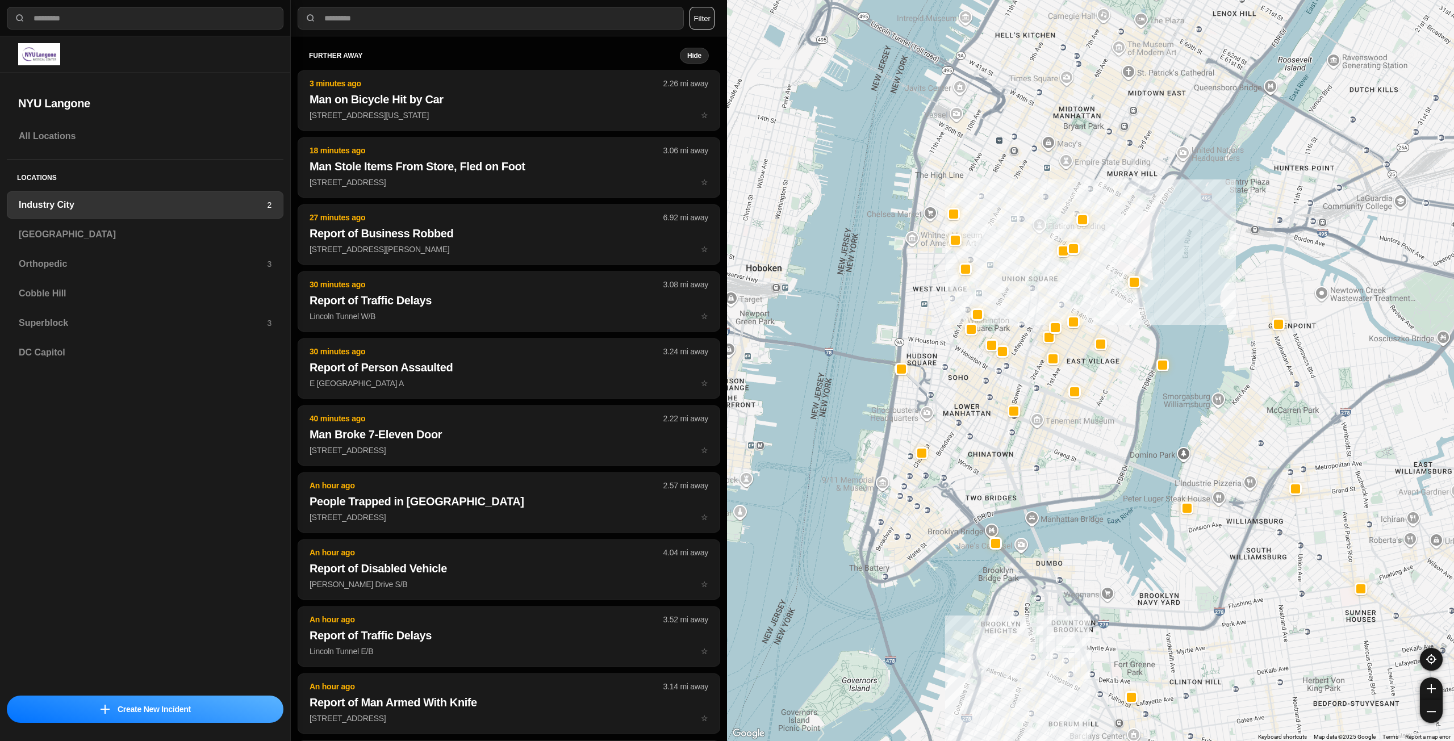
drag, startPoint x: 1075, startPoint y: 335, endPoint x: 1069, endPoint y: 442, distance: 107.0
click at [1069, 442] on div "757 people" at bounding box center [1090, 370] width 727 height 741
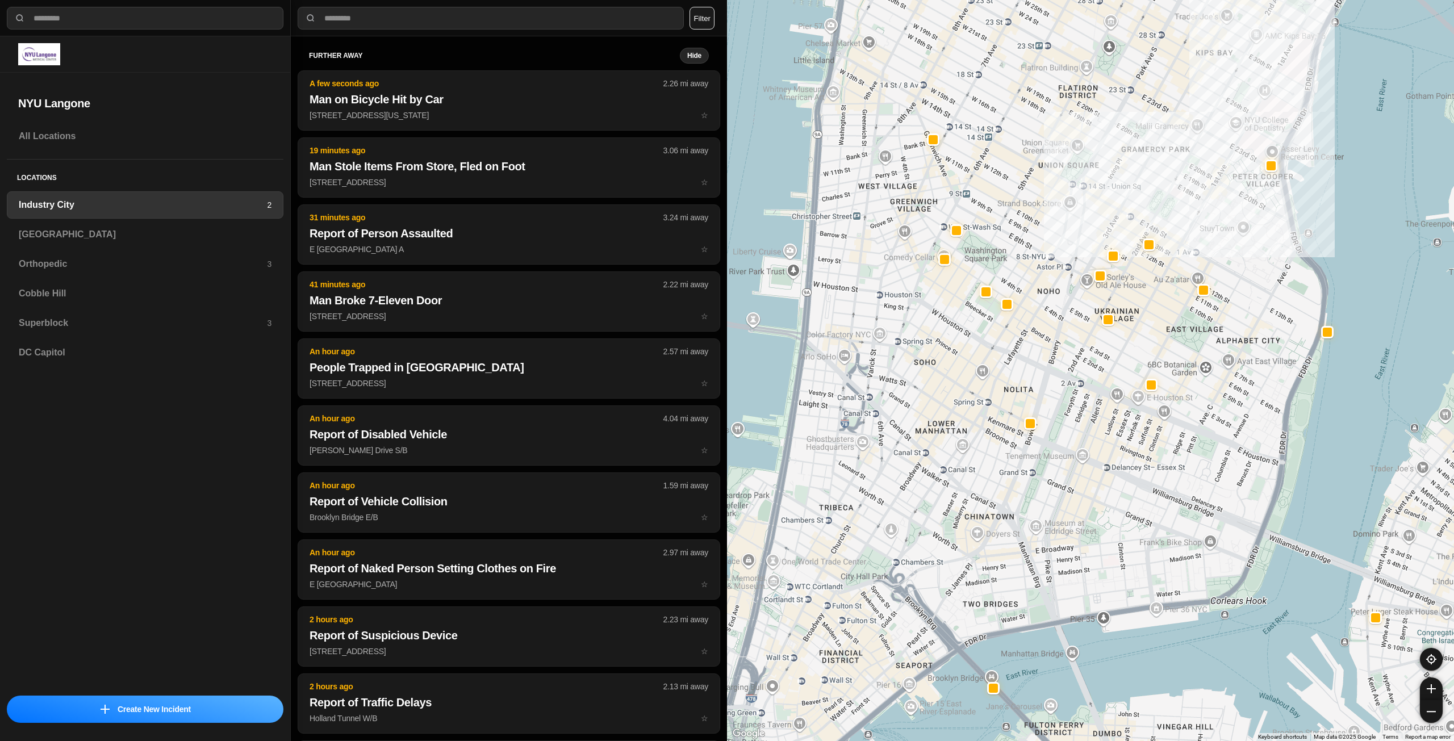
drag, startPoint x: 933, startPoint y: 393, endPoint x: 1093, endPoint y: 498, distance: 191.1
click at [1085, 507] on div "757 people" at bounding box center [1090, 370] width 727 height 741
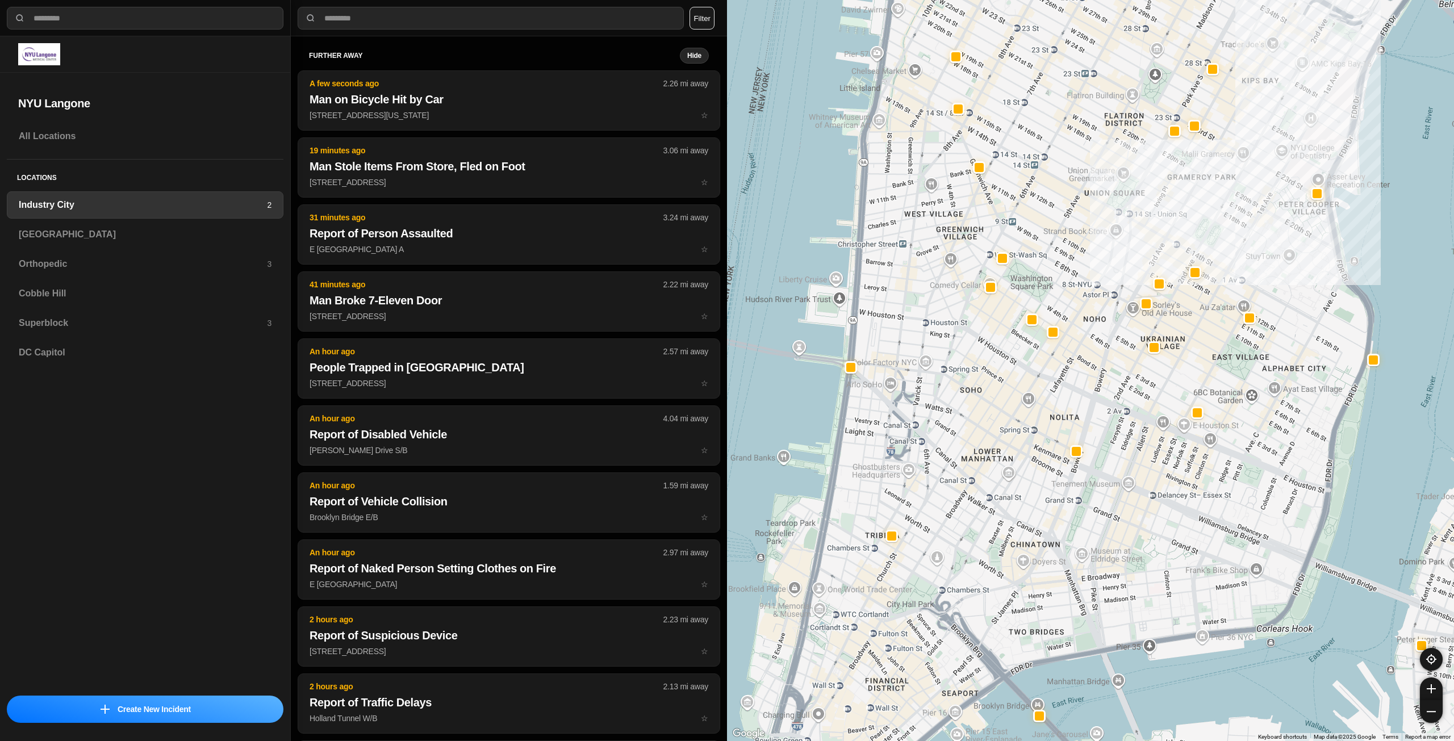
drag, startPoint x: 957, startPoint y: 476, endPoint x: 989, endPoint y: 499, distance: 39.4
click at [991, 501] on div "757 people" at bounding box center [1090, 370] width 727 height 741
click at [152, 234] on h3 "[GEOGRAPHIC_DATA]" at bounding box center [145, 235] width 253 height 14
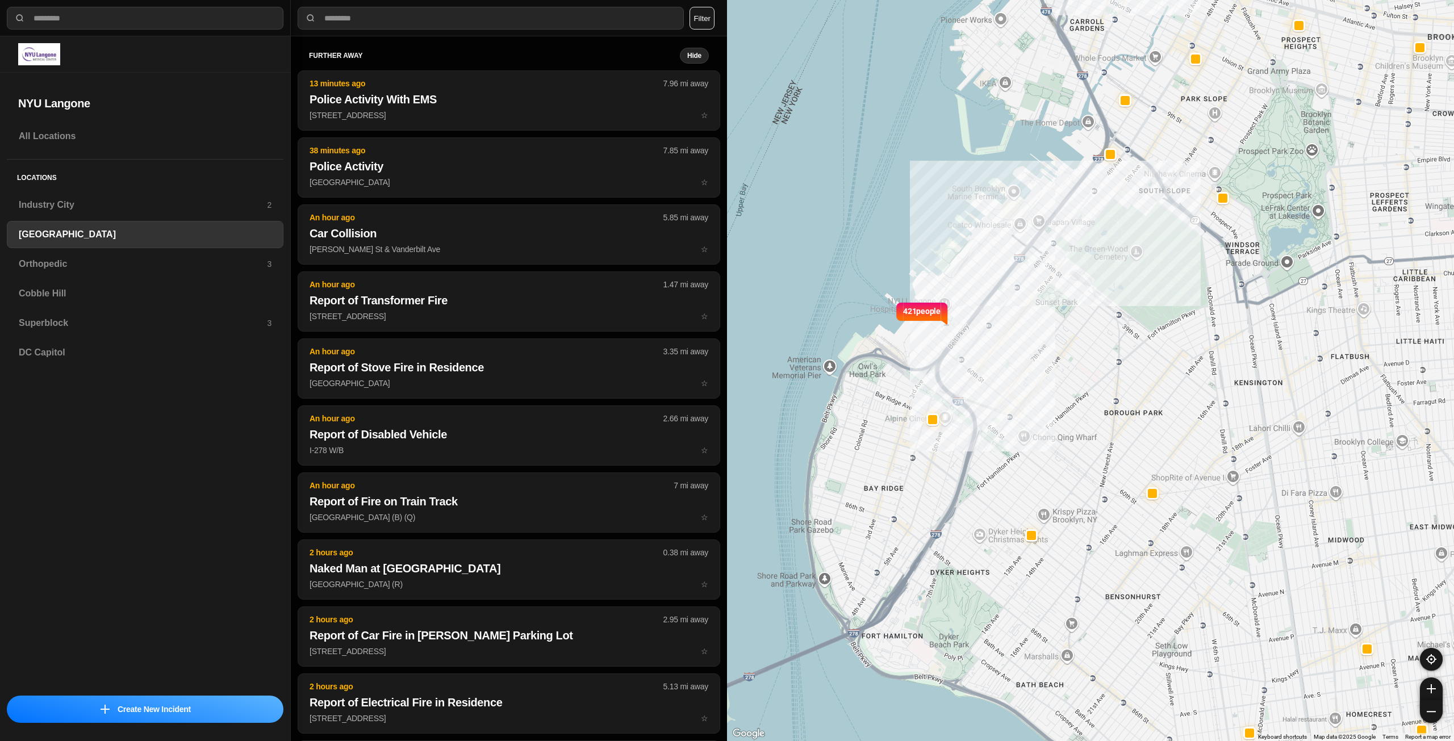
select select "*"
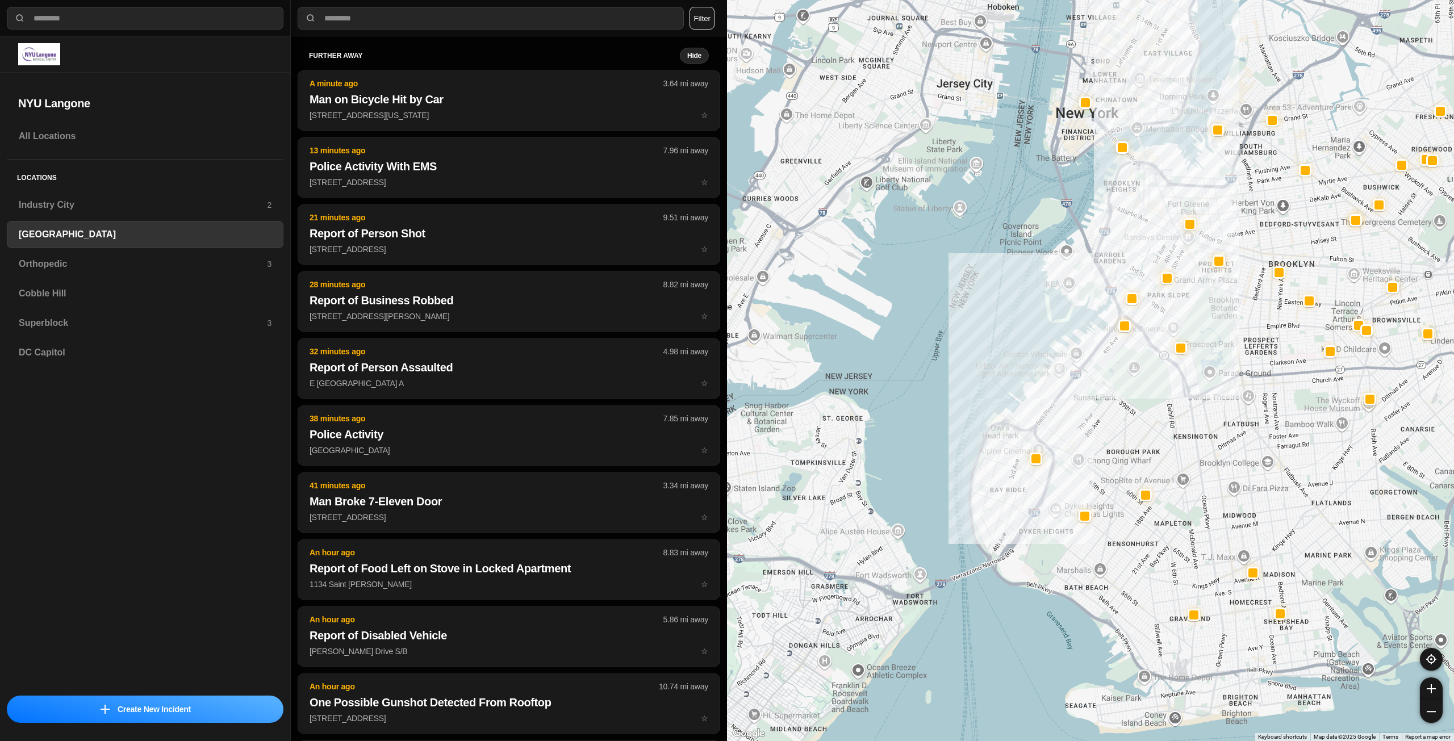
drag, startPoint x: 1319, startPoint y: 285, endPoint x: 1310, endPoint y: 375, distance: 90.8
click at [1310, 375] on div at bounding box center [1090, 370] width 727 height 741
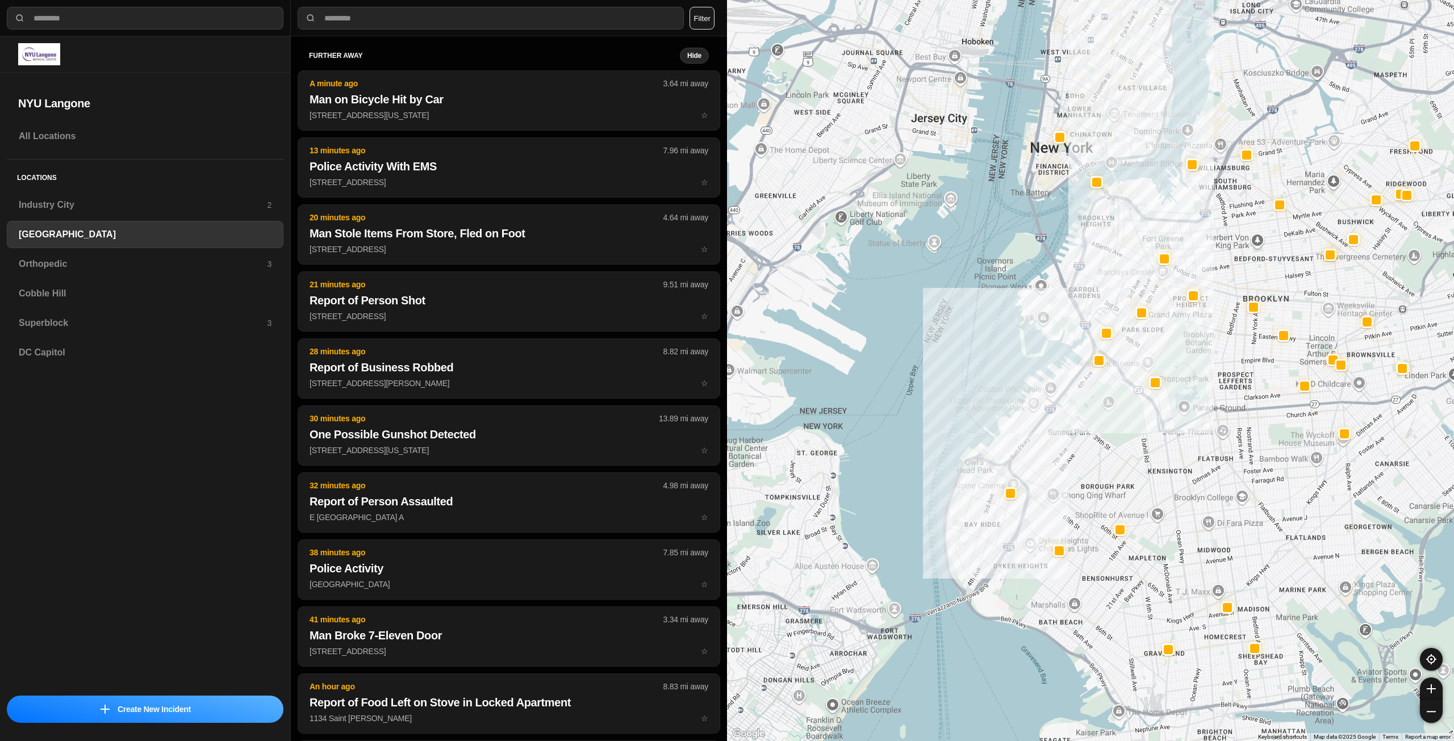
drag, startPoint x: 1289, startPoint y: 355, endPoint x: 1264, endPoint y: 391, distance: 44.4
click at [1264, 391] on div at bounding box center [1090, 370] width 727 height 741
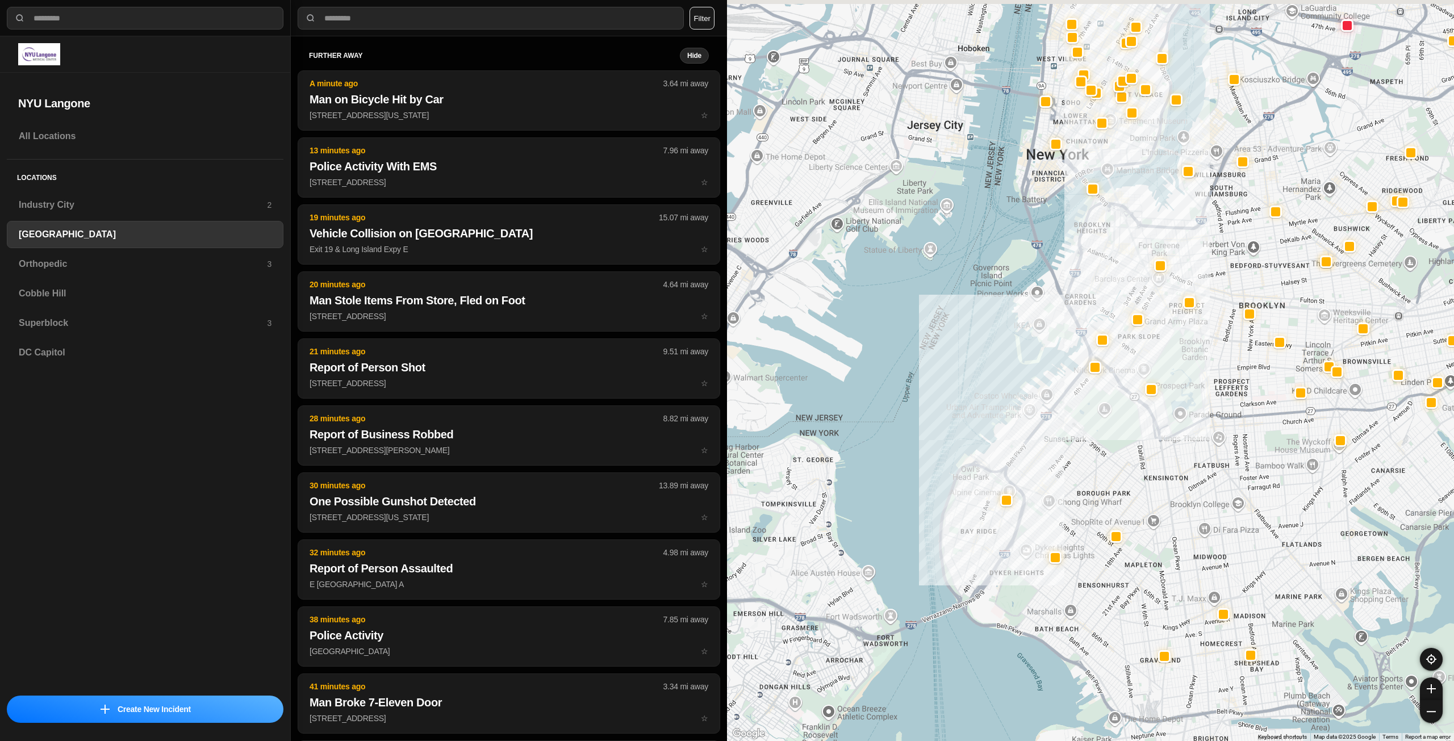
drag, startPoint x: 1284, startPoint y: 276, endPoint x: 1229, endPoint y: 316, distance: 68.6
click at [1232, 320] on div at bounding box center [1090, 370] width 727 height 741
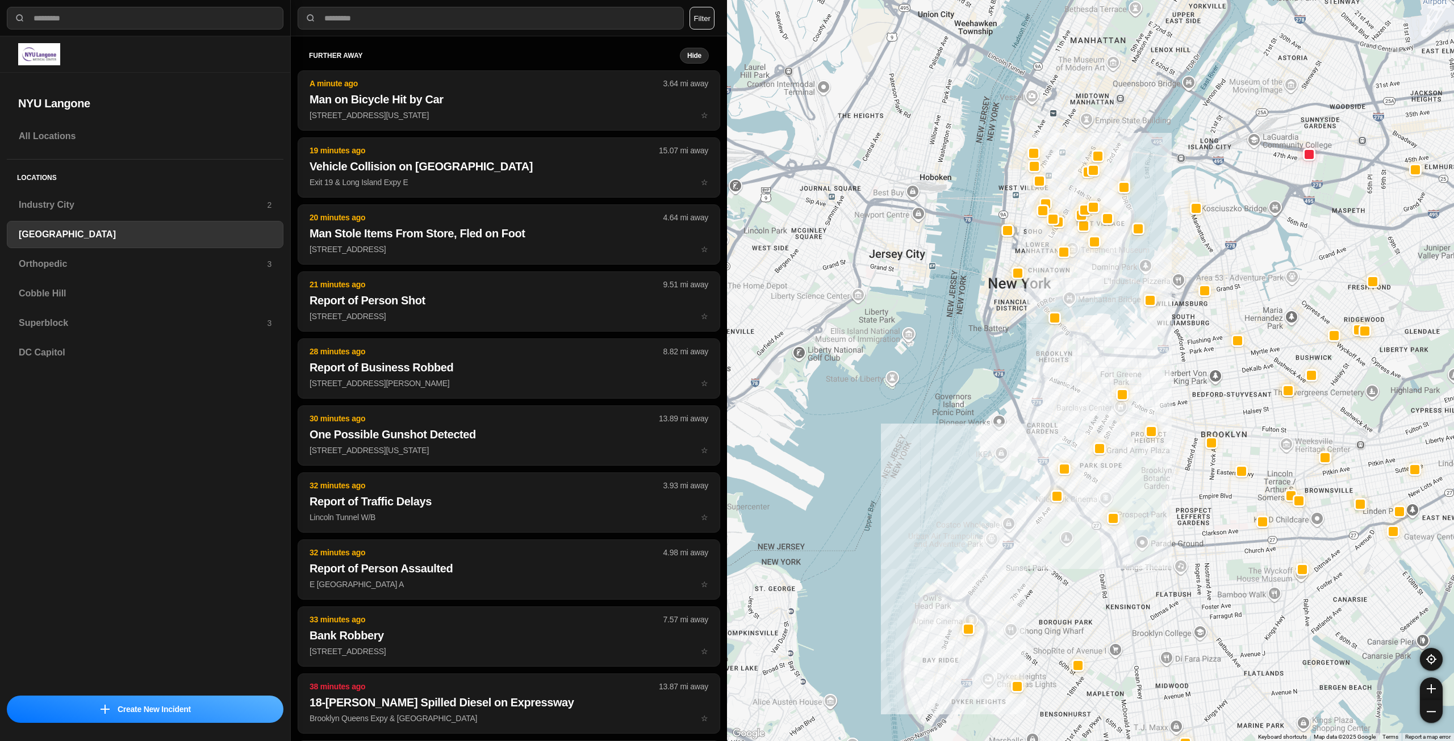
drag, startPoint x: 1143, startPoint y: 286, endPoint x: 1166, endPoint y: 381, distance: 97.0
click at [1166, 381] on div at bounding box center [1090, 370] width 727 height 741
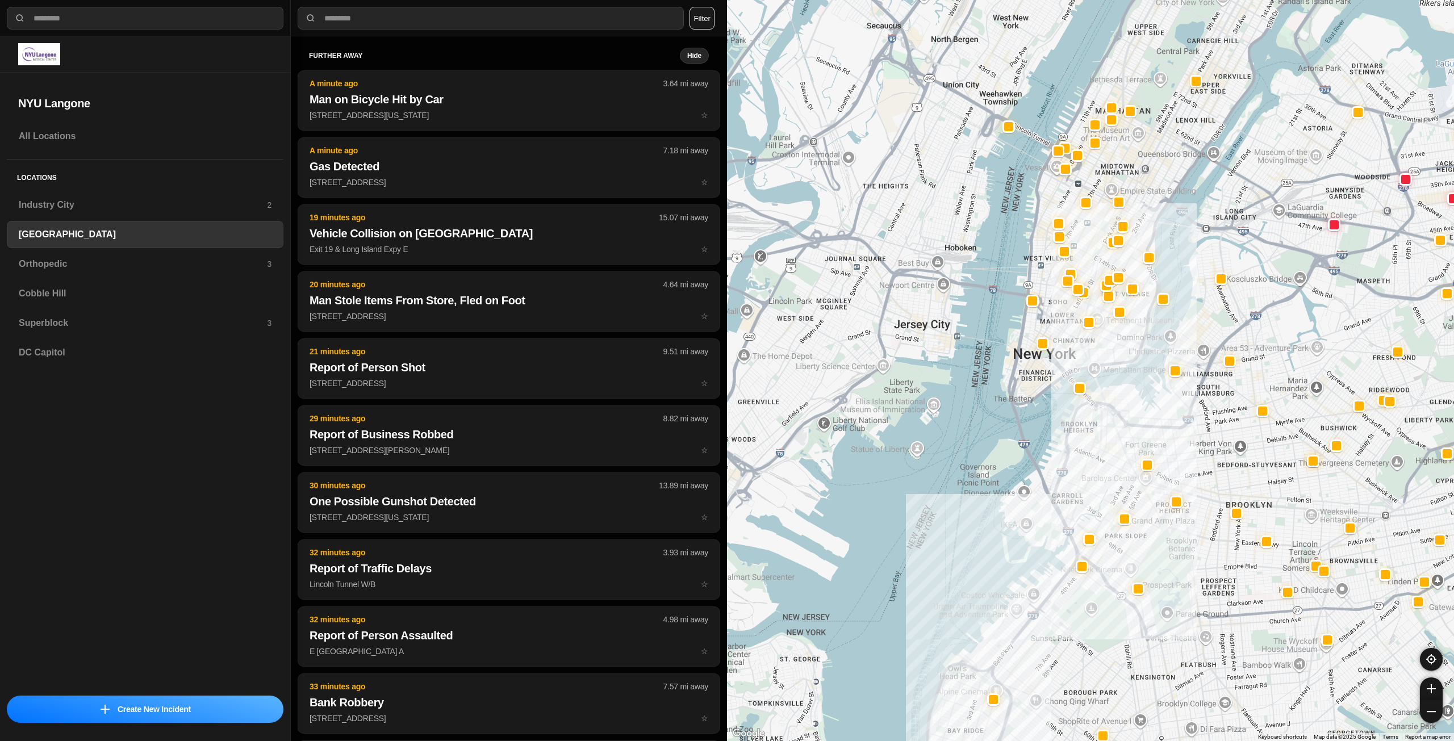
drag, startPoint x: 1111, startPoint y: 377, endPoint x: 1131, endPoint y: 427, distance: 54.3
click at [1131, 427] on div at bounding box center [1090, 370] width 727 height 741
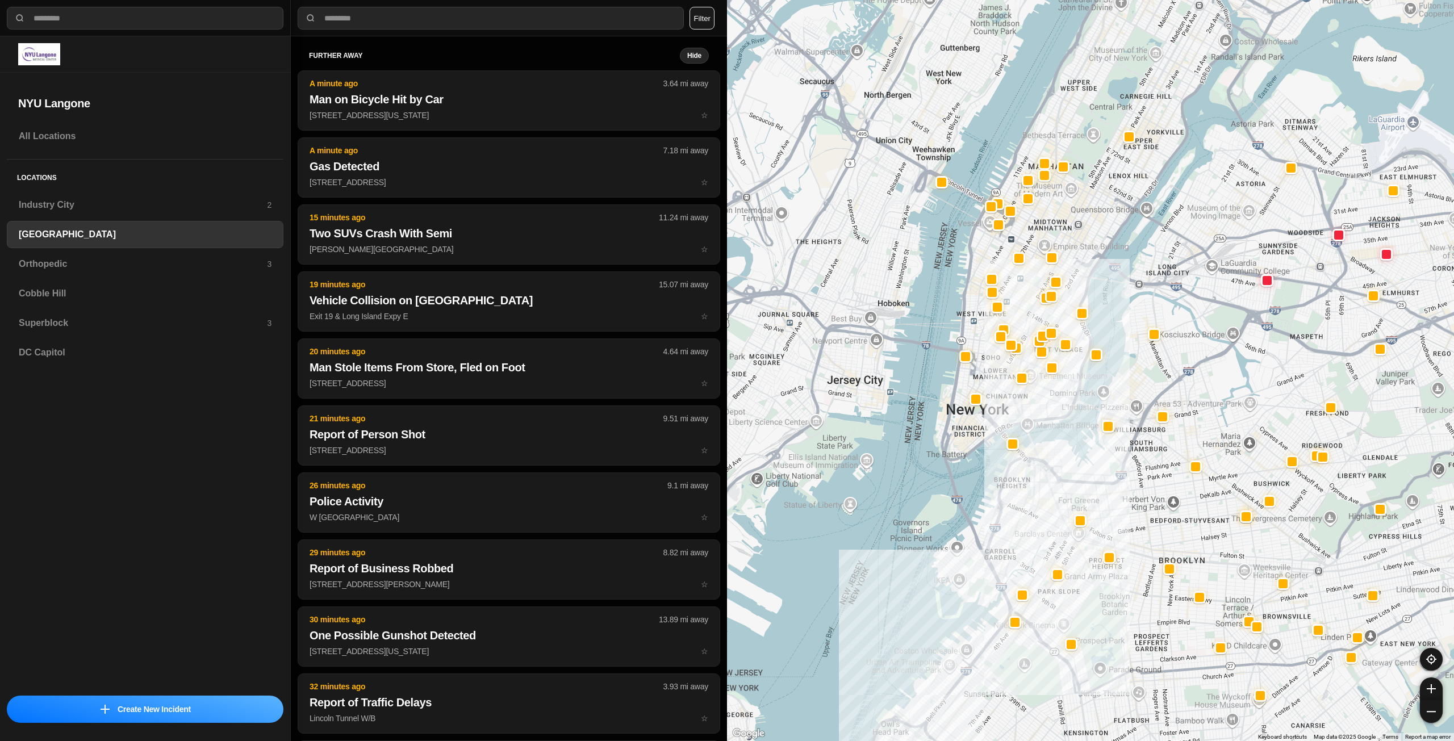
drag, startPoint x: 1323, startPoint y: 384, endPoint x: 1258, endPoint y: 419, distance: 73.2
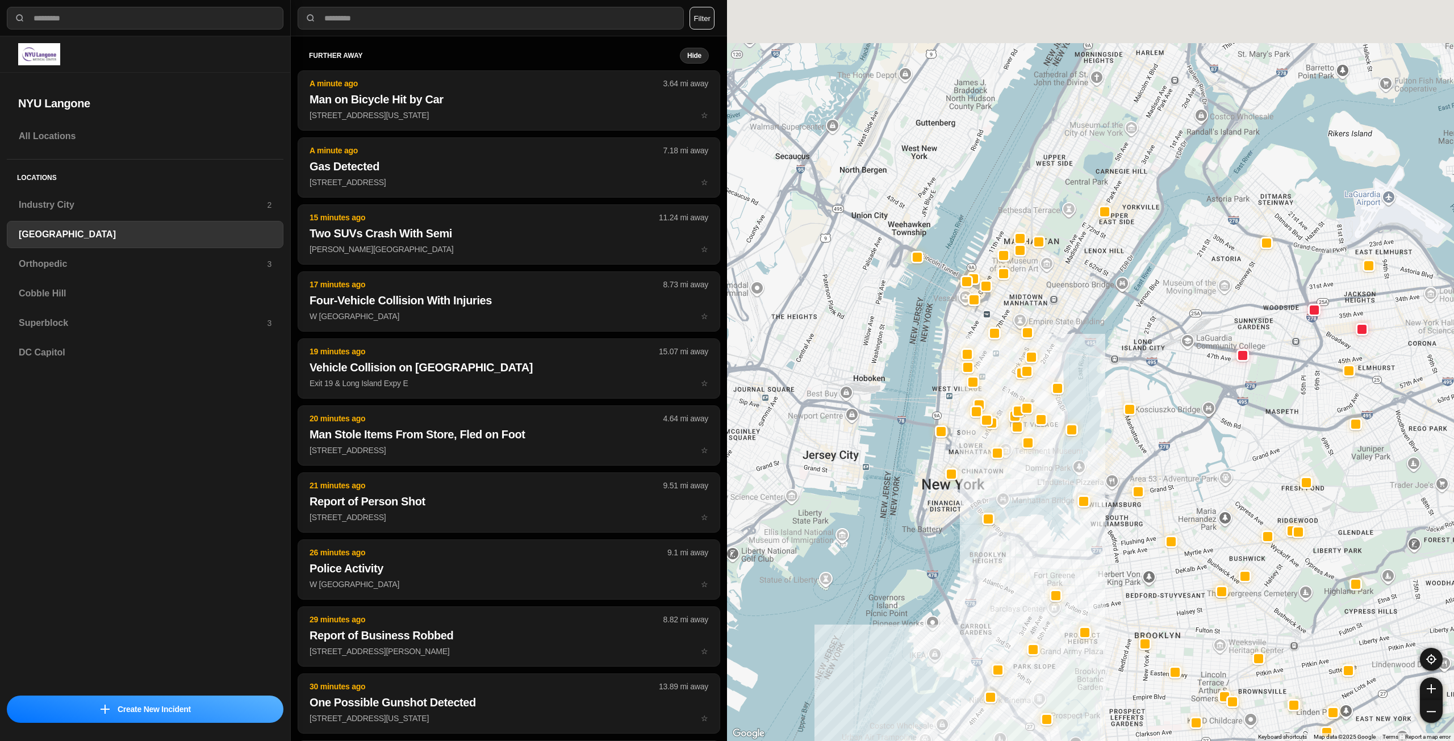
drag, startPoint x: 1240, startPoint y: 353, endPoint x: 1205, endPoint y: 451, distance: 103.7
click at [1205, 451] on div at bounding box center [1090, 370] width 727 height 741
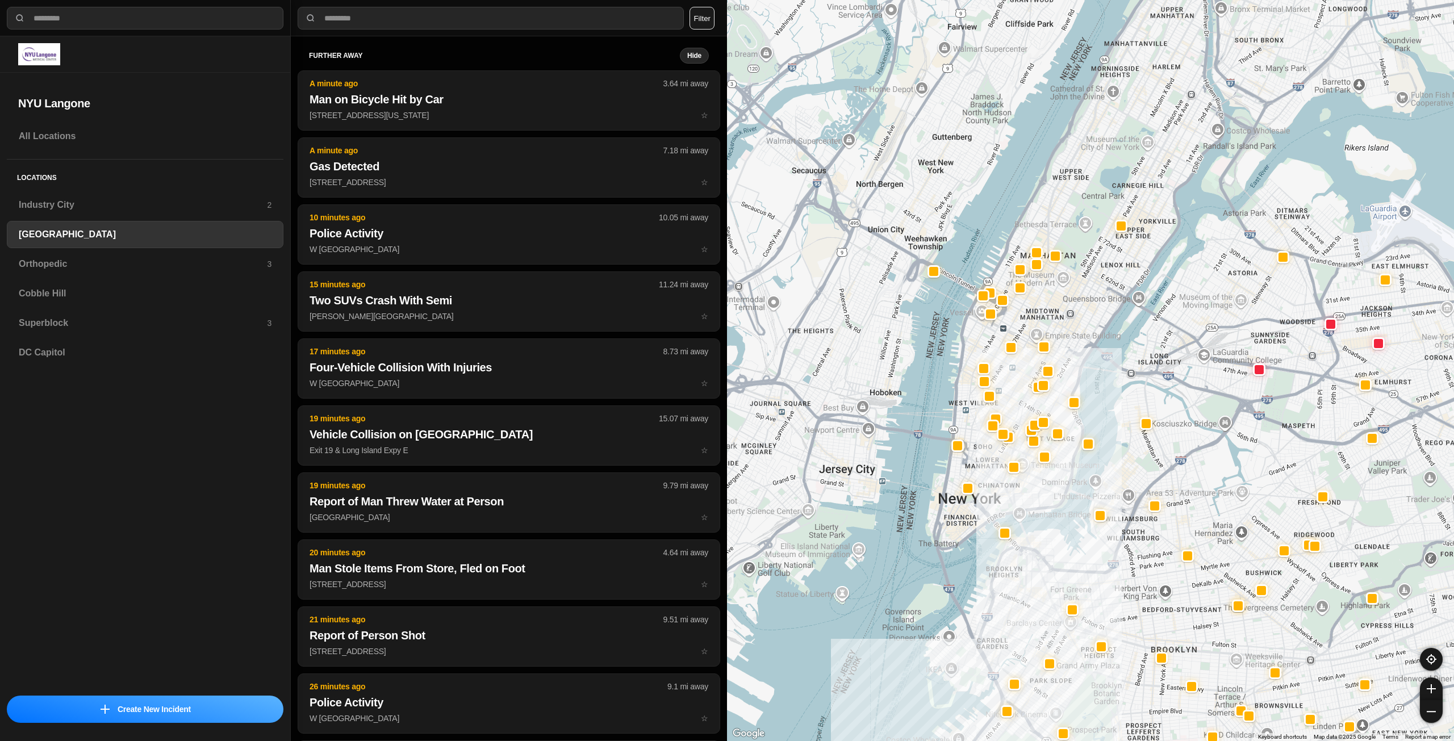
drag, startPoint x: 1142, startPoint y: 374, endPoint x: 1157, endPoint y: 365, distance: 18.1
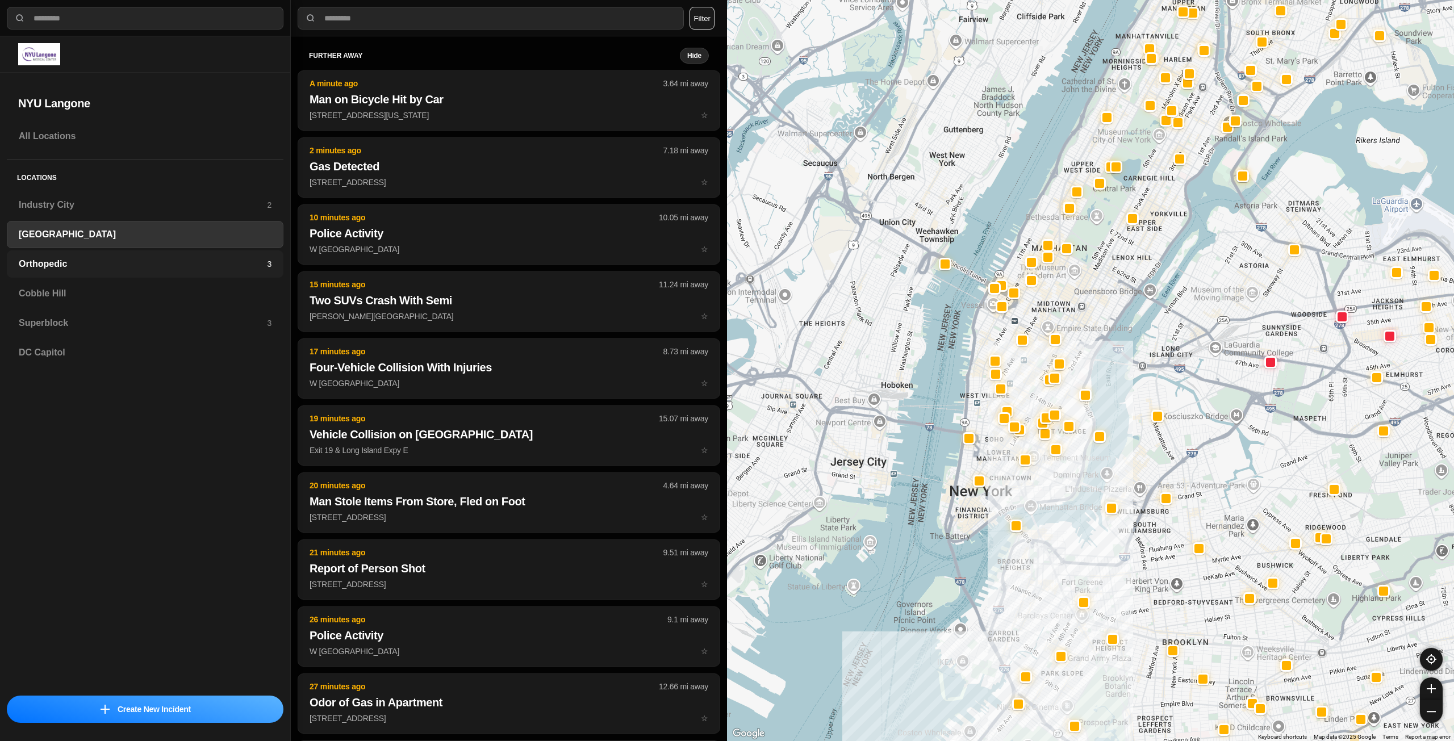
click at [101, 257] on h3 "Orthopedic" at bounding box center [143, 264] width 248 height 14
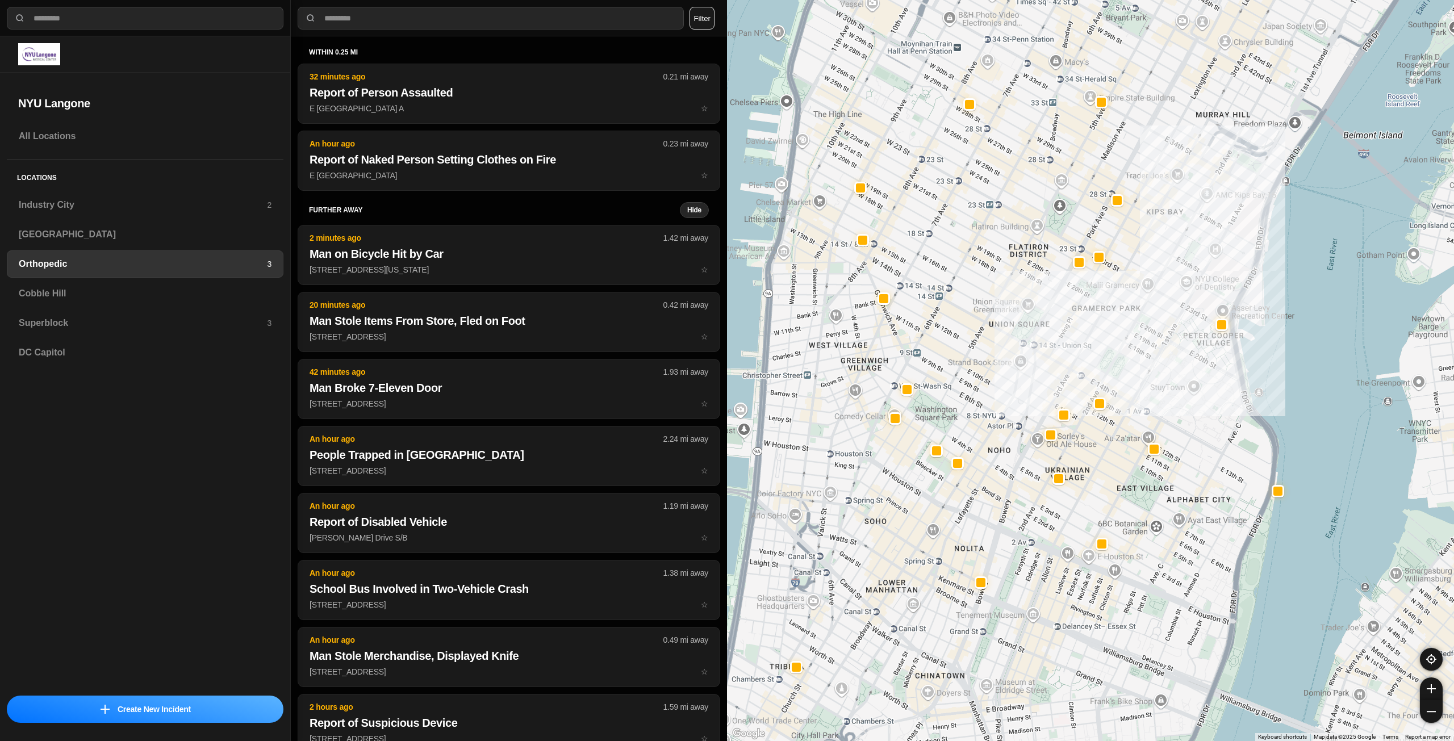
drag, startPoint x: 1047, startPoint y: 332, endPoint x: 1079, endPoint y: 330, distance: 32.5
click at [1079, 330] on div at bounding box center [1090, 370] width 727 height 741
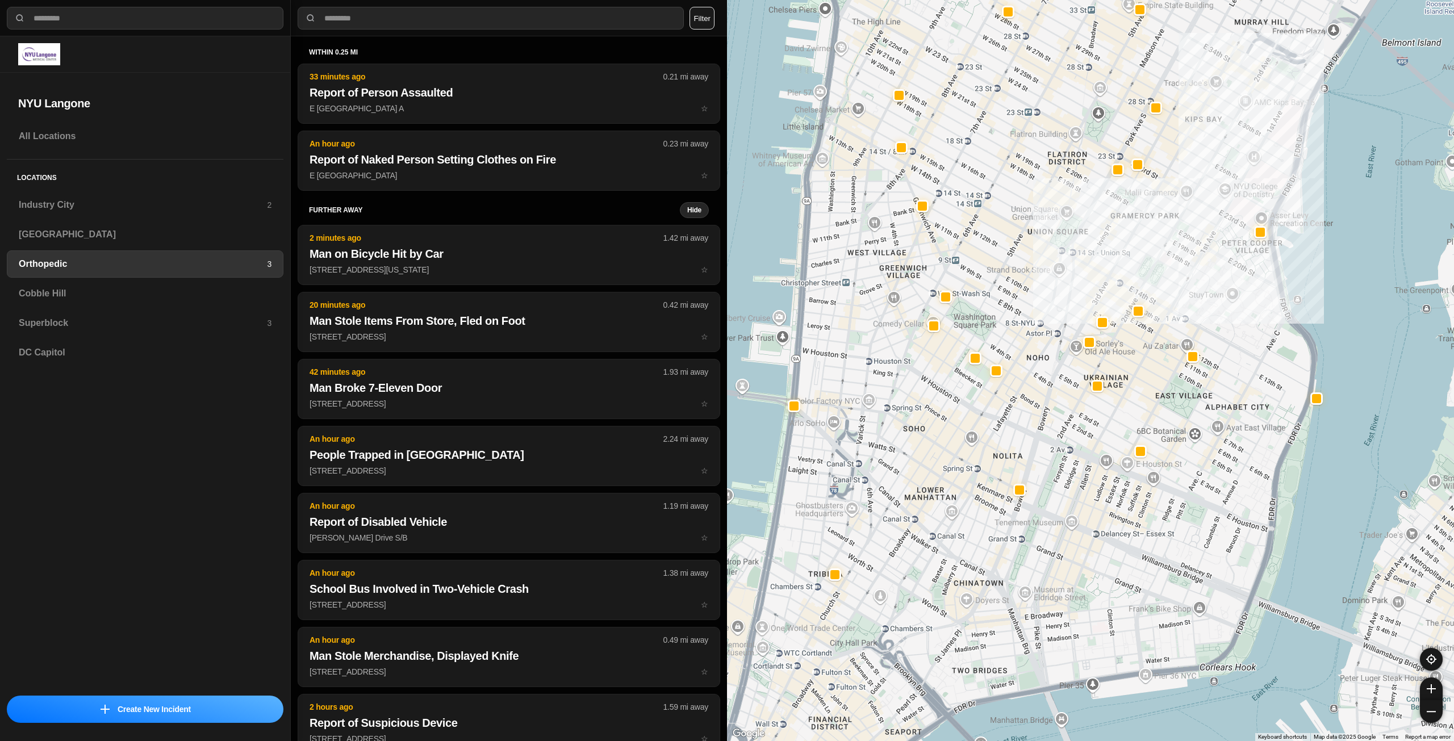
drag, startPoint x: 1130, startPoint y: 428, endPoint x: 1159, endPoint y: 338, distance: 94.9
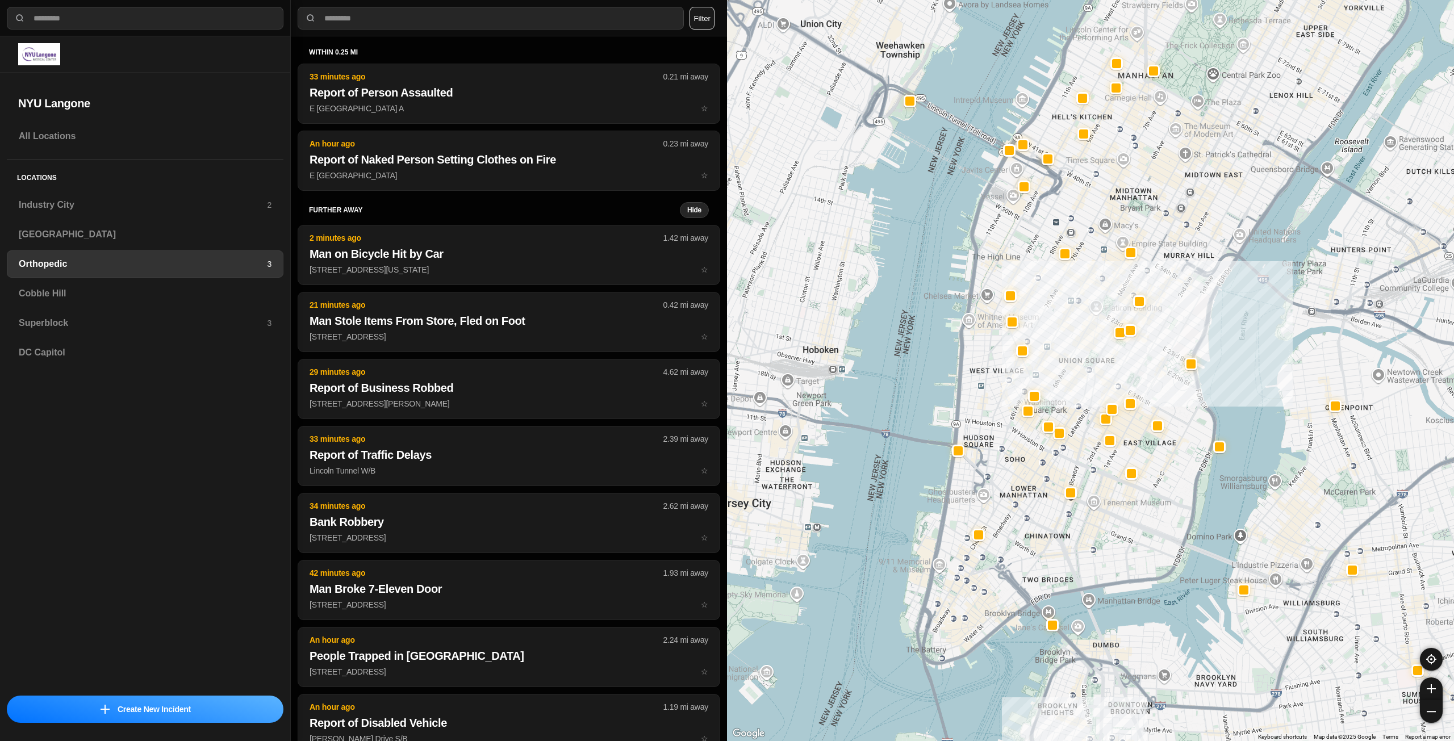
drag, startPoint x: 1088, startPoint y: 531, endPoint x: 1103, endPoint y: 523, distance: 16.8
click at [1102, 528] on div at bounding box center [1090, 370] width 727 height 741
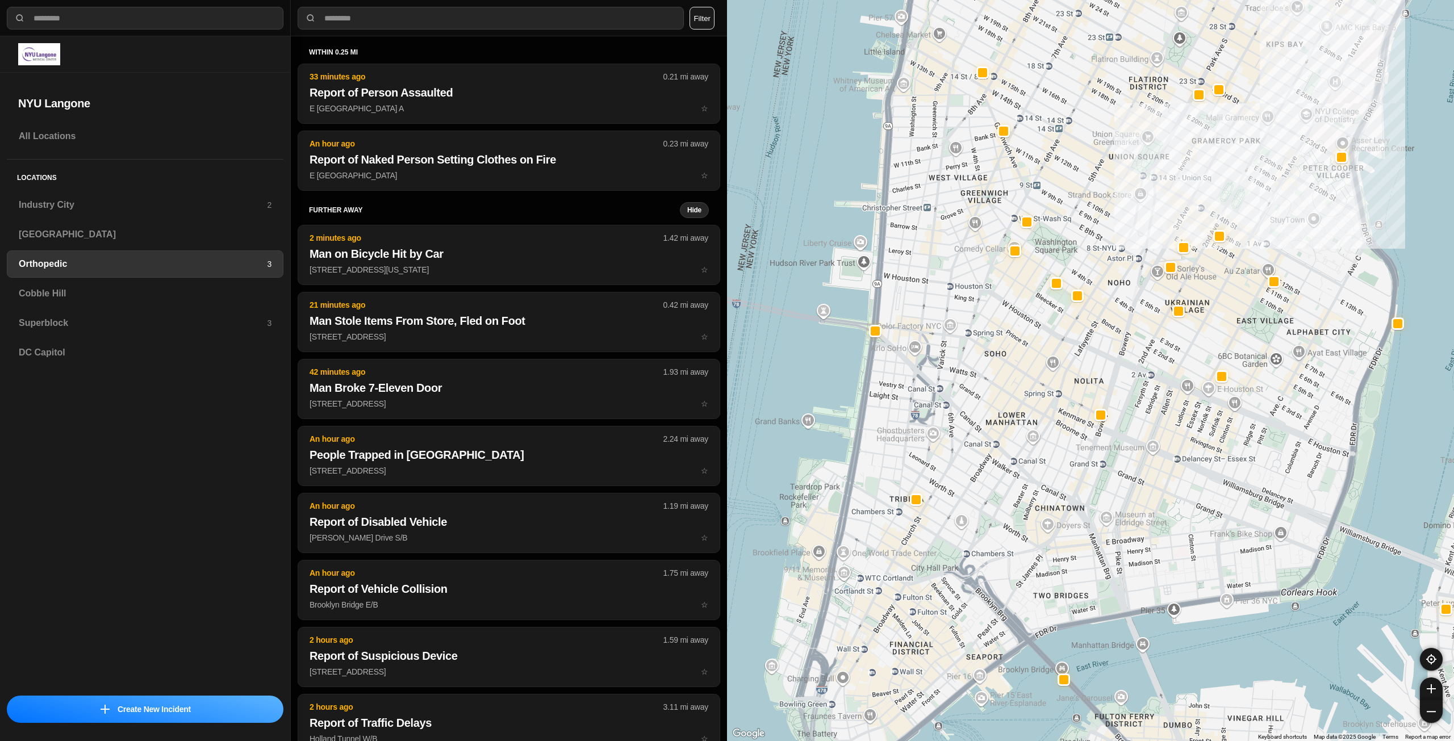
drag, startPoint x: 1028, startPoint y: 460, endPoint x: 1082, endPoint y: 532, distance: 90.1
click at [1082, 532] on div at bounding box center [1090, 370] width 727 height 741
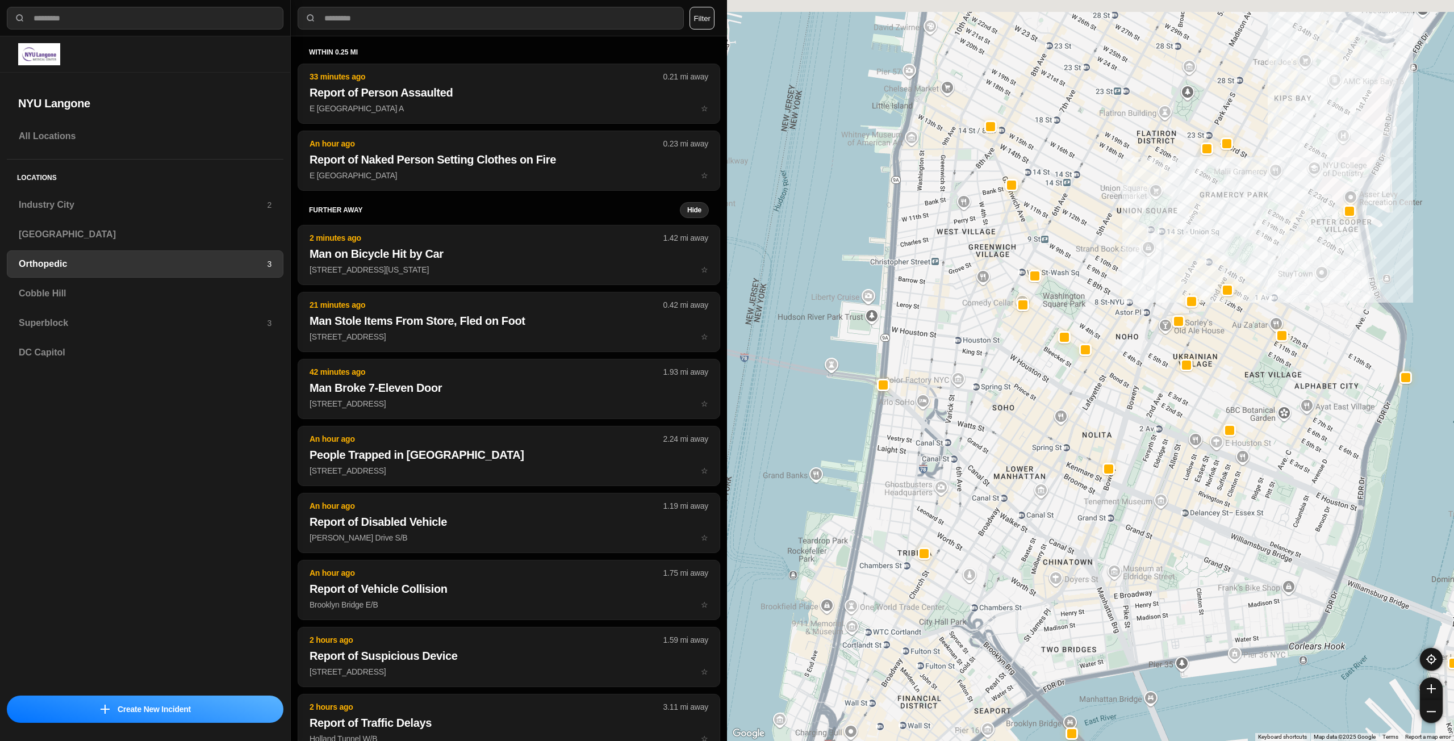
drag, startPoint x: 1168, startPoint y: 331, endPoint x: 1166, endPoint y: 400, distance: 68.8
click at [1166, 400] on div at bounding box center [1090, 370] width 727 height 741
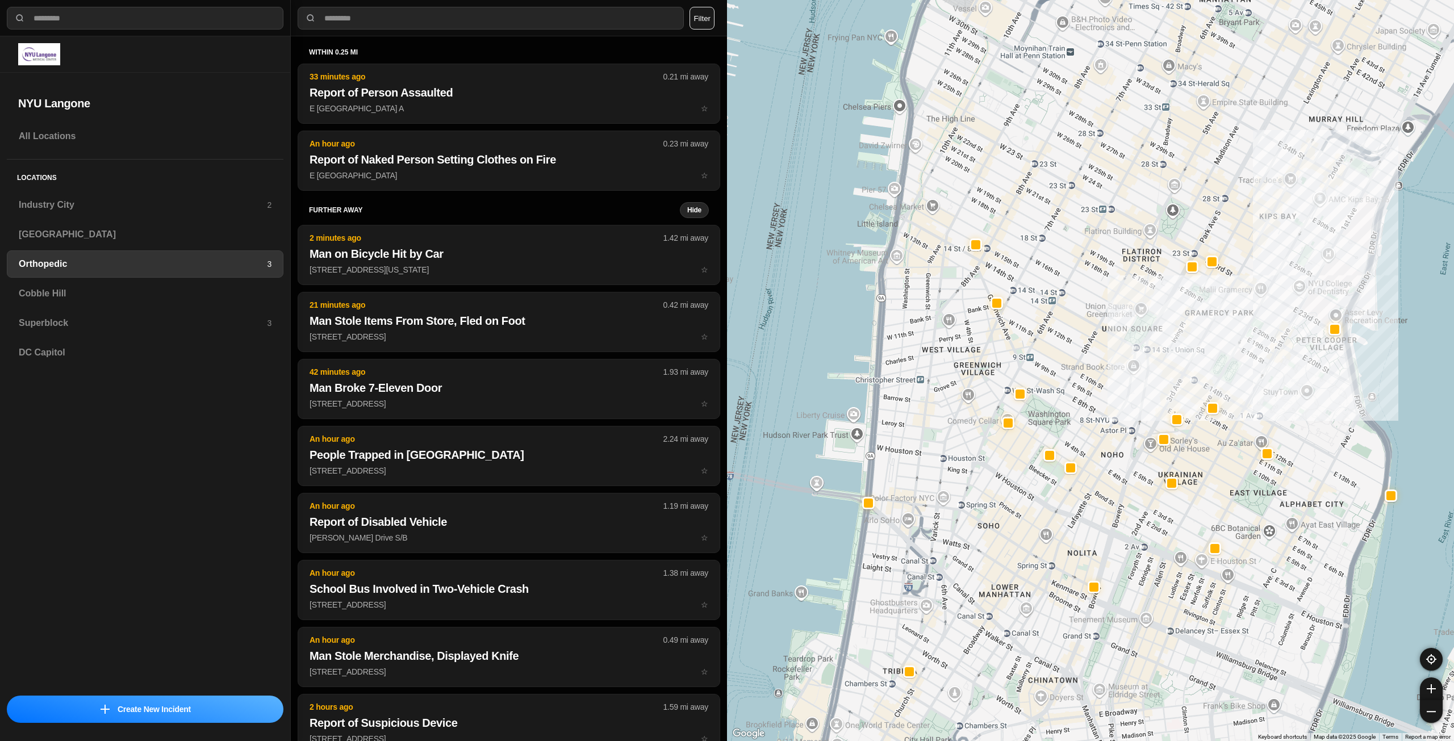
drag, startPoint x: 1164, startPoint y: 328, endPoint x: 1149, endPoint y: 357, distance: 33.0
click at [1147, 386] on div at bounding box center [1090, 370] width 727 height 741
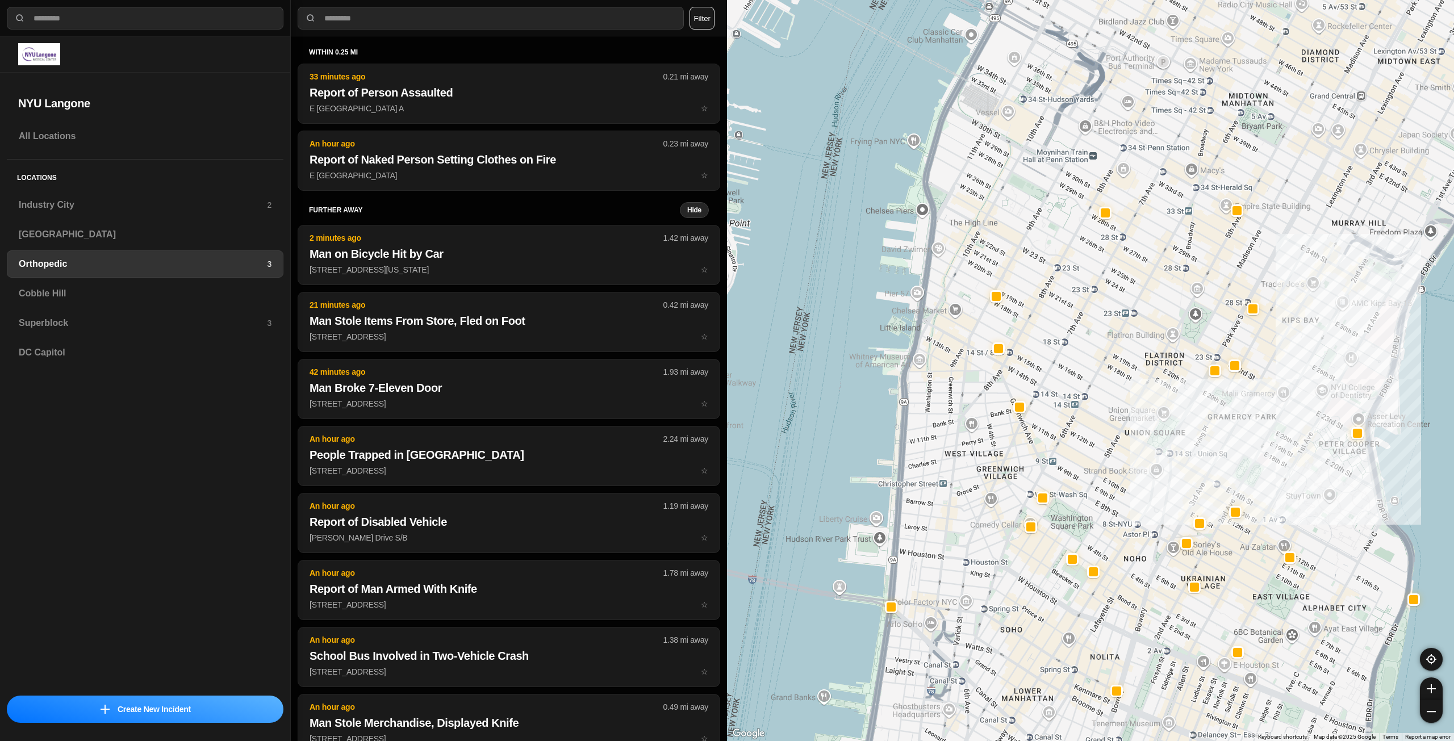
drag, startPoint x: 1131, startPoint y: 274, endPoint x: 1164, endPoint y: 356, distance: 87.7
click at [1161, 363] on div at bounding box center [1090, 370] width 727 height 741
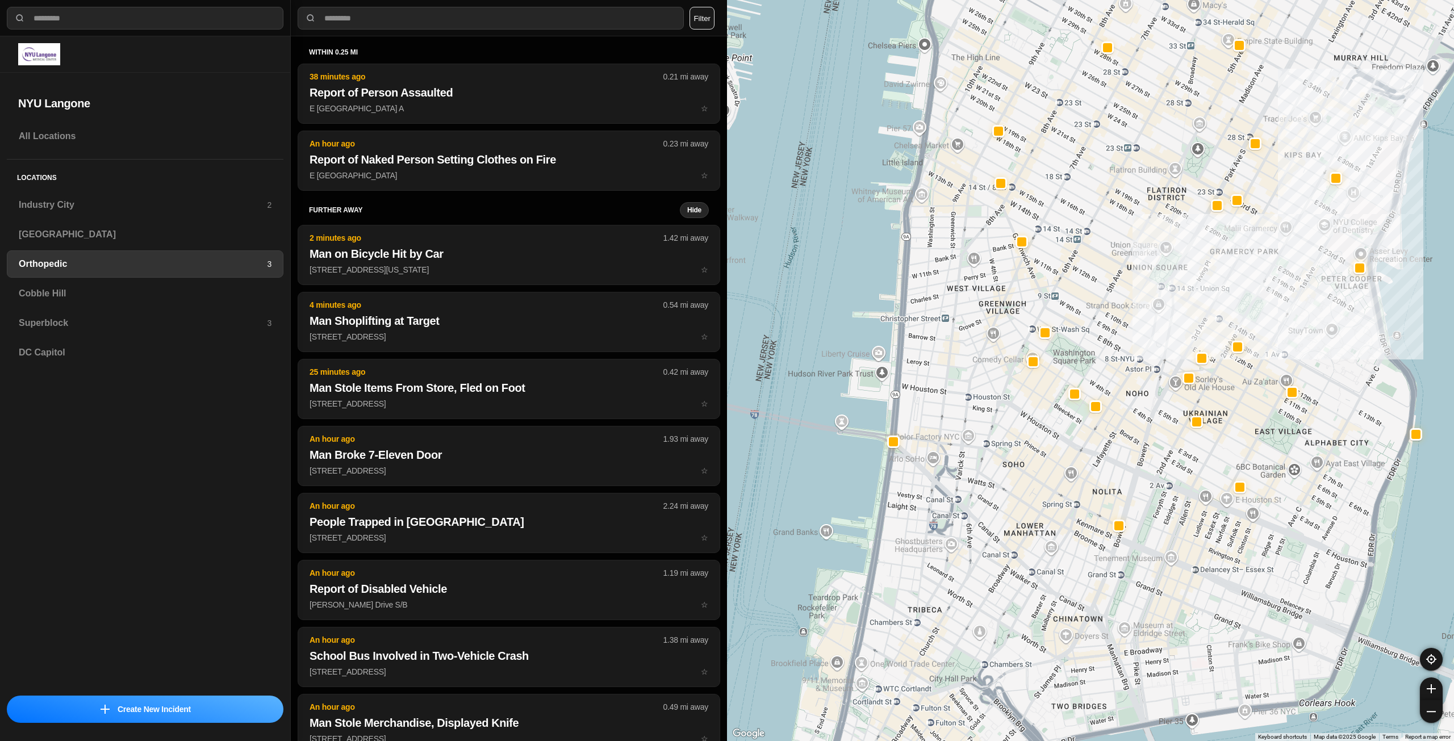
drag, startPoint x: 1099, startPoint y: 444, endPoint x: 1097, endPoint y: 248, distance: 195.5
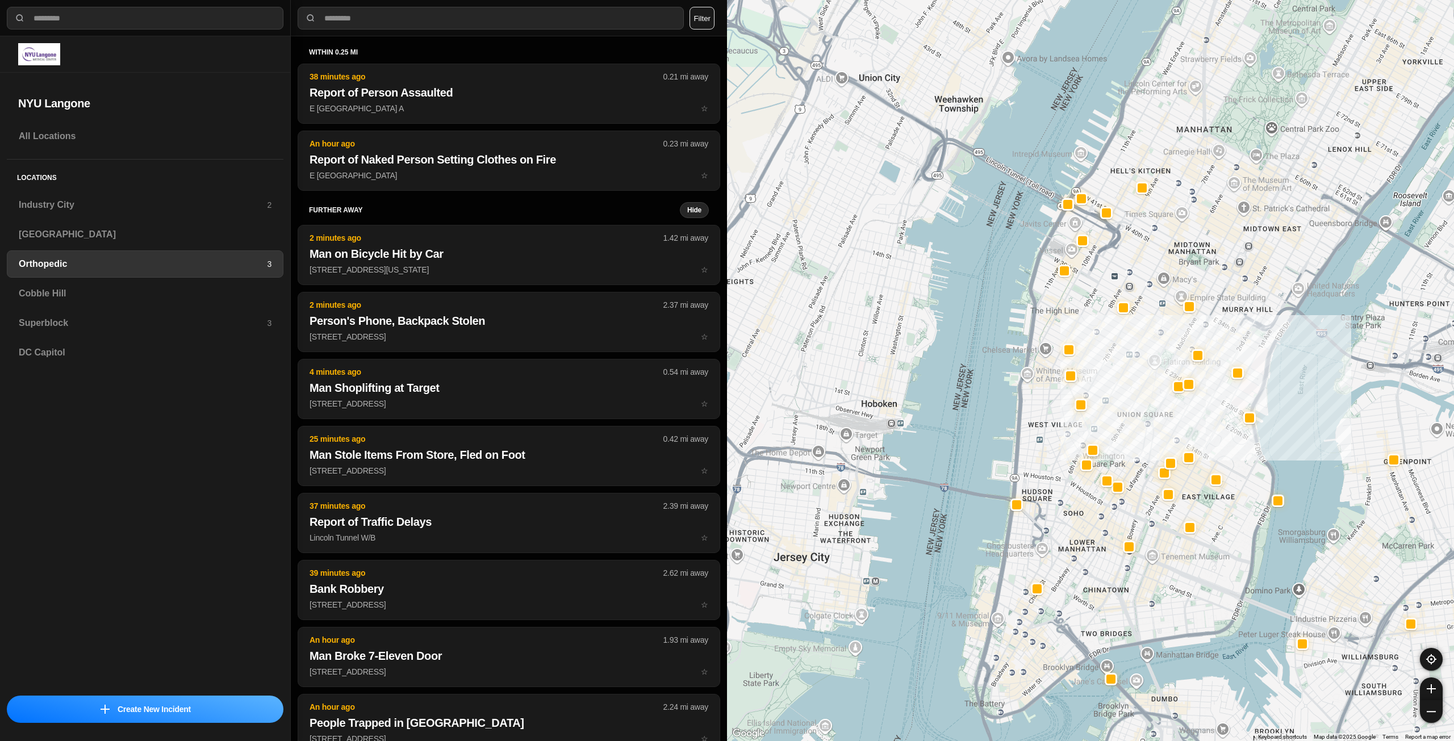
drag, startPoint x: 1111, startPoint y: 218, endPoint x: 1117, endPoint y: 403, distance: 184.7
click at [1117, 403] on div at bounding box center [1090, 370] width 727 height 741
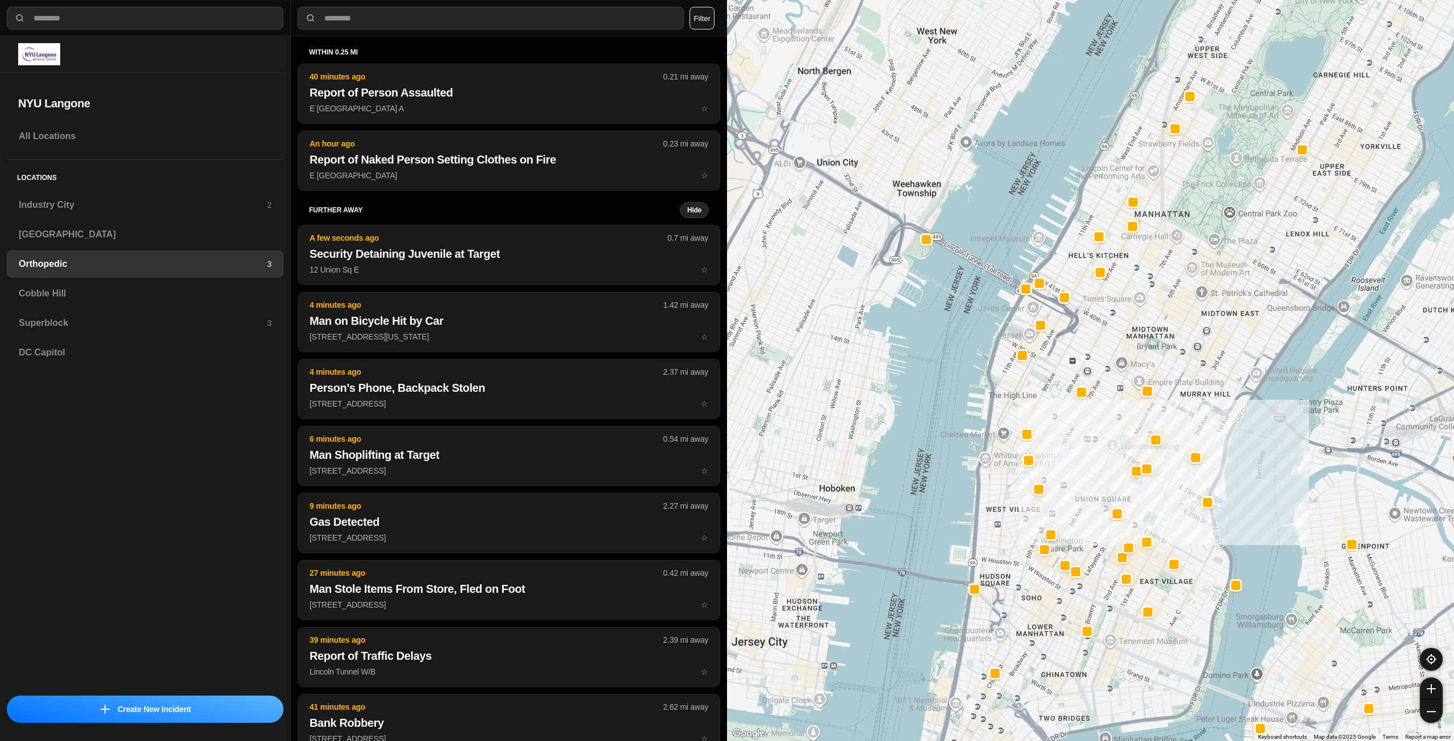
drag, startPoint x: 1171, startPoint y: 330, endPoint x: 1164, endPoint y: 304, distance: 26.6
click at [1158, 343] on div at bounding box center [1090, 370] width 727 height 741
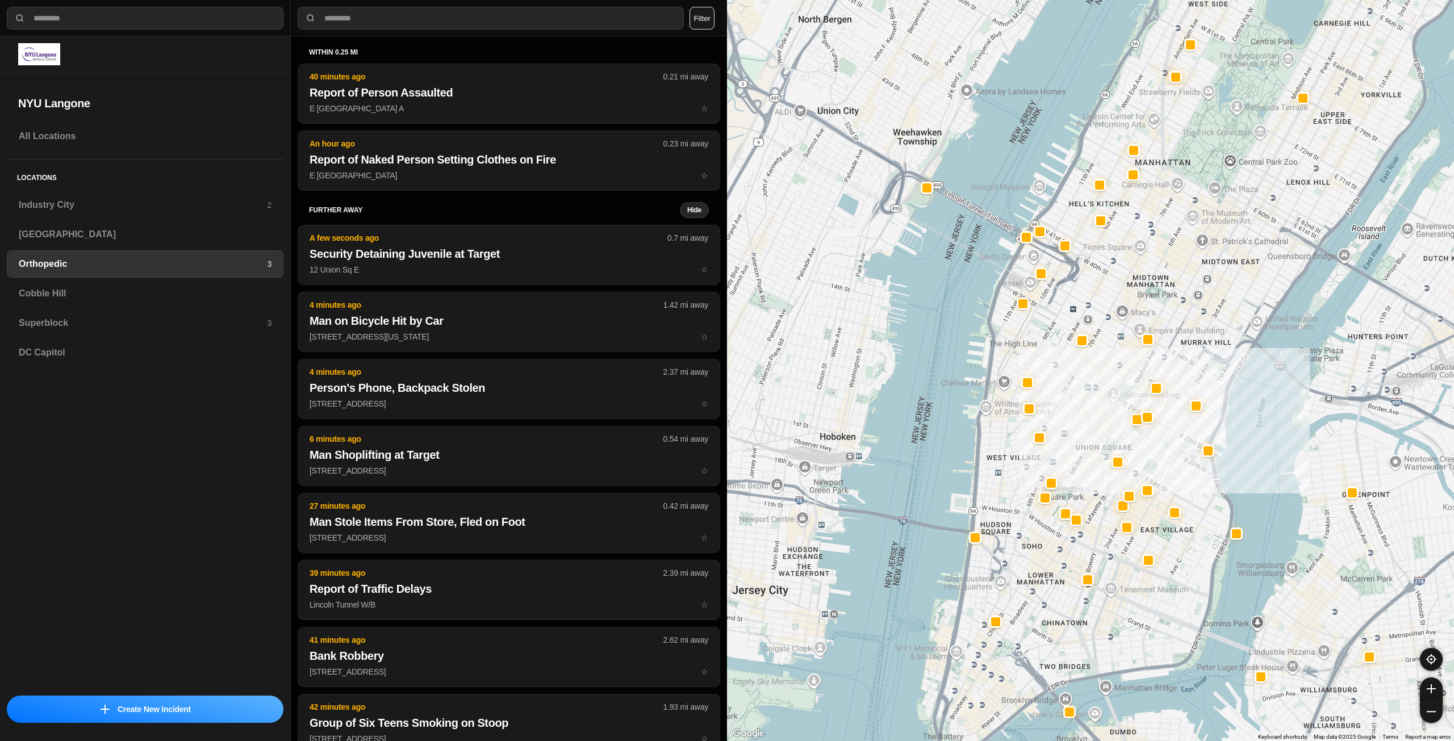
drag, startPoint x: 1185, startPoint y: 318, endPoint x: 1186, endPoint y: 273, distance: 44.3
click at [1186, 273] on div at bounding box center [1090, 370] width 727 height 741
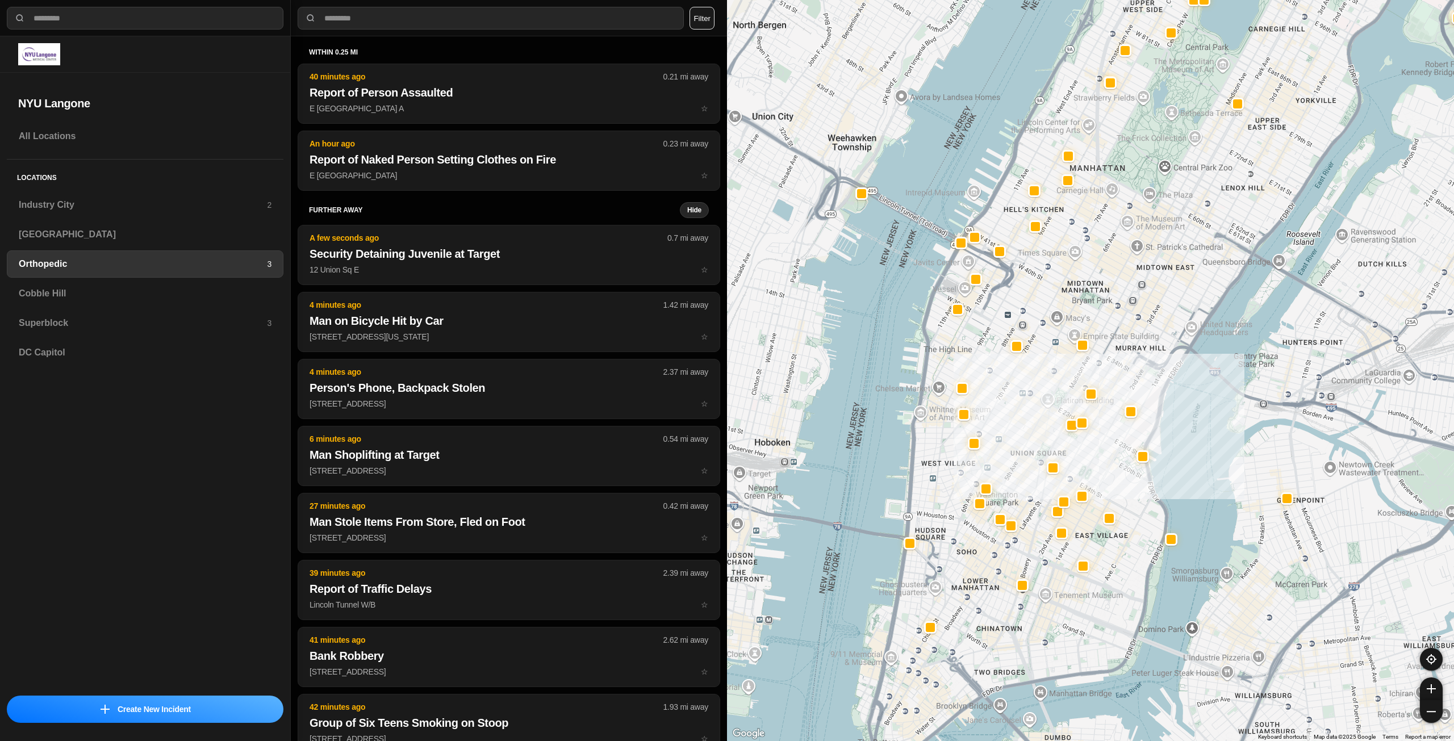
drag, startPoint x: 1118, startPoint y: 424, endPoint x: 1120, endPoint y: 364, distance: 60.8
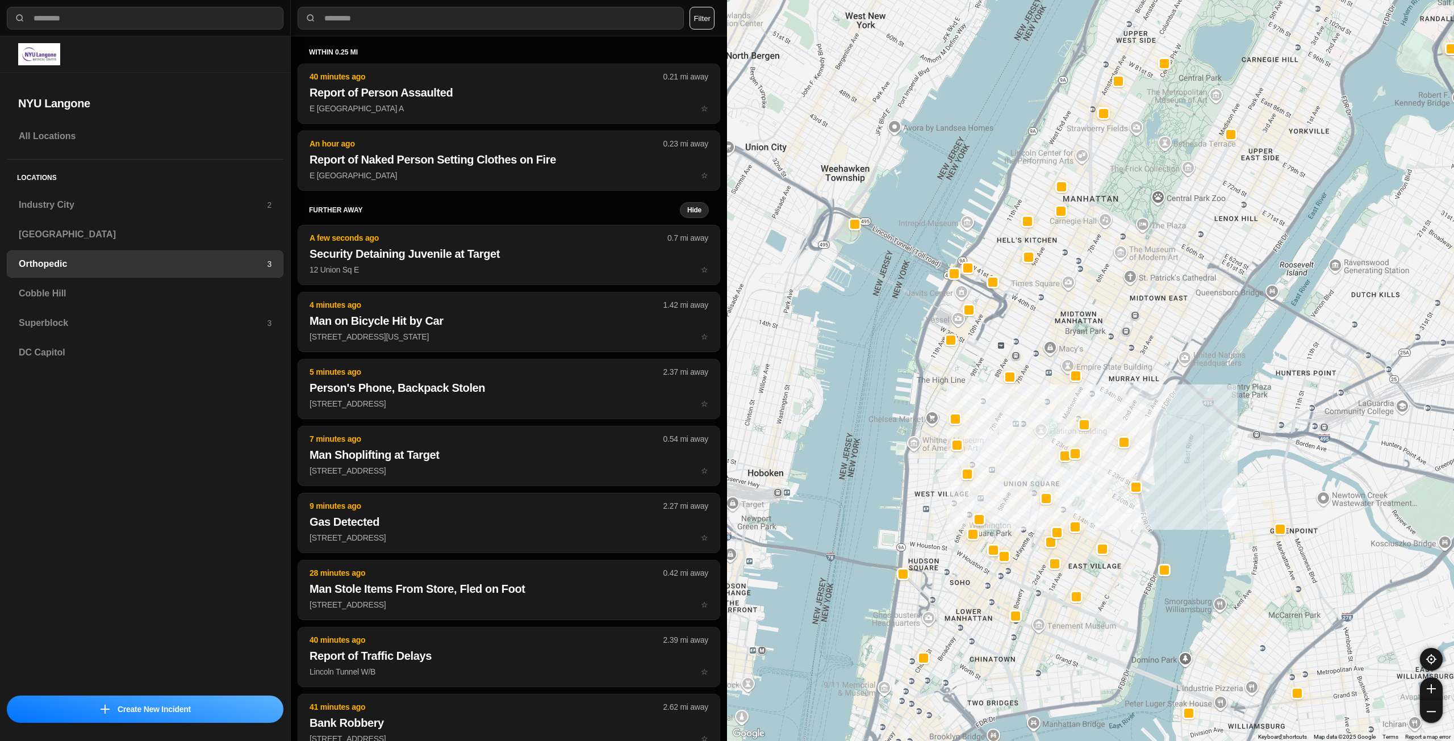
drag, startPoint x: 1104, startPoint y: 254, endPoint x: 1102, endPoint y: 242, distance: 12.3
click at [1100, 246] on div at bounding box center [1090, 370] width 727 height 741
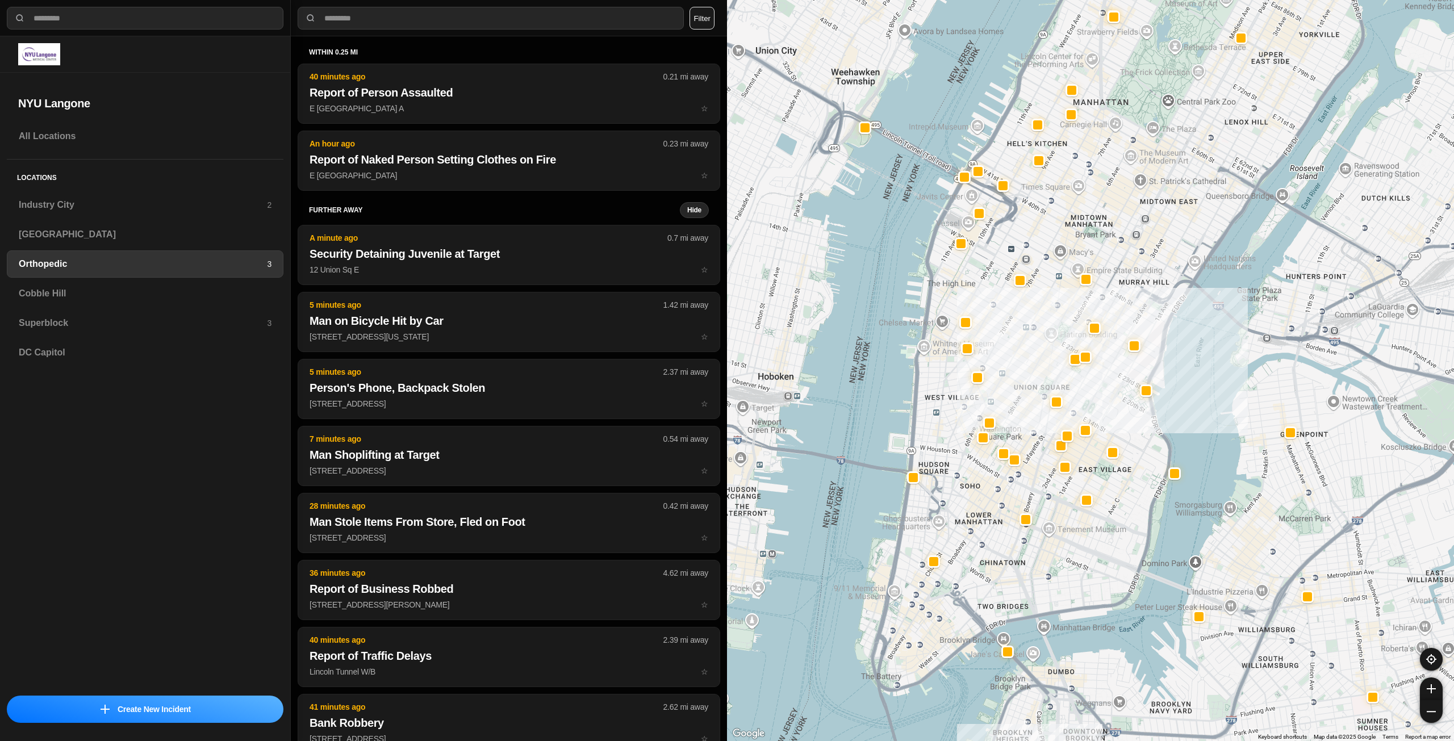
drag, startPoint x: 1087, startPoint y: 397, endPoint x: 1103, endPoint y: 379, distance: 24.1
click at [1103, 379] on div at bounding box center [1090, 370] width 727 height 741
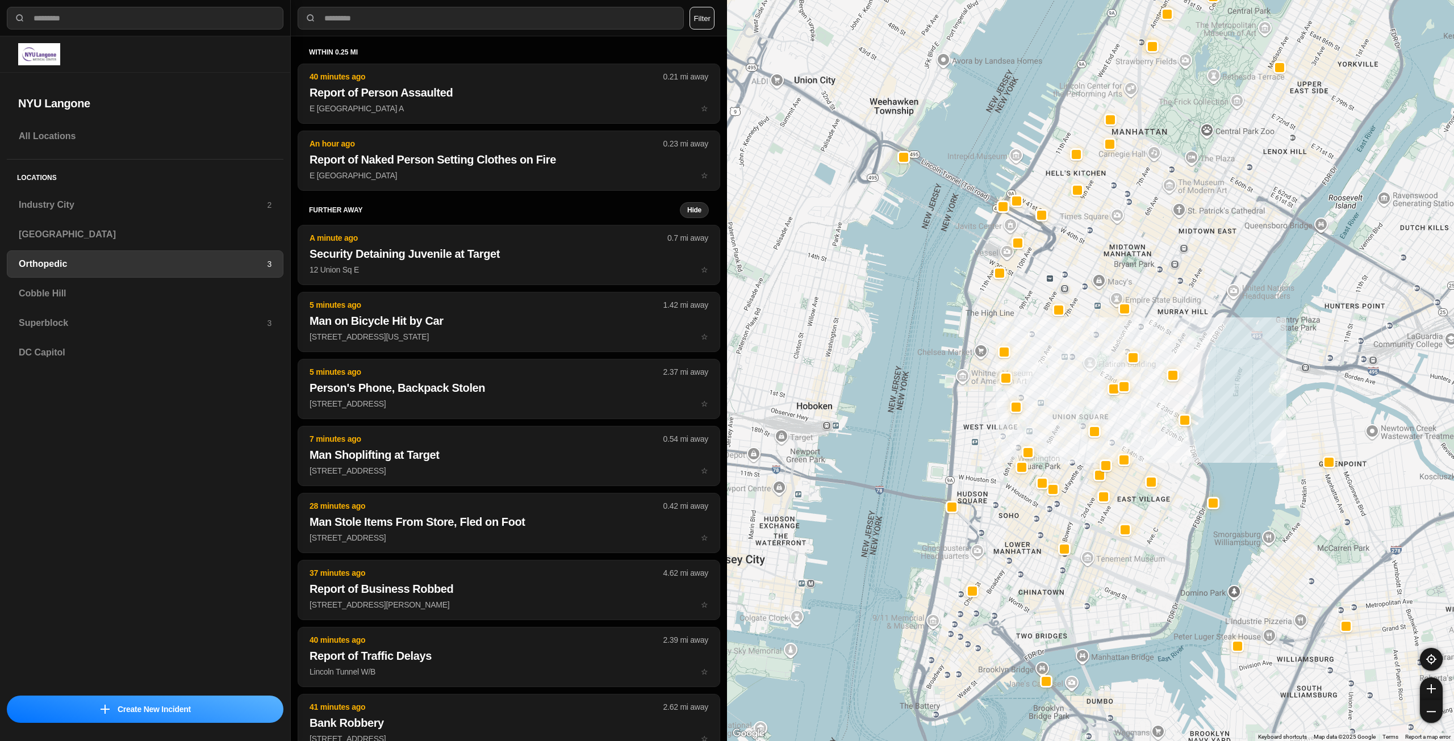
drag, startPoint x: 1166, startPoint y: 271, endPoint x: 1155, endPoint y: 241, distance: 31.7
click at [1155, 241] on div at bounding box center [1090, 370] width 727 height 741
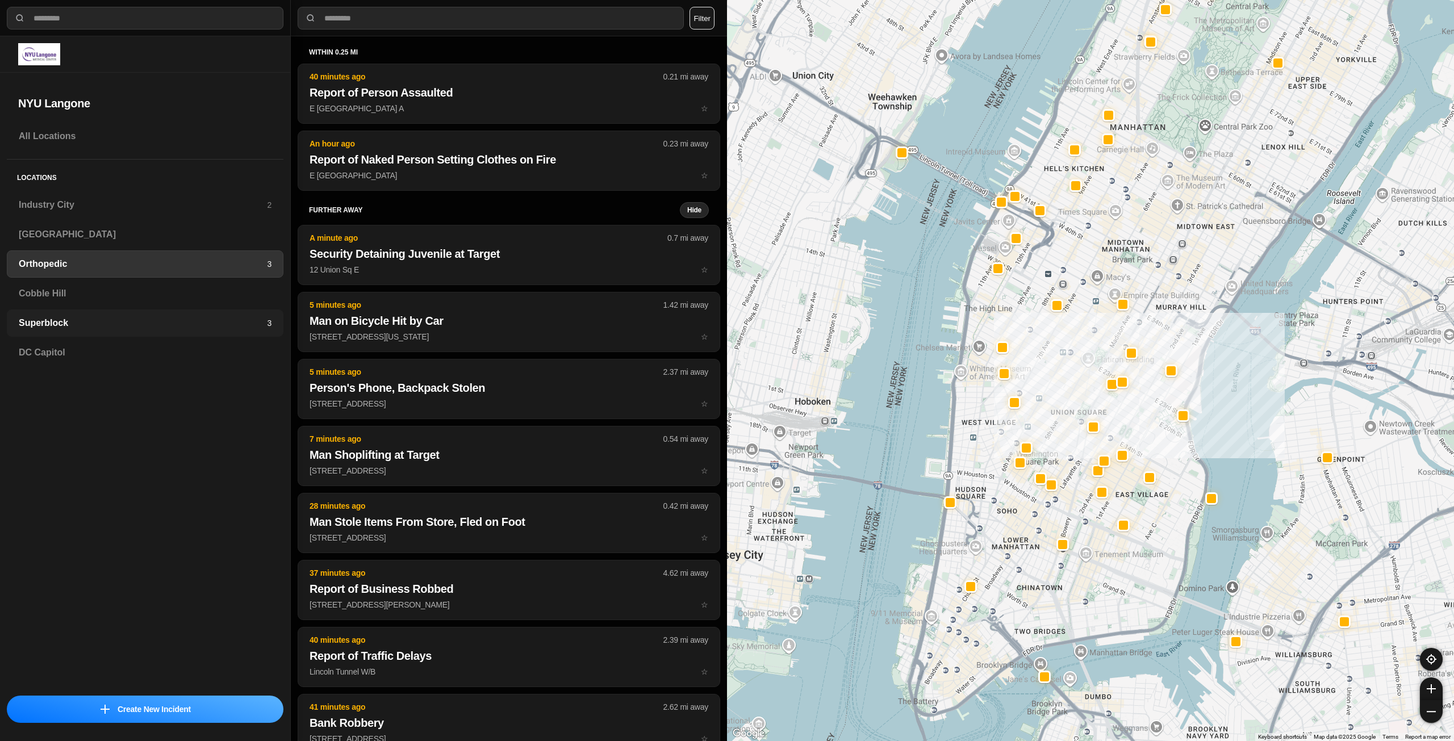
click at [217, 324] on h3 "Superblock" at bounding box center [143, 323] width 248 height 14
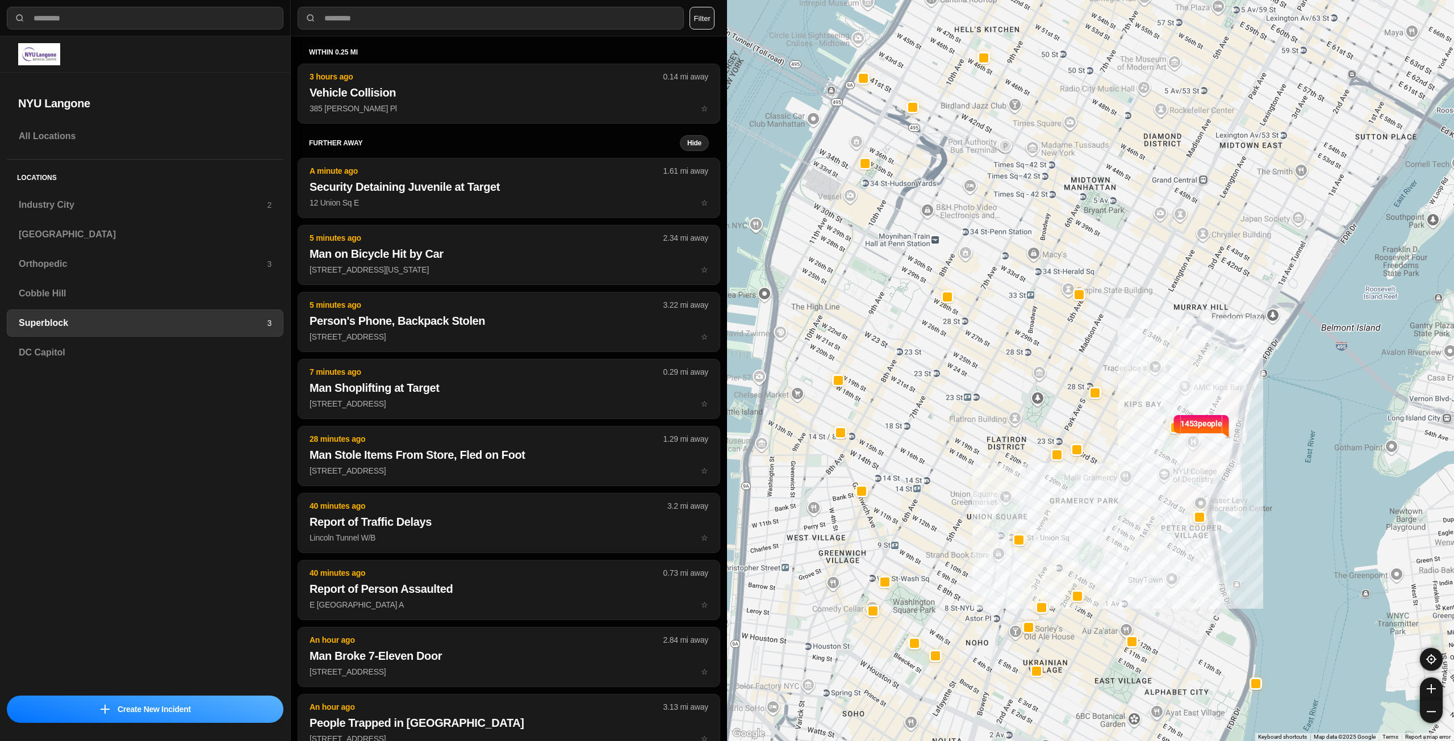
drag, startPoint x: 999, startPoint y: 389, endPoint x: 1104, endPoint y: 339, distance: 117.1
click at [1104, 339] on div "1453 people" at bounding box center [1090, 370] width 727 height 741
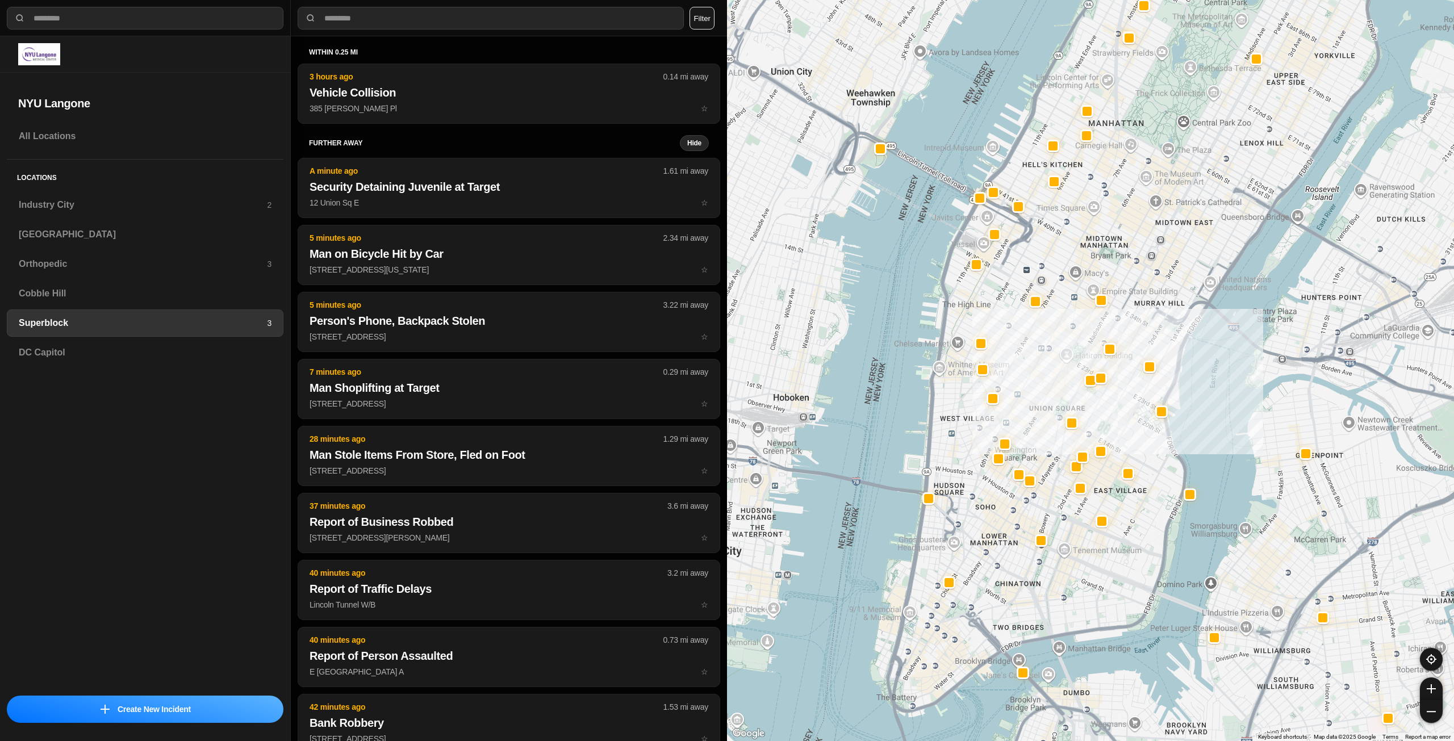
drag, startPoint x: 1044, startPoint y: 376, endPoint x: 1050, endPoint y: 356, distance: 21.6
click at [1050, 356] on div at bounding box center [1090, 370] width 727 height 741
click at [133, 204] on h3 "Industry City" at bounding box center [143, 205] width 248 height 14
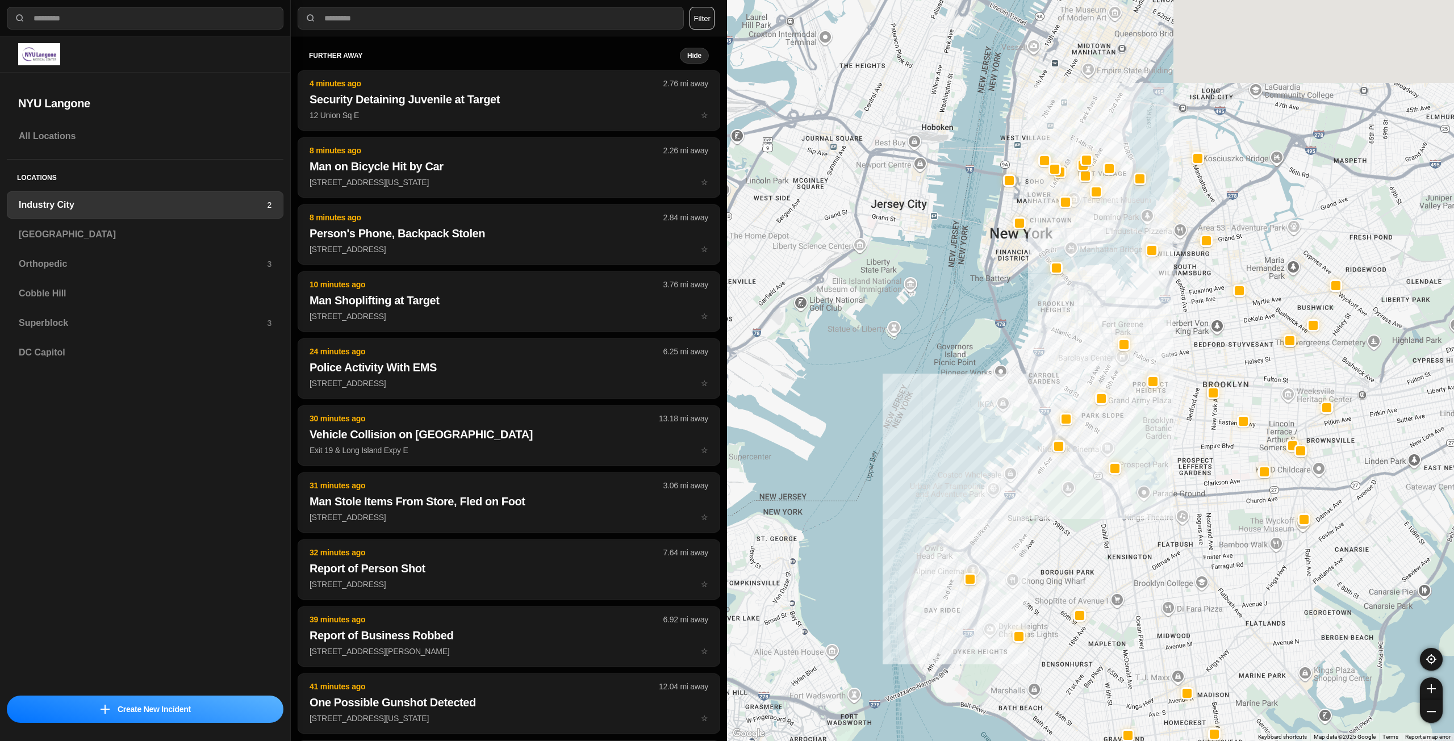
drag, startPoint x: 1309, startPoint y: 199, endPoint x: 1175, endPoint y: 388, distance: 231.4
click at [1175, 388] on div at bounding box center [1090, 370] width 727 height 741
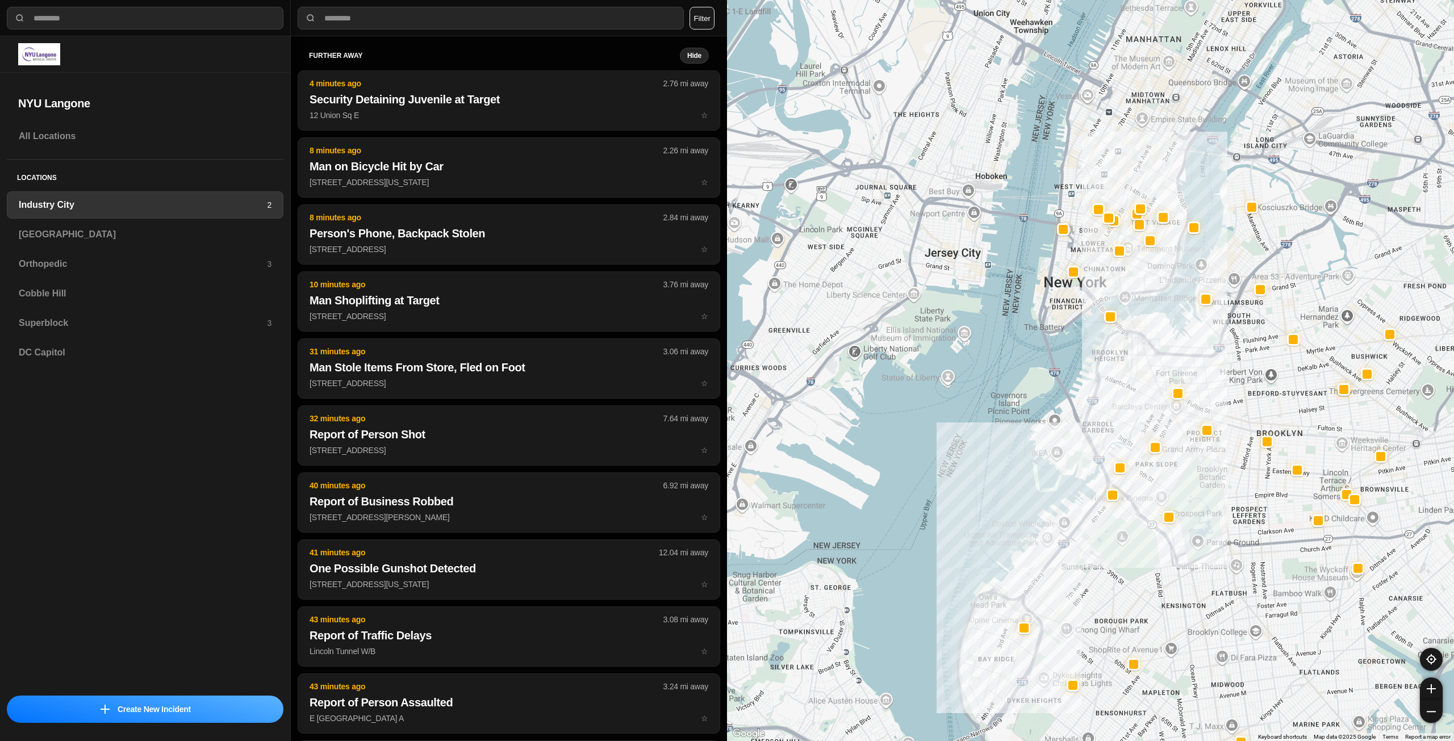
drag, startPoint x: 1125, startPoint y: 282, endPoint x: 1197, endPoint y: 301, distance: 74.0
click at [1197, 301] on div at bounding box center [1090, 370] width 727 height 741
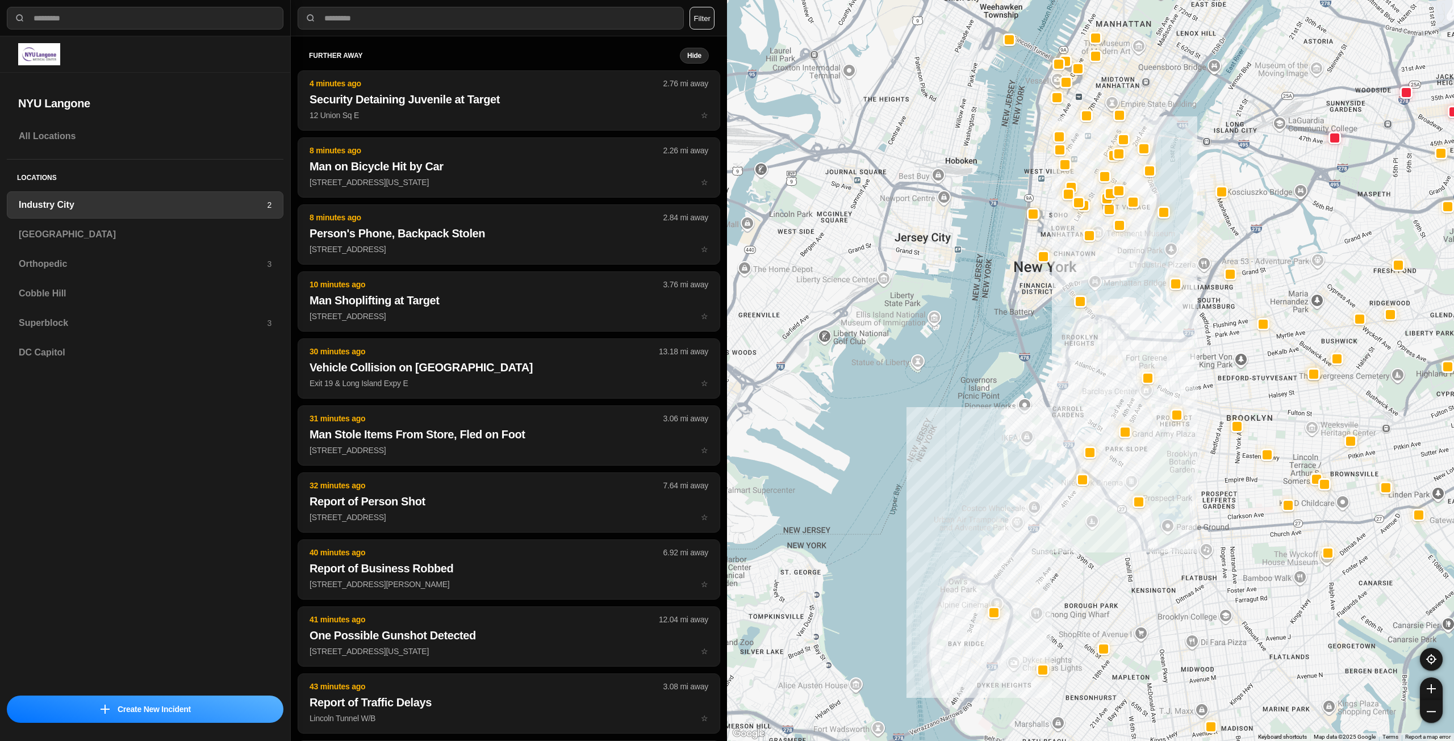
drag, startPoint x: 1130, startPoint y: 243, endPoint x: 1132, endPoint y: 300, distance: 56.9
click at [1132, 300] on div at bounding box center [1090, 370] width 727 height 741
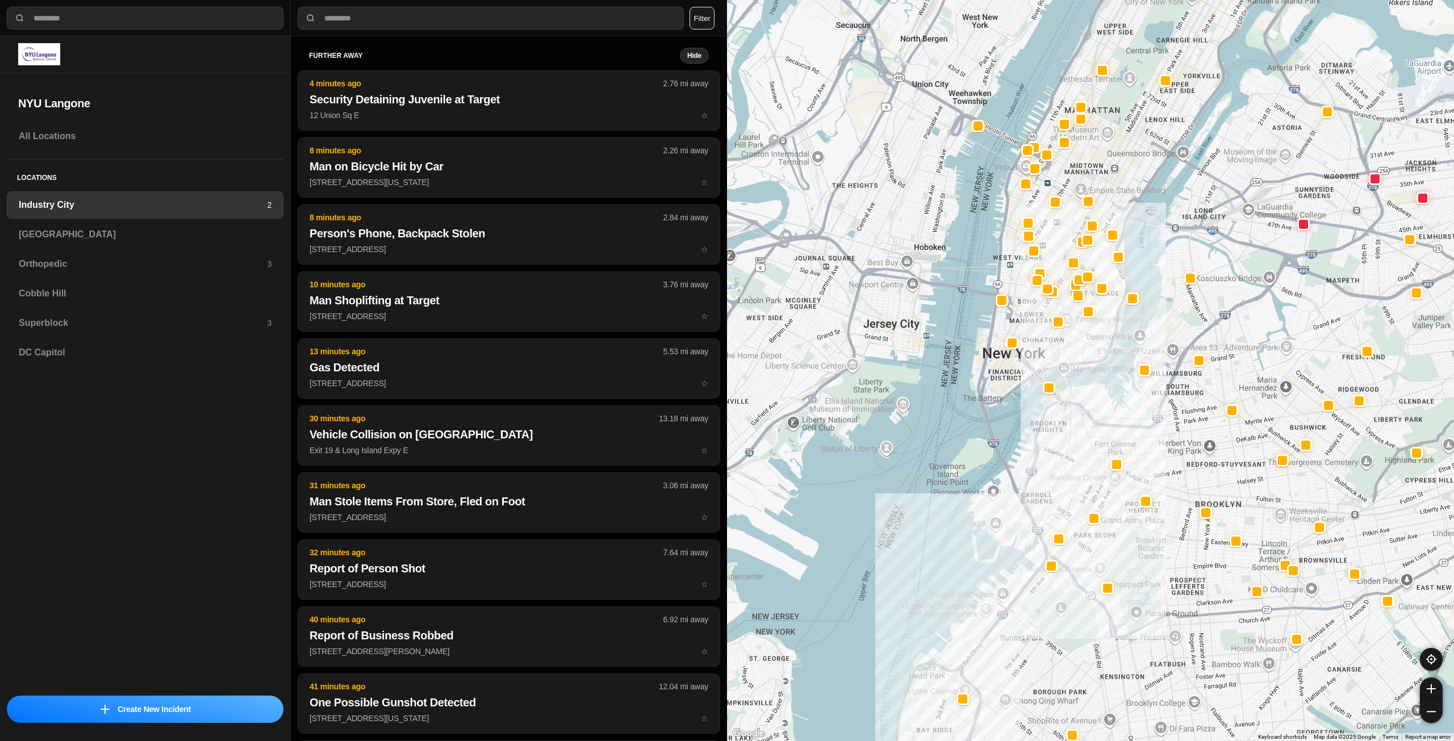
drag, startPoint x: 1081, startPoint y: 290, endPoint x: 1044, endPoint y: 353, distance: 73.4
click at [1046, 353] on div at bounding box center [1090, 370] width 727 height 741
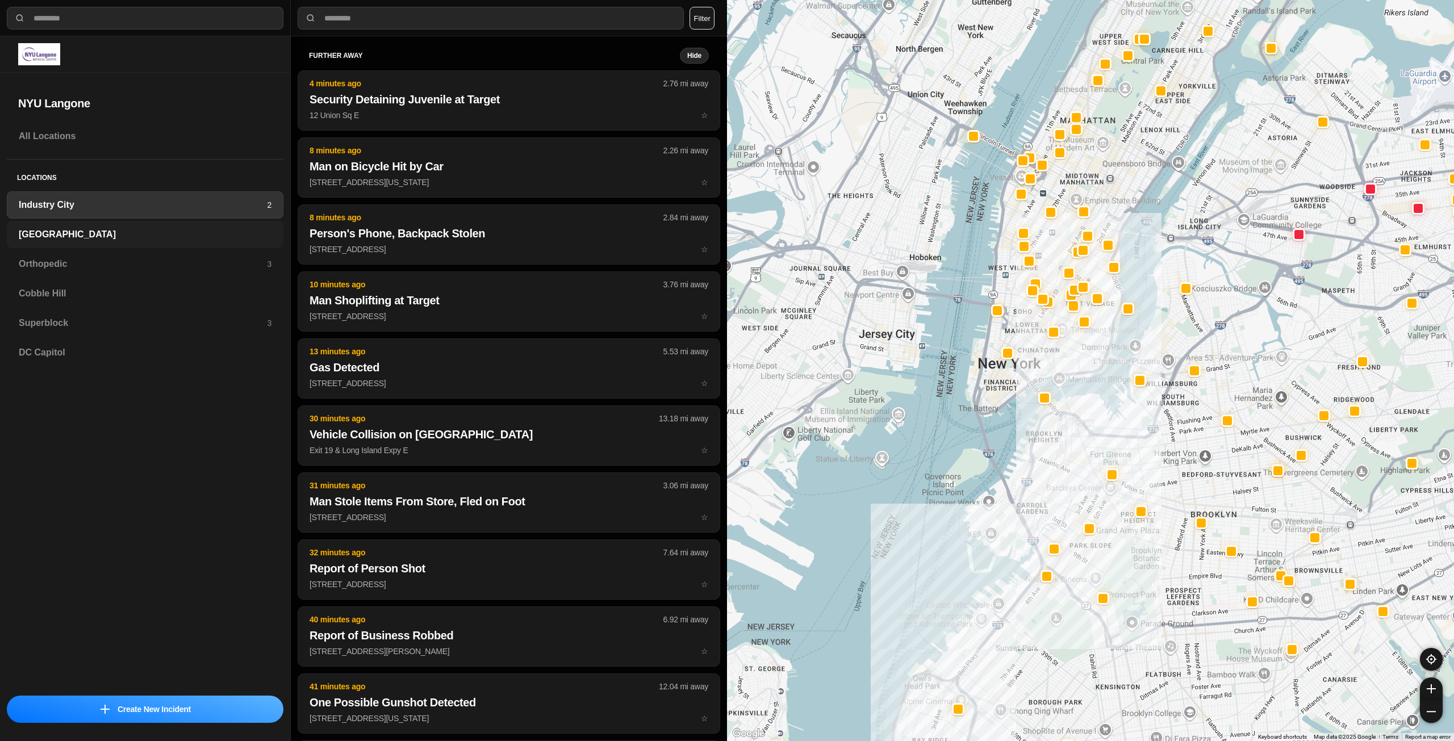
click at [129, 223] on div "[GEOGRAPHIC_DATA]" at bounding box center [145, 234] width 277 height 27
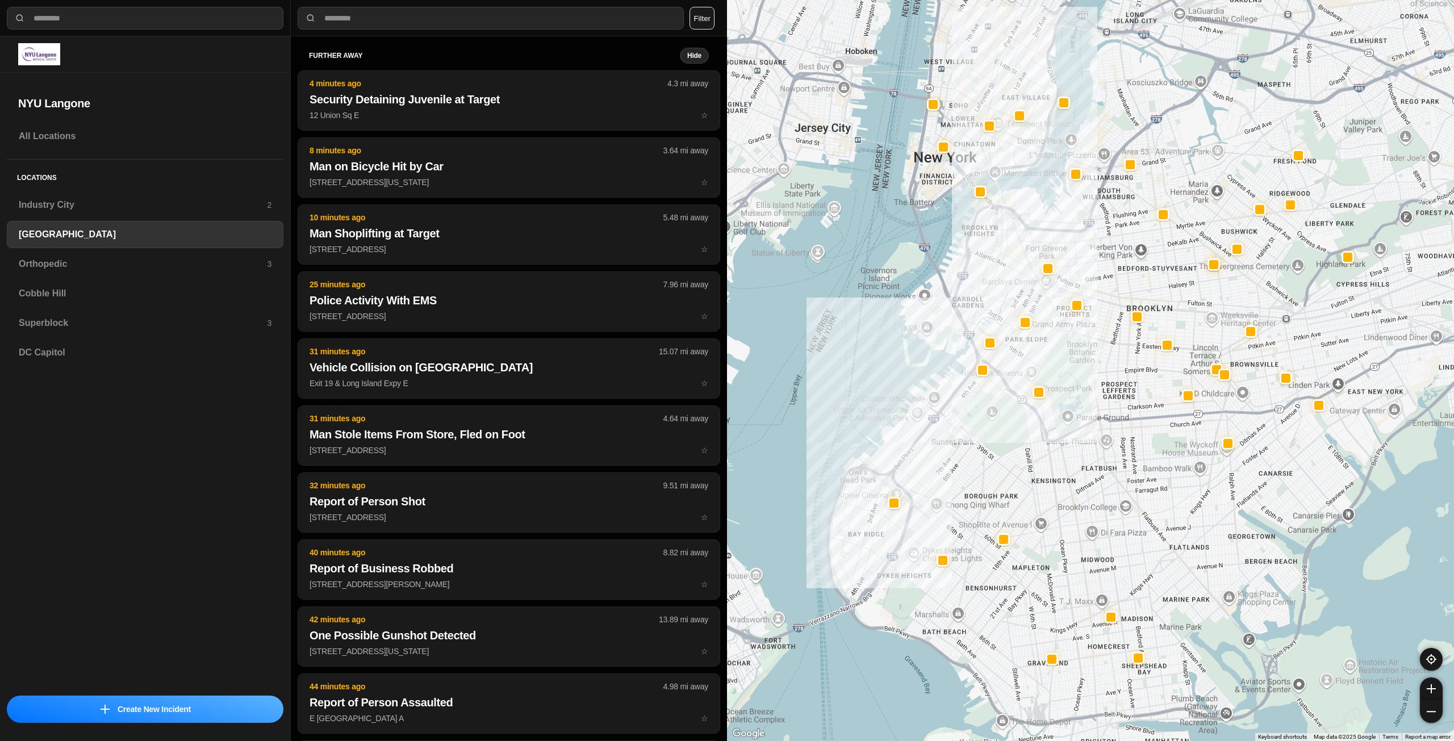
drag, startPoint x: 1194, startPoint y: 341, endPoint x: 1137, endPoint y: 397, distance: 79.5
click at [1140, 397] on div at bounding box center [1090, 370] width 727 height 741
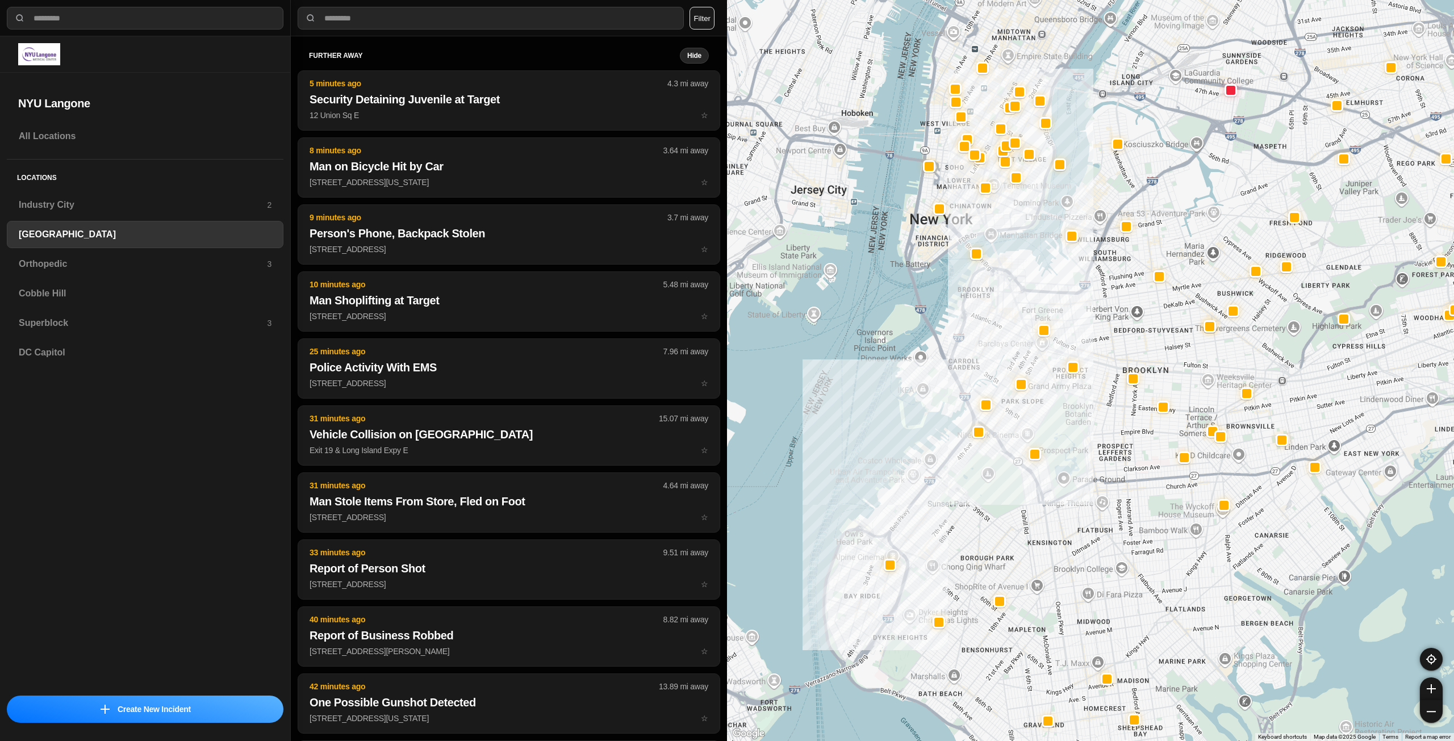
drag, startPoint x: 1024, startPoint y: 141, endPoint x: 1021, endPoint y: 214, distance: 72.2
click at [1021, 214] on div at bounding box center [1090, 370] width 727 height 741
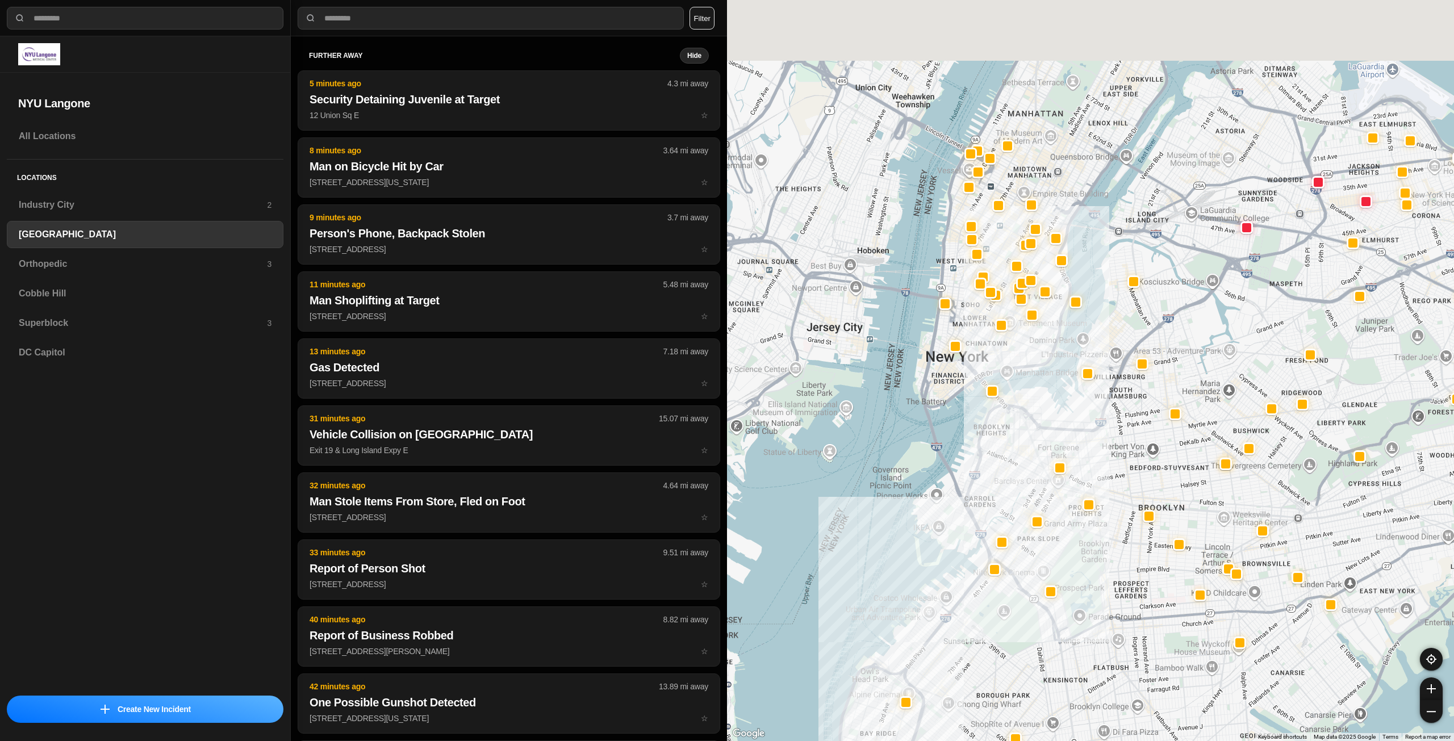
drag, startPoint x: 989, startPoint y: 149, endPoint x: 1024, endPoint y: 273, distance: 128.2
click at [1011, 285] on div at bounding box center [1090, 370] width 727 height 741
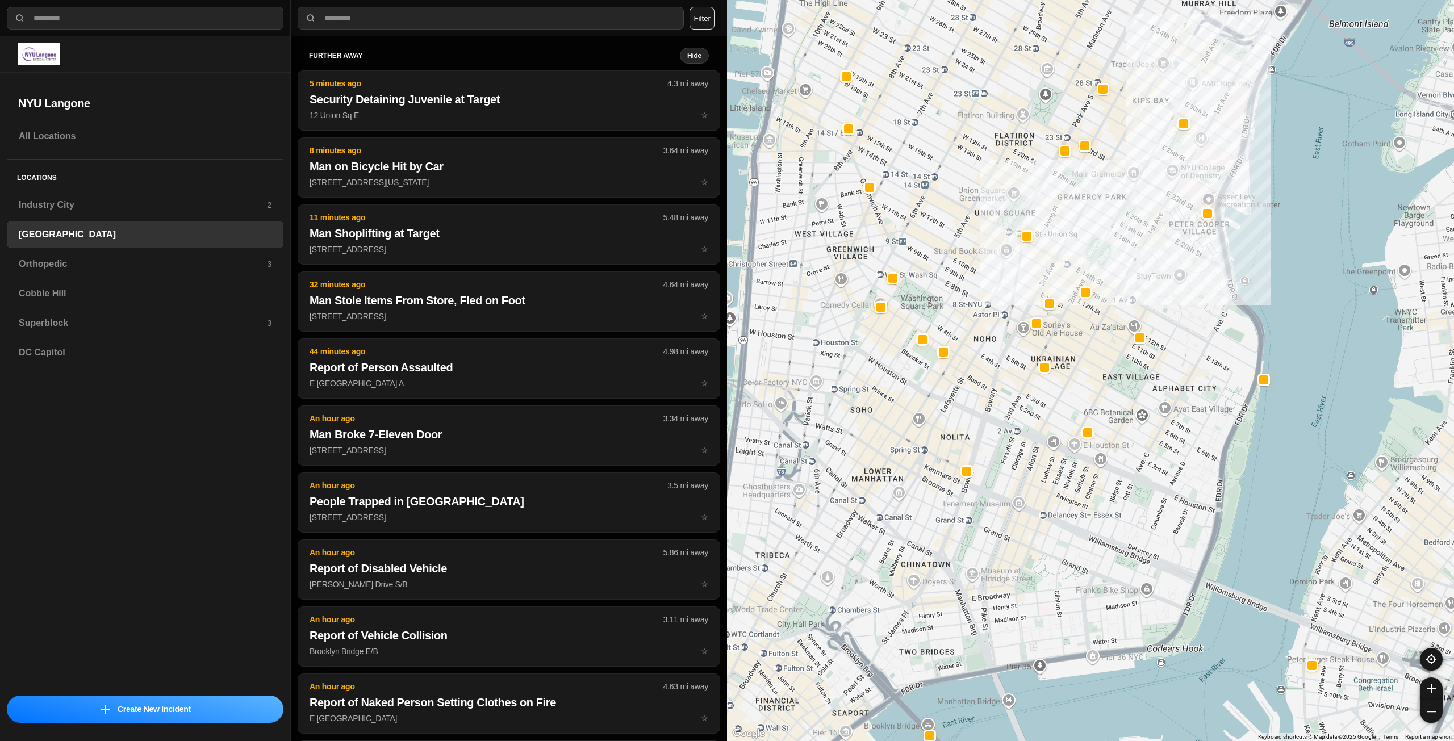
drag, startPoint x: 982, startPoint y: 401, endPoint x: 1136, endPoint y: 420, distance: 155.2
click at [1136, 420] on div "421 people" at bounding box center [1090, 370] width 727 height 741
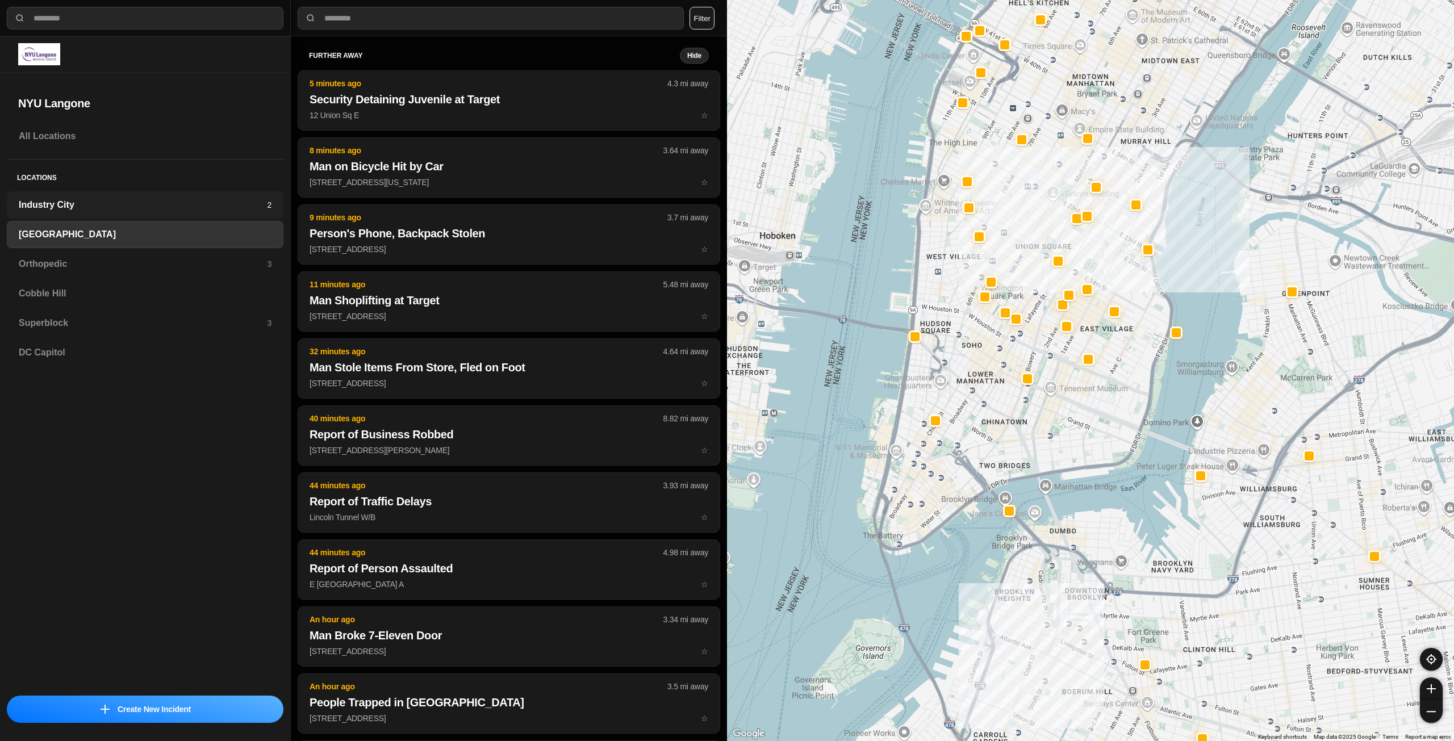
click at [151, 206] on h3 "Industry City" at bounding box center [143, 205] width 248 height 14
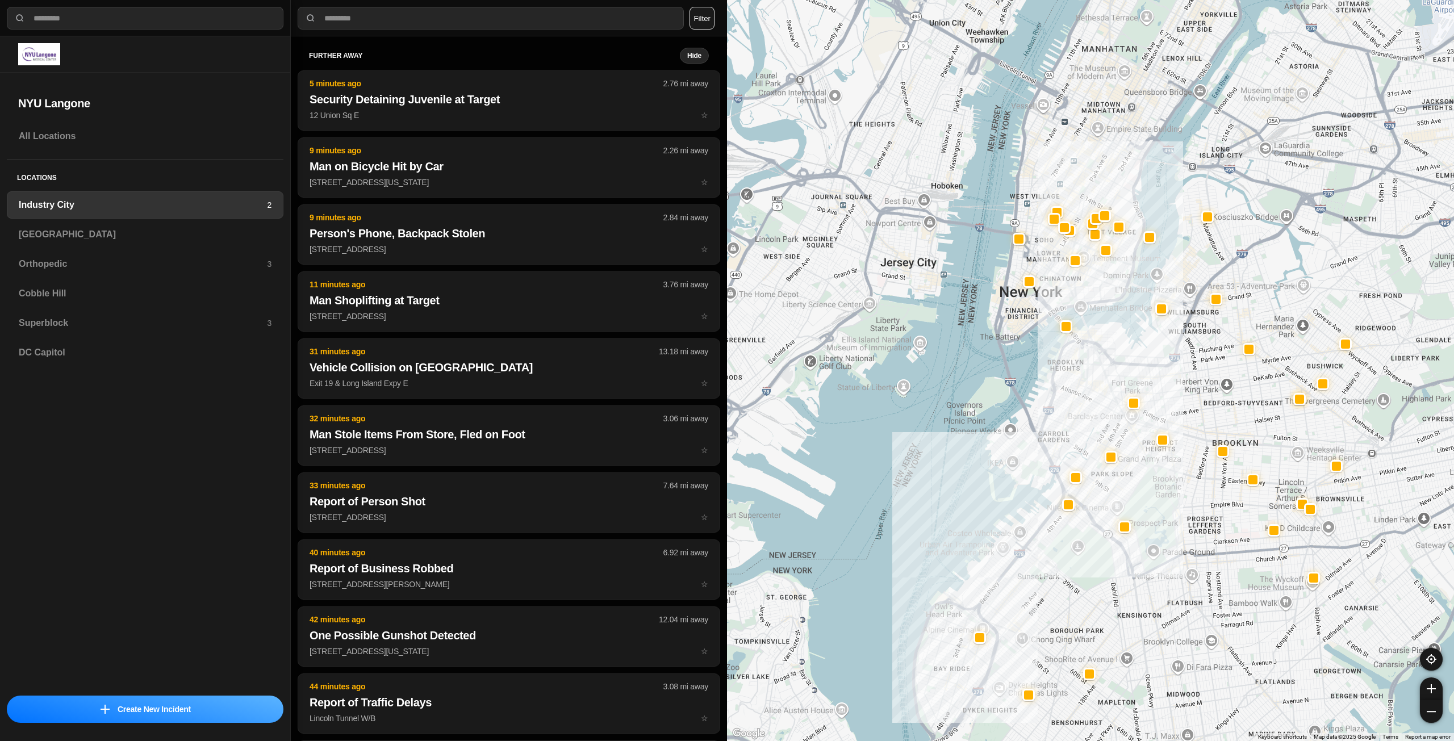
drag, startPoint x: 1216, startPoint y: 249, endPoint x: 1108, endPoint y: 274, distance: 110.8
click at [1153, 347] on div at bounding box center [1090, 370] width 727 height 741
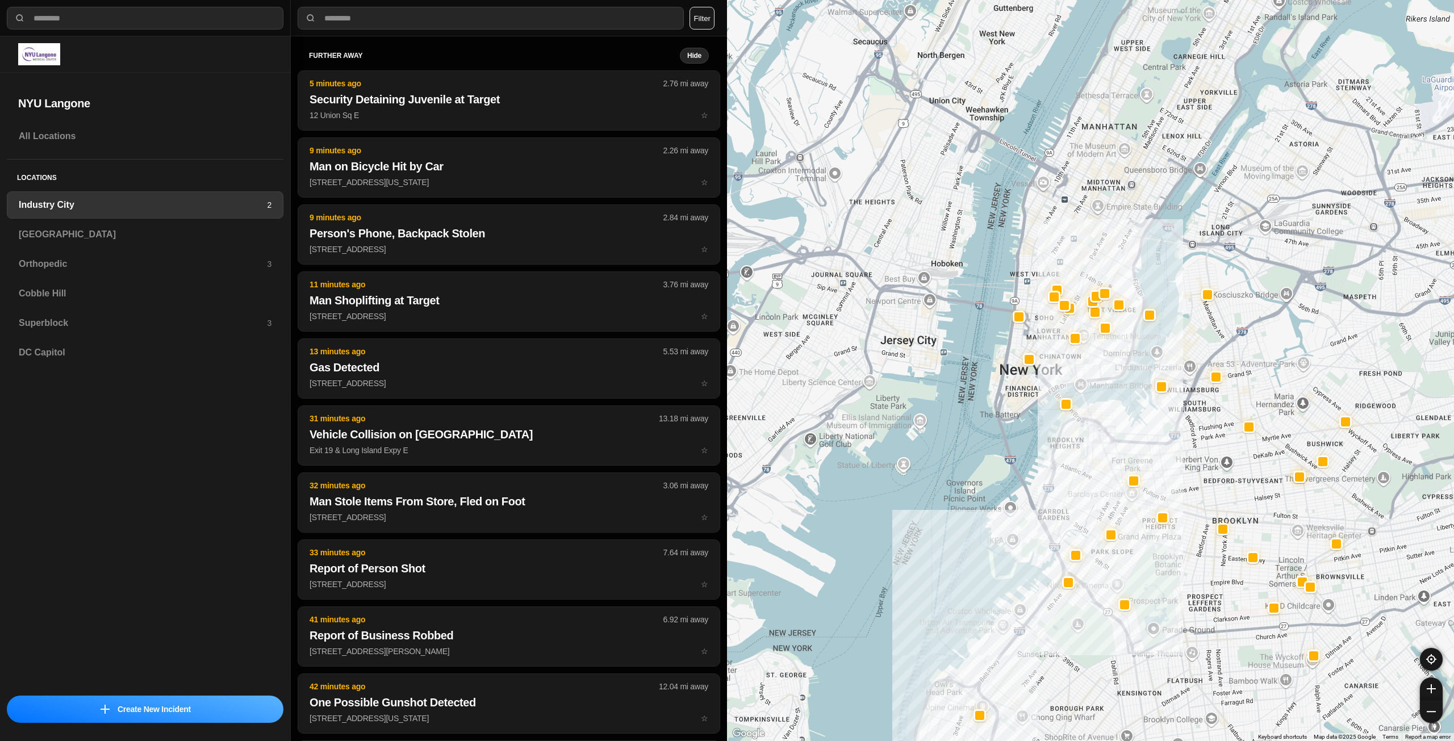
drag, startPoint x: 1098, startPoint y: 171, endPoint x: 1104, endPoint y: 247, distance: 76.3
click at [1104, 247] on div at bounding box center [1090, 370] width 727 height 741
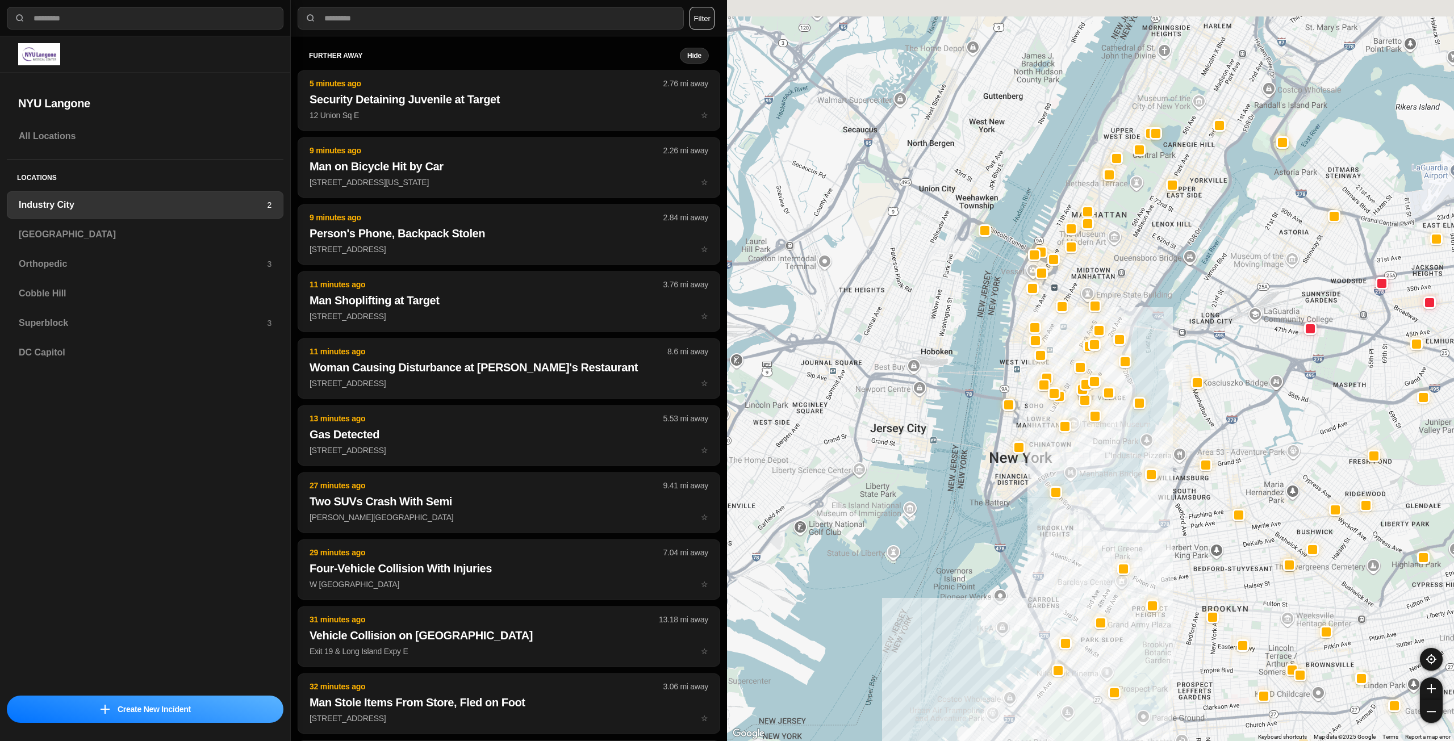
click at [1123, 282] on div at bounding box center [1090, 370] width 727 height 741
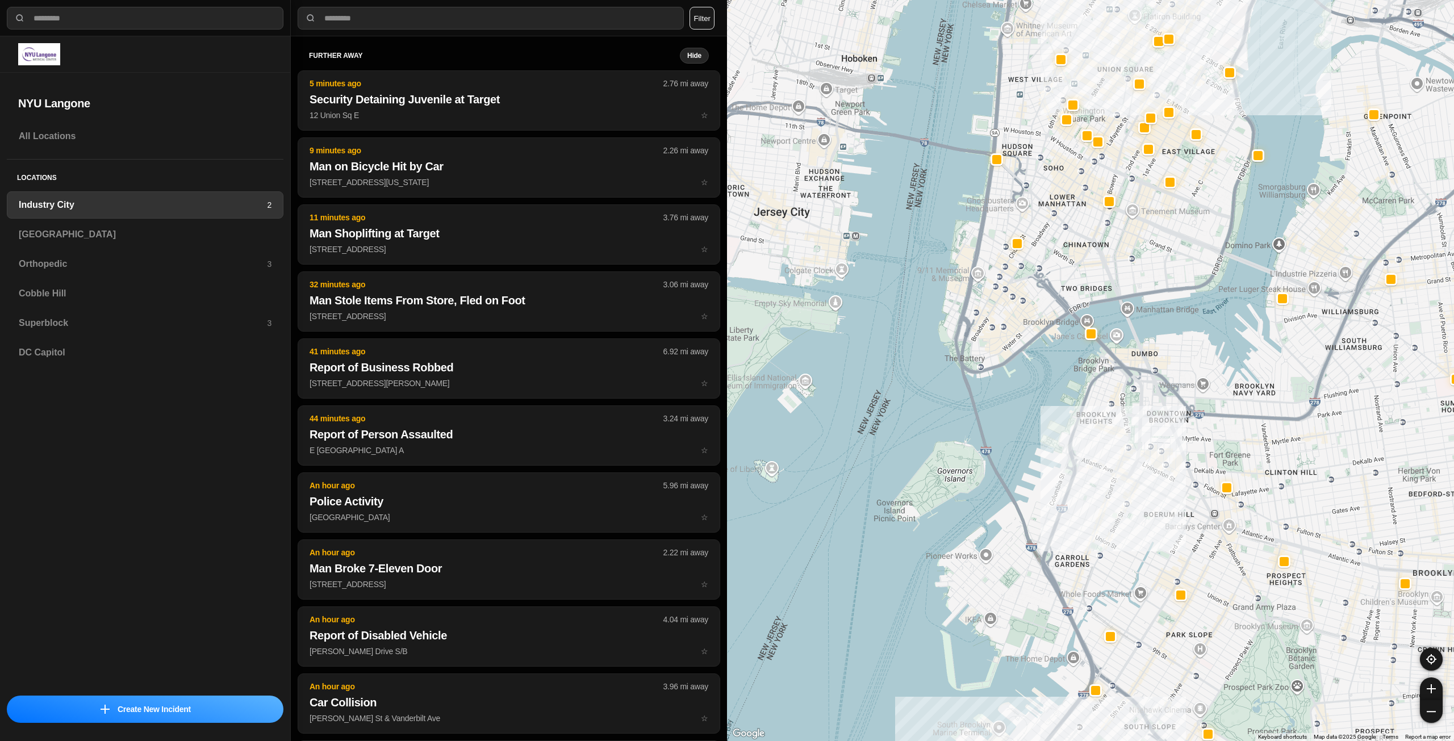
drag, startPoint x: 1137, startPoint y: 271, endPoint x: 1111, endPoint y: 406, distance: 137.1
click at [1111, 406] on div "757 people" at bounding box center [1090, 370] width 727 height 741
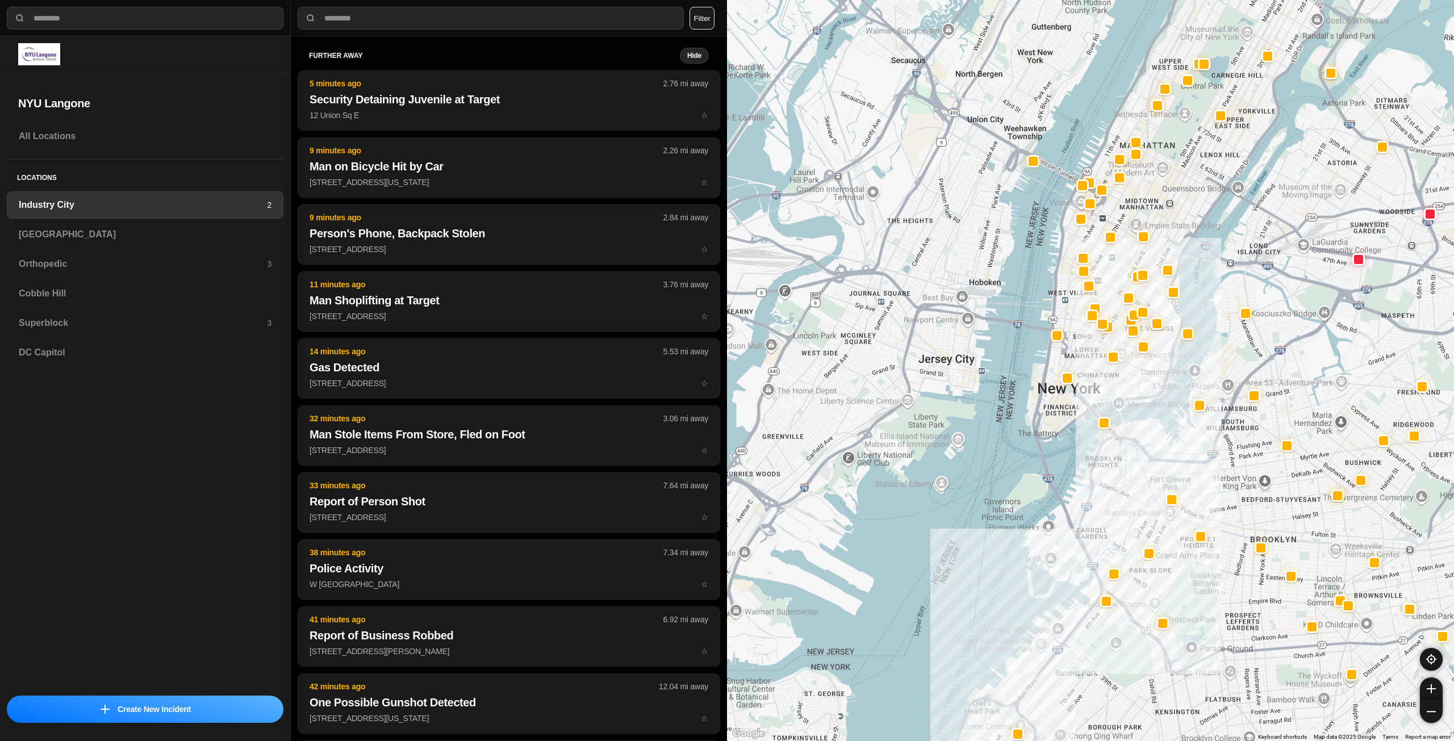
drag, startPoint x: 1179, startPoint y: 174, endPoint x: 1174, endPoint y: 213, distance: 39.5
click at [1174, 213] on div at bounding box center [1090, 370] width 727 height 741
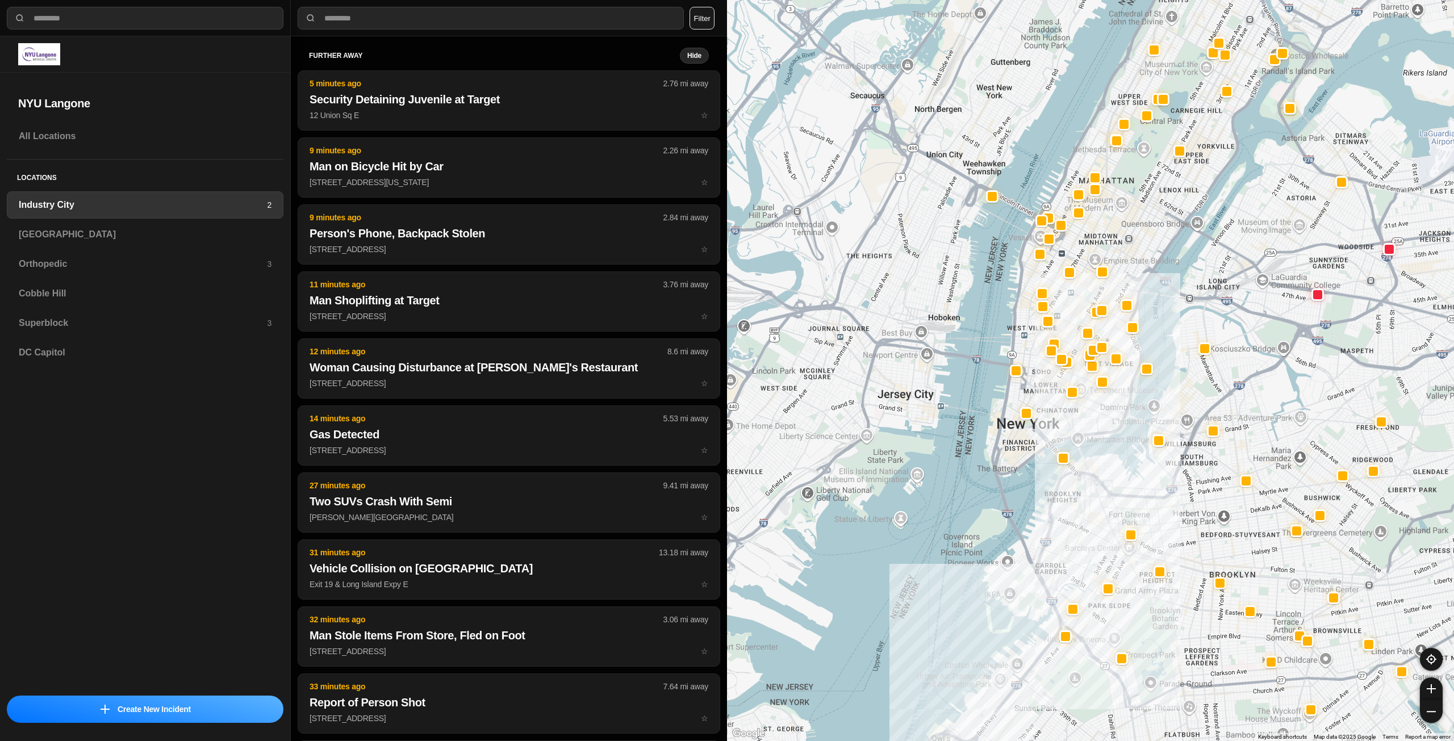
drag, startPoint x: 1248, startPoint y: 365, endPoint x: 1198, endPoint y: 401, distance: 62.0
click at [1200, 405] on div at bounding box center [1090, 370] width 727 height 741
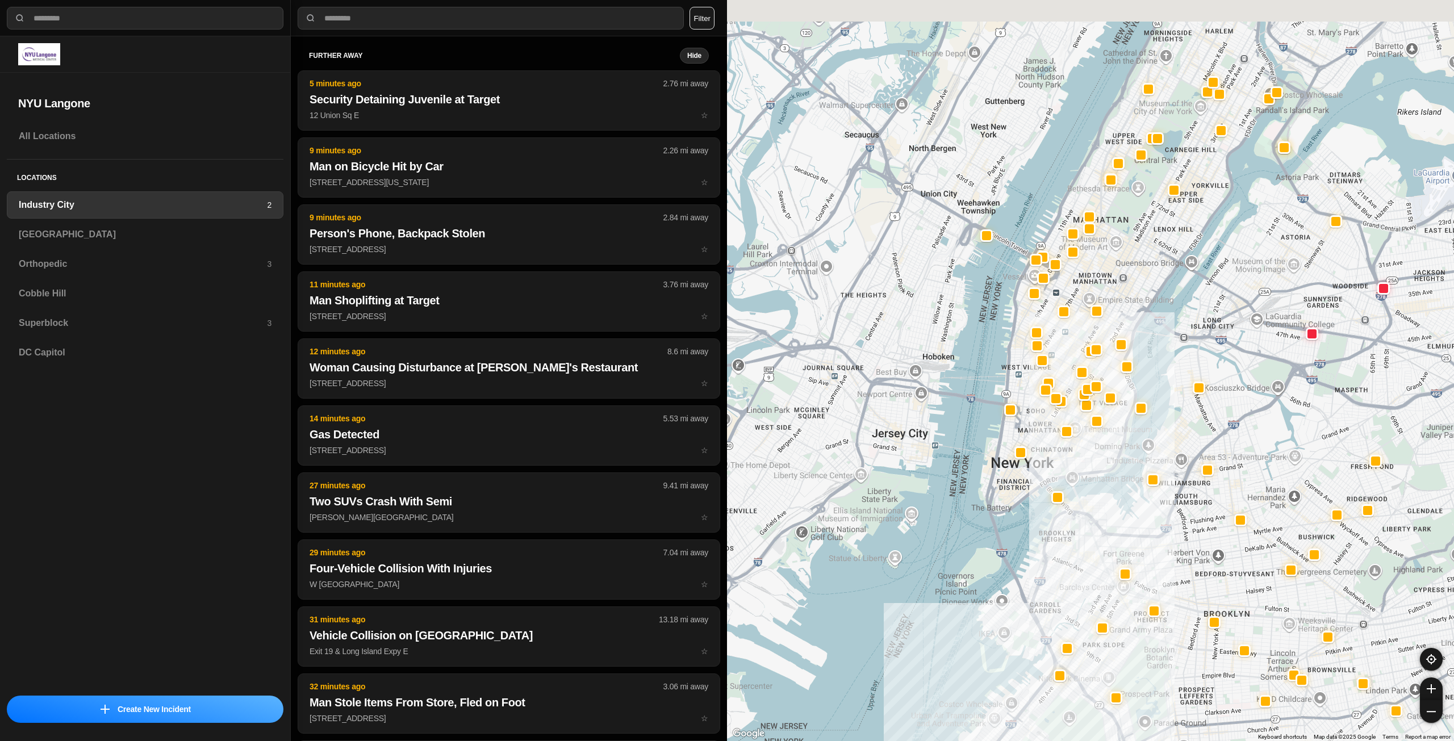
click at [1132, 291] on div at bounding box center [1090, 370] width 727 height 741
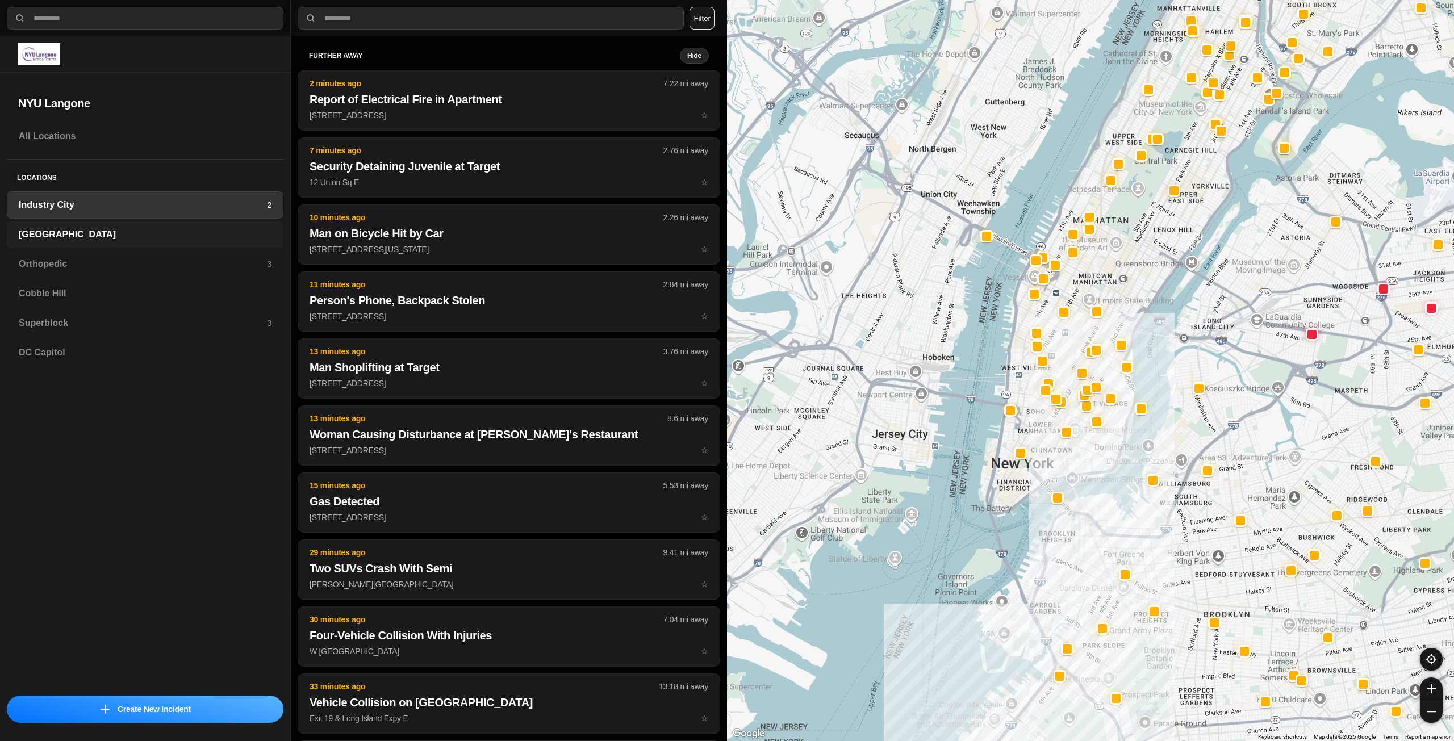
click at [39, 237] on h3 "[GEOGRAPHIC_DATA]" at bounding box center [145, 235] width 253 height 14
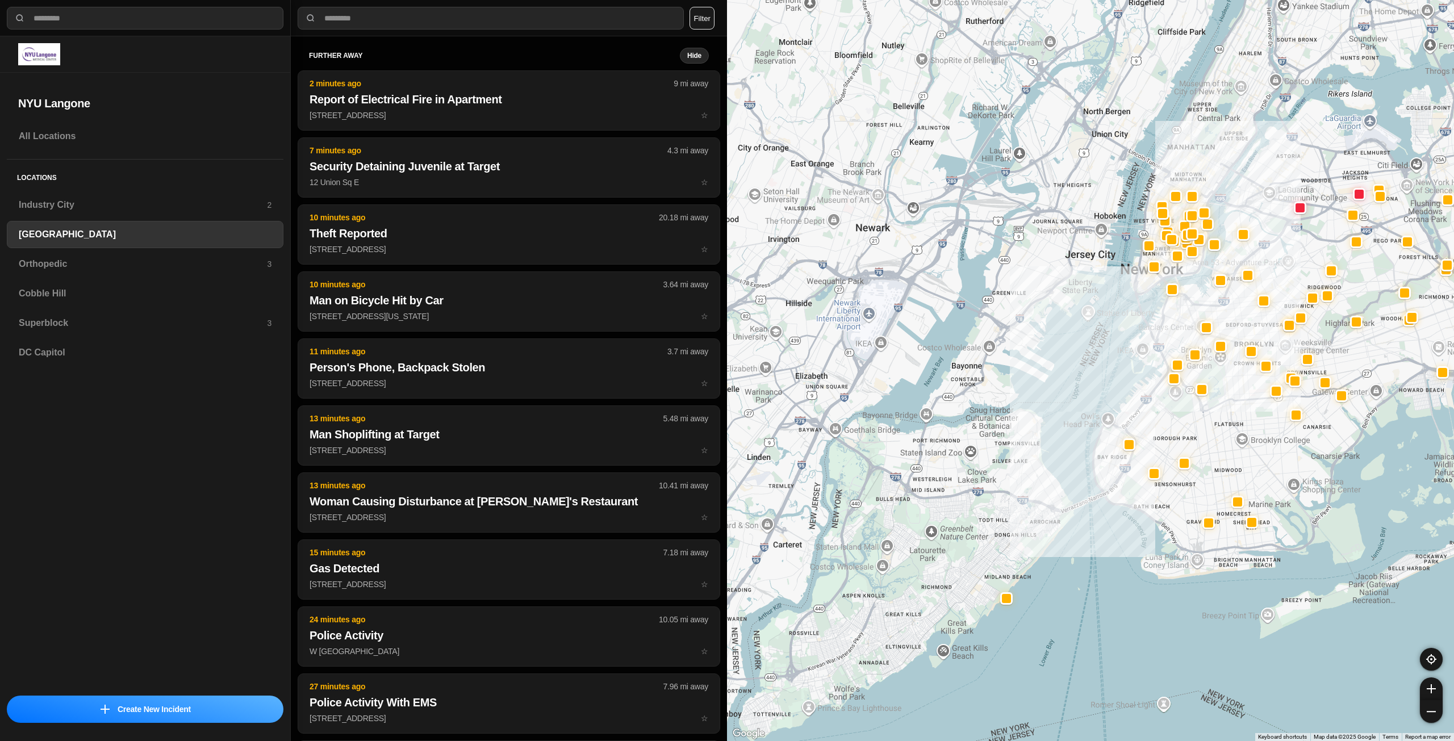
drag, startPoint x: 1233, startPoint y: 75, endPoint x: 1233, endPoint y: 274, distance: 198.8
click at [1233, 274] on div at bounding box center [1090, 370] width 727 height 741
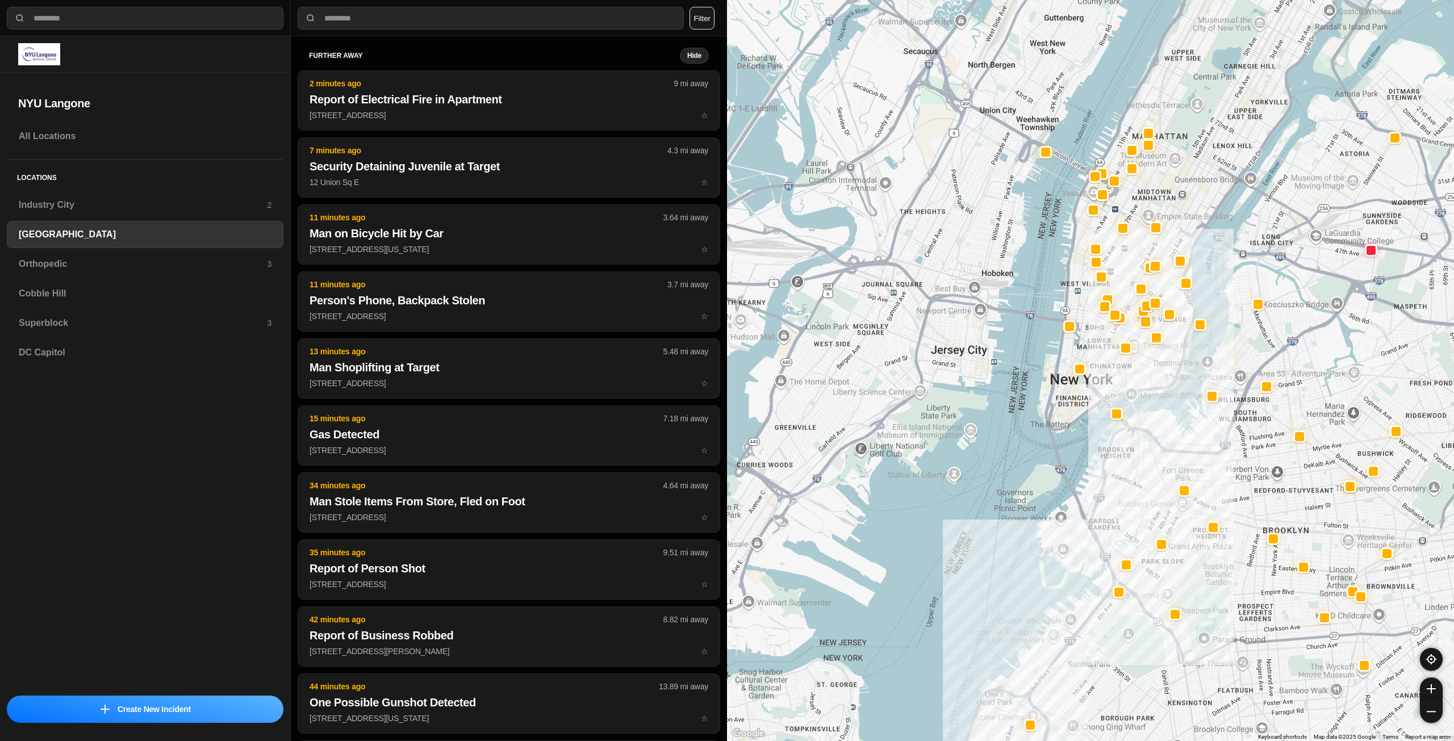
drag, startPoint x: 1169, startPoint y: 263, endPoint x: 1115, endPoint y: 383, distance: 131.7
click at [1115, 383] on div at bounding box center [1090, 370] width 727 height 741
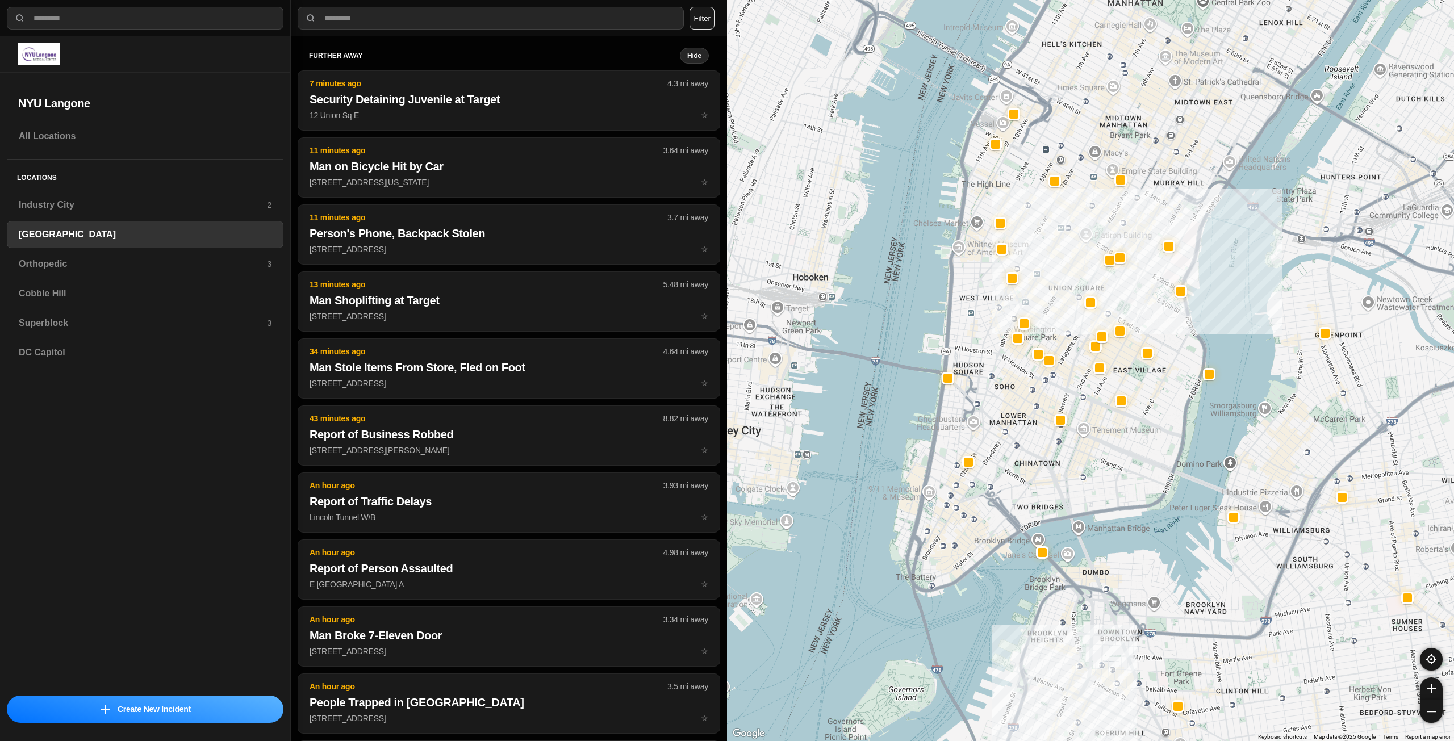
drag, startPoint x: 1092, startPoint y: 206, endPoint x: 1076, endPoint y: 303, distance: 98.4
click at [1076, 303] on div "421 people" at bounding box center [1090, 370] width 727 height 741
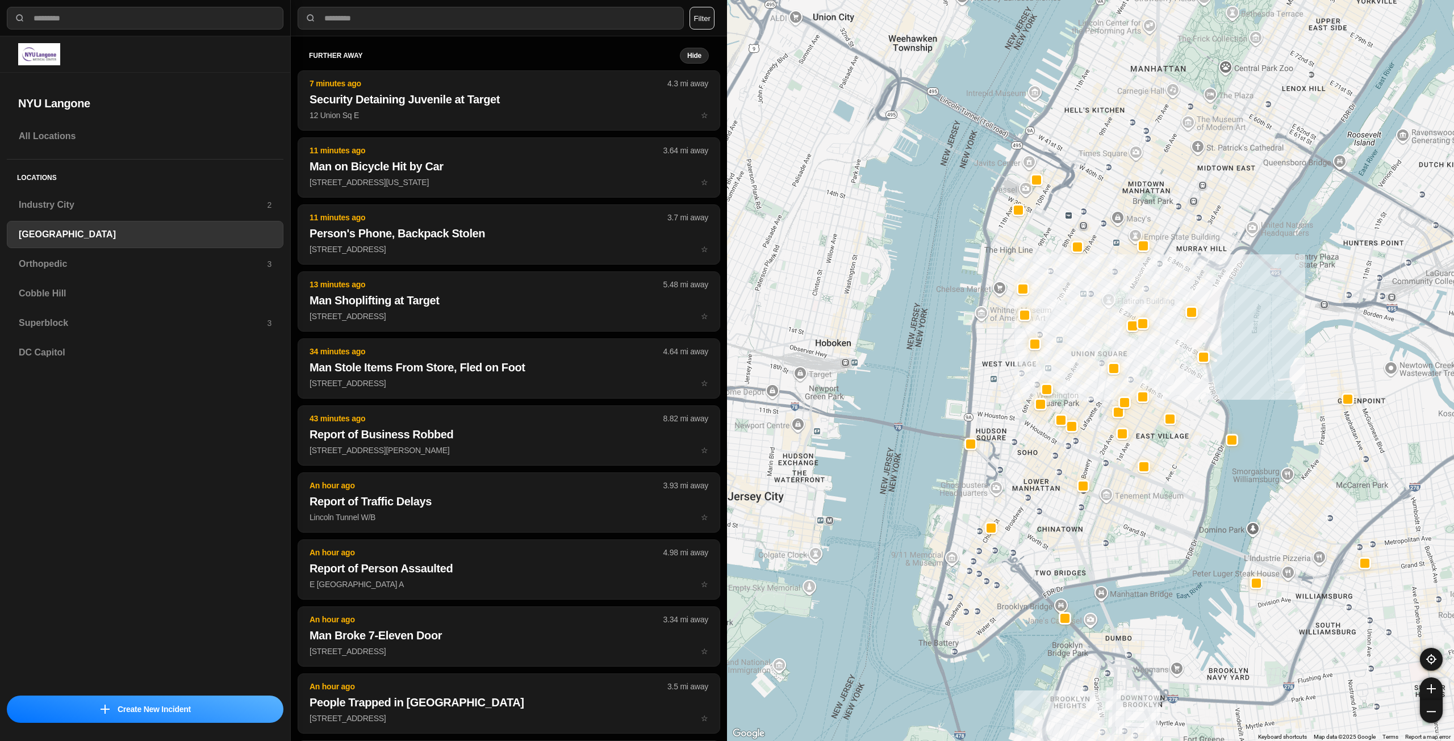
drag, startPoint x: 1095, startPoint y: 222, endPoint x: 1116, endPoint y: 269, distance: 51.6
click at [1116, 269] on div "421 people" at bounding box center [1090, 370] width 727 height 741
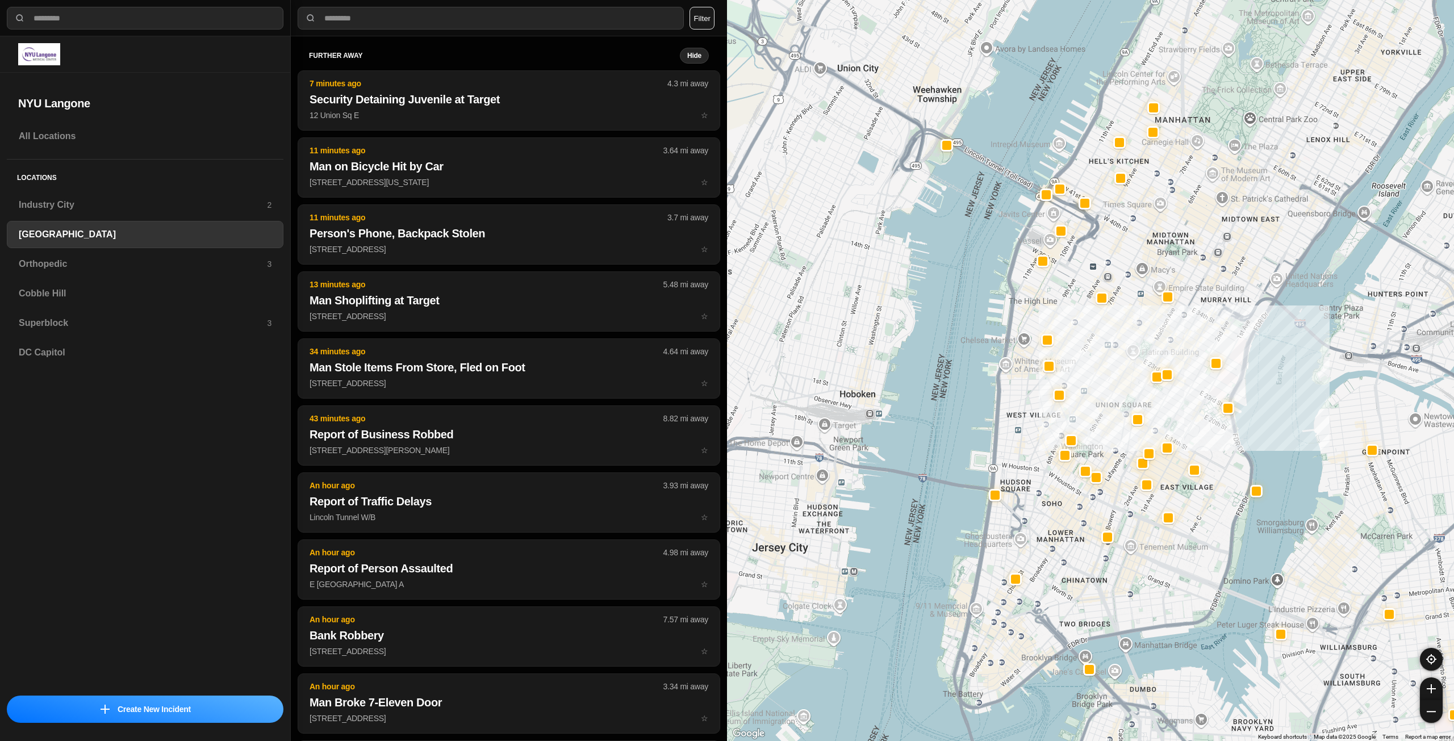
drag, startPoint x: 1154, startPoint y: 190, endPoint x: 1165, endPoint y: 215, distance: 27.2
click at [1165, 215] on div "421 people" at bounding box center [1090, 370] width 727 height 741
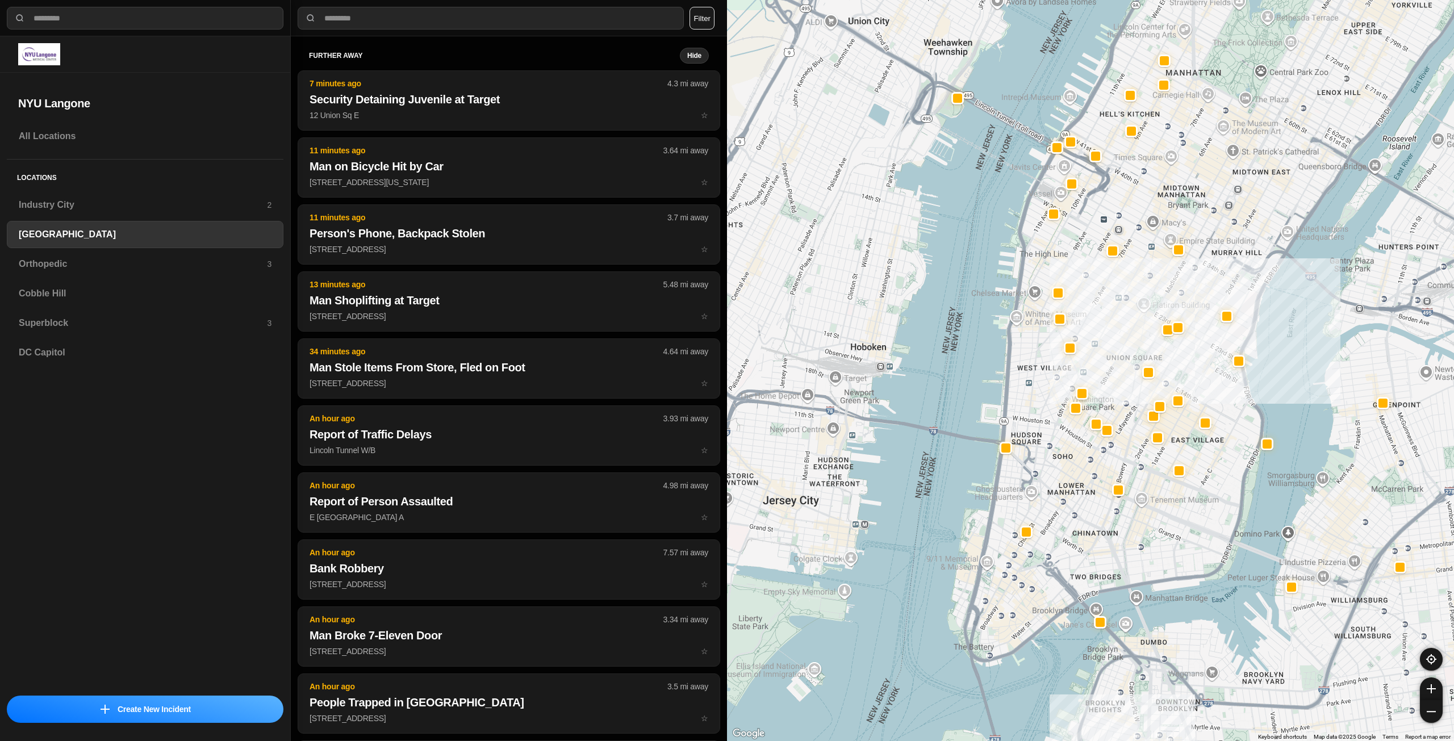
drag, startPoint x: 1181, startPoint y: 185, endPoint x: 1192, endPoint y: 135, distance: 50.7
click at [1192, 135] on div "421 people" at bounding box center [1090, 370] width 727 height 741
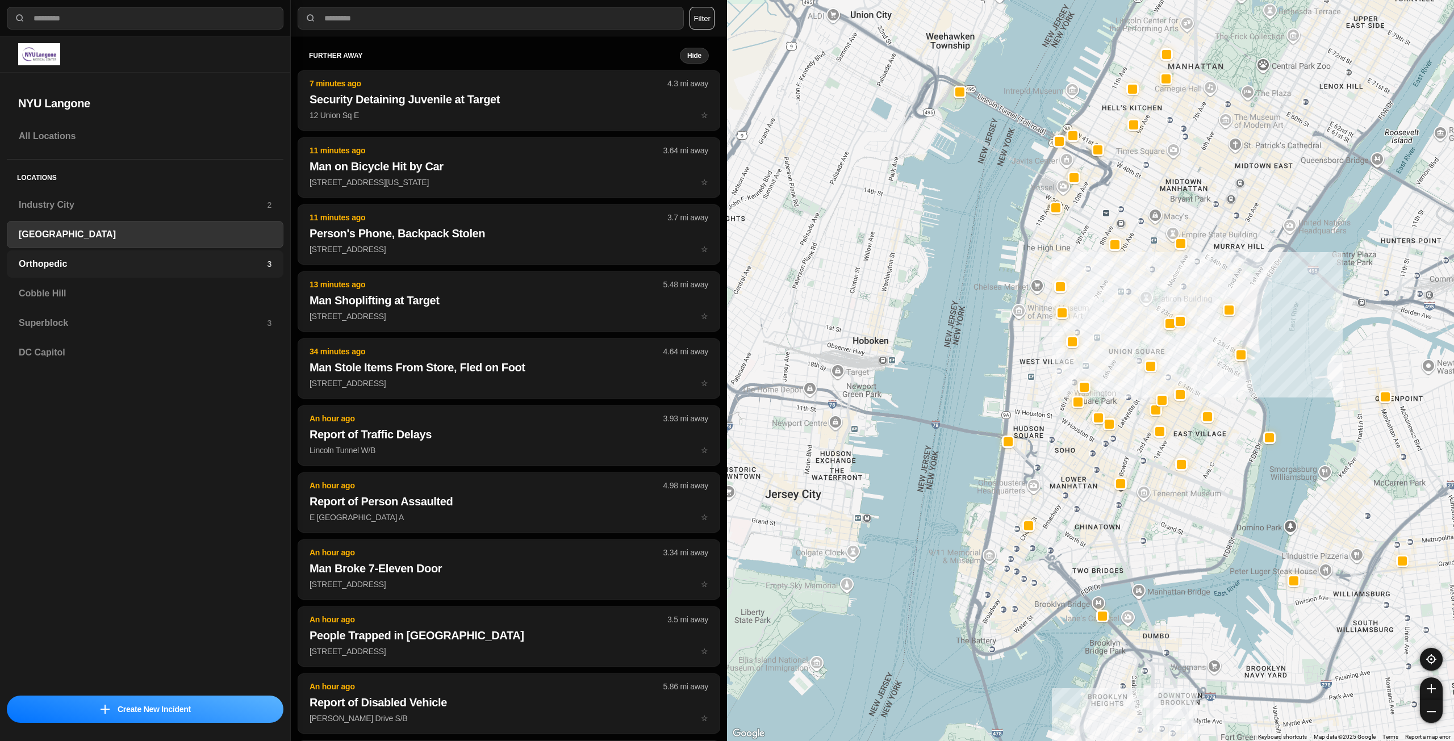
click at [116, 263] on h3 "Orthopedic" at bounding box center [143, 264] width 248 height 14
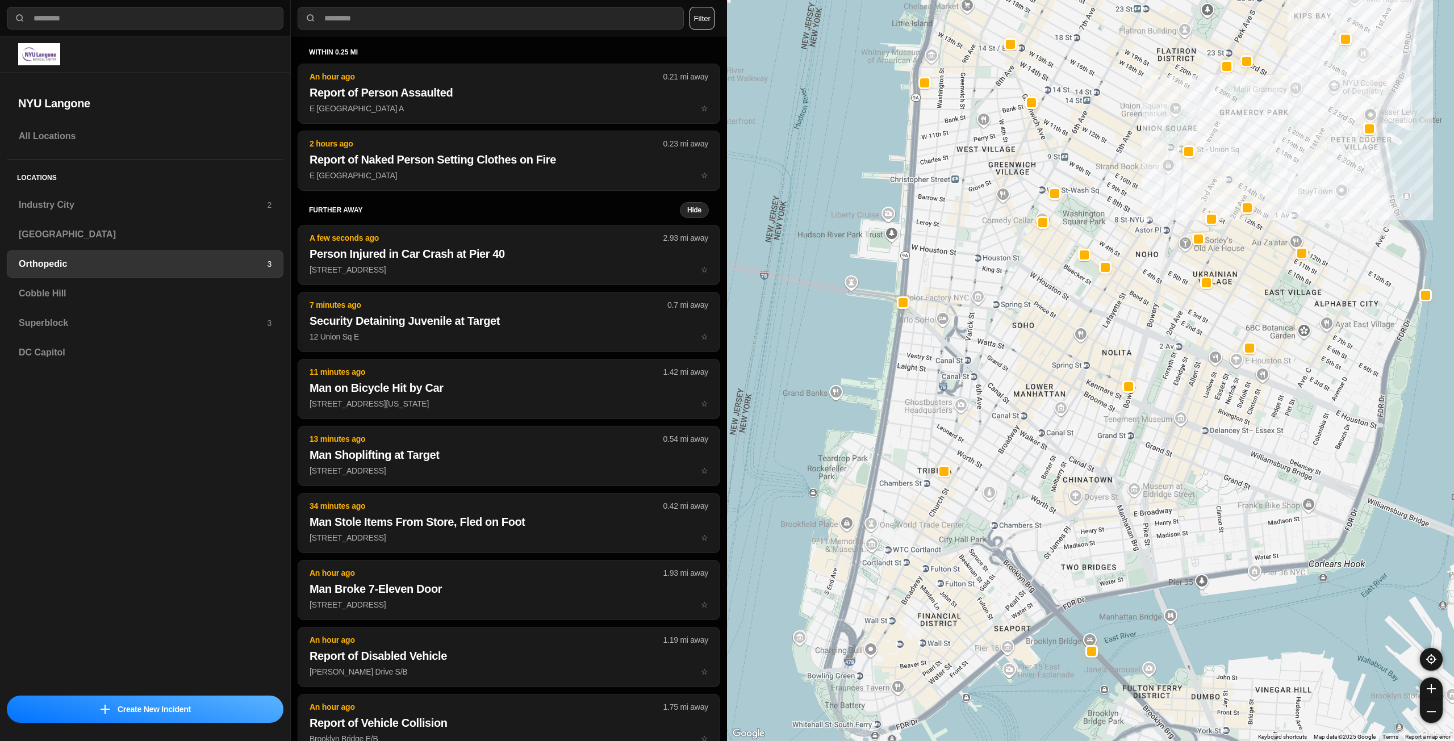
drag, startPoint x: 1177, startPoint y: 453, endPoint x: 1210, endPoint y: 450, distance: 32.6
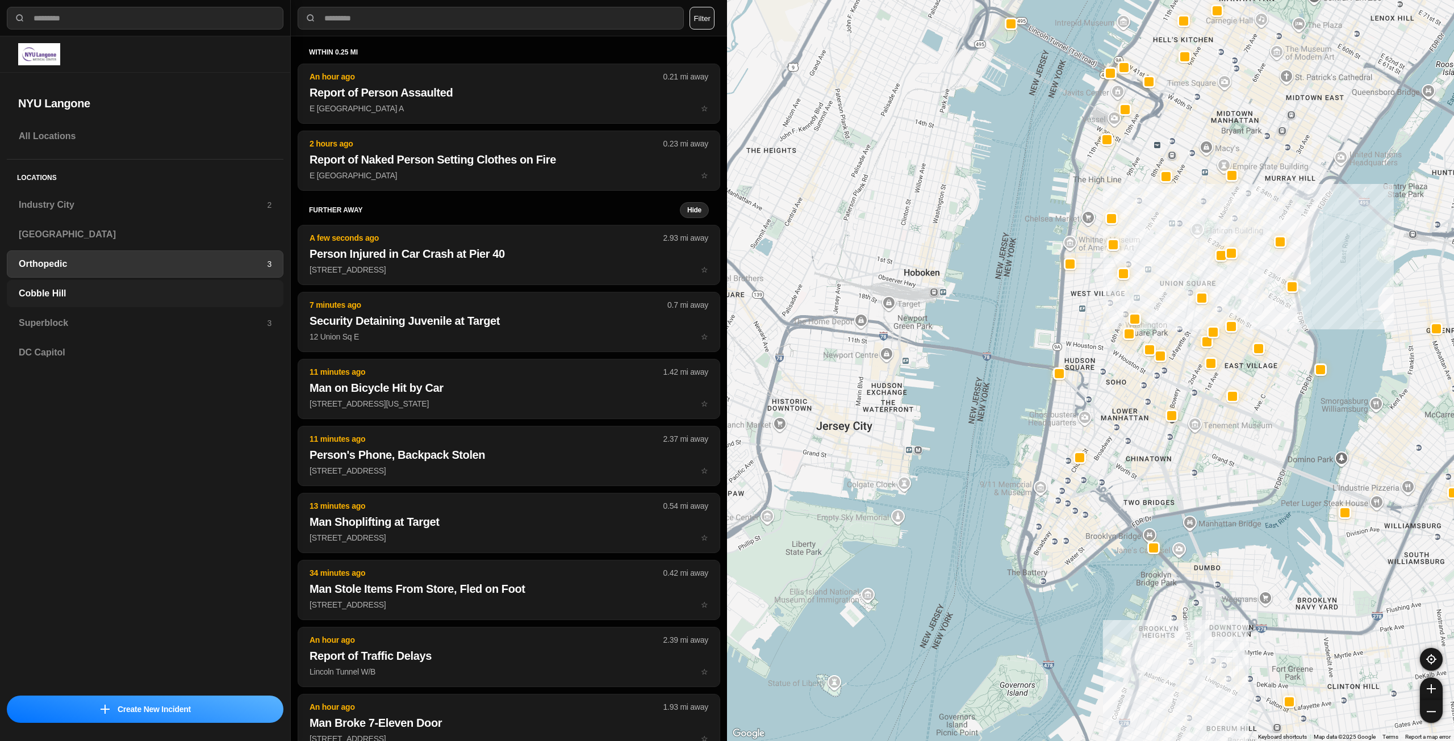
click at [86, 291] on h3 "Cobble Hill" at bounding box center [145, 294] width 253 height 14
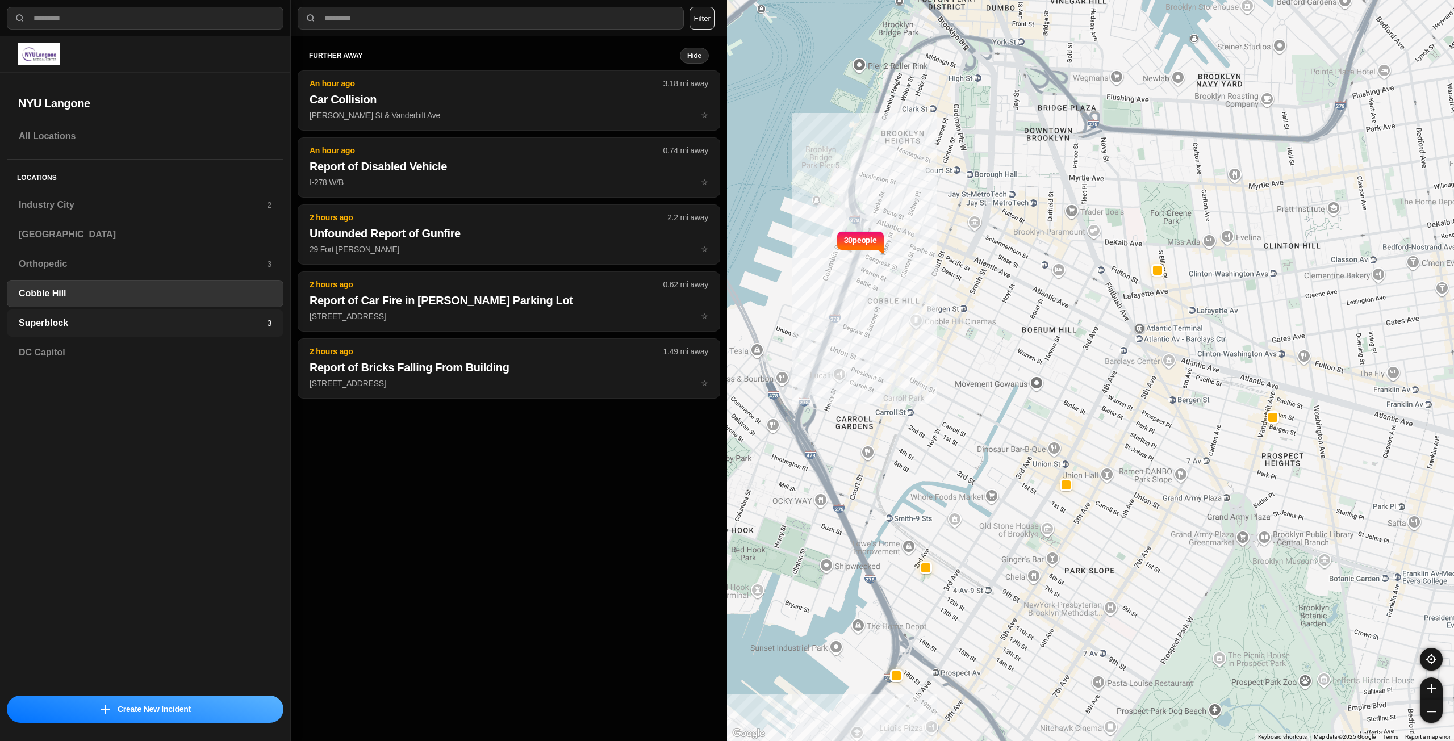
click at [124, 327] on h3 "Superblock" at bounding box center [143, 323] width 248 height 14
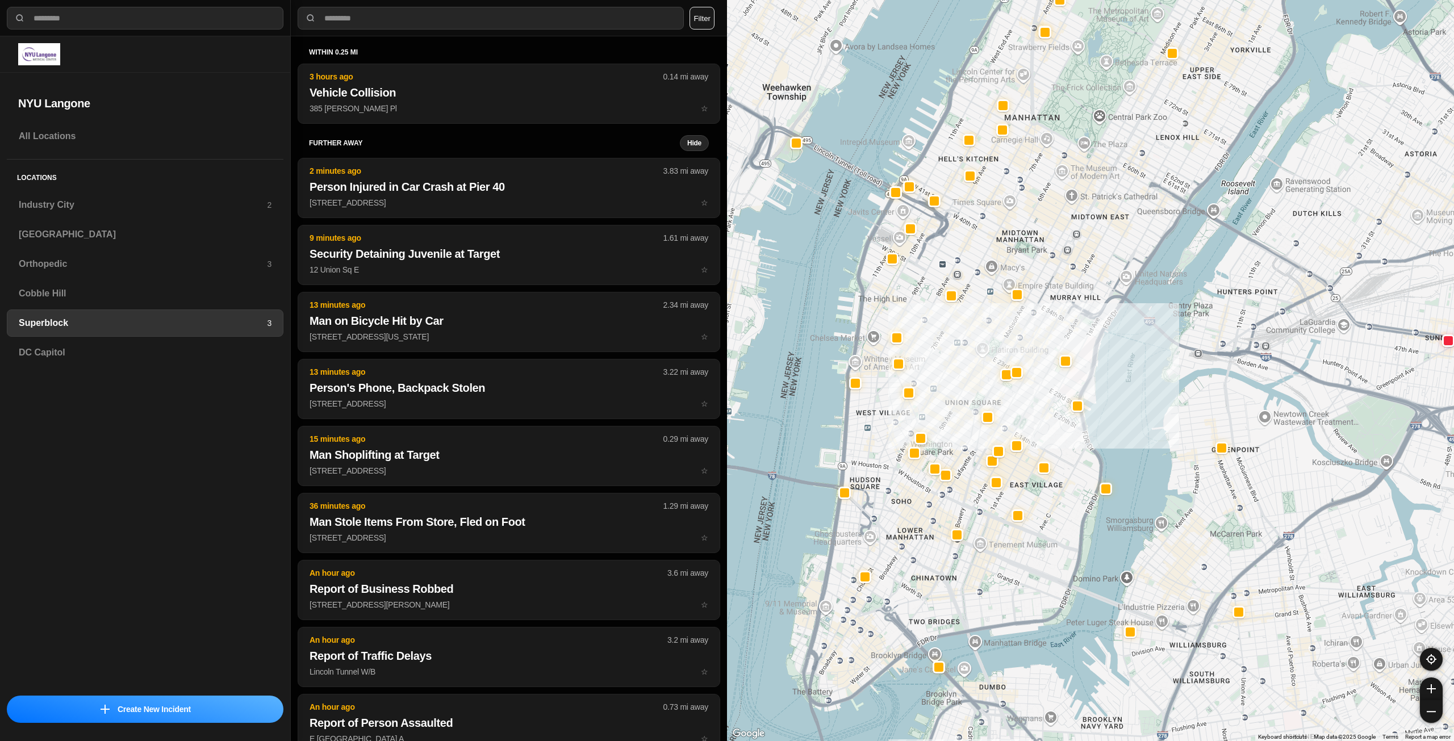
drag, startPoint x: 986, startPoint y: 612, endPoint x: 1031, endPoint y: 533, distance: 90.8
click at [1031, 533] on div at bounding box center [1090, 370] width 727 height 741
click at [105, 204] on h3 "Industry City" at bounding box center [143, 205] width 248 height 14
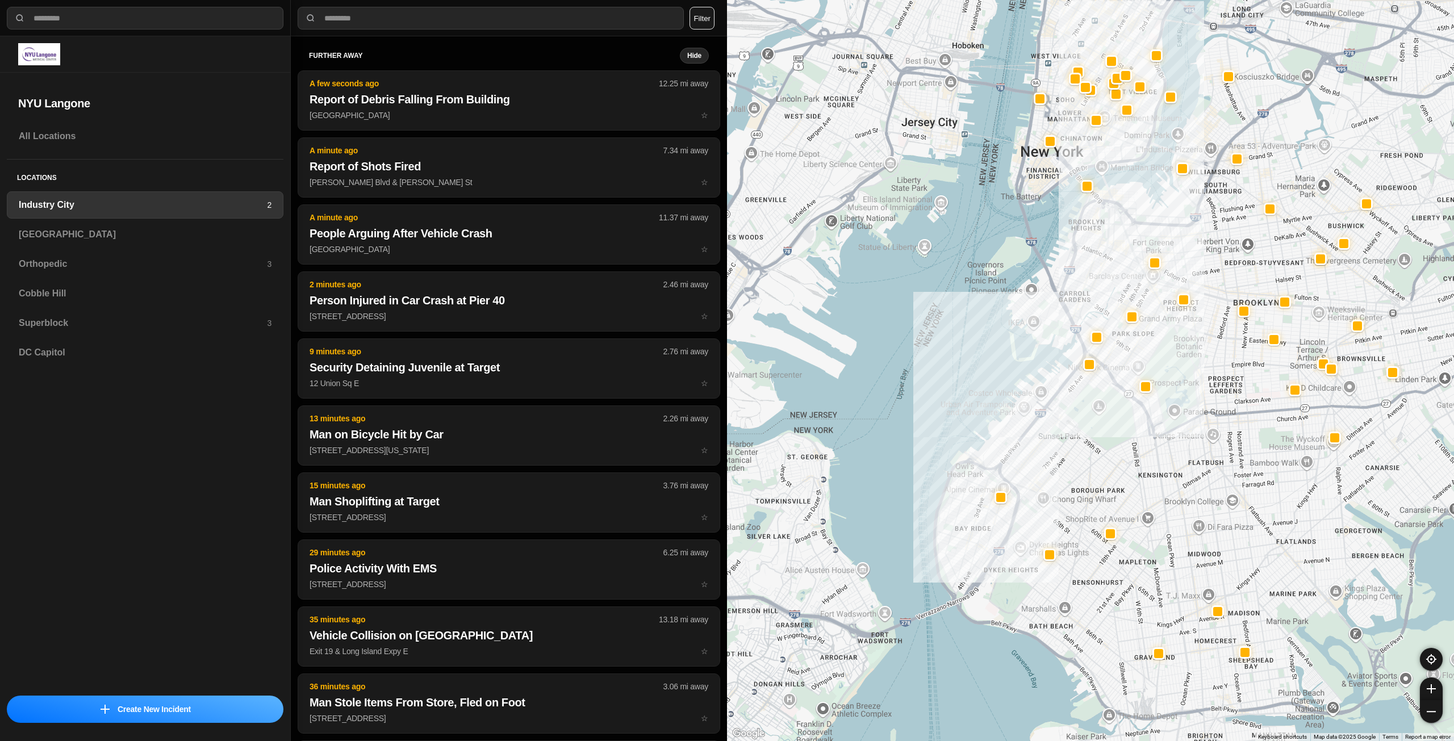
drag, startPoint x: 1254, startPoint y: 344, endPoint x: 1209, endPoint y: 369, distance: 51.7
click at [1209, 369] on div at bounding box center [1090, 370] width 727 height 741
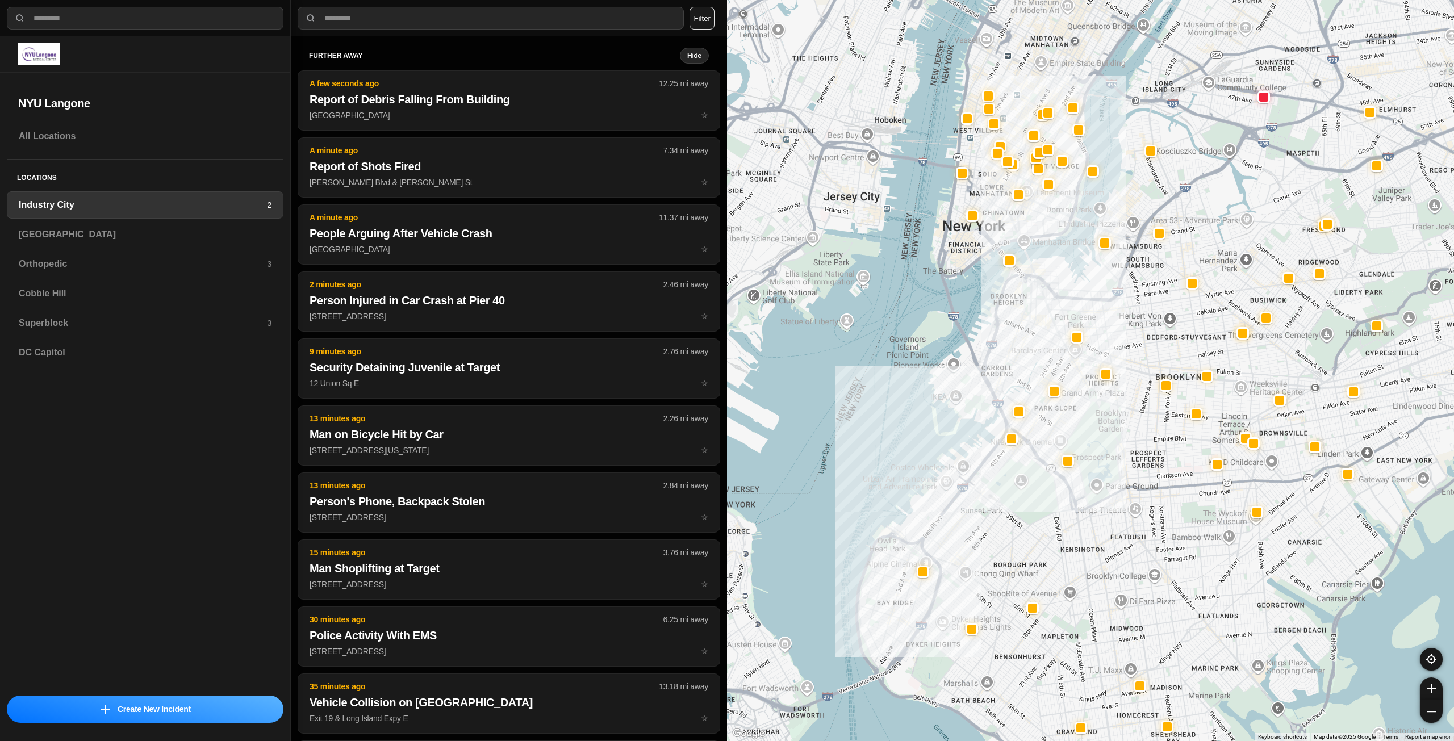
drag, startPoint x: 1206, startPoint y: 289, endPoint x: 1156, endPoint y: 337, distance: 69.5
click at [1156, 337] on div at bounding box center [1090, 370] width 727 height 741
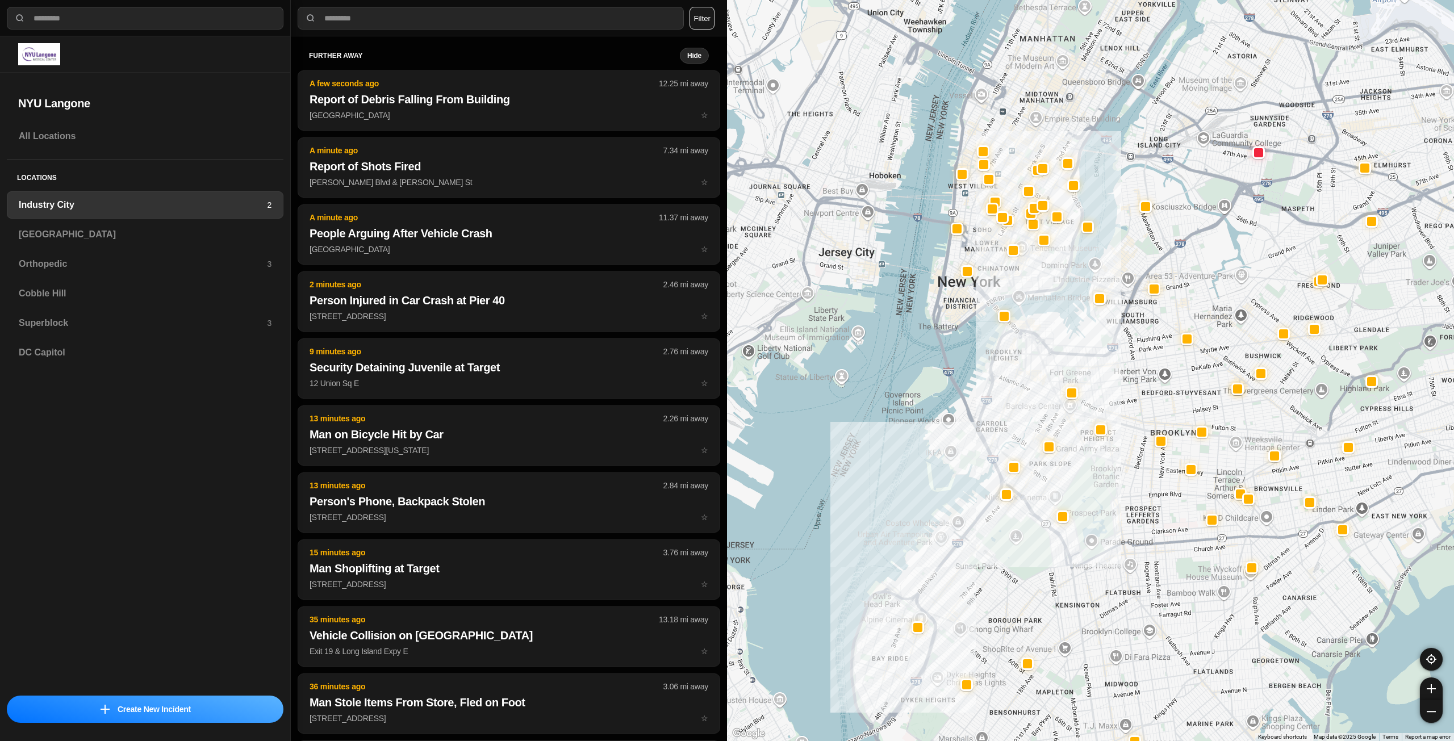
drag, startPoint x: 1040, startPoint y: 283, endPoint x: 1035, endPoint y: 311, distance: 27.6
click at [1035, 311] on div at bounding box center [1090, 370] width 727 height 741
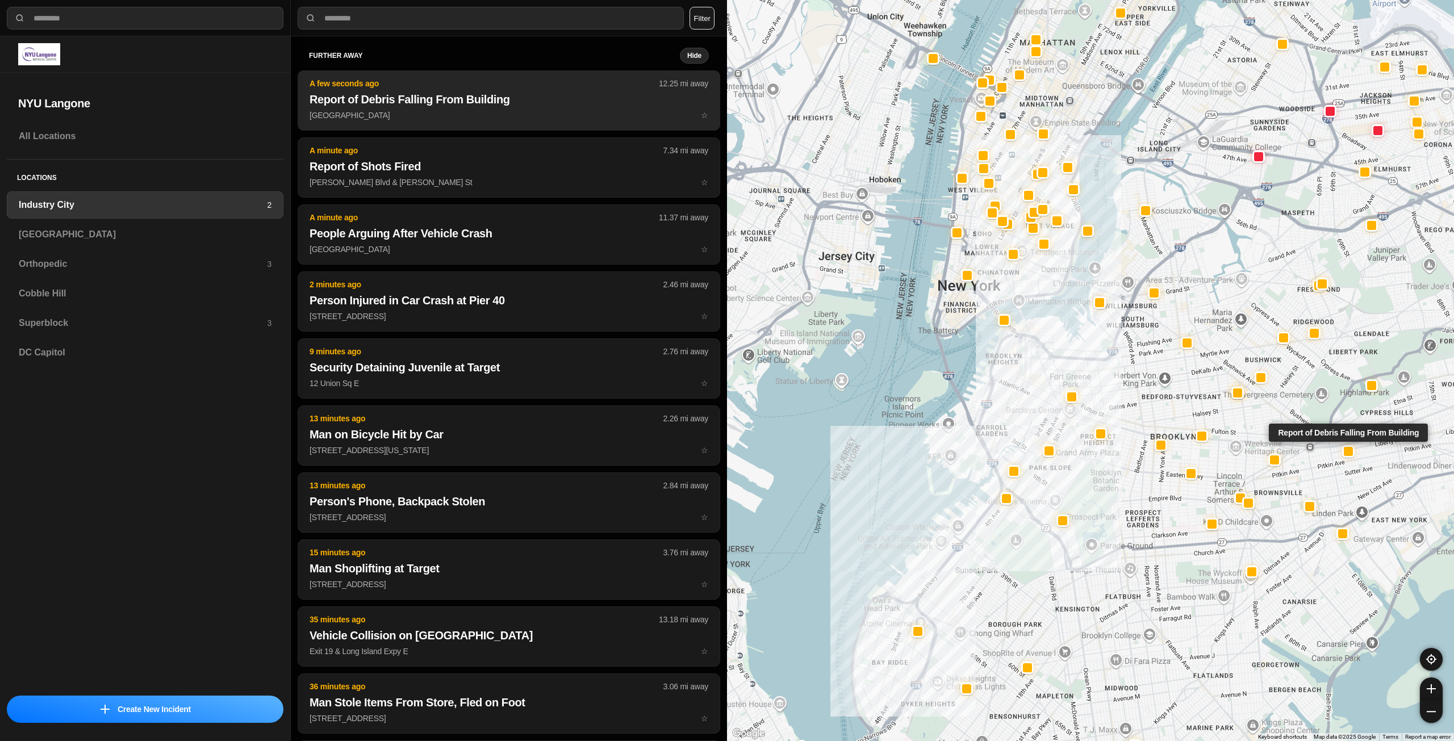
click at [465, 107] on h2 "Report of Debris Falling From Building" at bounding box center [509, 99] width 399 height 16
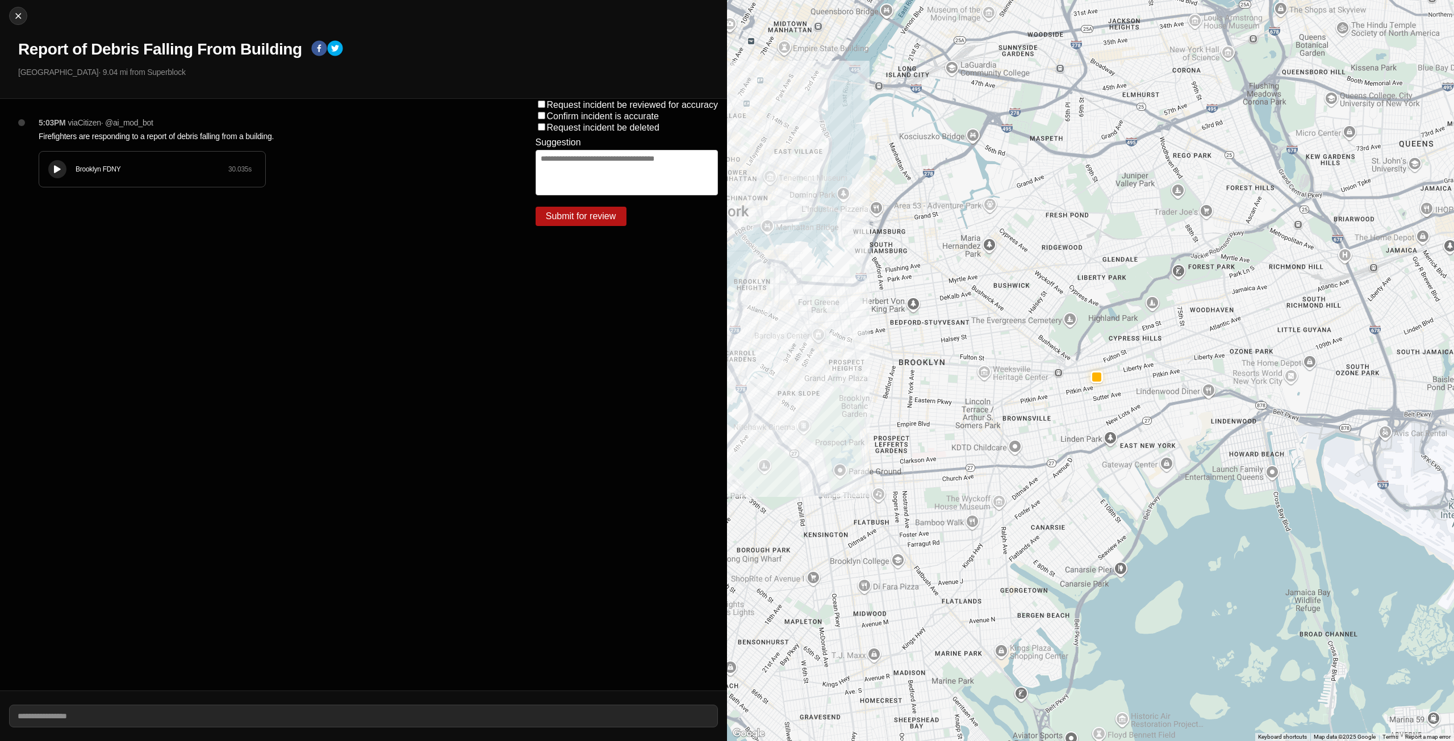
click at [55, 166] on icon at bounding box center [57, 169] width 7 height 7
click at [20, 17] on img at bounding box center [17, 15] width 11 height 11
select select "*"
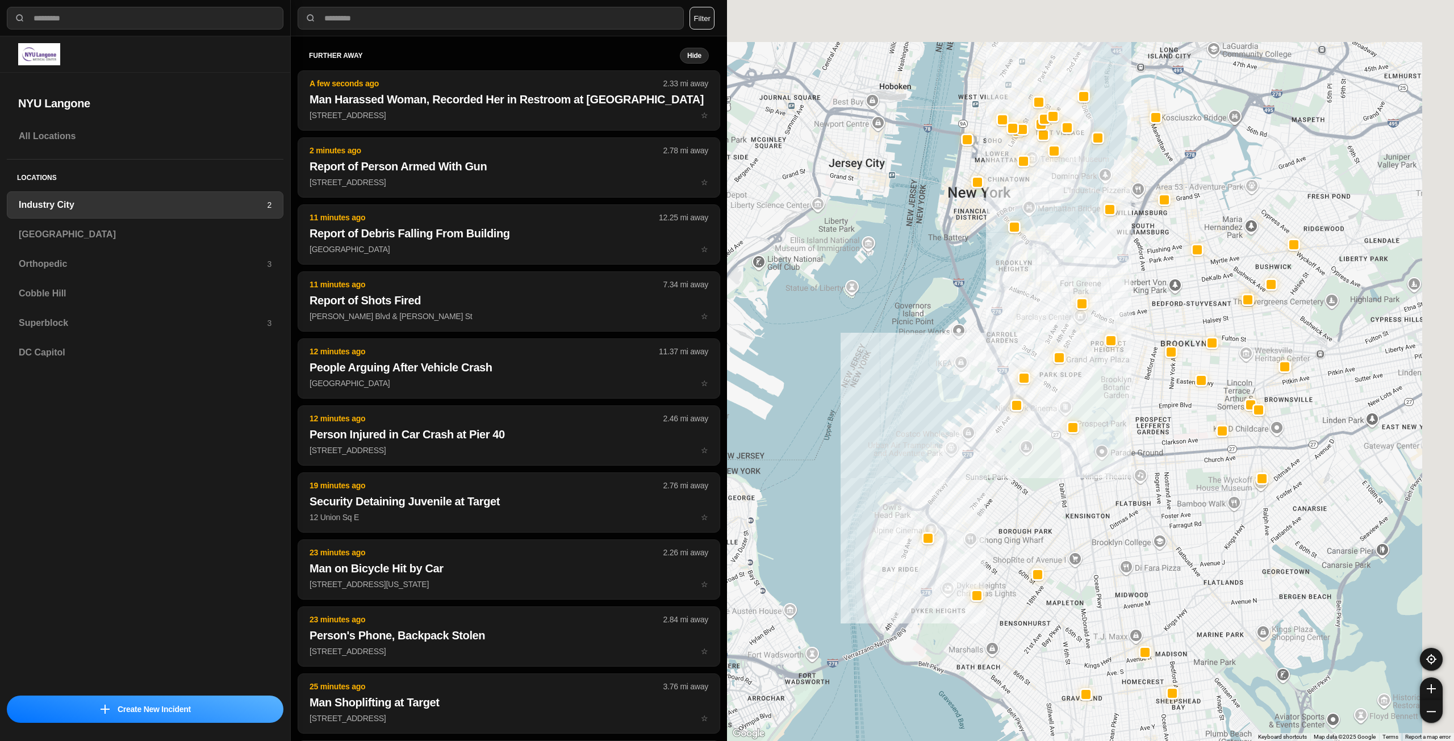
drag, startPoint x: 1264, startPoint y: 299, endPoint x: 1014, endPoint y: 305, distance: 250.0
click at [1076, 399] on div at bounding box center [1090, 370] width 727 height 741
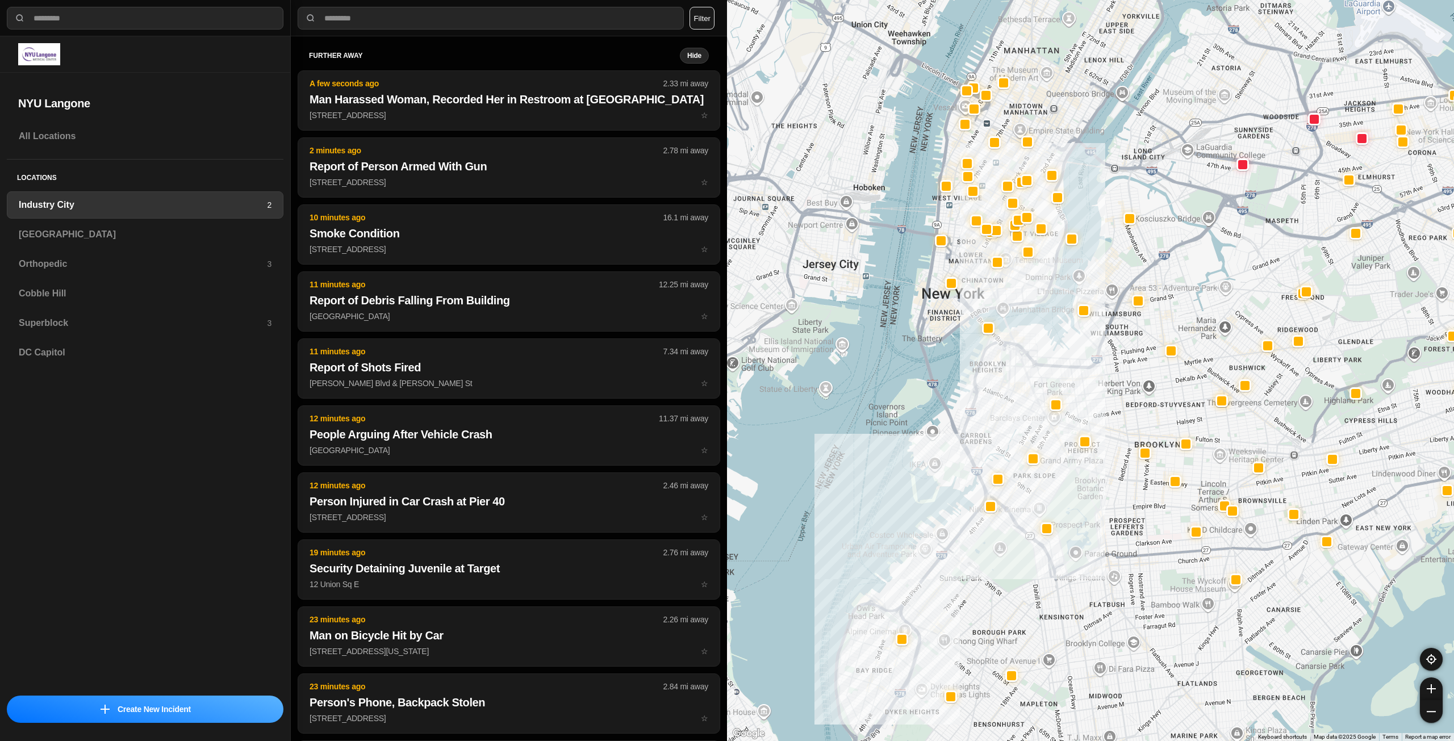
drag, startPoint x: 1070, startPoint y: 326, endPoint x: 1070, endPoint y: 361, distance: 35.2
click at [1072, 364] on div at bounding box center [1090, 370] width 727 height 741
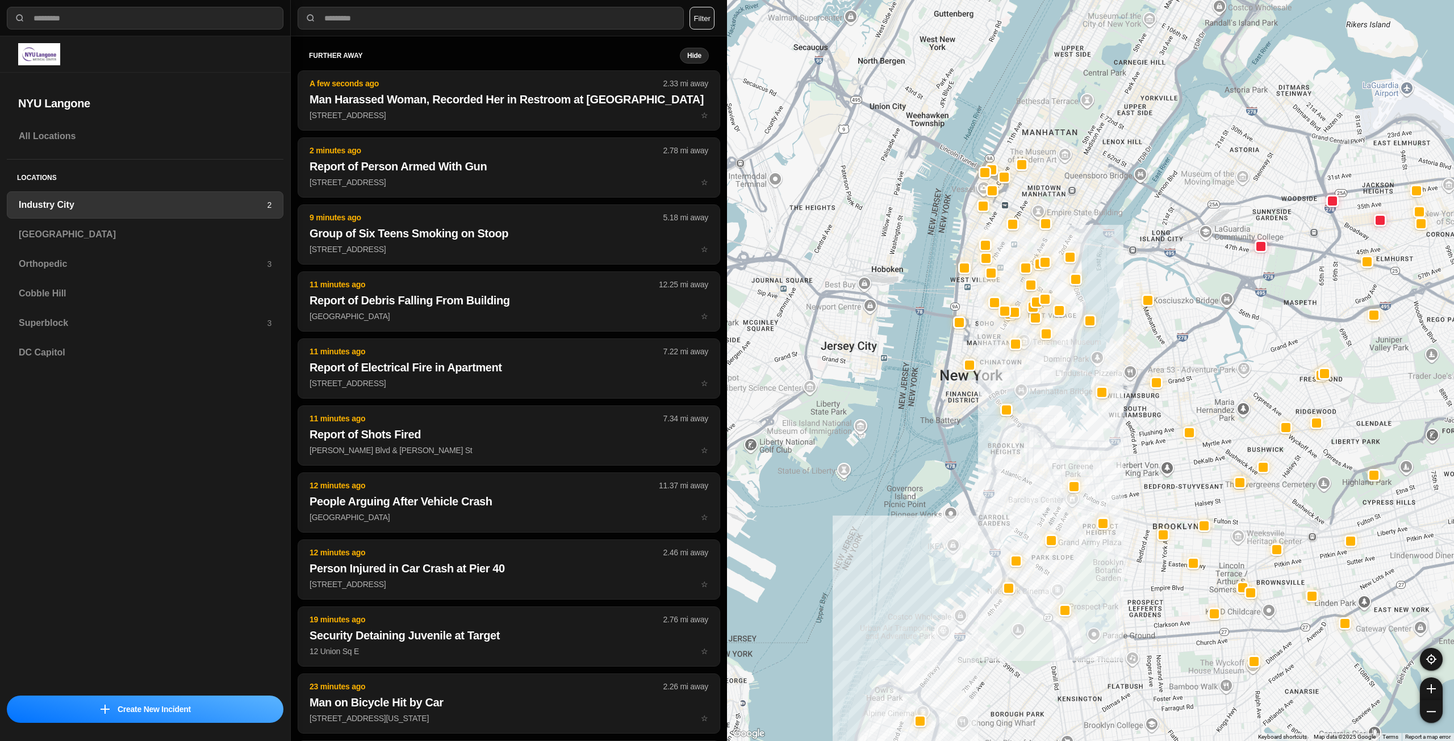
drag, startPoint x: 1058, startPoint y: 358, endPoint x: 1069, endPoint y: 392, distance: 35.4
click at [1070, 393] on div at bounding box center [1090, 370] width 727 height 741
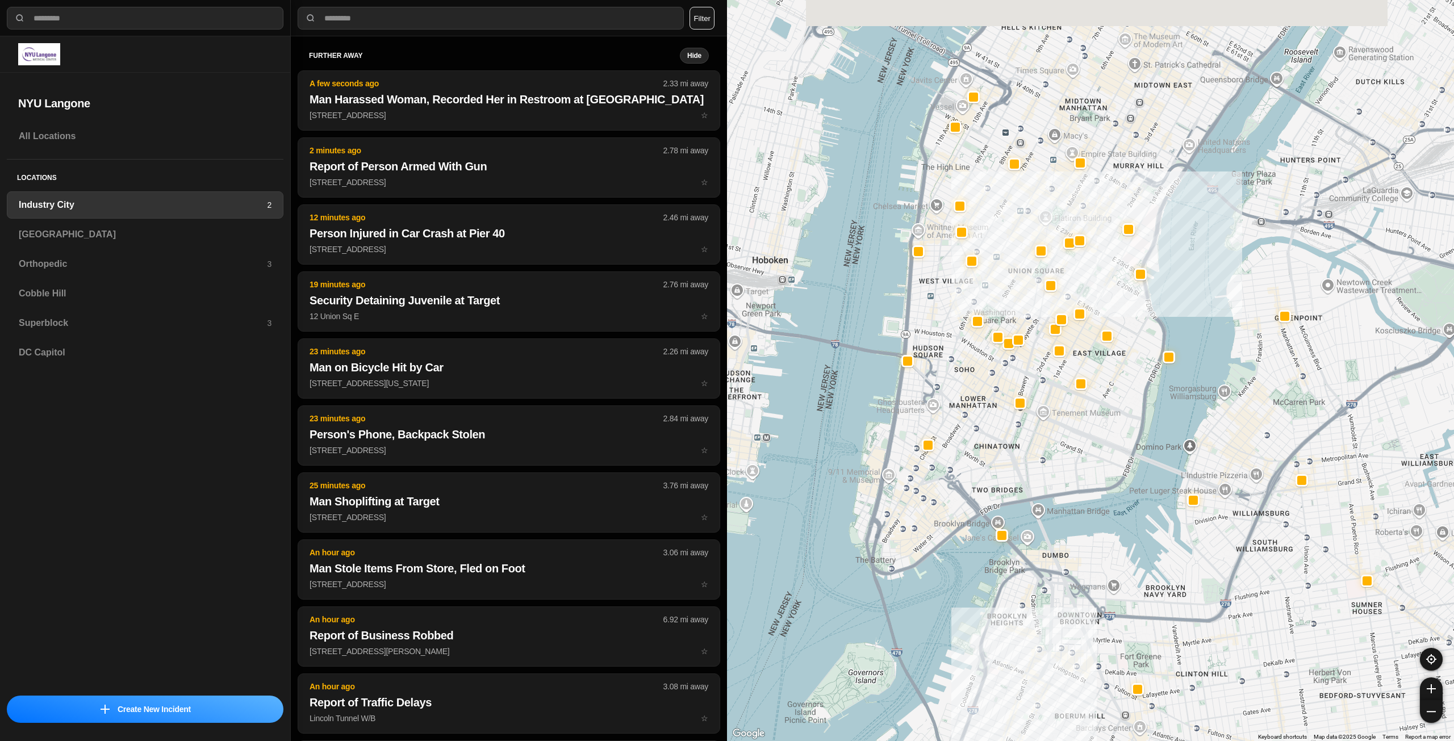
drag, startPoint x: 1047, startPoint y: 369, endPoint x: 1087, endPoint y: 440, distance: 81.9
click at [1087, 440] on div "757 people" at bounding box center [1090, 370] width 727 height 741
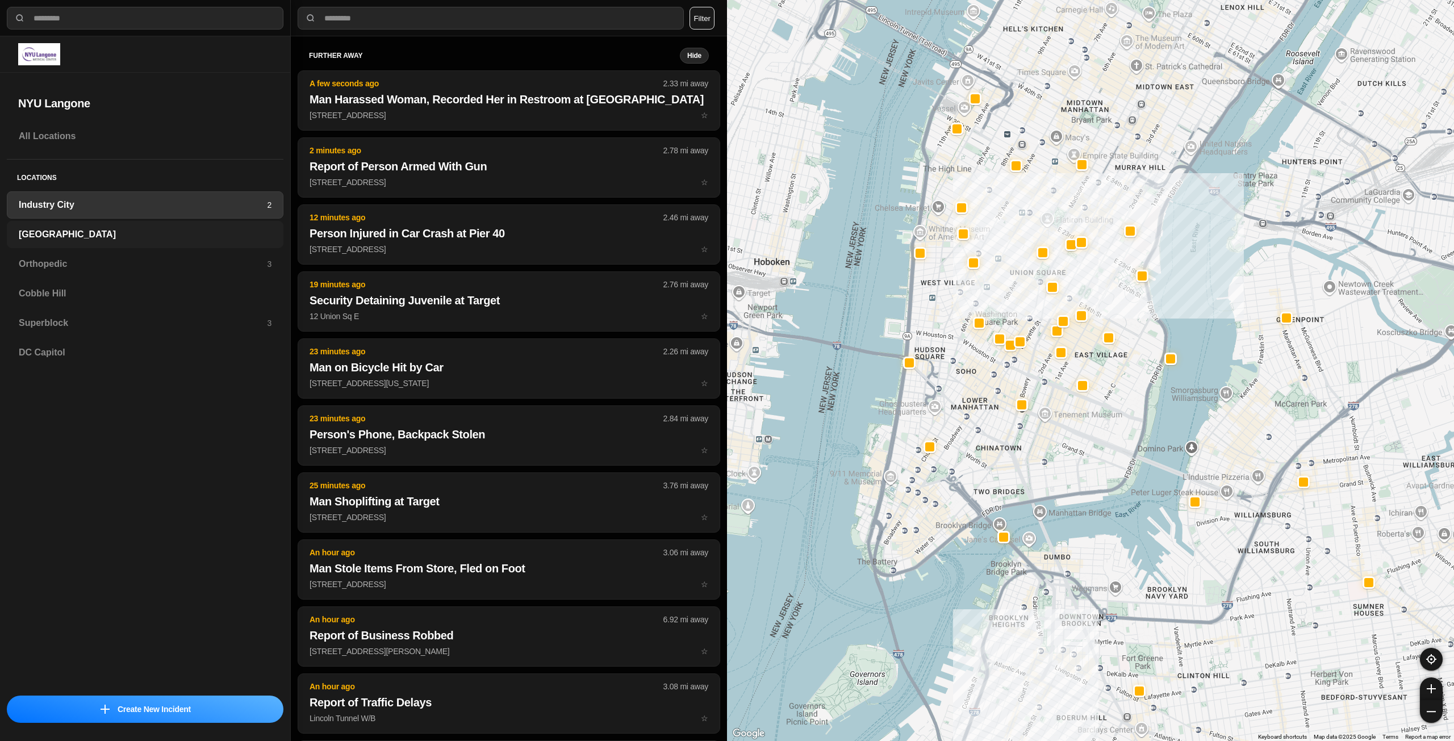
click at [119, 237] on h3 "[GEOGRAPHIC_DATA]" at bounding box center [145, 235] width 253 height 14
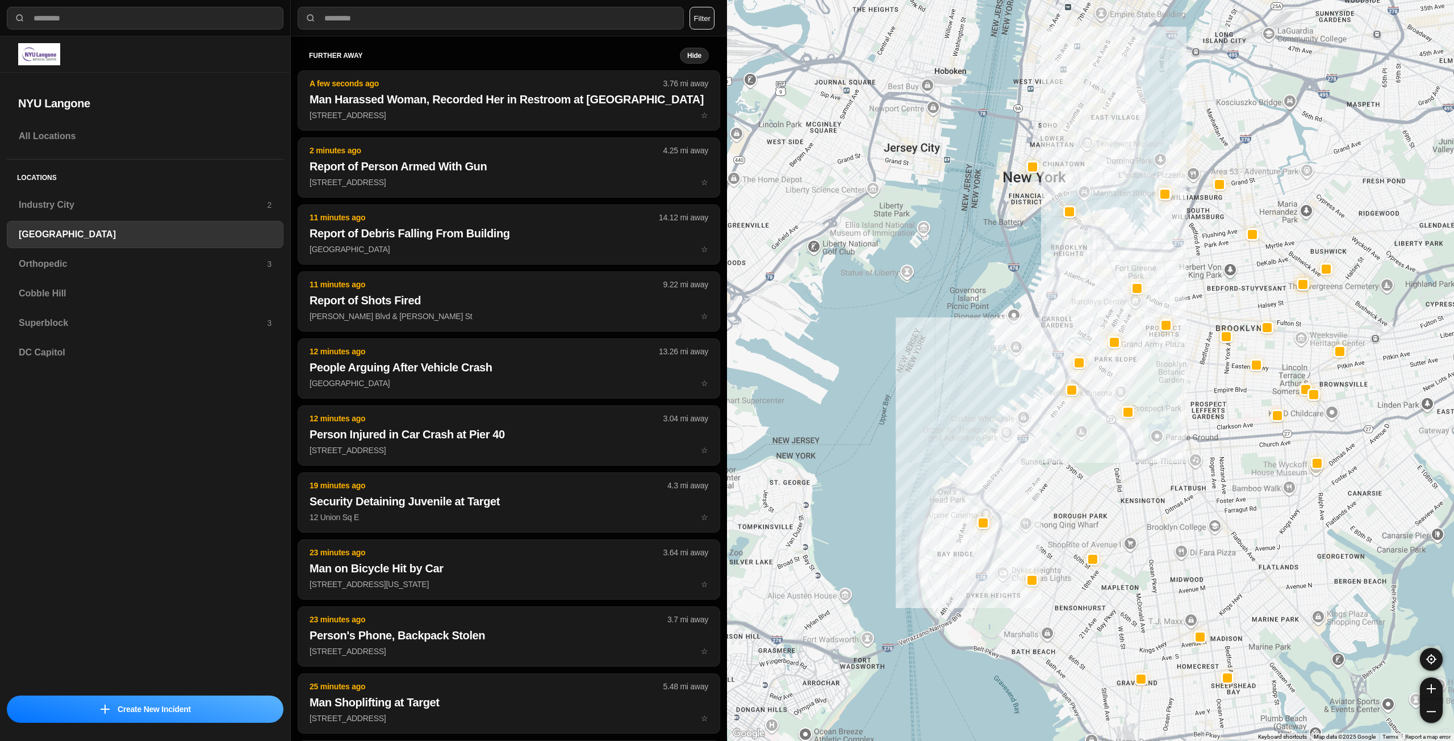
drag, startPoint x: 1307, startPoint y: 214, endPoint x: 1177, endPoint y: 312, distance: 163.1
click at [1192, 369] on div at bounding box center [1090, 370] width 727 height 741
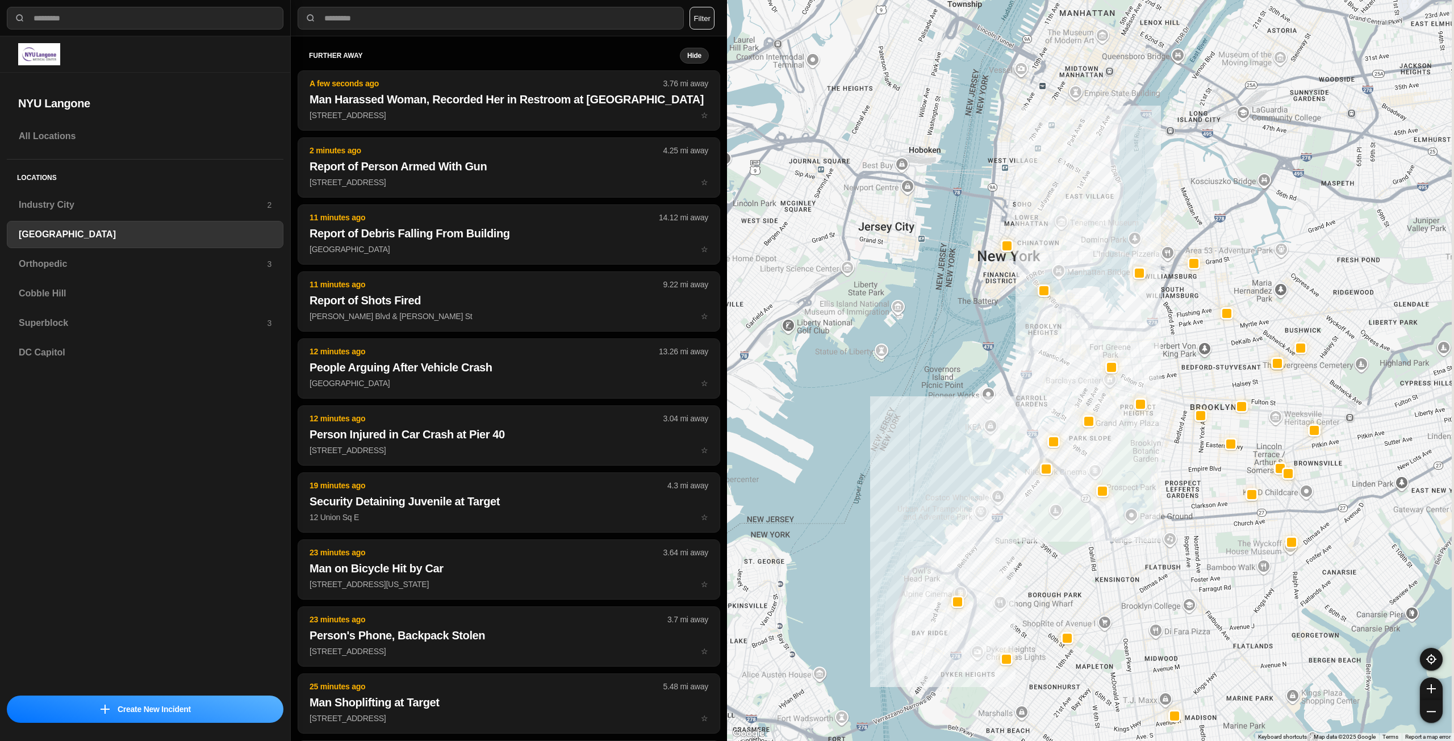
drag, startPoint x: 1148, startPoint y: 323, endPoint x: 1118, endPoint y: 344, distance: 36.3
click at [1127, 380] on div at bounding box center [1090, 370] width 727 height 741
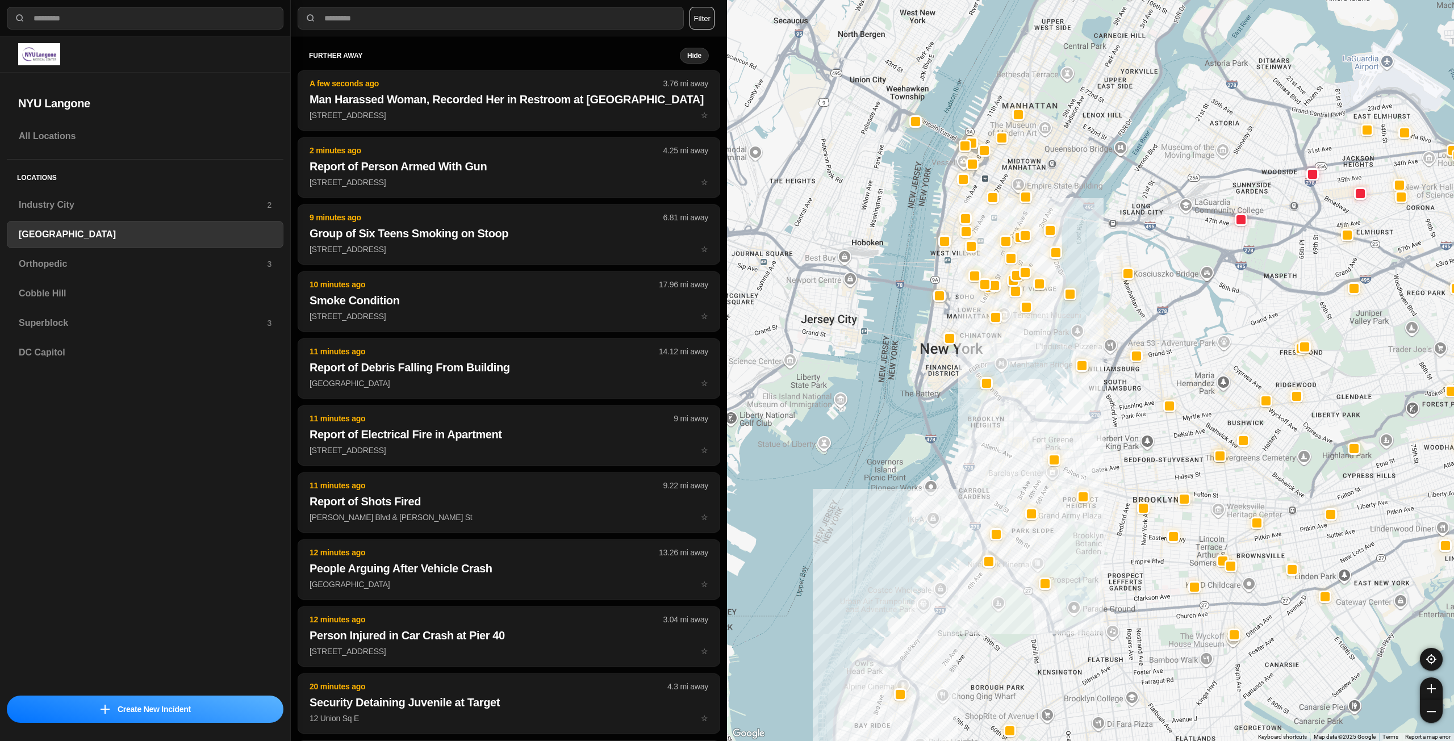
drag, startPoint x: 1032, startPoint y: 268, endPoint x: 1036, endPoint y: 334, distance: 66.6
click at [1036, 334] on div at bounding box center [1090, 370] width 727 height 741
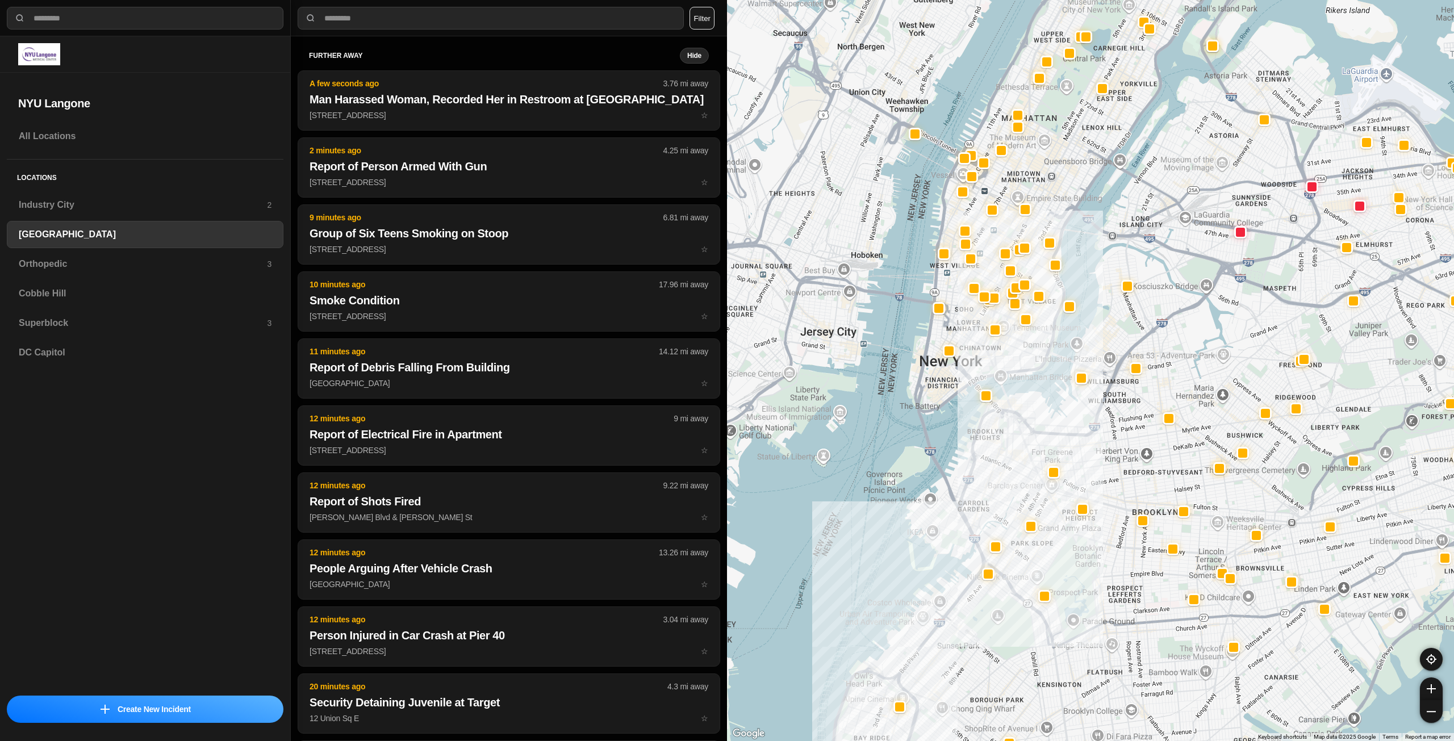
drag, startPoint x: 1019, startPoint y: 352, endPoint x: 1010, endPoint y: 398, distance: 47.4
click at [1010, 398] on div at bounding box center [1090, 370] width 727 height 741
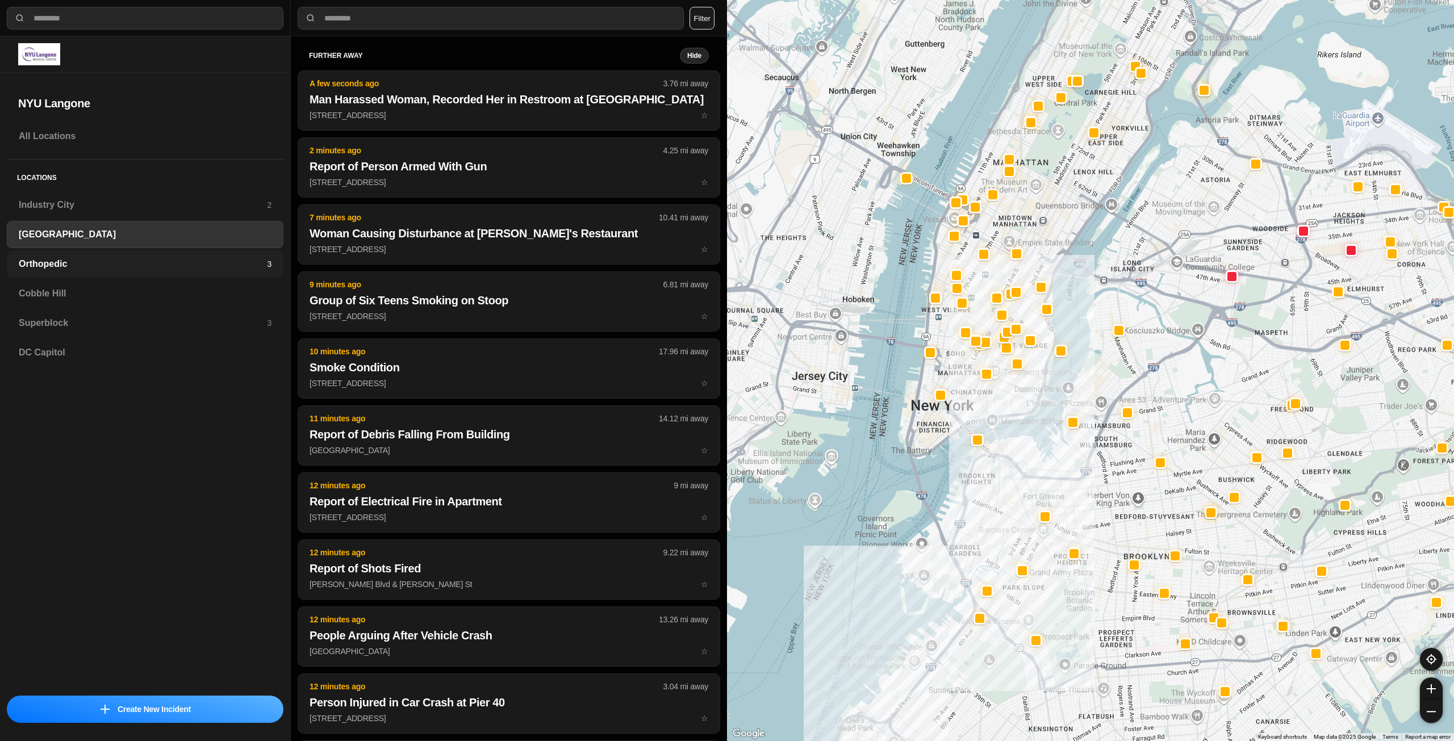
click at [130, 268] on h3 "Orthopedic" at bounding box center [143, 264] width 248 height 14
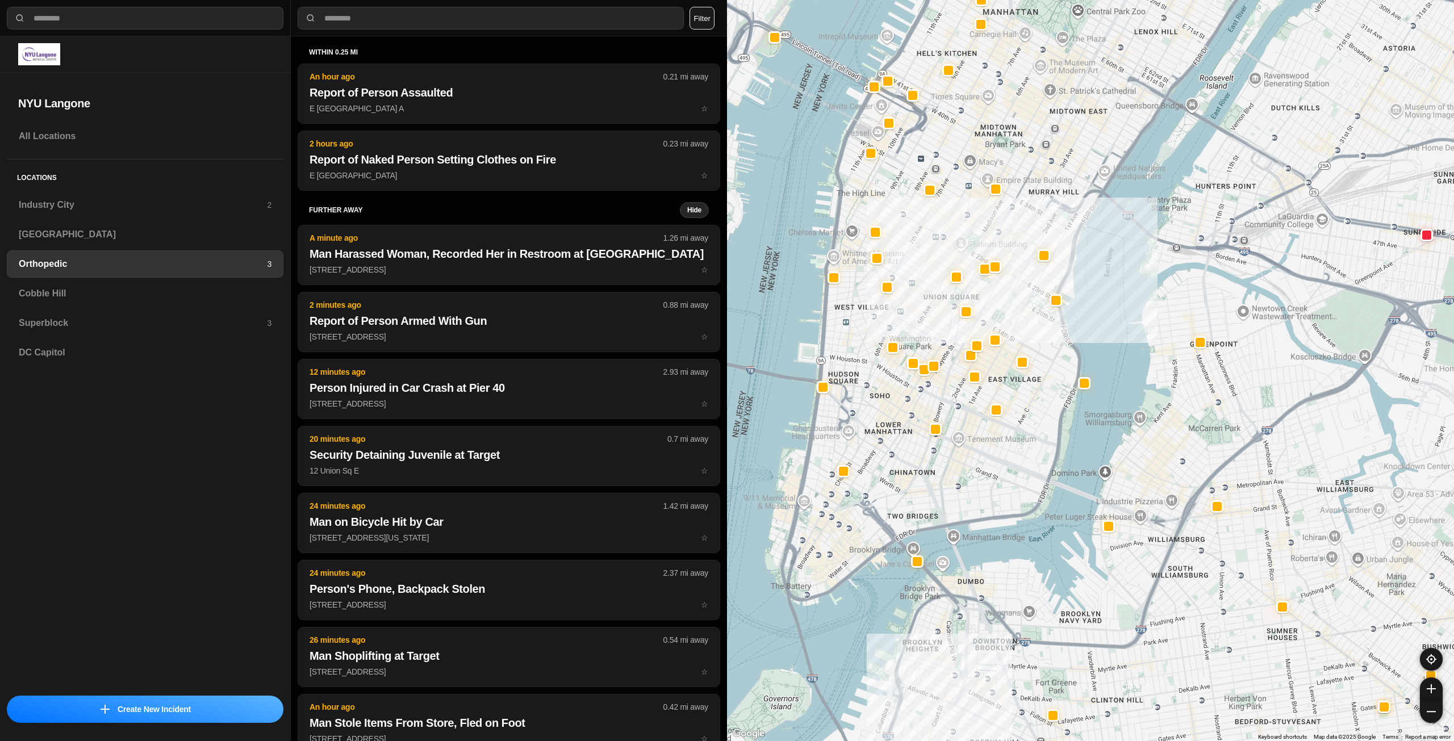
drag, startPoint x: 978, startPoint y: 340, endPoint x: 1015, endPoint y: 322, distance: 40.9
click at [1015, 322] on div at bounding box center [1090, 370] width 727 height 741
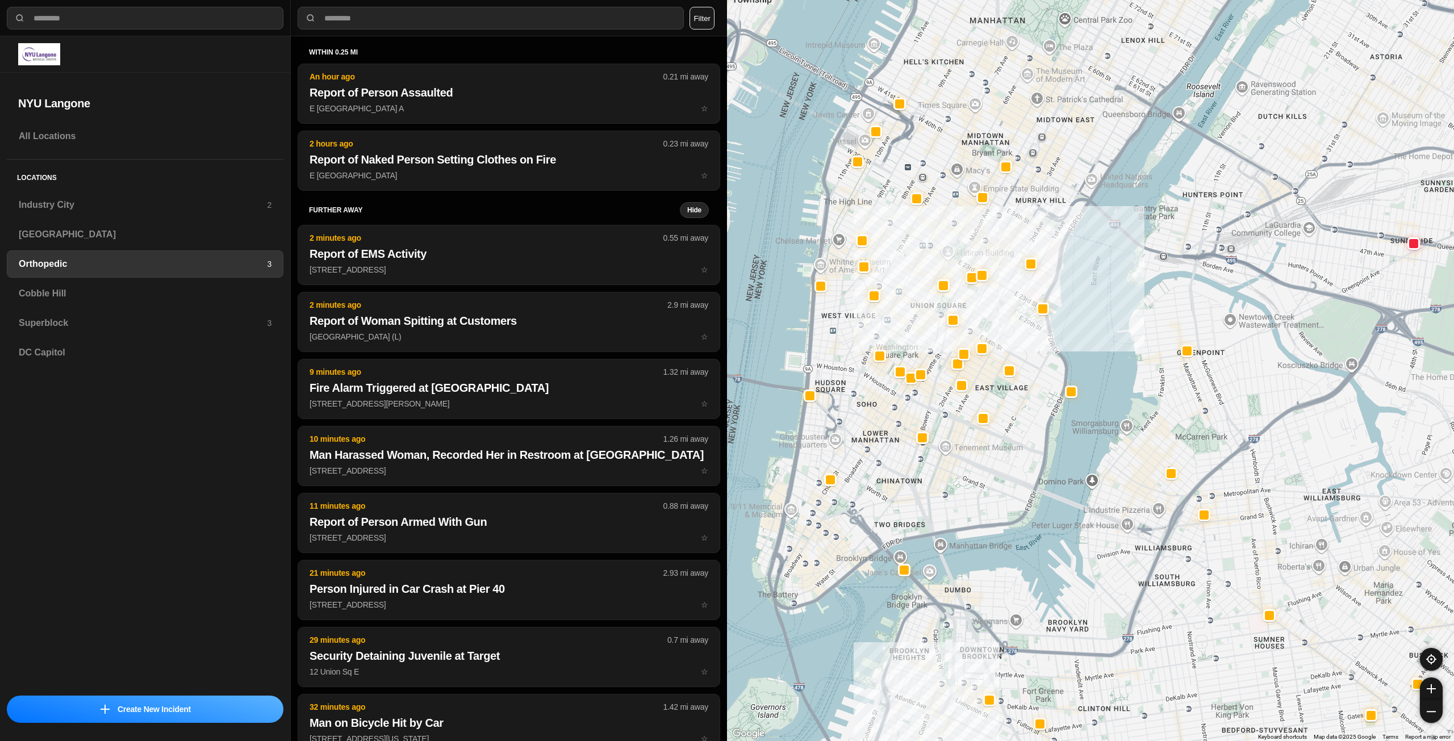
drag, startPoint x: 966, startPoint y: 364, endPoint x: 958, endPoint y: 485, distance: 121.8
click at [958, 485] on div at bounding box center [1090, 370] width 727 height 741
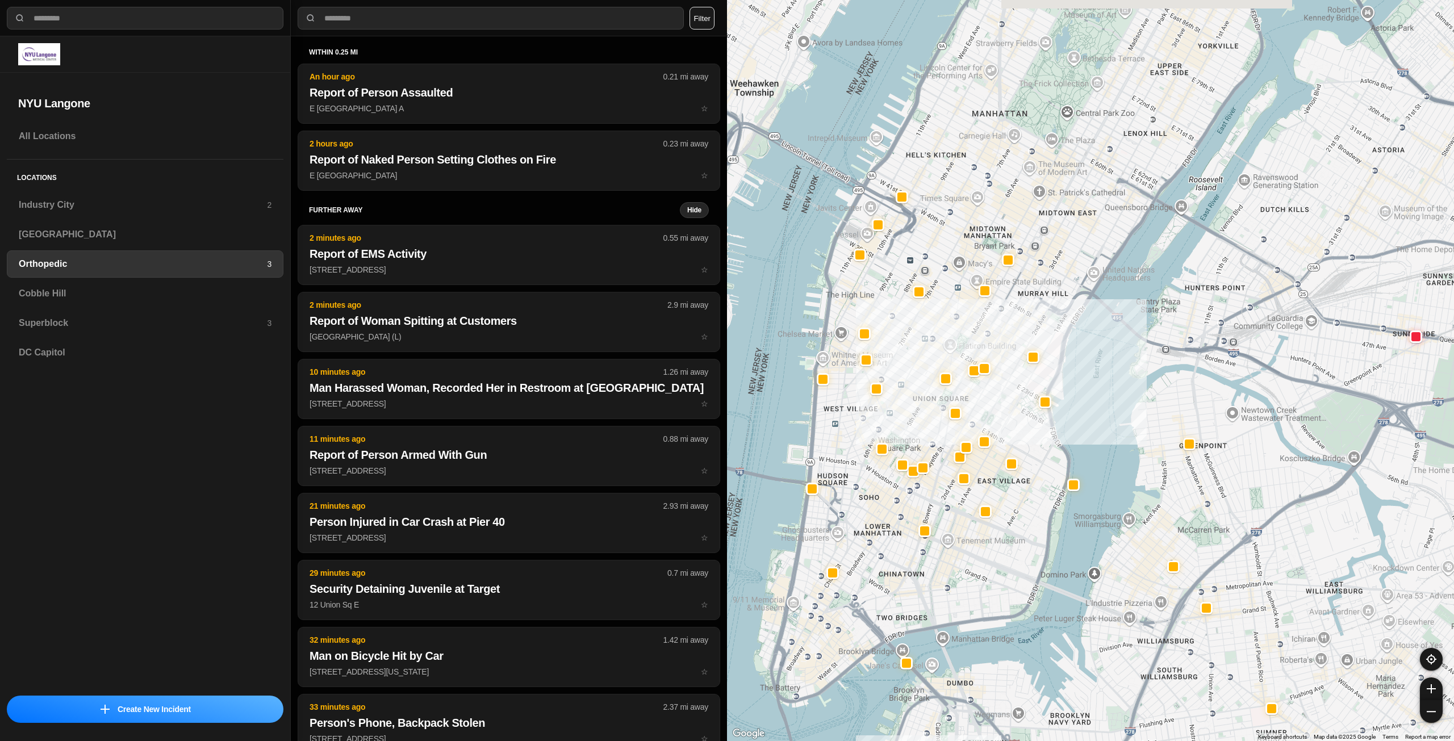
drag, startPoint x: 1033, startPoint y: 250, endPoint x: 1036, endPoint y: 304, distance: 54.0
click at [1036, 304] on div at bounding box center [1090, 370] width 727 height 741
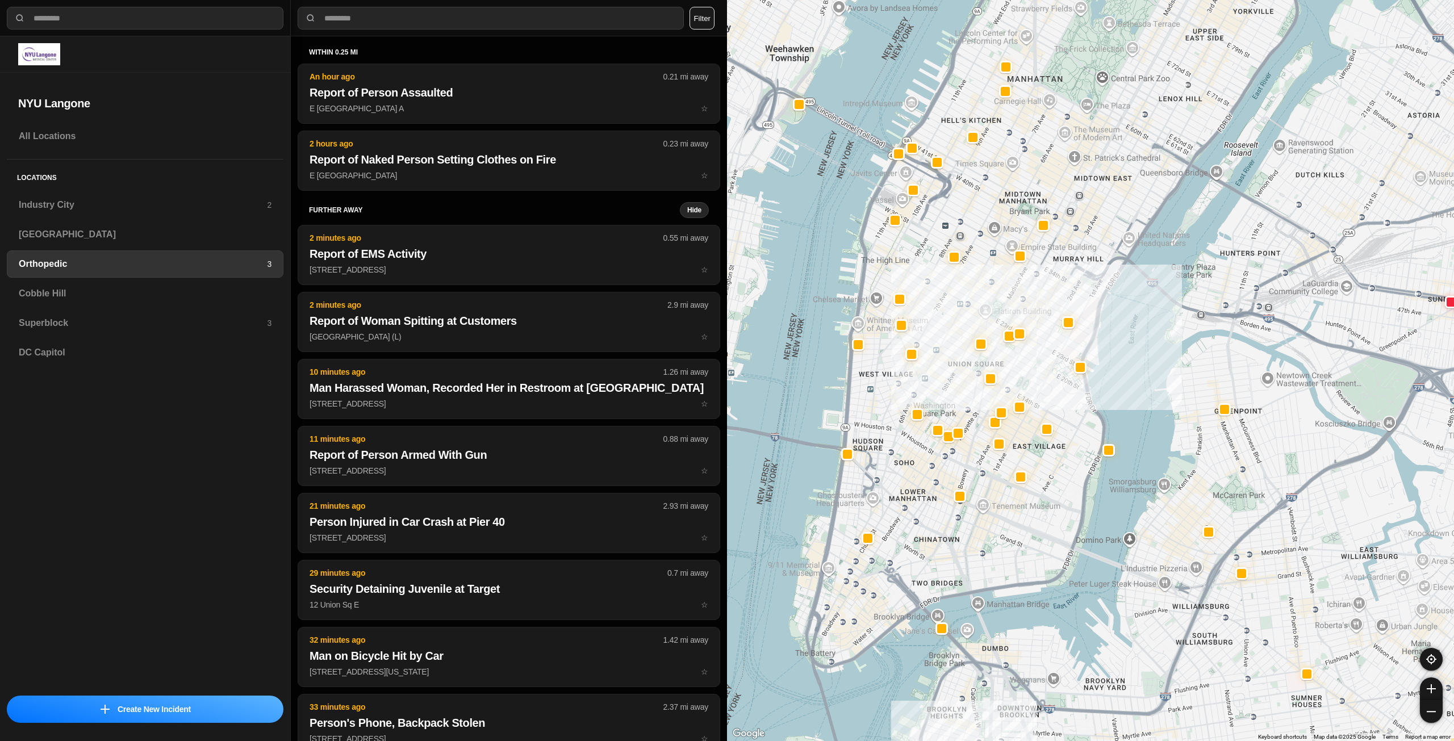
drag, startPoint x: 1008, startPoint y: 410, endPoint x: 1032, endPoint y: 461, distance: 56.7
click at [1032, 461] on div at bounding box center [1090, 370] width 727 height 741
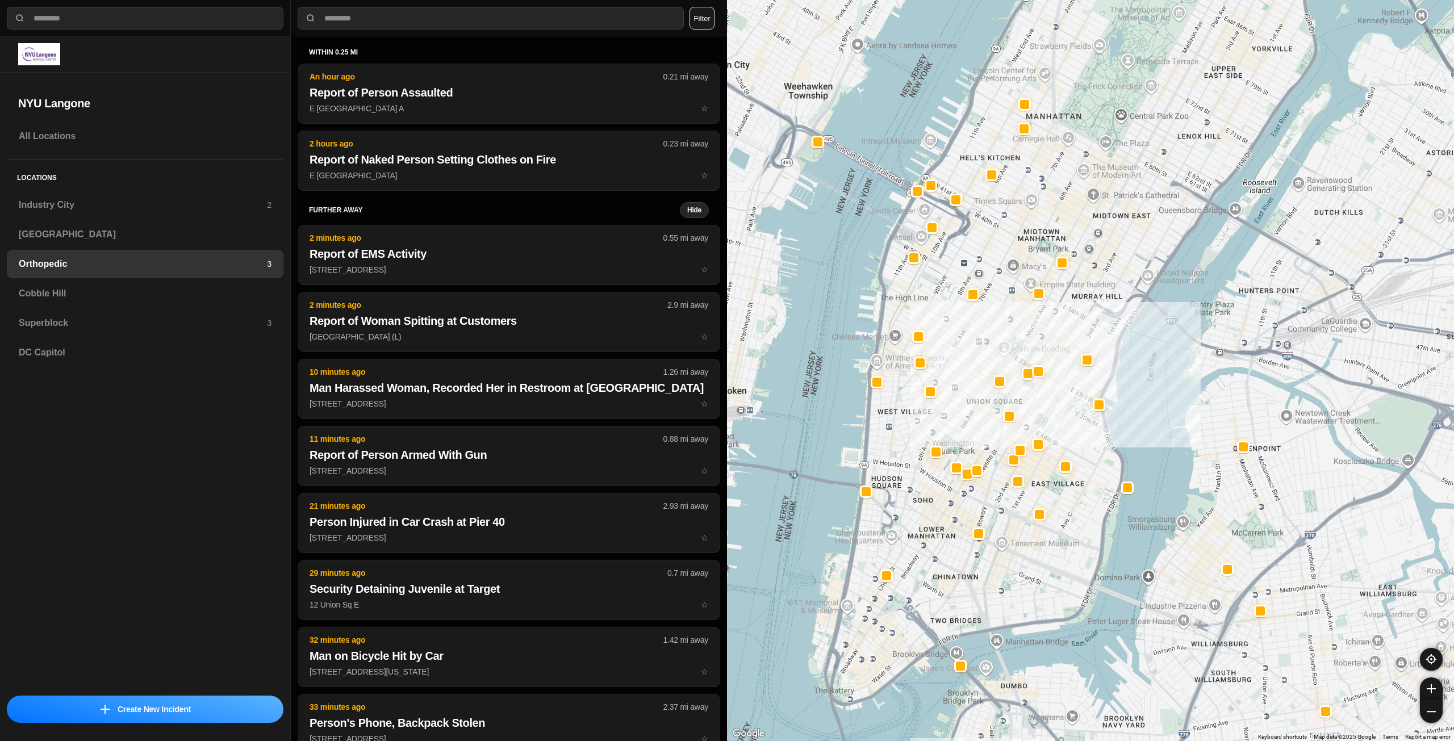
drag, startPoint x: 1050, startPoint y: 344, endPoint x: 1054, endPoint y: 349, distance: 6.9
click at [1054, 349] on div at bounding box center [1090, 370] width 727 height 741
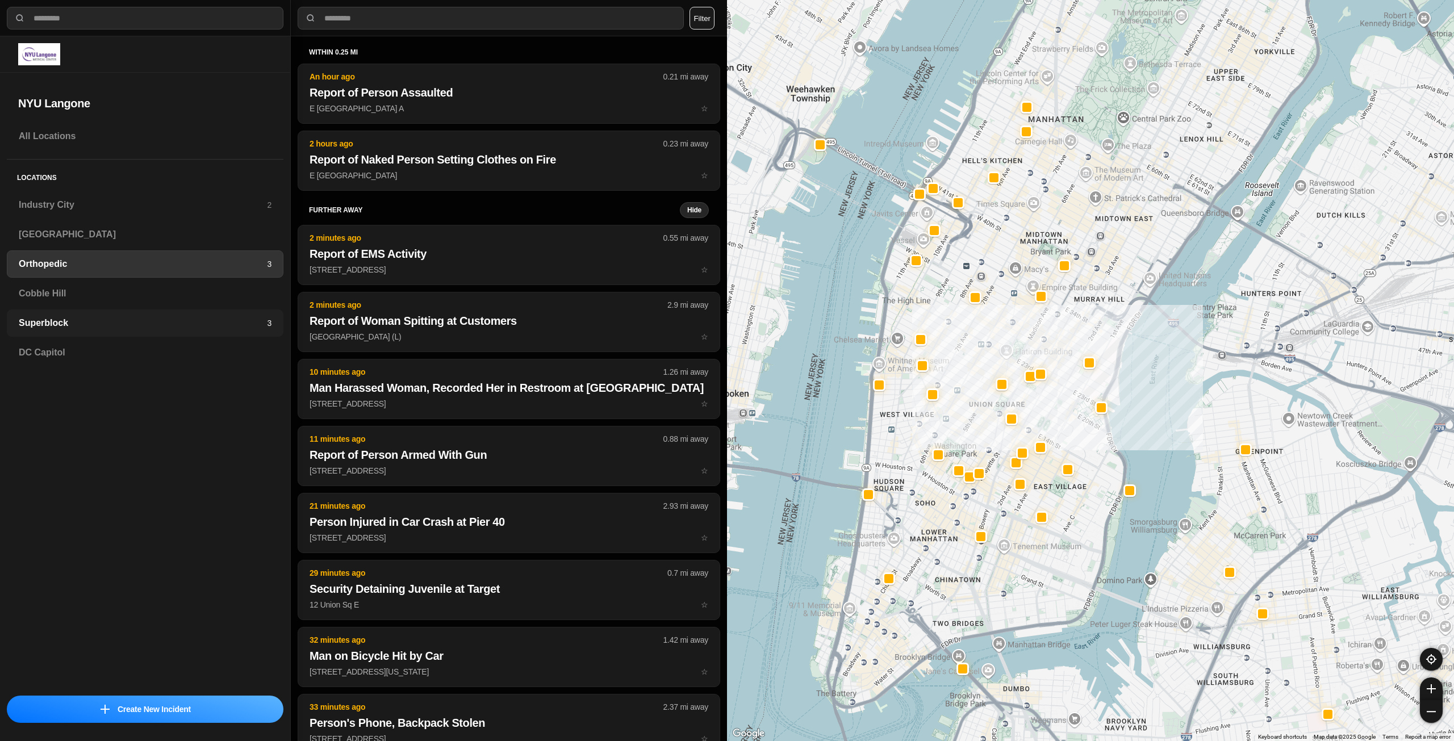
click at [182, 333] on div "Superblock 3" at bounding box center [145, 323] width 277 height 27
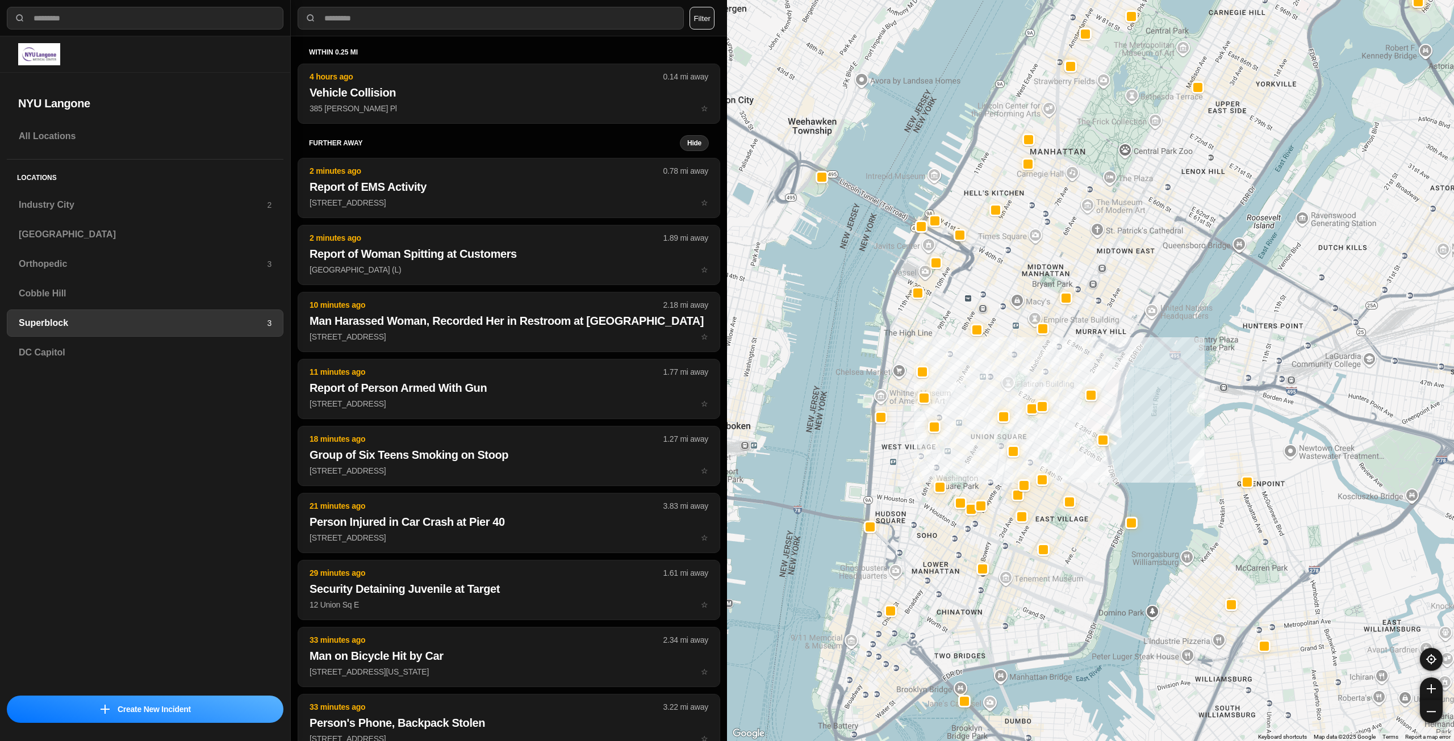
drag, startPoint x: 1043, startPoint y: 341, endPoint x: 1087, endPoint y: 314, distance: 51.7
click at [1087, 314] on div at bounding box center [1090, 370] width 727 height 741
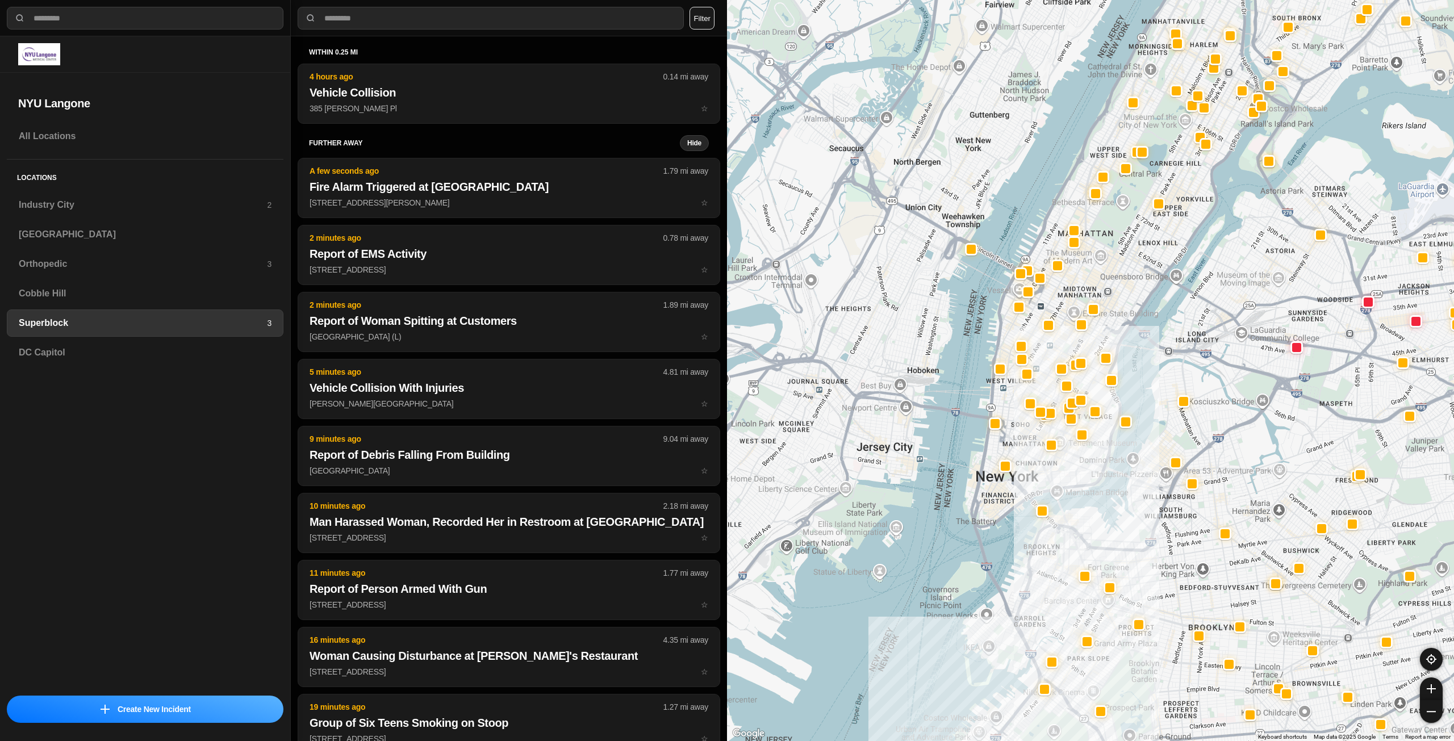
drag, startPoint x: 1064, startPoint y: 458, endPoint x: 1103, endPoint y: 445, distance: 40.6
click at [1103, 445] on div at bounding box center [1090, 370] width 727 height 741
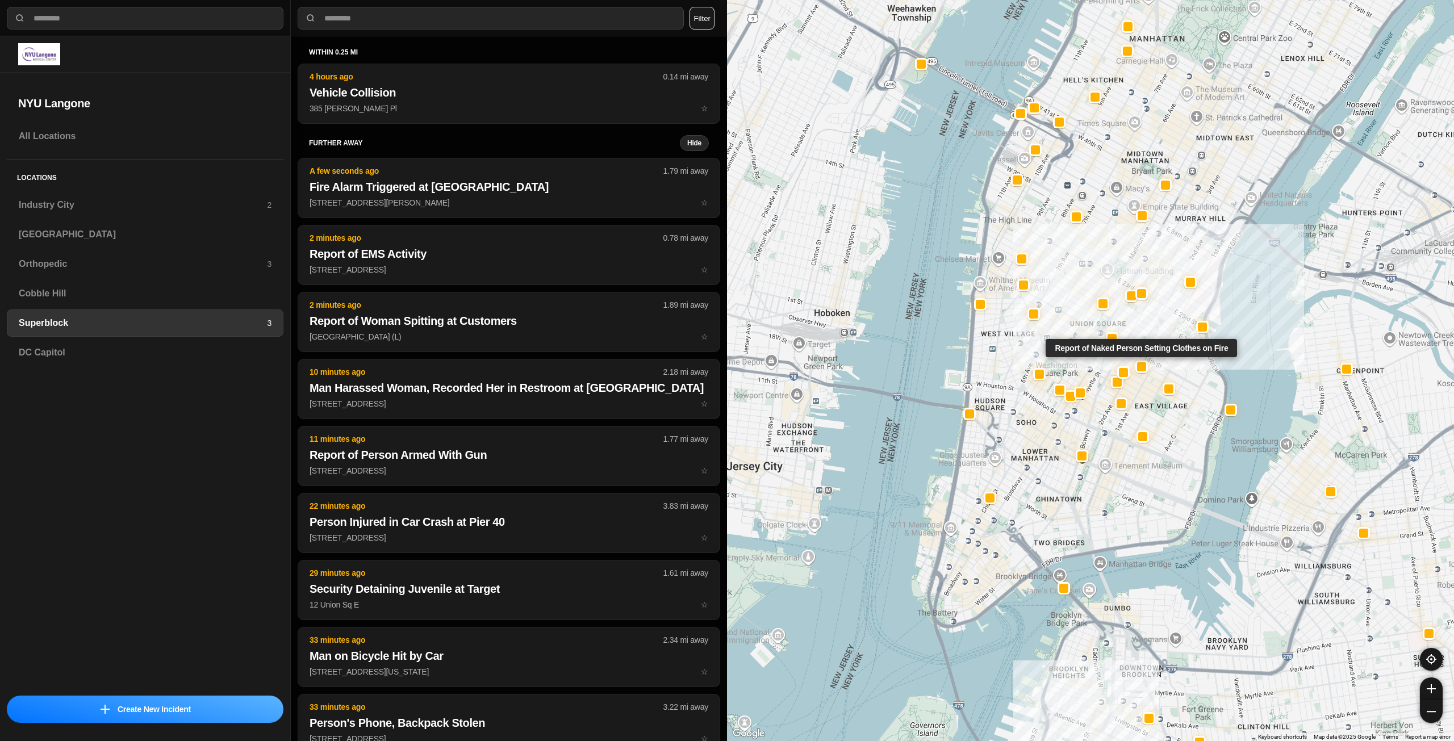
drag, startPoint x: 1147, startPoint y: 340, endPoint x: 1143, endPoint y: 345, distance: 6.9
click at [1143, 345] on div "Report of Naked Person Setting Clothes on Fire" at bounding box center [1141, 348] width 191 height 18
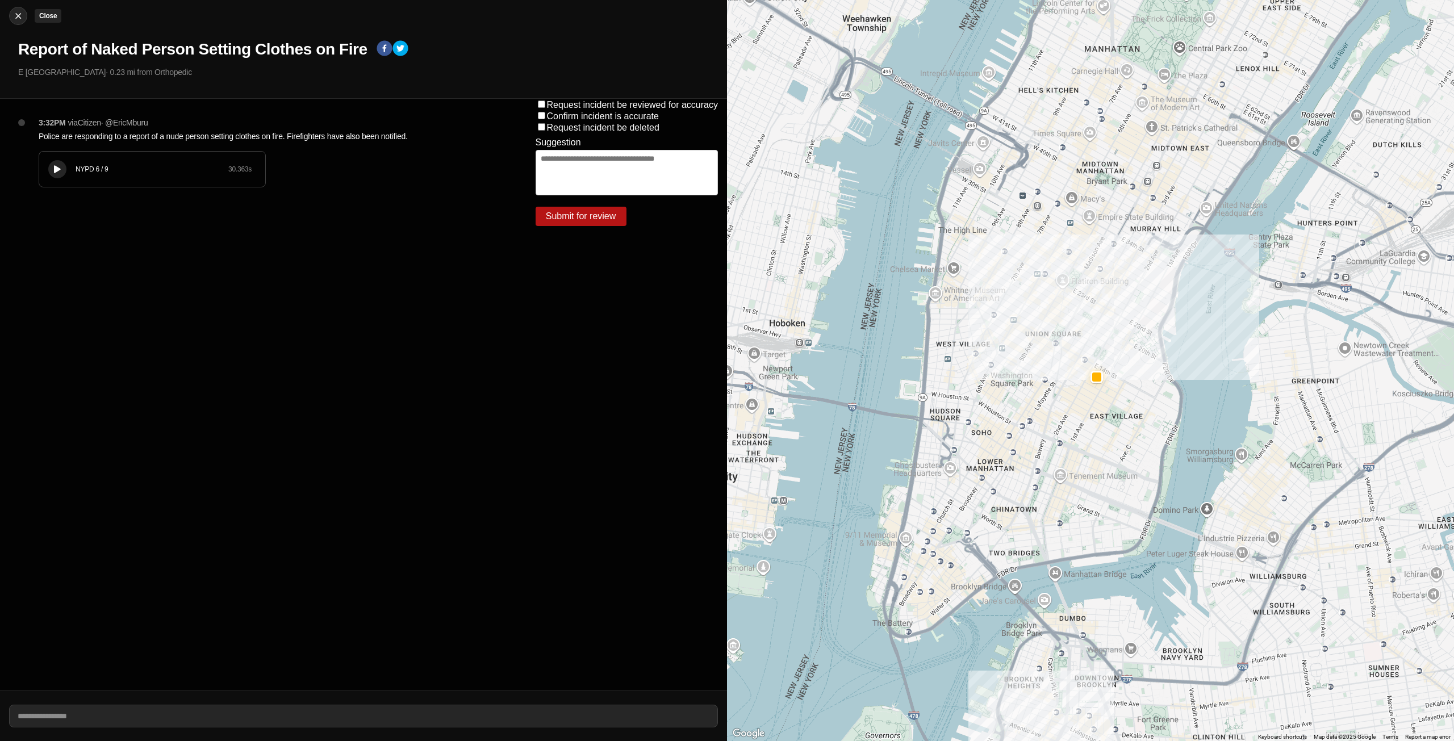
click at [14, 12] on img at bounding box center [17, 15] width 11 height 11
select select "*"
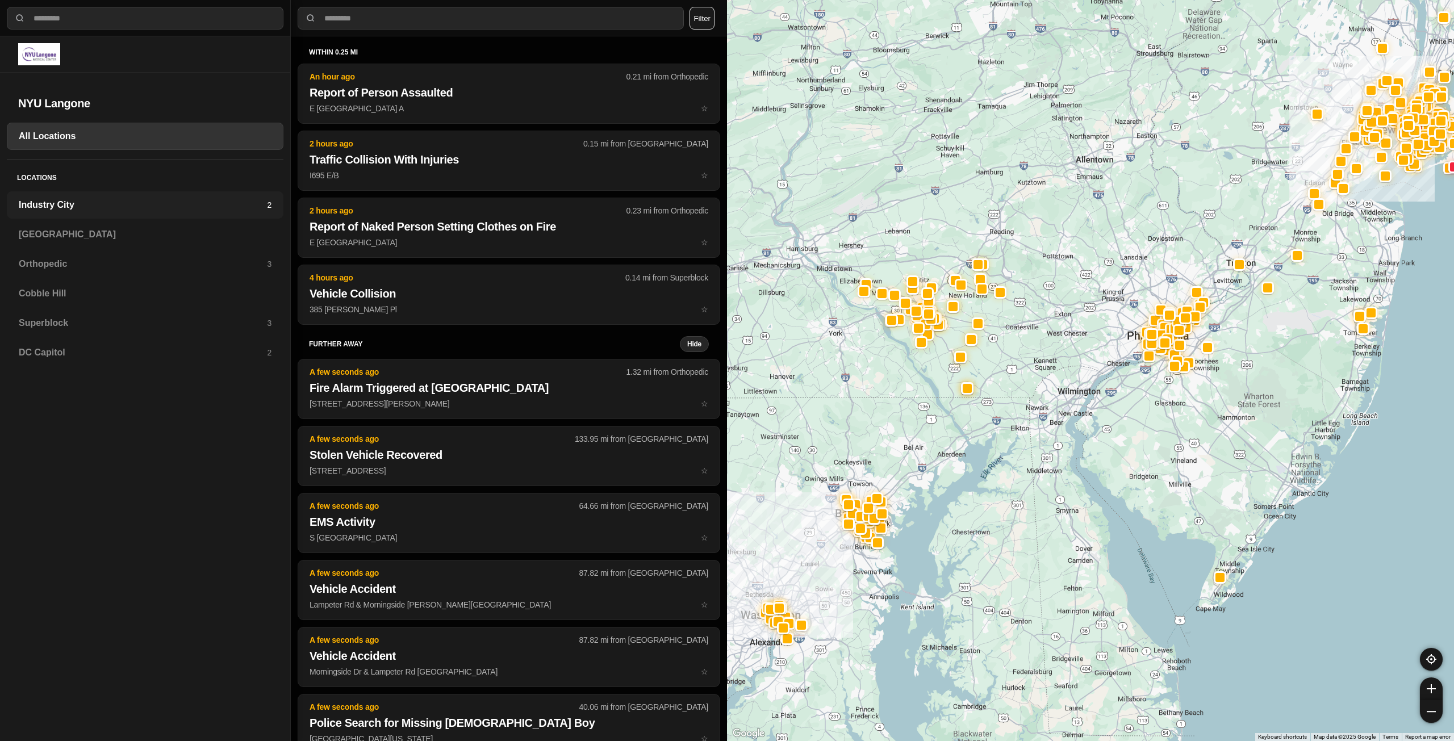
click at [265, 213] on div "Industry City 2" at bounding box center [145, 204] width 277 height 27
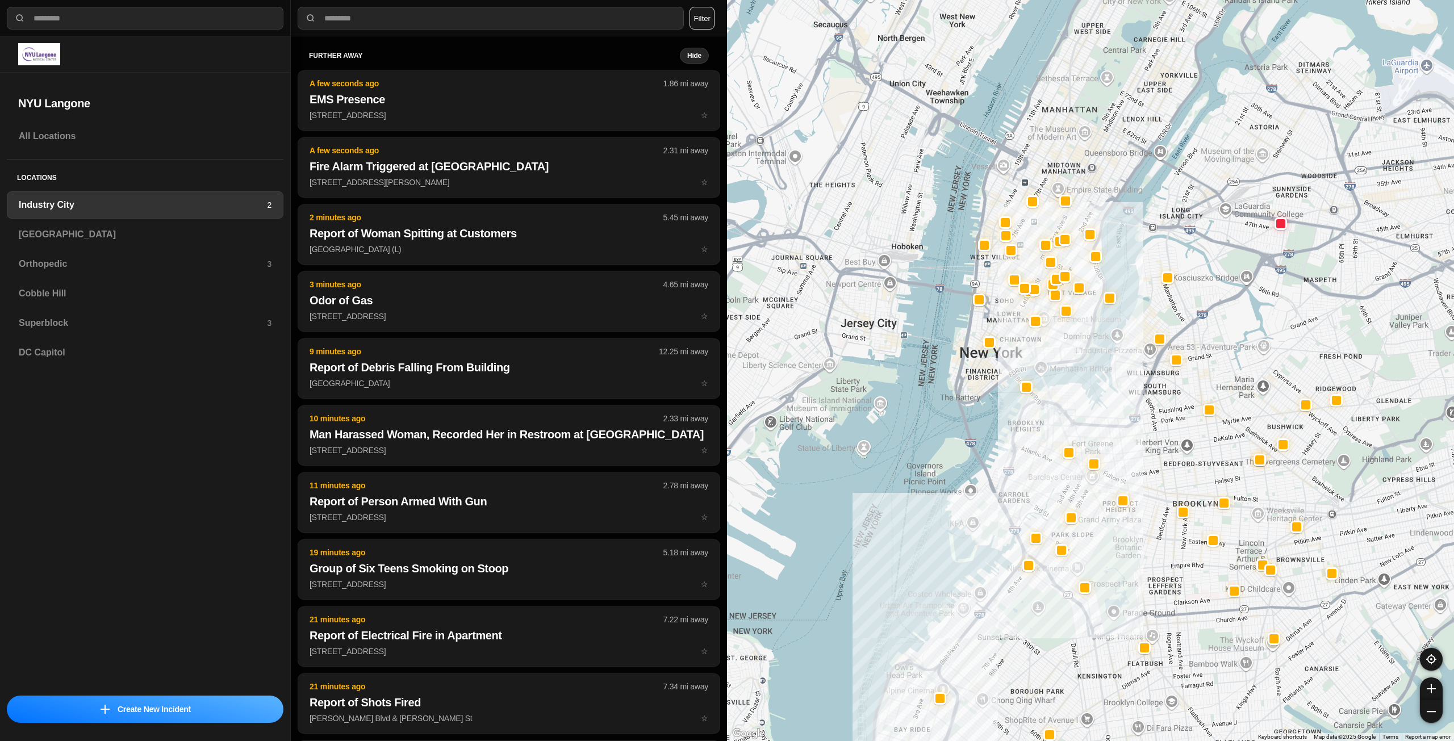
drag, startPoint x: 1268, startPoint y: 362, endPoint x: 1146, endPoint y: 546, distance: 219.8
click at [1146, 546] on div at bounding box center [1090, 370] width 727 height 741
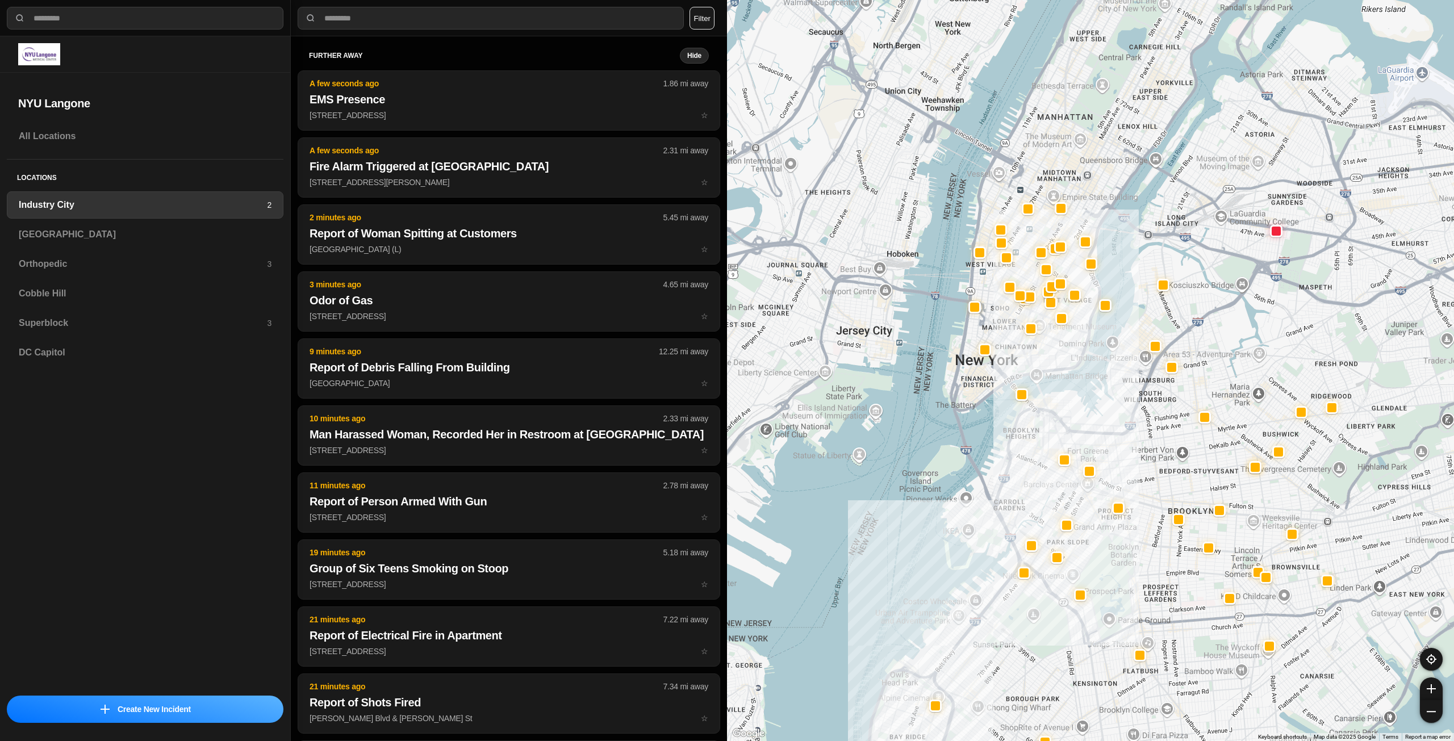
drag, startPoint x: 1191, startPoint y: 377, endPoint x: 1152, endPoint y: 495, distance: 124.1
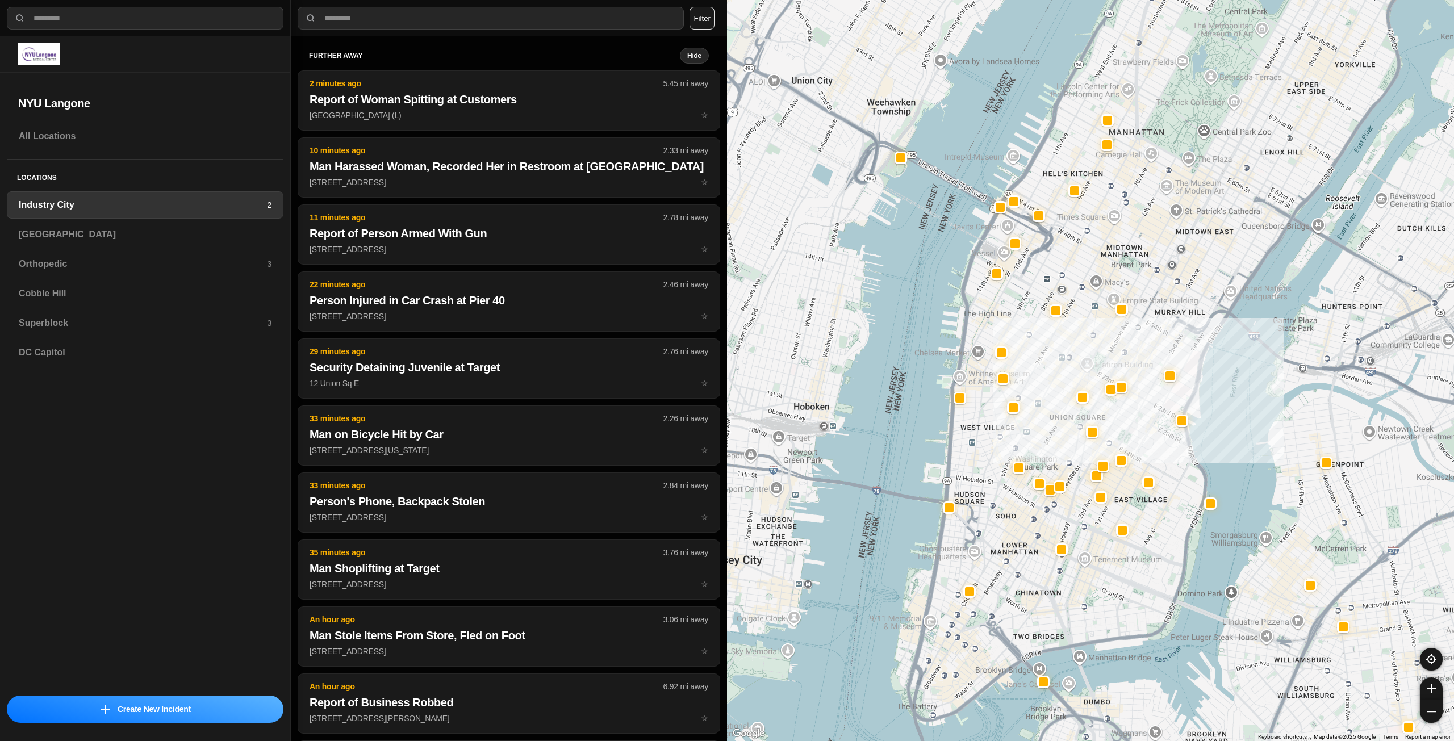
drag, startPoint x: 1006, startPoint y: 322, endPoint x: 1073, endPoint y: 413, distance: 112.9
click at [1073, 413] on div "757 people" at bounding box center [1090, 370] width 727 height 741
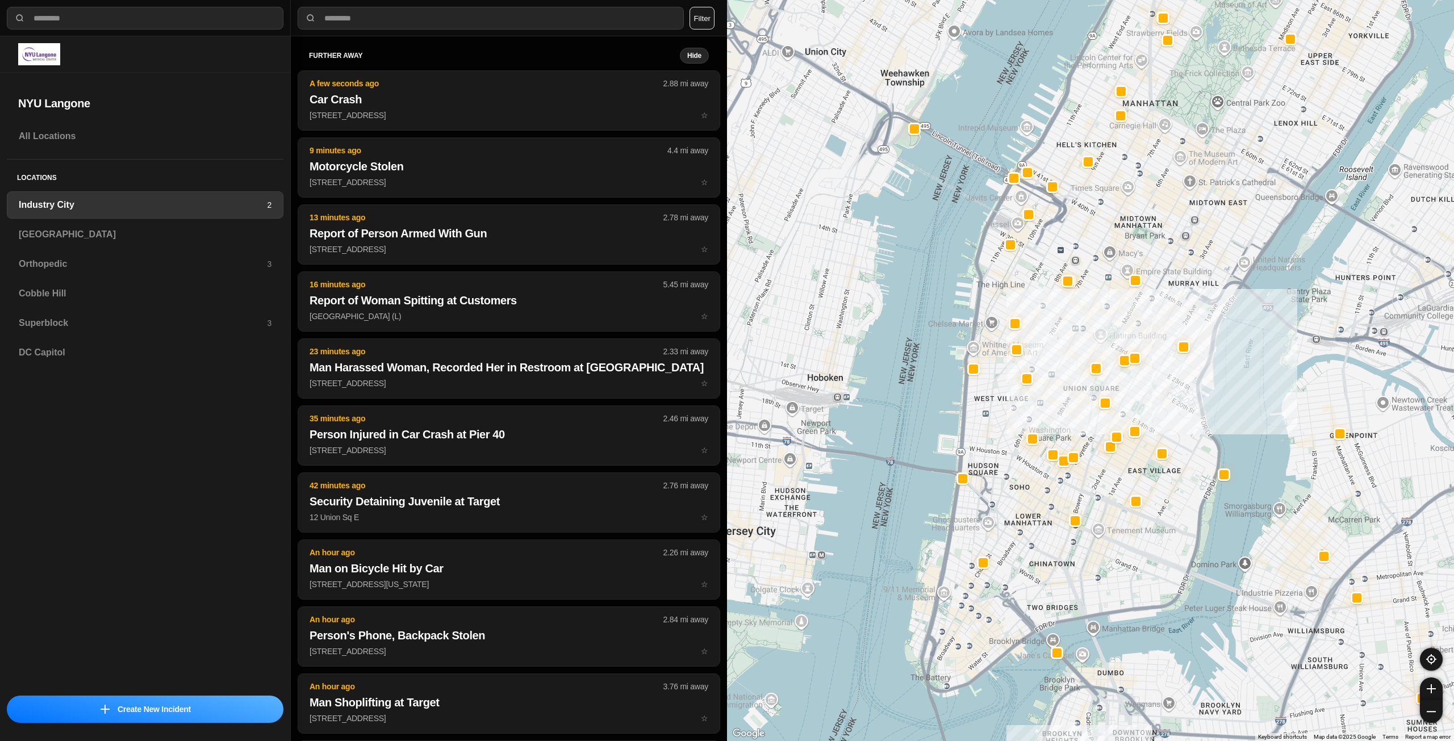
drag, startPoint x: 1168, startPoint y: 460, endPoint x: 1174, endPoint y: 413, distance: 47.0
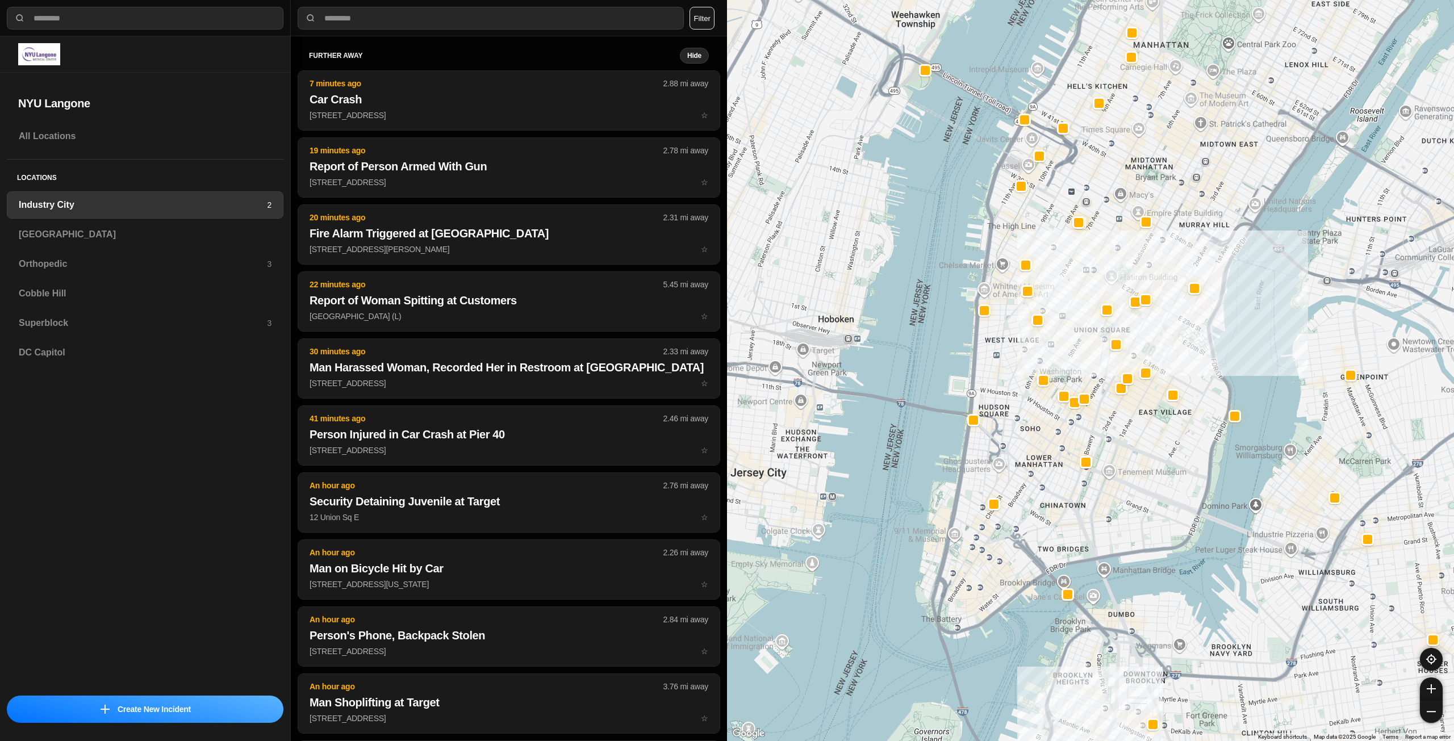
drag, startPoint x: 1117, startPoint y: 473, endPoint x: 1116, endPoint y: 497, distance: 23.9
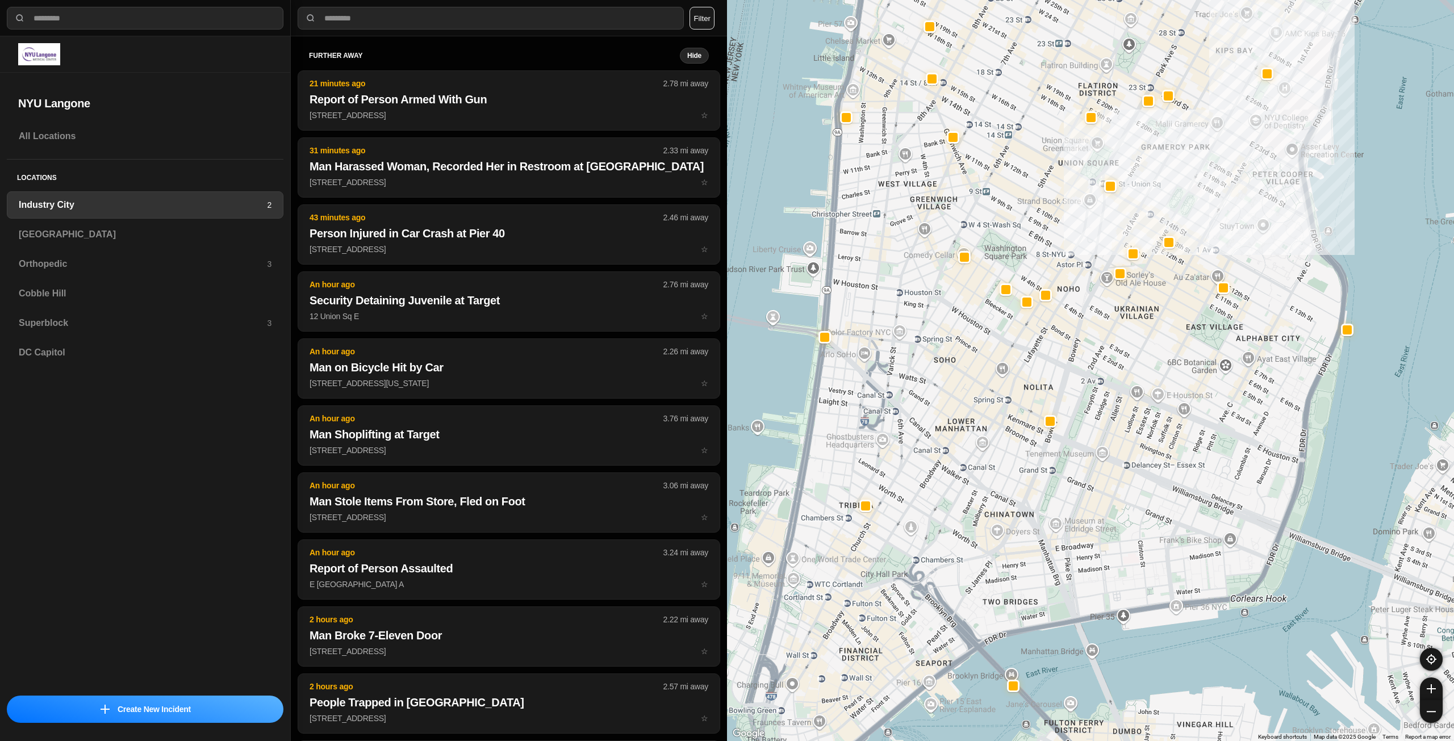
select select "*"
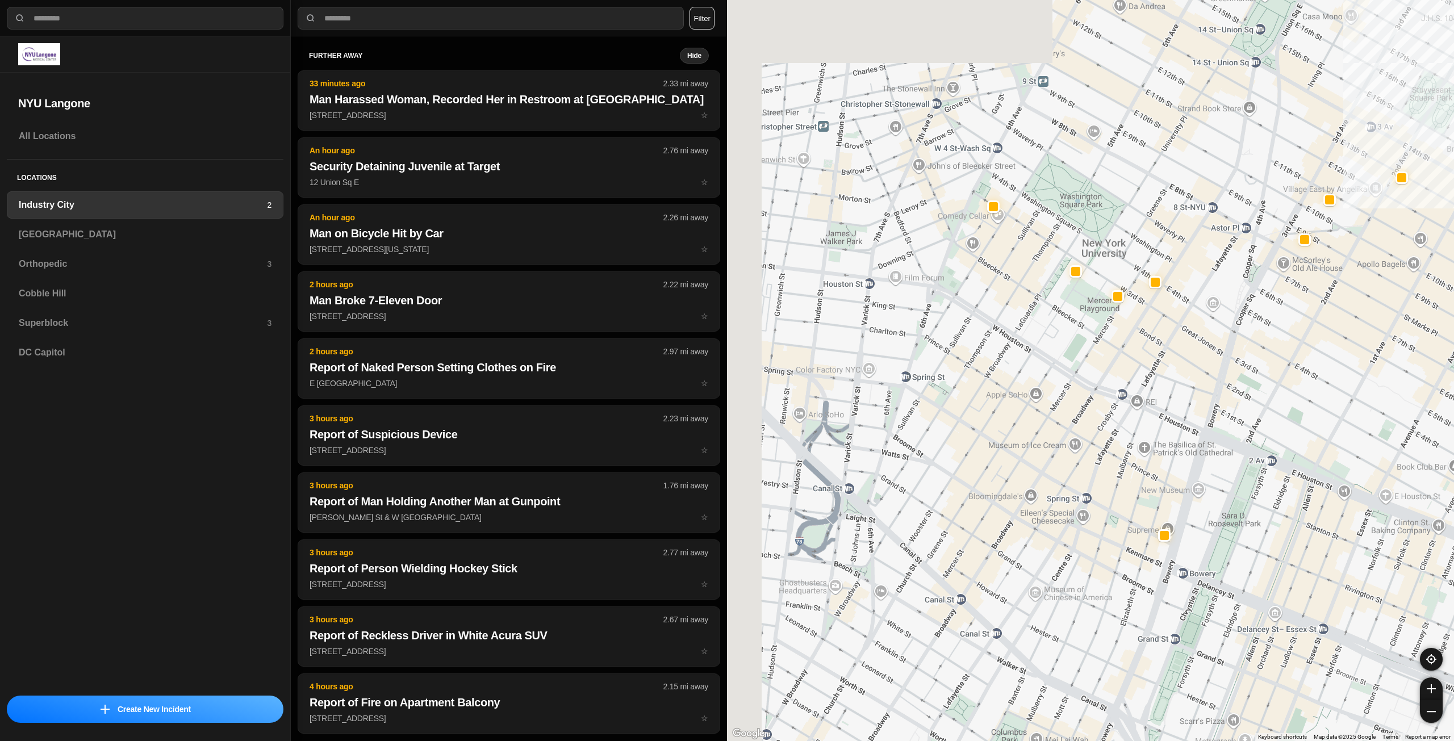
drag, startPoint x: 1056, startPoint y: 430, endPoint x: 1069, endPoint y: 453, distance: 27.0
click at [1069, 453] on div "757 people" at bounding box center [1090, 370] width 727 height 741
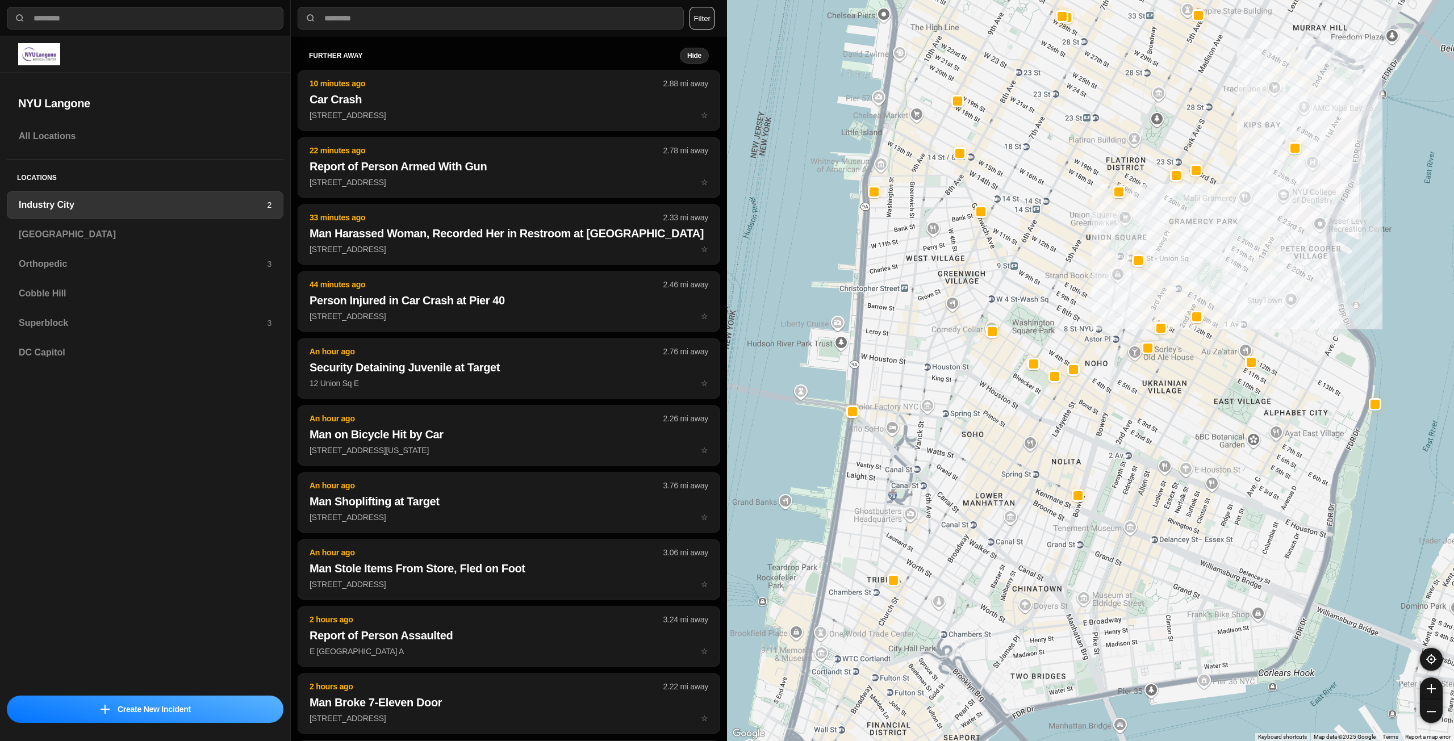
drag, startPoint x: 1079, startPoint y: 312, endPoint x: 1045, endPoint y: 320, distance: 34.5
click at [1045, 320] on div "757 people" at bounding box center [1090, 370] width 727 height 741
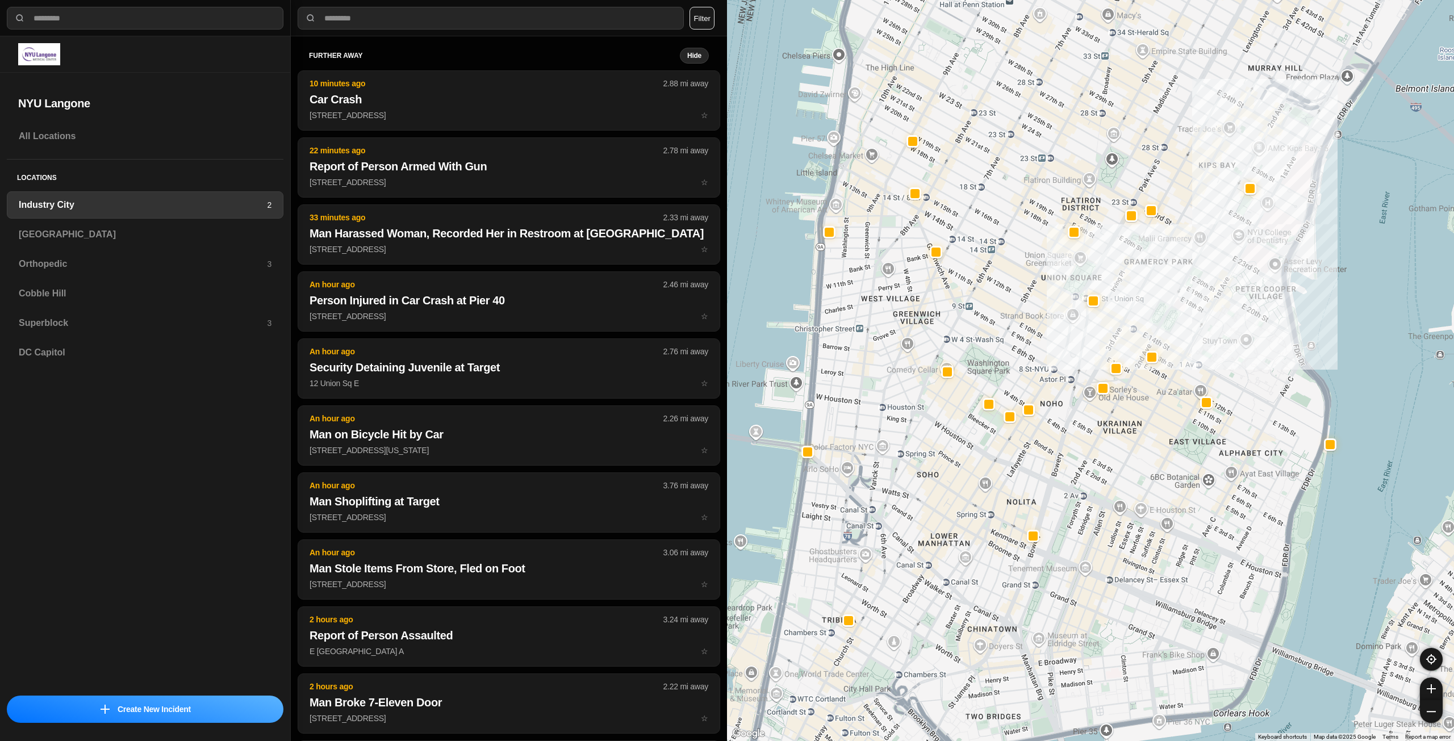
drag, startPoint x: 1169, startPoint y: 575, endPoint x: 1166, endPoint y: 602, distance: 27.4
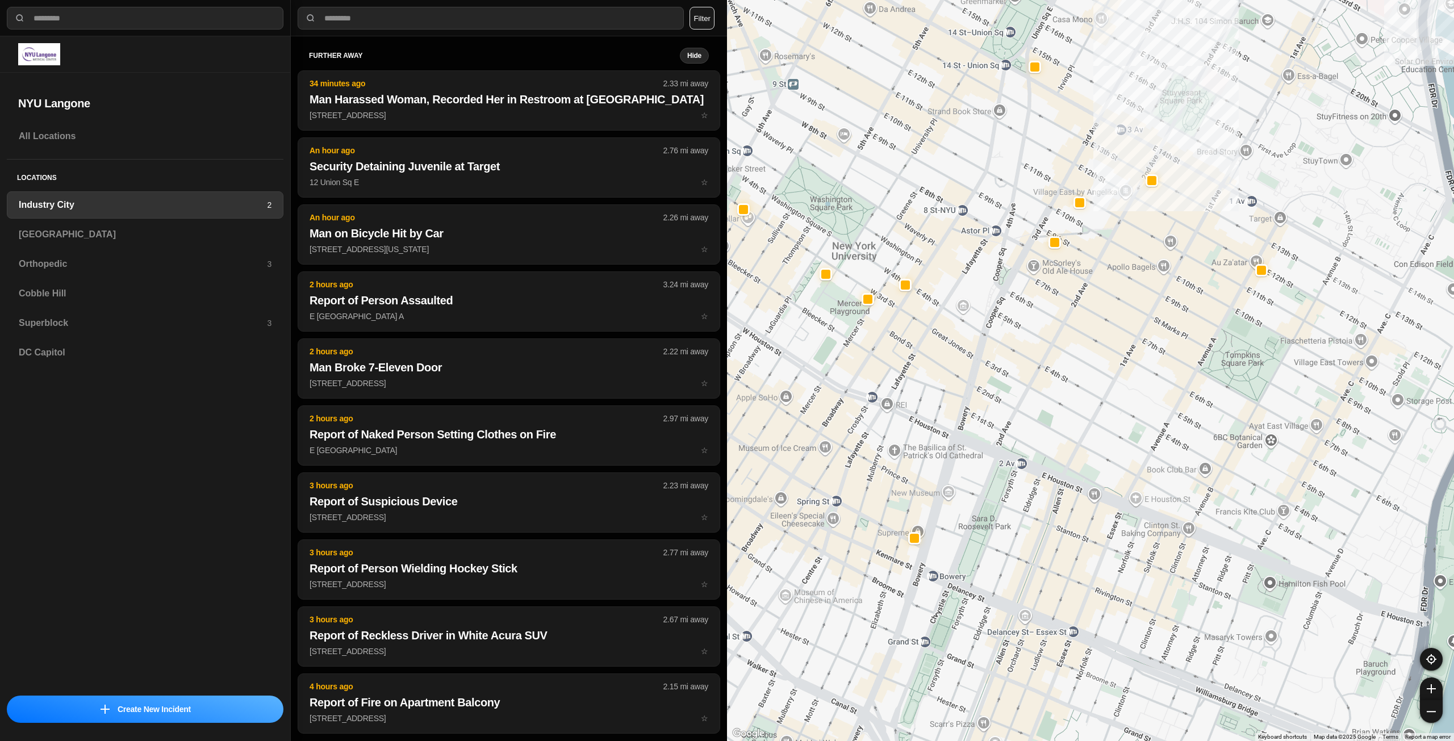
drag, startPoint x: 1211, startPoint y: 494, endPoint x: 1251, endPoint y: 471, distance: 45.8
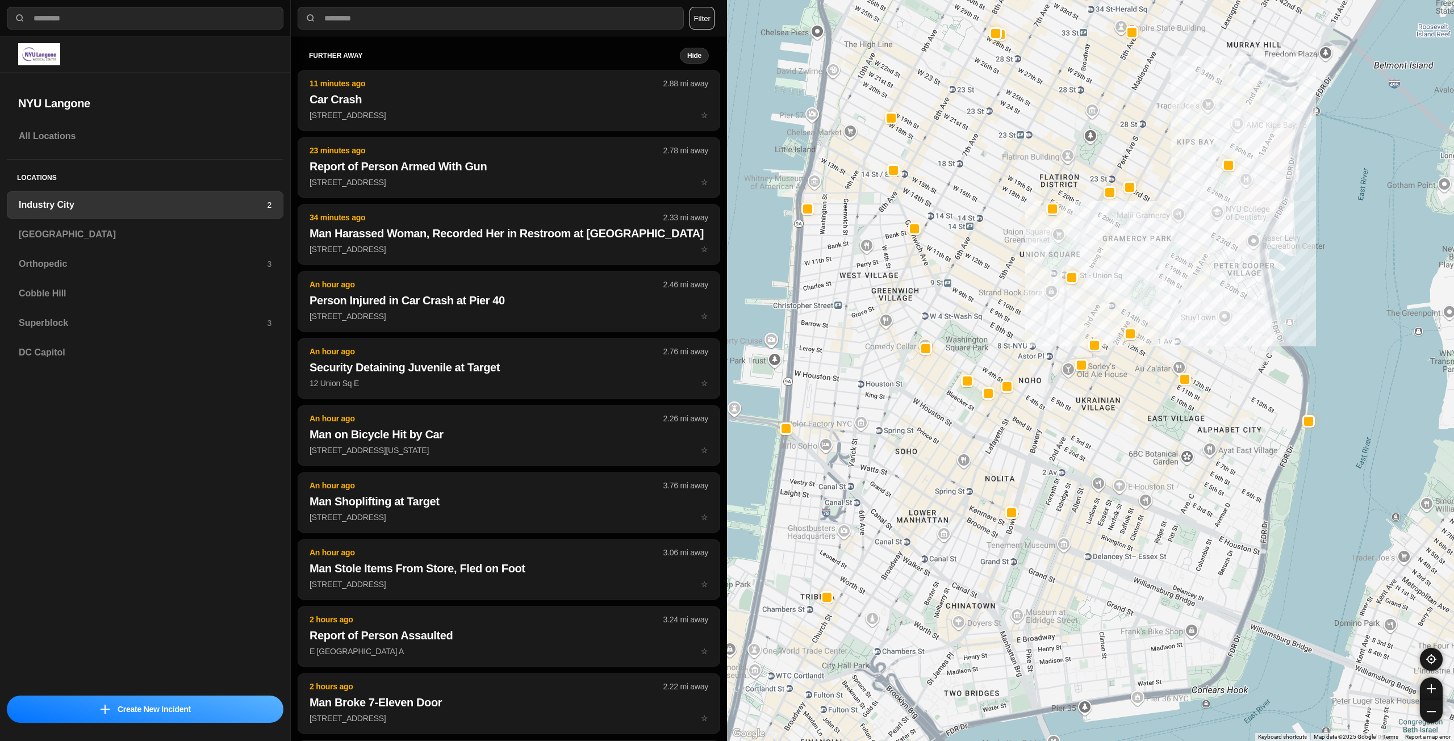
drag, startPoint x: 1048, startPoint y: 532, endPoint x: 1090, endPoint y: 528, distance: 42.3
click at [1089, 528] on div "757 people" at bounding box center [1090, 370] width 727 height 741
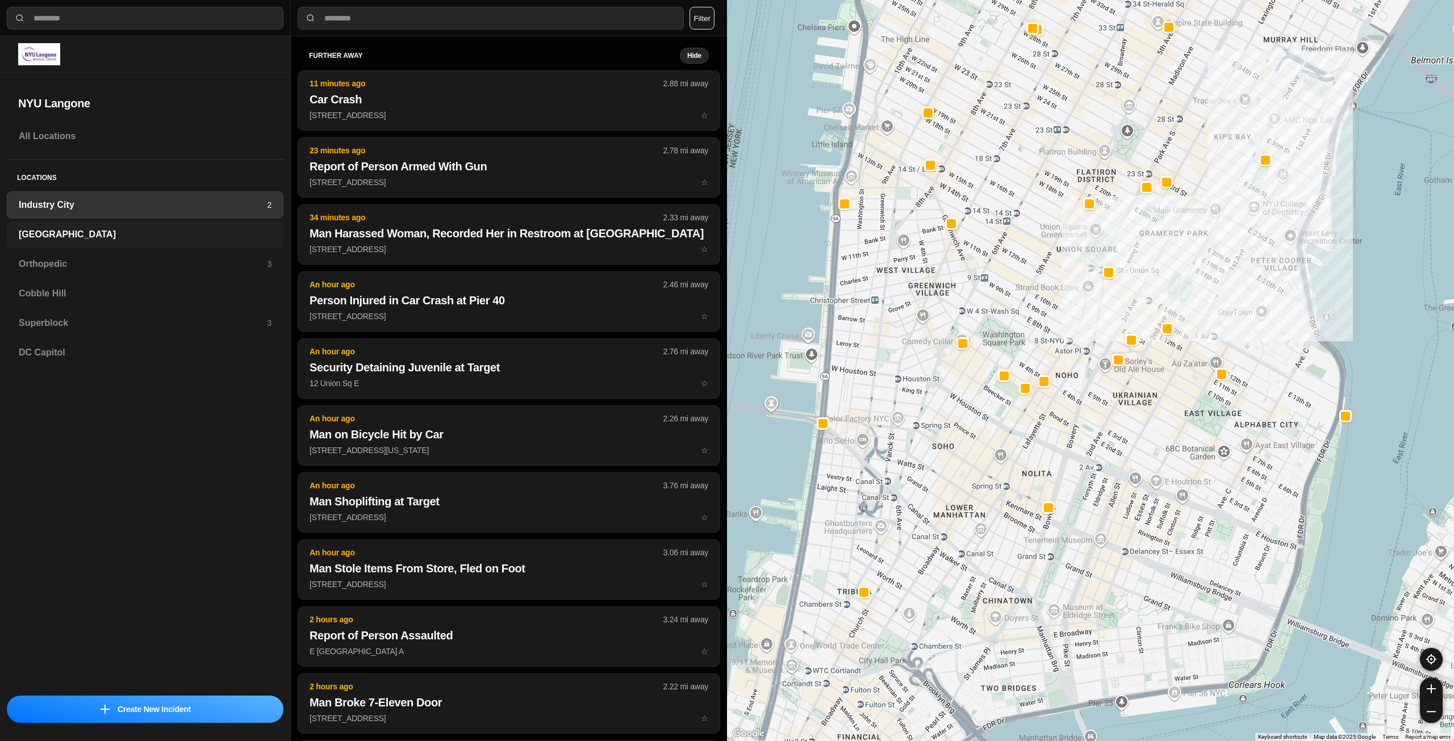
click at [225, 247] on div "[GEOGRAPHIC_DATA]" at bounding box center [145, 234] width 277 height 27
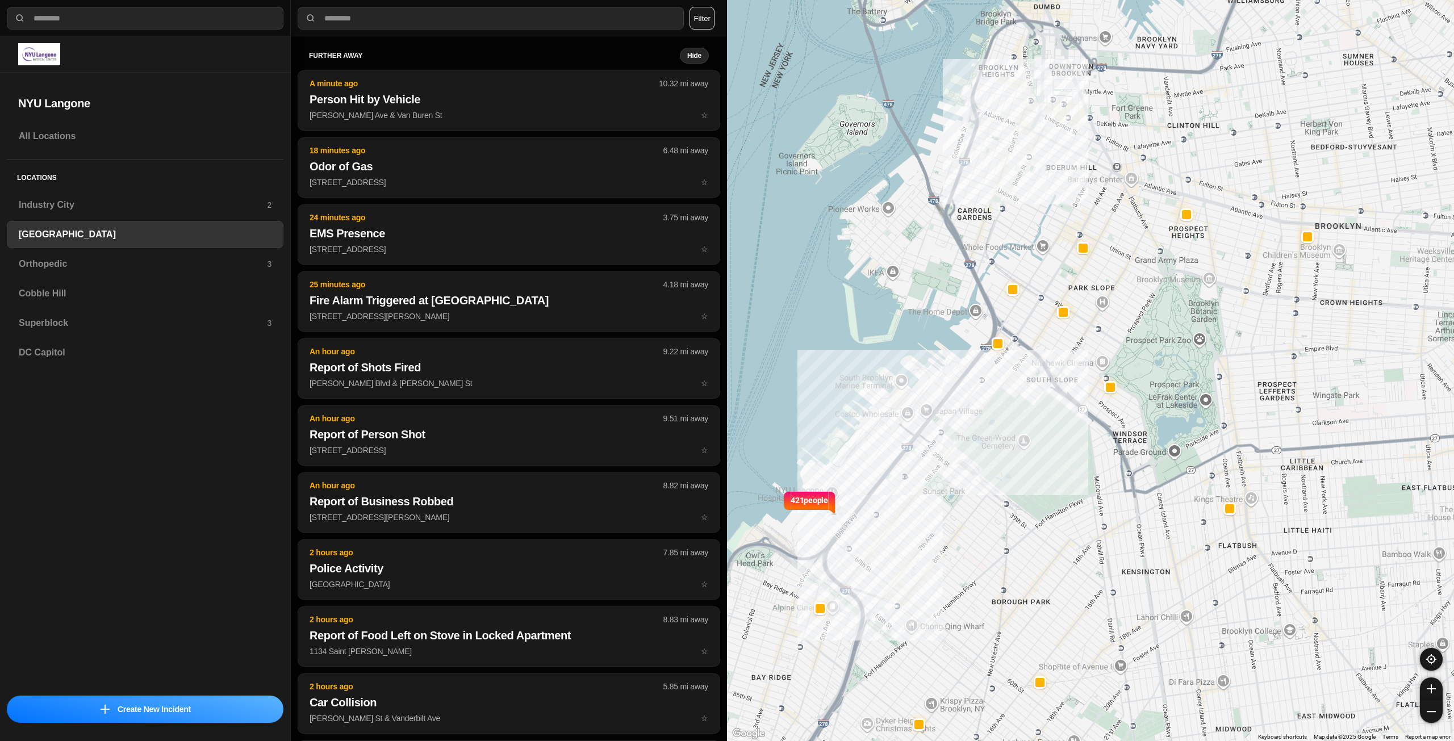
drag, startPoint x: 1084, startPoint y: 406, endPoint x: 1225, endPoint y: 239, distance: 219.3
click at [1075, 435] on div "421 people" at bounding box center [1090, 370] width 727 height 741
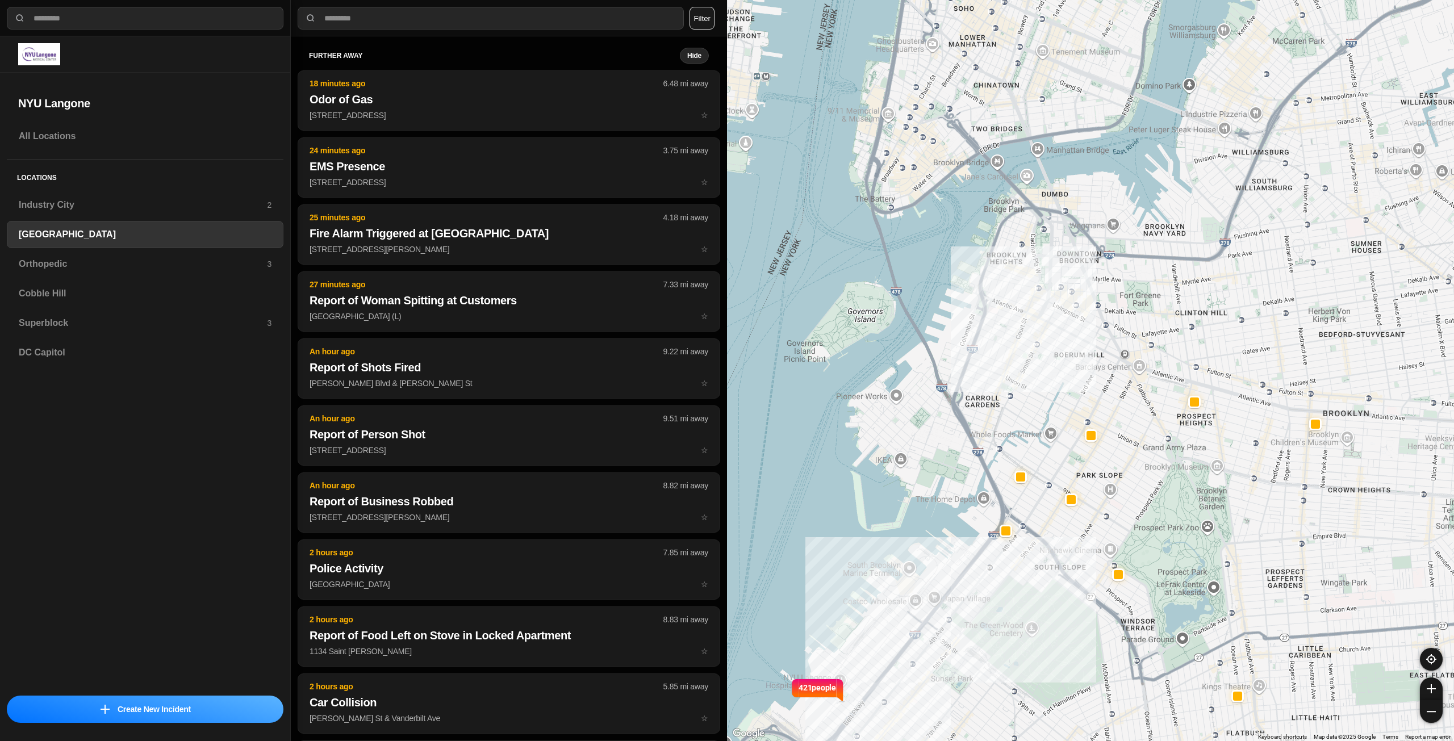
drag, startPoint x: 1168, startPoint y: 406, endPoint x: 1170, endPoint y: 462, distance: 56.9
click at [1170, 462] on div "421 people" at bounding box center [1090, 370] width 727 height 741
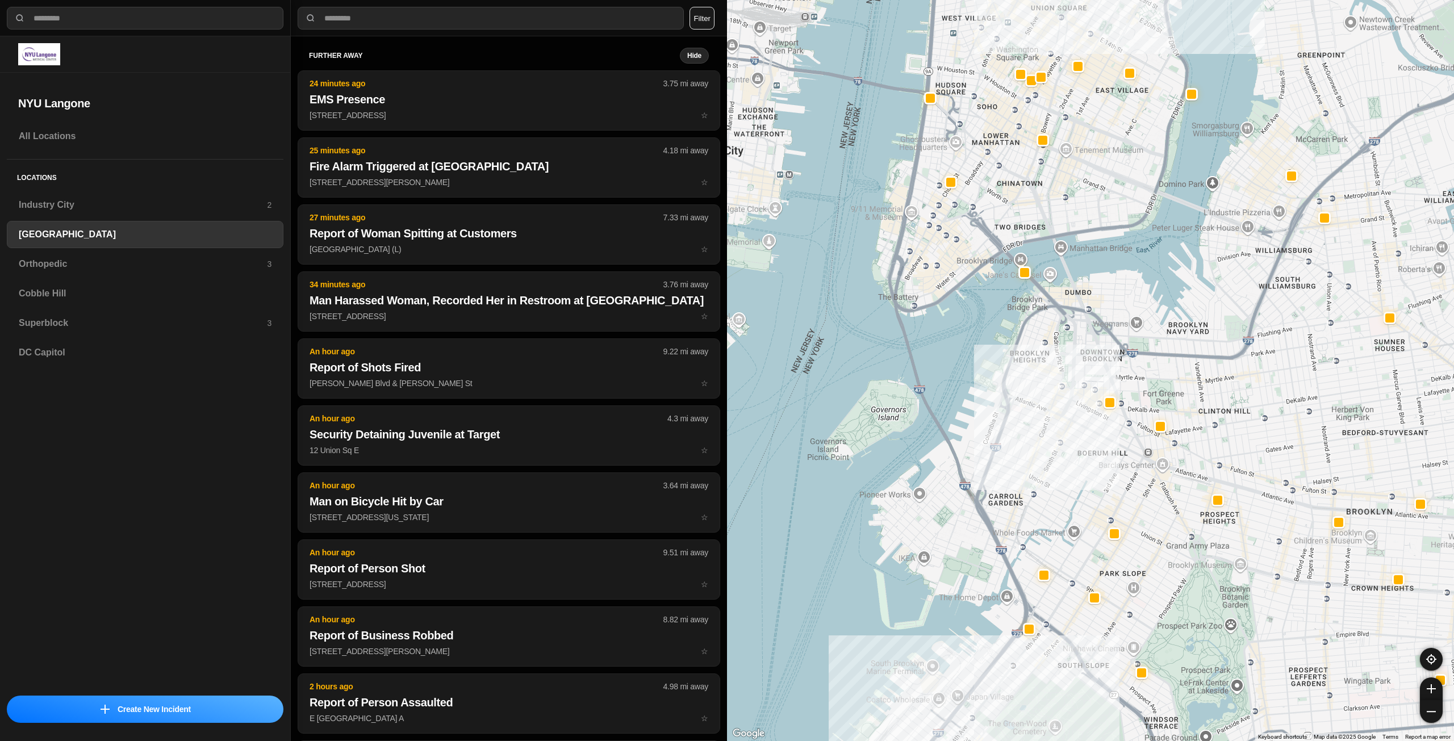
drag, startPoint x: 1187, startPoint y: 331, endPoint x: 1195, endPoint y: 389, distance: 57.9
click at [1200, 394] on div "421 people" at bounding box center [1090, 370] width 727 height 741
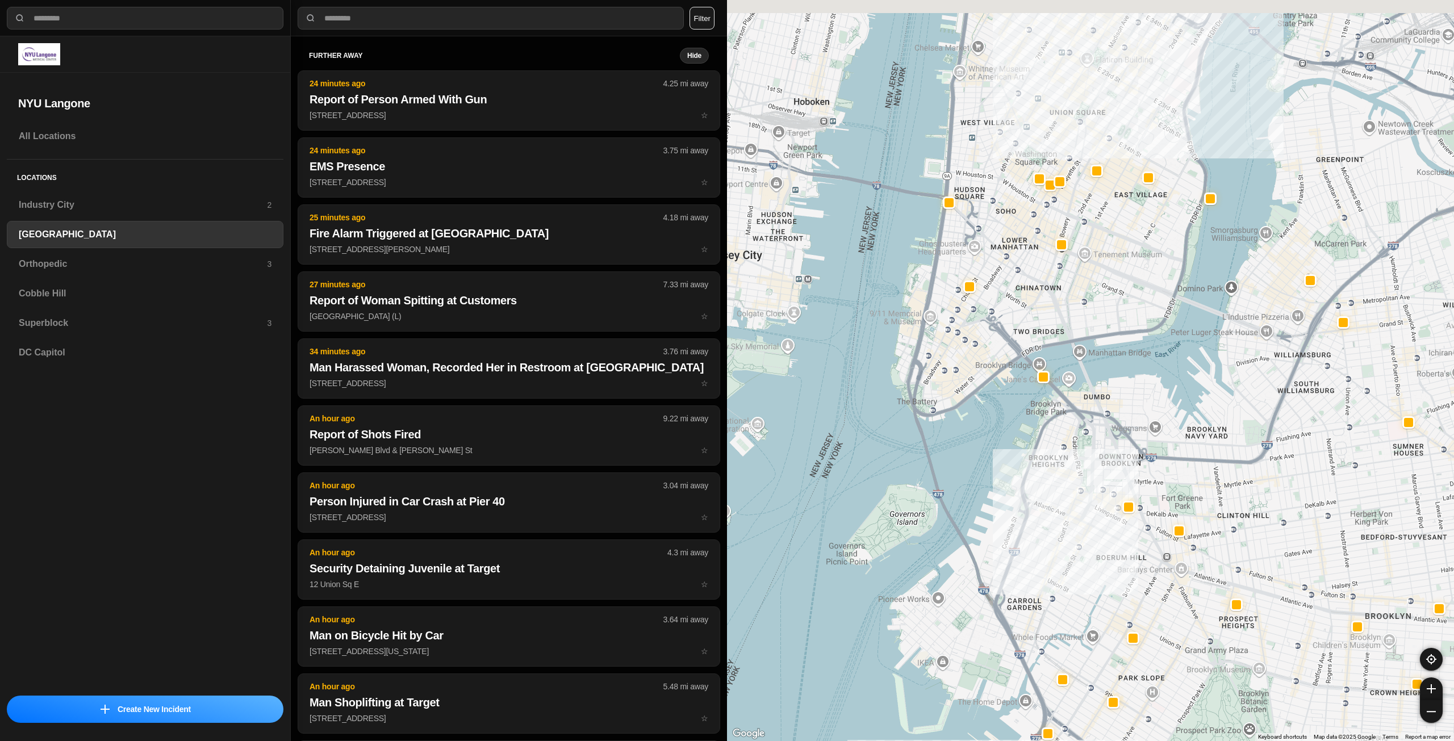
drag, startPoint x: 1116, startPoint y: 284, endPoint x: 1132, endPoint y: 302, distance: 24.2
click at [1129, 304] on div "421 people" at bounding box center [1090, 370] width 727 height 741
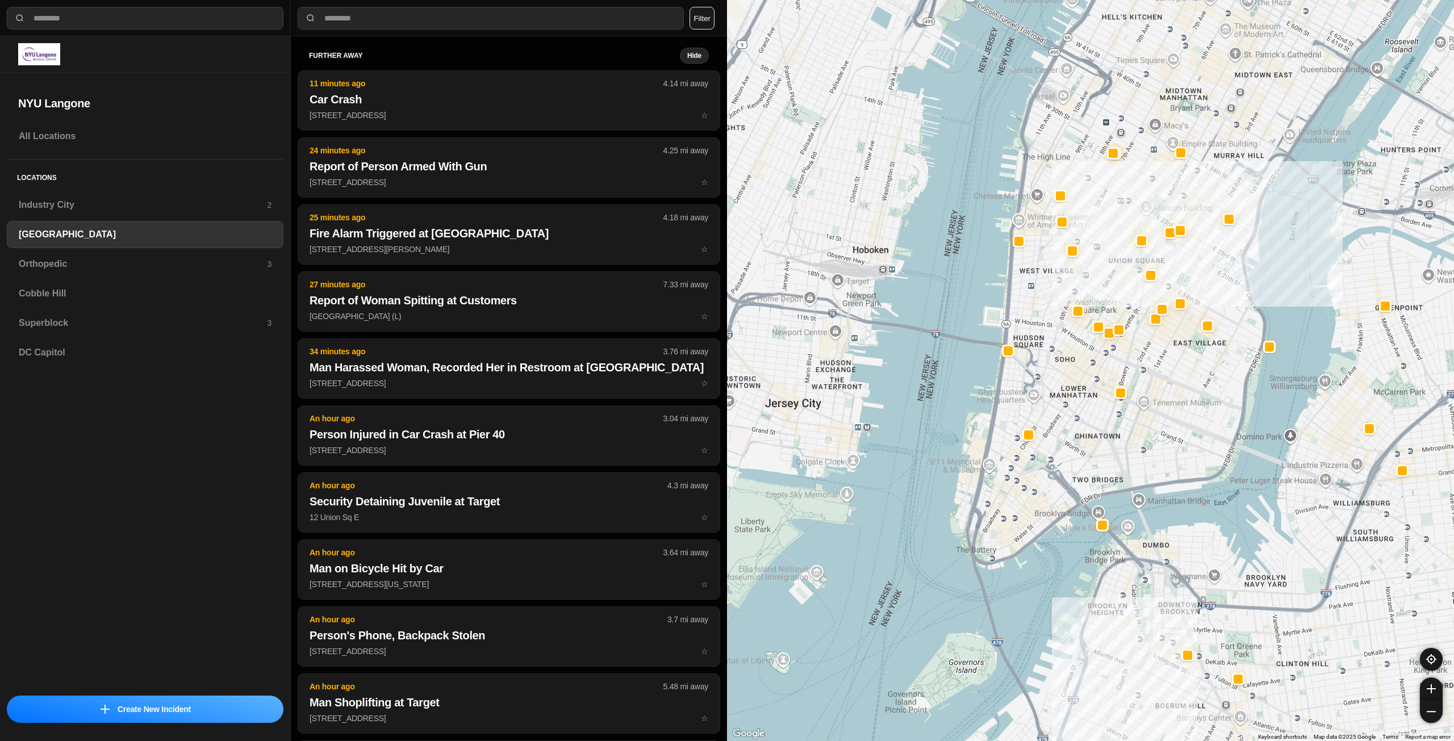
drag, startPoint x: 1205, startPoint y: 411, endPoint x: 1210, endPoint y: 423, distance: 12.5
click at [1210, 423] on div "421 people" at bounding box center [1090, 370] width 727 height 741
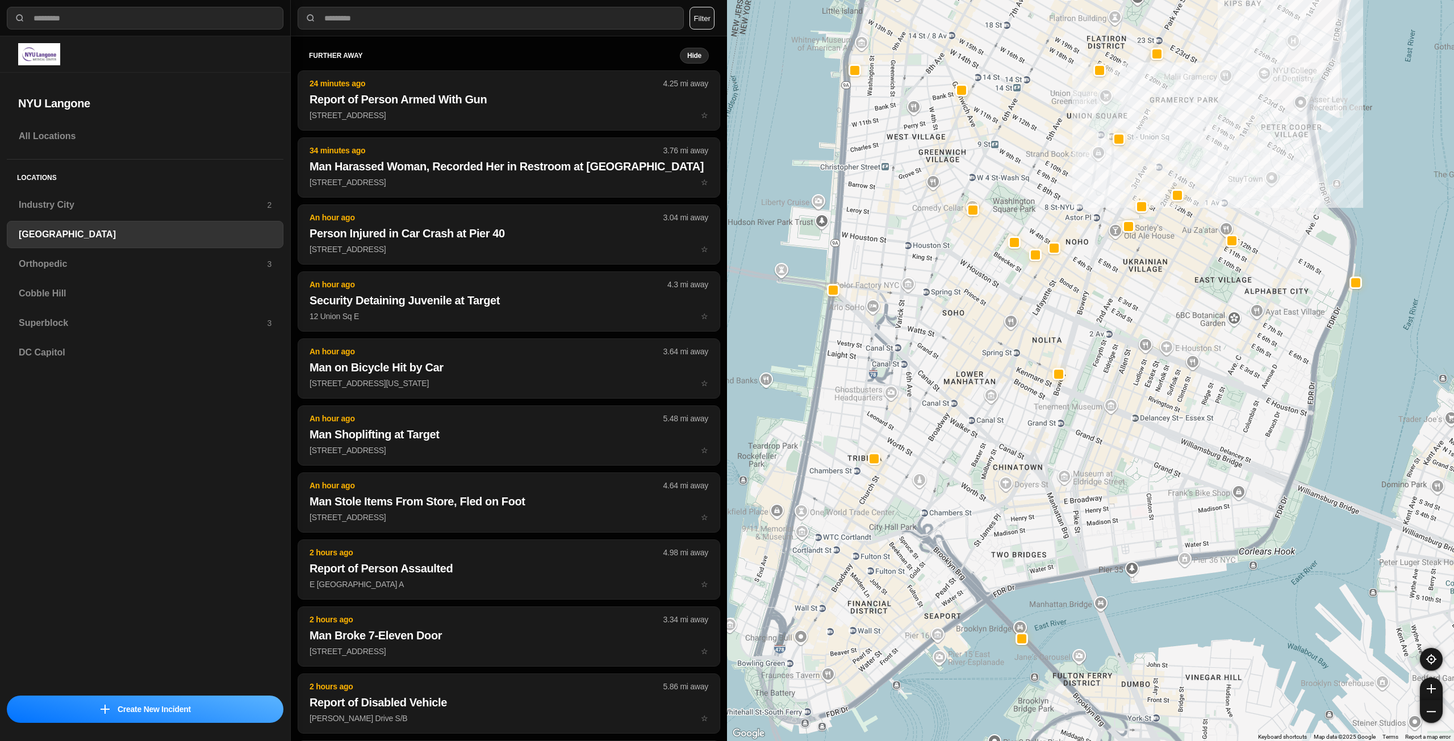
drag, startPoint x: 1213, startPoint y: 503, endPoint x: 1218, endPoint y: 522, distance: 19.4
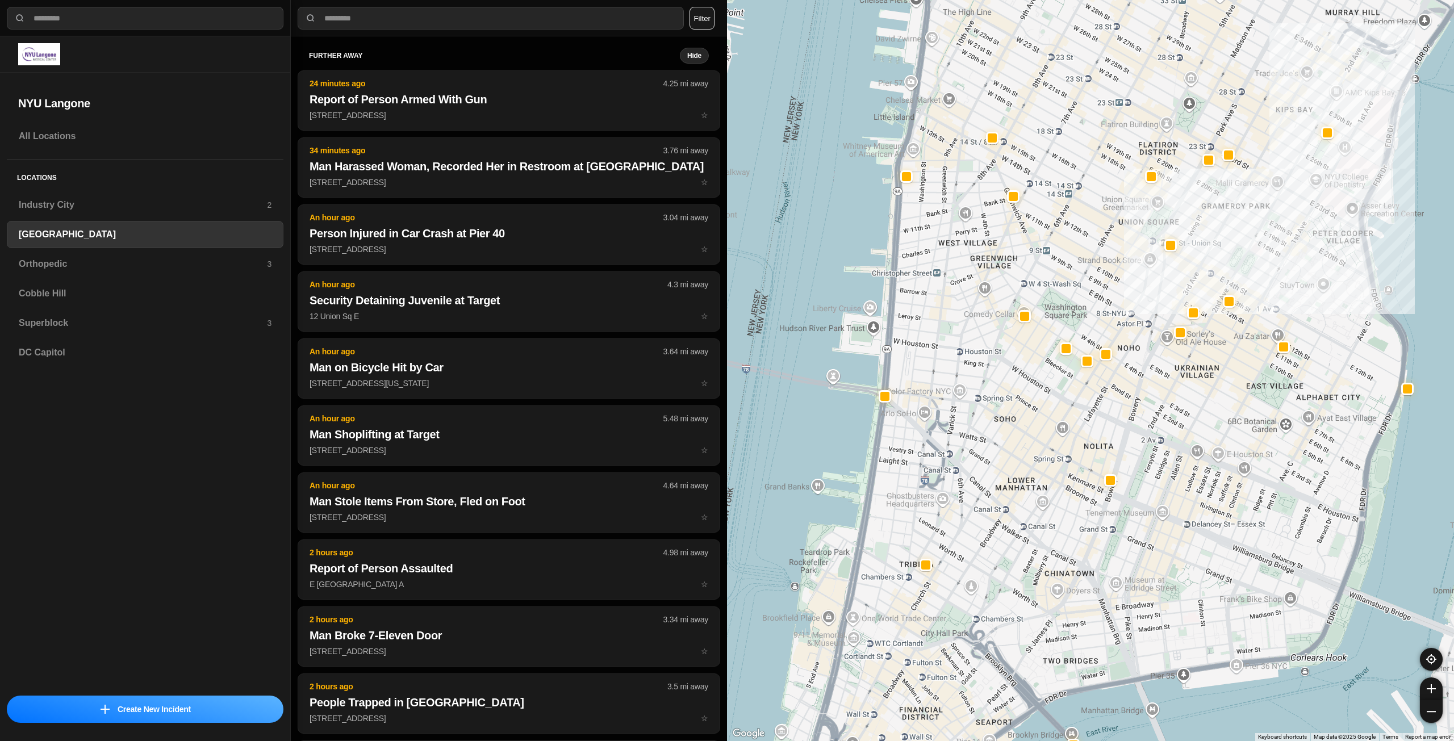
drag, startPoint x: 1182, startPoint y: 372, endPoint x: 1233, endPoint y: 493, distance: 131.4
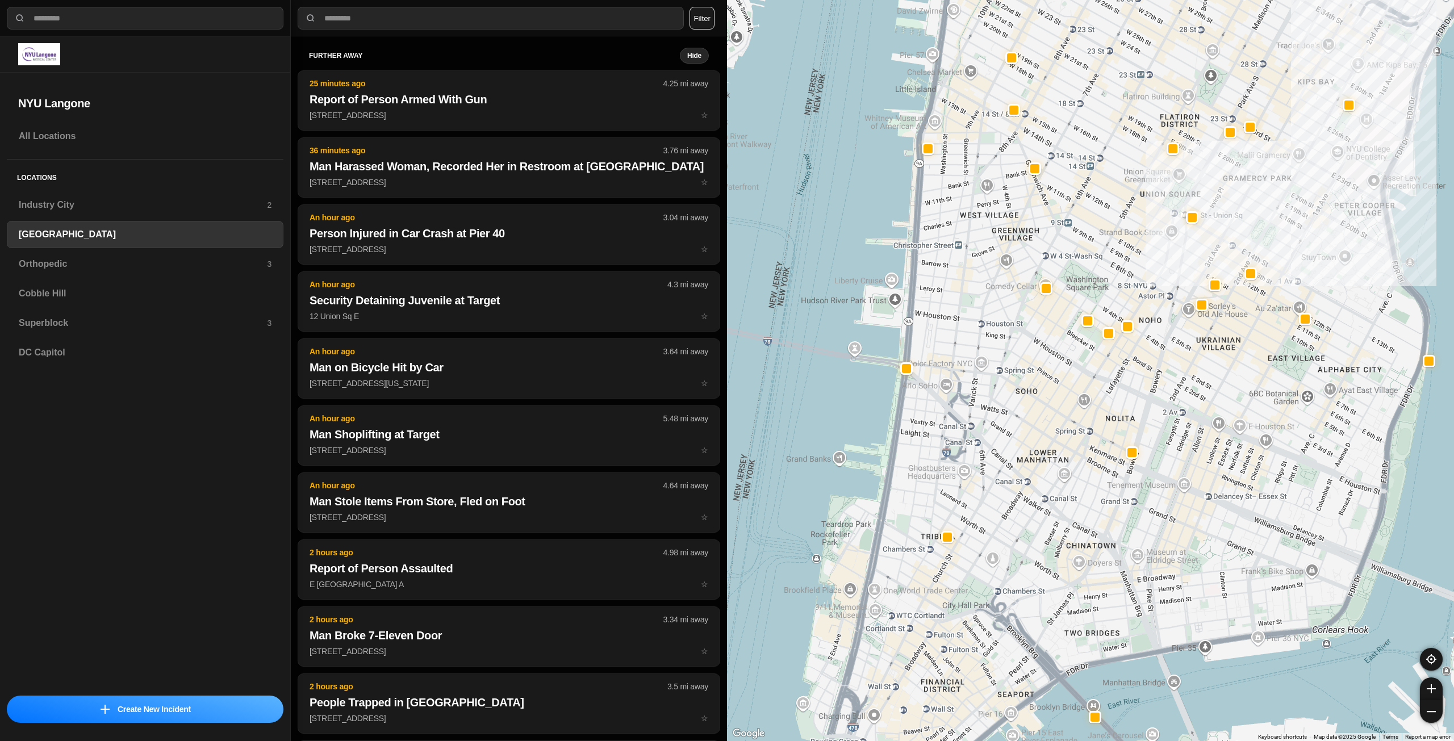
drag, startPoint x: 1192, startPoint y: 394, endPoint x: 1222, endPoint y: 441, distance: 55.5
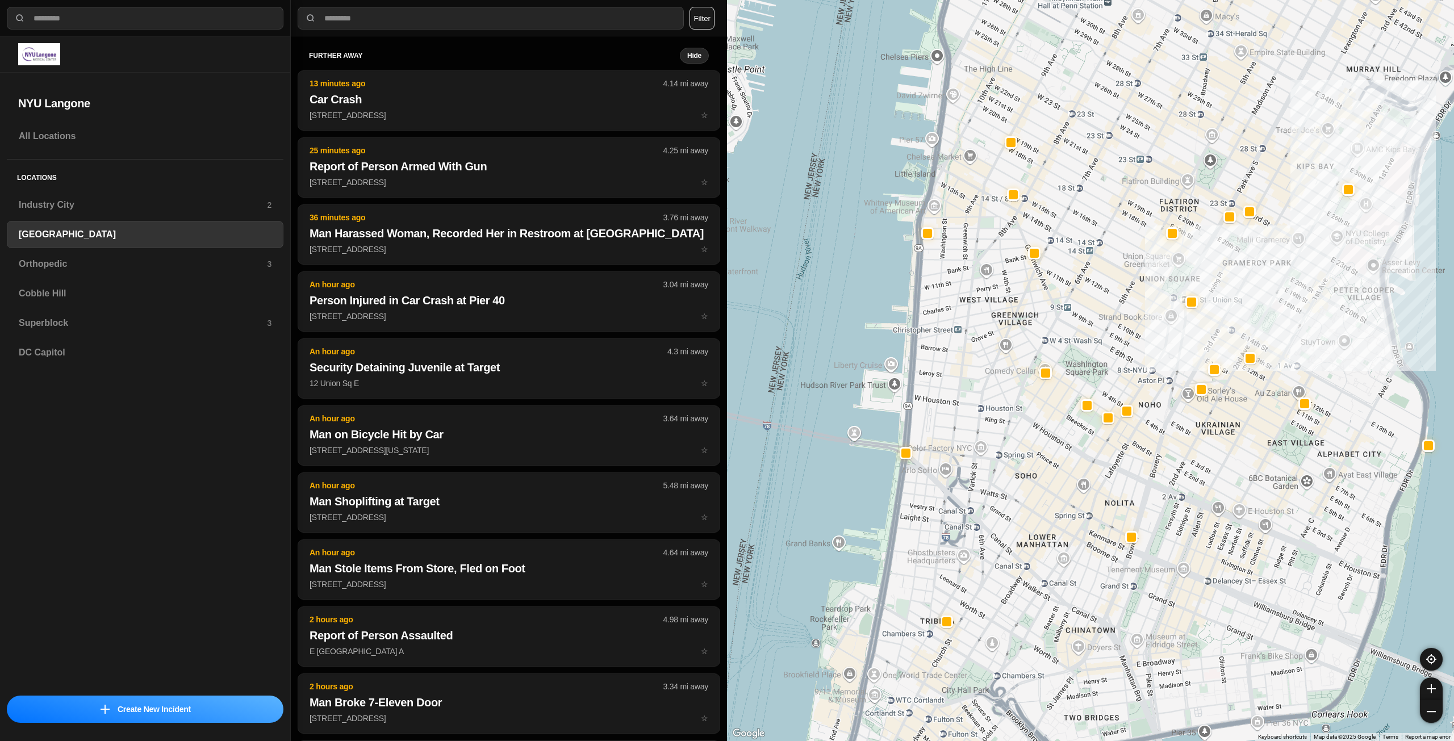
drag, startPoint x: 1228, startPoint y: 439, endPoint x: 1207, endPoint y: 503, distance: 67.6
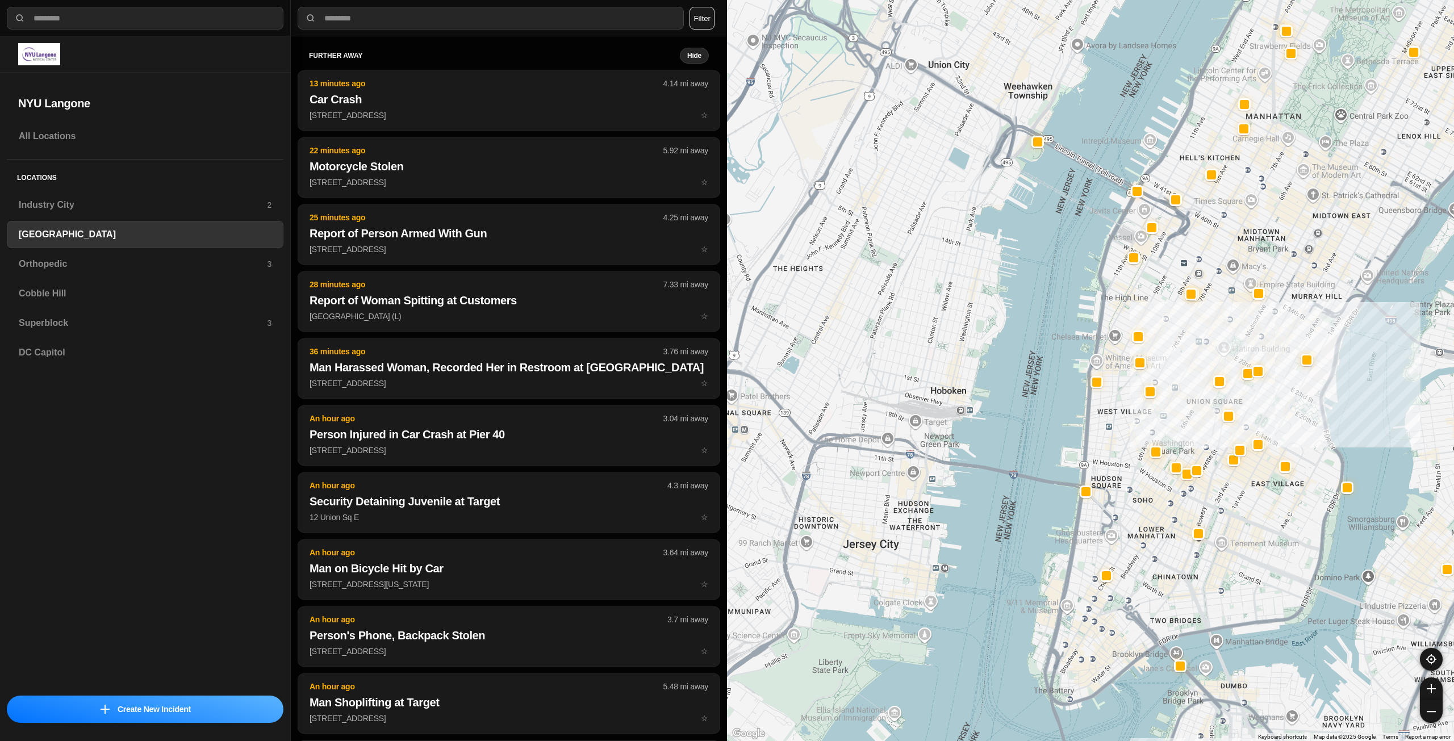
drag, startPoint x: 1167, startPoint y: 595, endPoint x: 1135, endPoint y: 650, distance: 63.1
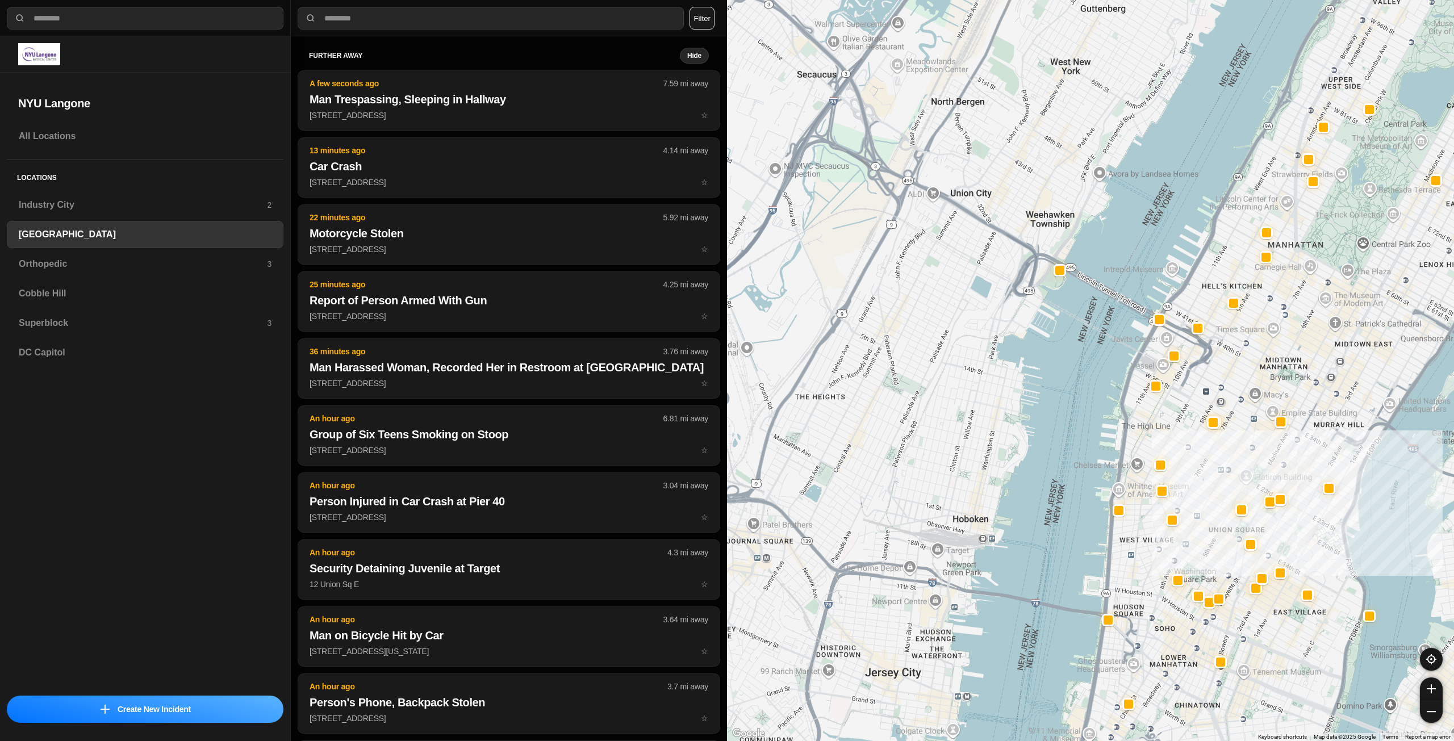
drag, startPoint x: 1203, startPoint y: 459, endPoint x: 1228, endPoint y: 554, distance: 98.5
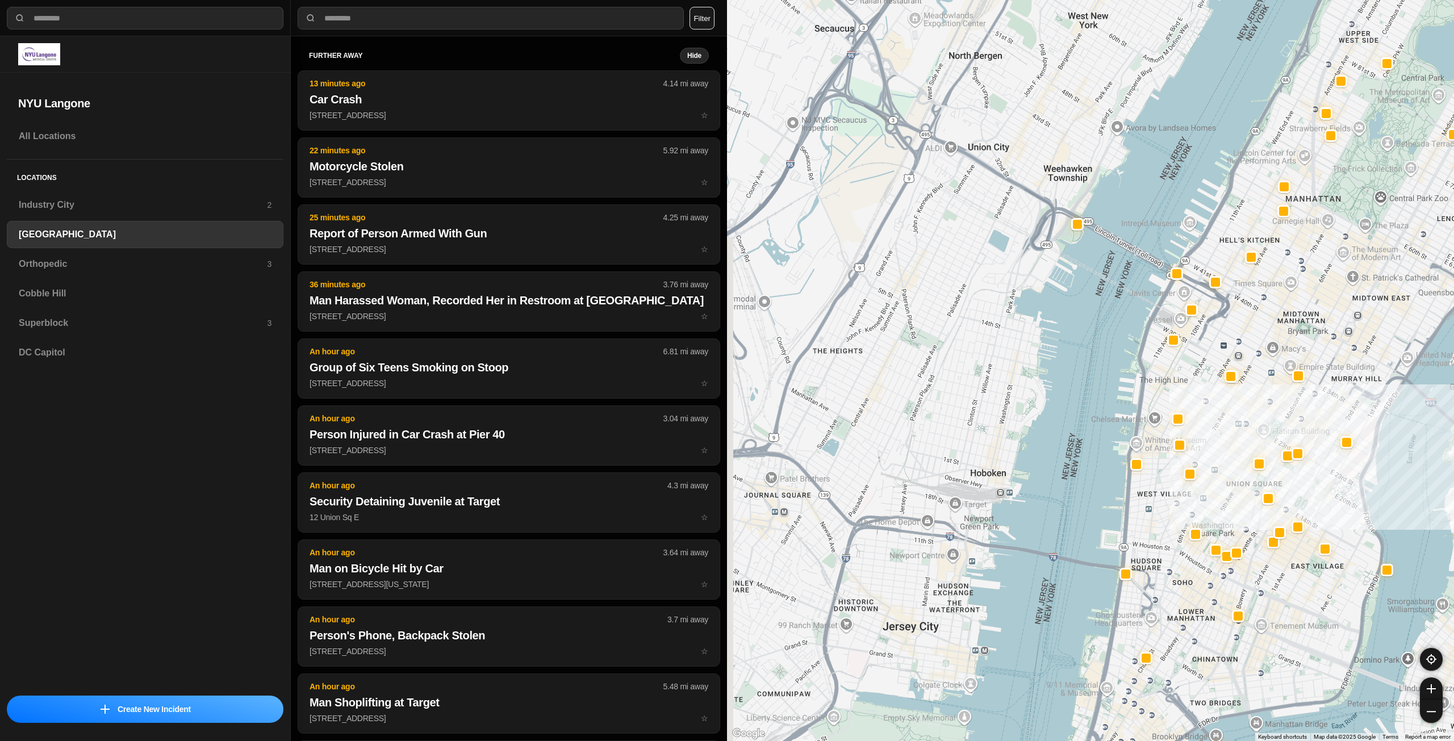
drag, startPoint x: 1228, startPoint y: 508, endPoint x: 1248, endPoint y: 456, distance: 56.1
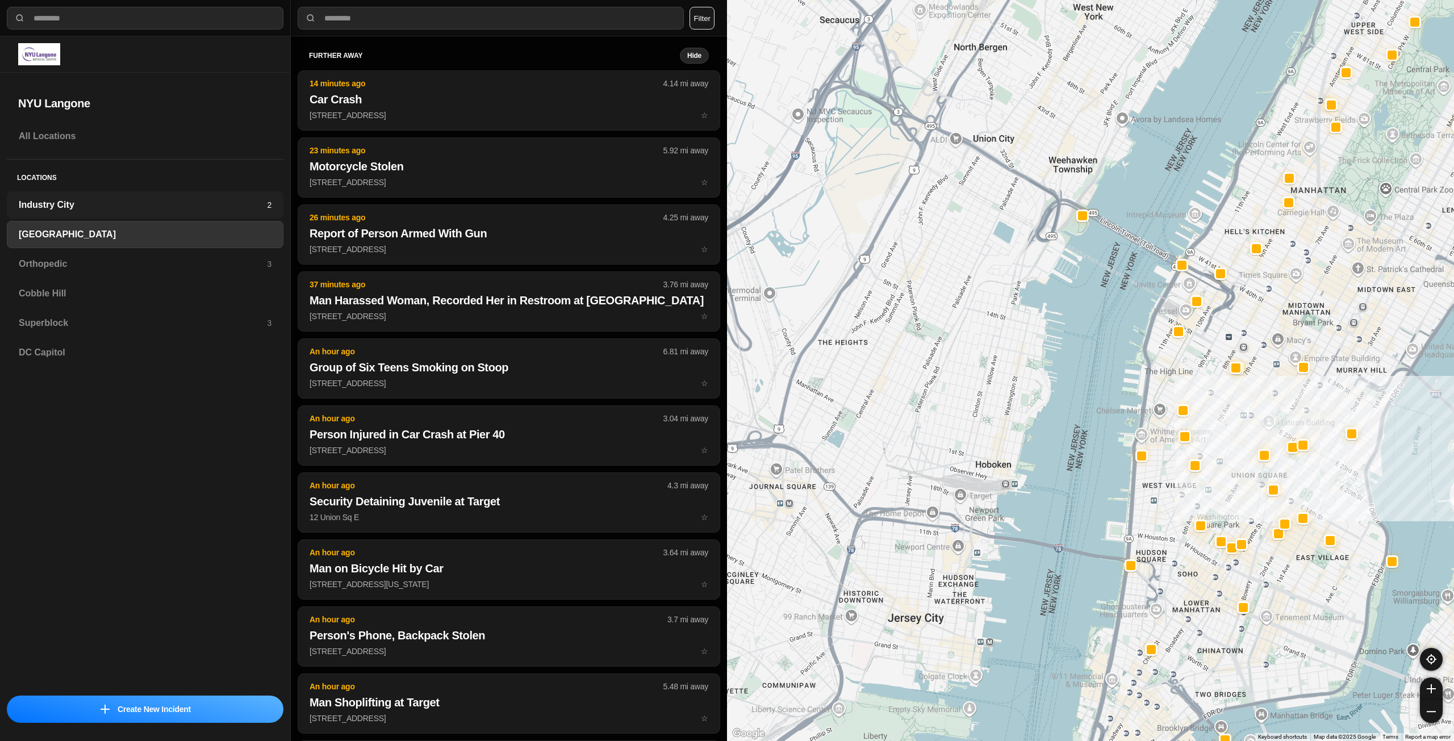
click at [236, 205] on h3 "Industry City" at bounding box center [143, 205] width 248 height 14
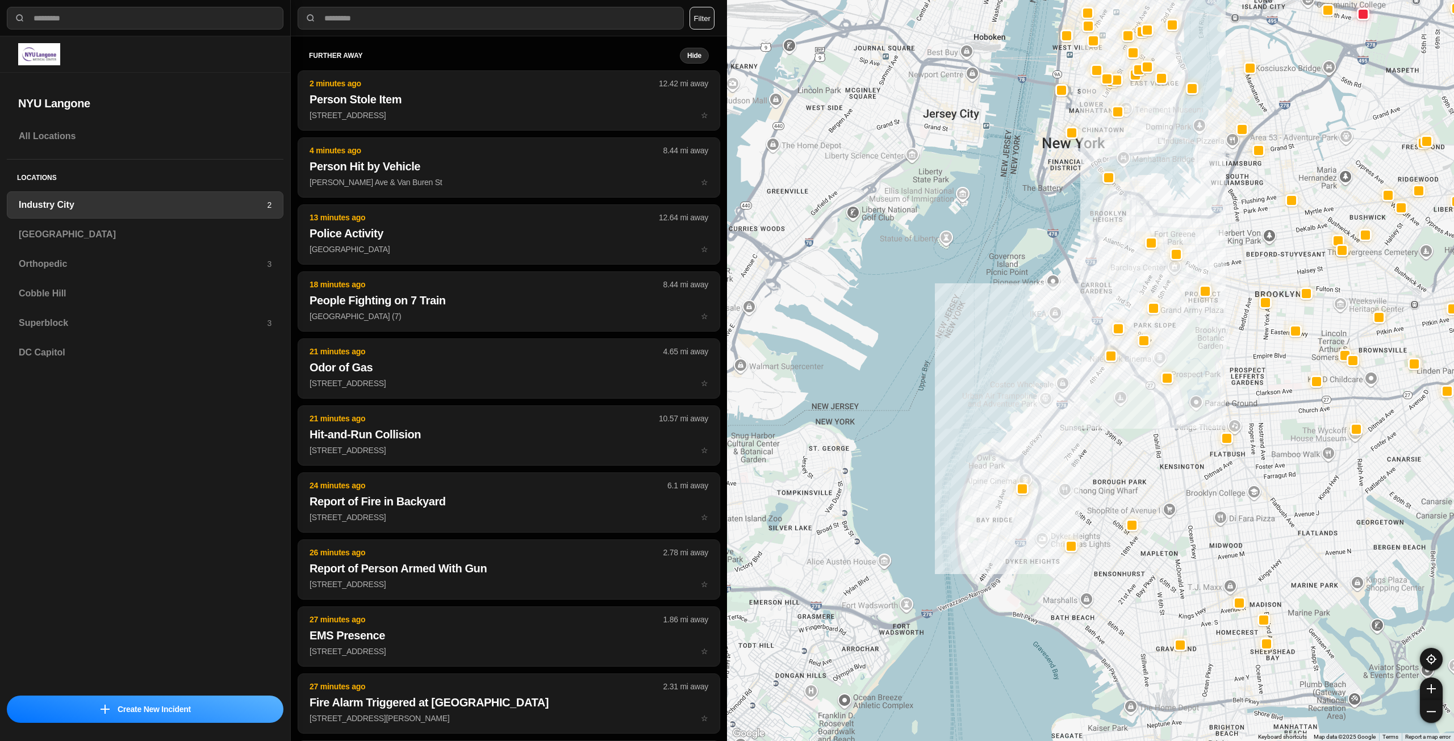
drag, startPoint x: 1177, startPoint y: 385, endPoint x: 1175, endPoint y: 434, distance: 49.5
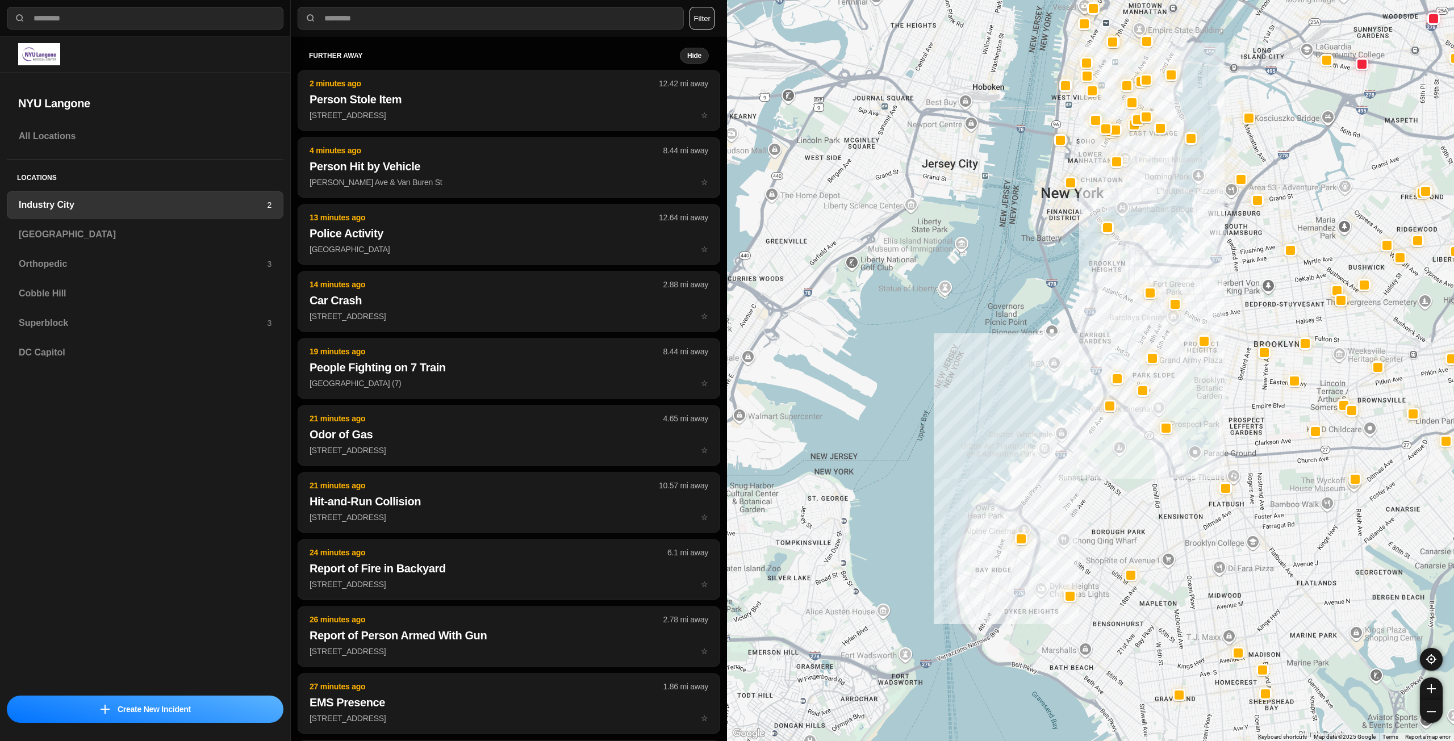
drag, startPoint x: 1241, startPoint y: 336, endPoint x: 1195, endPoint y: 392, distance: 73.0
click at [1197, 390] on div at bounding box center [1090, 370] width 727 height 741
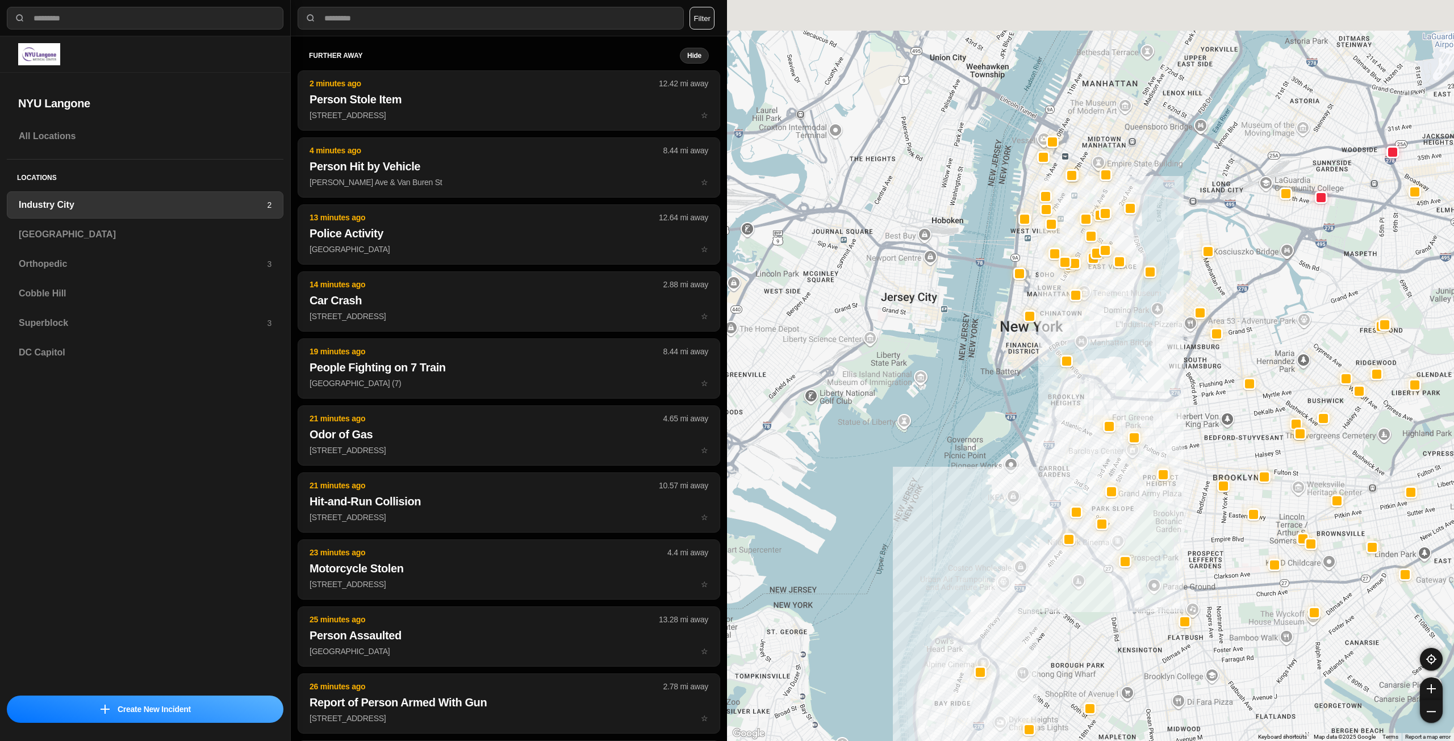
drag, startPoint x: 1166, startPoint y: 351, endPoint x: 1170, endPoint y: 433, distance: 81.9
click at [1170, 433] on div at bounding box center [1090, 370] width 727 height 741
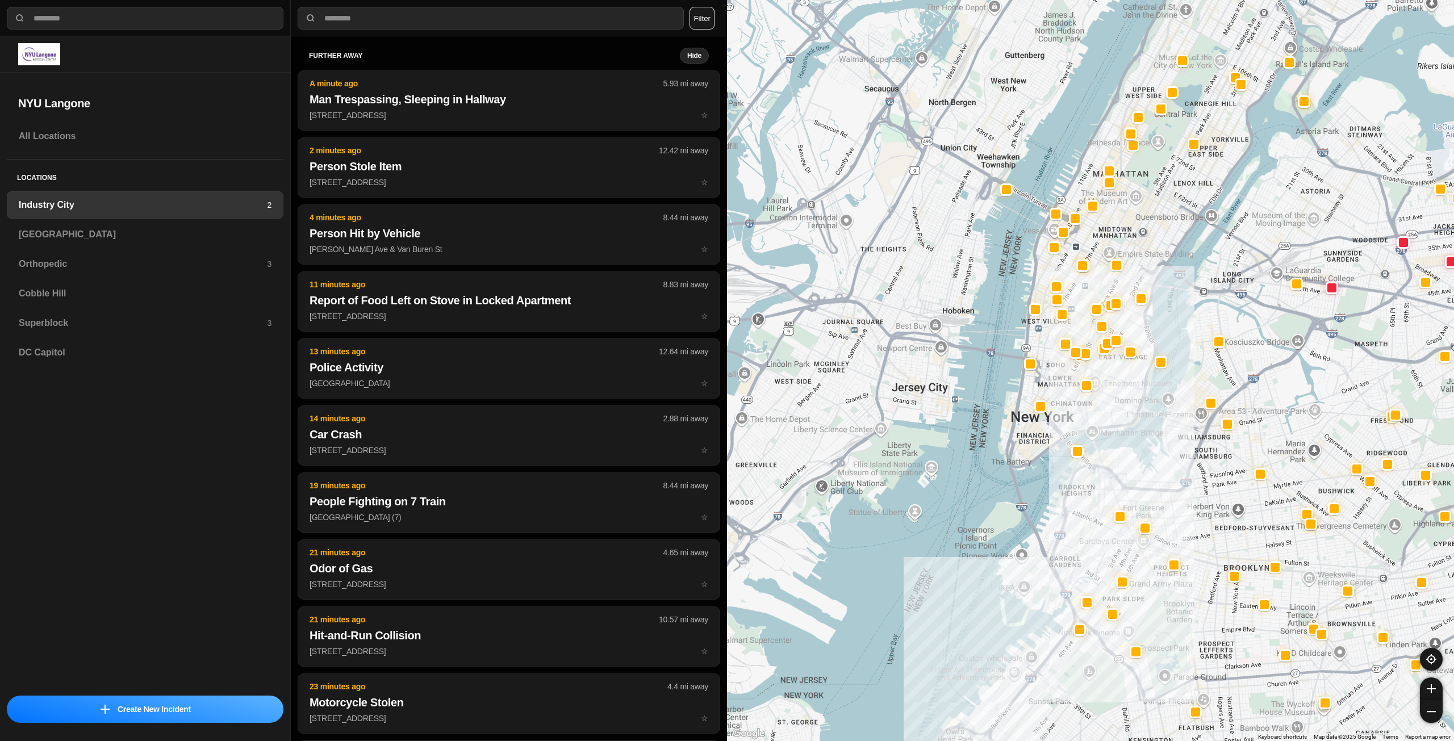
drag, startPoint x: 1094, startPoint y: 341, endPoint x: 1139, endPoint y: 449, distance: 117.2
click at [1136, 452] on div at bounding box center [1090, 370] width 727 height 741
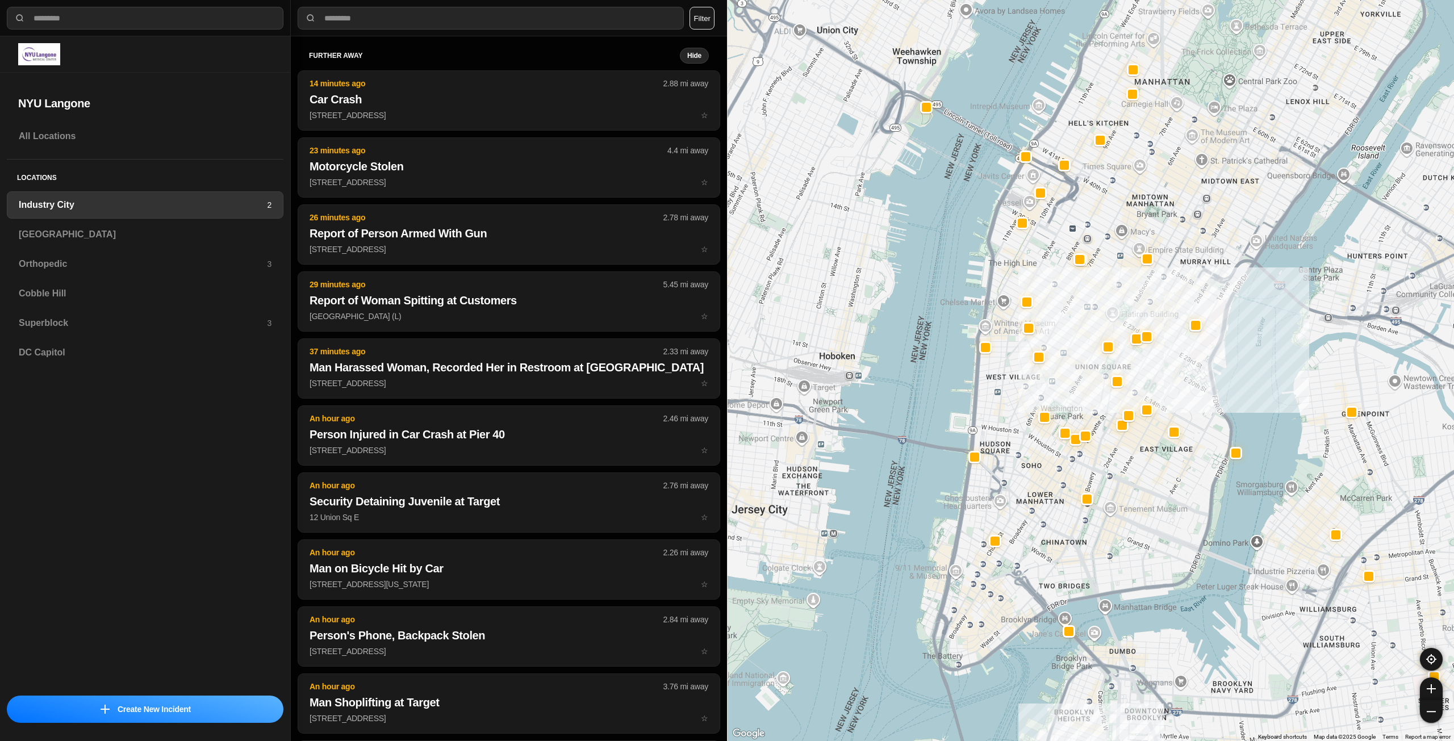
drag, startPoint x: 1155, startPoint y: 459, endPoint x: 1169, endPoint y: 495, distance: 38.5
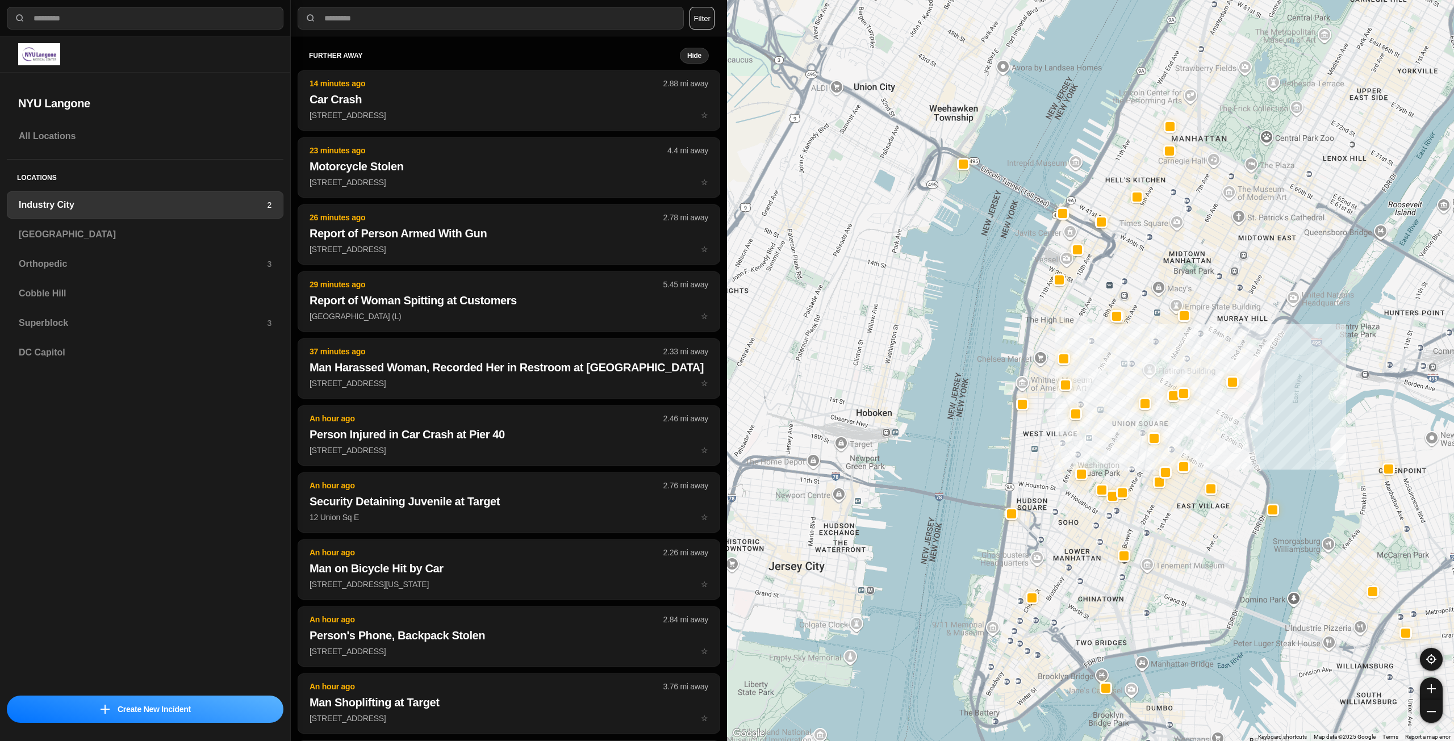
drag, startPoint x: 1206, startPoint y: 418, endPoint x: 1244, endPoint y: 478, distance: 71.7
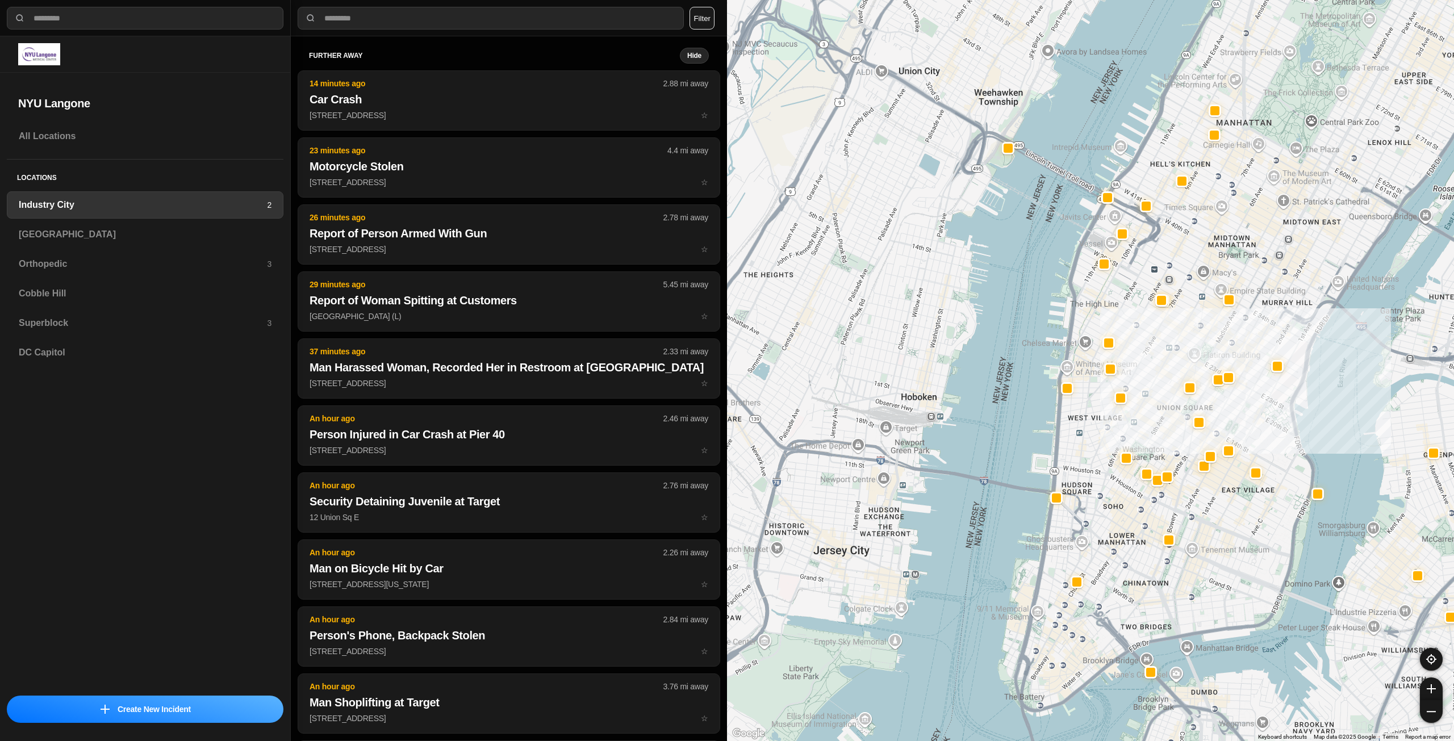
drag, startPoint x: 1177, startPoint y: 536, endPoint x: 1214, endPoint y: 508, distance: 46.2
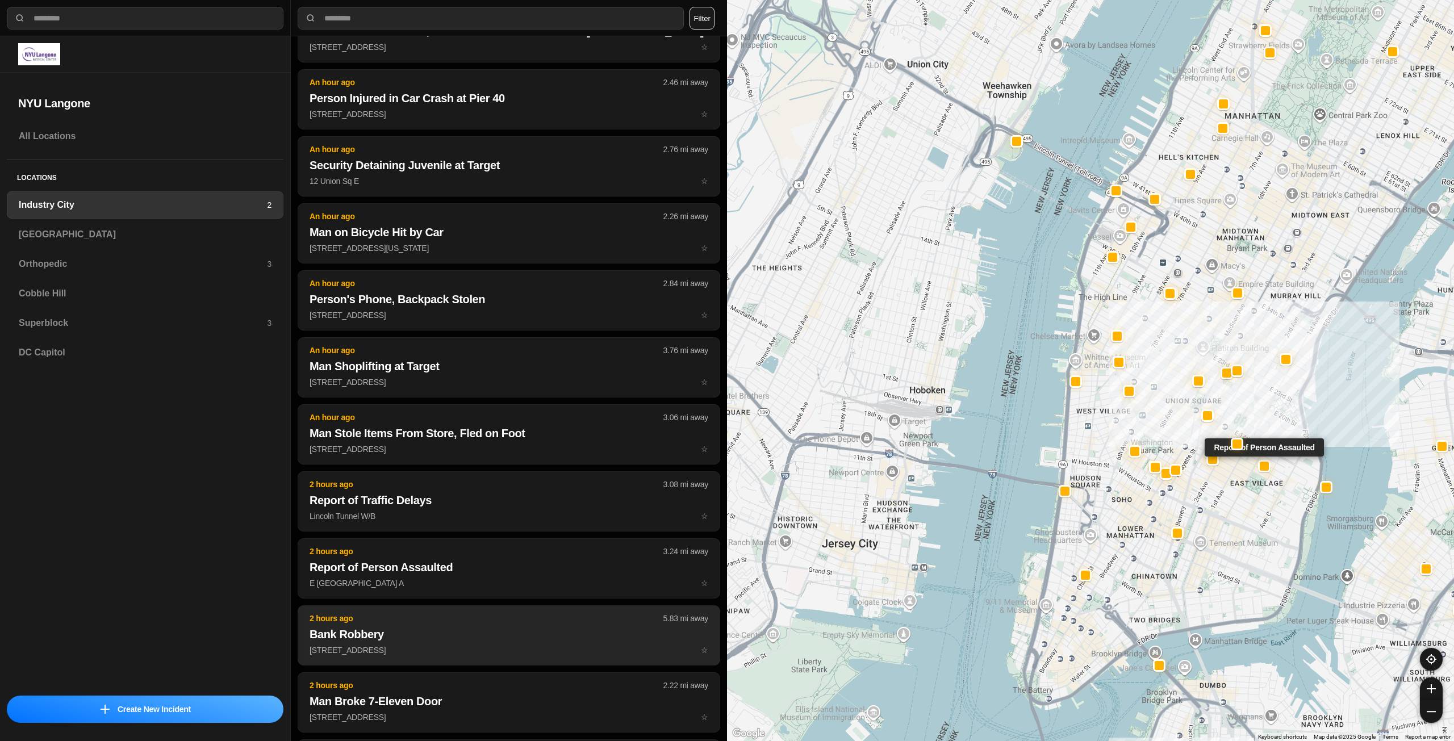
scroll to position [341, 0]
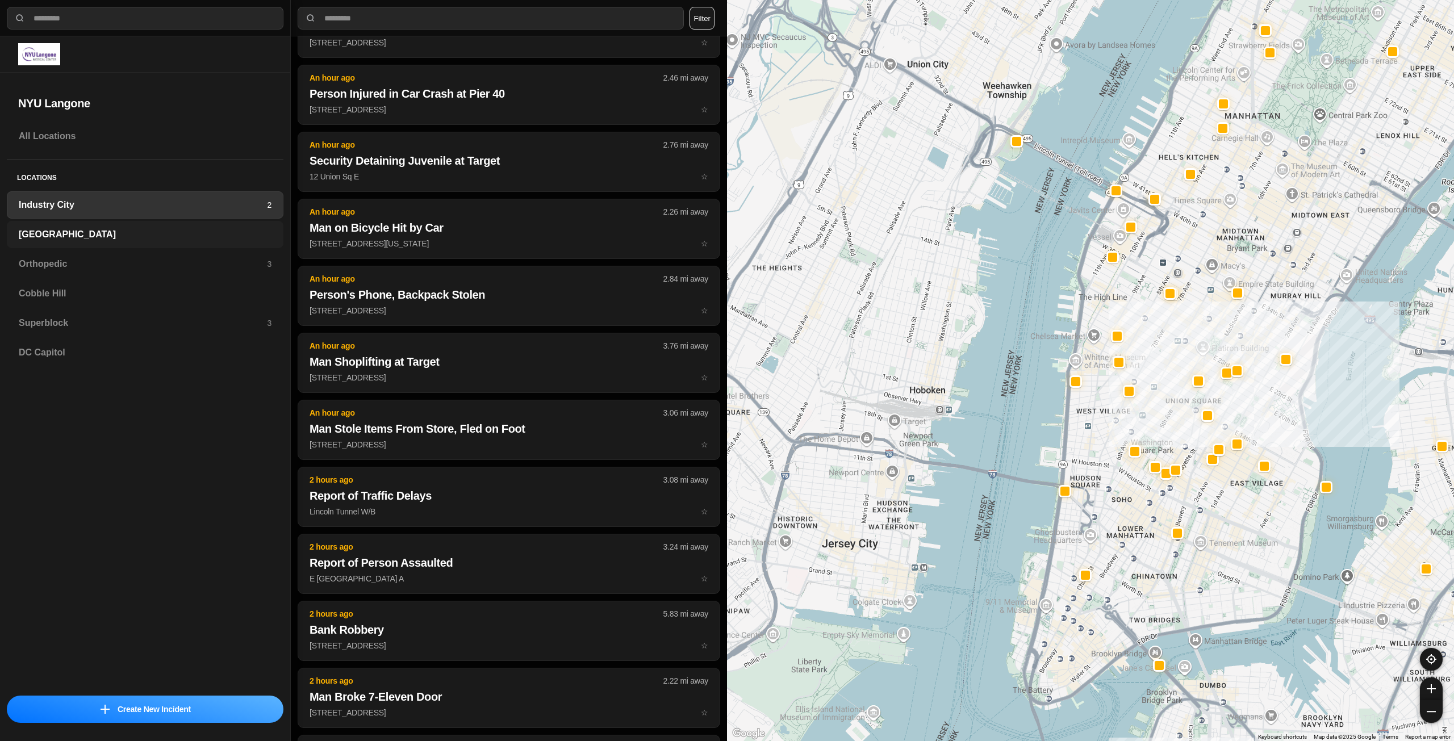
click at [198, 230] on h3 "[GEOGRAPHIC_DATA]" at bounding box center [145, 235] width 253 height 14
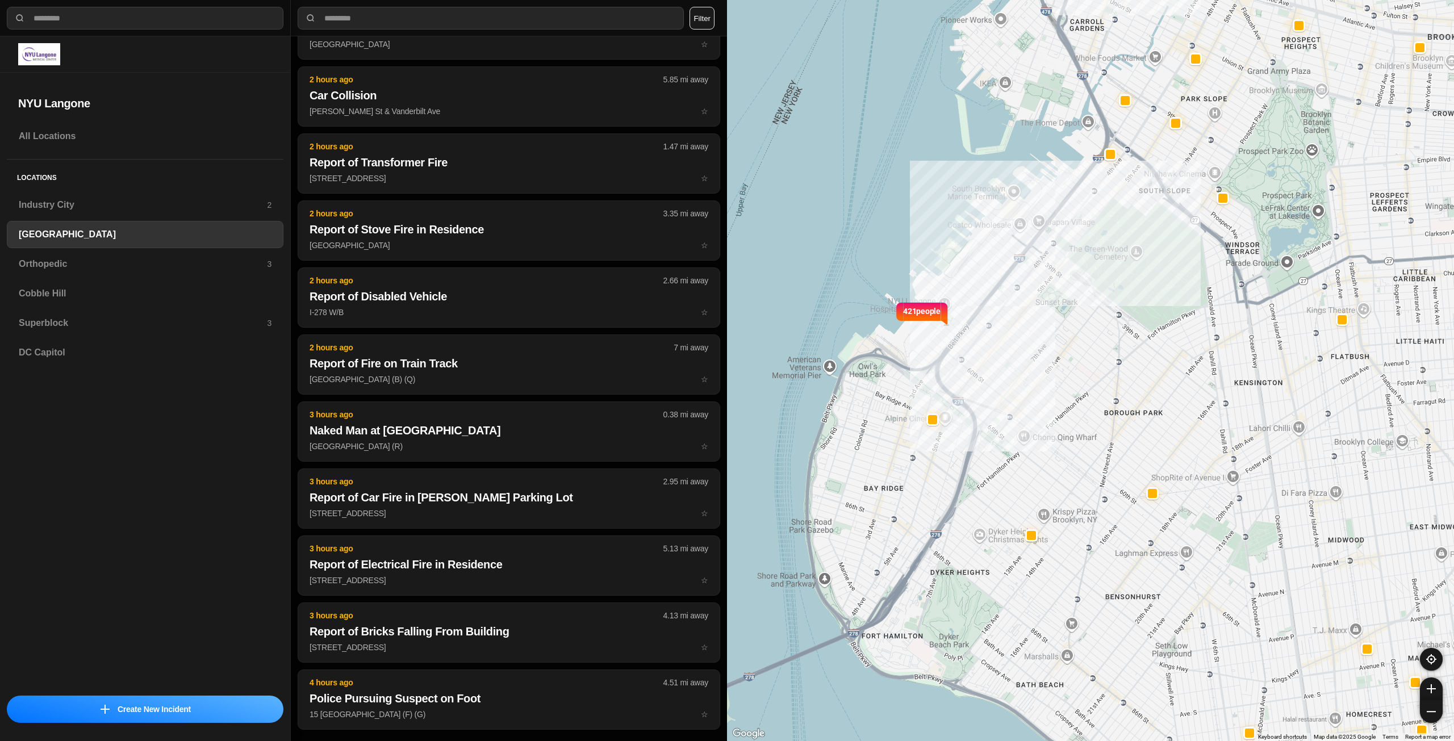
scroll to position [341, 0]
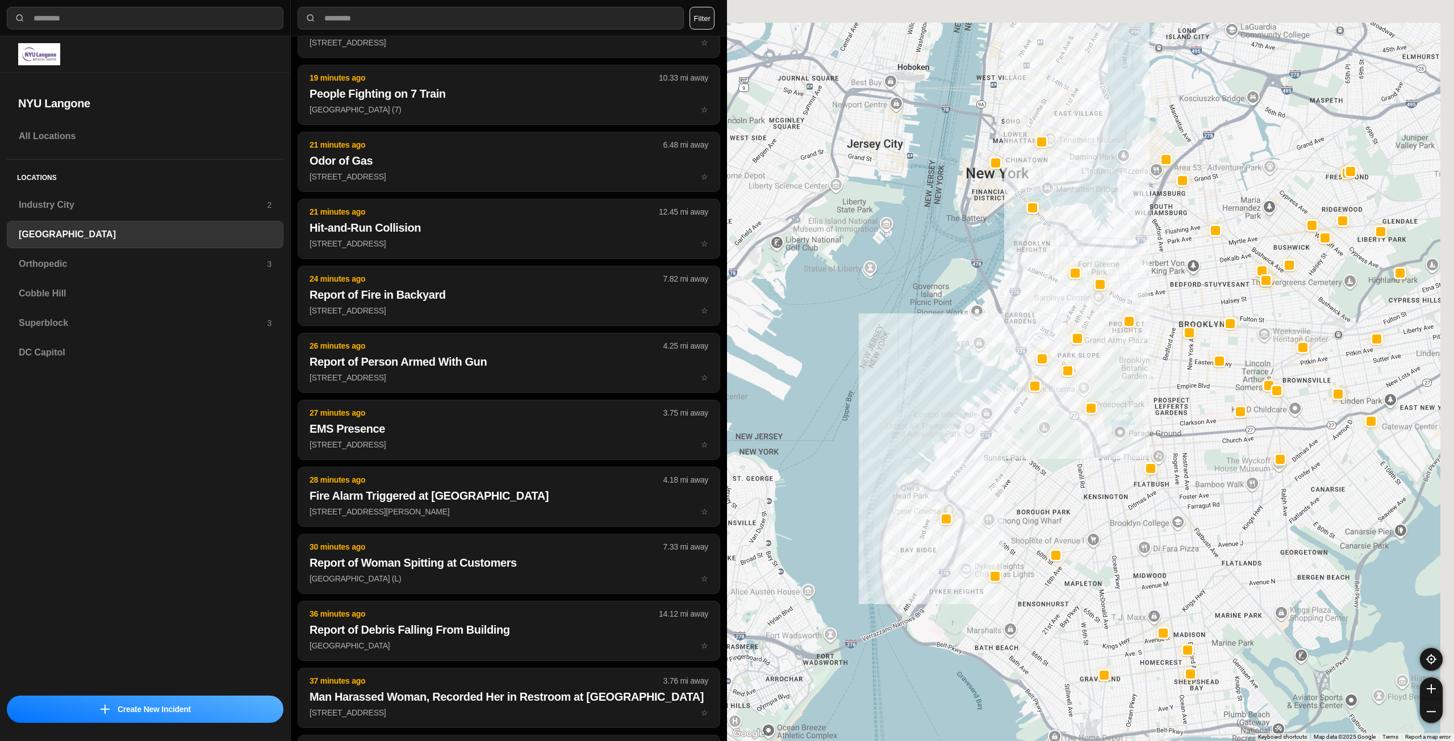
drag, startPoint x: 1164, startPoint y: 358, endPoint x: 1109, endPoint y: 444, distance: 102.1
click at [1112, 451] on div at bounding box center [1090, 370] width 727 height 741
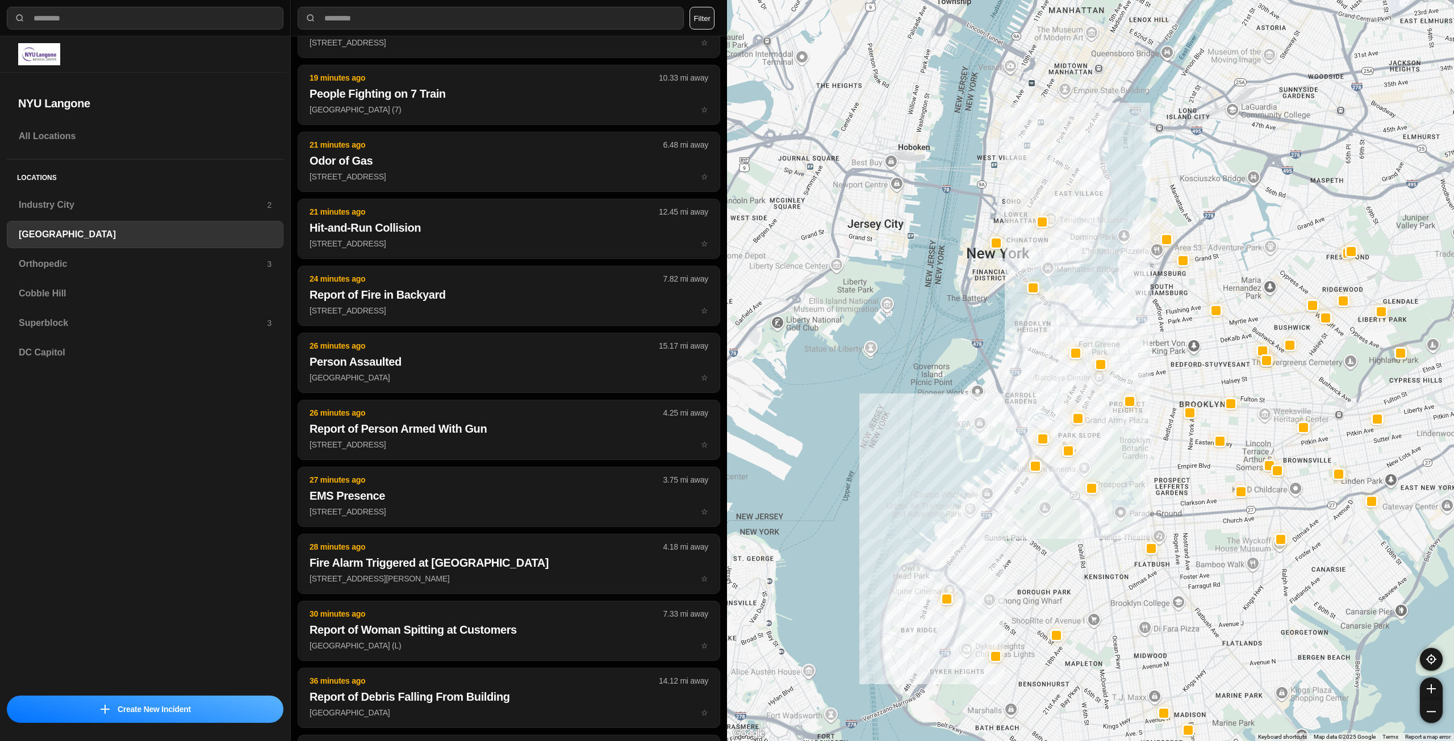
drag, startPoint x: 1139, startPoint y: 440, endPoint x: 1138, endPoint y: 462, distance: 21.6
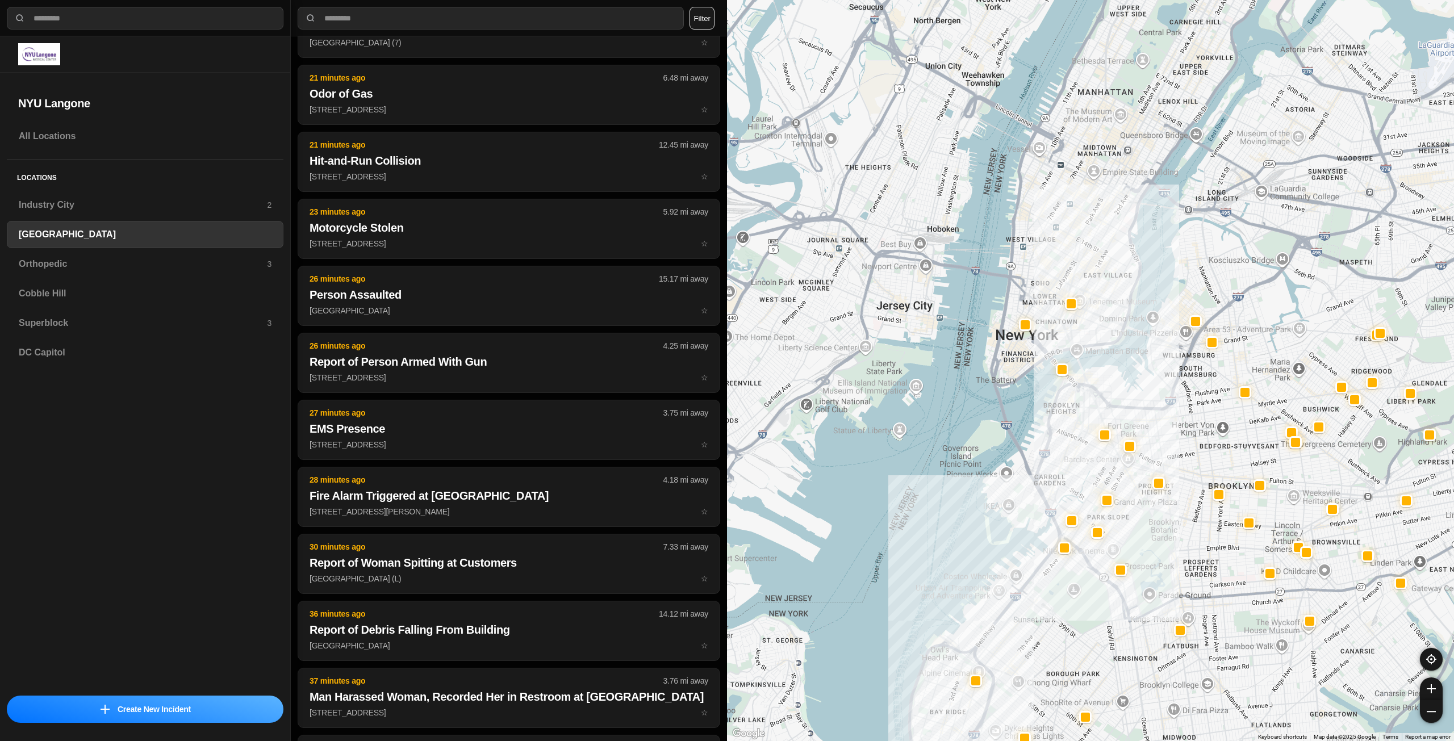
drag, startPoint x: 1130, startPoint y: 401, endPoint x: 1136, endPoint y: 416, distance: 16.0
click at [1136, 416] on div at bounding box center [1090, 370] width 727 height 741
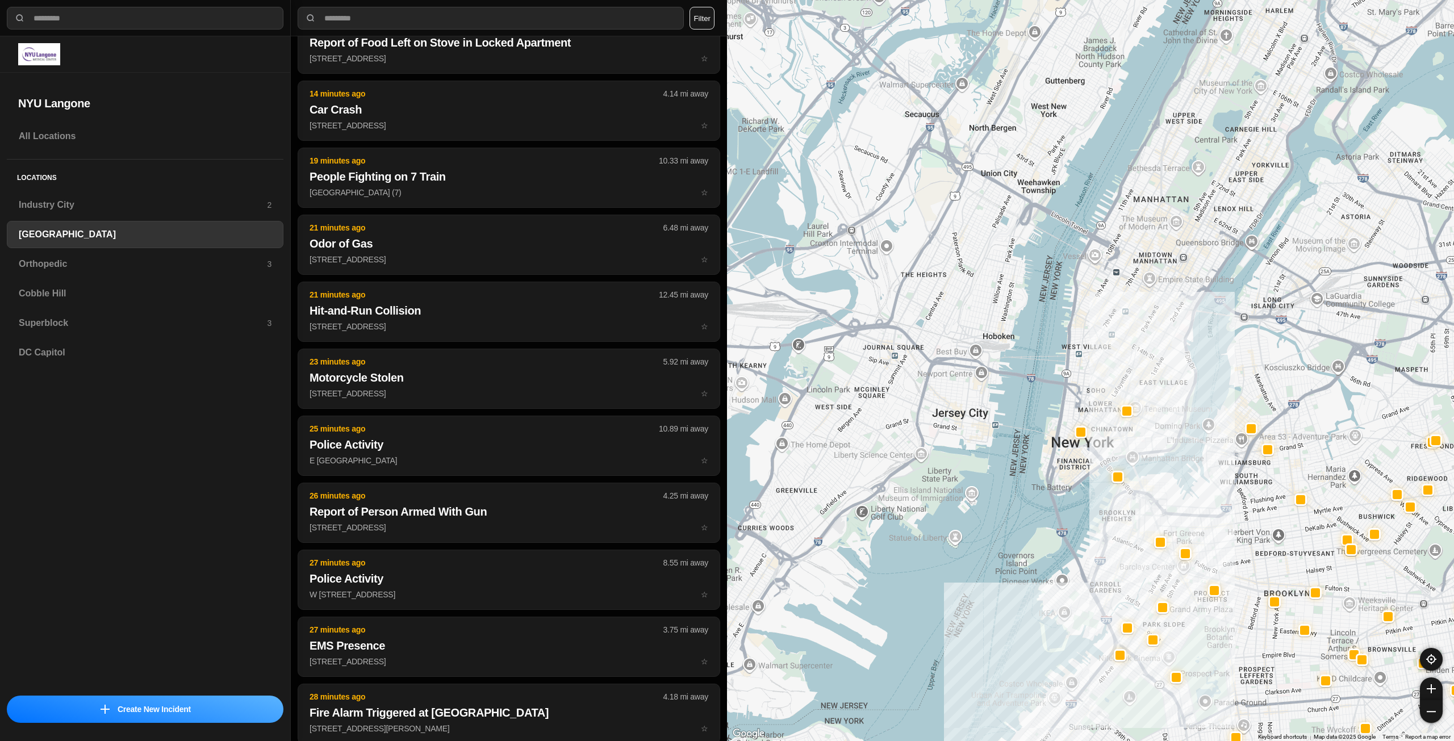
drag, startPoint x: 1091, startPoint y: 358, endPoint x: 1150, endPoint y: 472, distance: 128.8
click at [1150, 472] on div at bounding box center [1090, 370] width 727 height 741
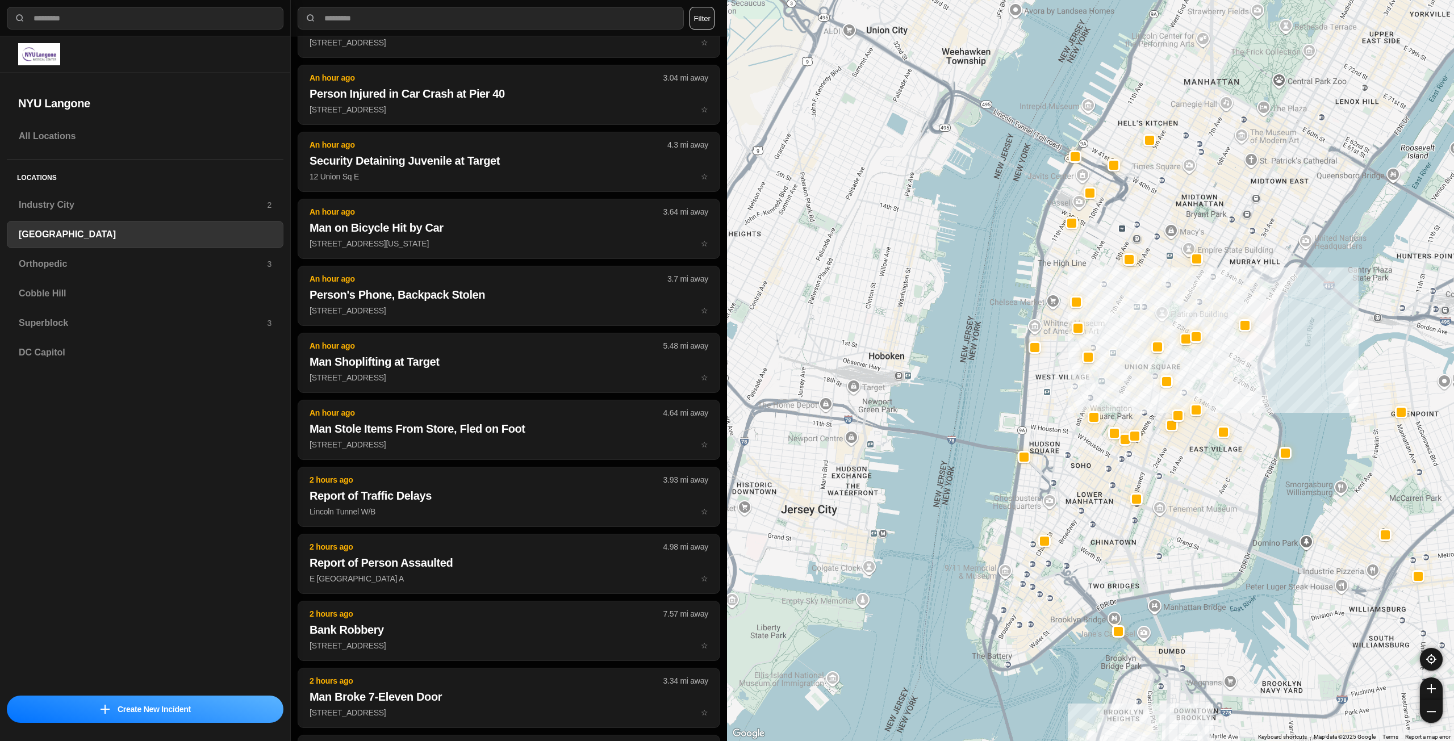
drag, startPoint x: 1157, startPoint y: 413, endPoint x: 1199, endPoint y: 547, distance: 140.3
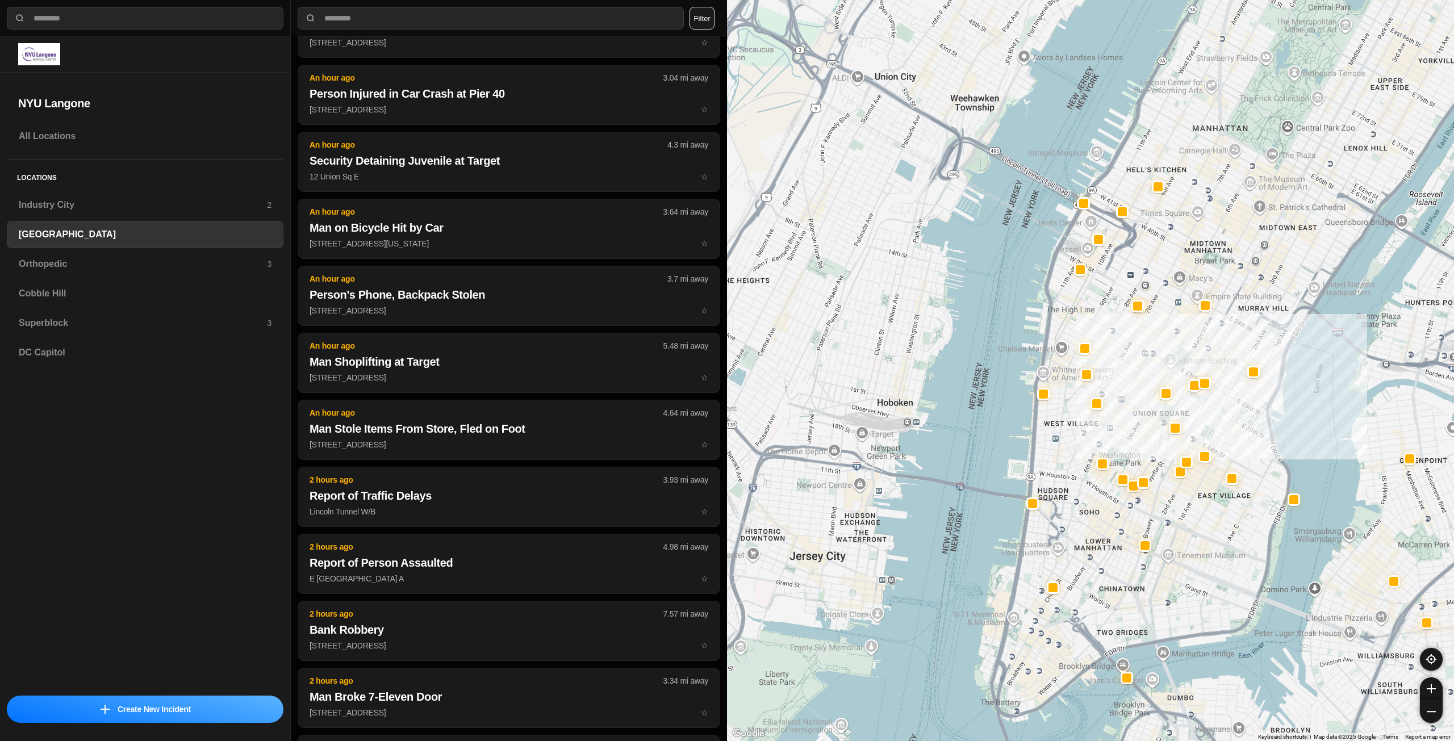
drag, startPoint x: 1218, startPoint y: 538, endPoint x: 1221, endPoint y: 562, distance: 24.7
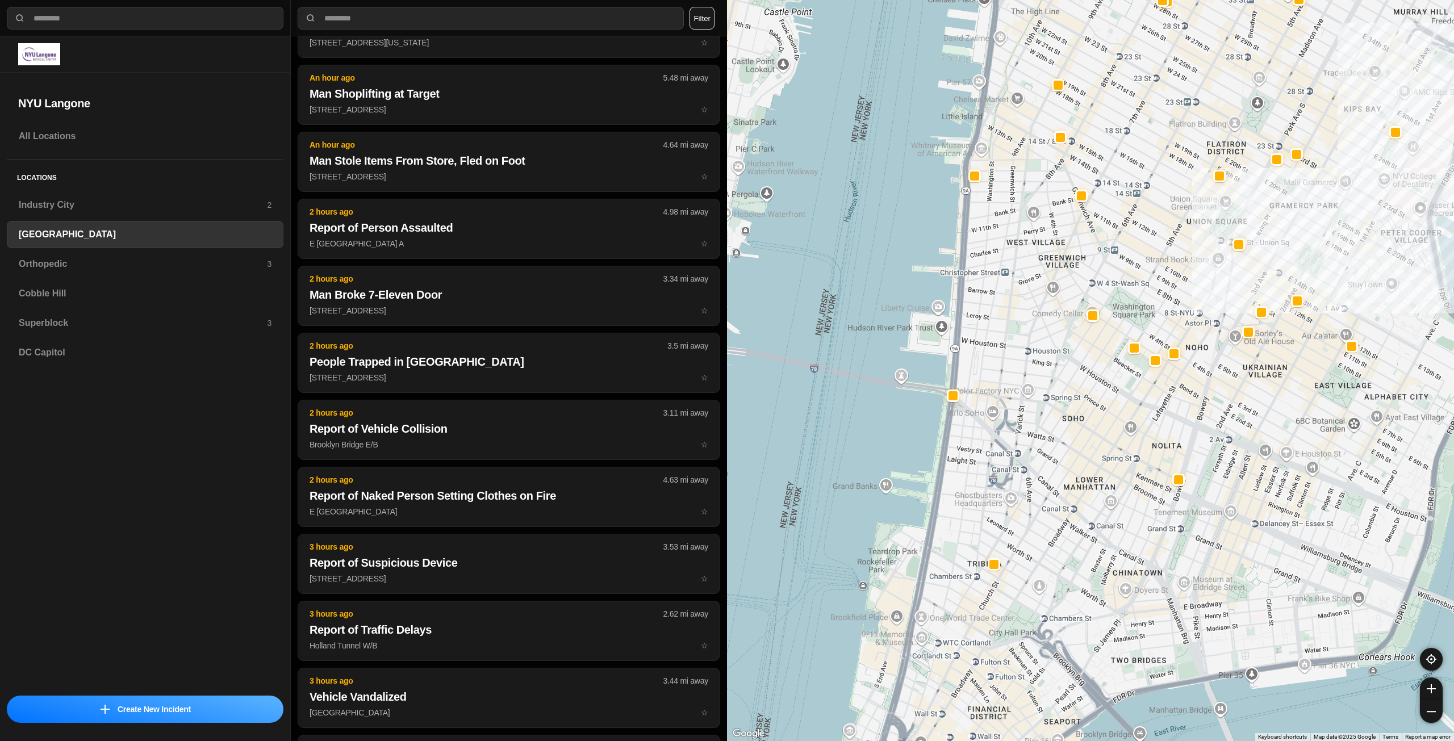
drag, startPoint x: 1156, startPoint y: 539, endPoint x: 1252, endPoint y: 466, distance: 120.3
click at [175, 330] on h3 "Superblock" at bounding box center [143, 323] width 248 height 14
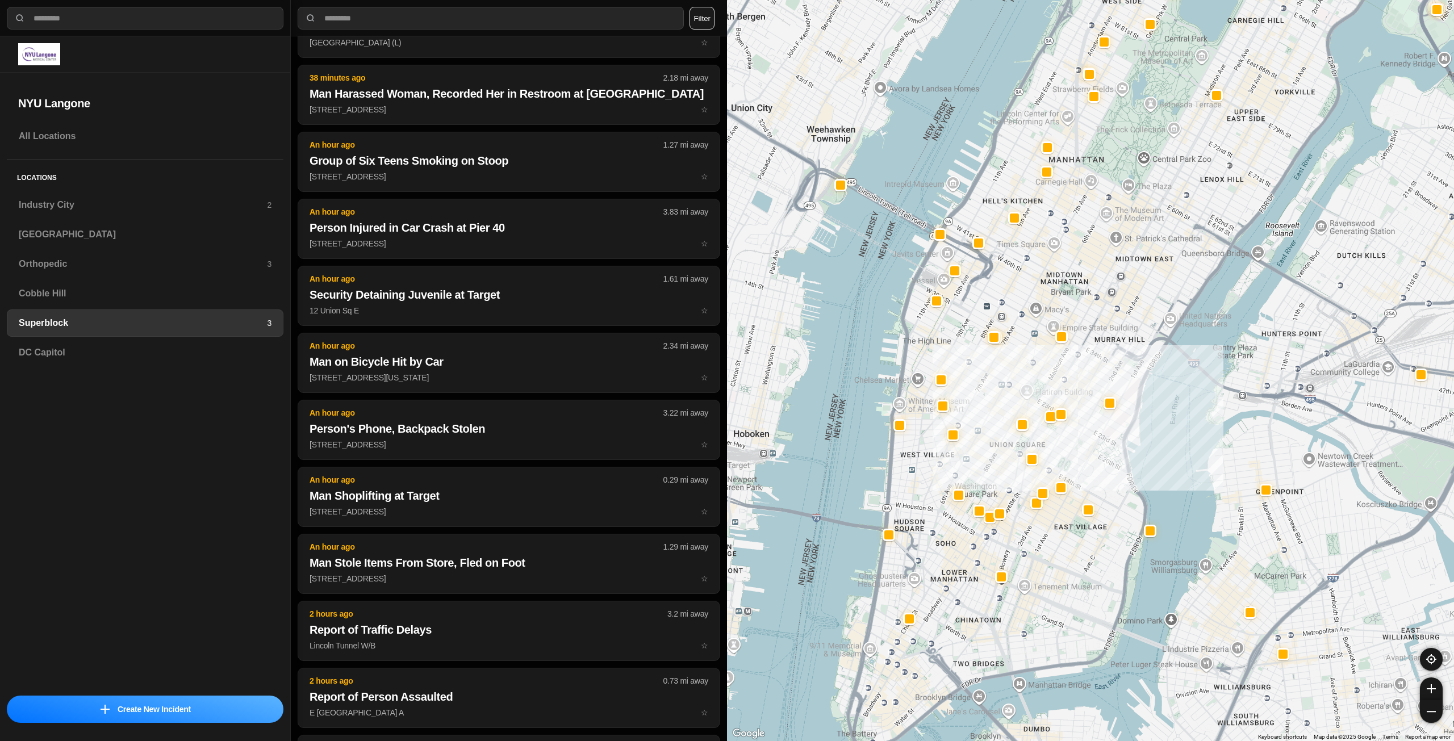
drag, startPoint x: 975, startPoint y: 608, endPoint x: 1052, endPoint y: 552, distance: 95.2
click at [1052, 552] on div at bounding box center [1090, 370] width 727 height 741
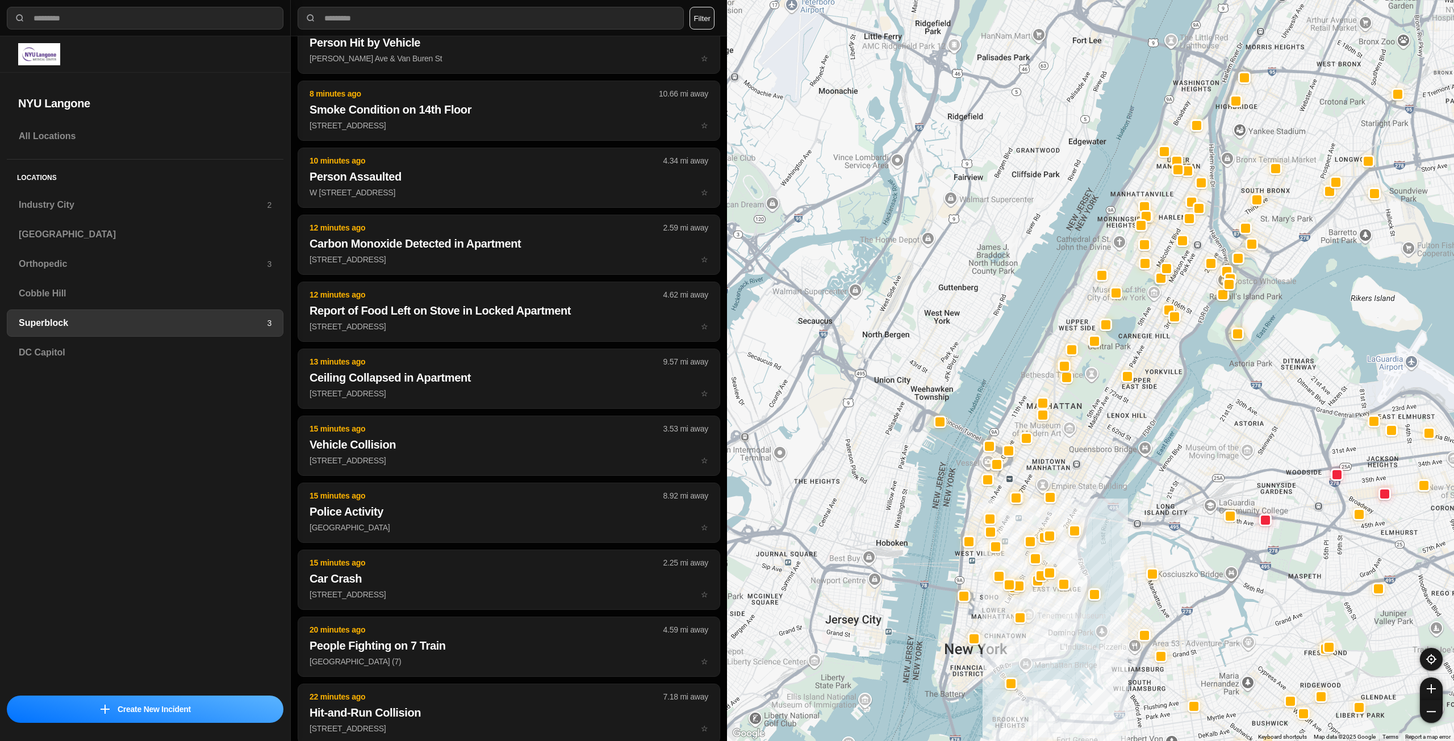
drag, startPoint x: 1132, startPoint y: 343, endPoint x: 1118, endPoint y: 403, distance: 61.7
click at [1118, 403] on div at bounding box center [1090, 370] width 727 height 741
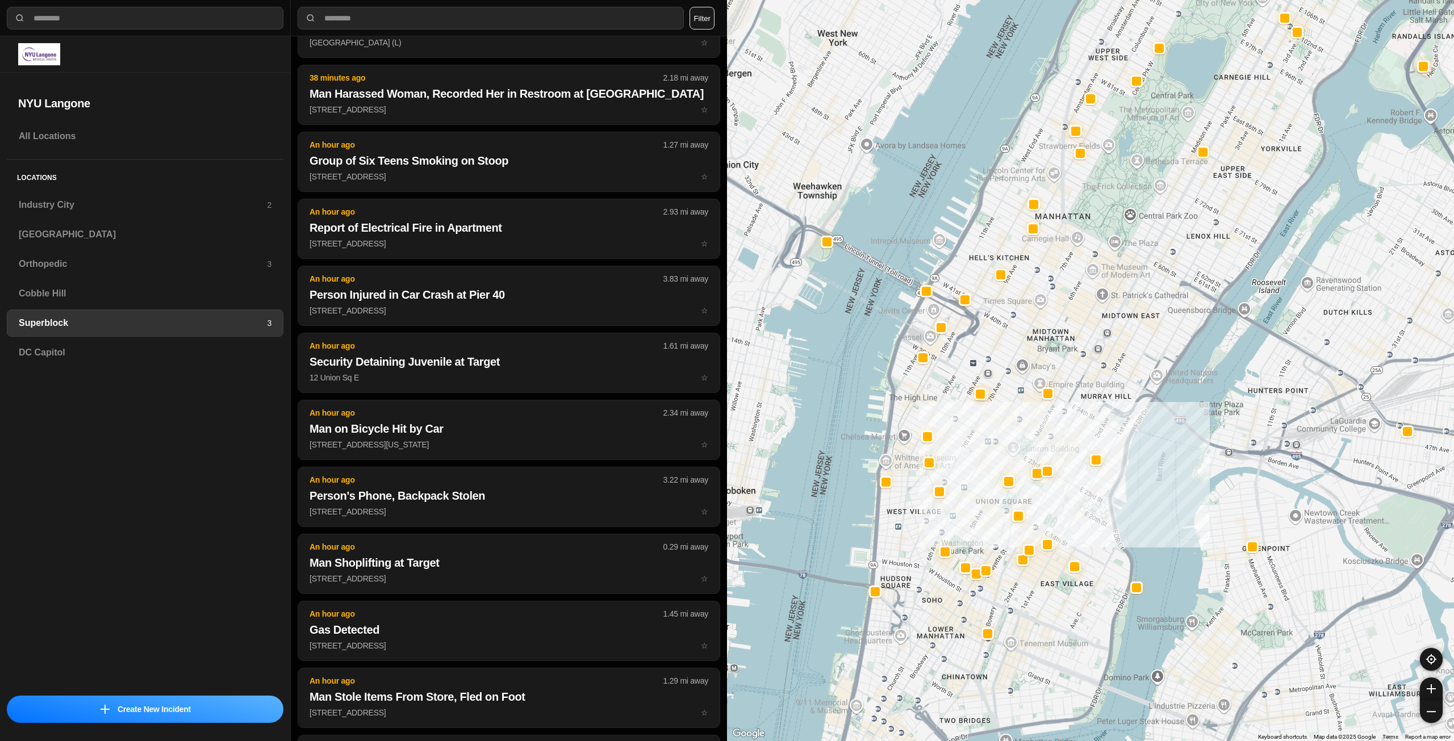
drag, startPoint x: 1071, startPoint y: 452, endPoint x: 1094, endPoint y: 396, distance: 60.9
click at [1094, 396] on div at bounding box center [1090, 370] width 727 height 741
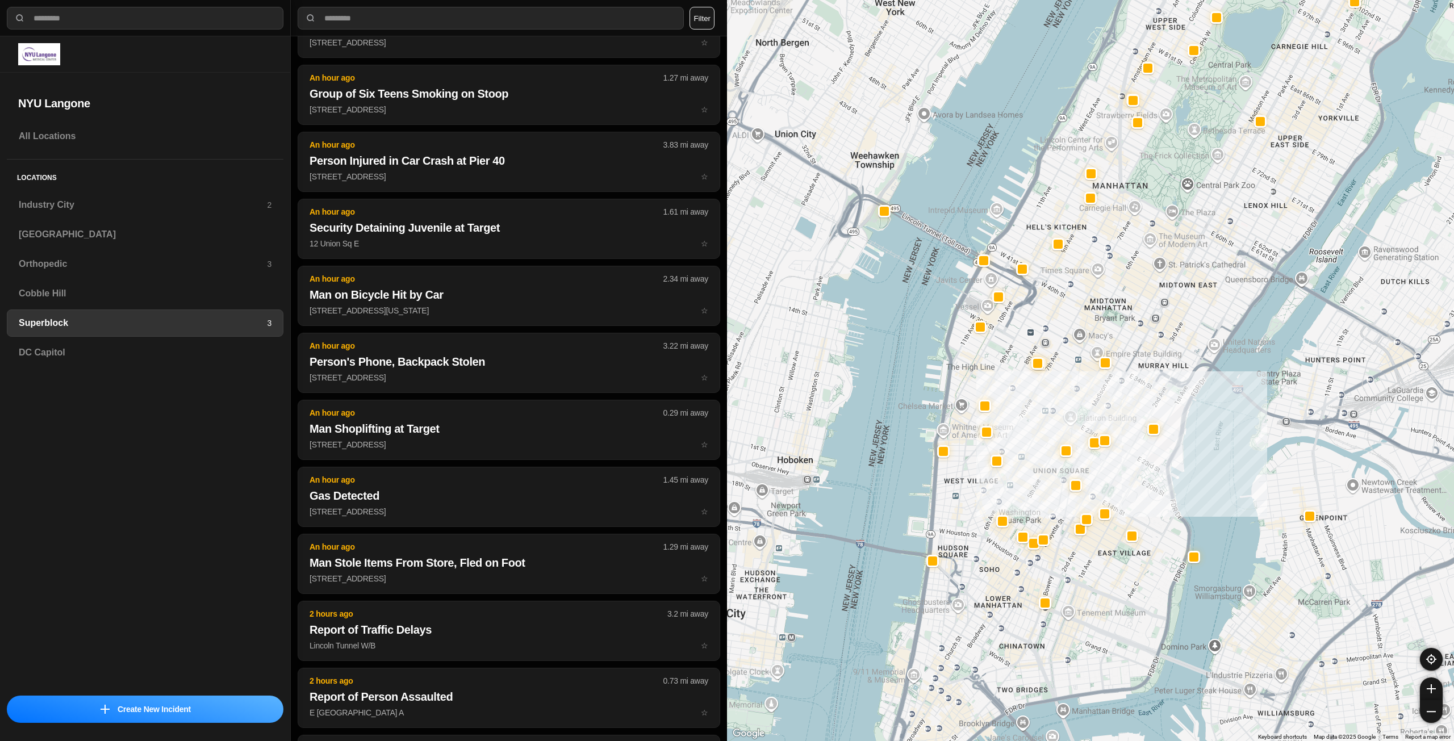
drag, startPoint x: 996, startPoint y: 592, endPoint x: 1056, endPoint y: 560, distance: 68.1
click at [1056, 560] on div at bounding box center [1090, 370] width 727 height 741
click at [134, 206] on h3 "Industry City" at bounding box center [143, 205] width 248 height 14
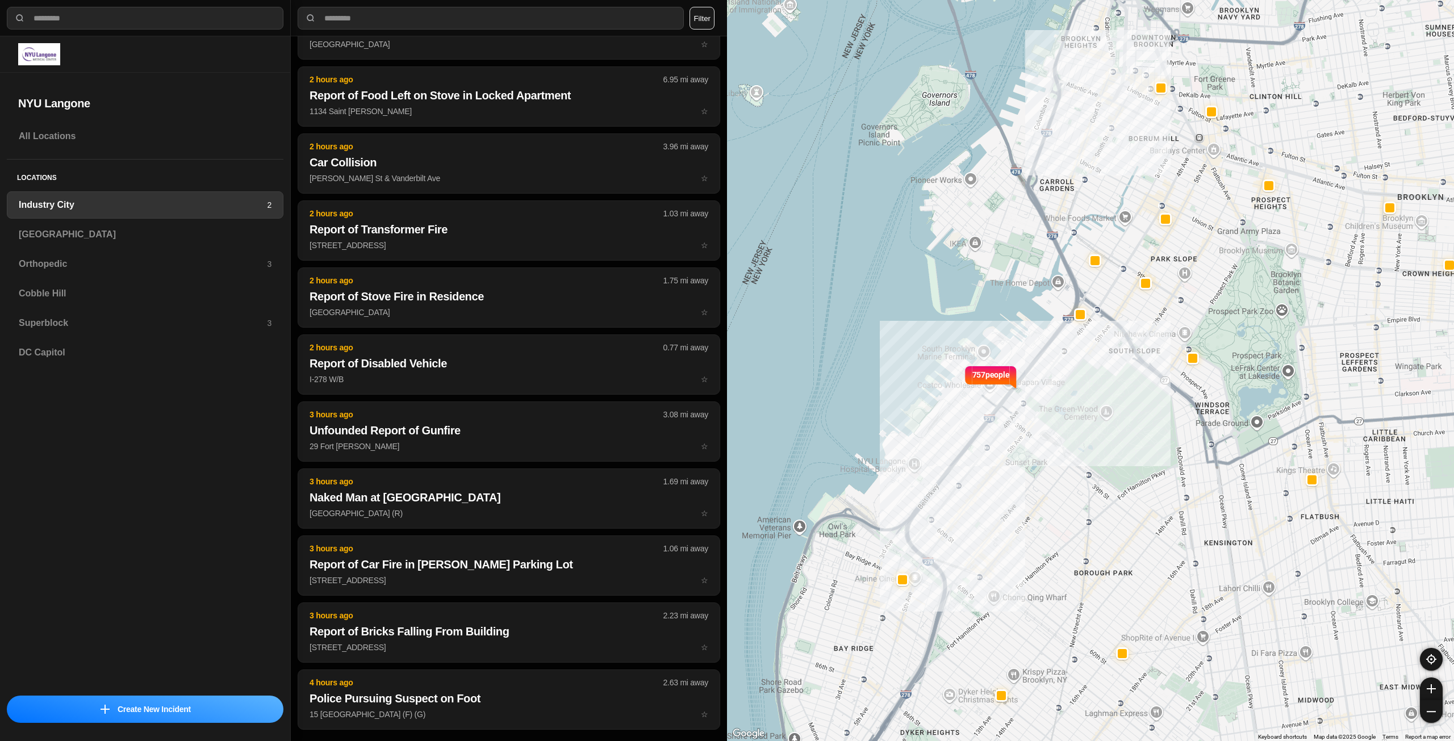
scroll to position [341, 0]
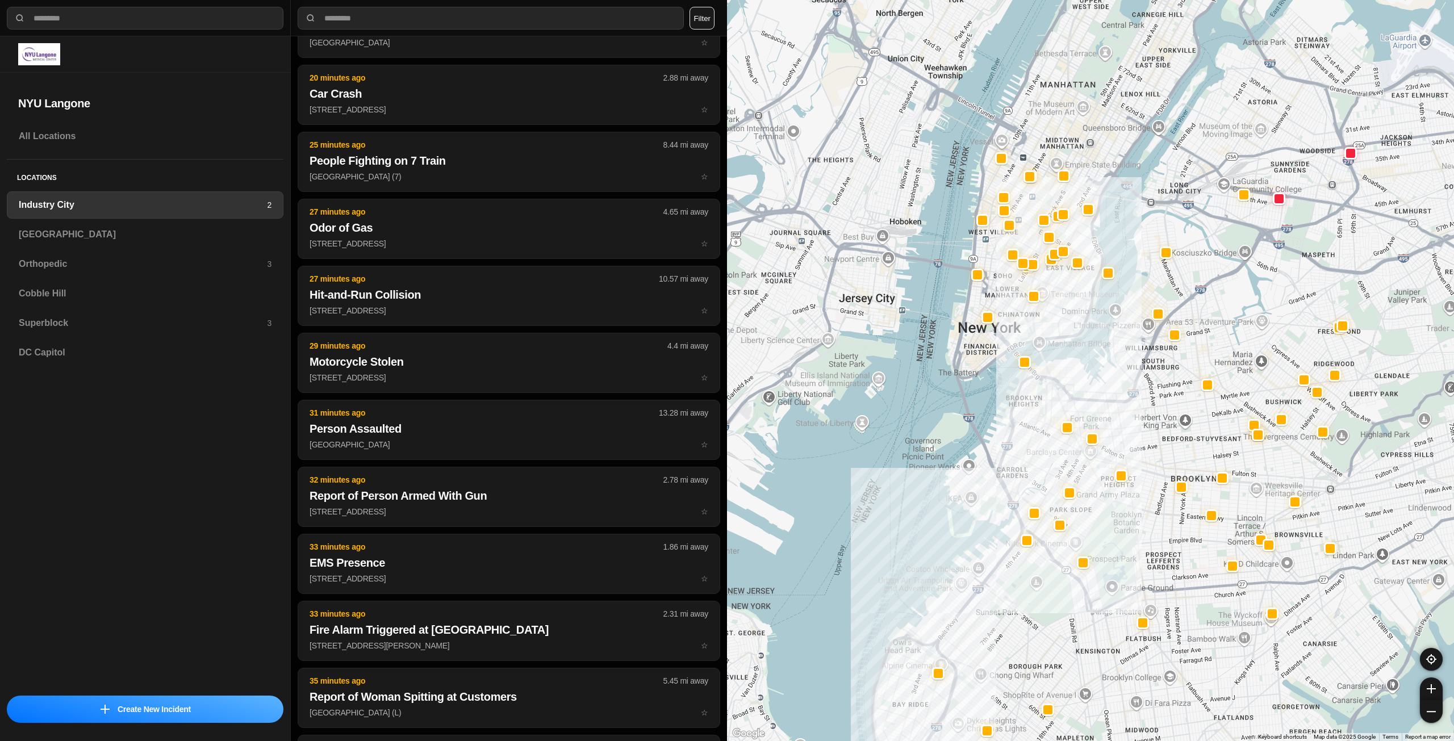
drag, startPoint x: 1258, startPoint y: 370, endPoint x: 1166, endPoint y: 459, distance: 128.2
click at [1158, 512] on div at bounding box center [1090, 370] width 727 height 741
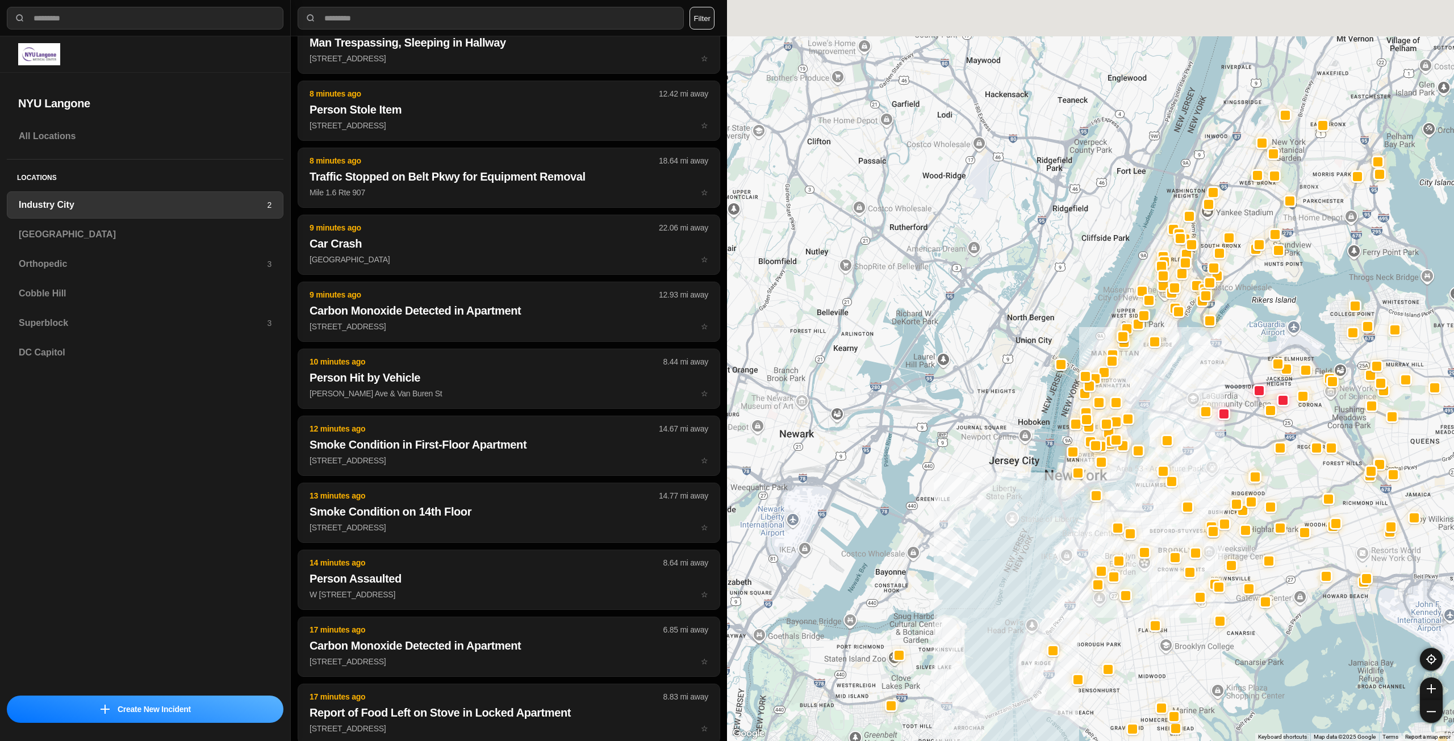
drag, startPoint x: 1235, startPoint y: 455, endPoint x: 1229, endPoint y: 497, distance: 42.4
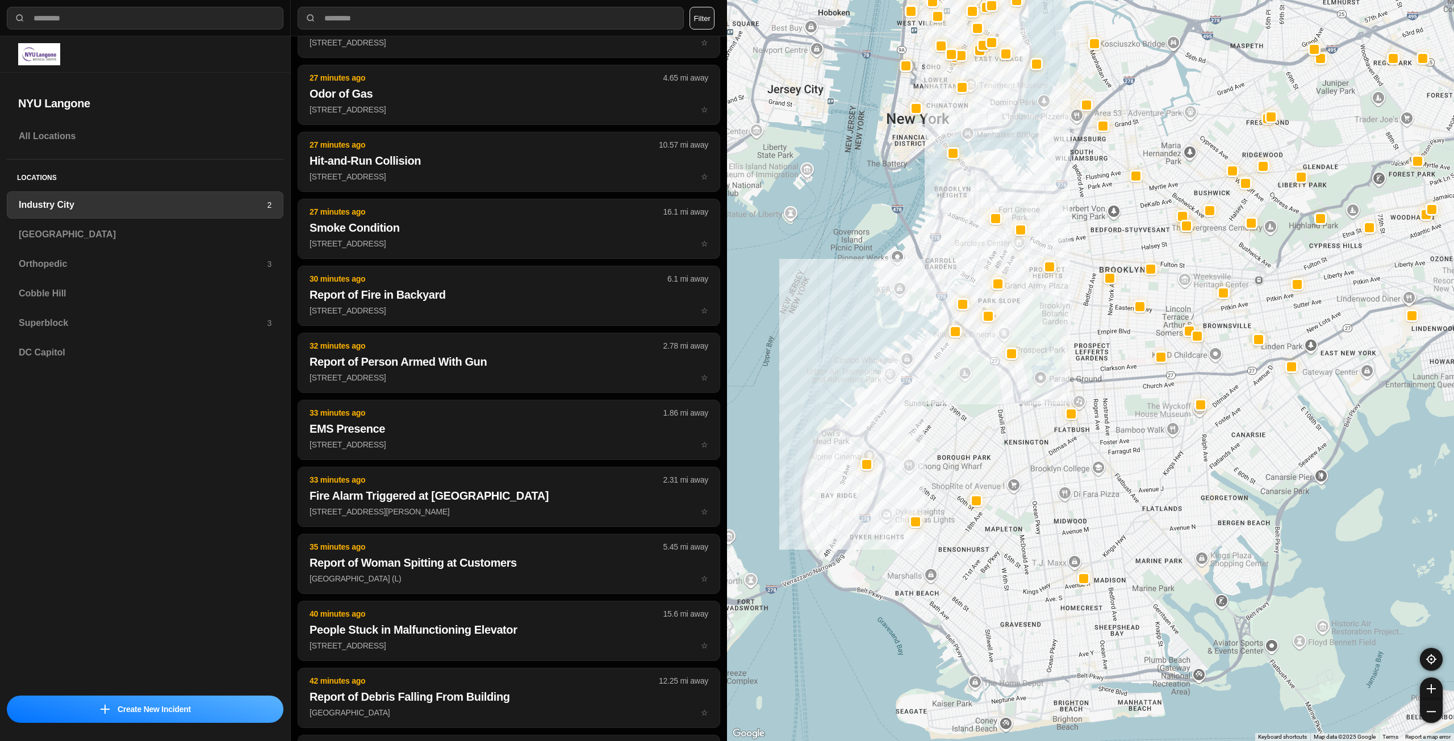
drag, startPoint x: 1203, startPoint y: 682, endPoint x: 1221, endPoint y: 514, distance: 169.2
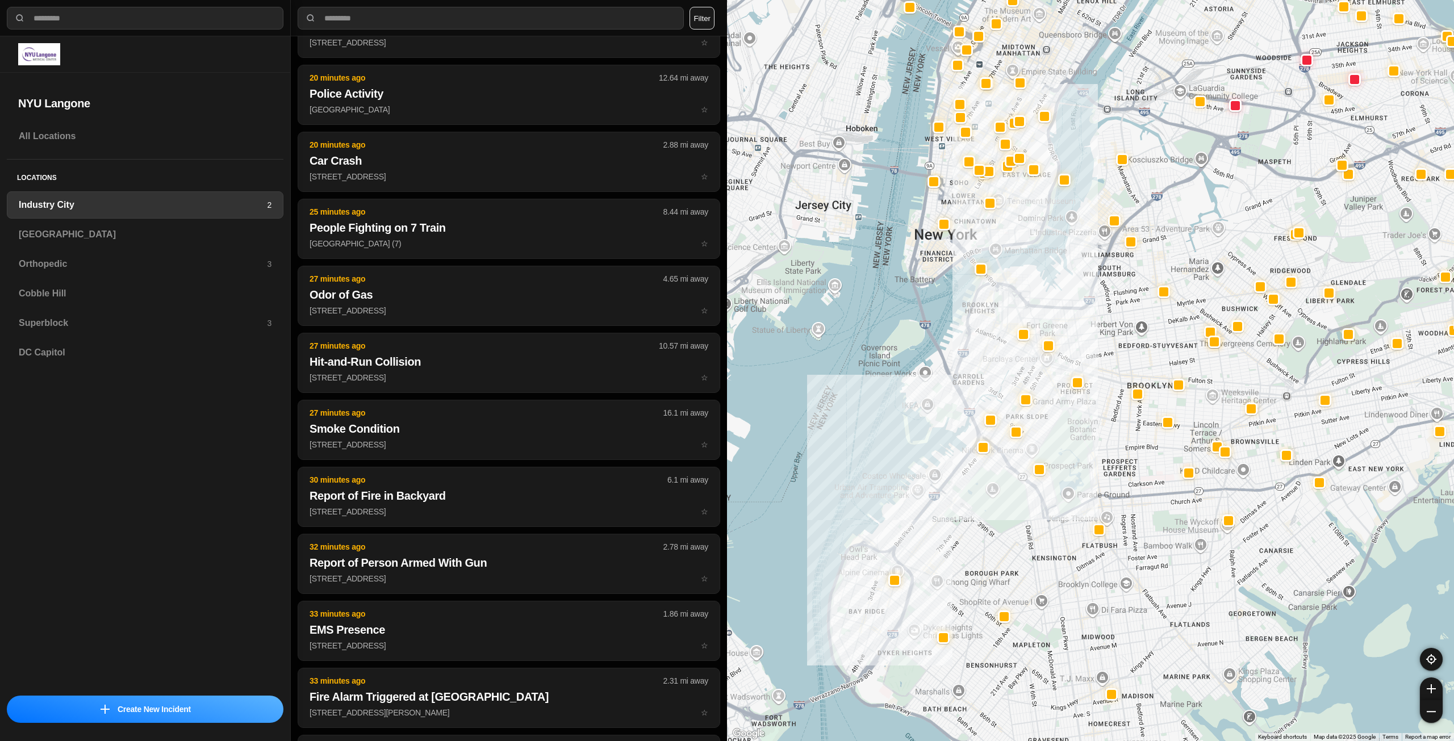
drag, startPoint x: 1177, startPoint y: 601, endPoint x: 1156, endPoint y: 660, distance: 62.7
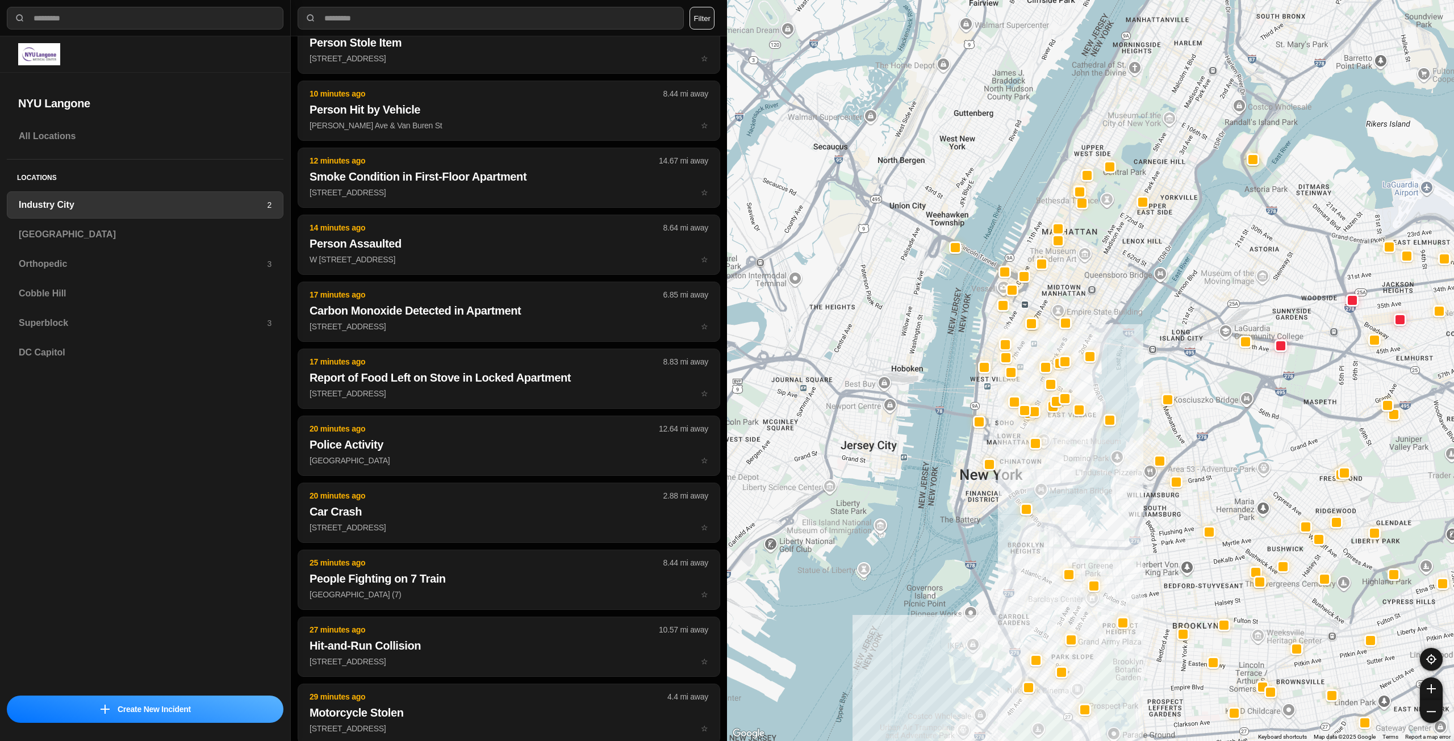
drag, startPoint x: 1362, startPoint y: 418, endPoint x: 1403, endPoint y: 641, distance: 226.4
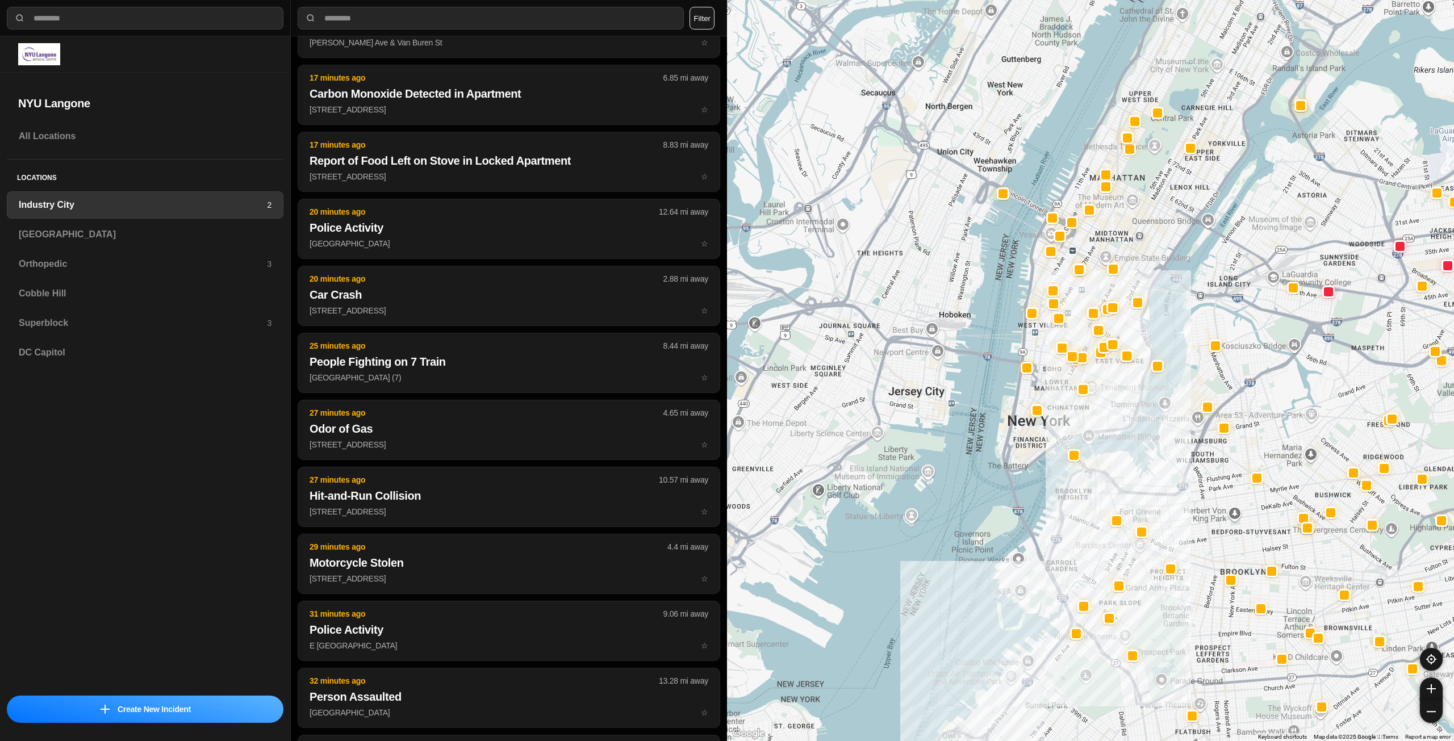
drag, startPoint x: 1081, startPoint y: 448, endPoint x: 1120, endPoint y: 389, distance: 71.2
click at [1120, 389] on div at bounding box center [1090, 370] width 727 height 741
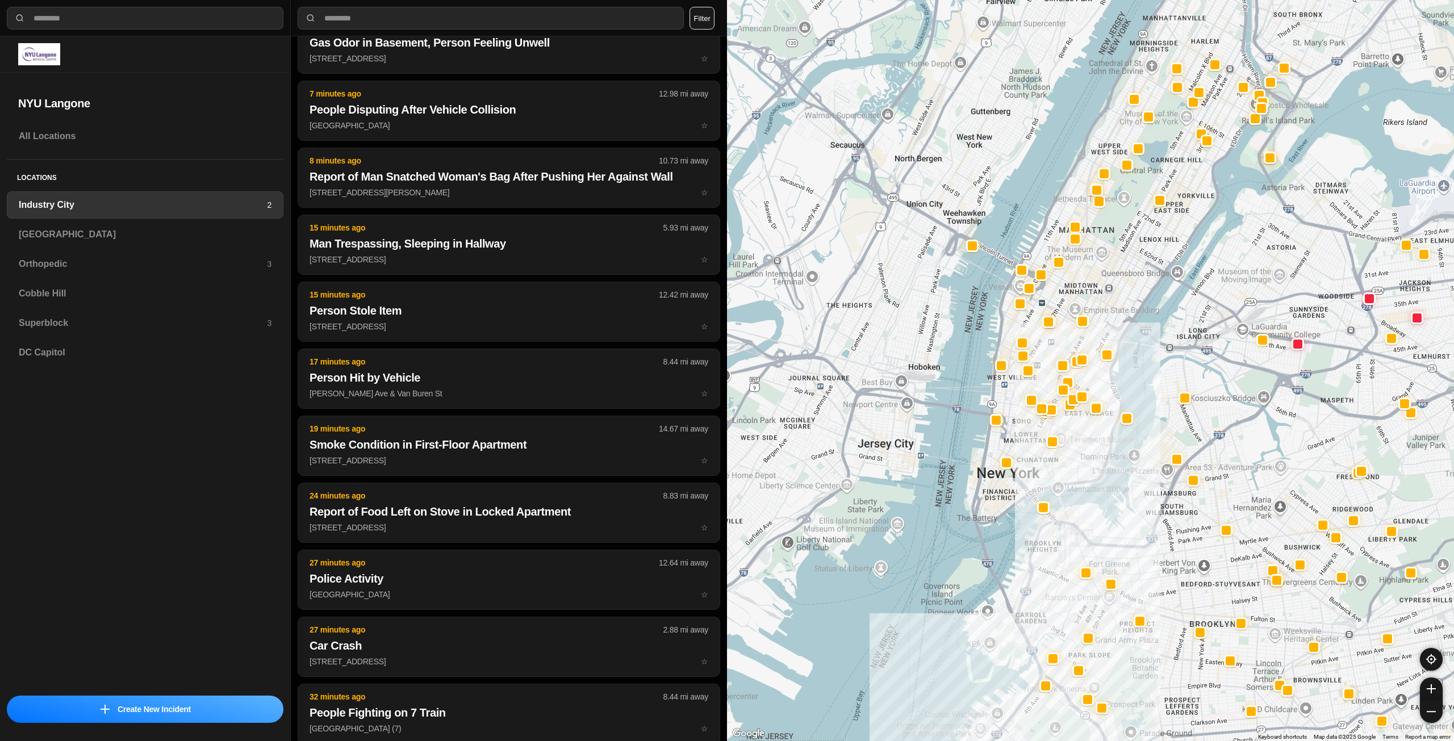
drag, startPoint x: 1094, startPoint y: 447, endPoint x: 1085, endPoint y: 459, distance: 15.5
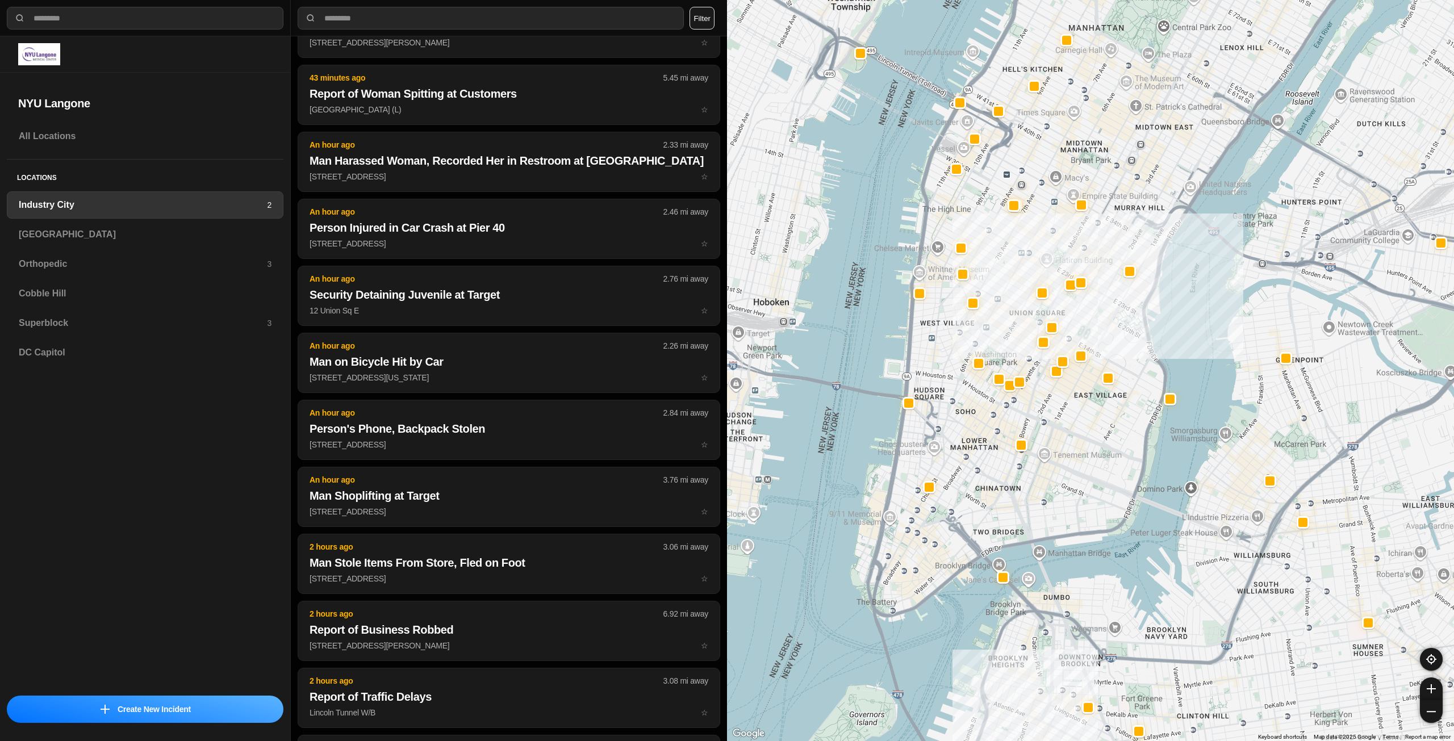
drag, startPoint x: 1083, startPoint y: 458, endPoint x: 1108, endPoint y: 499, distance: 48.2
click at [1107, 501] on div "757 people" at bounding box center [1090, 370] width 727 height 741
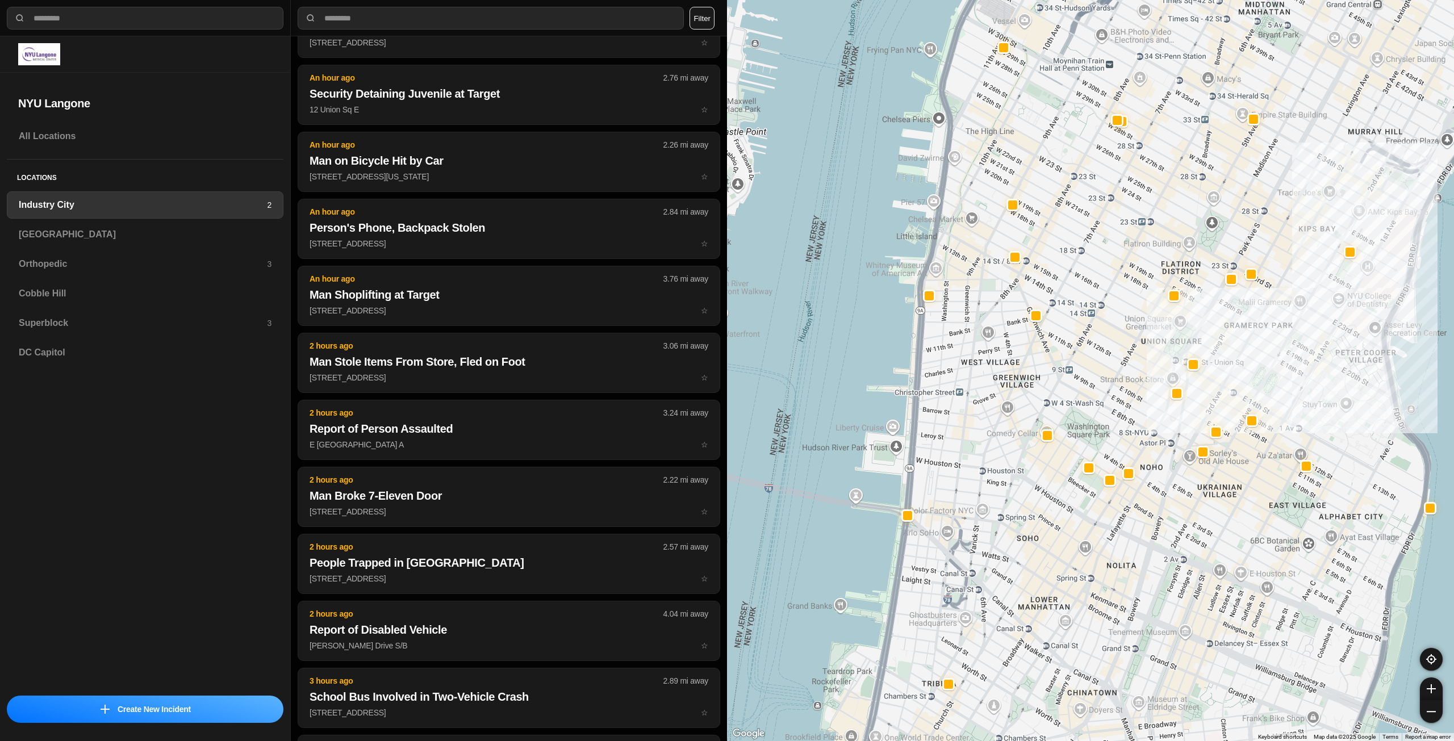
drag, startPoint x: 1040, startPoint y: 303, endPoint x: 1086, endPoint y: 287, distance: 48.9
click at [1086, 287] on div "757 people" at bounding box center [1090, 370] width 727 height 741
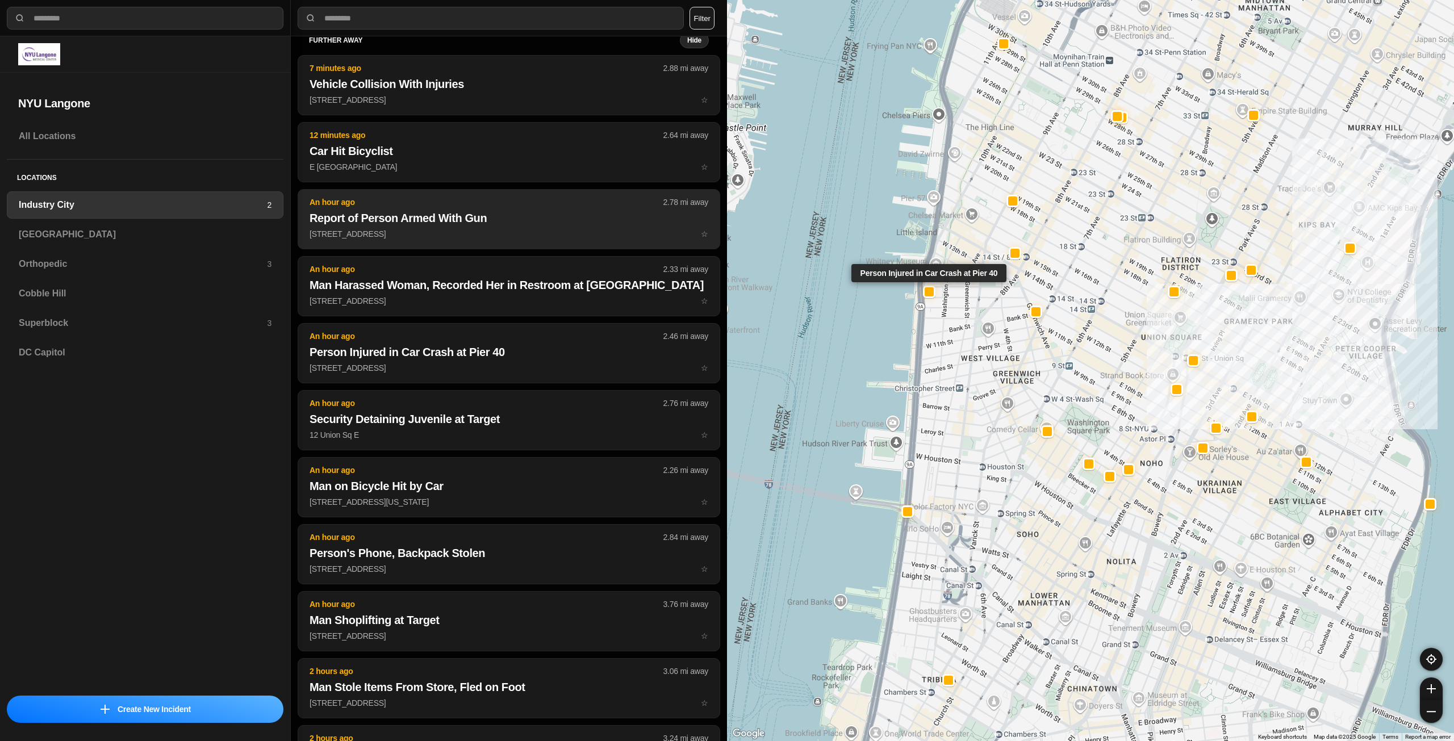
scroll to position [0, 0]
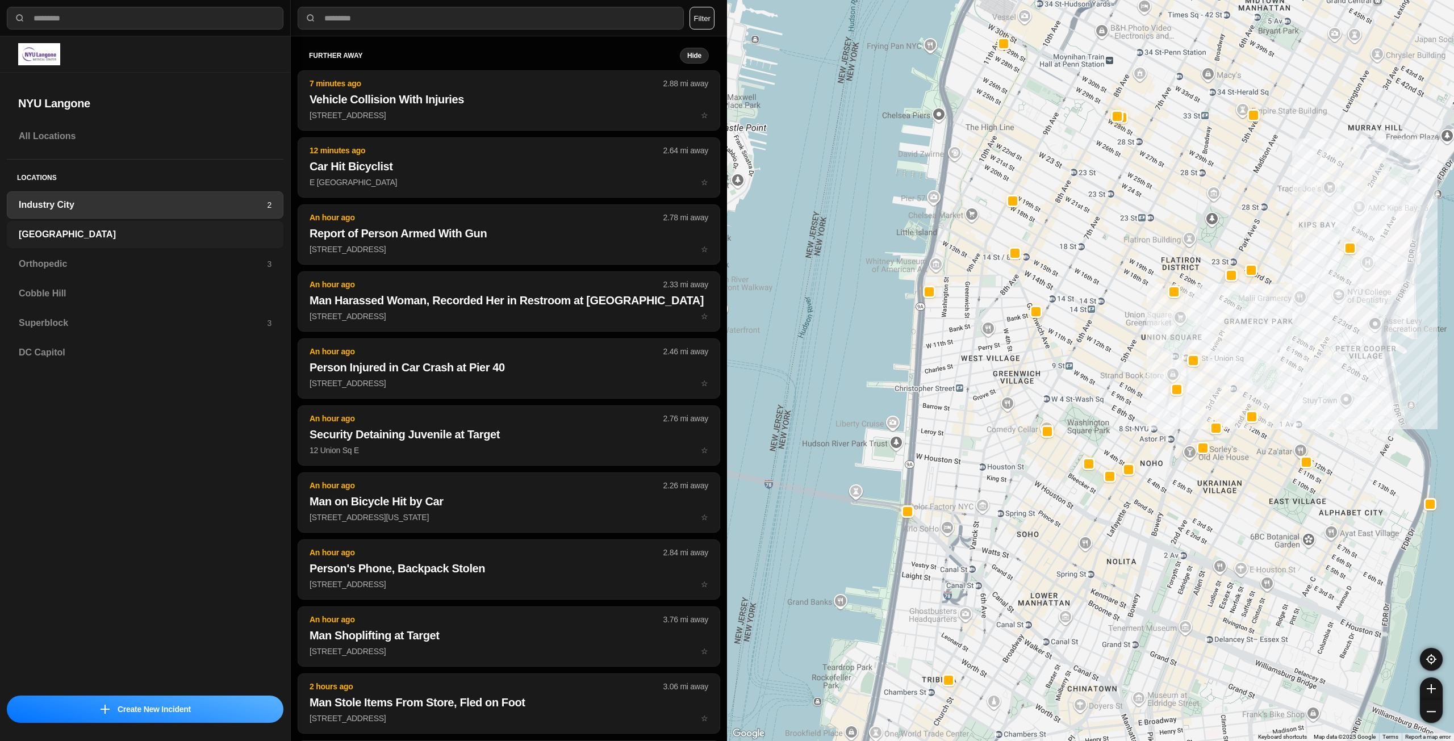
click at [114, 232] on h3 "[GEOGRAPHIC_DATA]" at bounding box center [145, 235] width 253 height 14
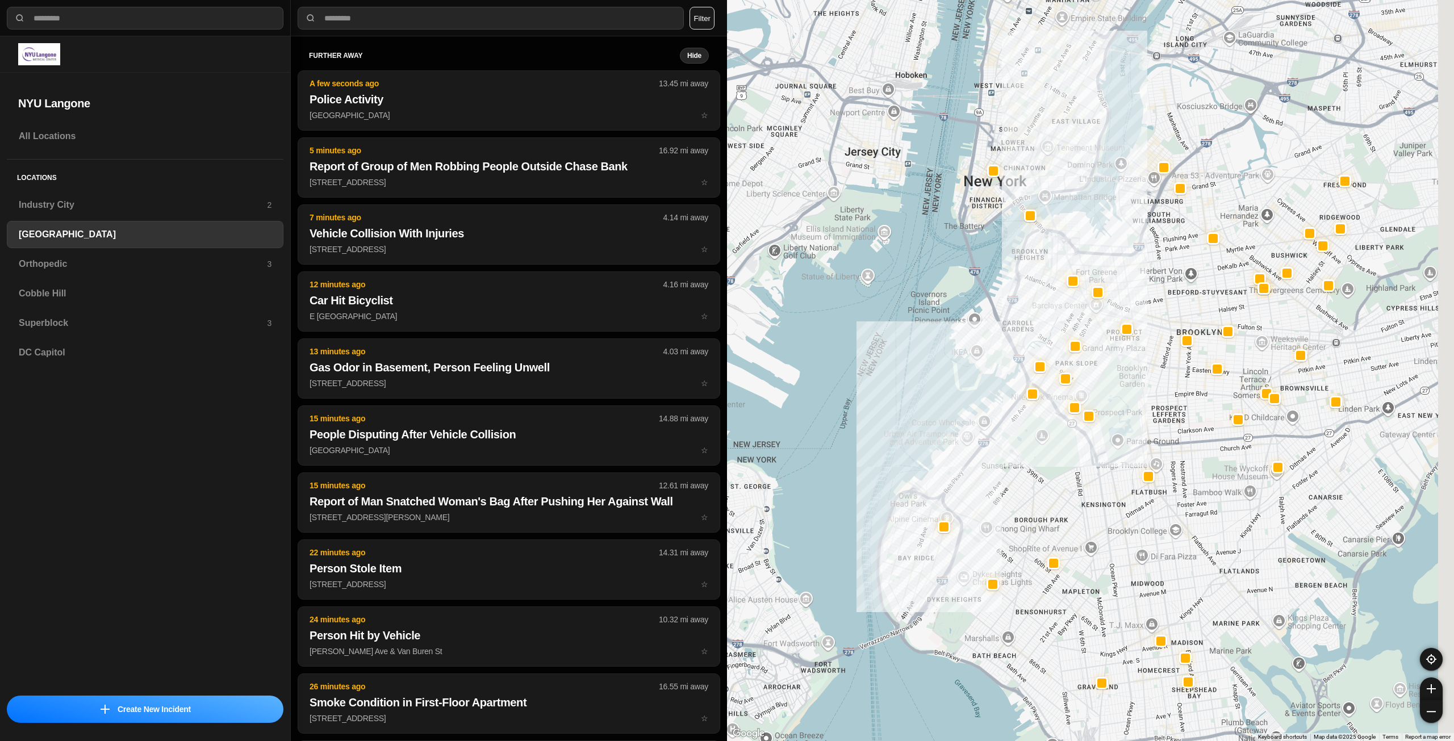
drag, startPoint x: 1218, startPoint y: 302, endPoint x: 1131, endPoint y: 403, distance: 134.2
click at [1131, 403] on div at bounding box center [1090, 370] width 727 height 741
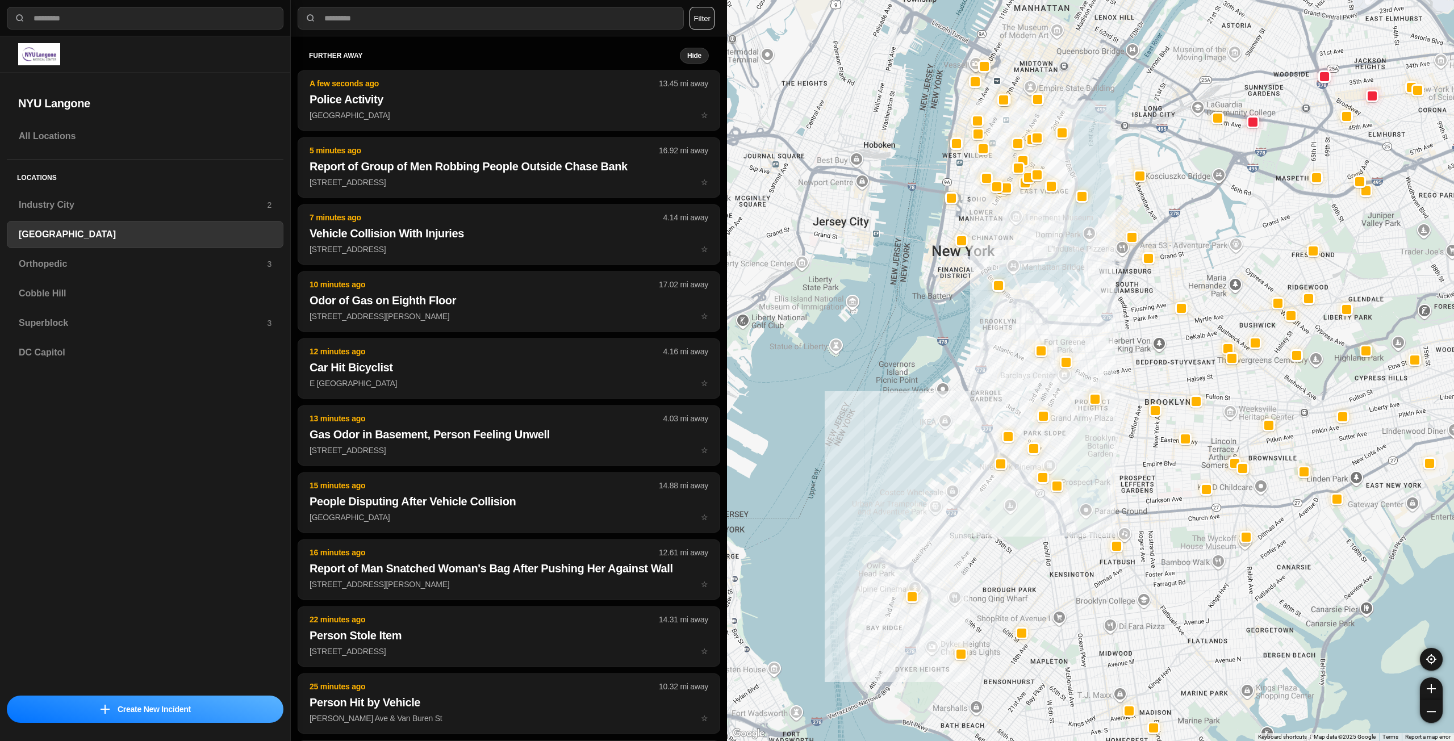
click at [1106, 362] on div at bounding box center [1090, 370] width 727 height 741
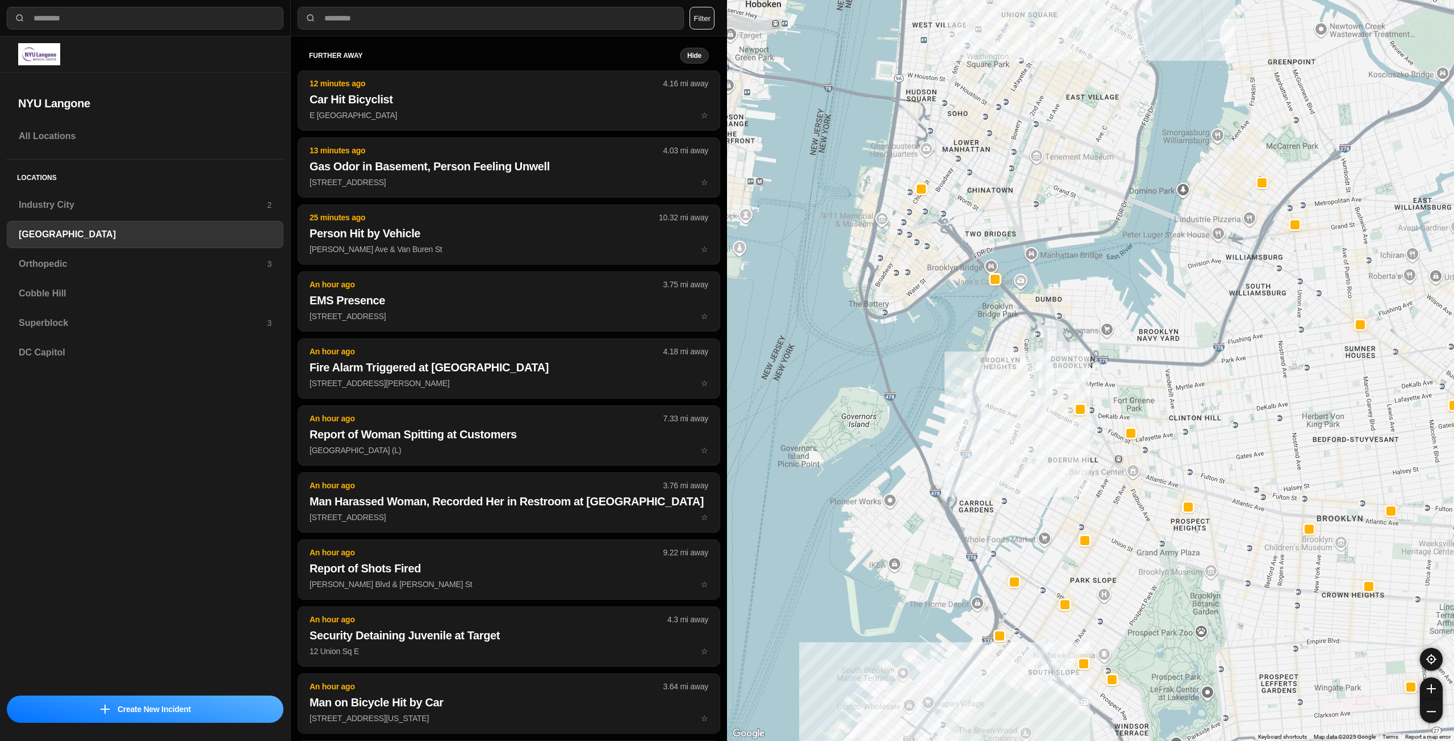
drag, startPoint x: 1177, startPoint y: 437, endPoint x: 1186, endPoint y: 444, distance: 11.7
click at [1186, 444] on div "421 people" at bounding box center [1090, 370] width 727 height 741
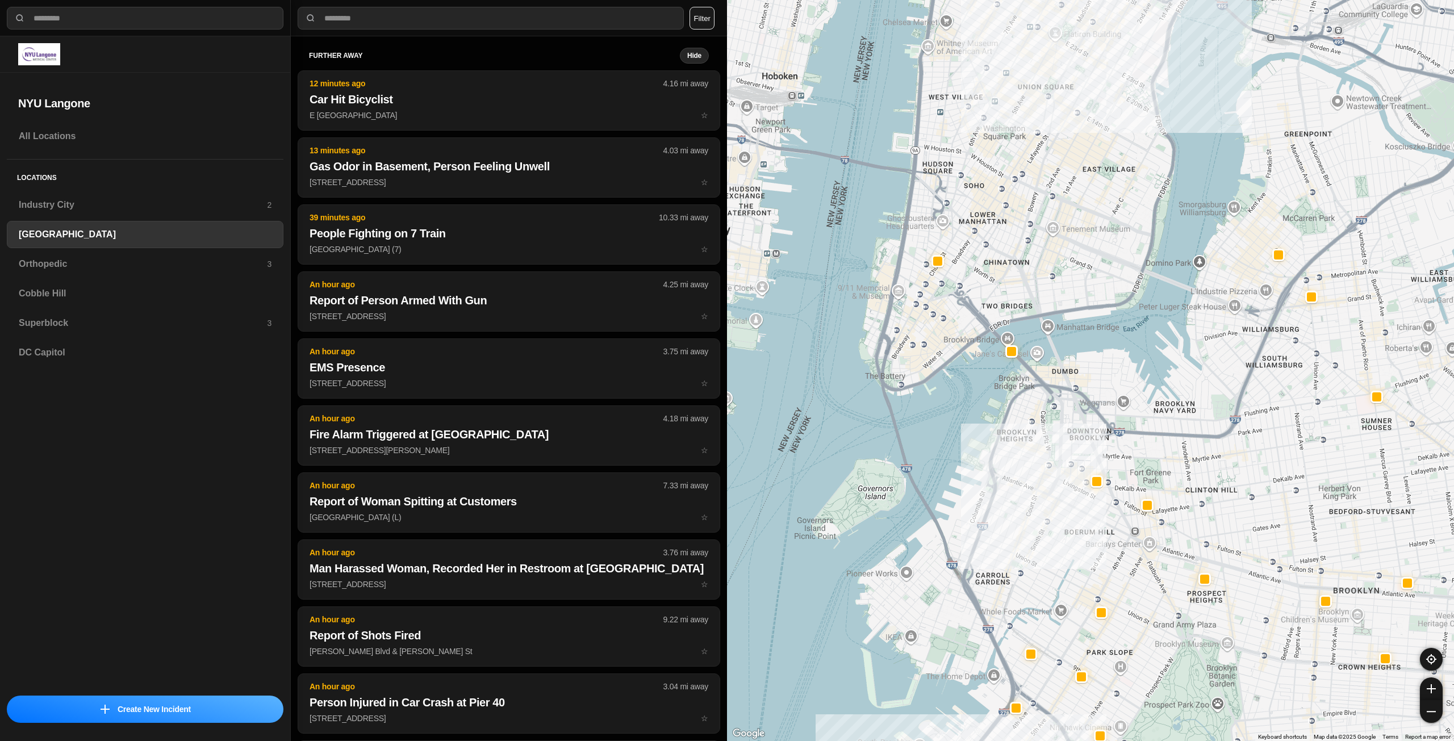
drag, startPoint x: 1109, startPoint y: 286, endPoint x: 1125, endPoint y: 372, distance: 86.8
click at [1125, 372] on div "421 people" at bounding box center [1090, 370] width 727 height 741
click at [197, 272] on div "Orthopedic 3" at bounding box center [145, 264] width 277 height 27
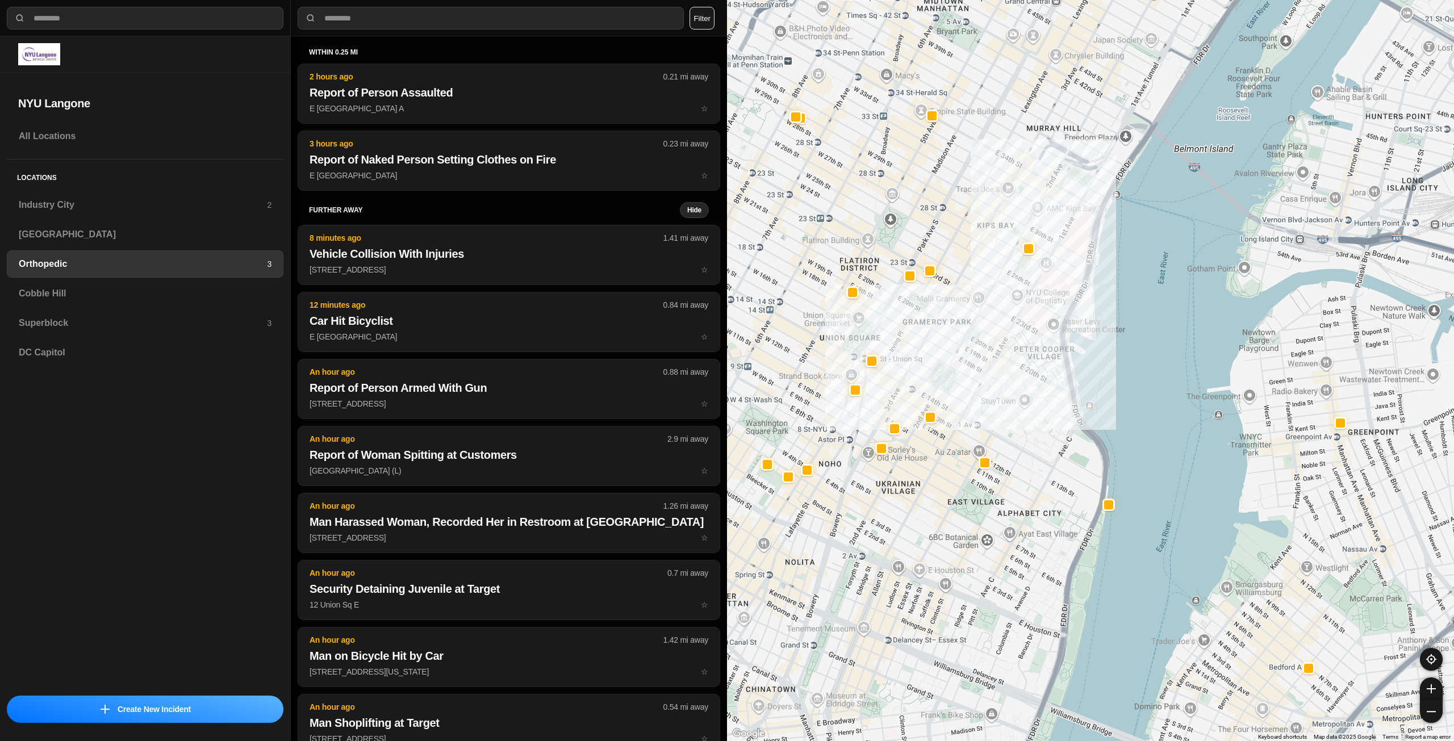
drag, startPoint x: 972, startPoint y: 341, endPoint x: 1004, endPoint y: 312, distance: 43.8
click at [1001, 311] on div at bounding box center [1090, 370] width 727 height 741
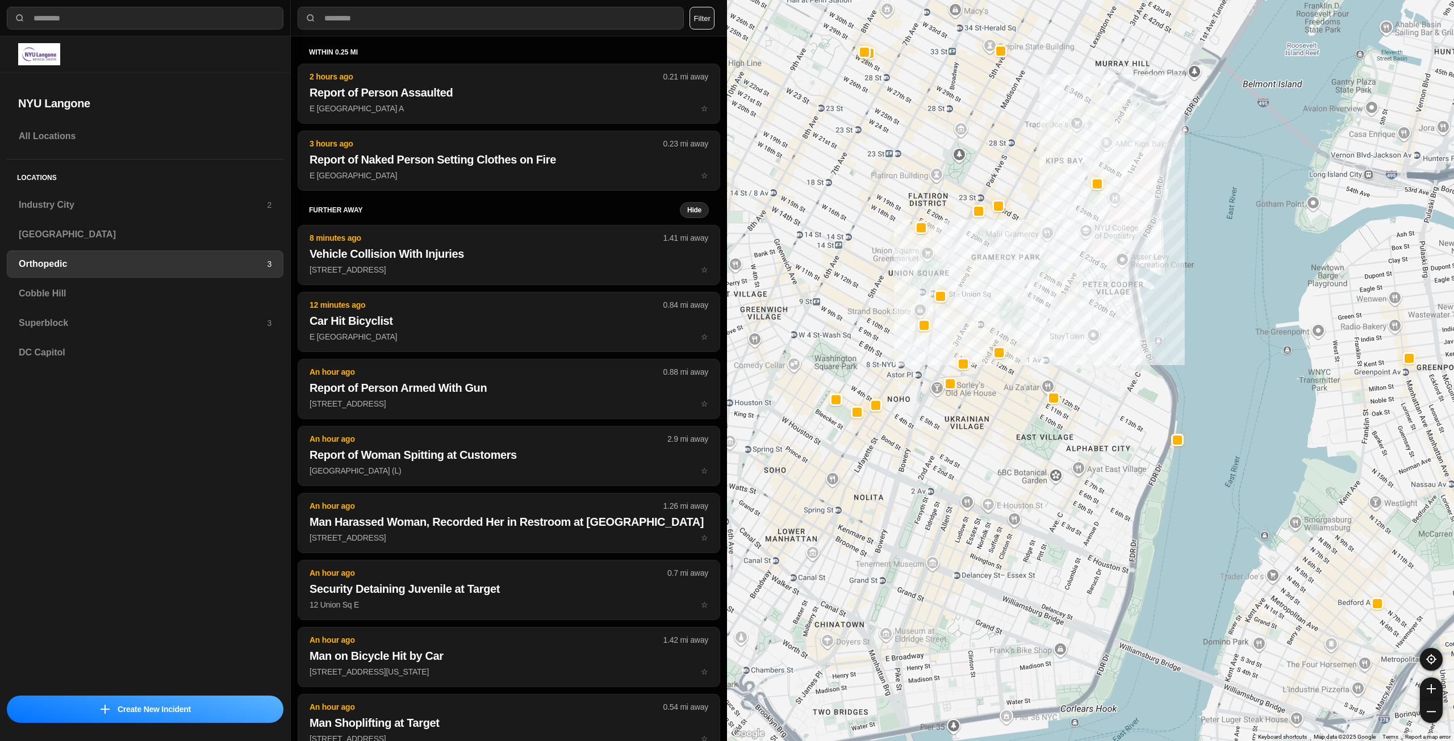
drag, startPoint x: 968, startPoint y: 351, endPoint x: 986, endPoint y: 333, distance: 24.9
click at [986, 333] on div at bounding box center [1090, 370] width 727 height 741
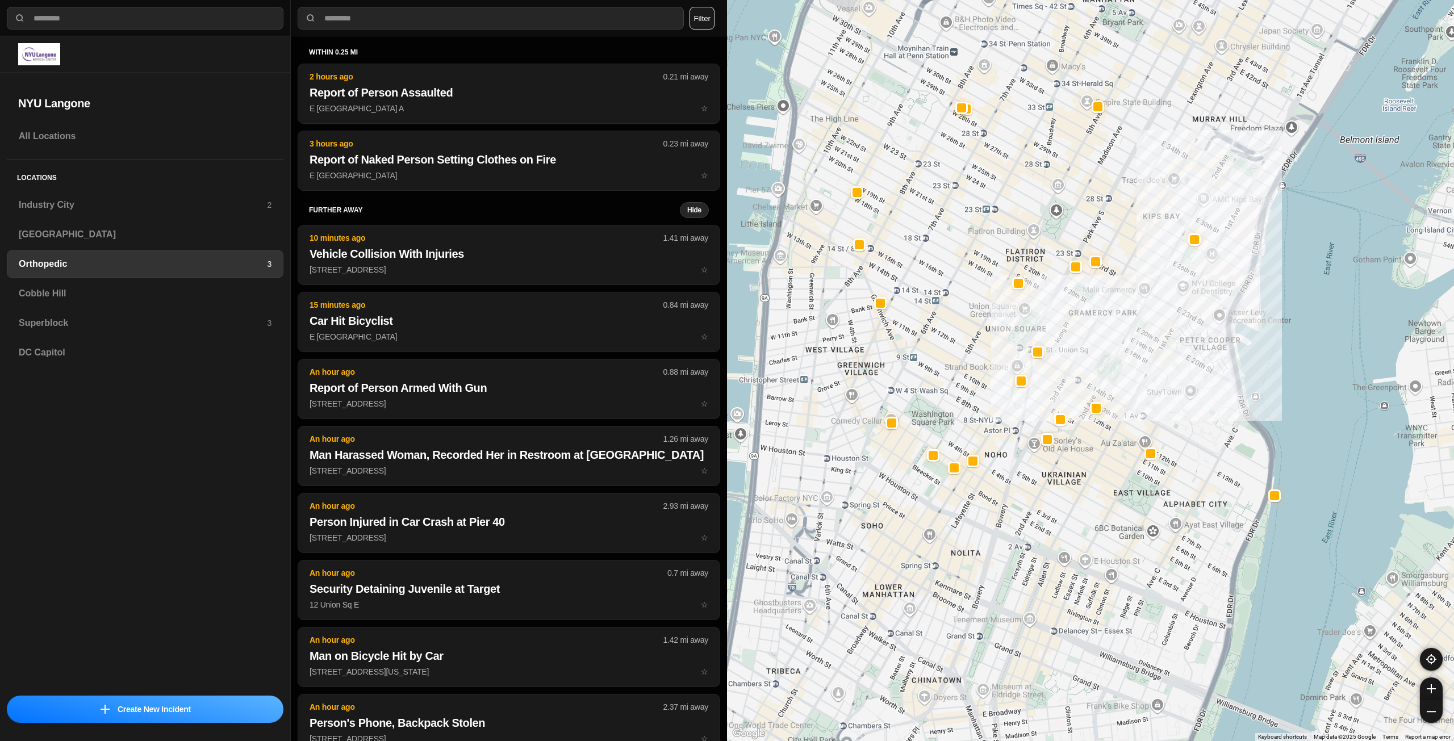
drag, startPoint x: 1003, startPoint y: 504, endPoint x: 1054, endPoint y: 523, distance: 54.1
click at [1054, 523] on div at bounding box center [1090, 370] width 727 height 741
click at [205, 290] on h3 "Cobble Hill" at bounding box center [145, 294] width 253 height 14
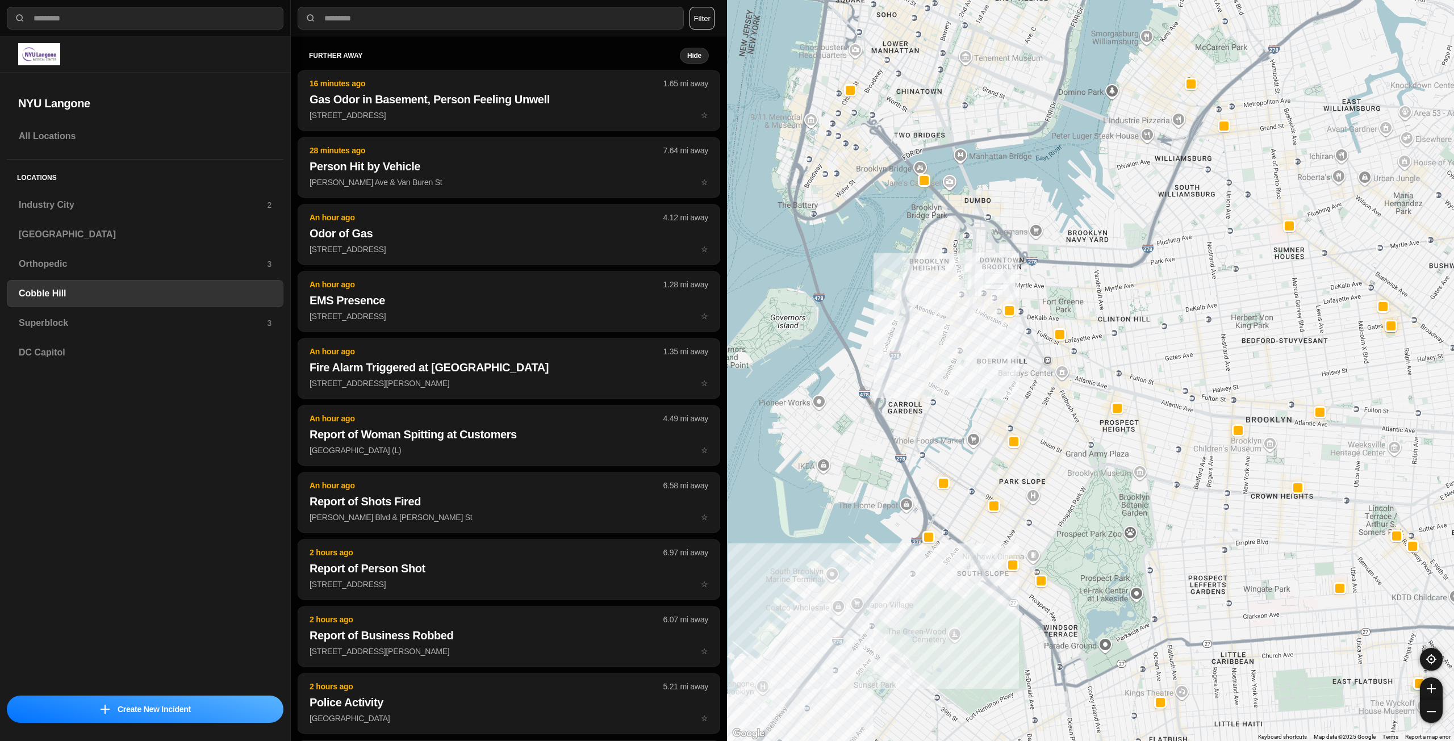
drag, startPoint x: 1012, startPoint y: 378, endPoint x: 1002, endPoint y: 391, distance: 16.6
click at [1002, 391] on div at bounding box center [1090, 370] width 727 height 741
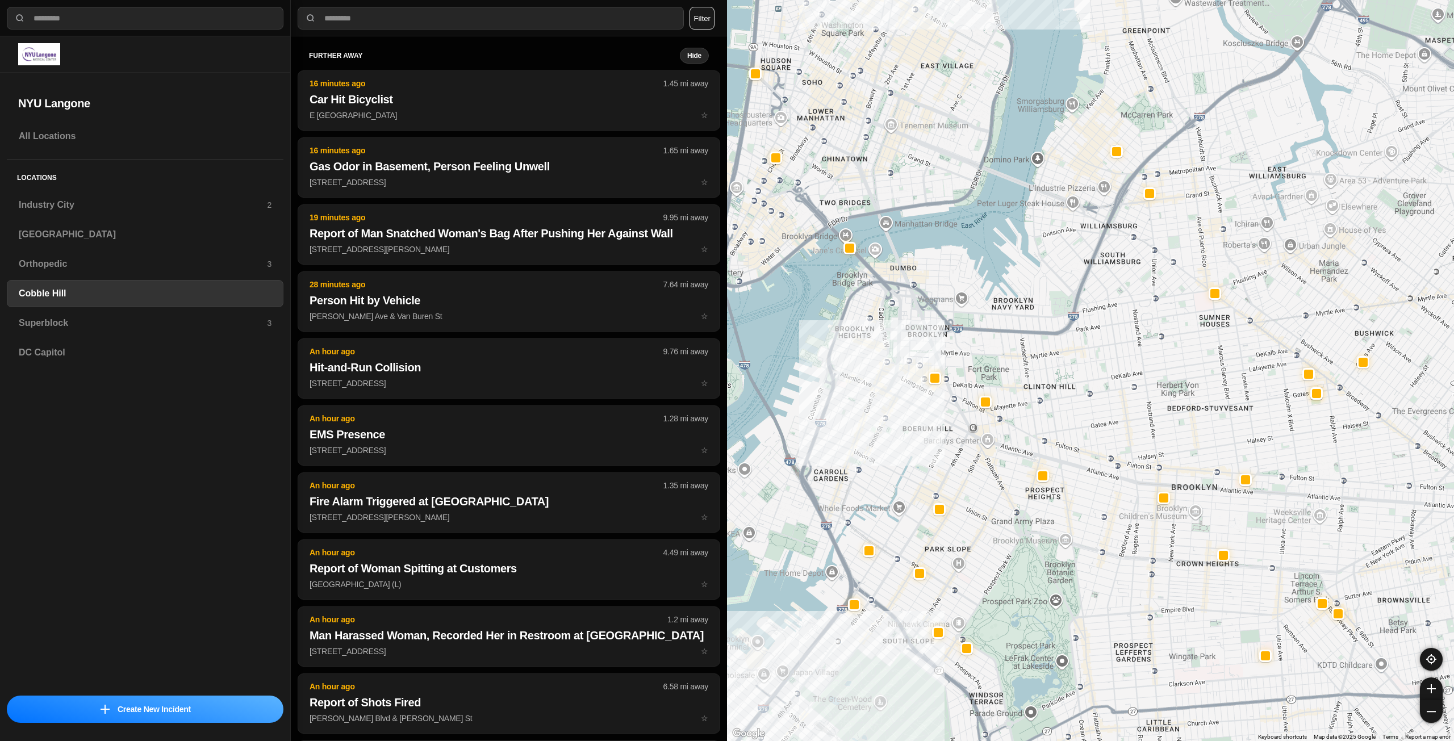
drag, startPoint x: 1164, startPoint y: 284, endPoint x: 1089, endPoint y: 351, distance: 100.2
click at [1089, 351] on div at bounding box center [1090, 370] width 727 height 741
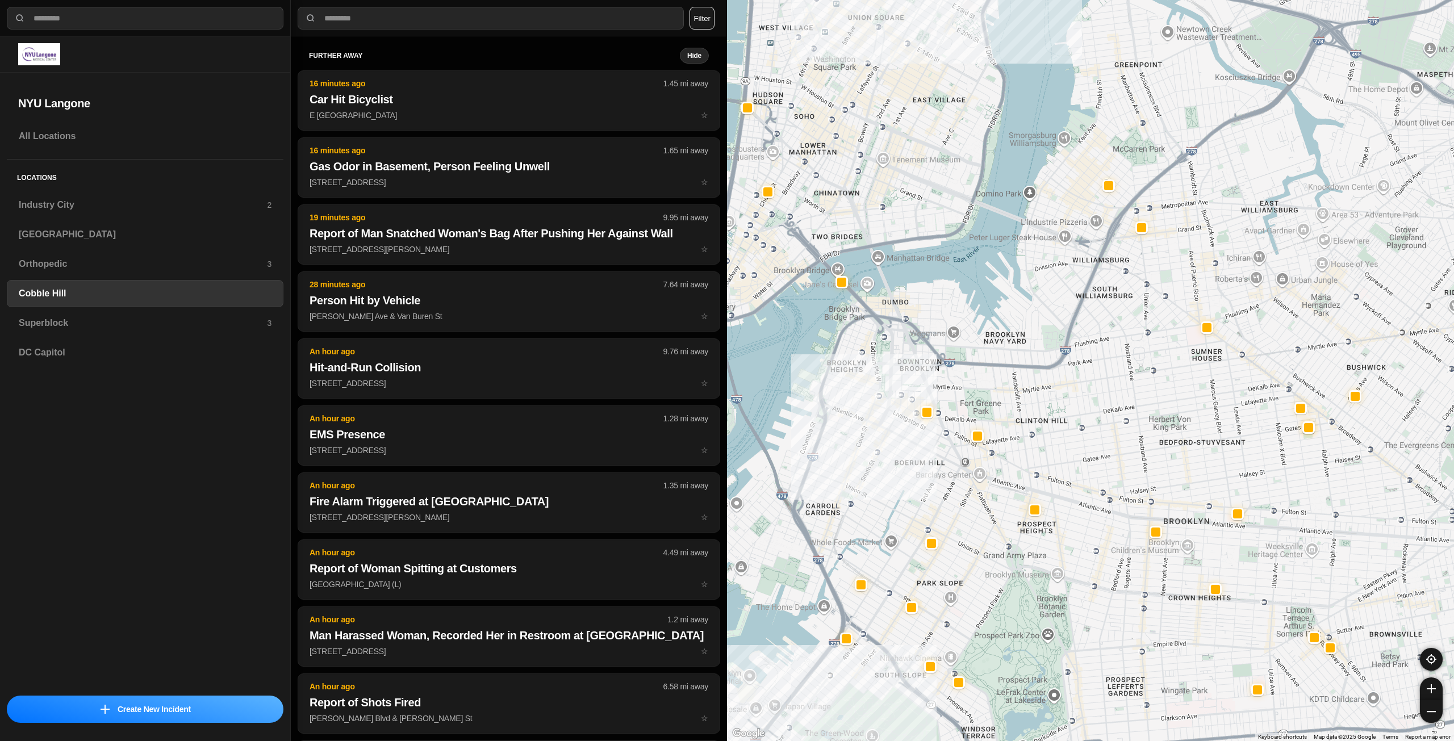
drag, startPoint x: 1095, startPoint y: 306, endPoint x: 1089, endPoint y: 334, distance: 29.1
click at [1089, 334] on div at bounding box center [1090, 370] width 727 height 741
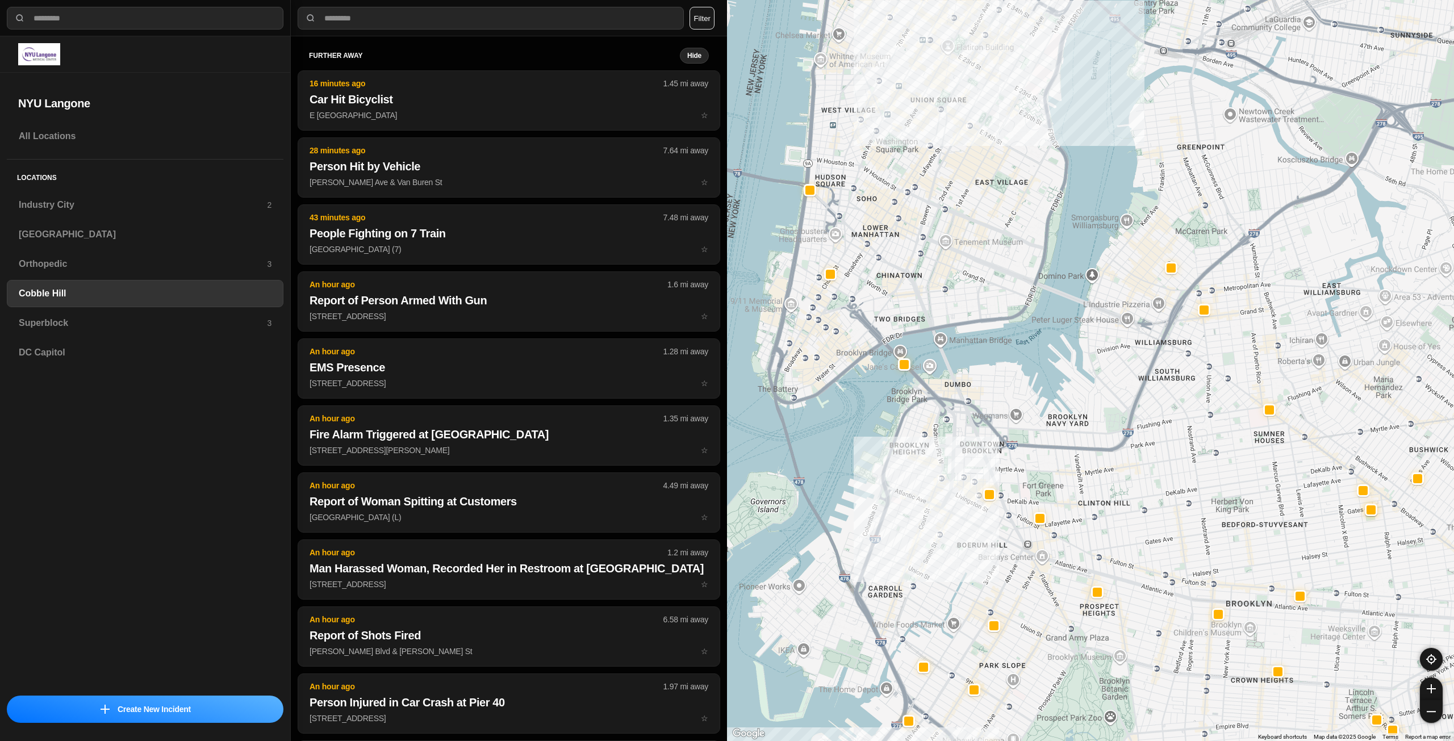
drag, startPoint x: 912, startPoint y: 242, endPoint x: 982, endPoint y: 295, distance: 88.0
click at [982, 295] on div at bounding box center [1090, 370] width 727 height 741
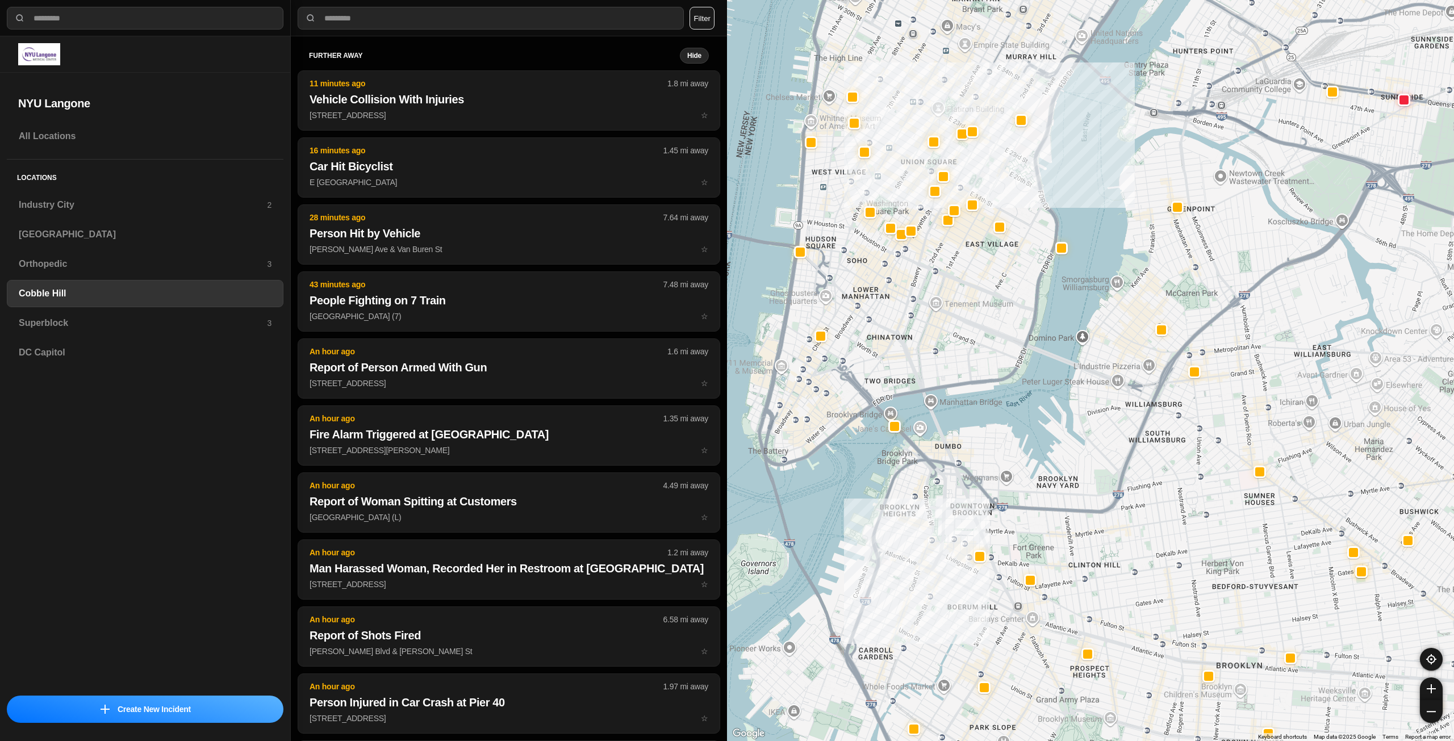
drag, startPoint x: 946, startPoint y: 331, endPoint x: 944, endPoint y: 355, distance: 24.5
click at [944, 355] on div at bounding box center [1090, 370] width 727 height 741
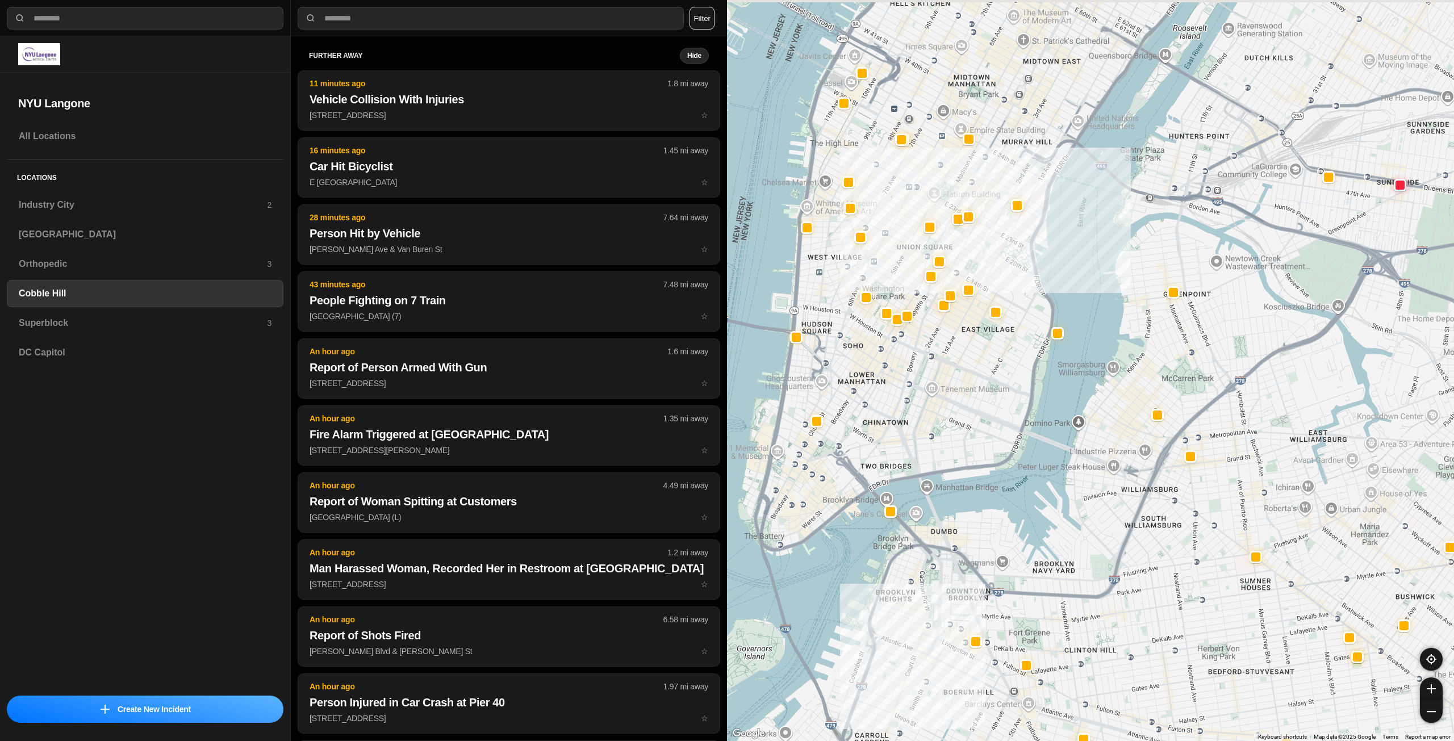
drag, startPoint x: 961, startPoint y: 324, endPoint x: 959, endPoint y: 394, distance: 69.9
click at [959, 394] on div at bounding box center [1090, 370] width 727 height 741
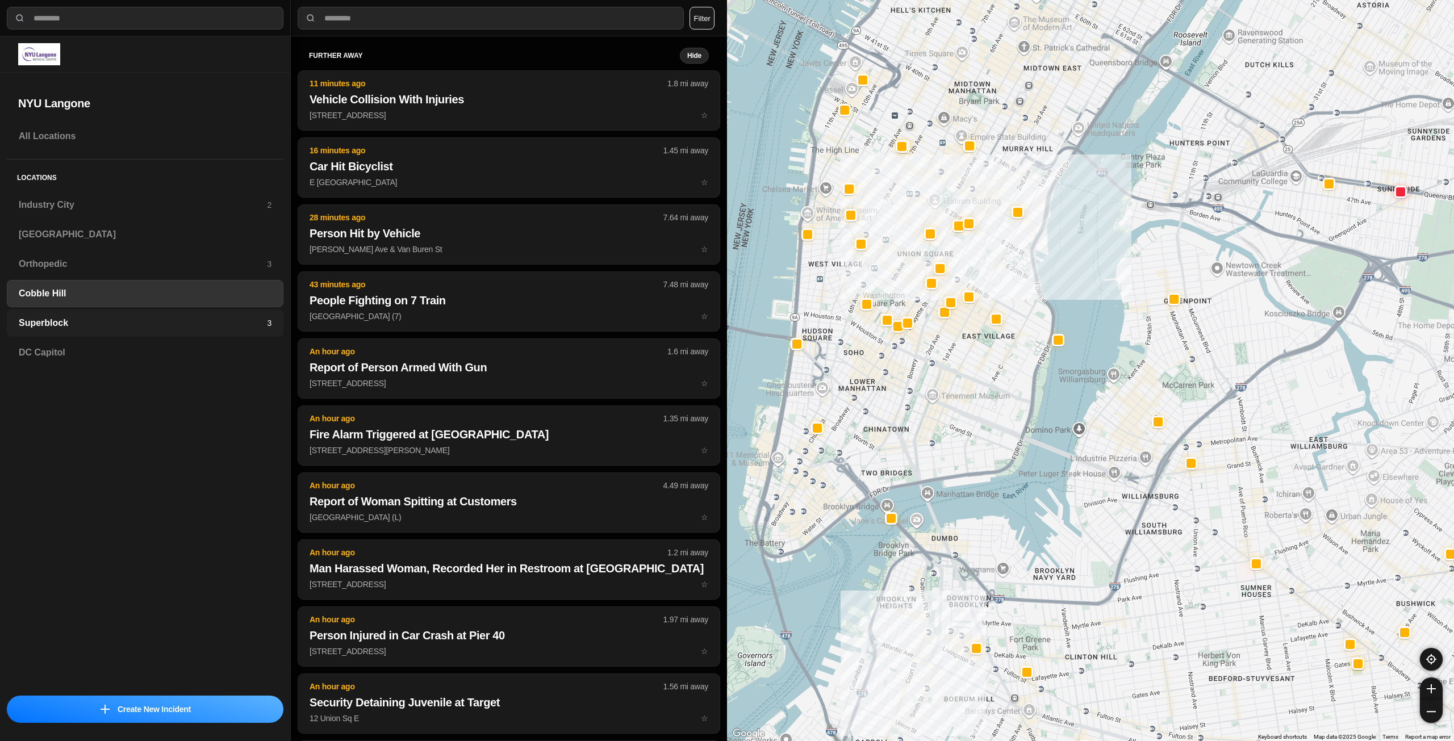
click at [153, 325] on h3 "Superblock" at bounding box center [143, 323] width 248 height 14
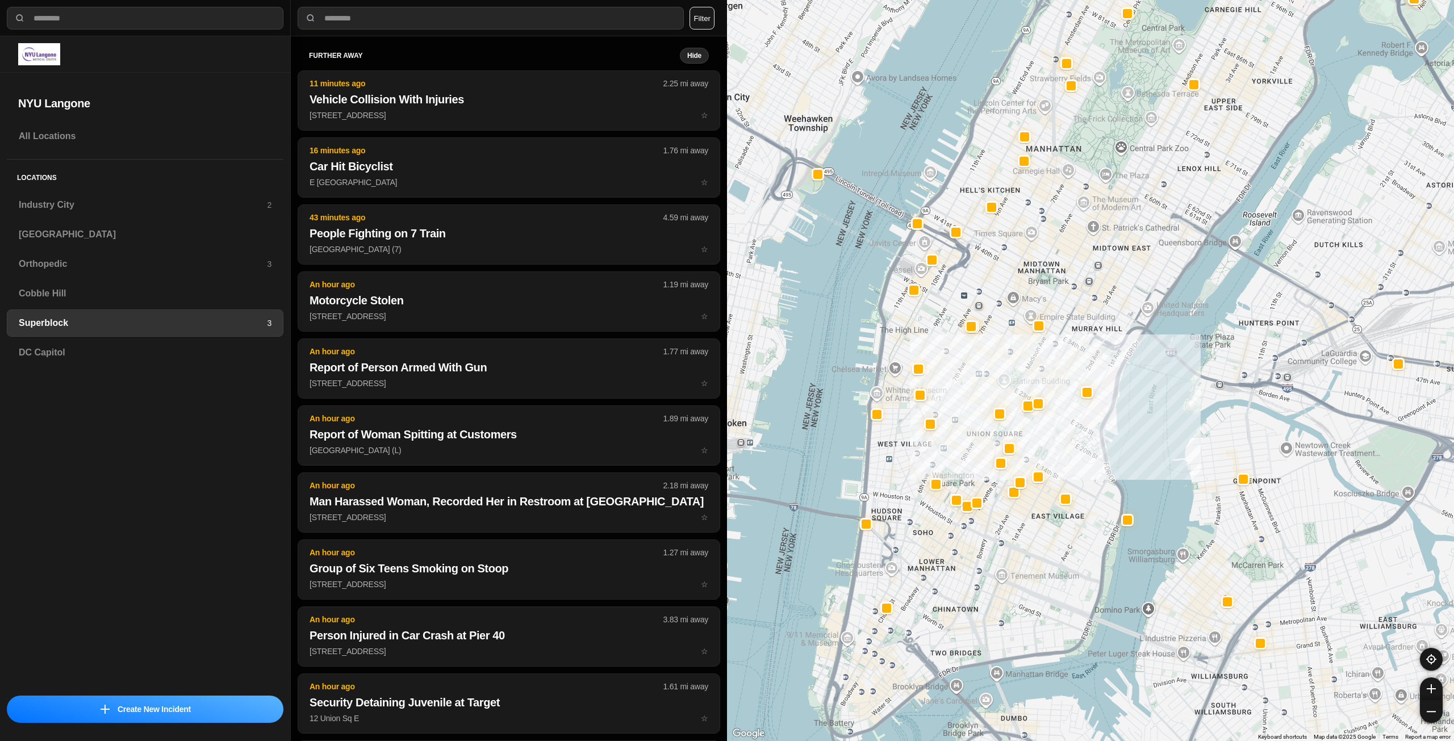
drag, startPoint x: 1014, startPoint y: 557, endPoint x: 1022, endPoint y: 541, distance: 18.0
click at [1022, 541] on div at bounding box center [1090, 370] width 727 height 741
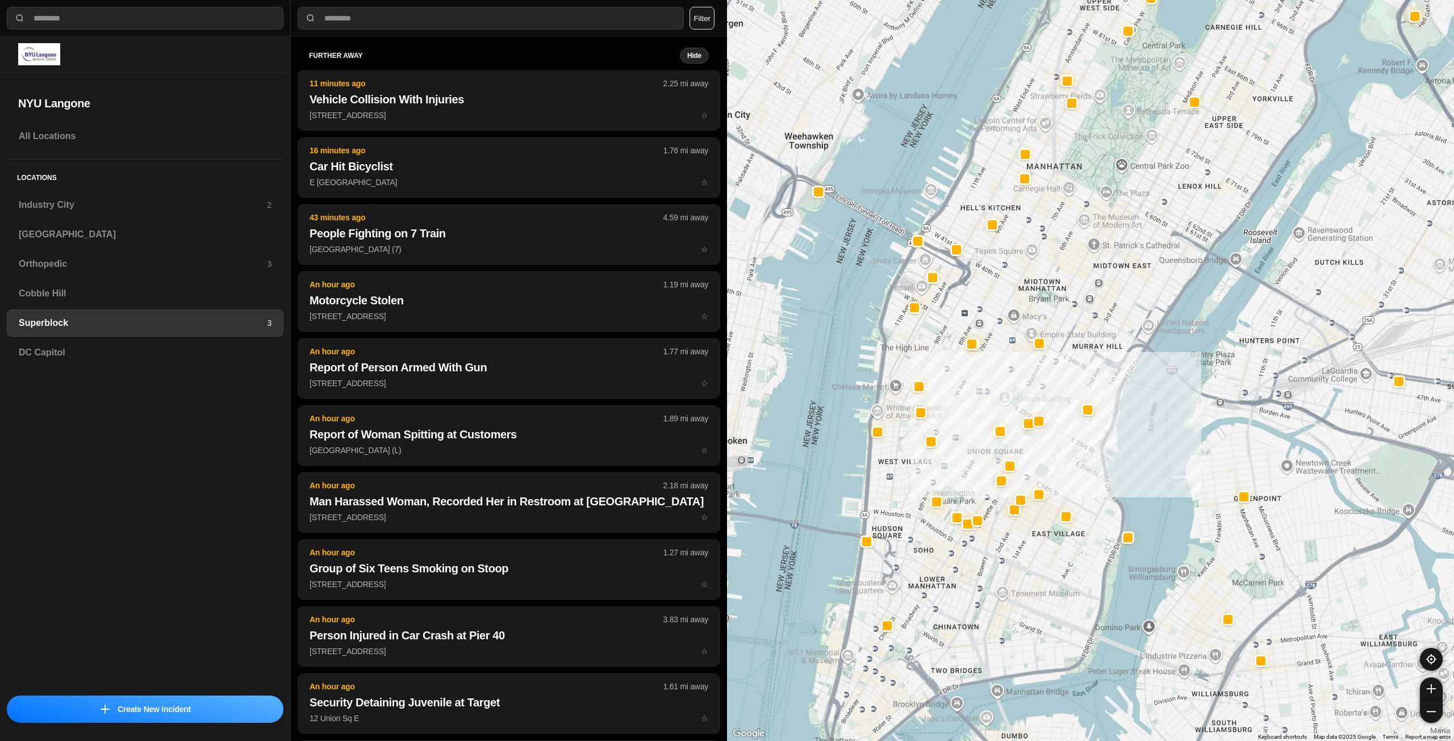
click at [968, 589] on div at bounding box center [1090, 370] width 727 height 741
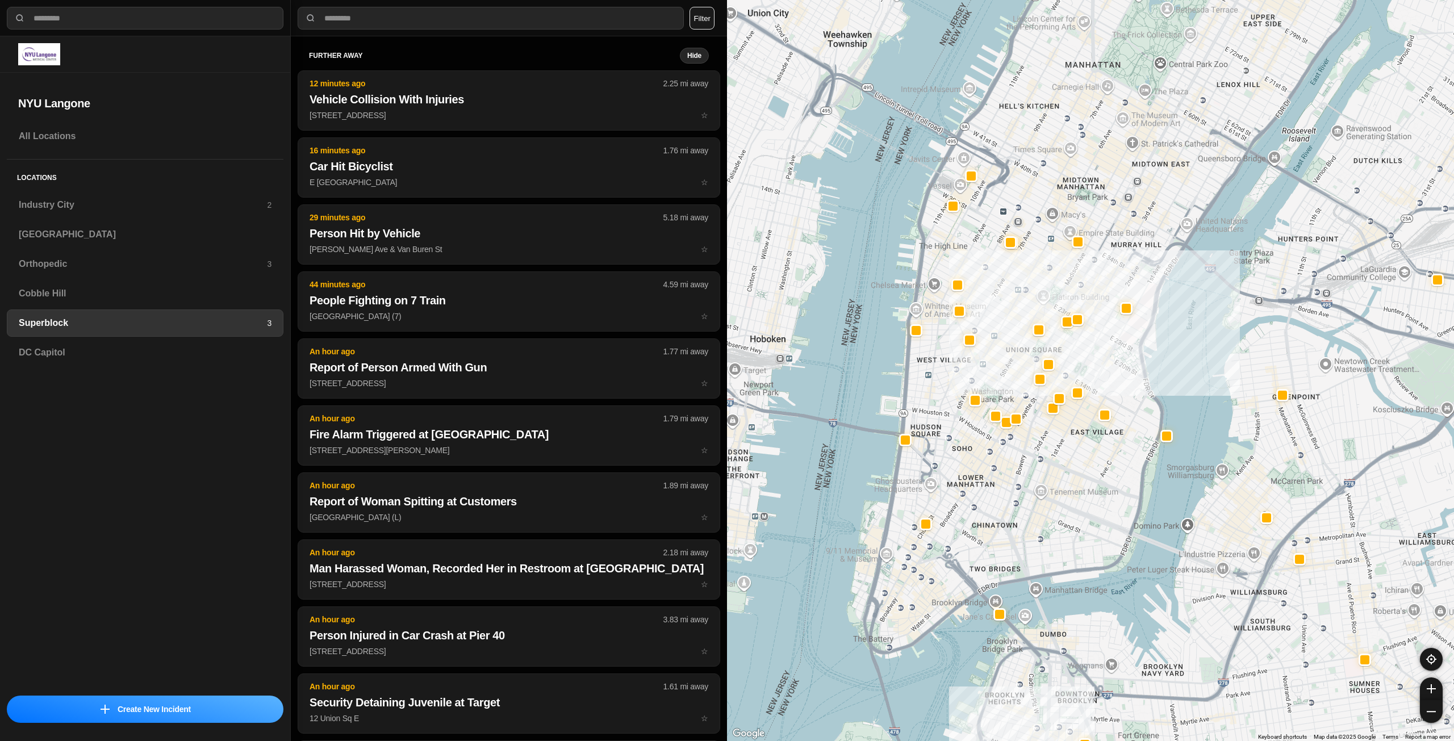
click at [1021, 553] on div at bounding box center [1090, 370] width 727 height 741
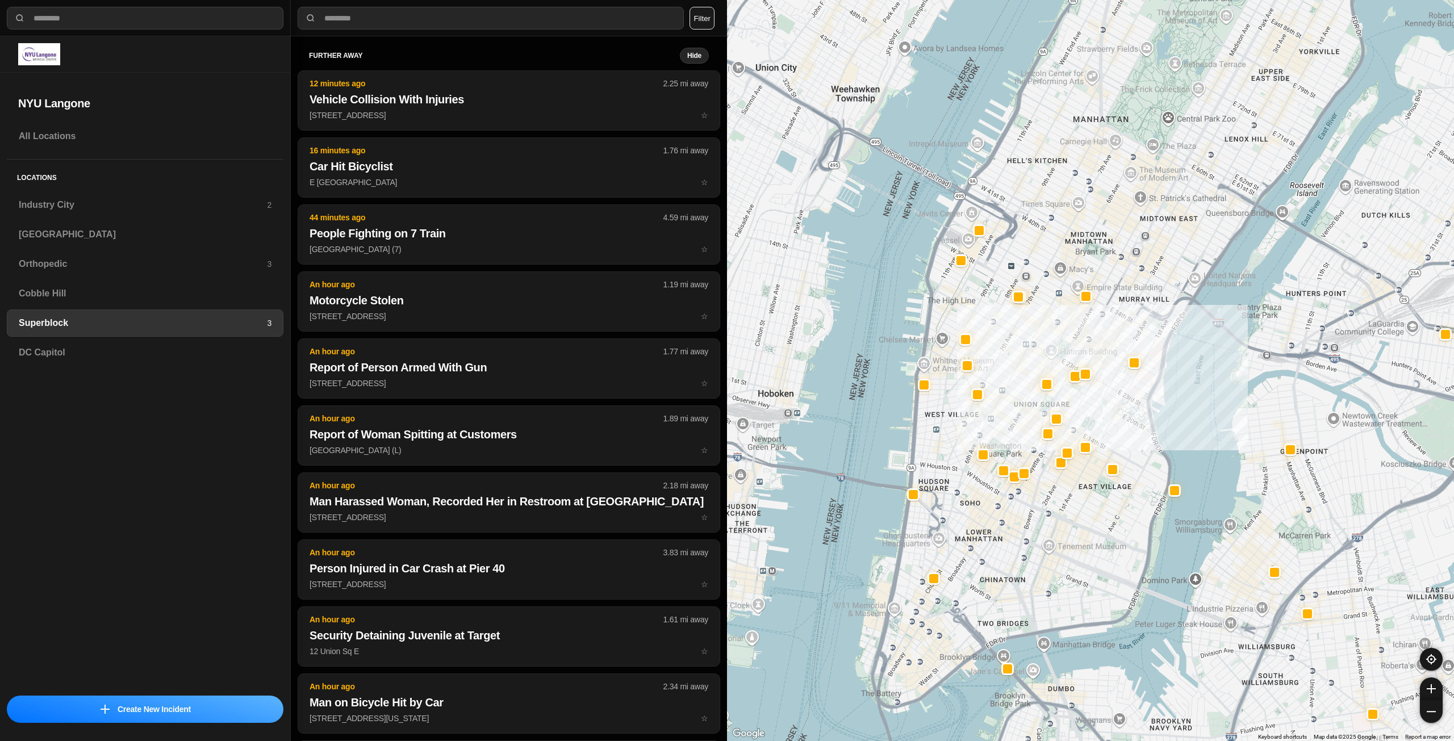
drag, startPoint x: 1053, startPoint y: 587, endPoint x: 1054, endPoint y: 599, distance: 12.1
click at [1054, 599] on div at bounding box center [1090, 370] width 727 height 741
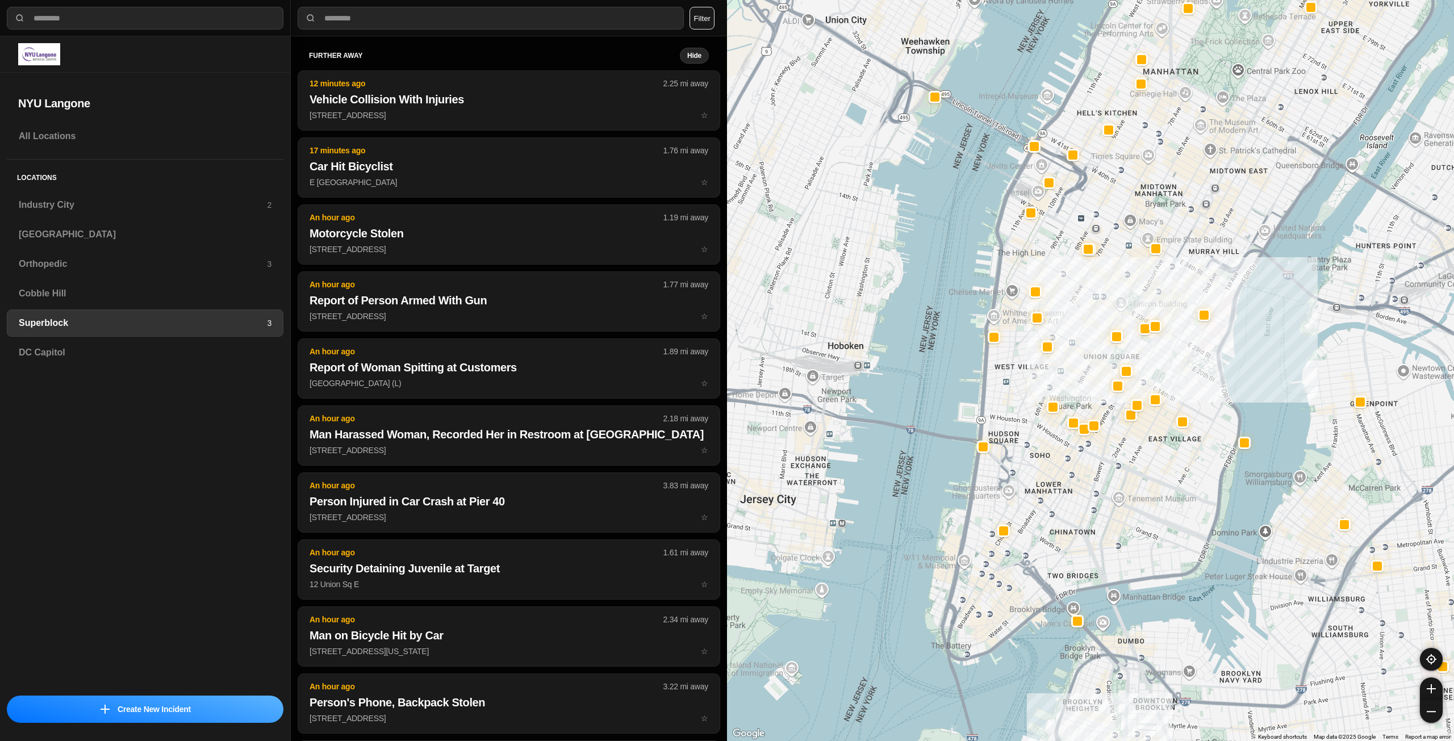
drag, startPoint x: 1030, startPoint y: 390, endPoint x: 1104, endPoint y: 339, distance: 89.5
click at [1104, 339] on div at bounding box center [1090, 370] width 727 height 741
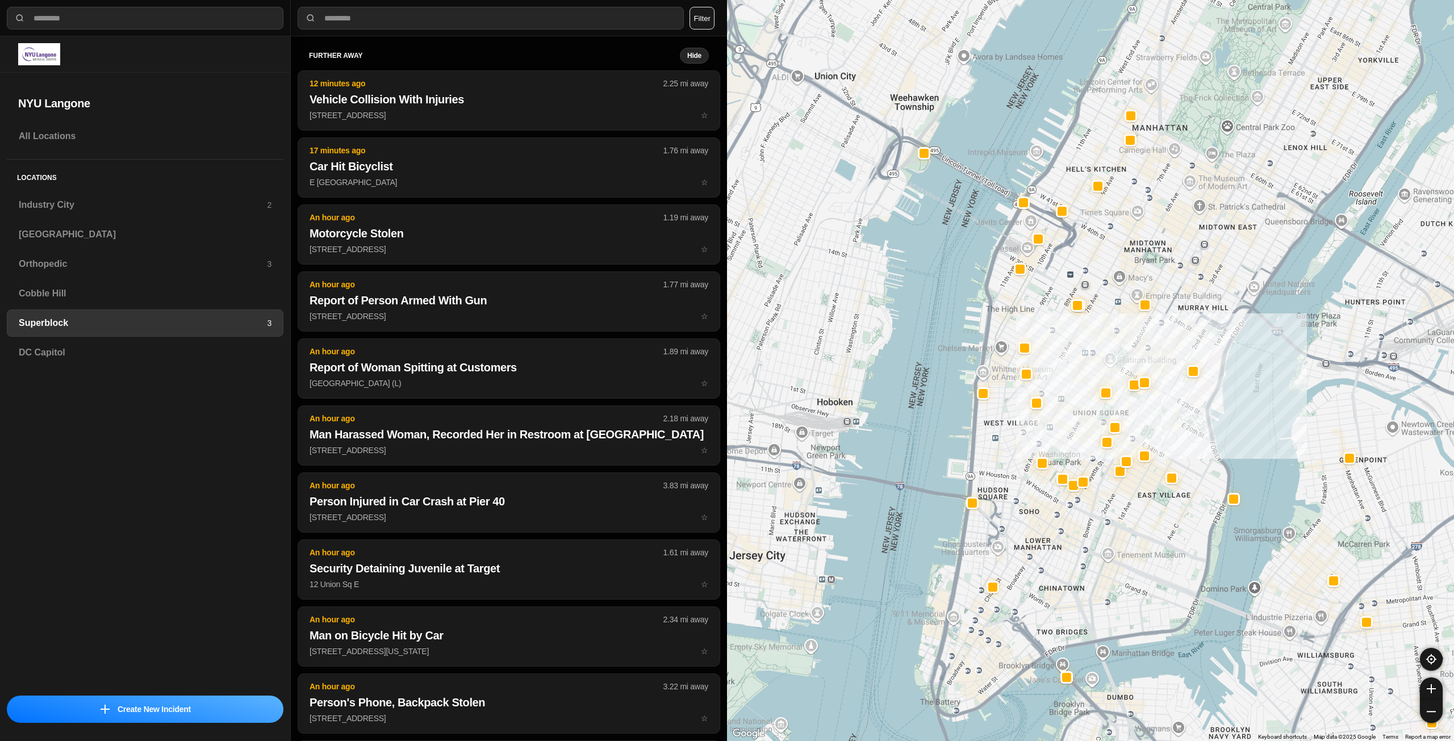
drag, startPoint x: 1127, startPoint y: 544, endPoint x: 1131, endPoint y: 540, distance: 6.0
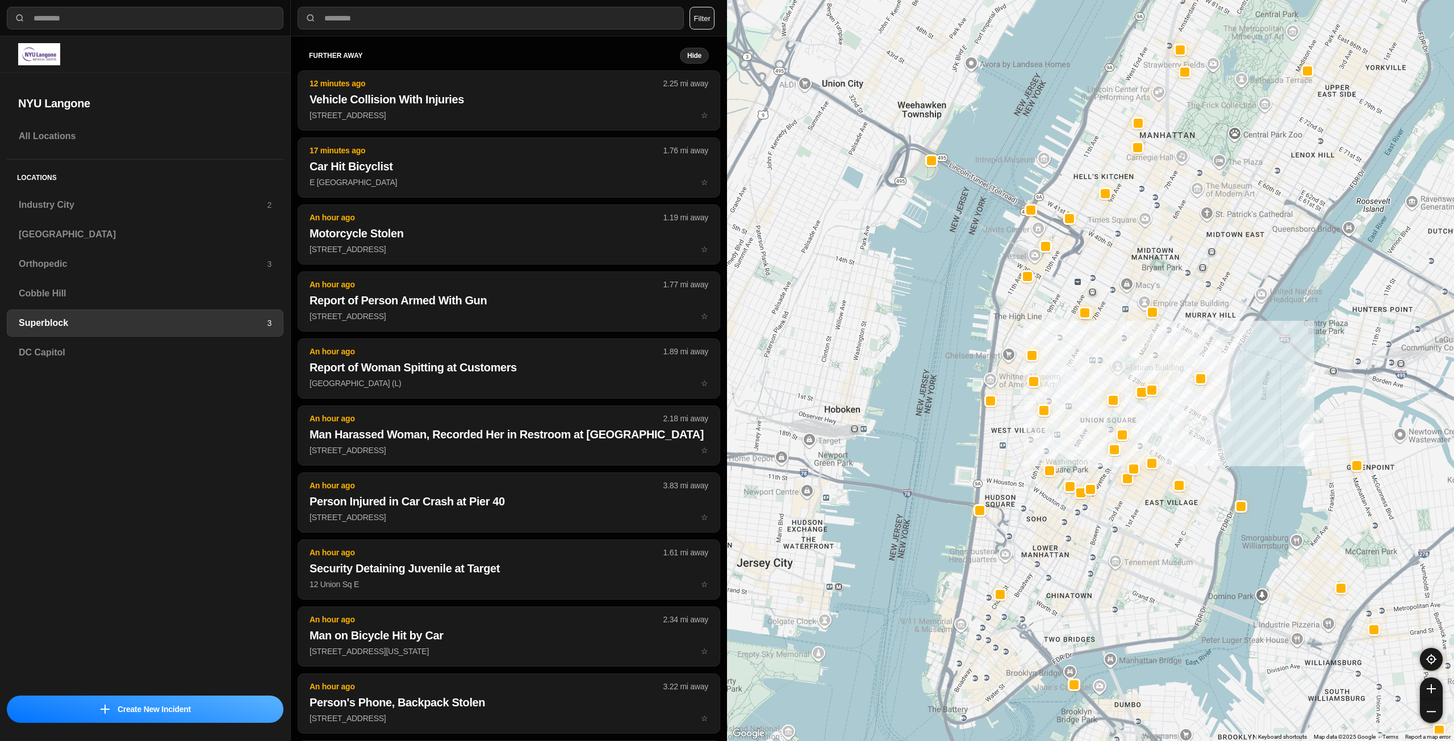
drag, startPoint x: 1185, startPoint y: 400, endPoint x: 1193, endPoint y: 410, distance: 12.6
click at [107, 198] on div "Industry City 2" at bounding box center [145, 204] width 277 height 27
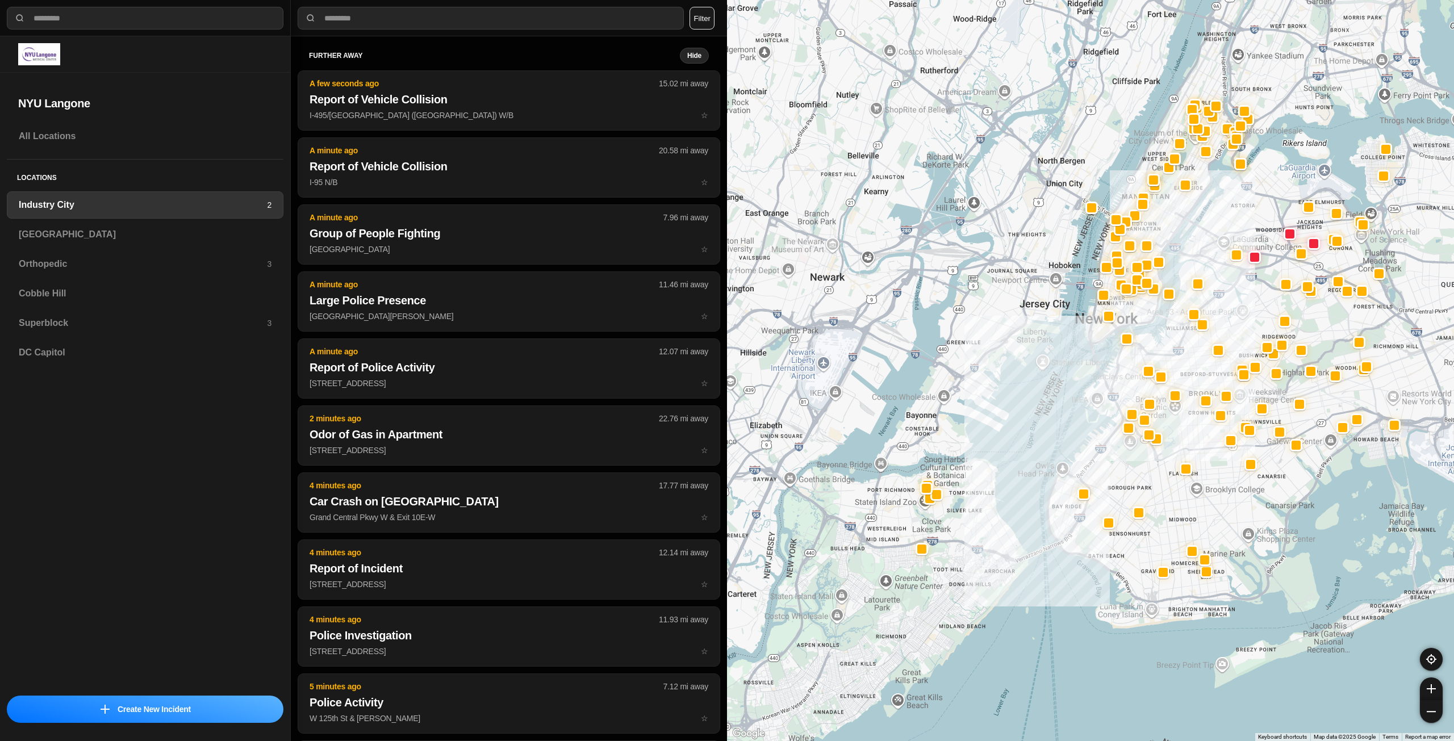
drag, startPoint x: 1269, startPoint y: 263, endPoint x: 1200, endPoint y: 364, distance: 121.8
click at [1200, 364] on div at bounding box center [1090, 370] width 727 height 741
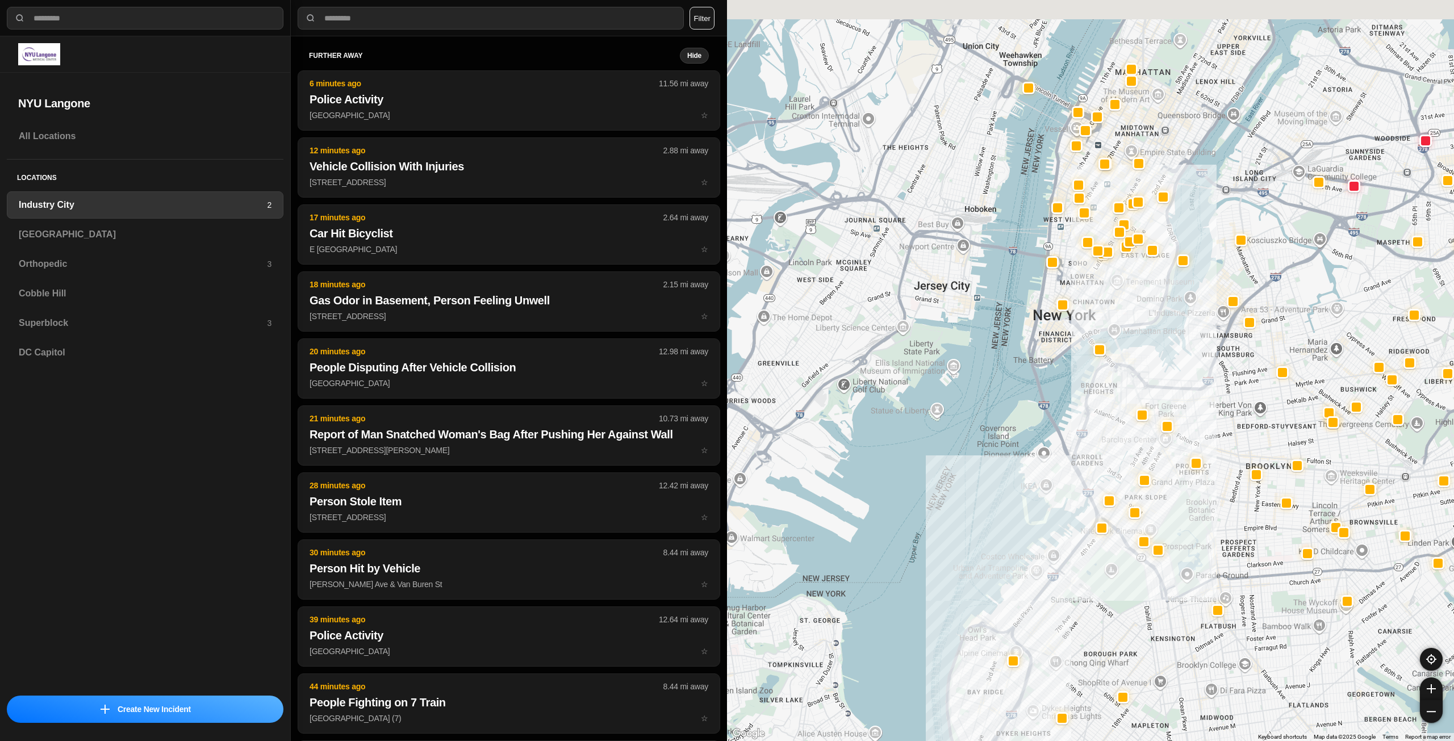
drag, startPoint x: 1129, startPoint y: 241, endPoint x: 1142, endPoint y: 321, distance: 80.5
click at [1140, 322] on div at bounding box center [1090, 370] width 727 height 741
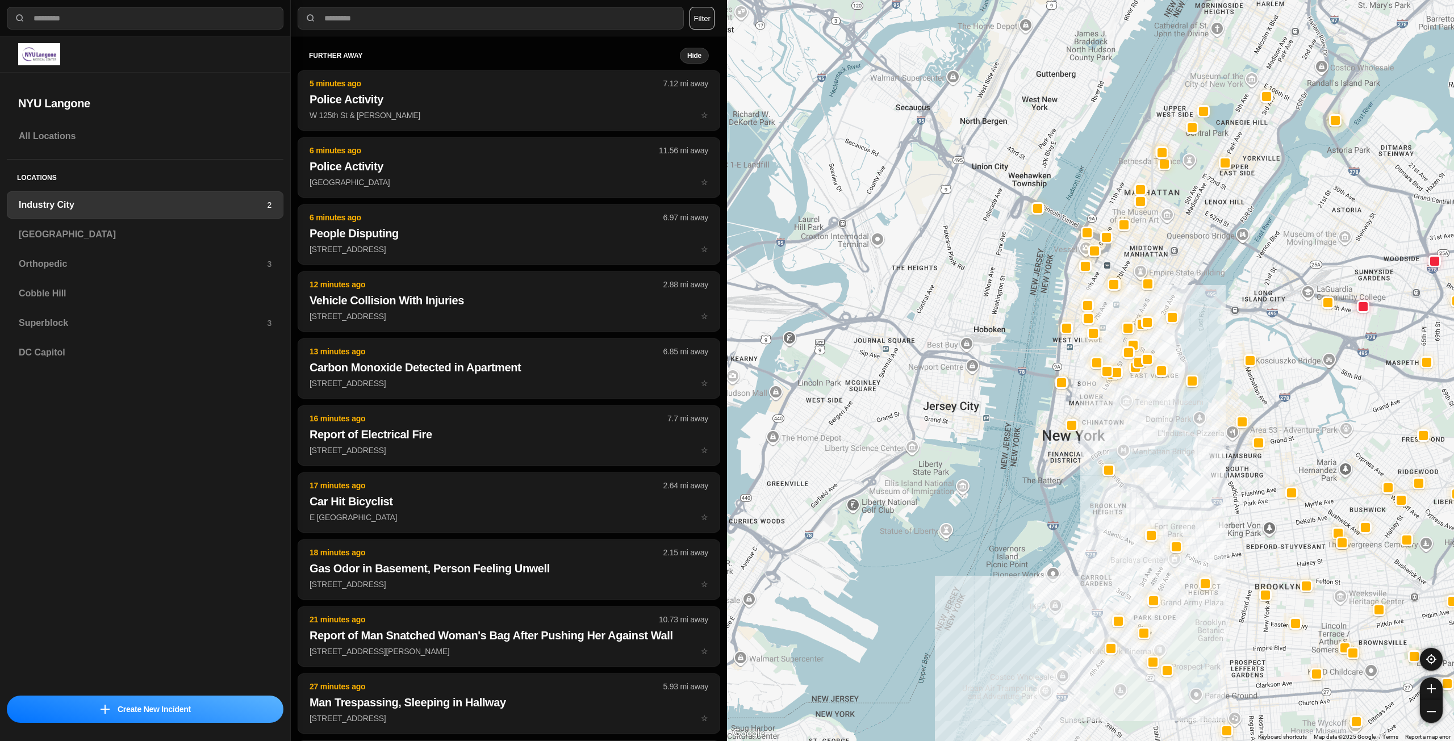
drag, startPoint x: 1129, startPoint y: 215, endPoint x: 1144, endPoint y: 293, distance: 78.8
click at [1129, 298] on div at bounding box center [1090, 370] width 727 height 741
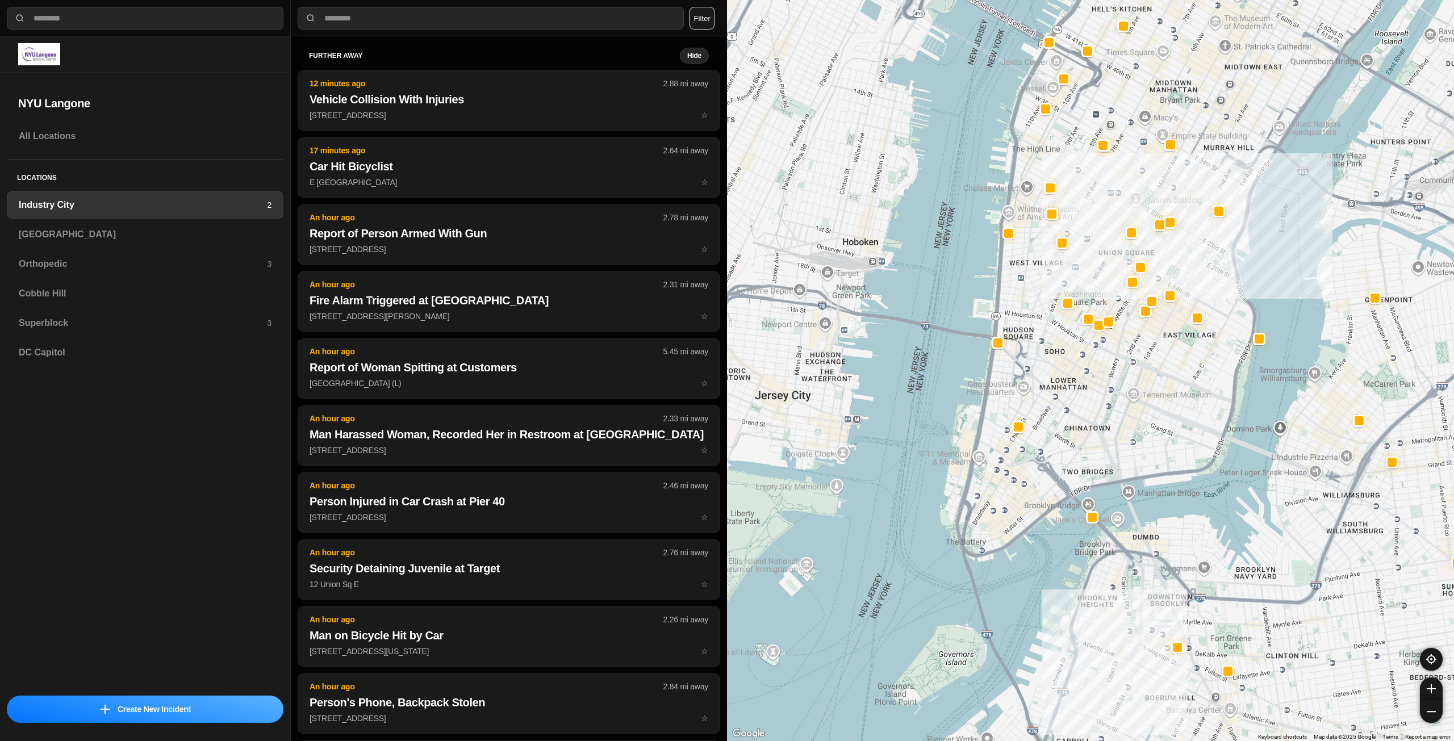
drag, startPoint x: 1098, startPoint y: 232, endPoint x: 1119, endPoint y: 284, distance: 56.3
click at [1119, 284] on div "757 people" at bounding box center [1090, 370] width 727 height 741
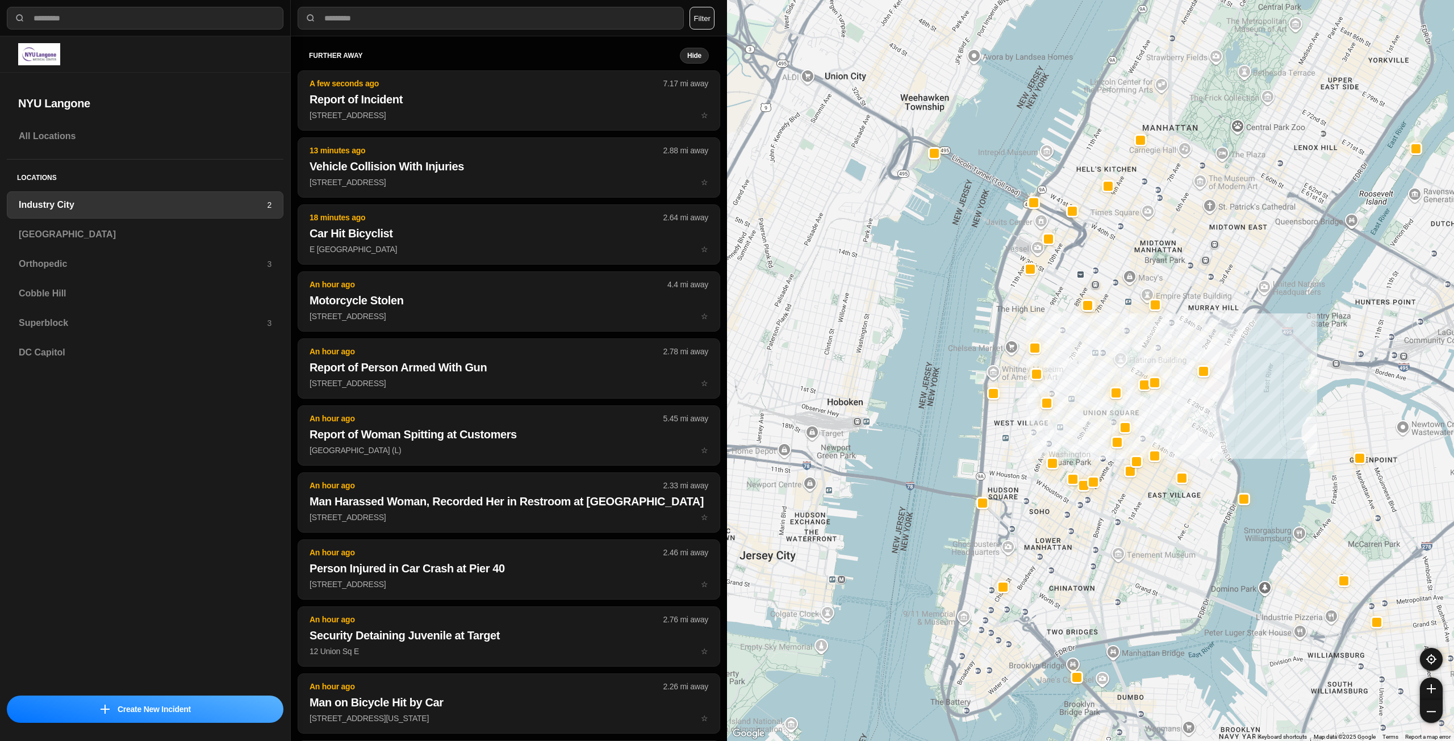
drag, startPoint x: 1214, startPoint y: 444, endPoint x: 1175, endPoint y: 521, distance: 86.4
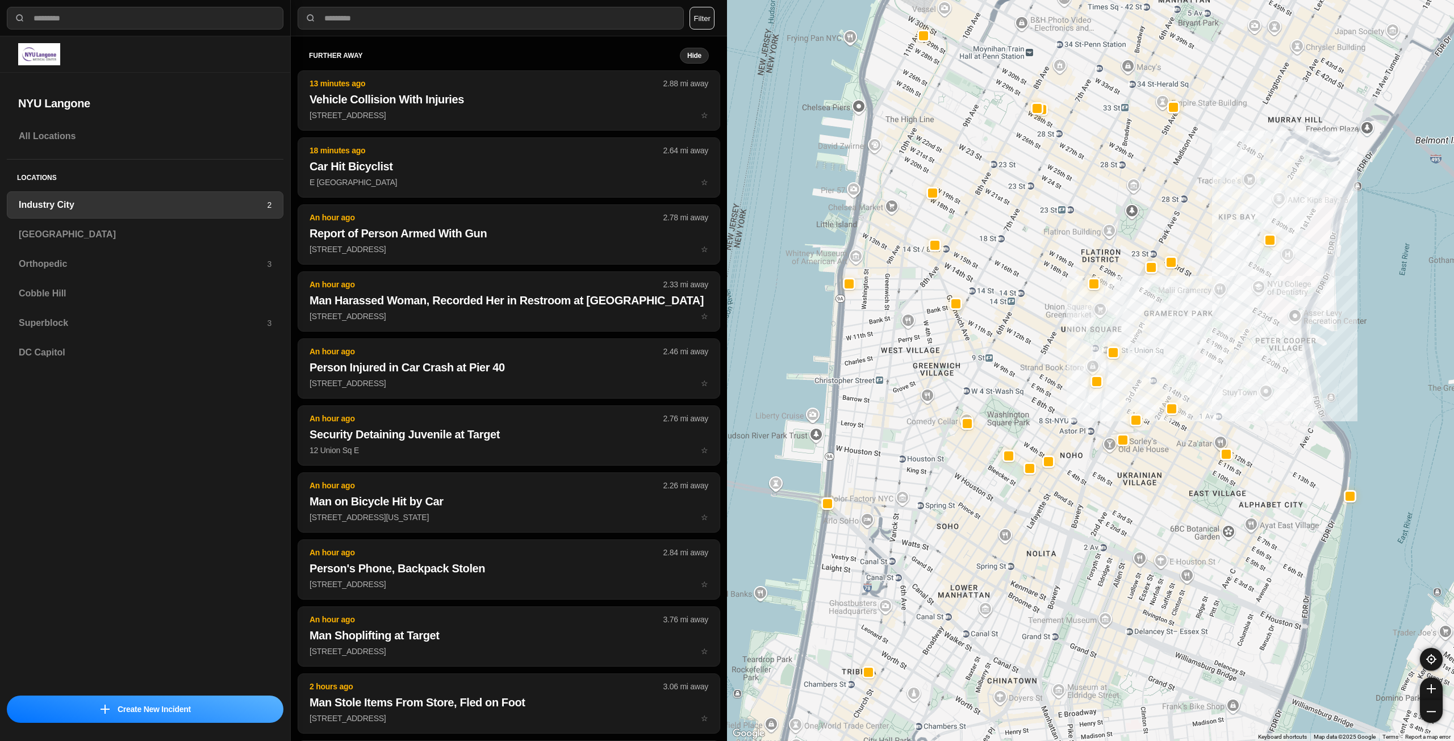
drag, startPoint x: 1144, startPoint y: 477, endPoint x: 1164, endPoint y: 466, distance: 22.4
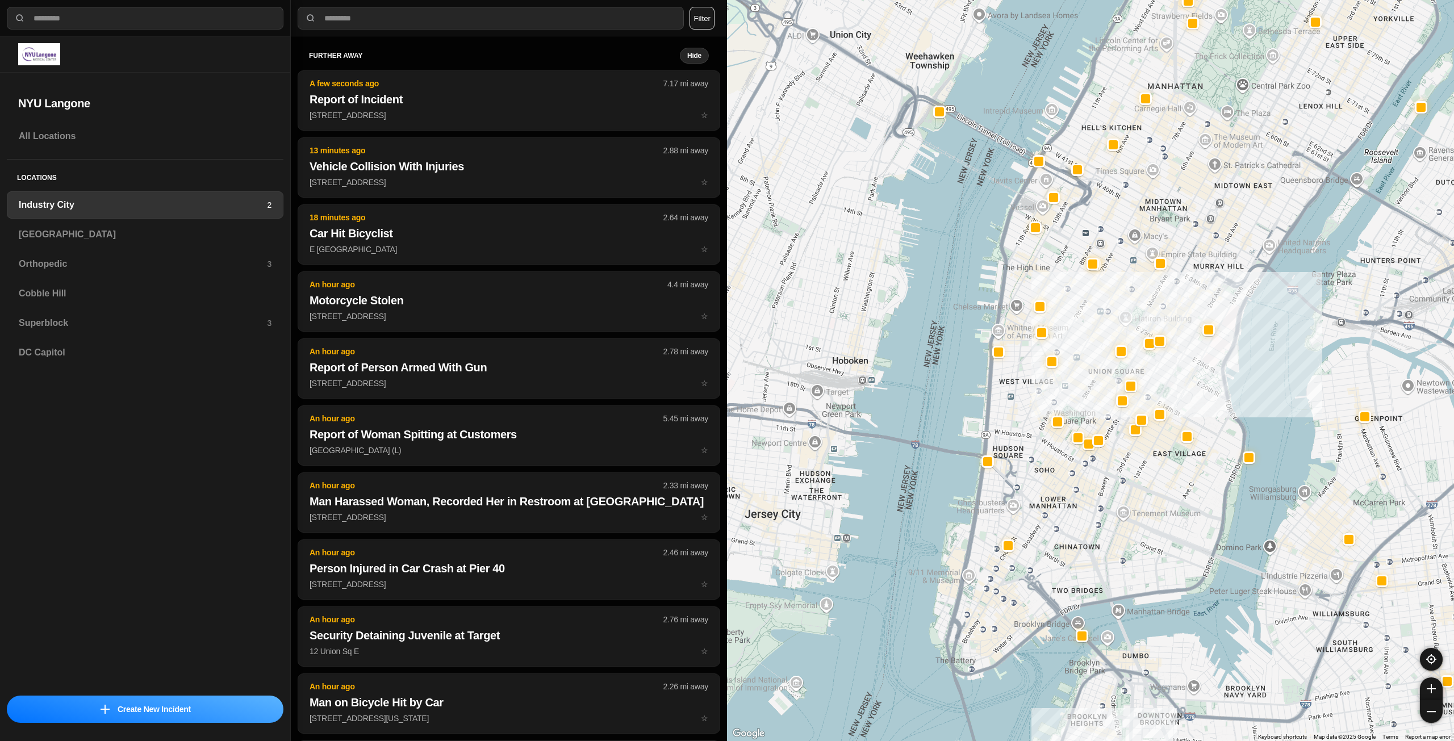
drag, startPoint x: 1023, startPoint y: 539, endPoint x: 1054, endPoint y: 498, distance: 51.0
click at [1054, 499] on div "757 people" at bounding box center [1090, 370] width 727 height 741
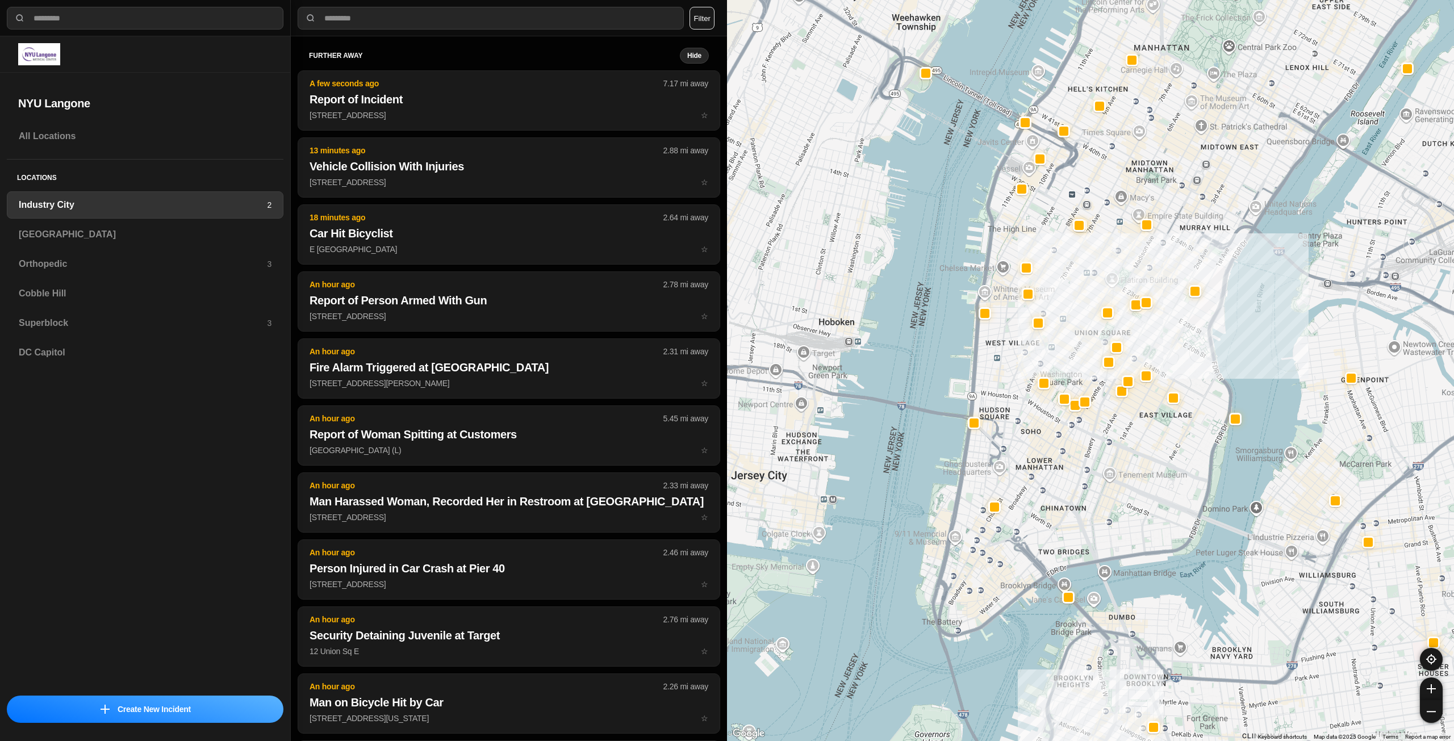
drag, startPoint x: 1119, startPoint y: 533, endPoint x: 1128, endPoint y: 540, distance: 11.4
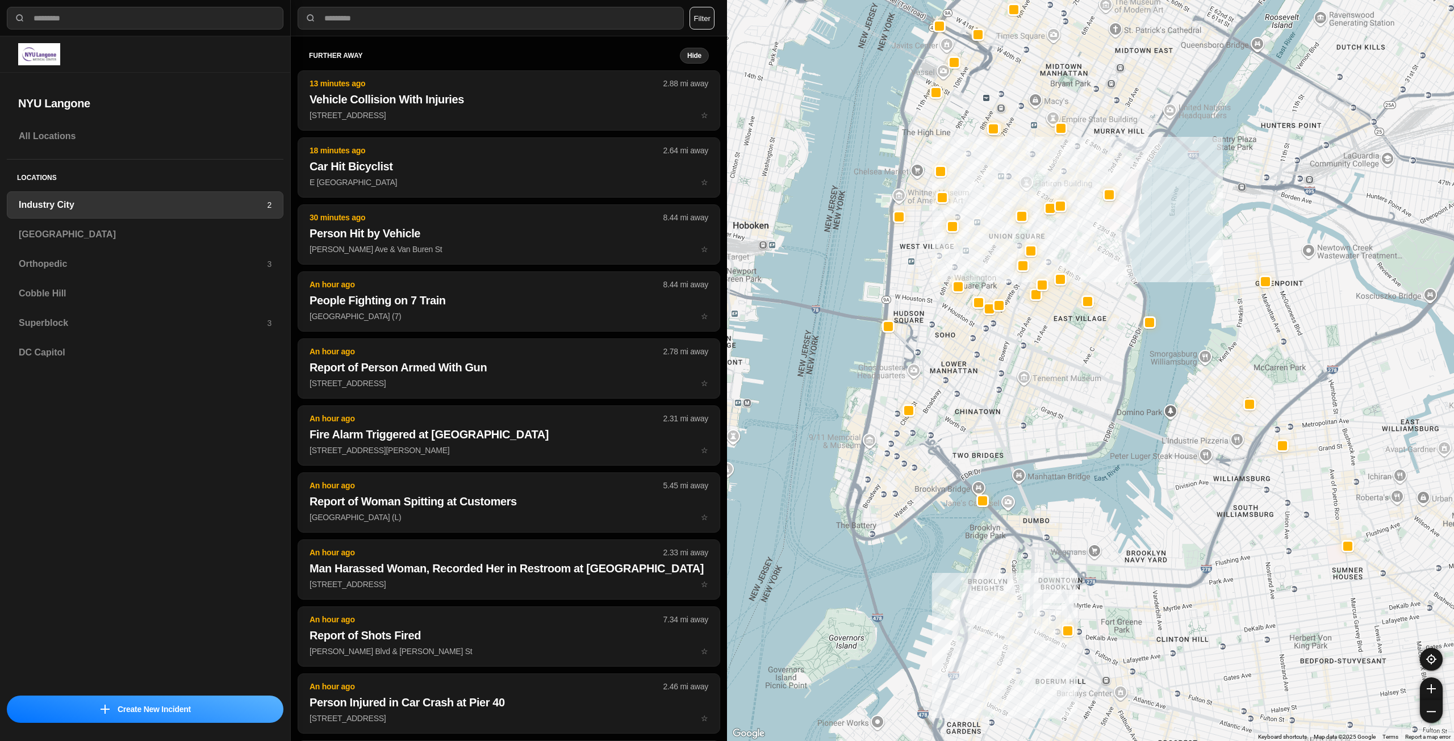
drag, startPoint x: 1243, startPoint y: 558, endPoint x: 1202, endPoint y: 486, distance: 83.2
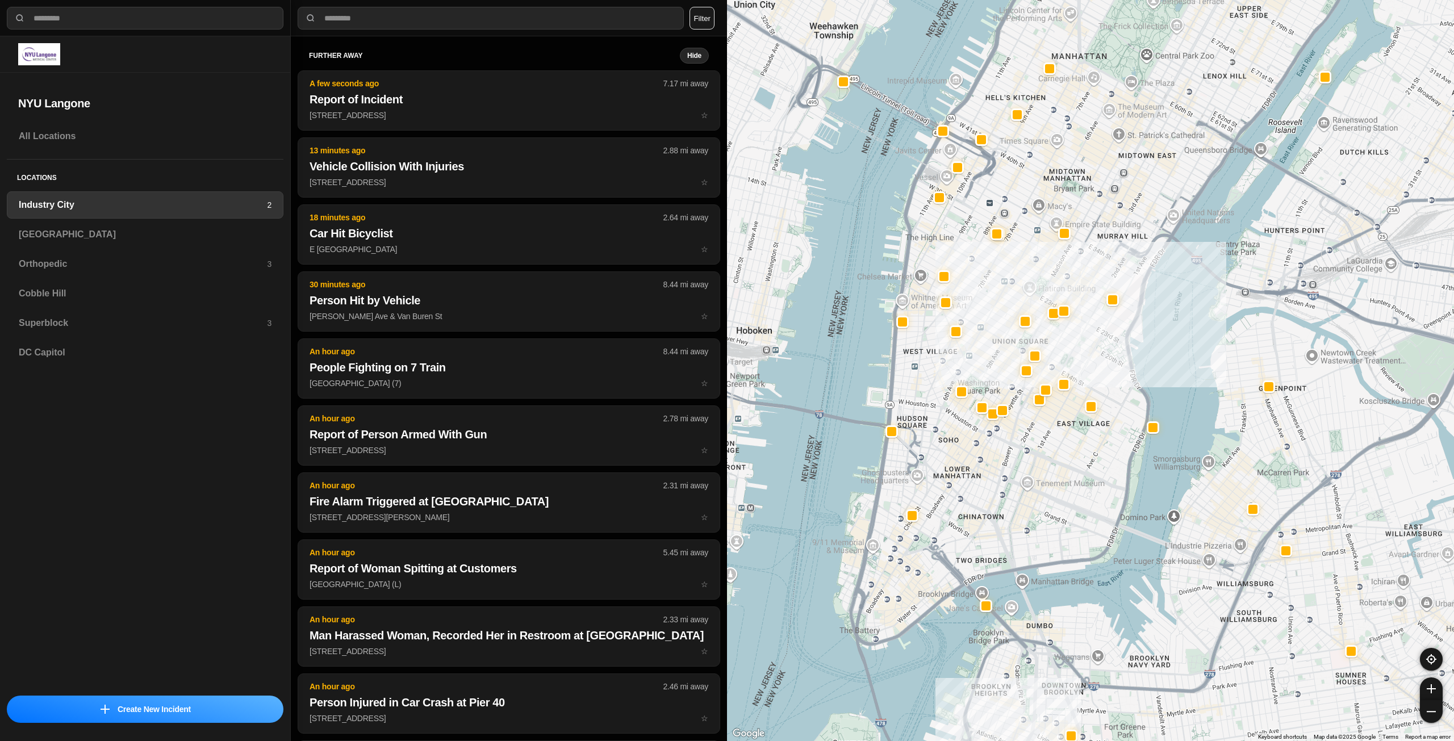
drag, startPoint x: 1069, startPoint y: 458, endPoint x: 1074, endPoint y: 548, distance: 89.3
click at [1074, 548] on div "757 people" at bounding box center [1090, 370] width 727 height 741
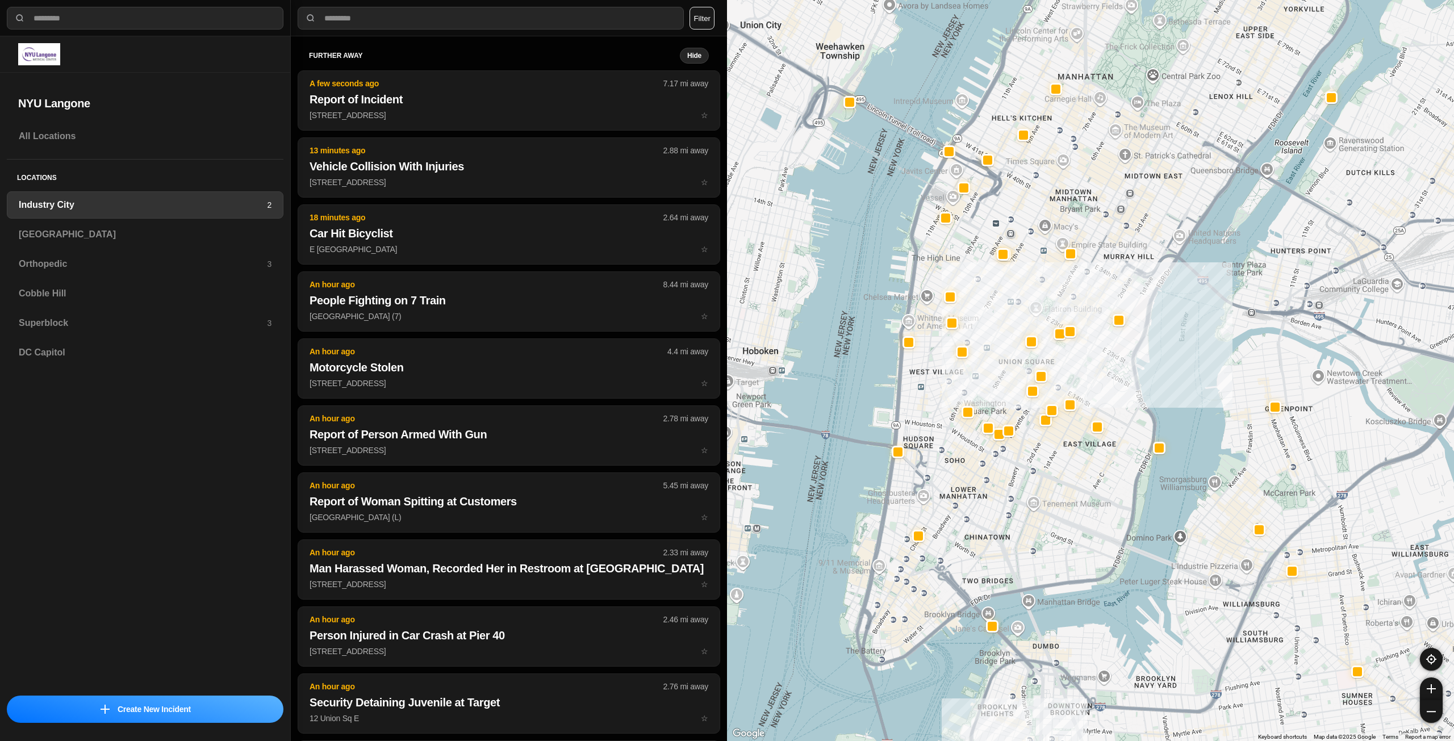
drag, startPoint x: 1051, startPoint y: 516, endPoint x: 1066, endPoint y: 548, distance: 35.1
click at [1066, 548] on div "757 people" at bounding box center [1090, 370] width 727 height 741
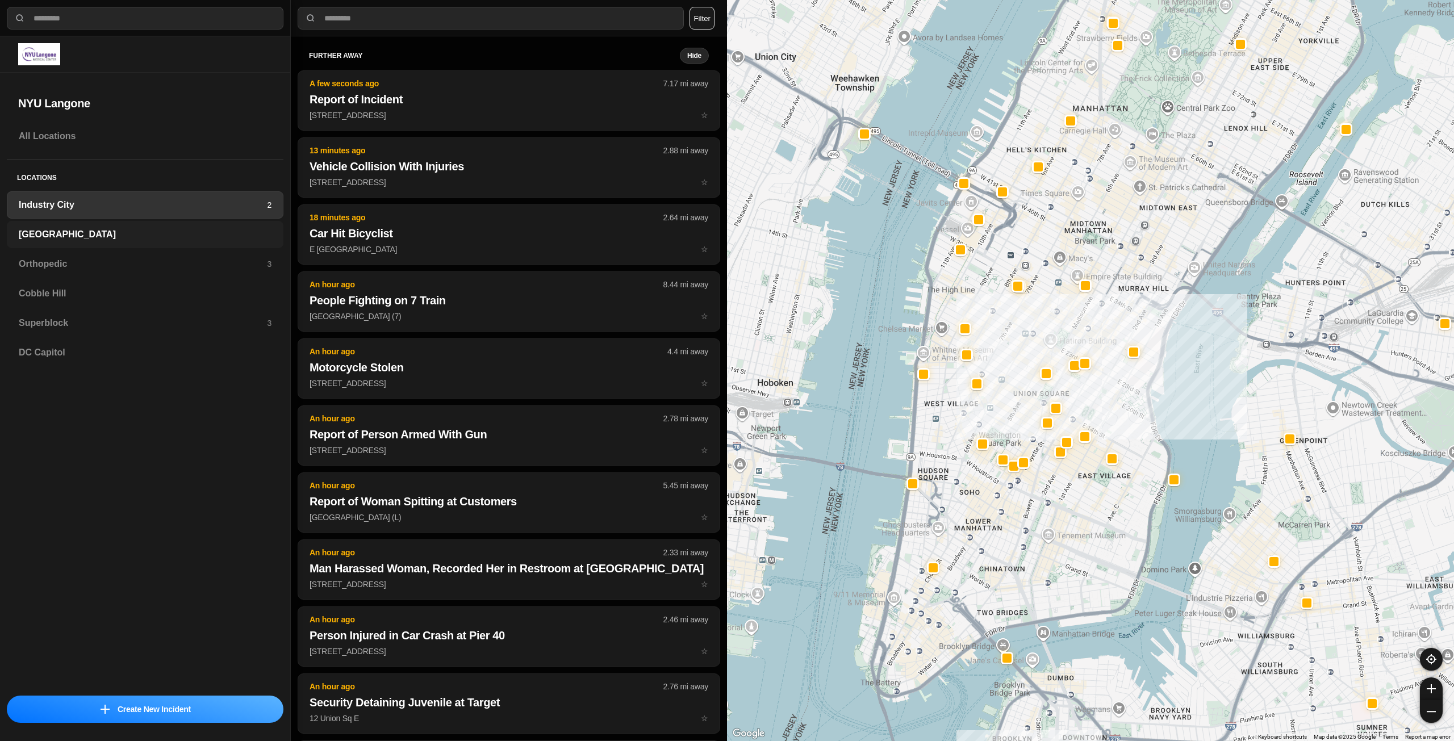
click at [86, 235] on h3 "[GEOGRAPHIC_DATA]" at bounding box center [145, 235] width 253 height 14
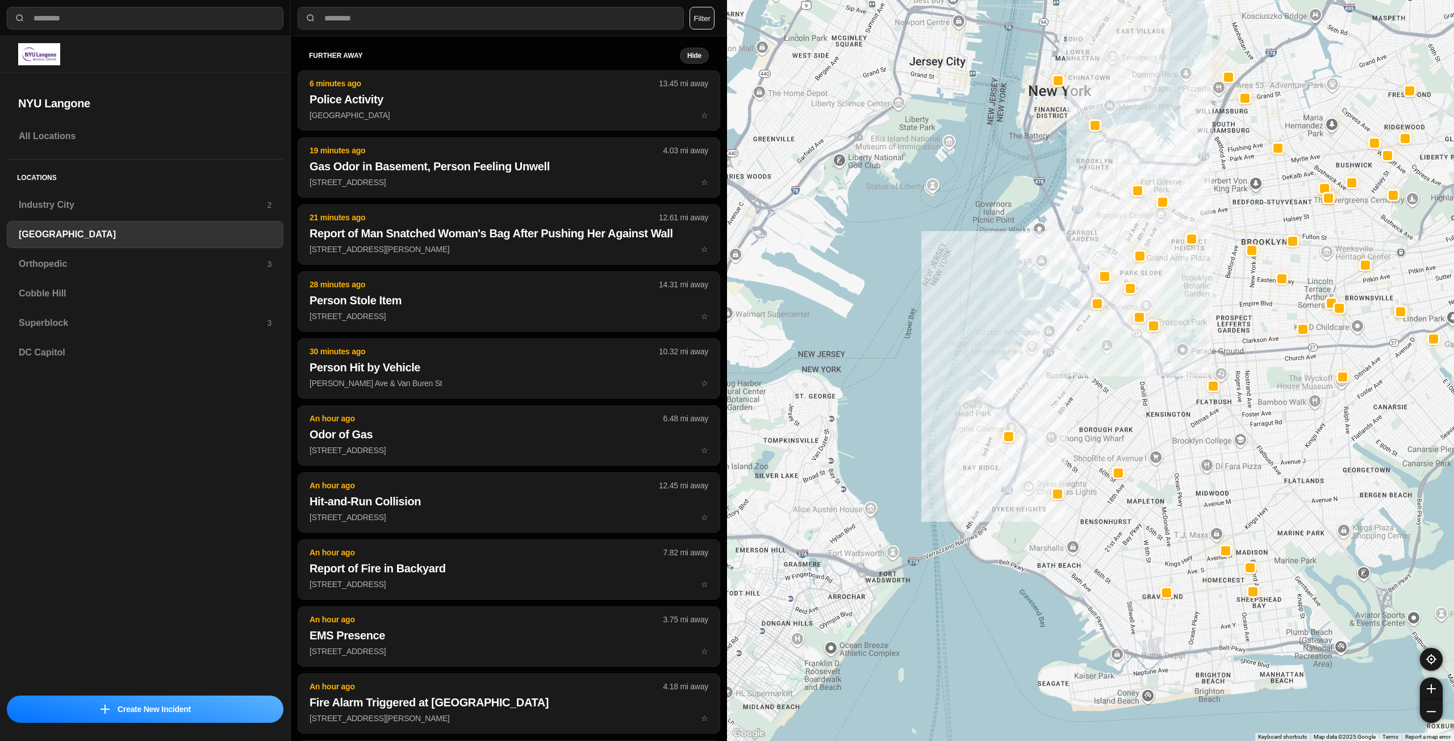
drag, startPoint x: 1196, startPoint y: 261, endPoint x: 1149, endPoint y: 341, distance: 92.2
click at [1153, 347] on div at bounding box center [1090, 370] width 727 height 741
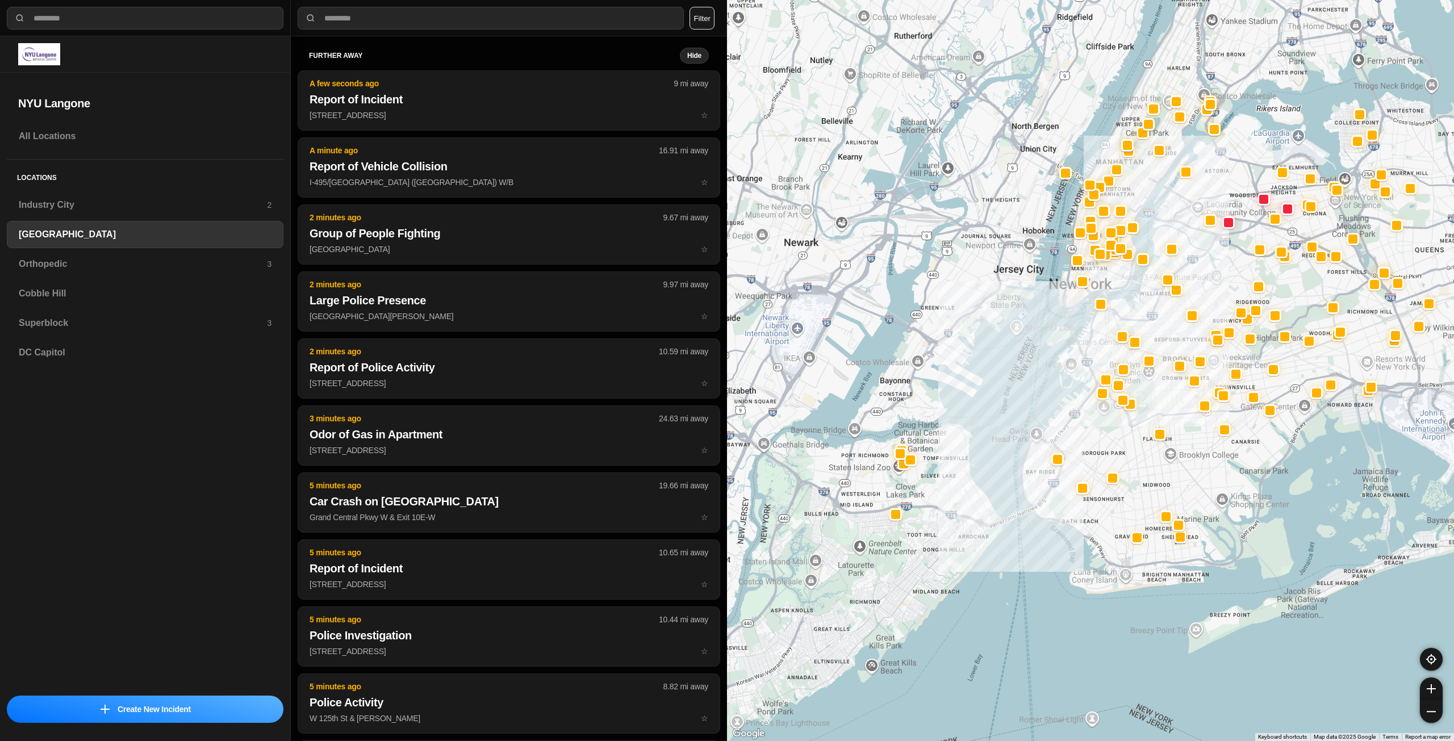
drag, startPoint x: 1175, startPoint y: 323, endPoint x: 1170, endPoint y: 353, distance: 29.9
click at [1170, 353] on div at bounding box center [1090, 370] width 727 height 741
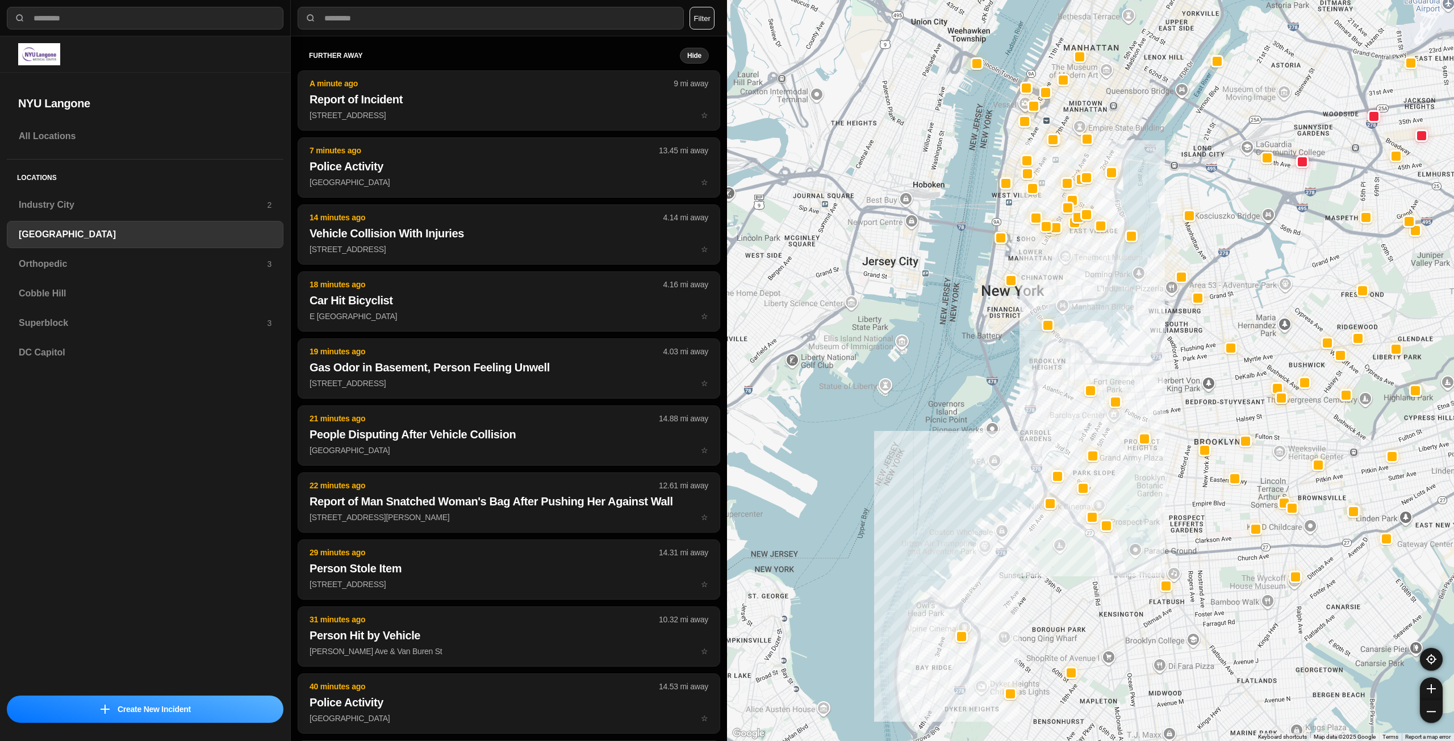
drag, startPoint x: 1097, startPoint y: 259, endPoint x: 1066, endPoint y: 337, distance: 84.0
click at [1066, 337] on div at bounding box center [1090, 370] width 727 height 741
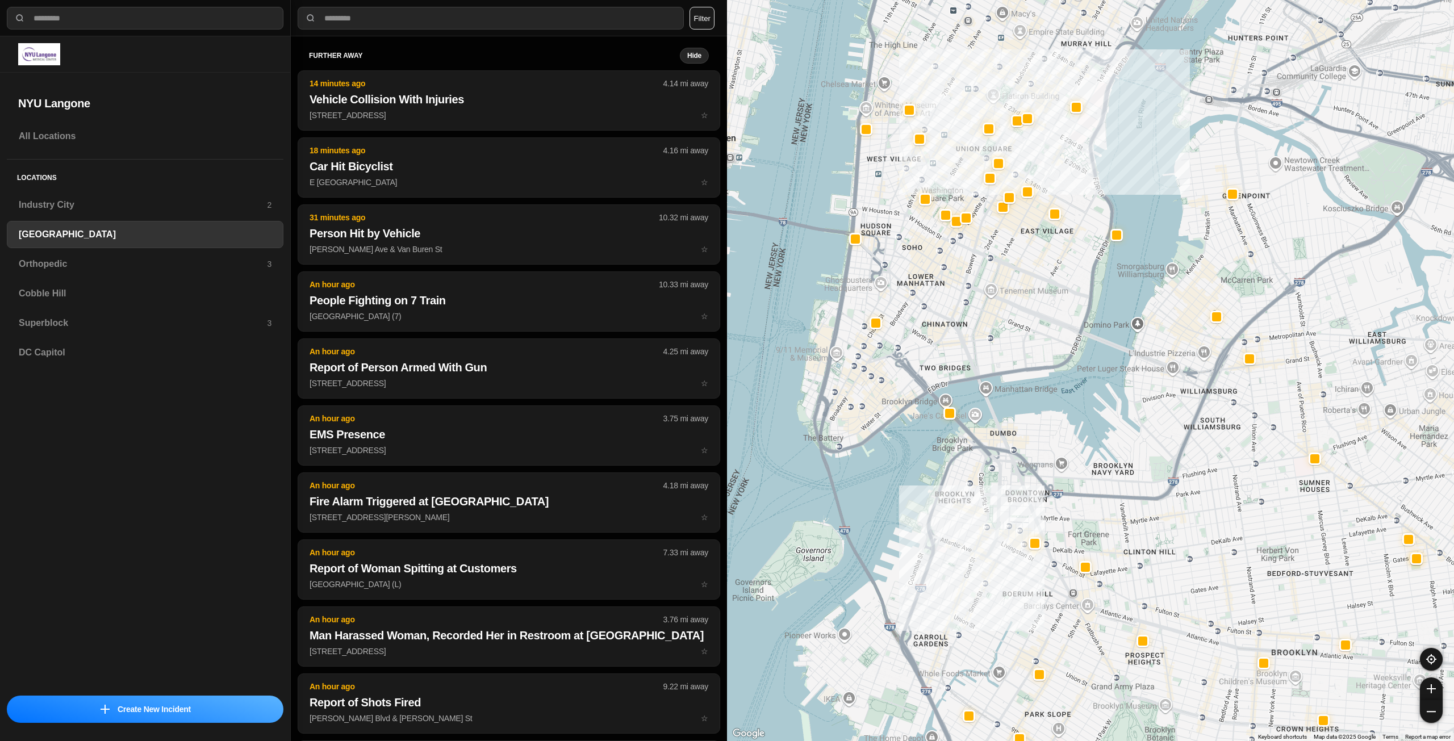
drag, startPoint x: 1016, startPoint y: 336, endPoint x: 1048, endPoint y: 343, distance: 32.7
click at [1030, 366] on div "421 people" at bounding box center [1090, 370] width 727 height 741
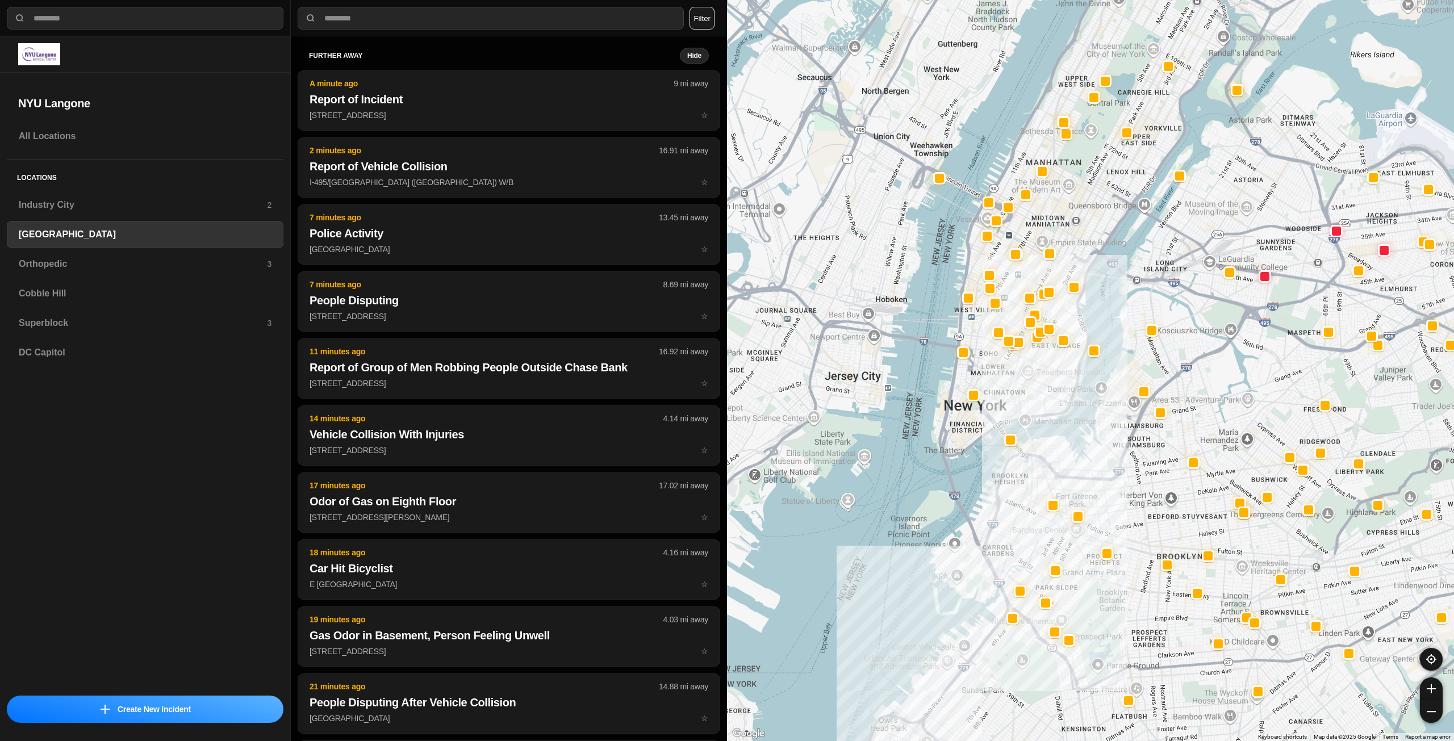
drag, startPoint x: 1042, startPoint y: 371, endPoint x: 1041, endPoint y: 380, distance: 8.5
click at [1042, 379] on div at bounding box center [1090, 370] width 727 height 741
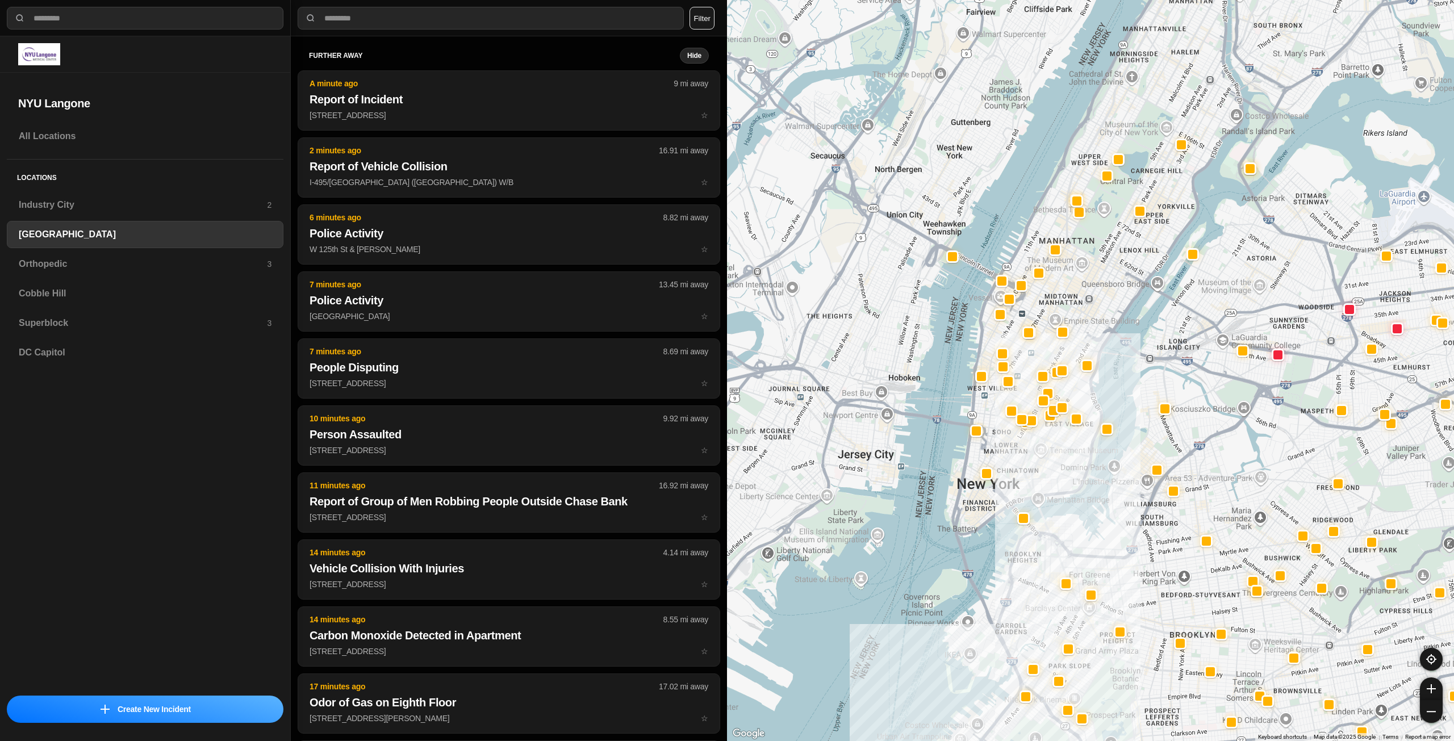
drag, startPoint x: 1090, startPoint y: 223, endPoint x: 1107, endPoint y: 299, distance: 77.3
click at [1105, 298] on div at bounding box center [1090, 370] width 727 height 741
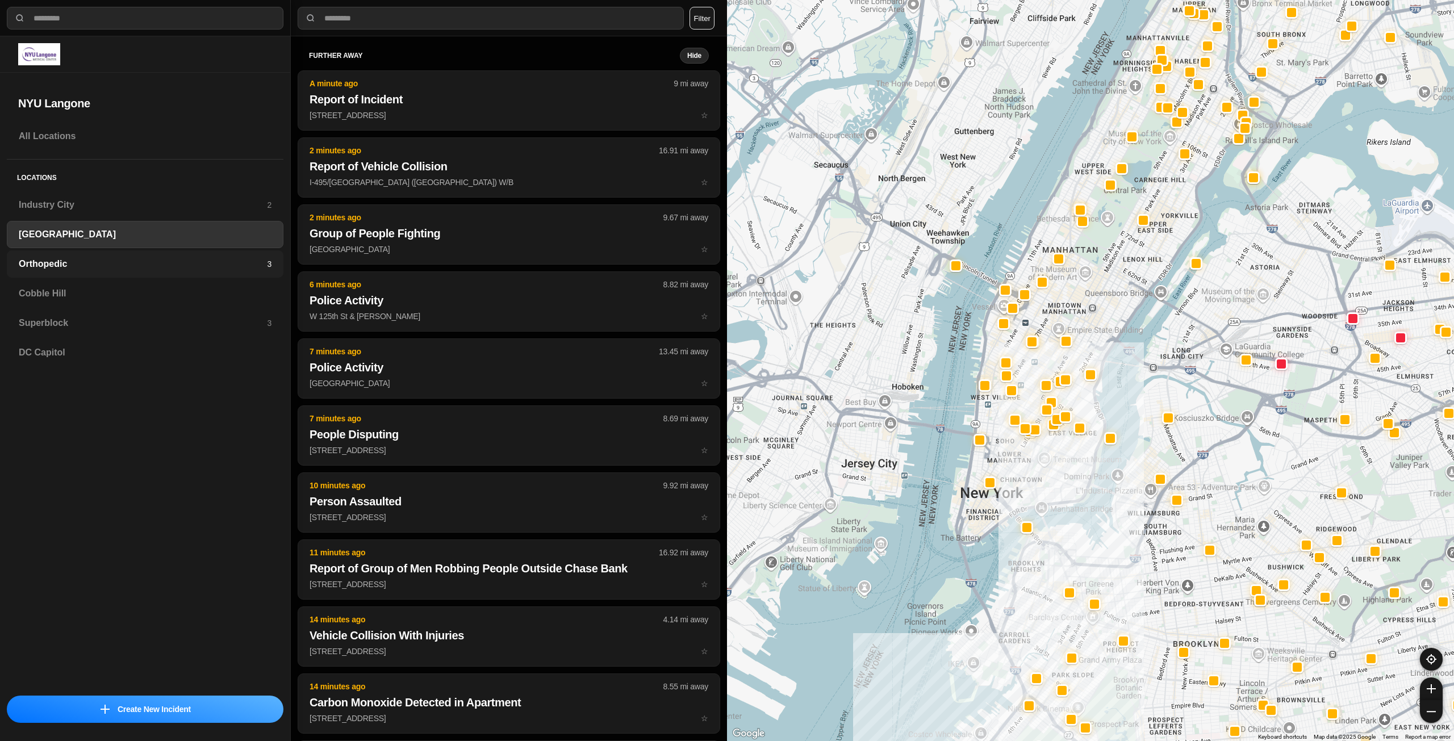
click at [219, 266] on h3 "Orthopedic" at bounding box center [143, 264] width 248 height 14
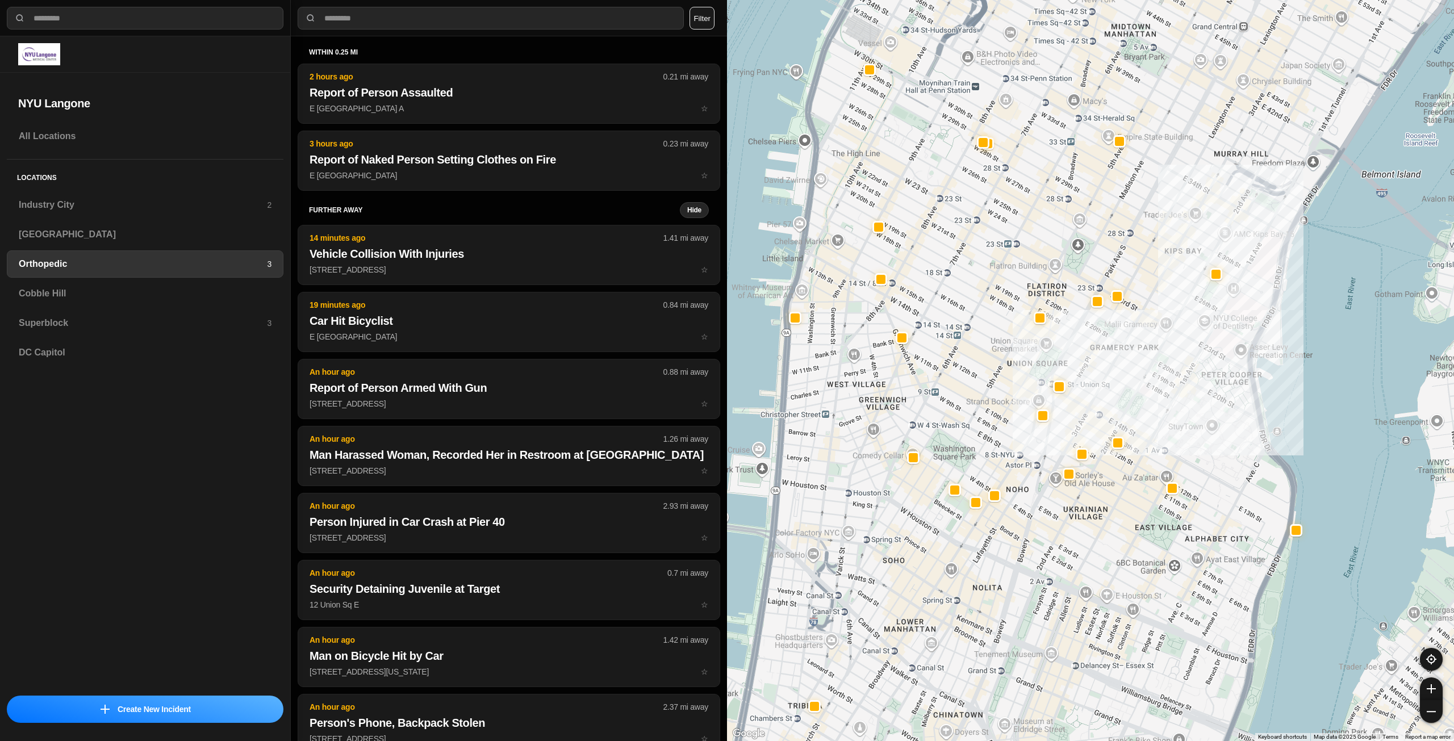
drag, startPoint x: 1085, startPoint y: 281, endPoint x: 1142, endPoint y: 339, distance: 80.7
click at [1142, 339] on div at bounding box center [1090, 370] width 727 height 741
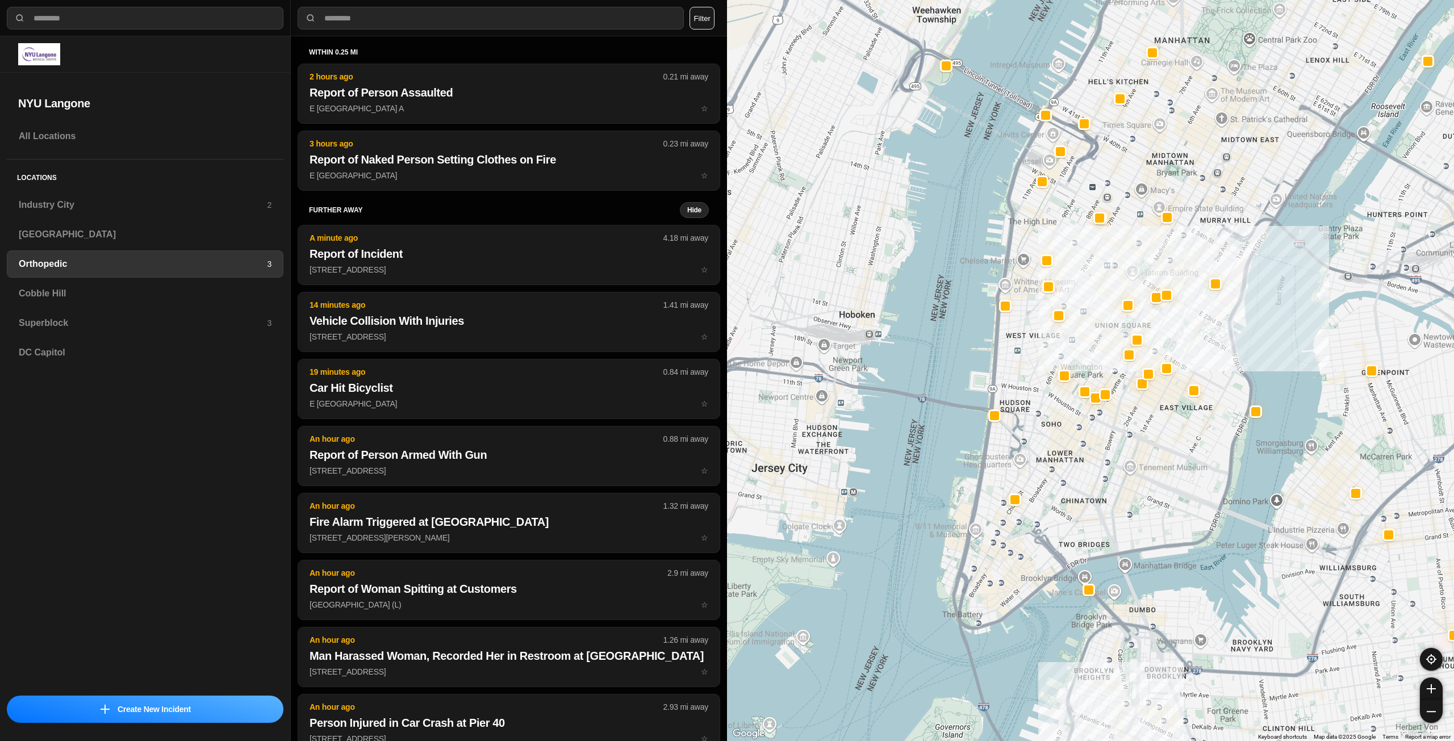
drag, startPoint x: 1153, startPoint y: 383, endPoint x: 1178, endPoint y: 336, distance: 53.6
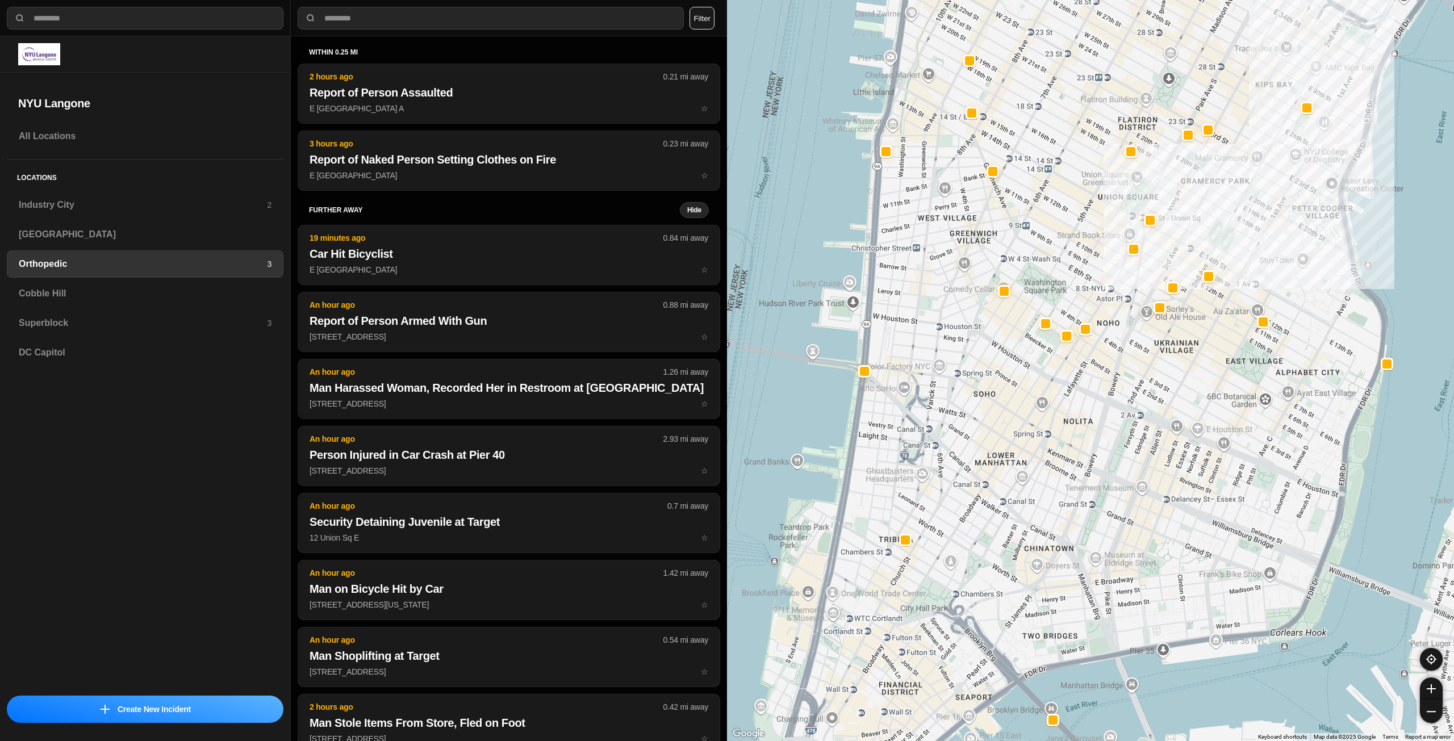
drag, startPoint x: 1133, startPoint y: 440, endPoint x: 1171, endPoint y: 461, distance: 43.0
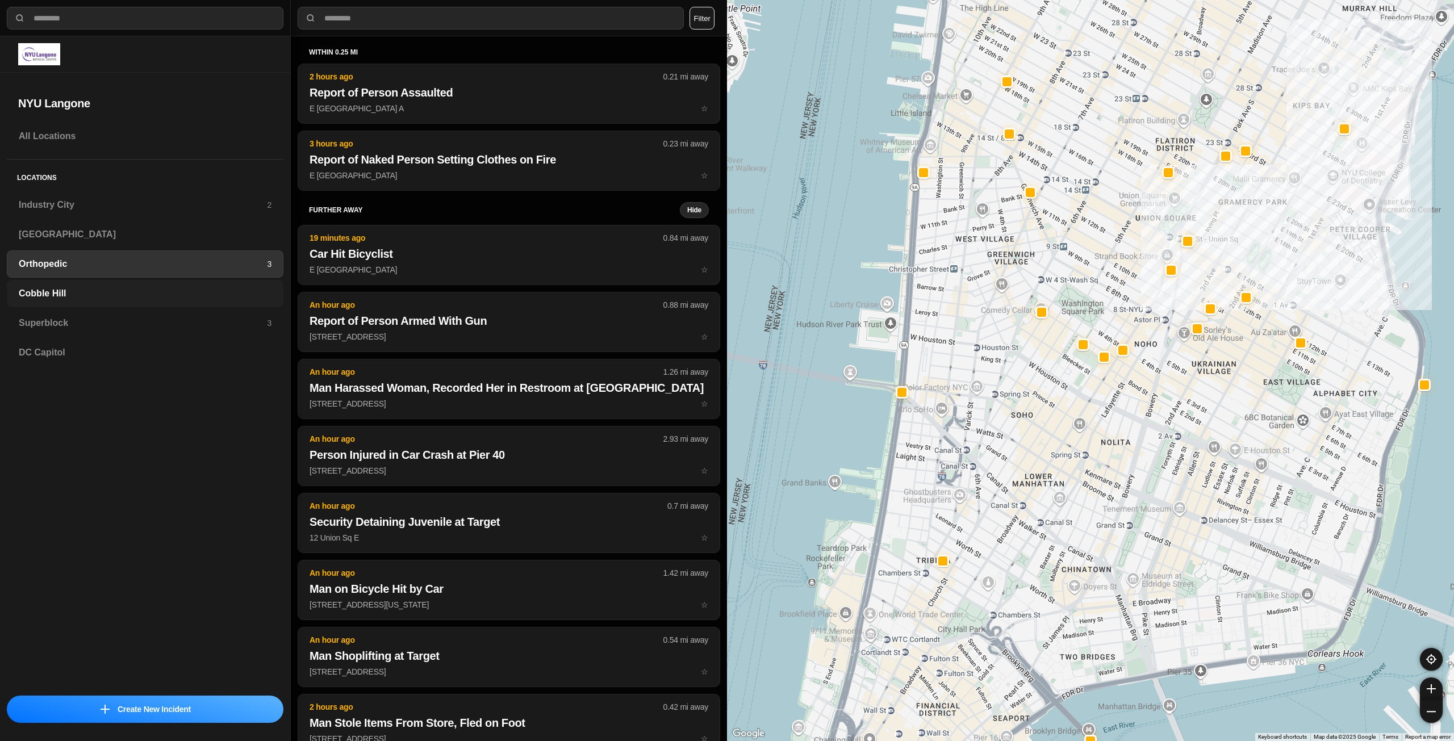
click at [193, 281] on div "Cobble Hill" at bounding box center [145, 293] width 277 height 27
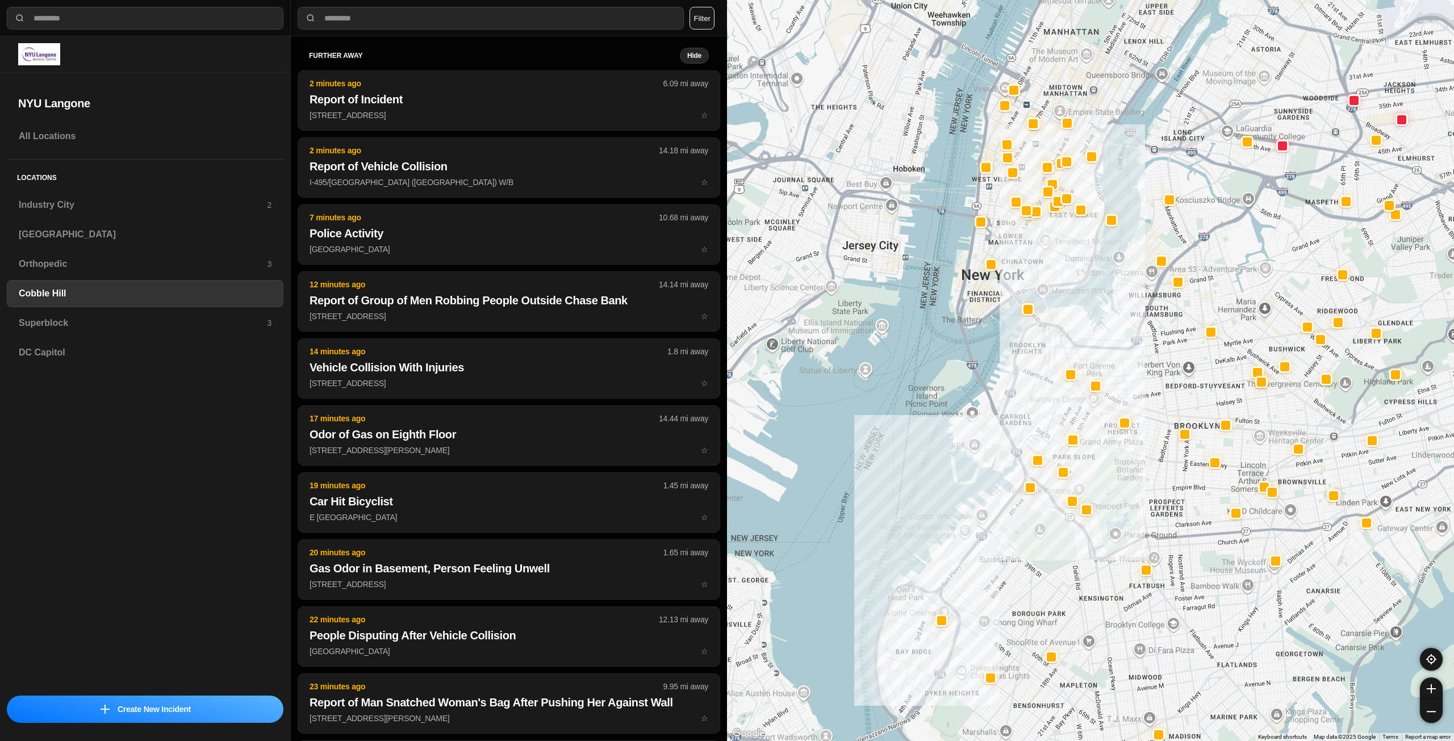
drag, startPoint x: 1193, startPoint y: 311, endPoint x: 1174, endPoint y: 351, distance: 44.0
click at [1174, 351] on div at bounding box center [1090, 370] width 727 height 741
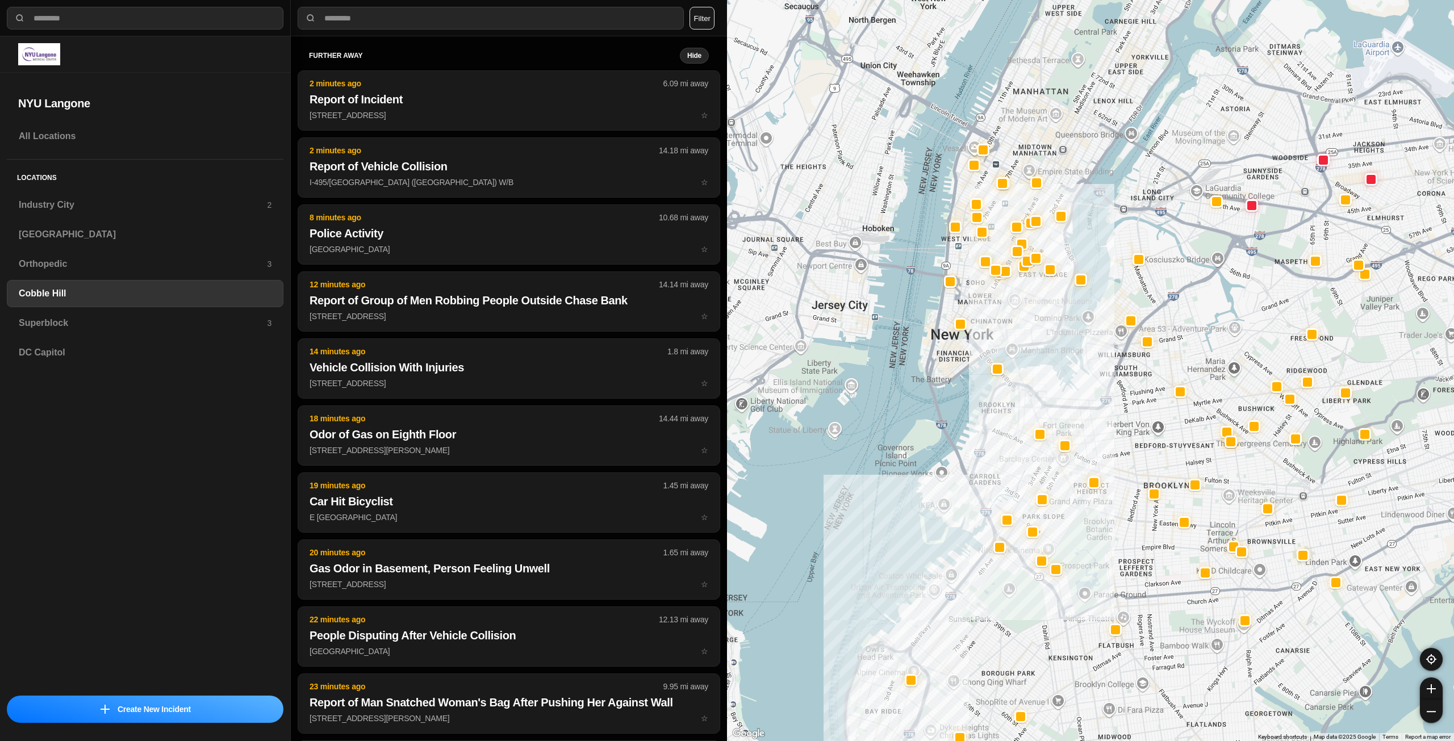
drag, startPoint x: 1259, startPoint y: 311, endPoint x: 1231, endPoint y: 365, distance: 61.5
click at [1231, 365] on div at bounding box center [1090, 370] width 727 height 741
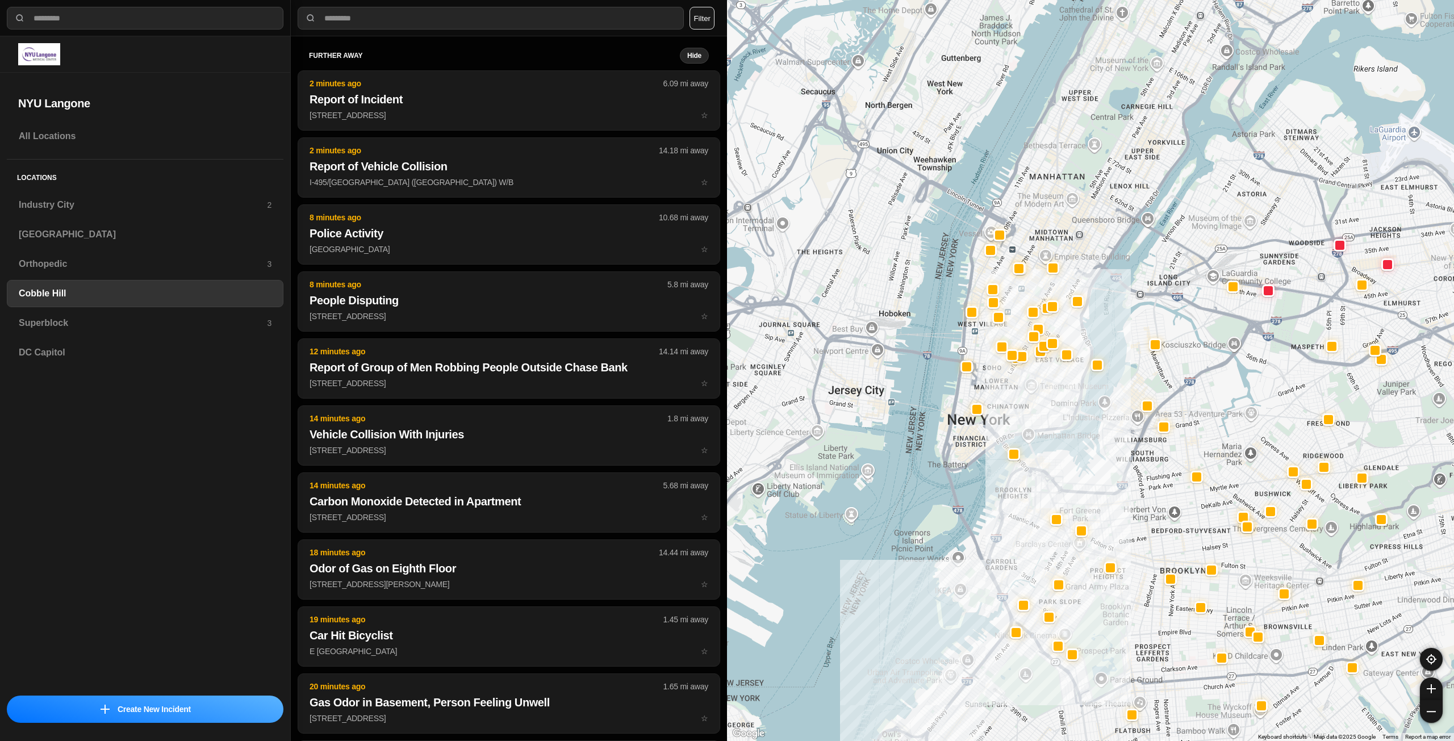
click at [1098, 416] on div at bounding box center [1090, 370] width 727 height 741
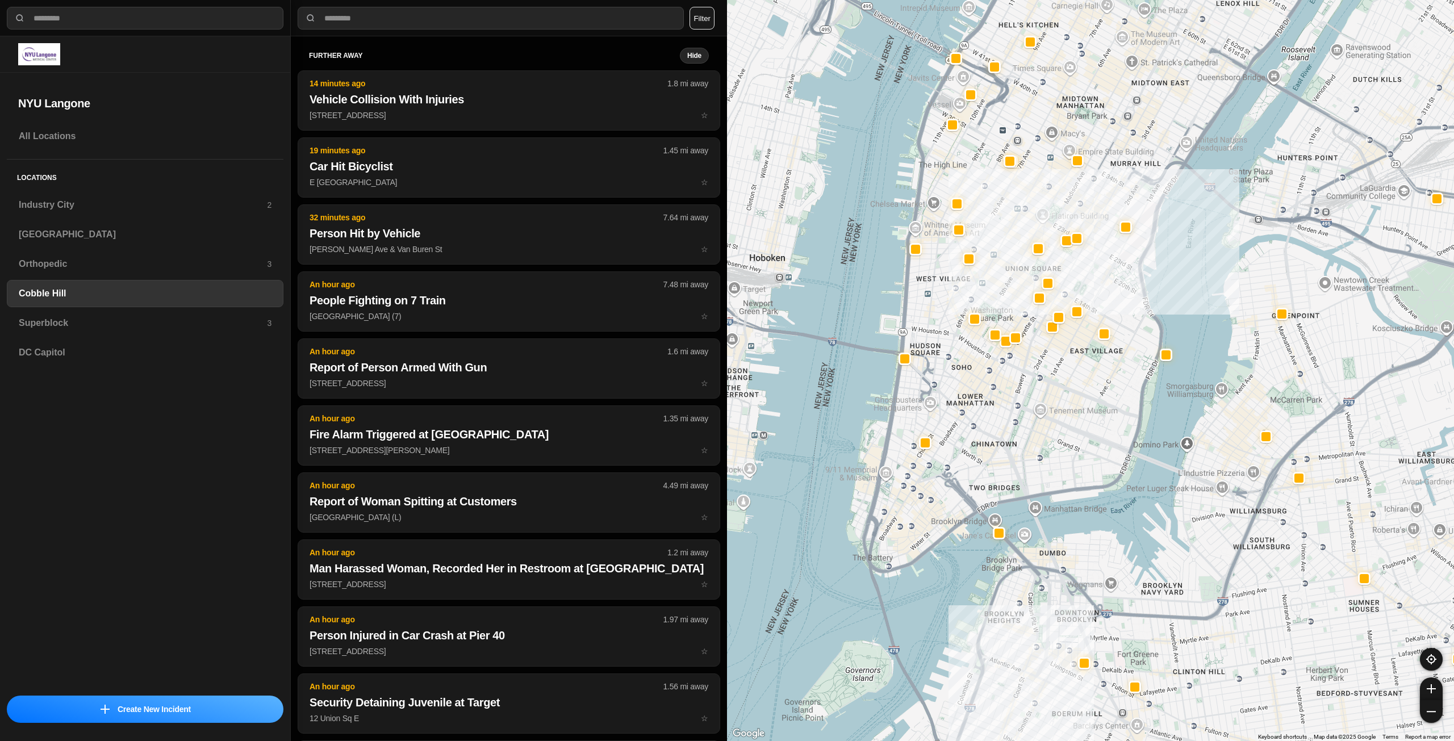
drag, startPoint x: 1057, startPoint y: 404, endPoint x: 1076, endPoint y: 462, distance: 61.6
click at [1076, 462] on div at bounding box center [1090, 370] width 727 height 741
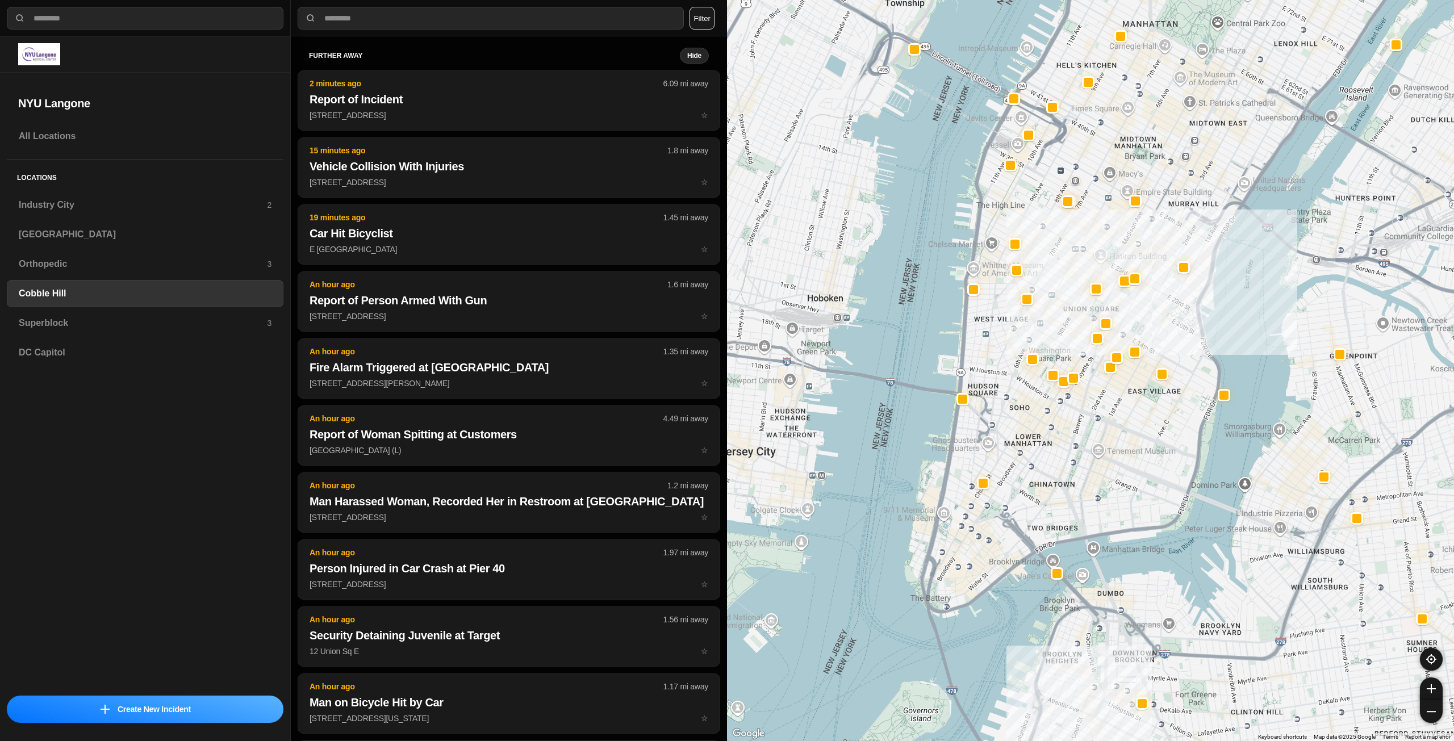
drag, startPoint x: 1151, startPoint y: 413, endPoint x: 1158, endPoint y: 407, distance: 9.3
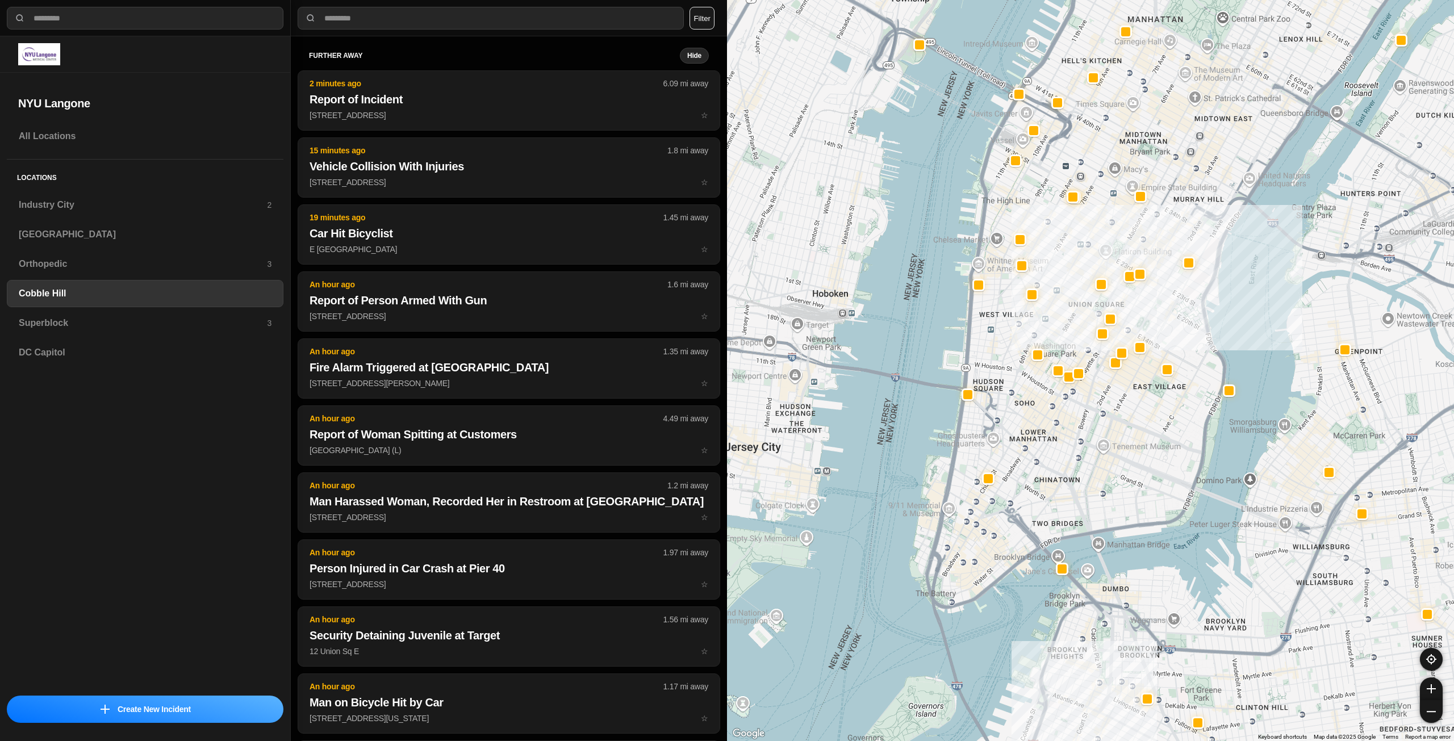
drag, startPoint x: 1103, startPoint y: 411, endPoint x: 1091, endPoint y: 477, distance: 67.0
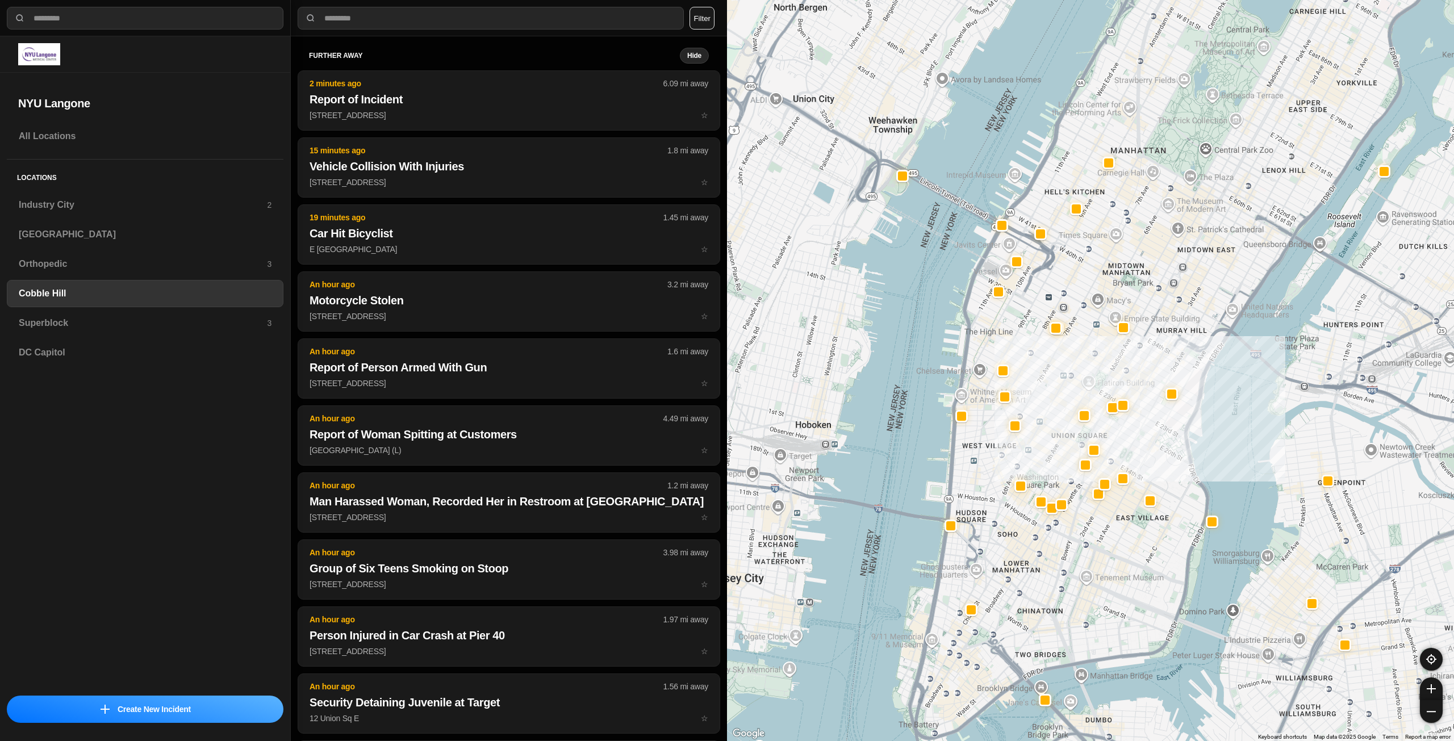
drag, startPoint x: 1090, startPoint y: 316, endPoint x: 1096, endPoint y: 379, distance: 62.8
click at [1096, 379] on div at bounding box center [1090, 370] width 727 height 741
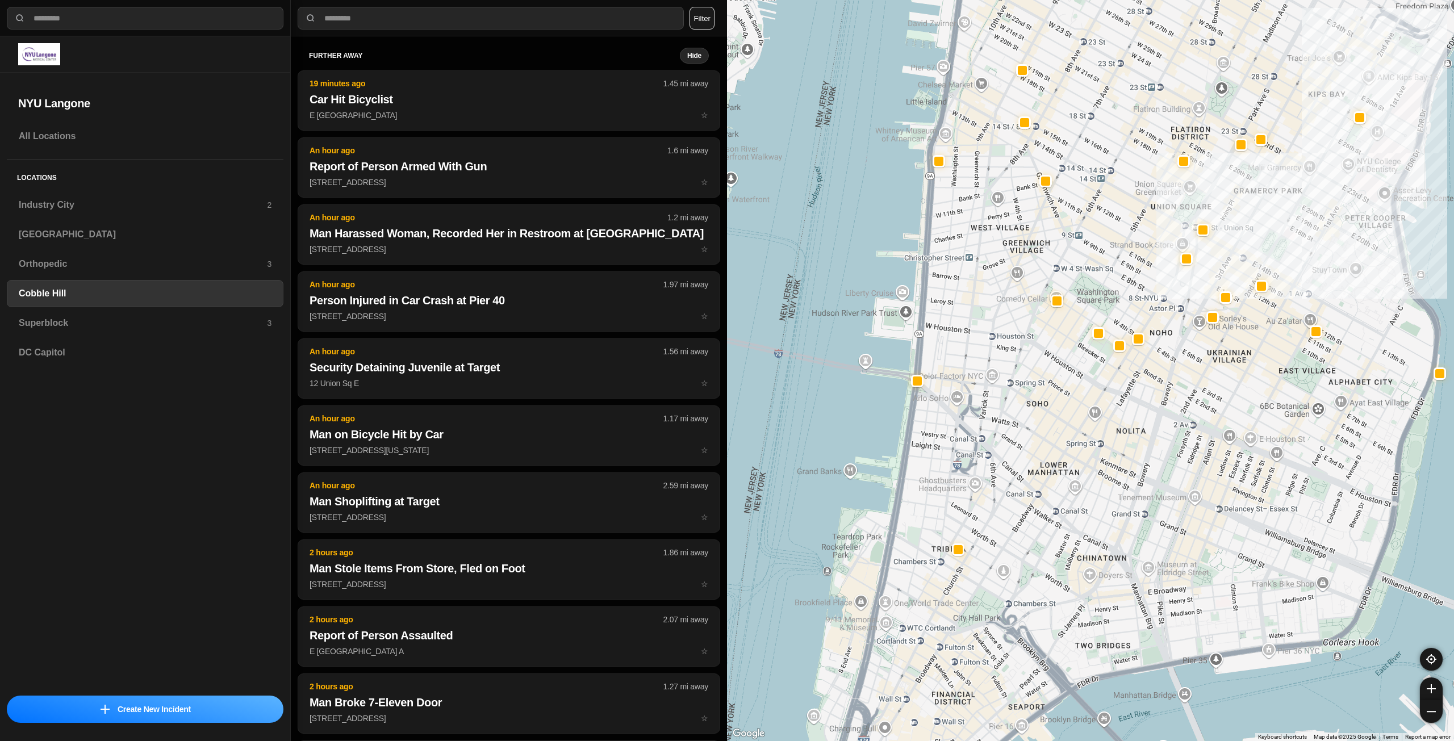
drag, startPoint x: 1027, startPoint y: 532, endPoint x: 1133, endPoint y: 443, distance: 138.7
click at [1133, 443] on div "30 people" at bounding box center [1090, 370] width 727 height 741
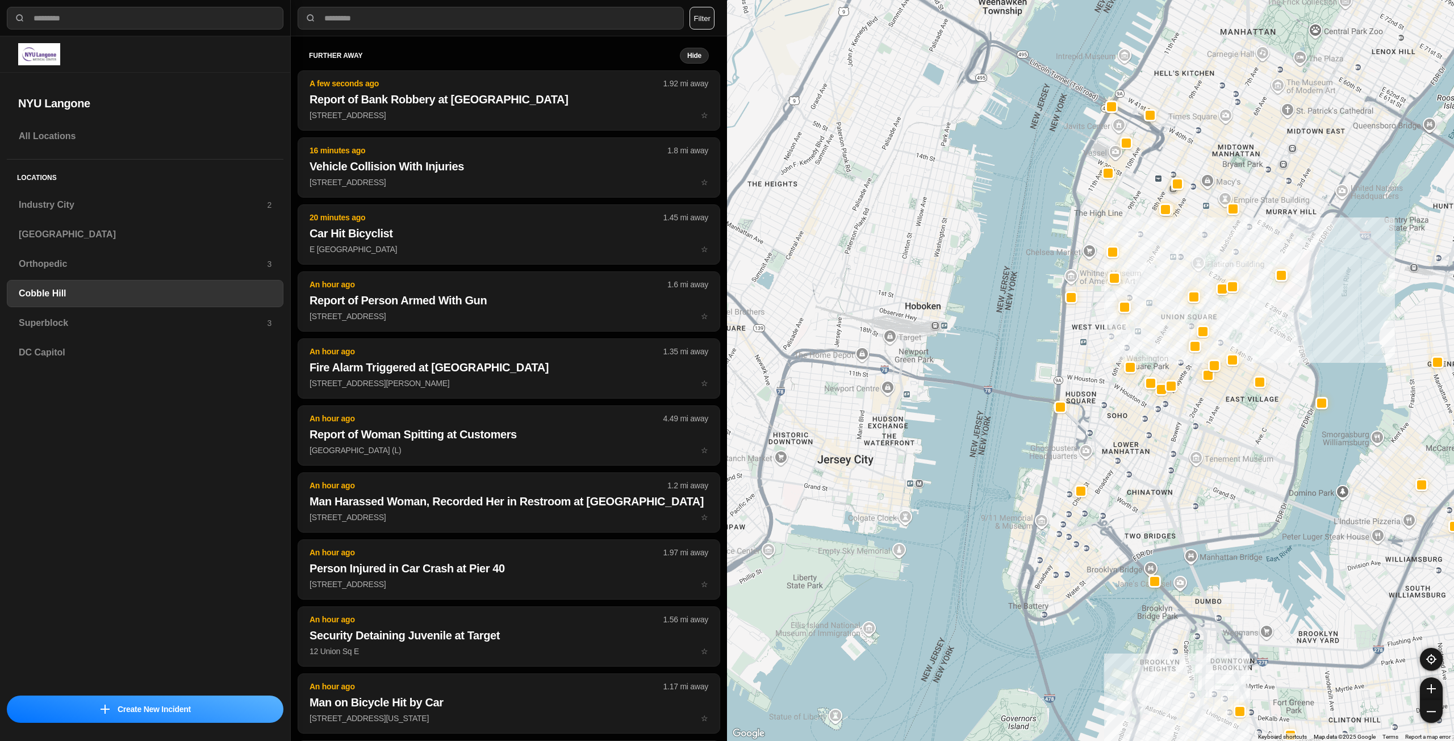
drag, startPoint x: 1211, startPoint y: 429, endPoint x: 1236, endPoint y: 444, distance: 28.8
click at [1220, 463] on div at bounding box center [1090, 370] width 727 height 741
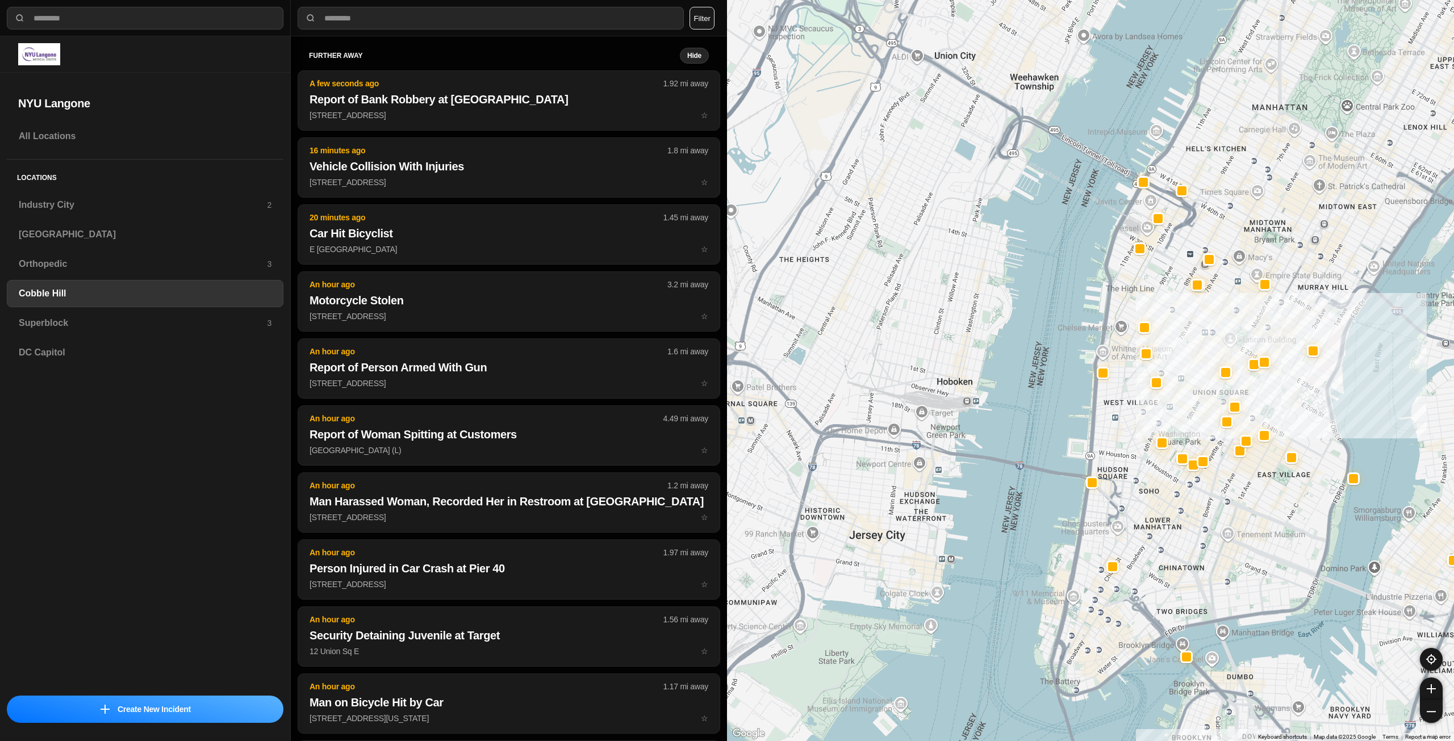
drag, startPoint x: 1229, startPoint y: 273, endPoint x: 1253, endPoint y: 318, distance: 51.1
click at [1252, 319] on div at bounding box center [1090, 370] width 727 height 741
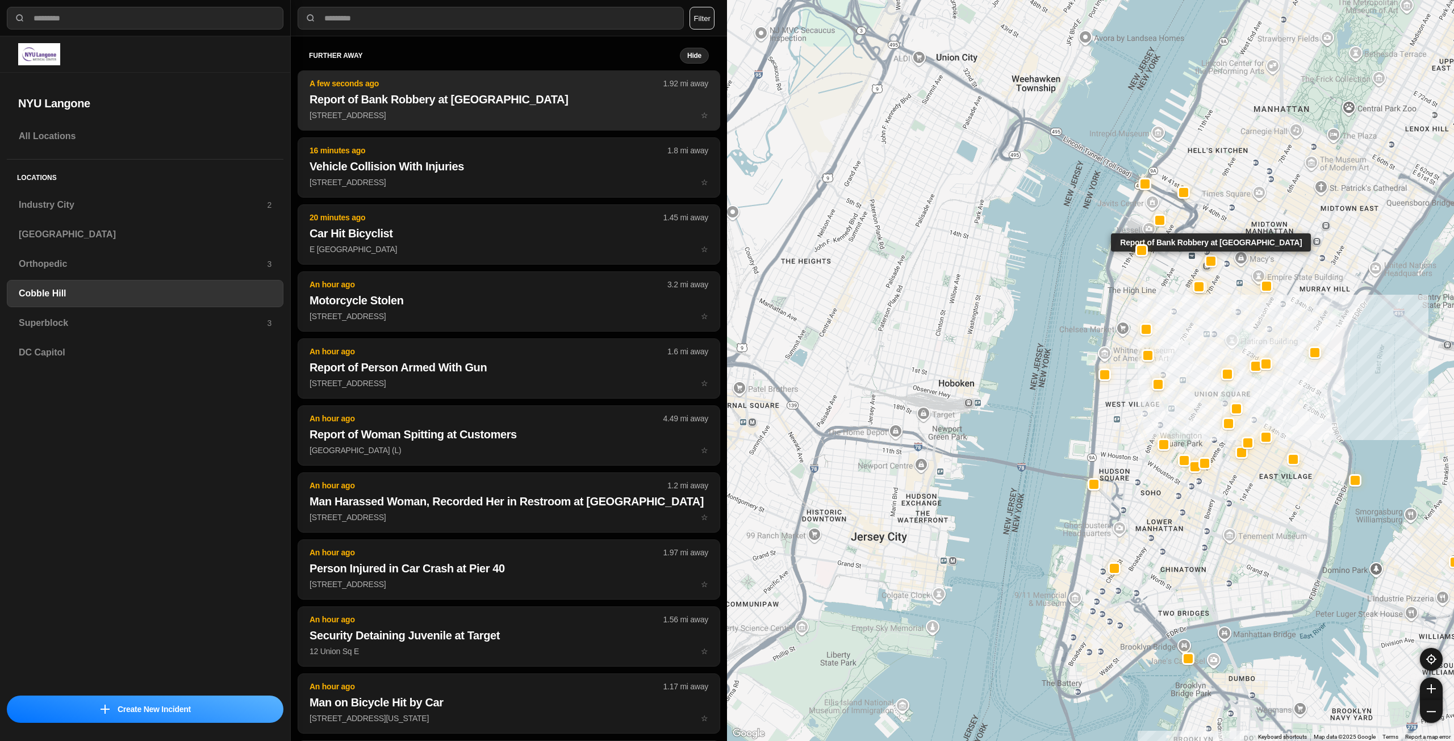
click at [511, 111] on p "461 8th Ave ☆" at bounding box center [509, 115] width 399 height 11
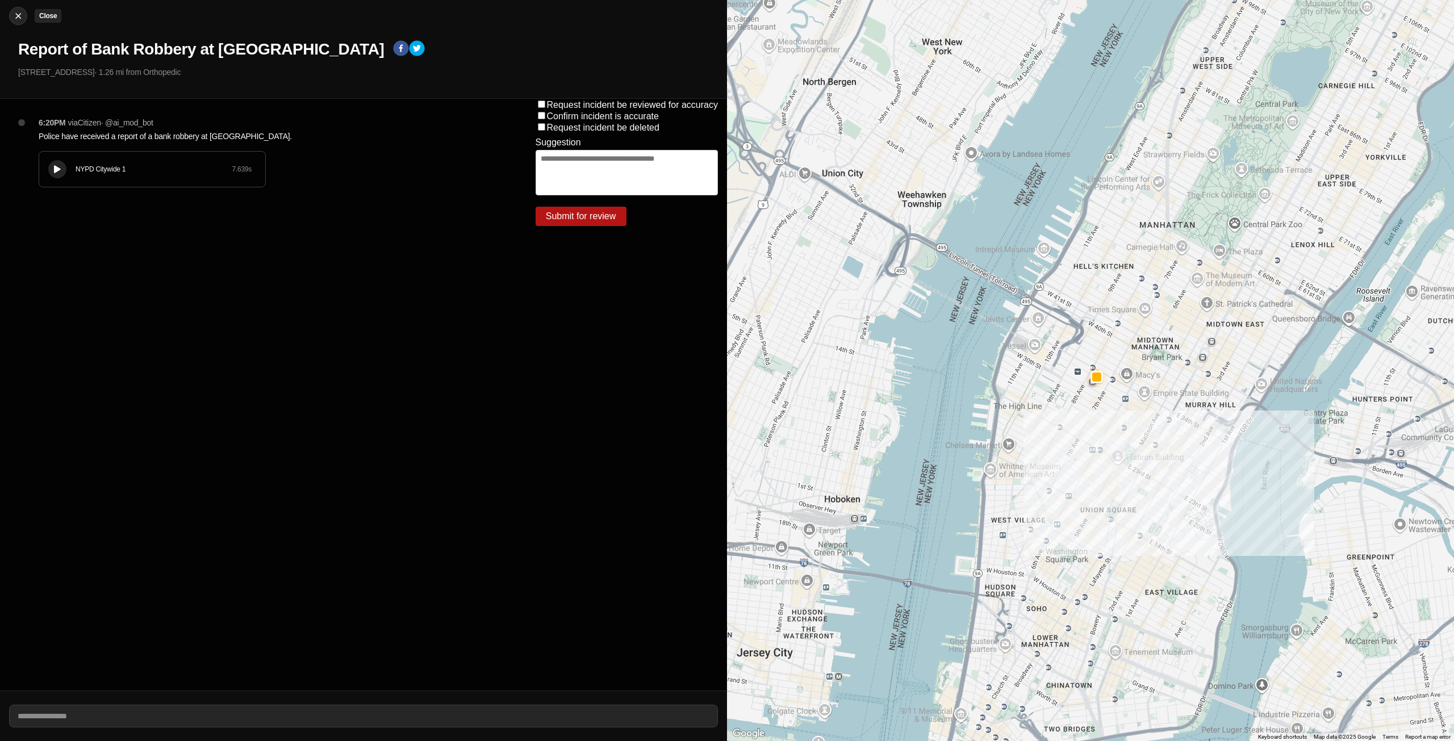
click at [10, 15] on div at bounding box center [18, 15] width 17 height 11
select select "*"
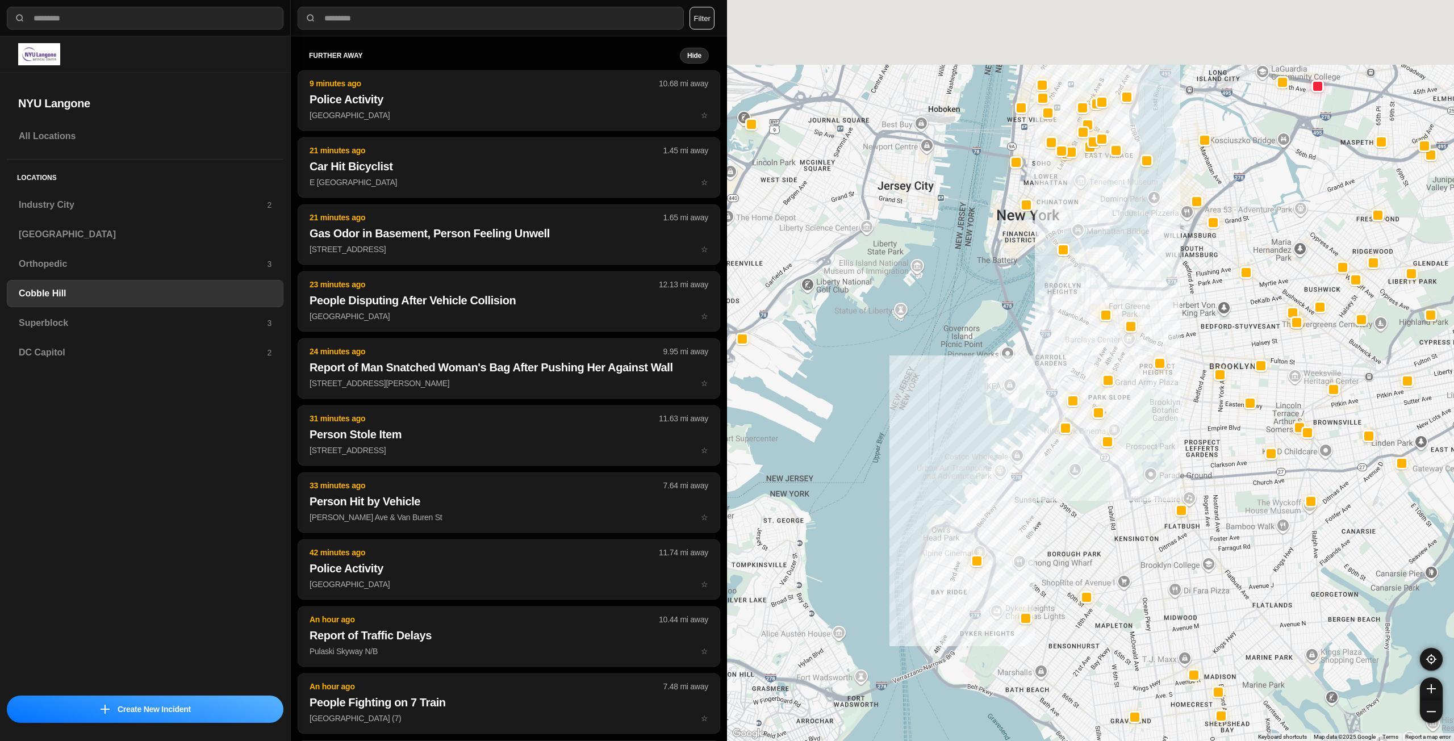
drag, startPoint x: 1047, startPoint y: 209, endPoint x: 1037, endPoint y: 272, distance: 64.3
click at [1037, 272] on div at bounding box center [1090, 370] width 727 height 741
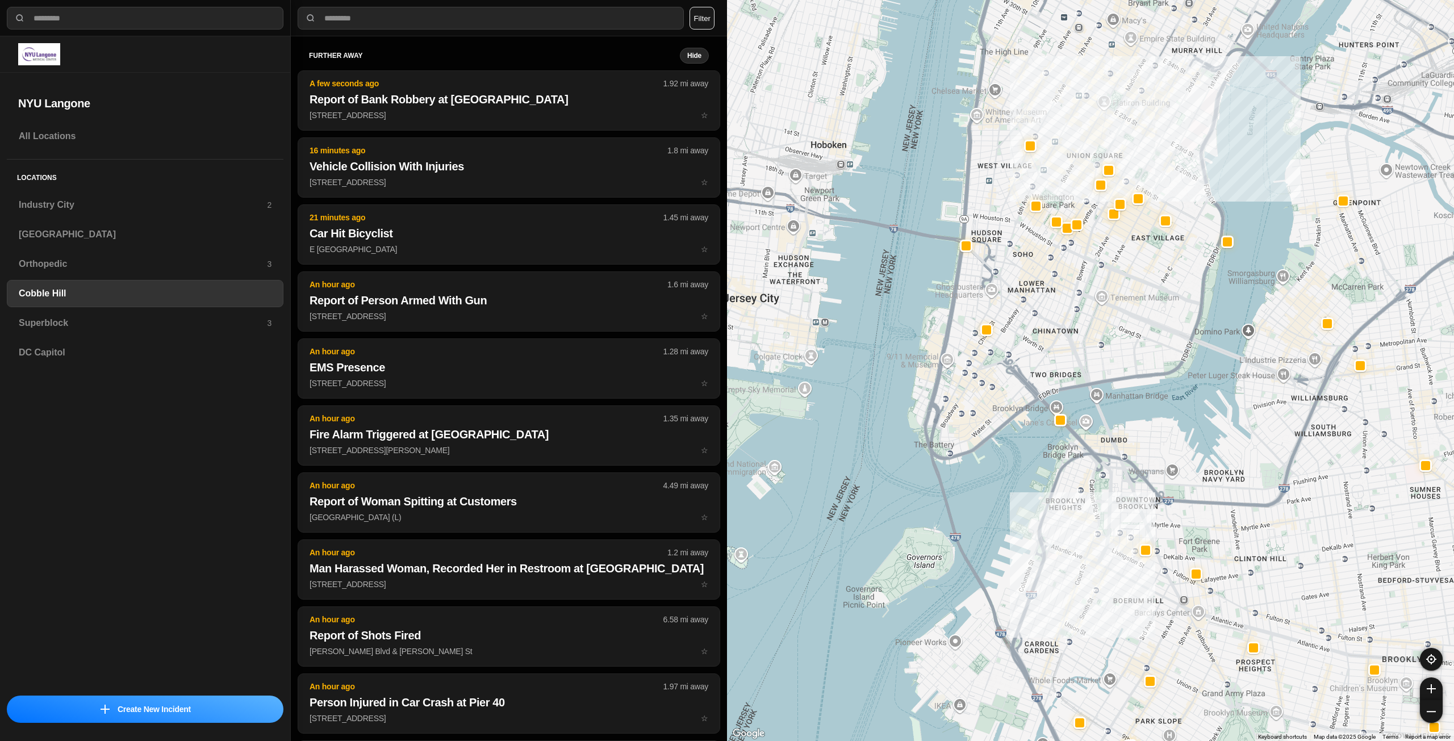
drag, startPoint x: 1047, startPoint y: 349, endPoint x: 1047, endPoint y: 355, distance: 5.7
click at [1047, 355] on div at bounding box center [1090, 370] width 727 height 741
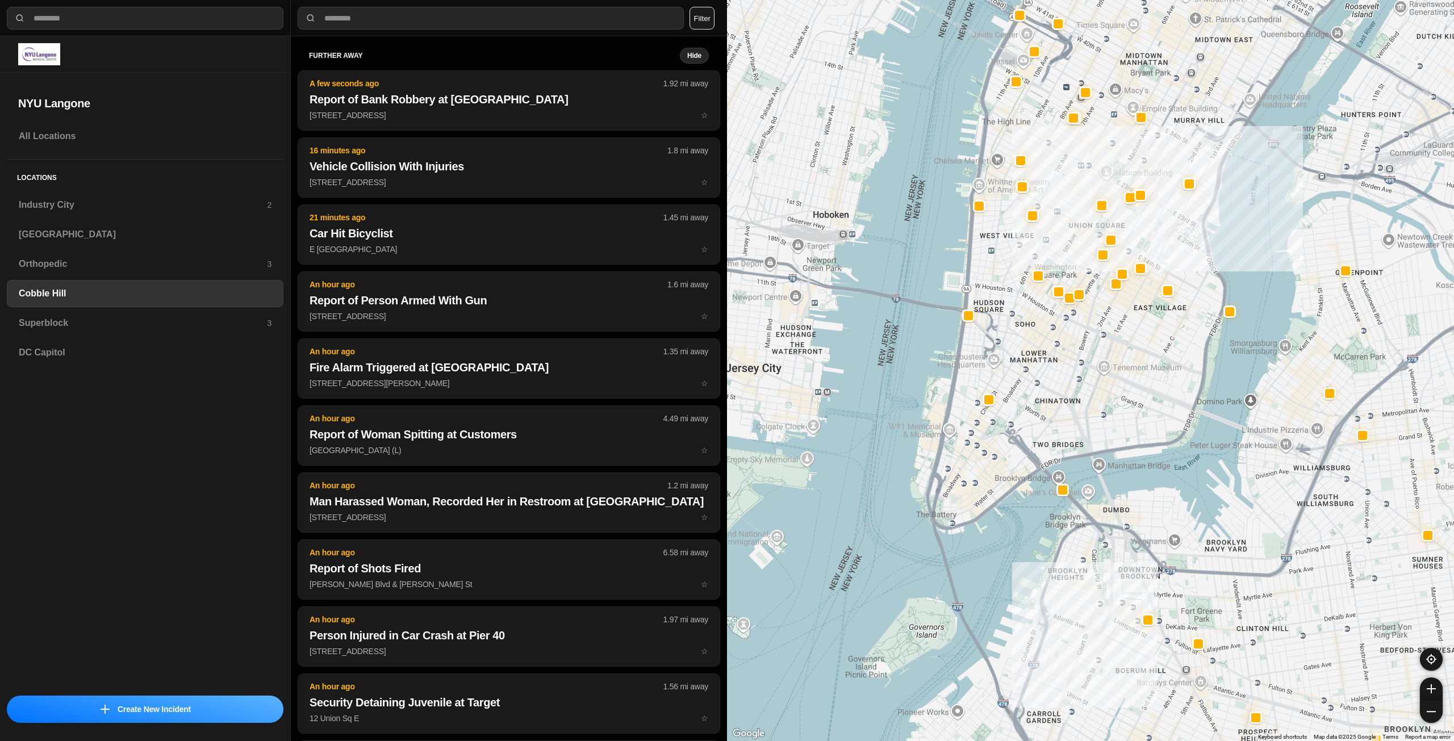
drag, startPoint x: 1139, startPoint y: 157, endPoint x: 1140, endPoint y: 210, distance: 52.3
click at [1140, 210] on div at bounding box center [1090, 370] width 727 height 741
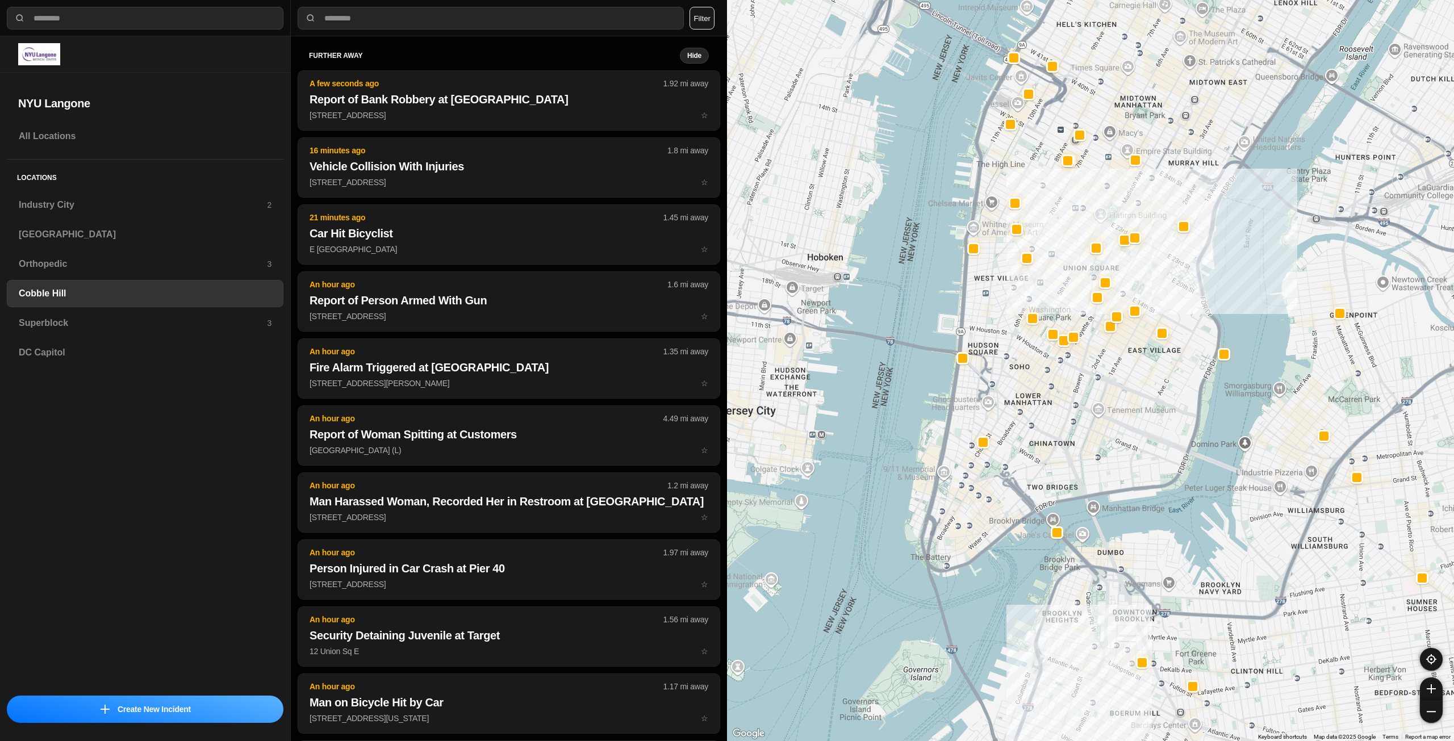
drag, startPoint x: 1075, startPoint y: 162, endPoint x: 1070, endPoint y: 208, distance: 45.8
click at [1070, 208] on div at bounding box center [1090, 370] width 727 height 741
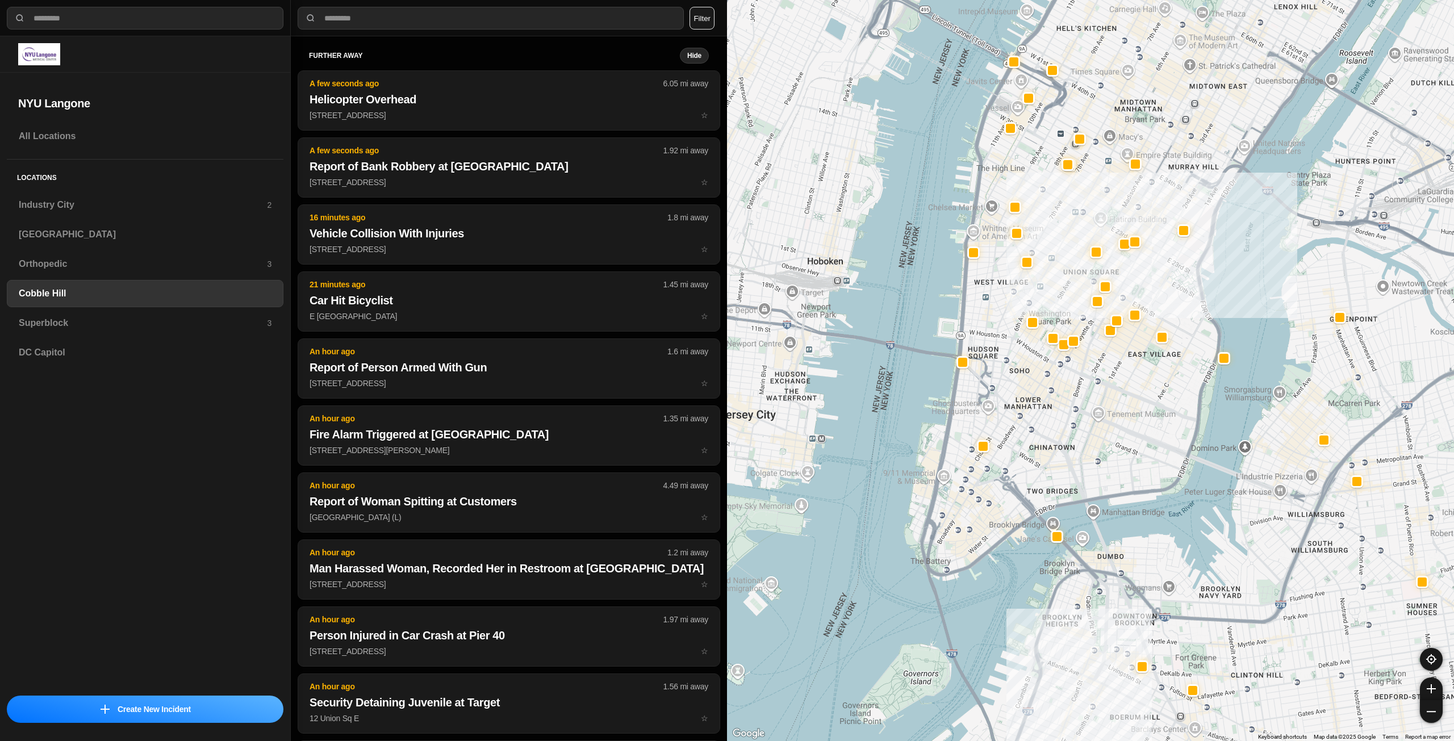
select select "*"
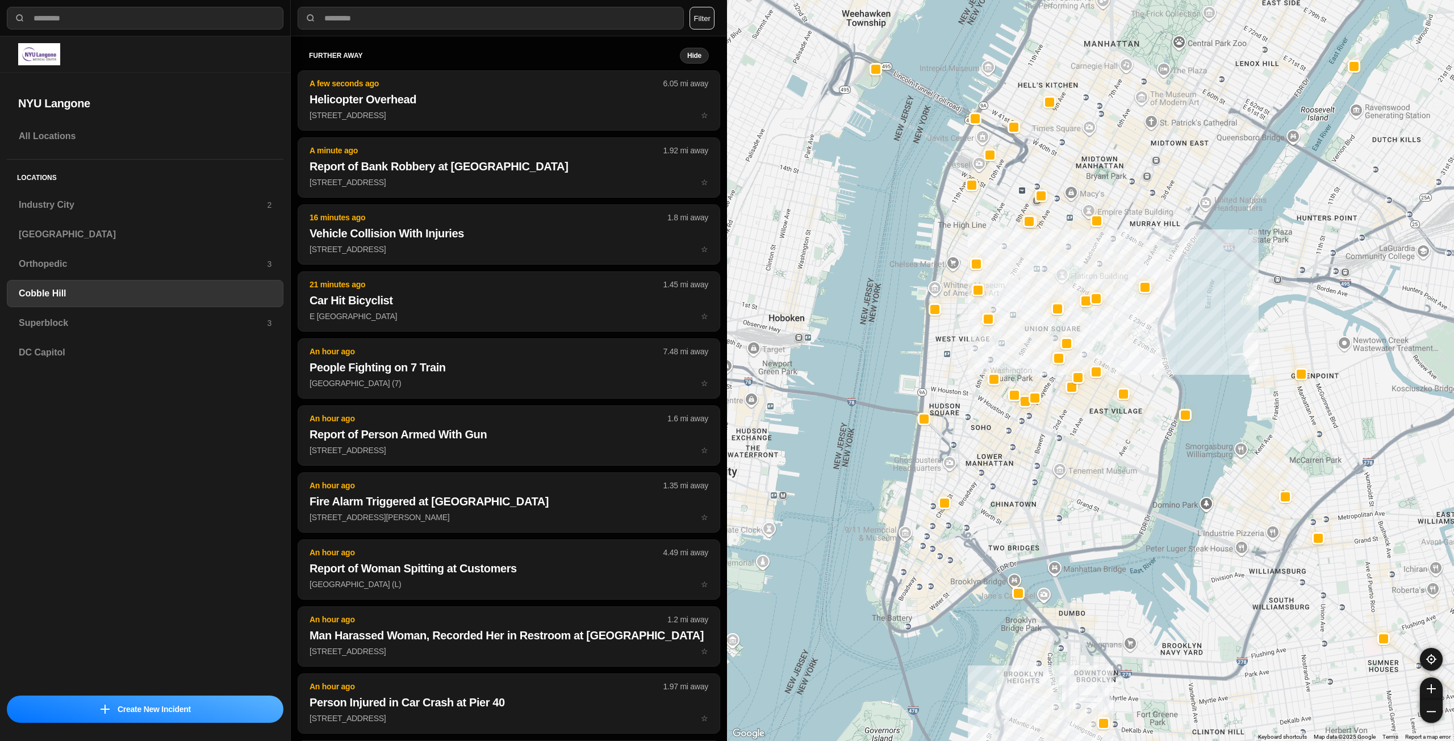
click at [1039, 468] on div at bounding box center [1090, 370] width 727 height 741
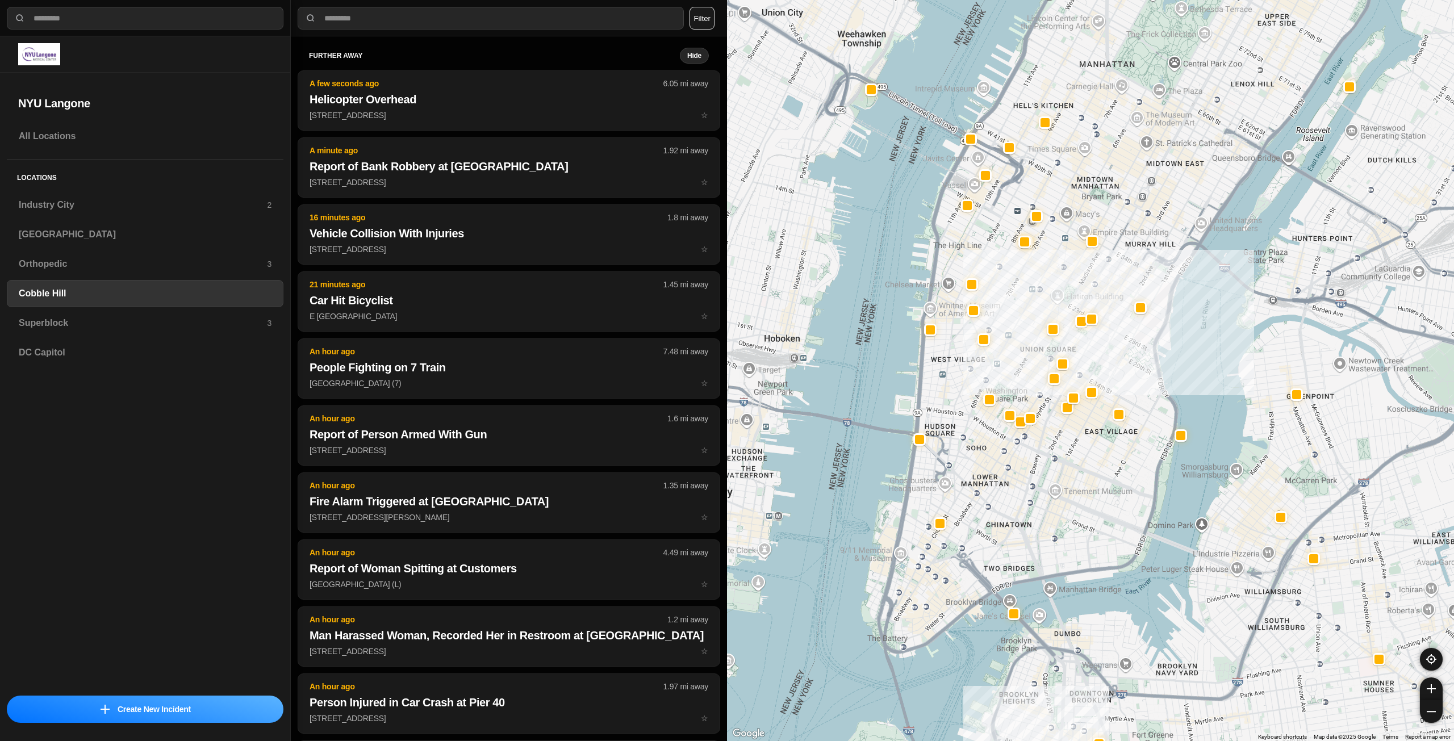
drag, startPoint x: 1077, startPoint y: 462, endPoint x: 1071, endPoint y: 491, distance: 29.1
click at [1071, 491] on div at bounding box center [1090, 370] width 727 height 741
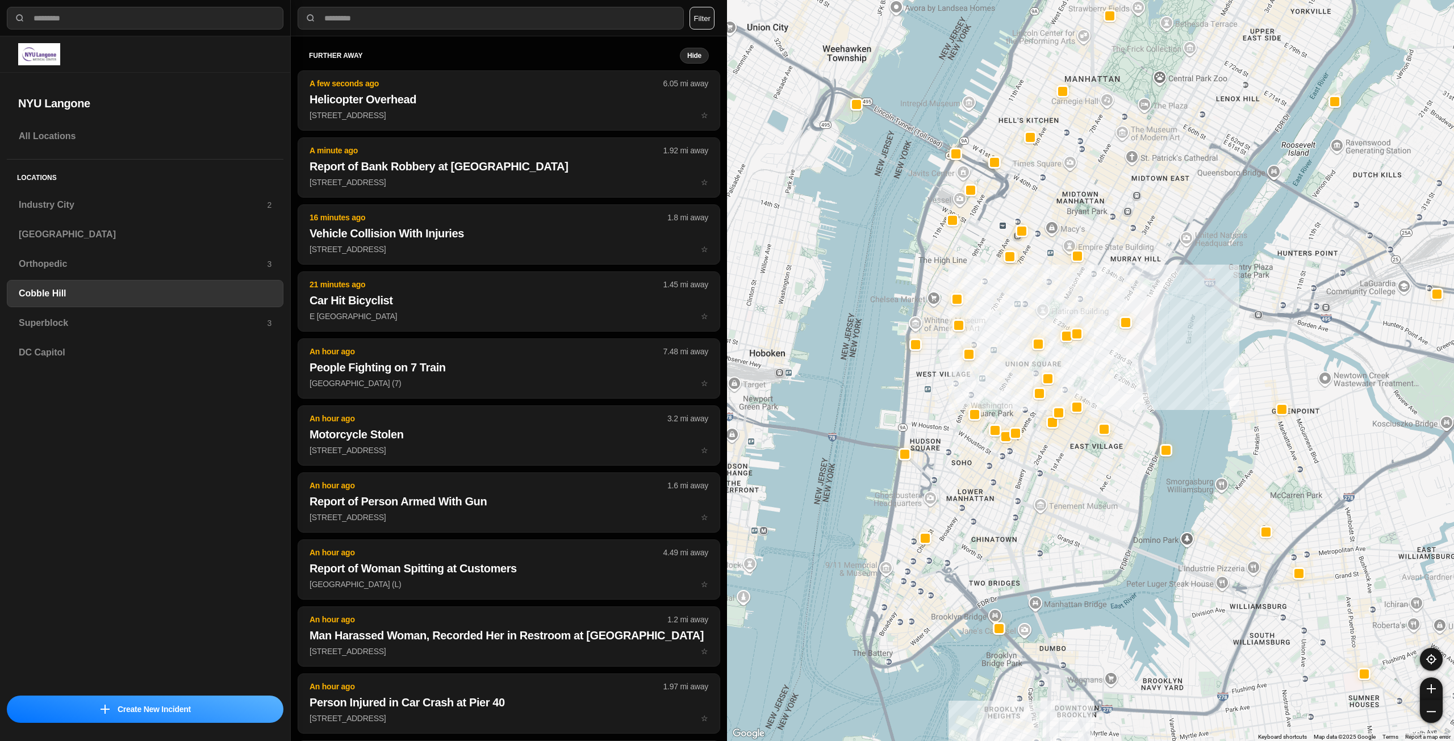
drag, startPoint x: 1066, startPoint y: 457, endPoint x: 1062, endPoint y: 466, distance: 9.9
click at [1062, 466] on div at bounding box center [1090, 370] width 727 height 741
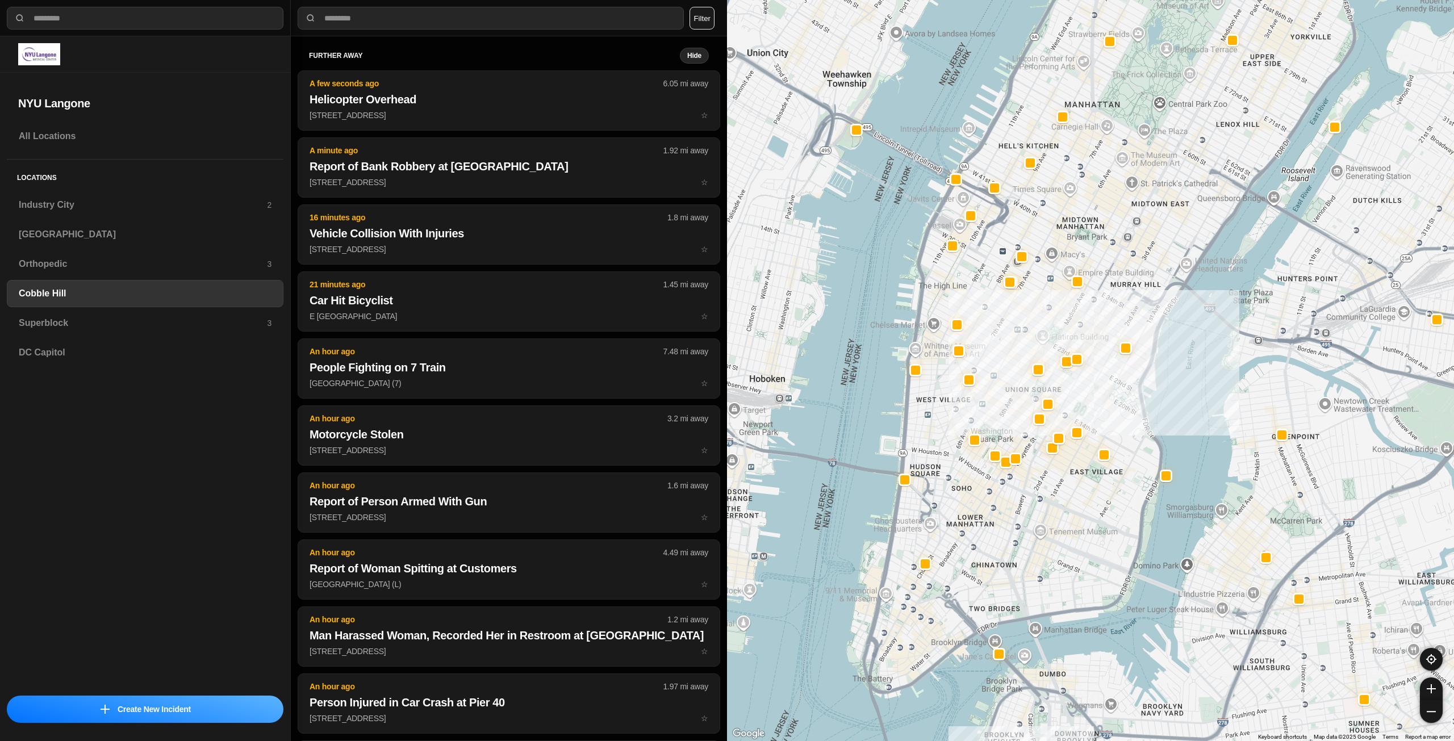
drag, startPoint x: 1098, startPoint y: 305, endPoint x: 1100, endPoint y: 348, distance: 43.2
click at [1100, 348] on div at bounding box center [1090, 370] width 727 height 741
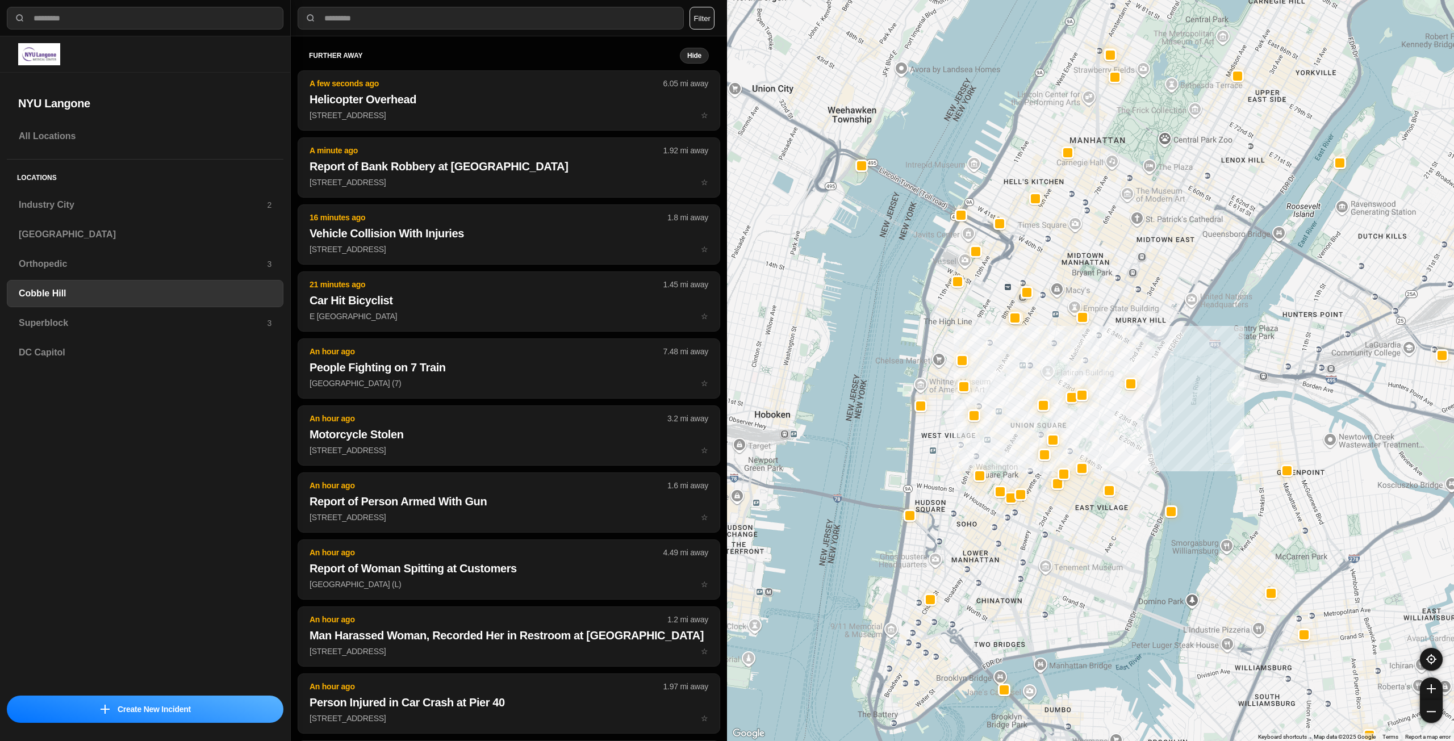
drag, startPoint x: 1029, startPoint y: 305, endPoint x: 1032, endPoint y: 328, distance: 23.0
click at [1032, 328] on div at bounding box center [1090, 370] width 727 height 741
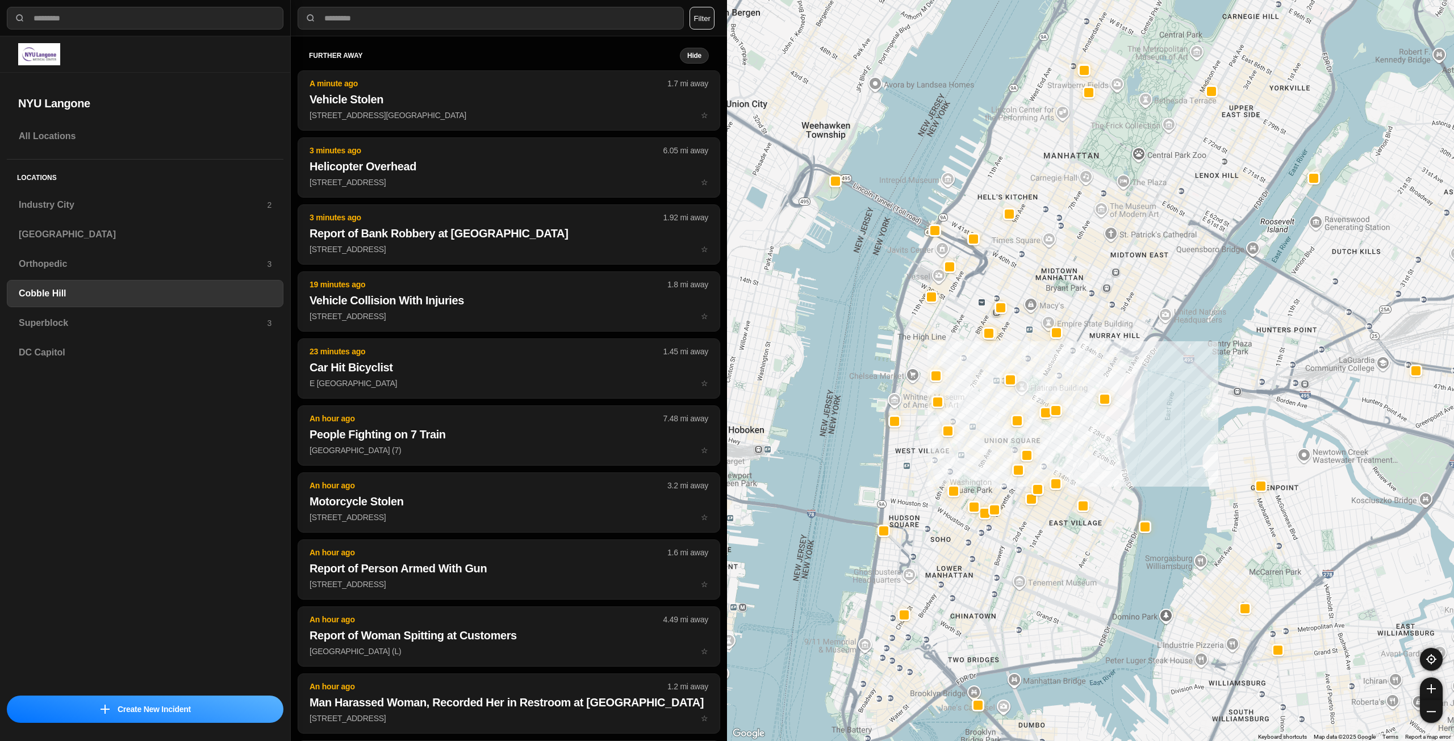
click at [977, 393] on div at bounding box center [1090, 370] width 727 height 741
click at [213, 323] on h3 "Superblock" at bounding box center [143, 323] width 248 height 14
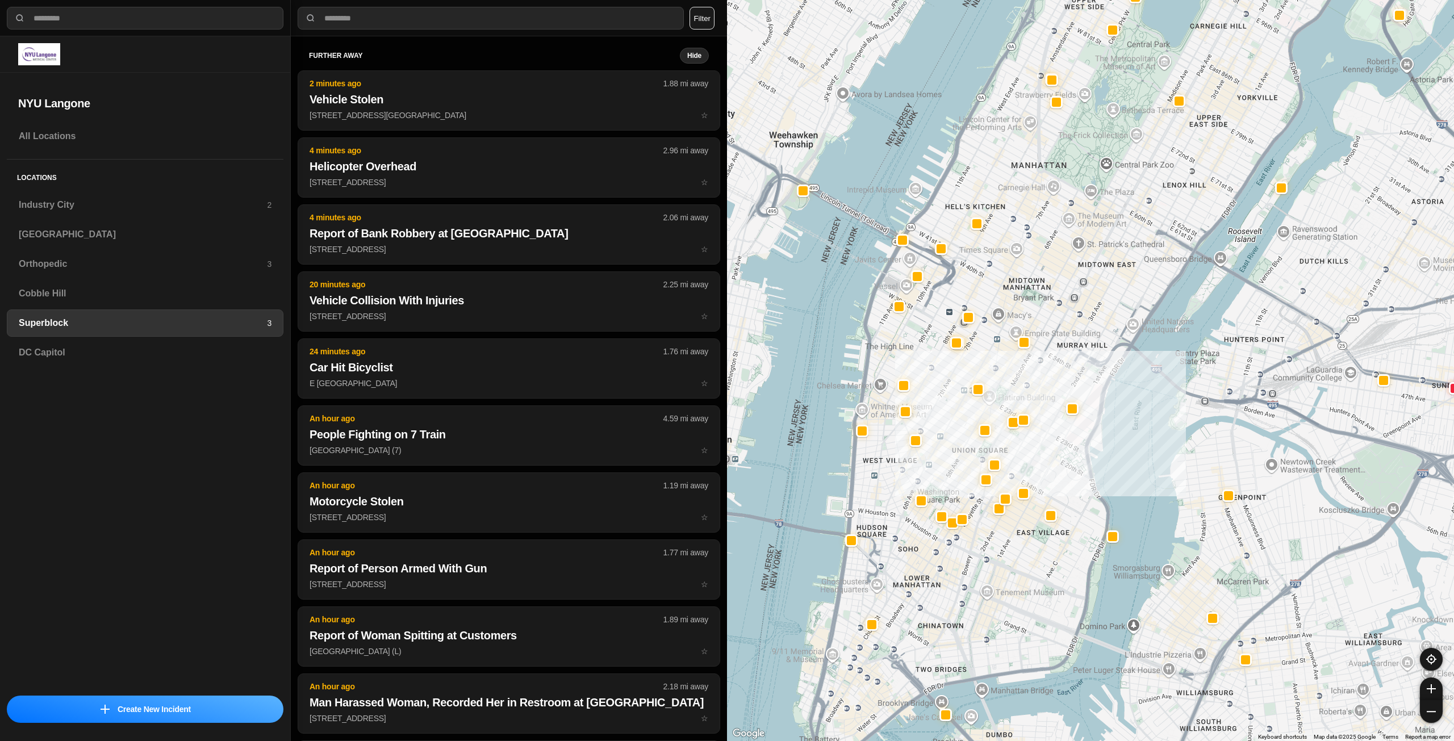
drag, startPoint x: 1039, startPoint y: 483, endPoint x: 1053, endPoint y: 470, distance: 19.3
click at [1053, 470] on div at bounding box center [1090, 370] width 727 height 741
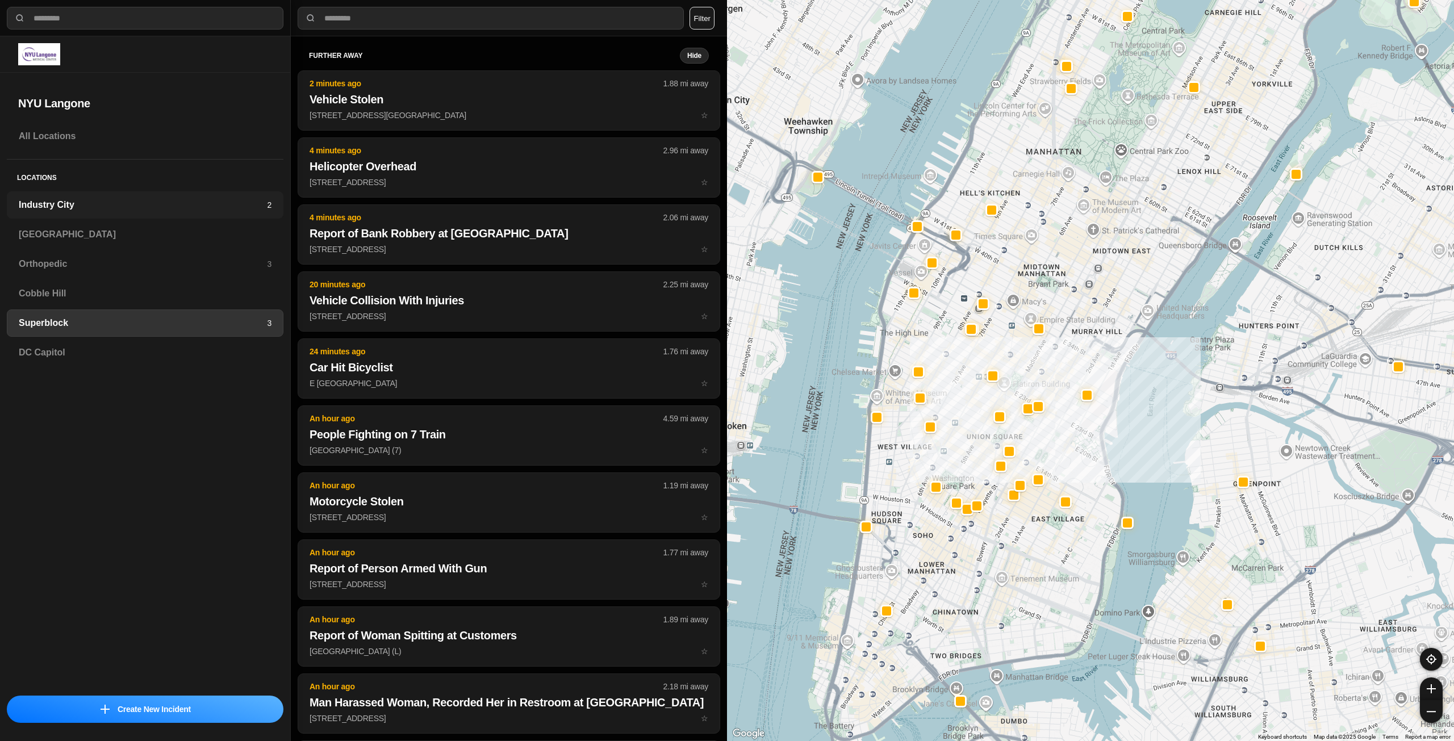
click at [214, 198] on div "Industry City 2" at bounding box center [145, 204] width 277 height 27
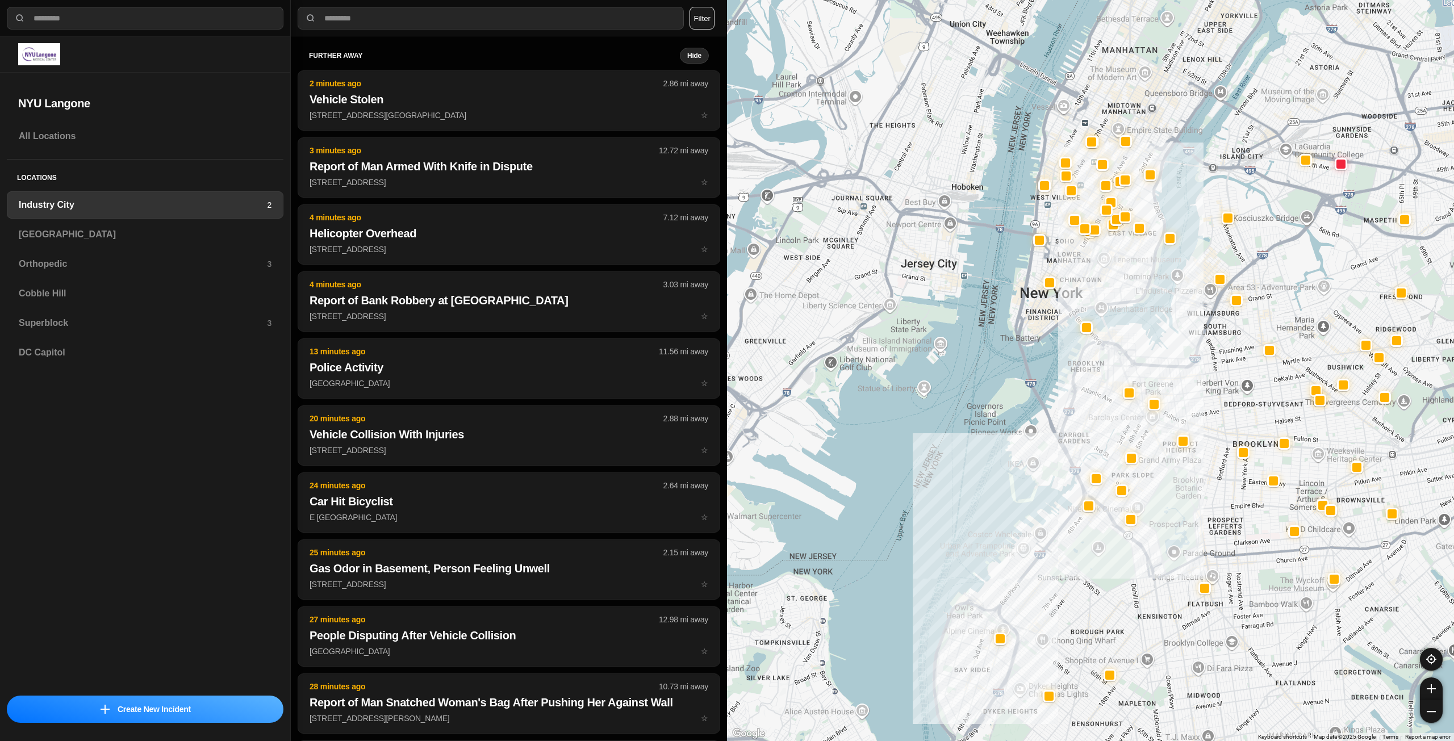
drag, startPoint x: 1218, startPoint y: 275, endPoint x: 1181, endPoint y: 407, distance: 137.4
click at [1181, 407] on div at bounding box center [1090, 370] width 727 height 741
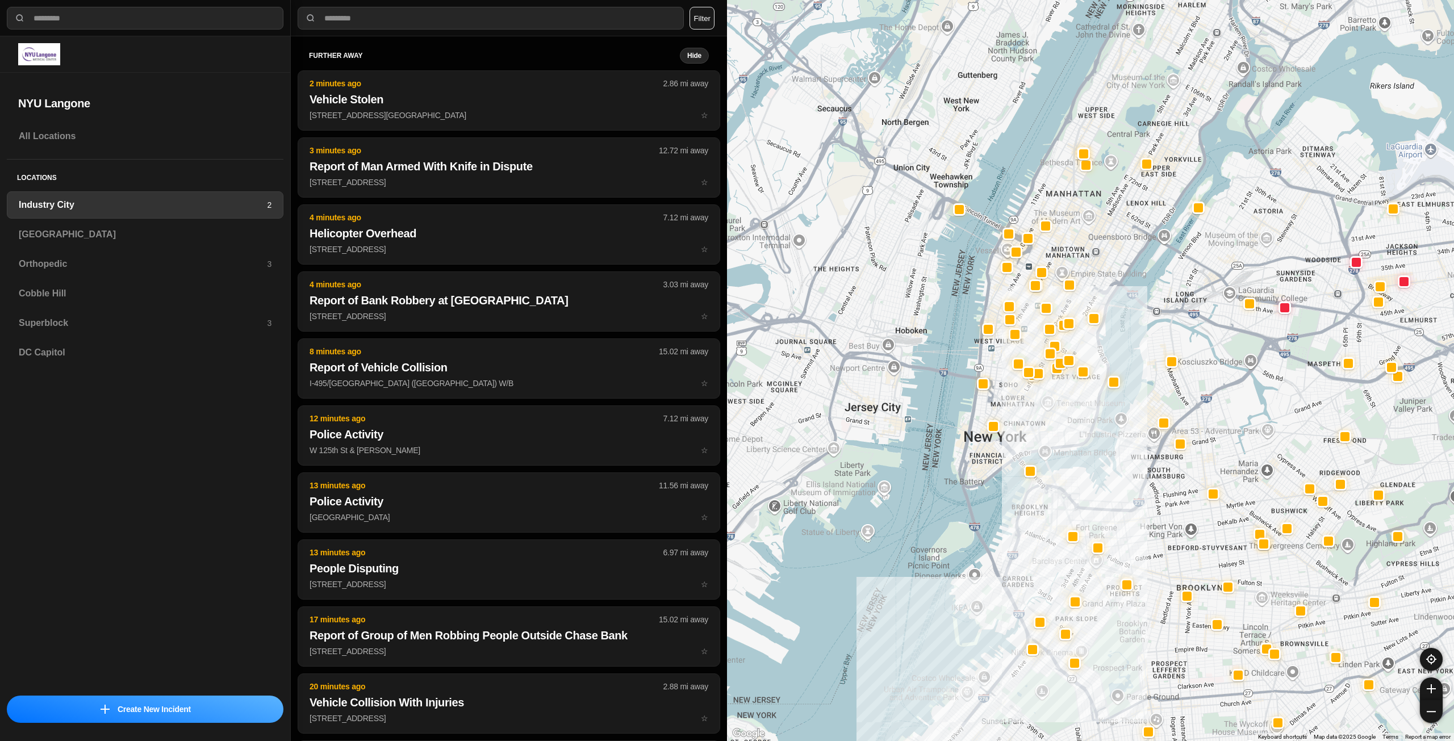
drag, startPoint x: 1114, startPoint y: 289, endPoint x: 1056, endPoint y: 436, distance: 158.1
click at [1056, 436] on div at bounding box center [1090, 370] width 727 height 741
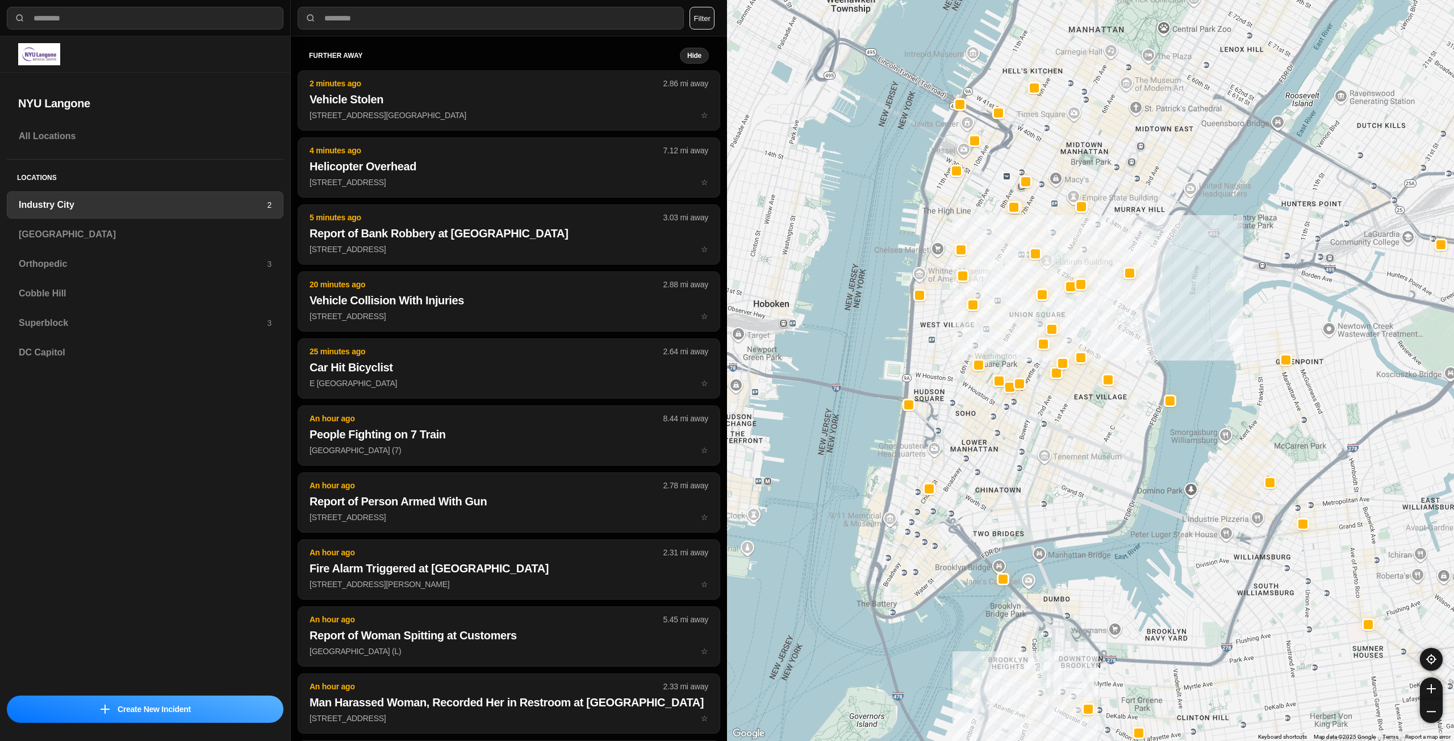
drag, startPoint x: 1062, startPoint y: 392, endPoint x: 1069, endPoint y: 453, distance: 61.8
click at [1070, 475] on div "757 people" at bounding box center [1090, 370] width 727 height 741
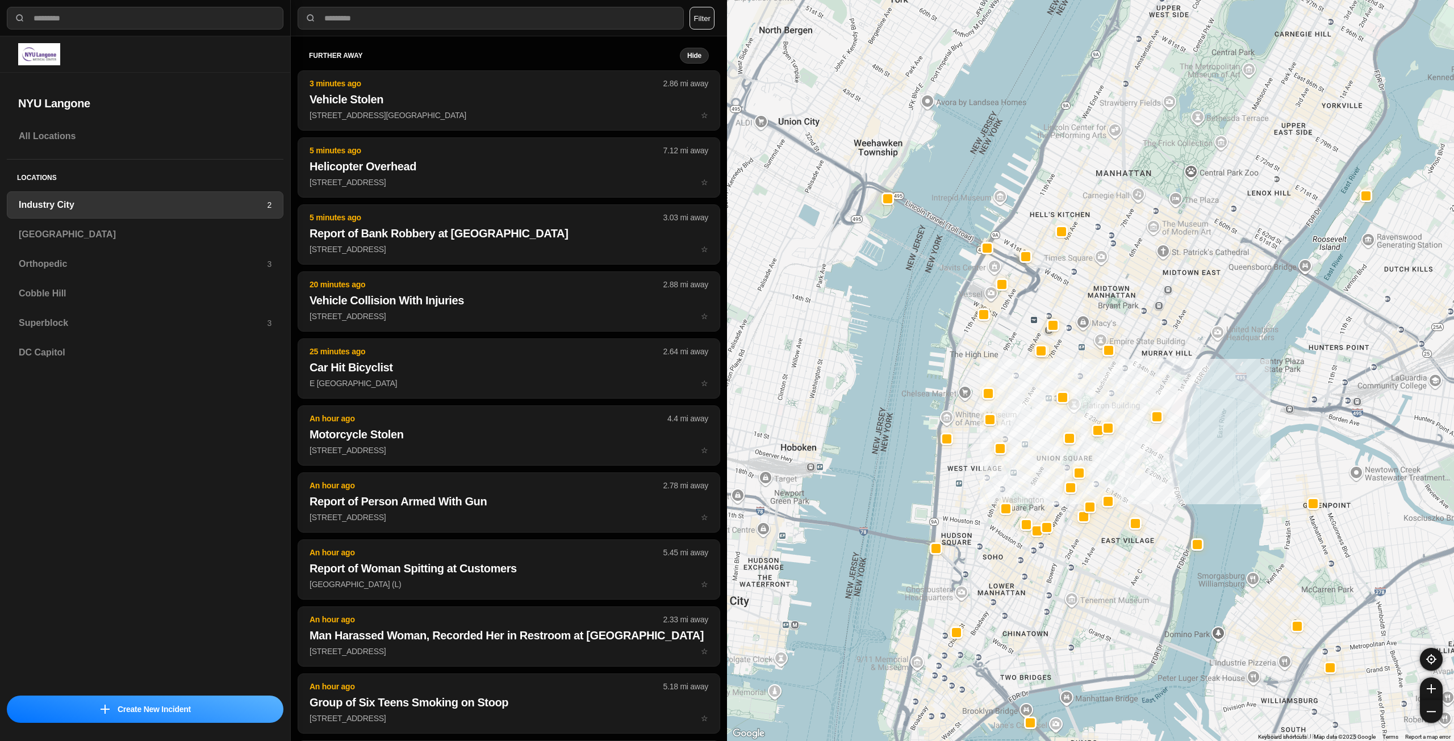
drag, startPoint x: 1084, startPoint y: 278, endPoint x: 1087, endPoint y: 268, distance: 10.8
click at [1087, 282] on div "757 people" at bounding box center [1090, 370] width 727 height 741
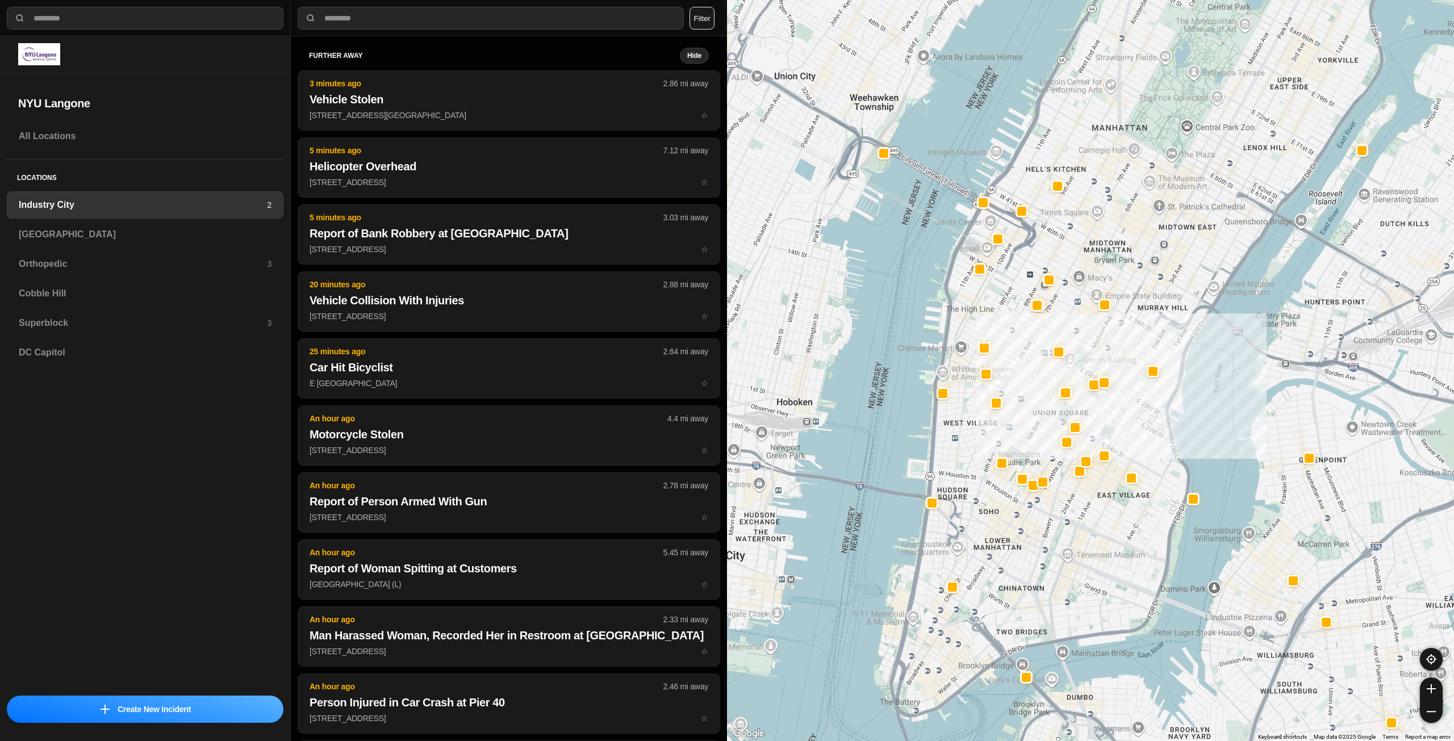
drag, startPoint x: 1089, startPoint y: 407, endPoint x: 1072, endPoint y: 326, distance: 82.9
click at [1072, 326] on div "757 people" at bounding box center [1090, 370] width 727 height 741
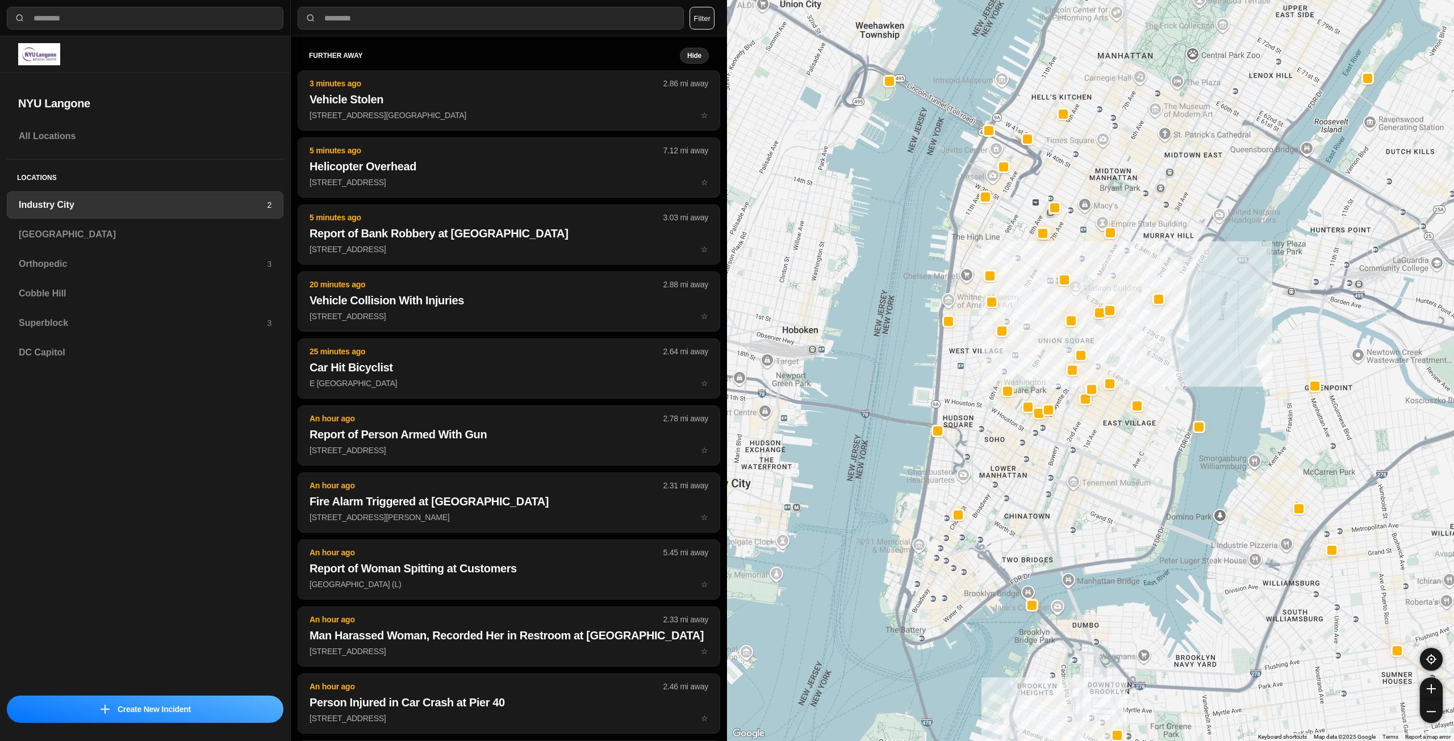
drag, startPoint x: 1069, startPoint y: 503, endPoint x: 1085, endPoint y: 467, distance: 39.9
click at [1085, 467] on div "757 people" at bounding box center [1090, 370] width 727 height 741
click at [224, 234] on h3 "[GEOGRAPHIC_DATA]" at bounding box center [145, 235] width 253 height 14
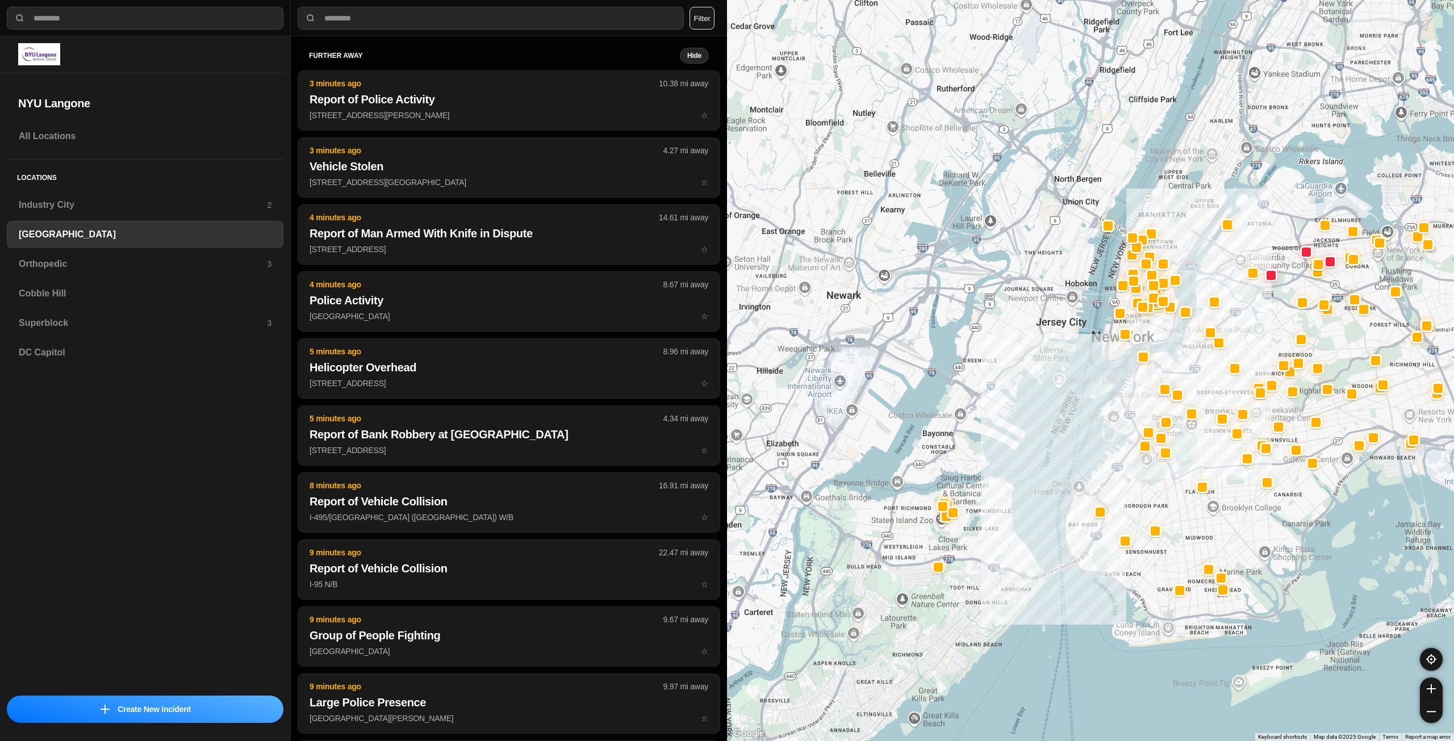
drag, startPoint x: 1229, startPoint y: 166, endPoint x: 1208, endPoint y: 366, distance: 201.1
click at [1208, 366] on div at bounding box center [1090, 370] width 727 height 741
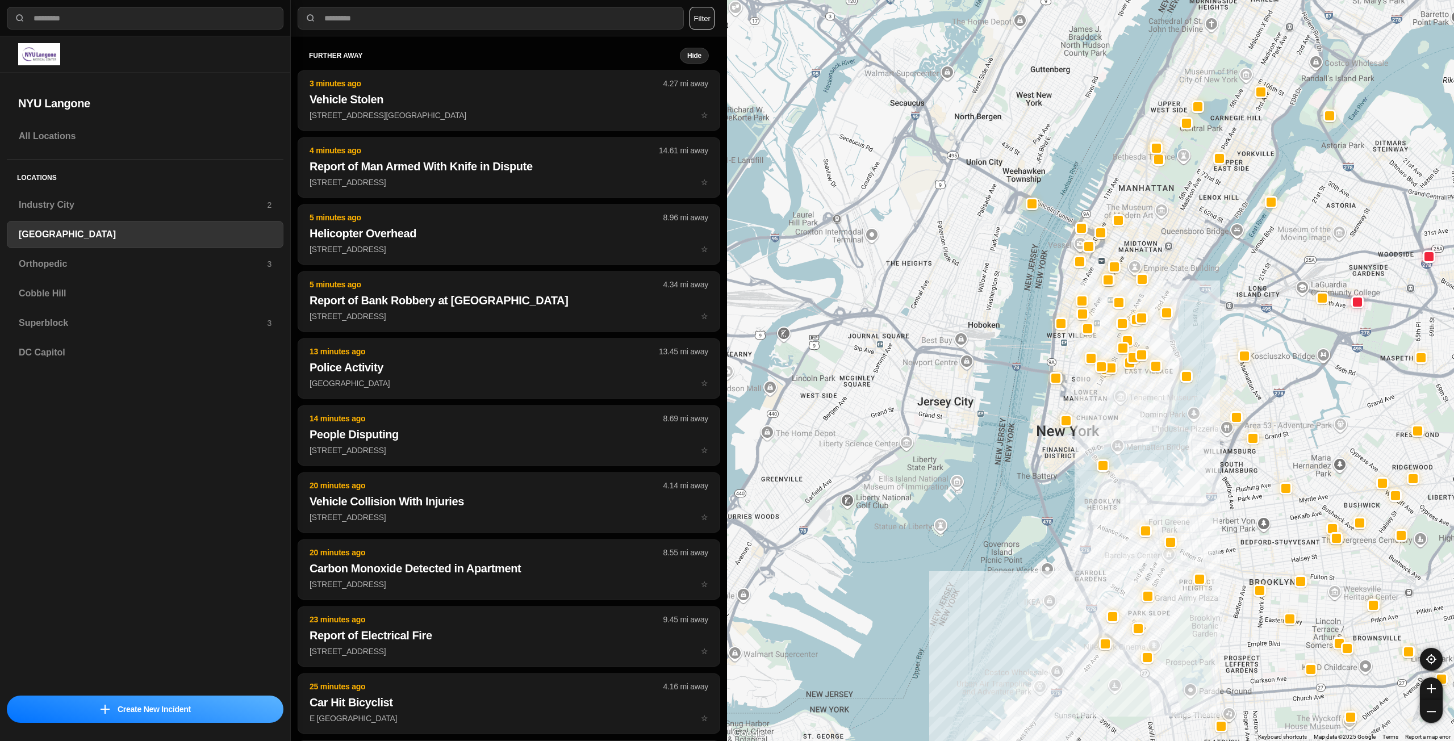
drag, startPoint x: 1185, startPoint y: 262, endPoint x: 1170, endPoint y: 349, distance: 88.8
click at [1170, 349] on div at bounding box center [1090, 370] width 727 height 741
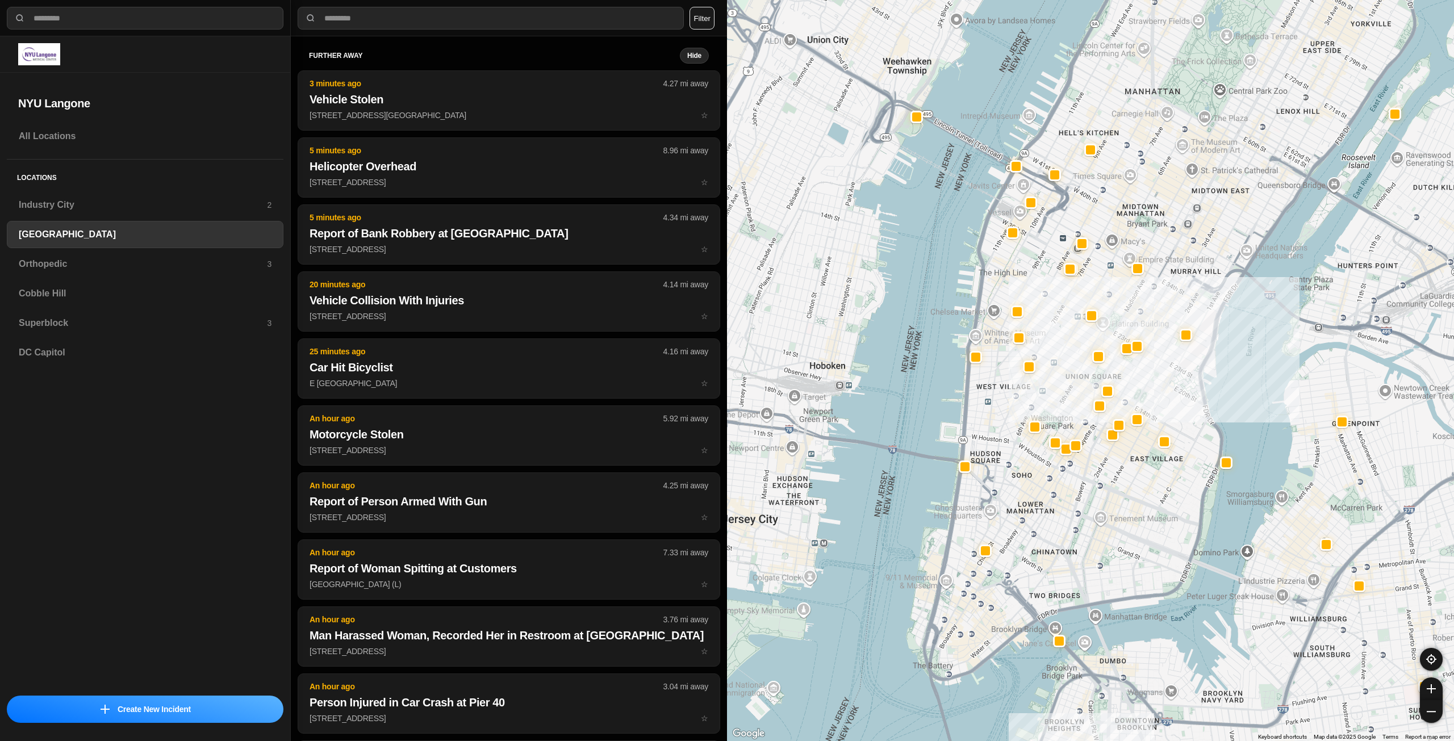
drag, startPoint x: 1066, startPoint y: 335, endPoint x: 1068, endPoint y: 345, distance: 10.9
click at [1068, 345] on div "421 people" at bounding box center [1090, 370] width 727 height 741
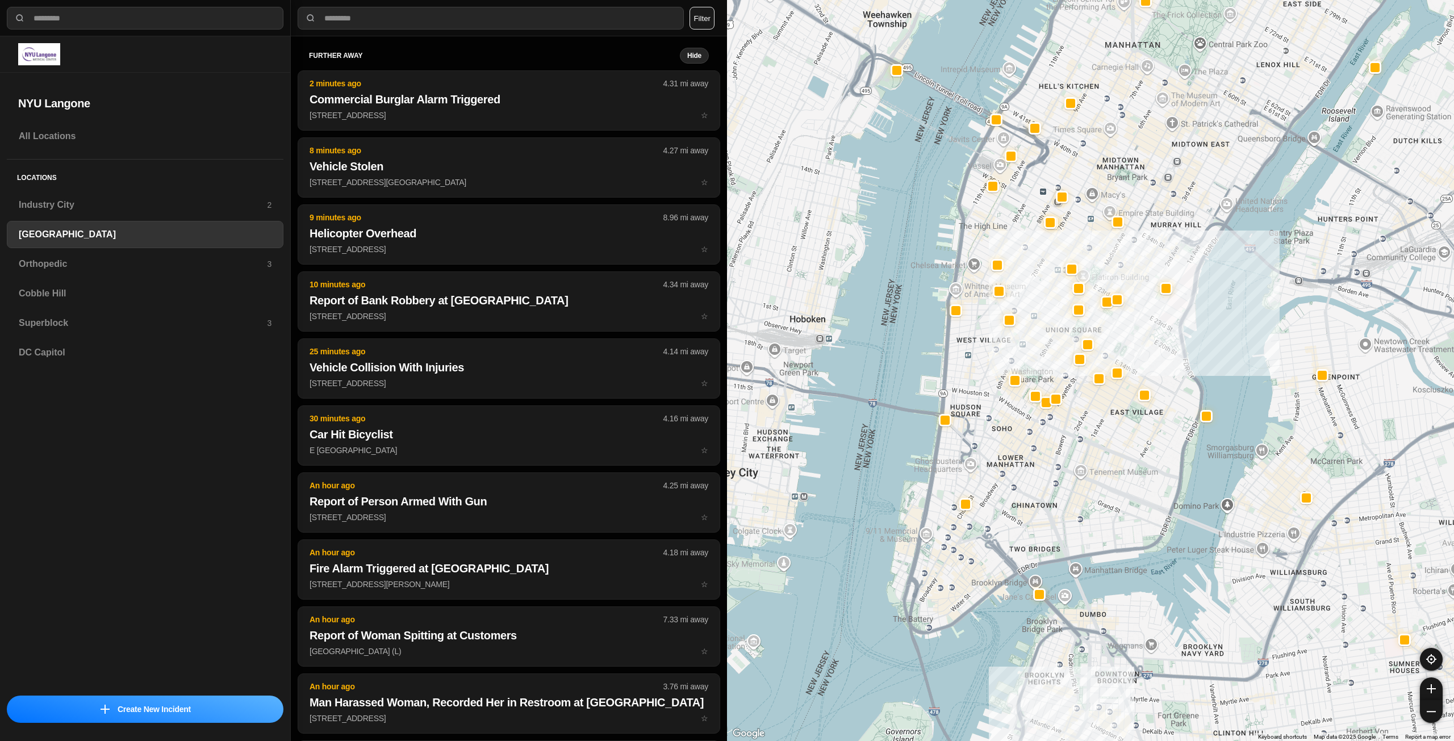
drag, startPoint x: 1119, startPoint y: 587, endPoint x: 1083, endPoint y: 510, distance: 84.9
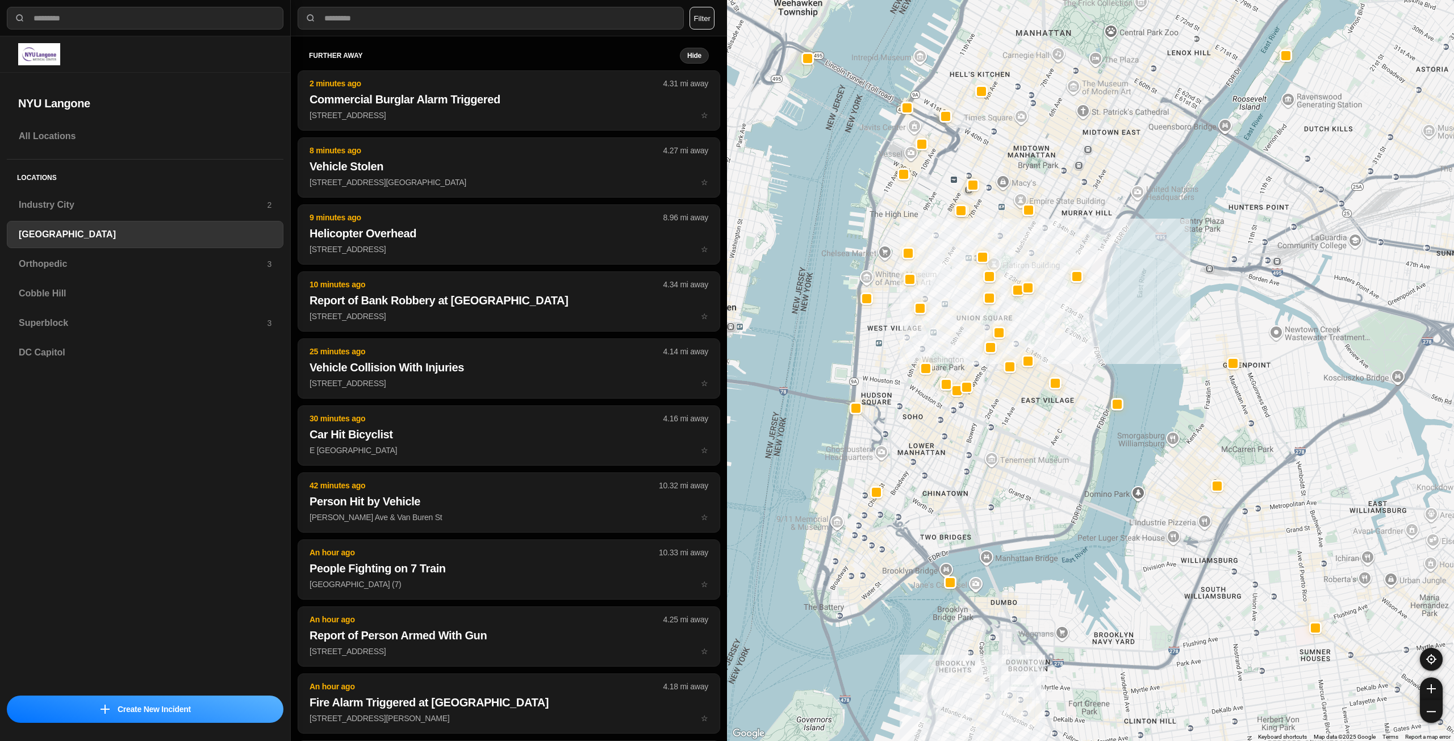
drag, startPoint x: 1361, startPoint y: 560, endPoint x: 1262, endPoint y: 530, distance: 102.6
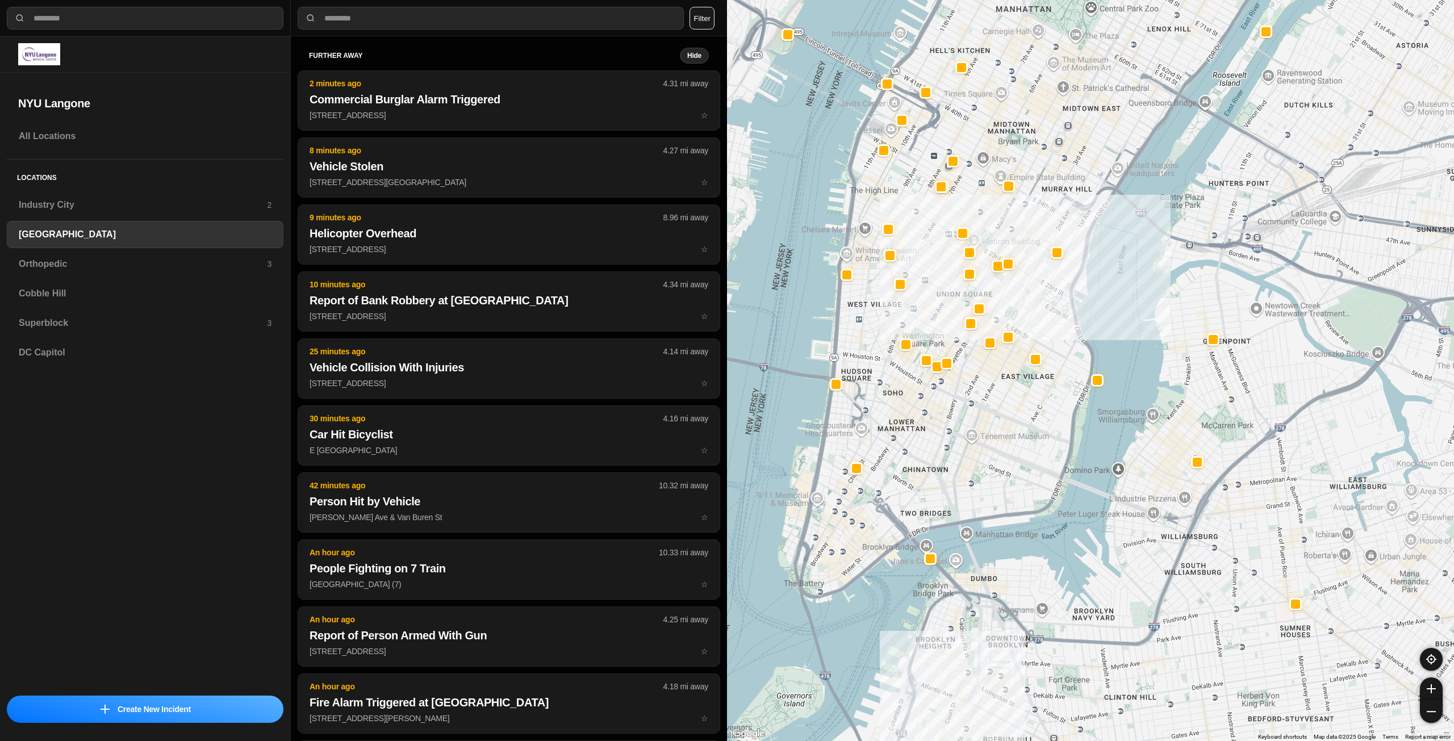
drag, startPoint x: 1325, startPoint y: 455, endPoint x: 1392, endPoint y: 585, distance: 145.9
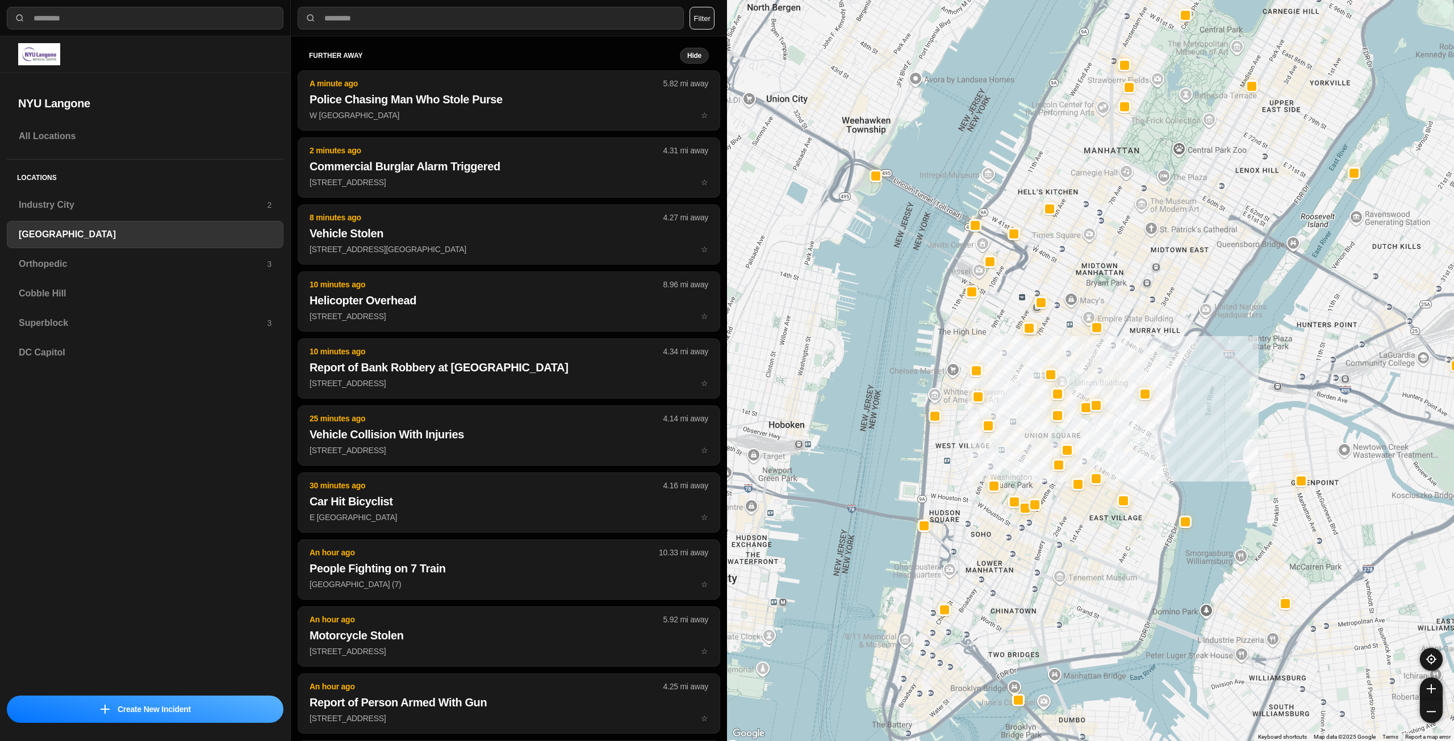
drag, startPoint x: 1147, startPoint y: 617, endPoint x: 1162, endPoint y: 624, distance: 16.5
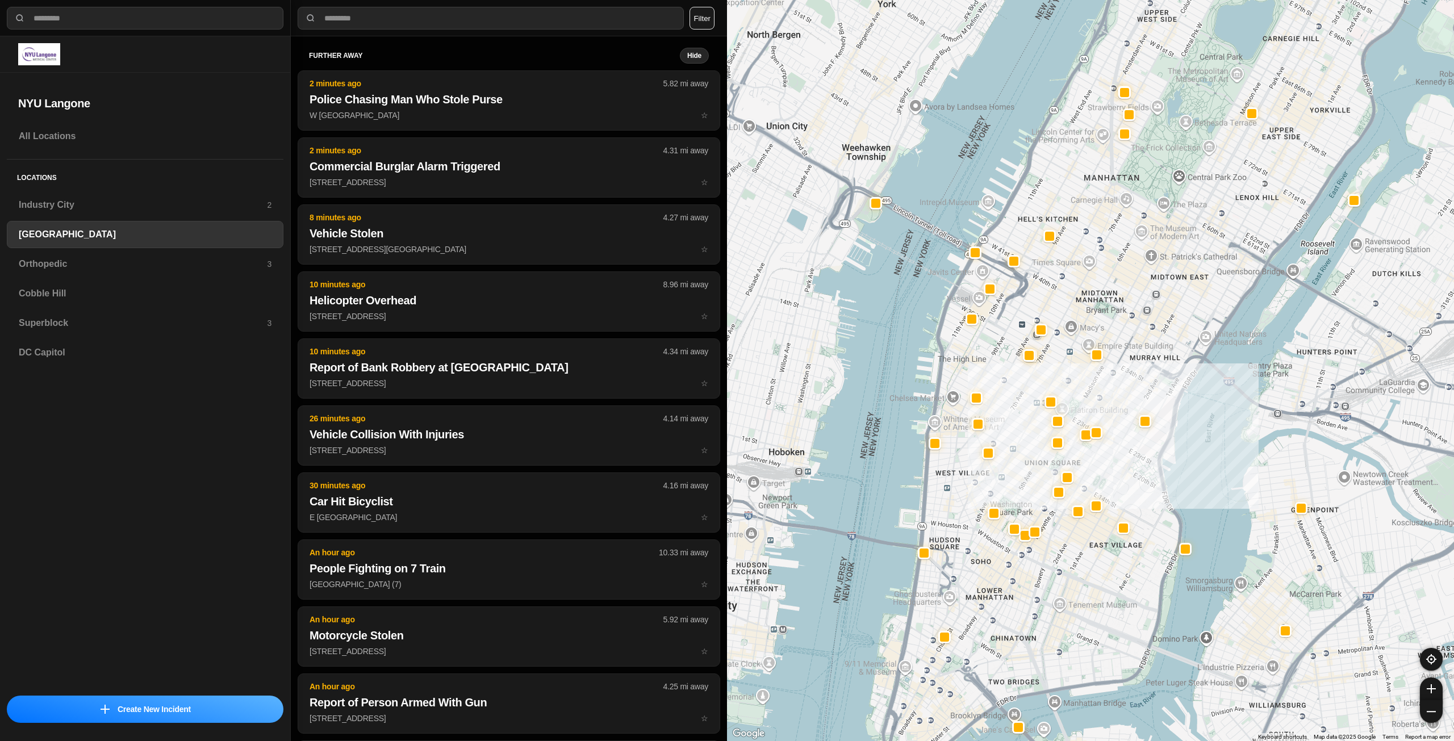
drag, startPoint x: 1099, startPoint y: 556, endPoint x: 1094, endPoint y: 620, distance: 64.9
